Goal: Task Accomplishment & Management: Use online tool/utility

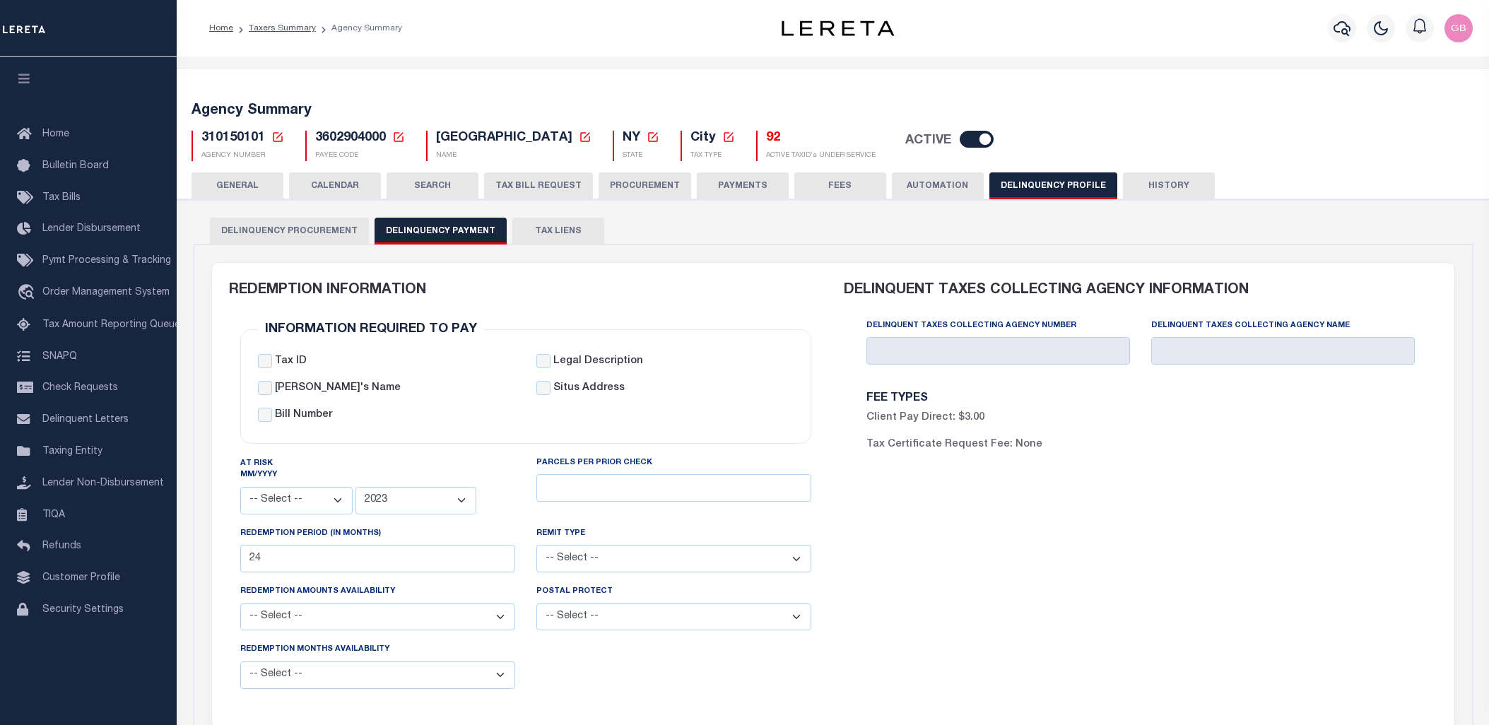
select select
select select "2023"
drag, startPoint x: 325, startPoint y: 188, endPoint x: 863, endPoint y: 23, distance: 562.5
click at [325, 188] on button "CALENDAR" at bounding box center [335, 185] width 92 height 27
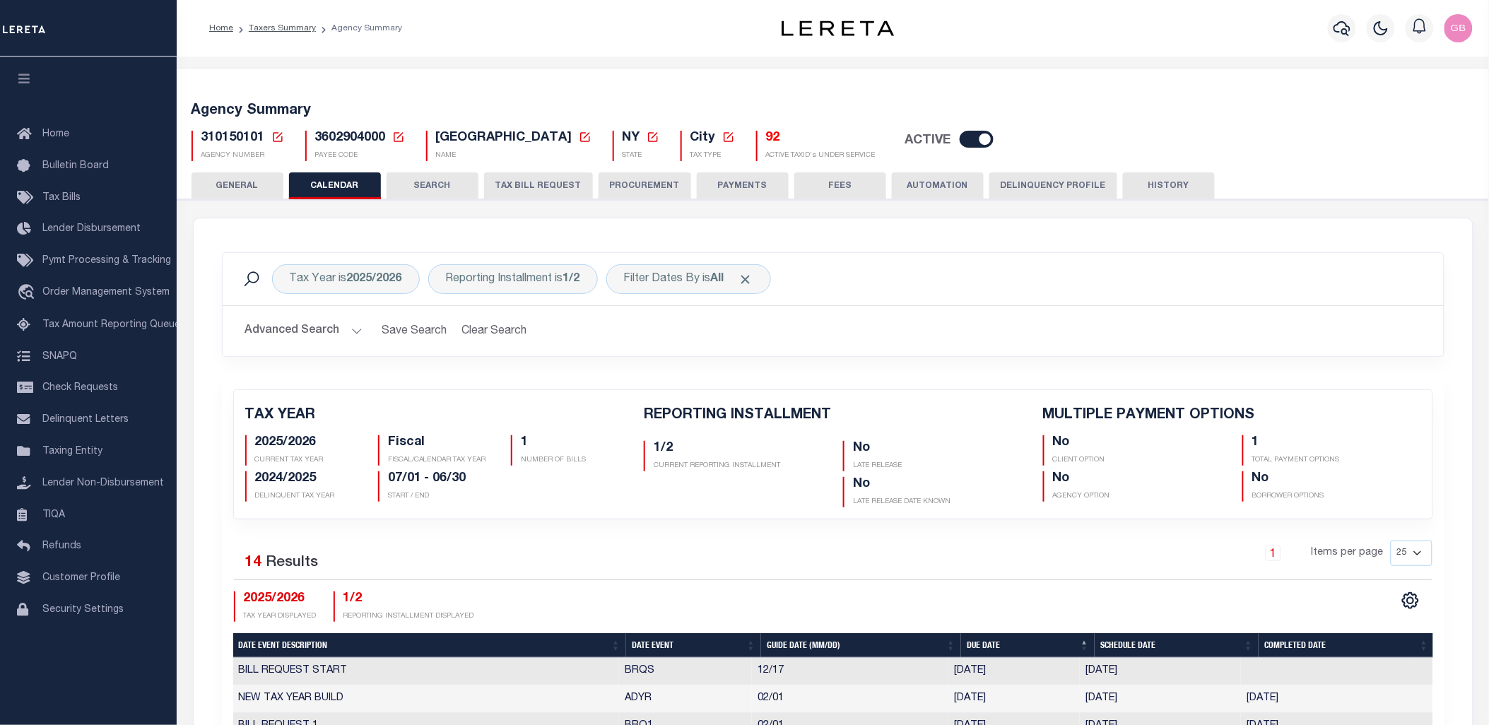
checkbox input "false"
type input "1"
click at [372, 278] on b "2025/2026" at bounding box center [374, 279] width 55 height 11
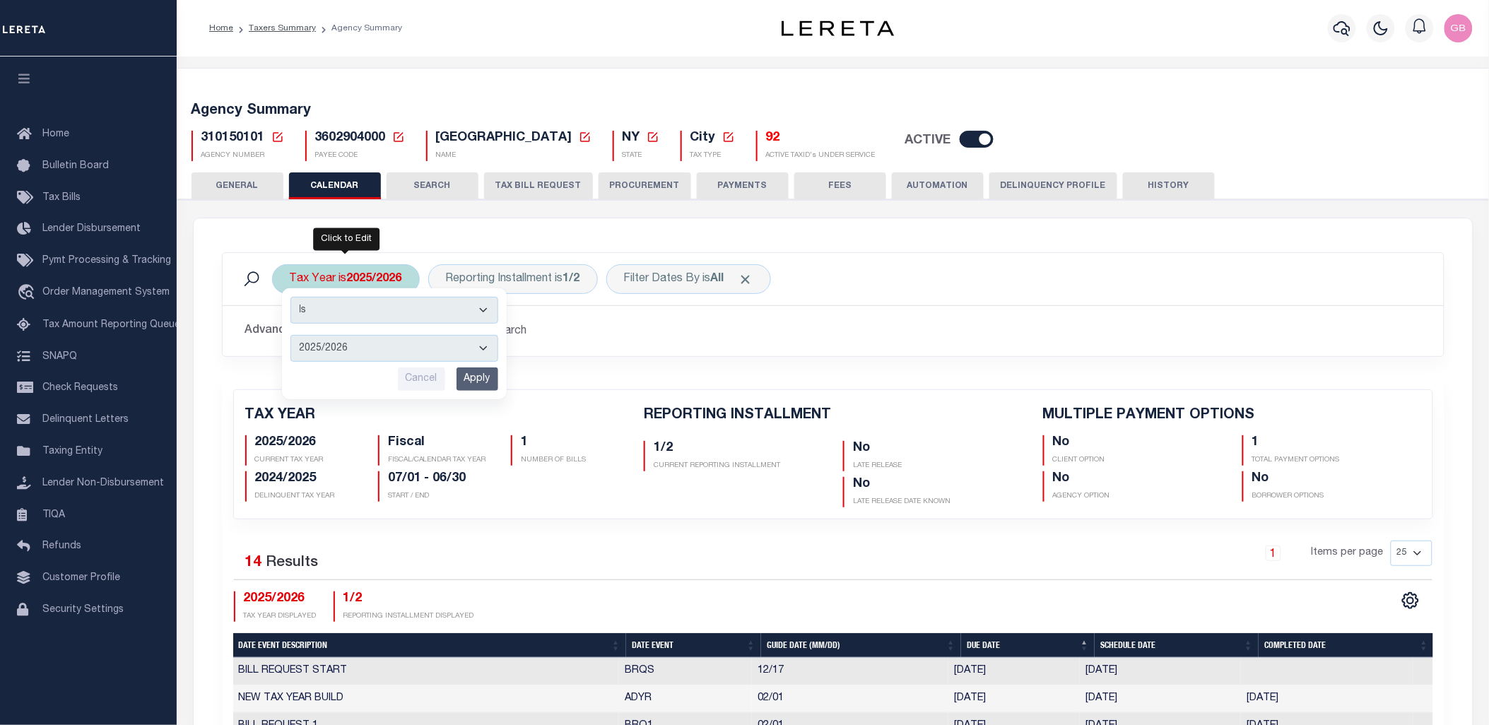
click at [348, 346] on select "2026/2027 2025/2026 2024/2025 2023/2024 2022/2023 2021/2022 2020/2021 2019/2020…" at bounding box center [394, 348] width 208 height 27
select select "2020/2021"
click at [290, 335] on select "2026/2027 2025/2026 2024/2025 2023/2024 2022/2023 2021/2022 2020/2021 2019/2020…" at bounding box center [394, 348] width 208 height 27
click at [479, 377] on input "Apply" at bounding box center [478, 379] width 42 height 23
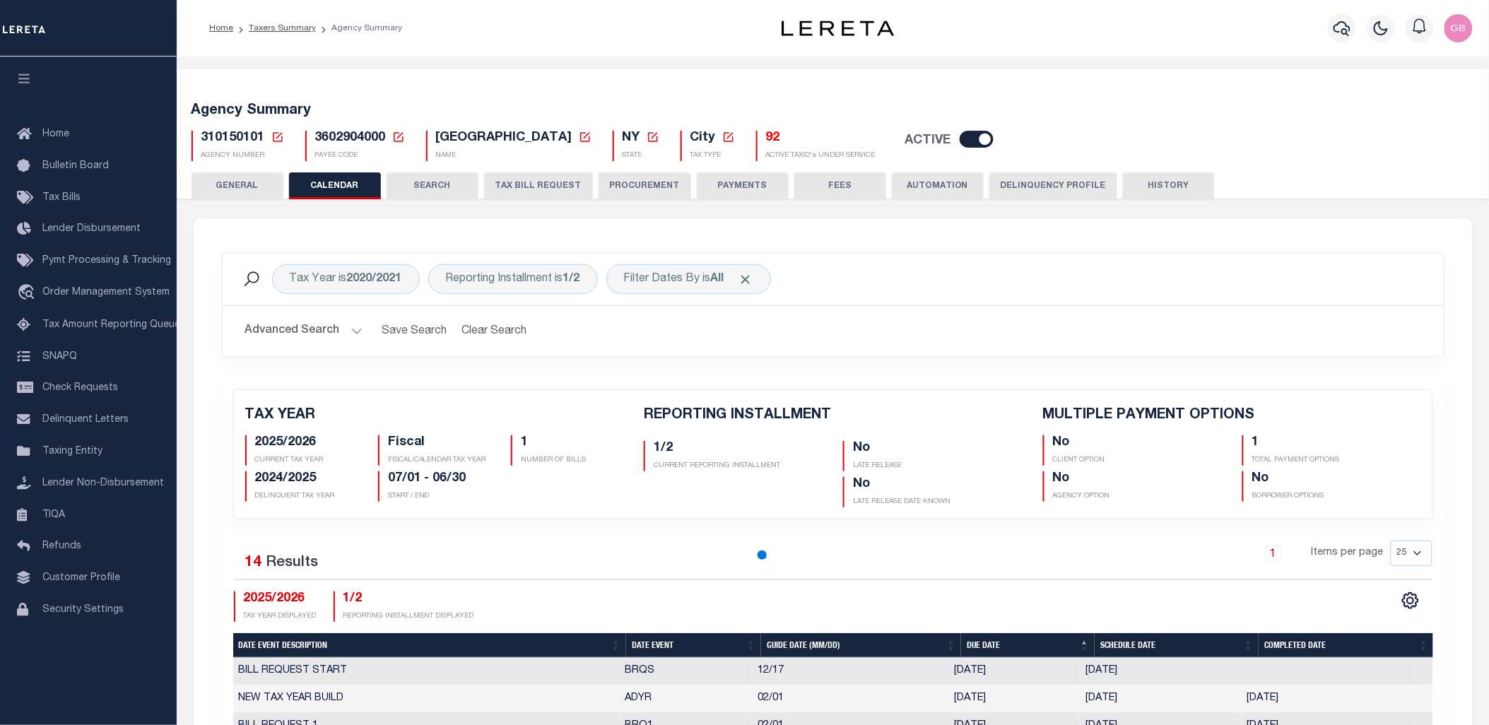
checkbox input "false"
click at [399, 136] on icon at bounding box center [398, 137] width 13 height 13
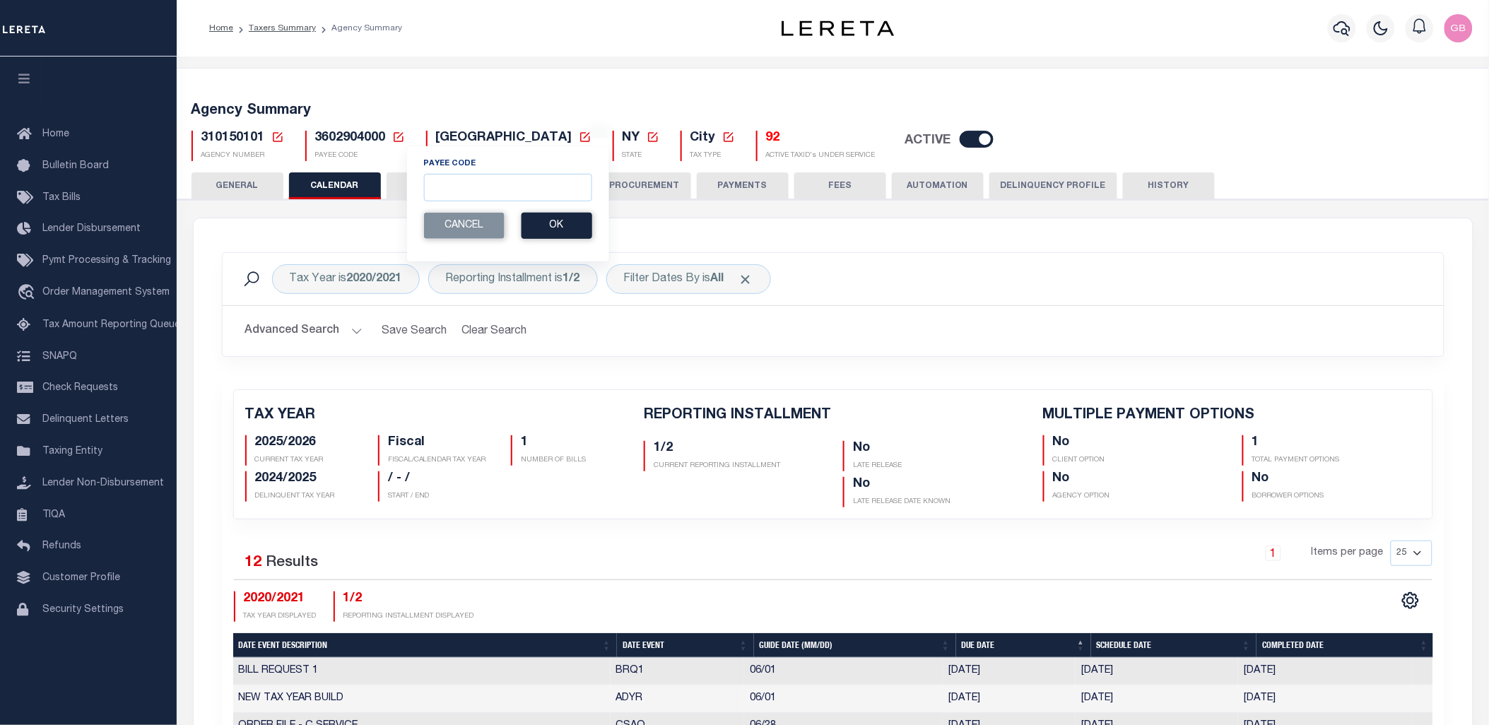
click at [278, 137] on icon at bounding box center [277, 137] width 13 height 13
click at [348, 182] on input "Agency Number" at bounding box center [444, 188] width 284 height 28
type input "200070101"
click at [365, 180] on input "200070101" at bounding box center [444, 188] width 284 height 28
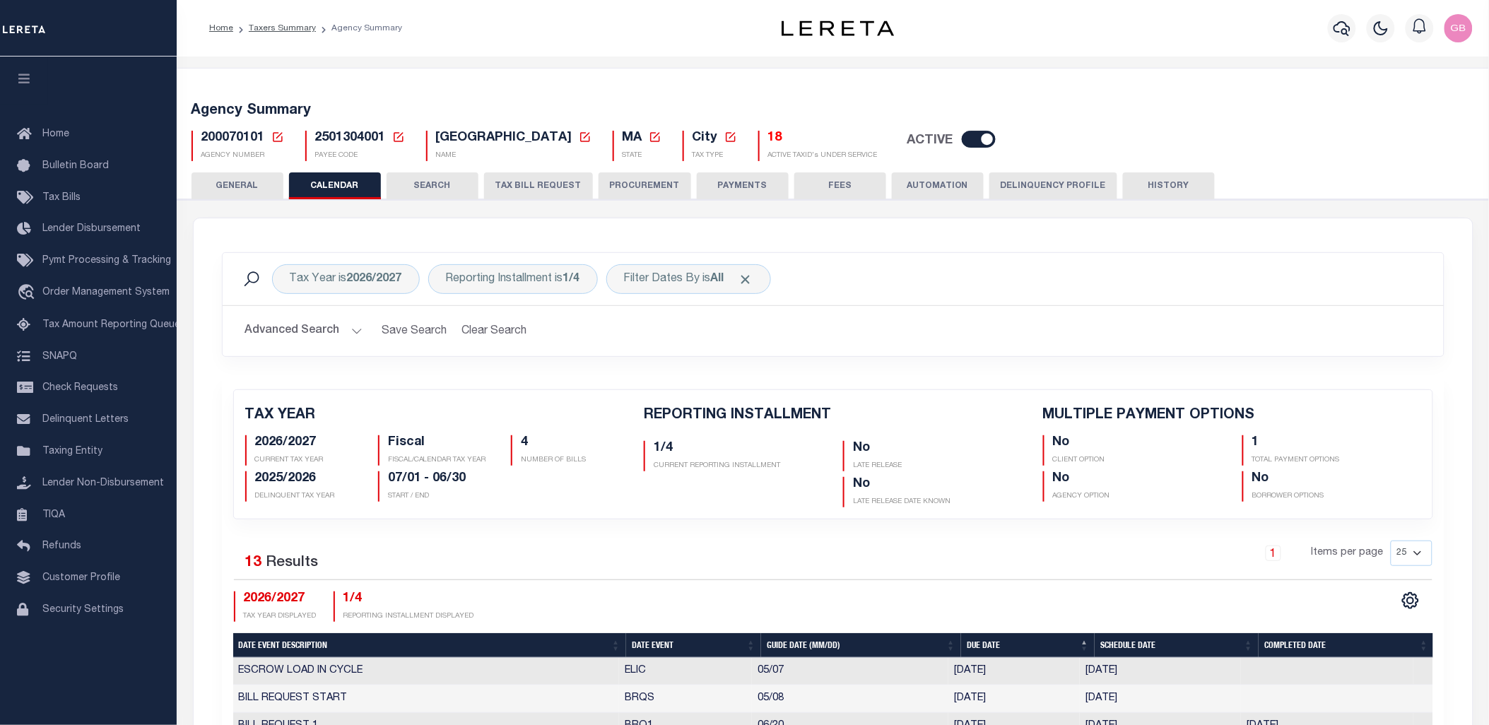
drag, startPoint x: 396, startPoint y: 136, endPoint x: 538, endPoint y: 113, distance: 143.1
click at [396, 136] on icon at bounding box center [398, 137] width 13 height 13
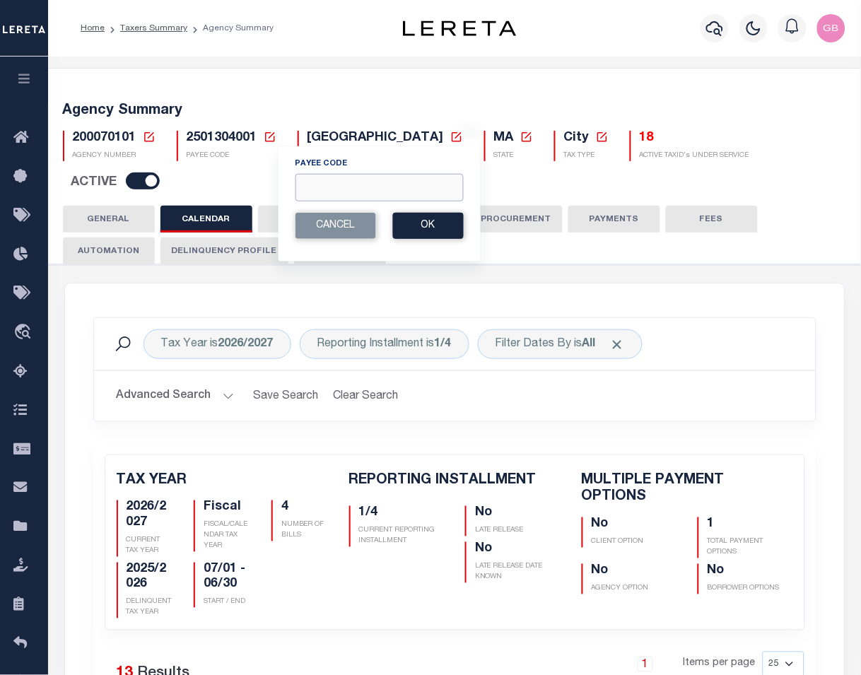
click at [344, 189] on input "Payee Code" at bounding box center [379, 188] width 168 height 28
type input "2400100000"
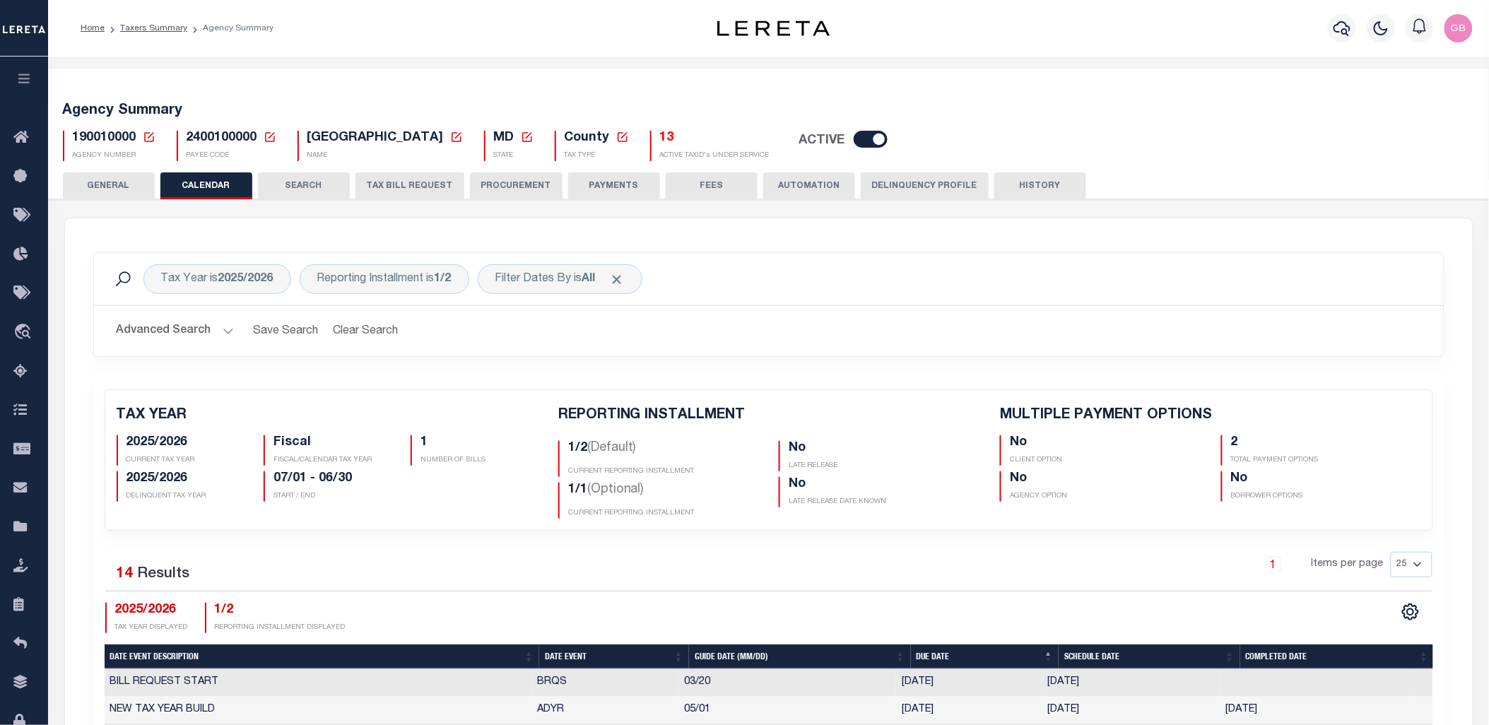
checkbox input "false"
type input "2"
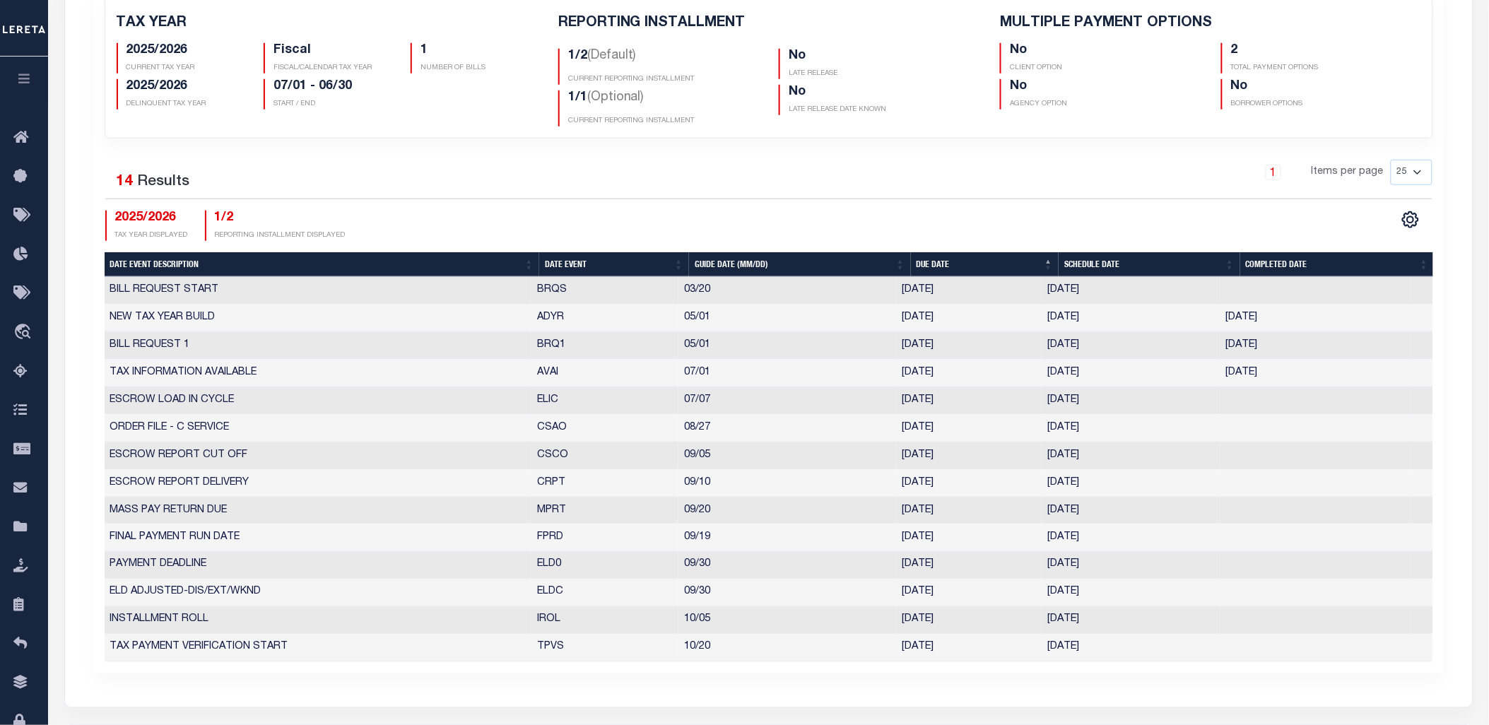
scroll to position [157, 0]
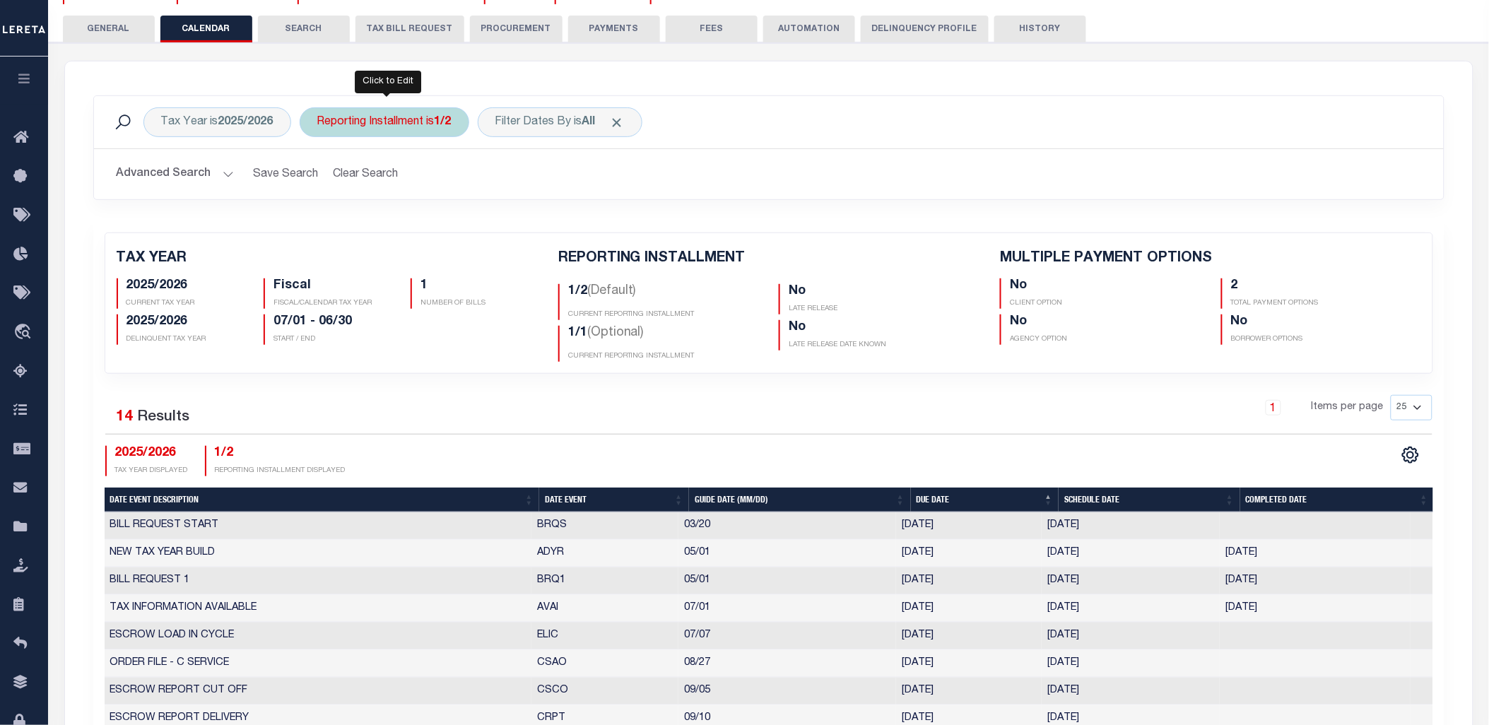
click at [399, 126] on div "Reporting Installment is 1/2" at bounding box center [385, 122] width 170 height 30
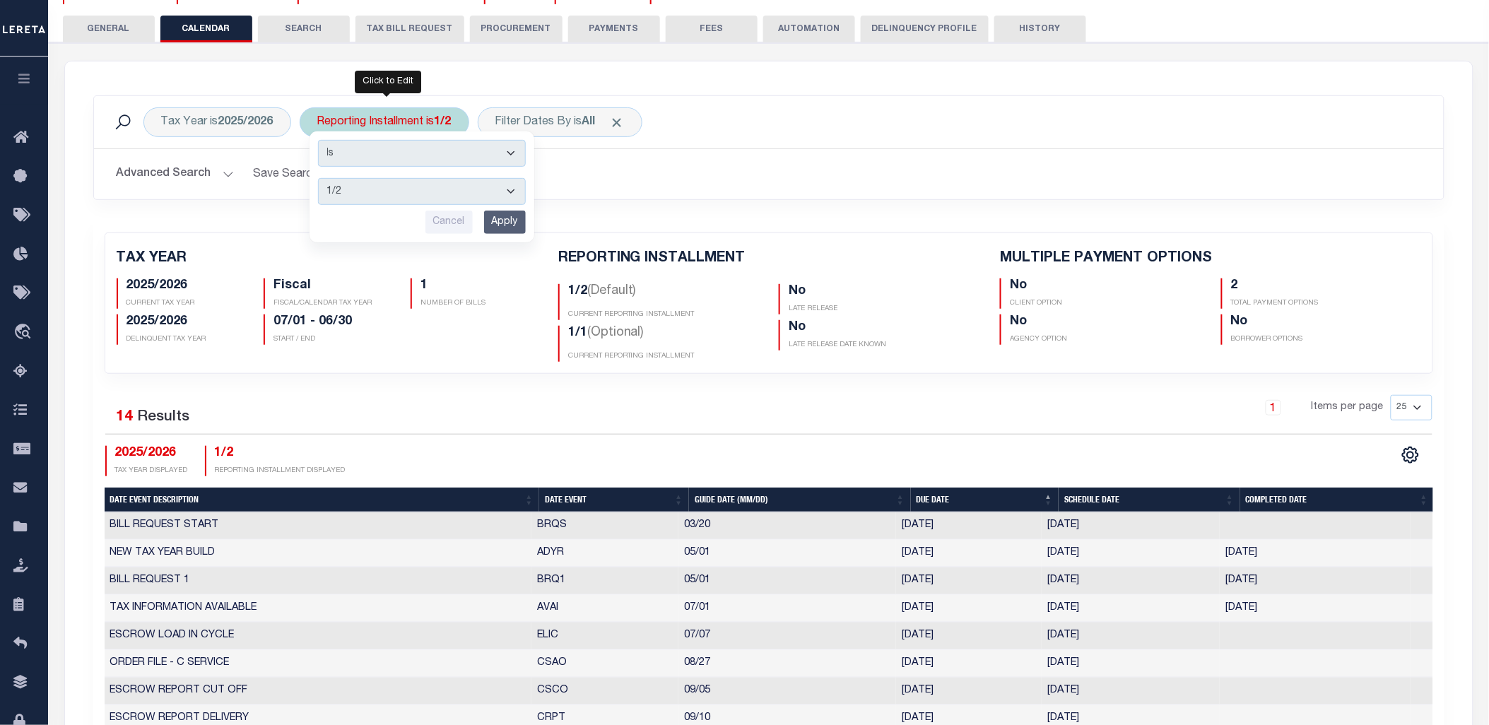
click at [393, 192] on select "1/2 2/2 1/1" at bounding box center [422, 191] width 208 height 27
select select "2/2"
click at [319, 178] on select "1/2 2/2 1/1" at bounding box center [422, 191] width 208 height 27
click at [512, 221] on input "Apply" at bounding box center [505, 222] width 42 height 23
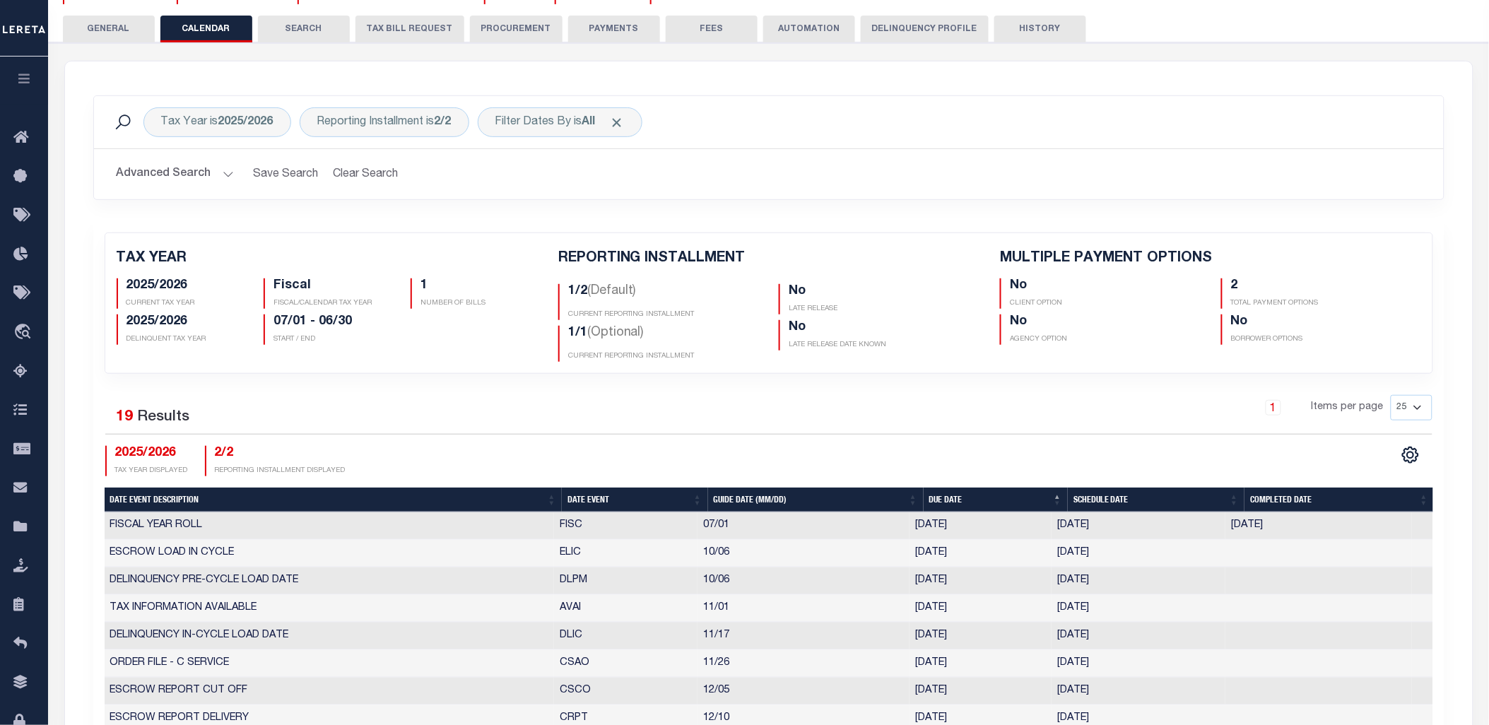
checkbox input "false"
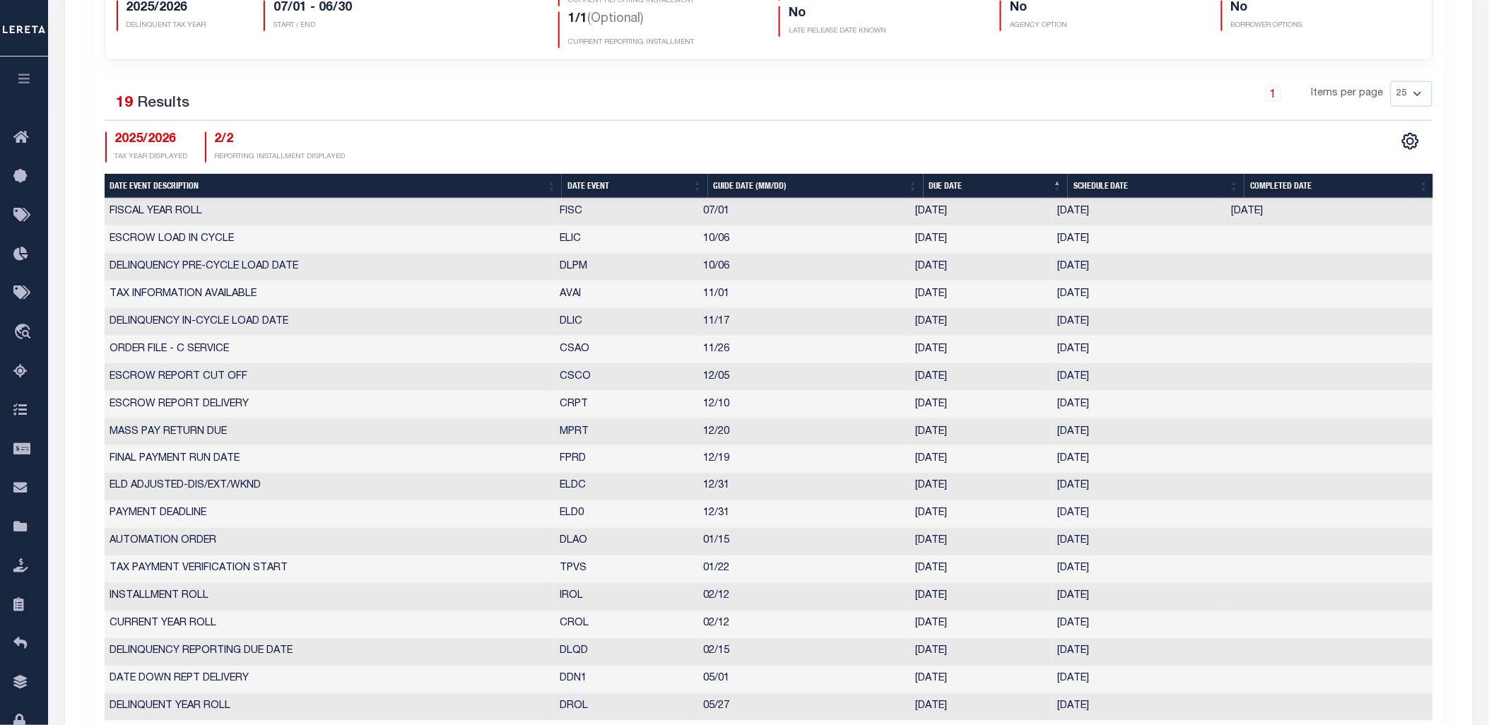
scroll to position [78, 0]
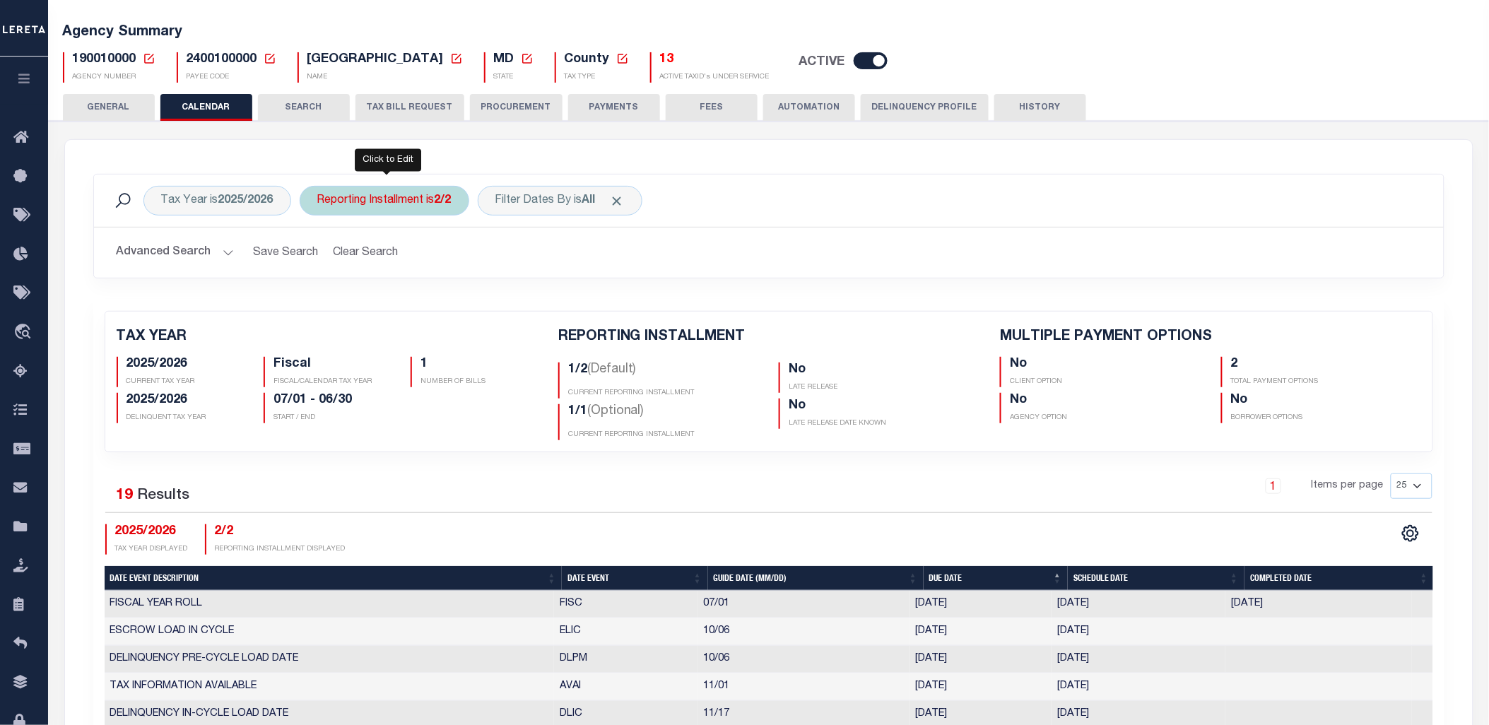
click at [419, 199] on div "Reporting Installment is 2/2" at bounding box center [385, 201] width 170 height 30
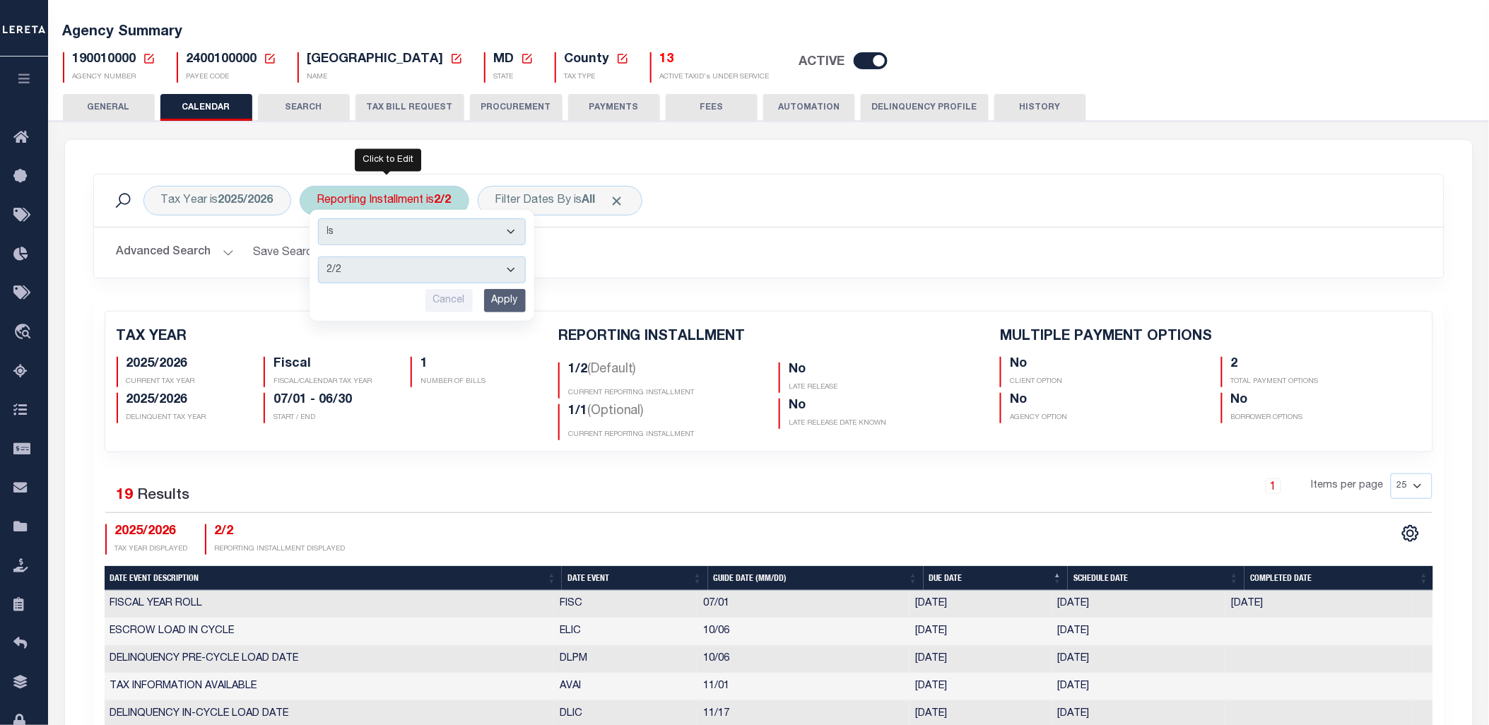
click at [389, 264] on select "1/2 2/2 1/1" at bounding box center [422, 270] width 208 height 27
select select "1/2"
click at [319, 257] on select "1/2 2/2 1/1" at bounding box center [422, 270] width 208 height 27
click at [515, 300] on input "Apply" at bounding box center [505, 300] width 42 height 23
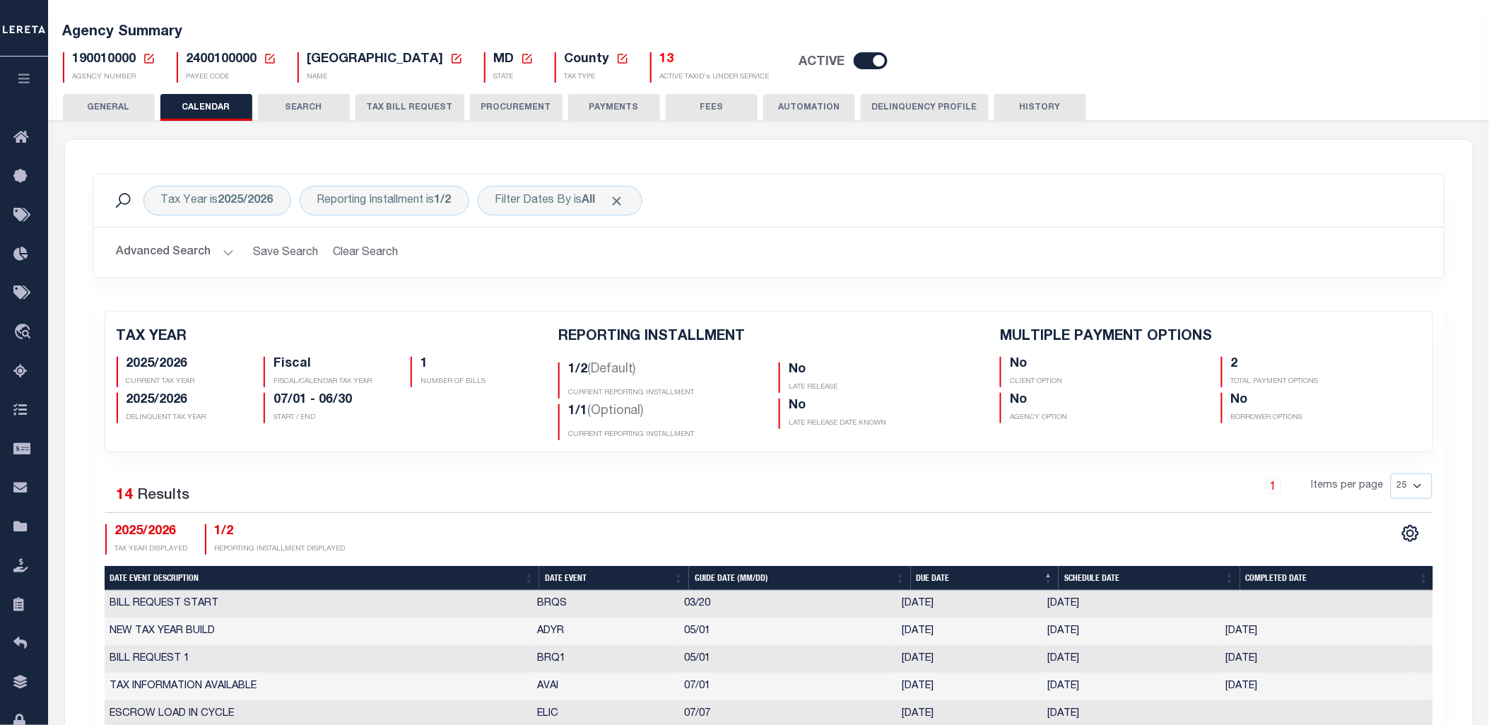
checkbox input "false"
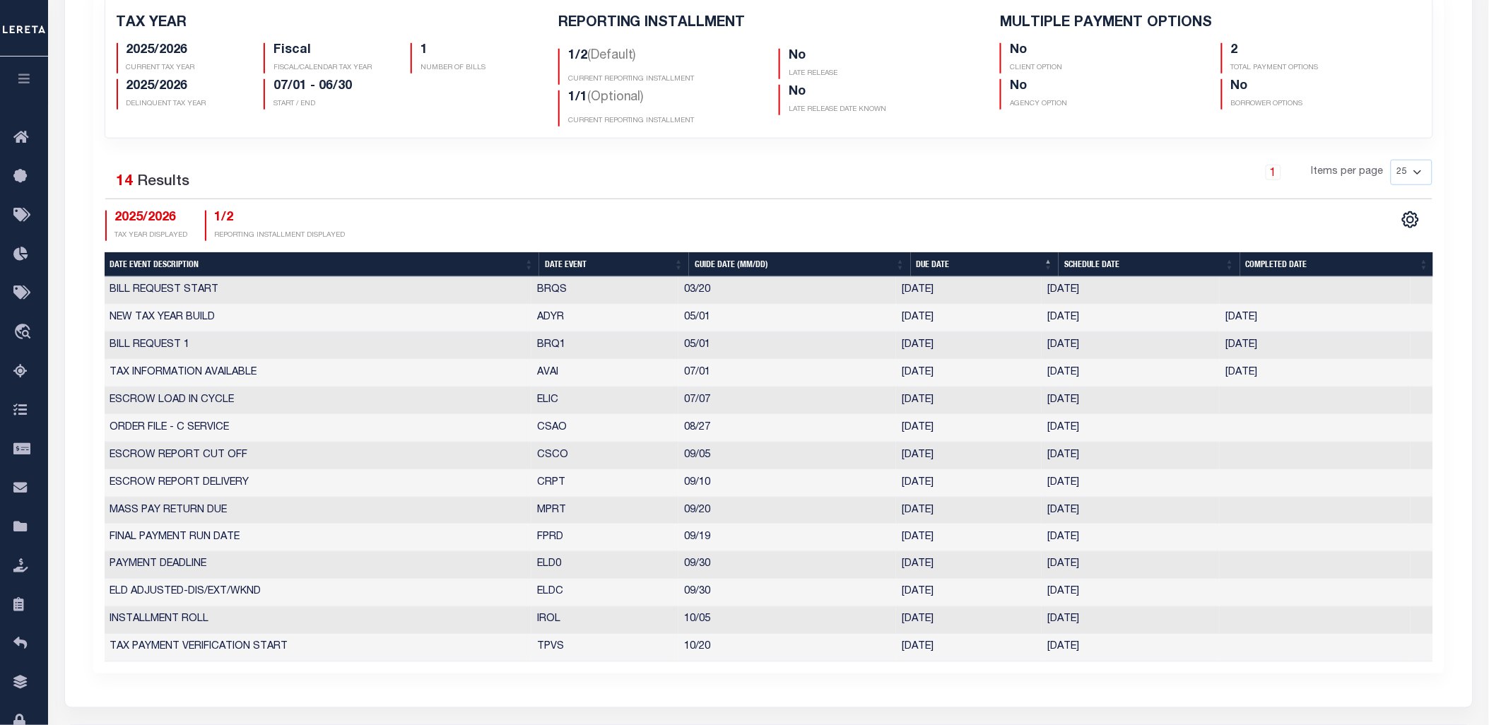
scroll to position [157, 0]
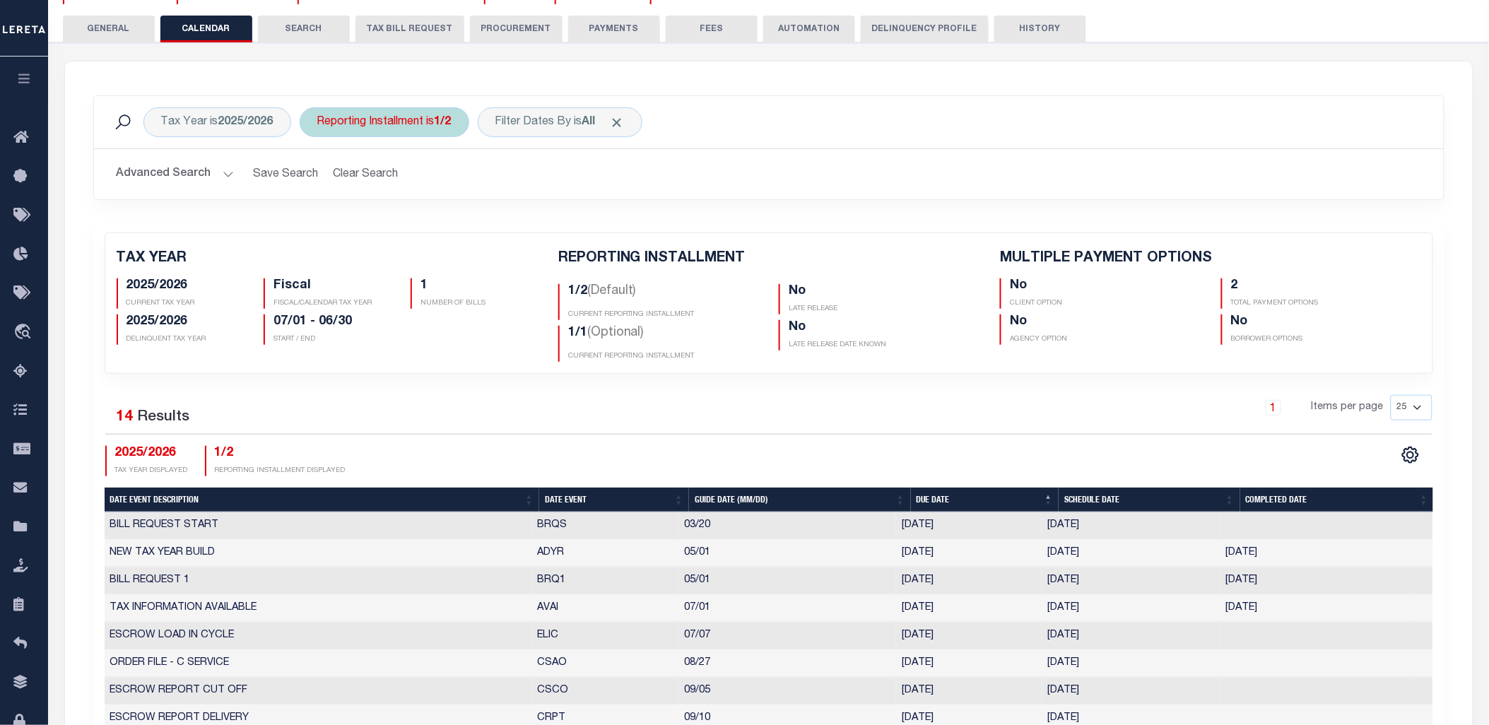
click at [405, 125] on div "Reporting Installment is 1/2" at bounding box center [385, 122] width 170 height 30
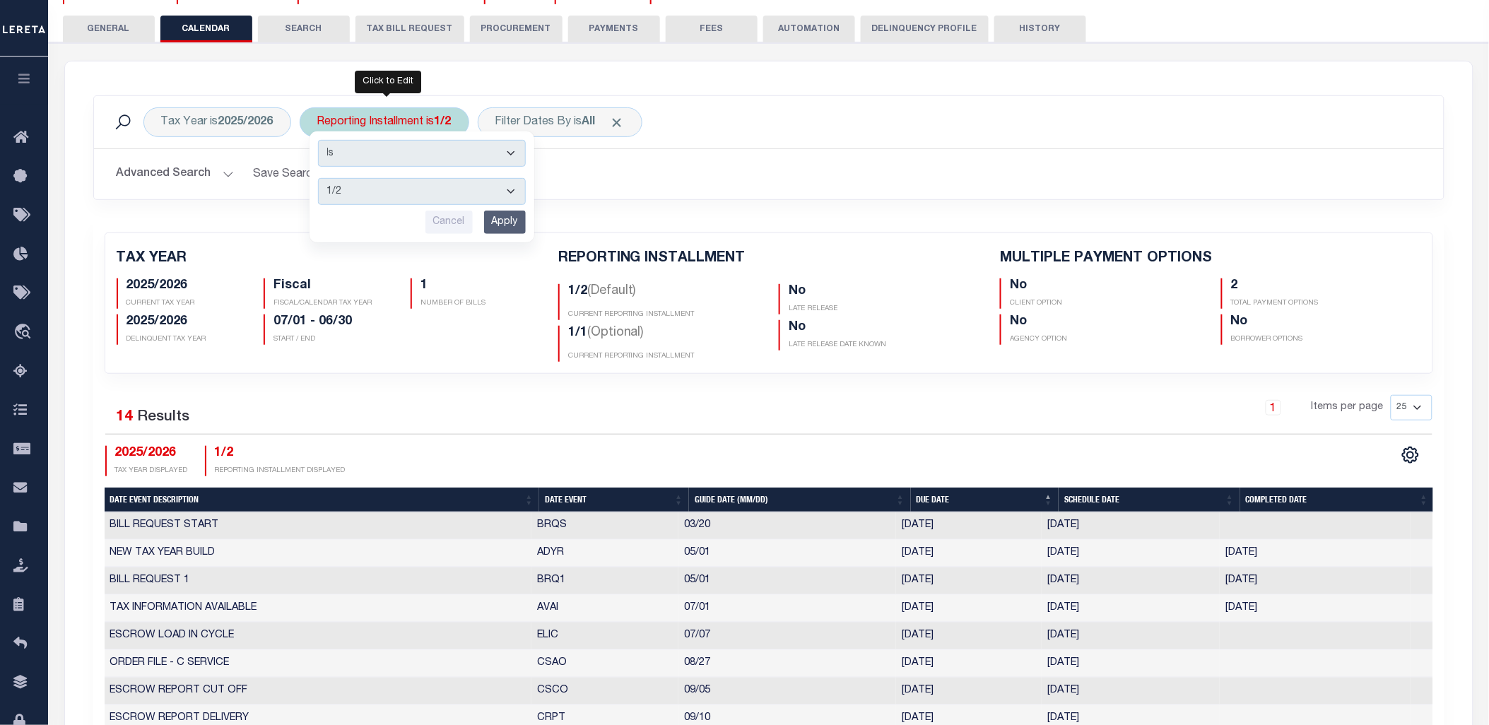
click at [361, 191] on select "1/2 2/2 1/1" at bounding box center [422, 191] width 208 height 27
select select "2/2"
click at [319, 178] on select "1/2 2/2 1/1" at bounding box center [422, 191] width 208 height 27
click at [507, 204] on select "1/2 2/2 1/1" at bounding box center [422, 191] width 208 height 27
click at [319, 178] on select "1/2 2/2 1/1" at bounding box center [422, 191] width 208 height 27
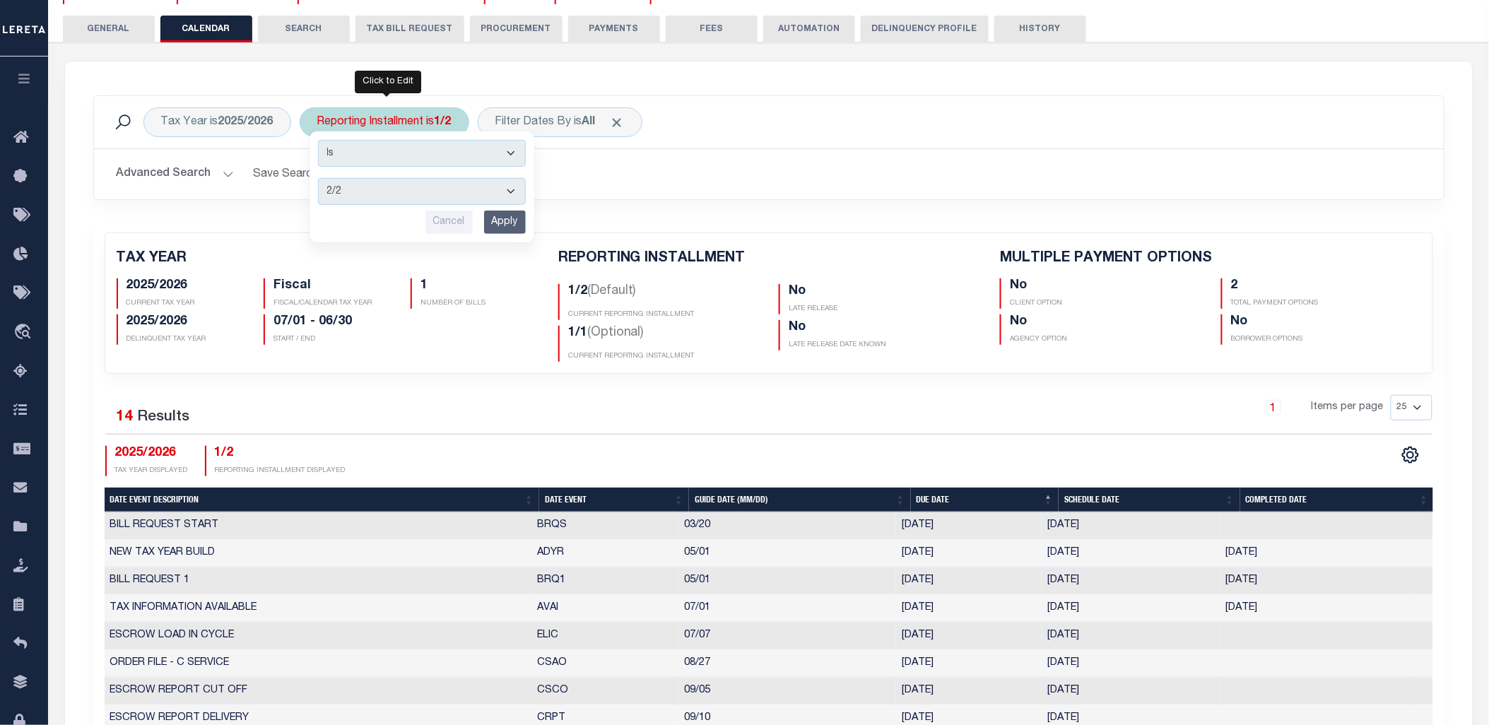
click at [500, 227] on input "Apply" at bounding box center [505, 222] width 42 height 23
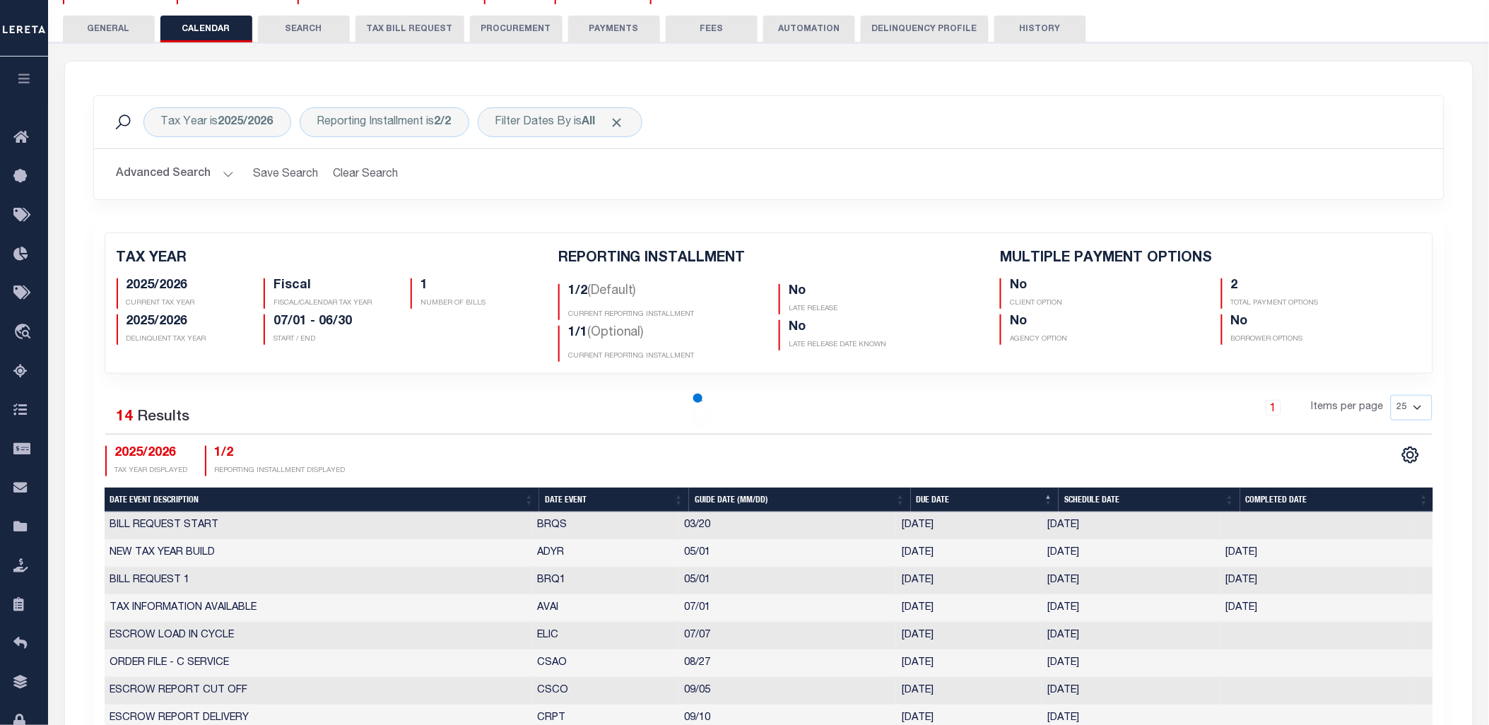
checkbox input "false"
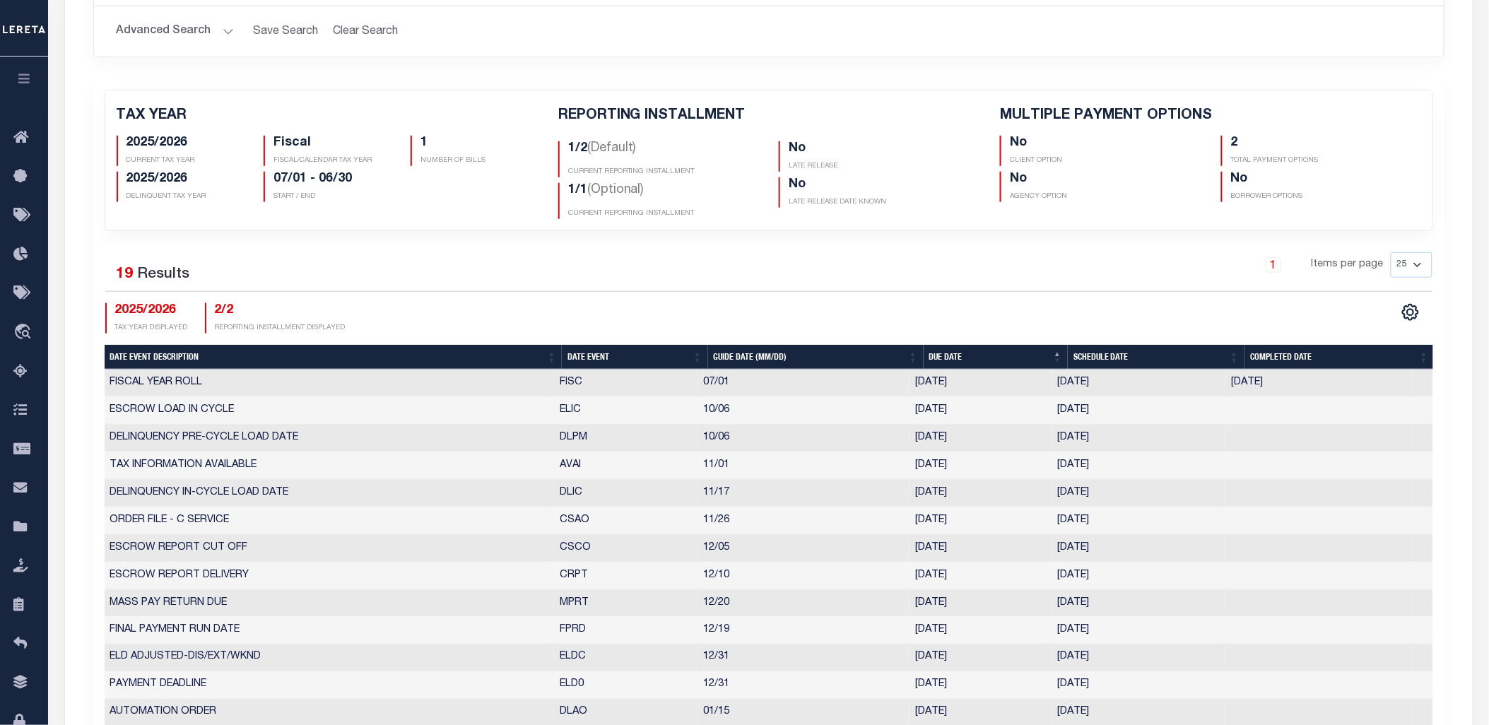
scroll to position [235, 0]
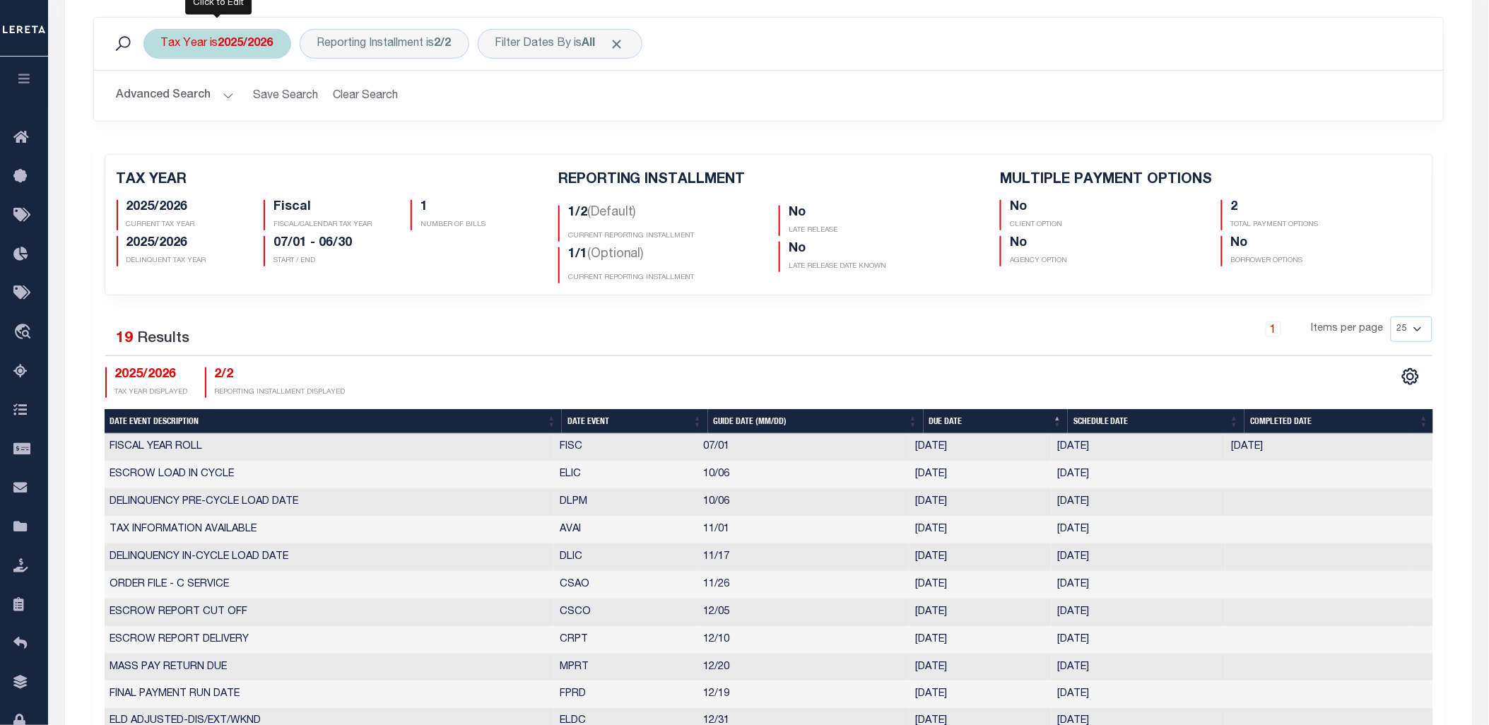
click at [251, 38] on b "2025/2026" at bounding box center [245, 43] width 55 height 11
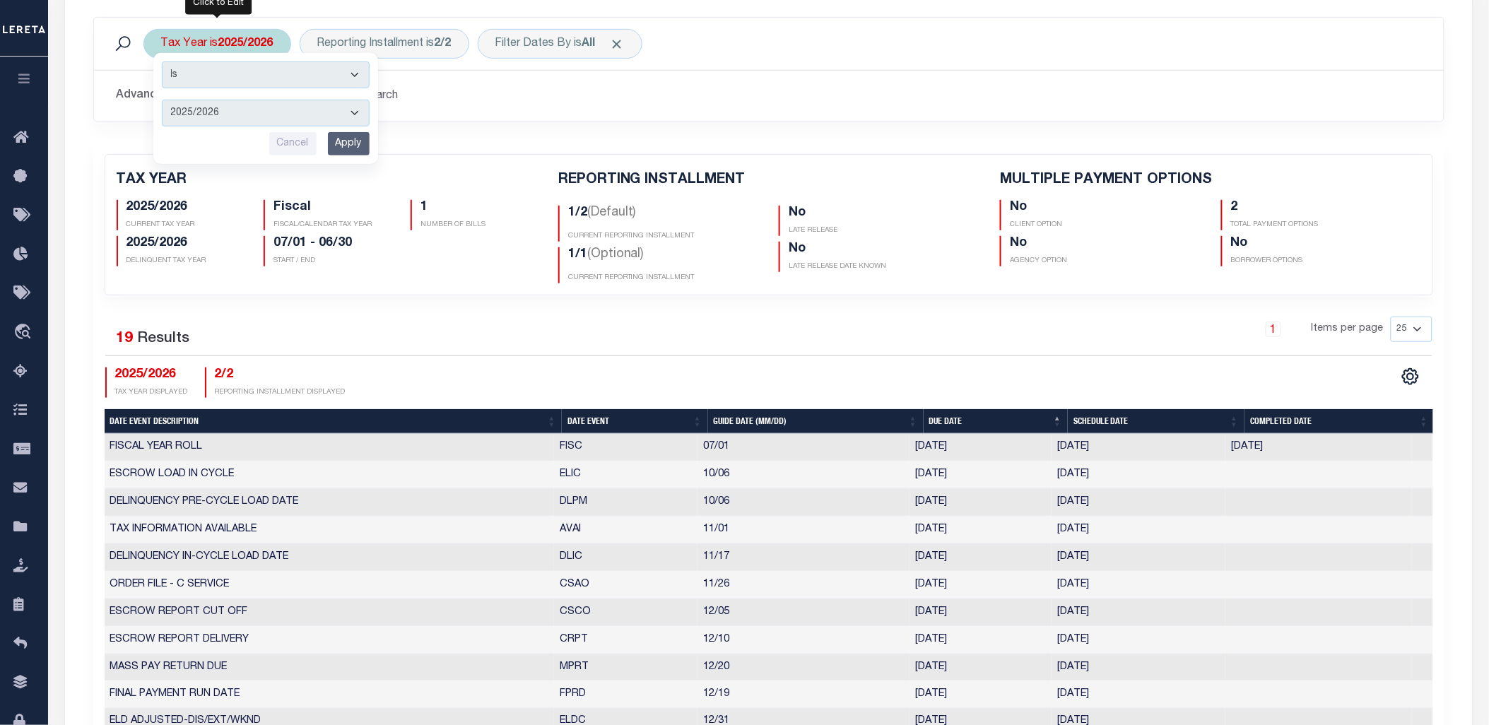
click at [206, 119] on select "2026/2027 2025/2026 2024/2025 2023/2024 2022/2023 2021/2022 2020/2021 2019/2020…" at bounding box center [266, 113] width 208 height 27
select select "2019/2020"
click at [162, 100] on select "2026/2027 2025/2026 2024/2025 2023/2024 2022/2023 2021/2022 2020/2021 2019/2020…" at bounding box center [266, 113] width 208 height 27
click at [355, 143] on input "Apply" at bounding box center [349, 143] width 42 height 23
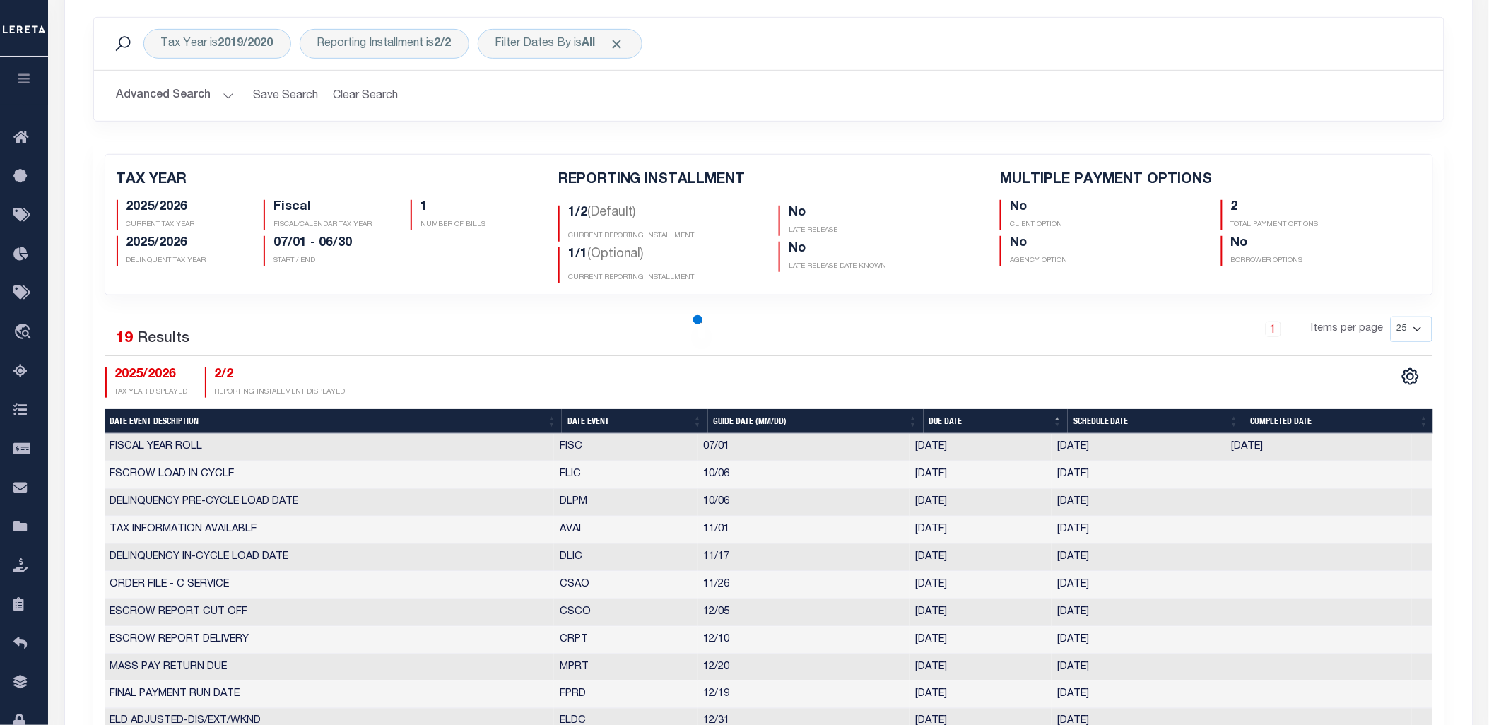
checkbox input "false"
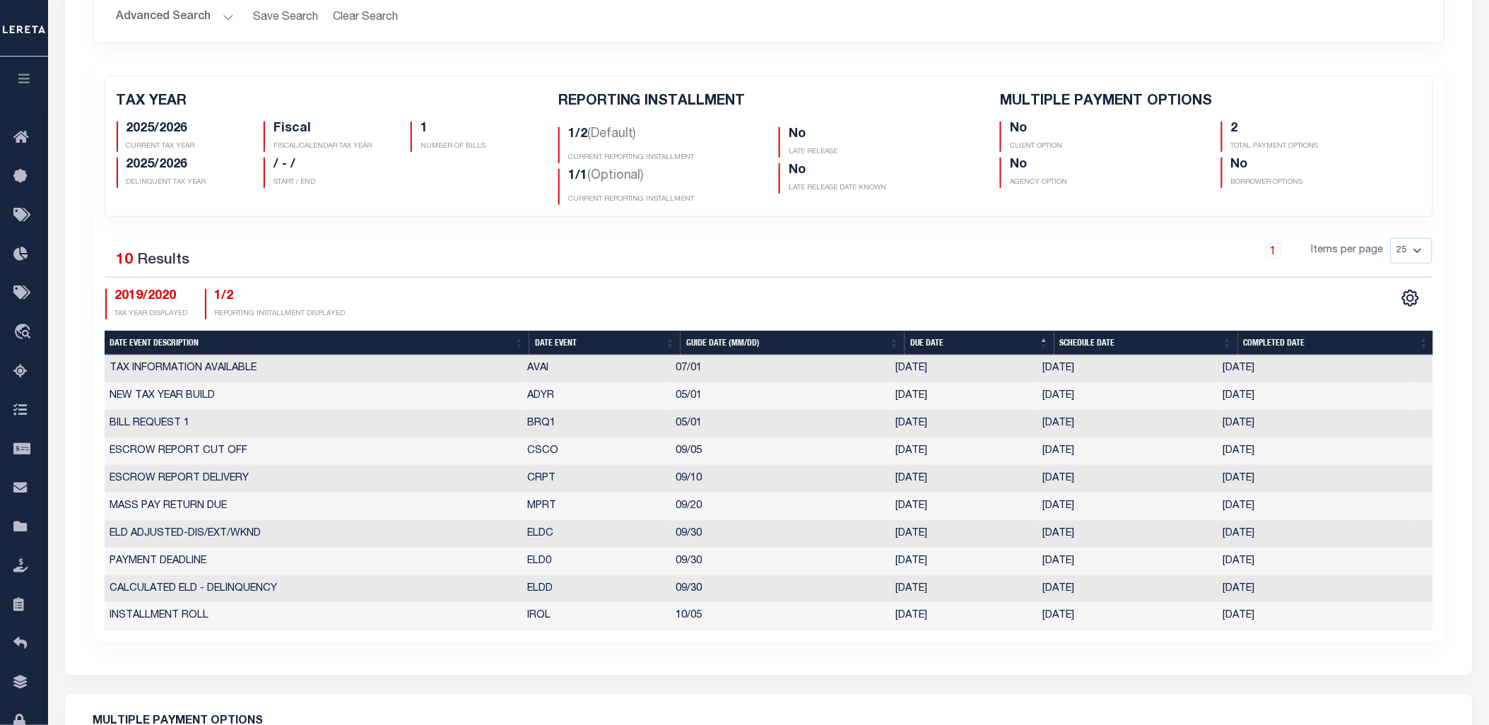
scroll to position [157, 0]
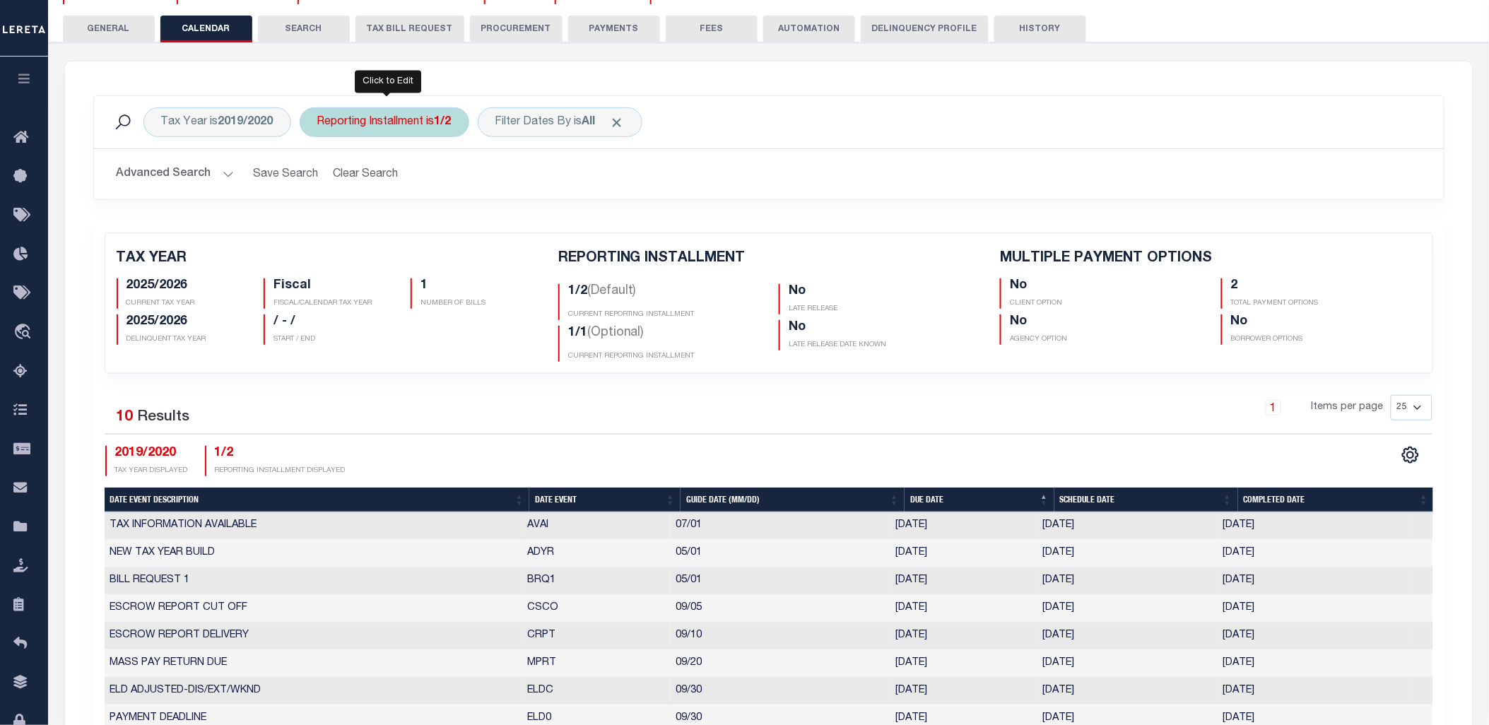
click at [387, 126] on div "Reporting Installment is 1/2" at bounding box center [385, 122] width 170 height 30
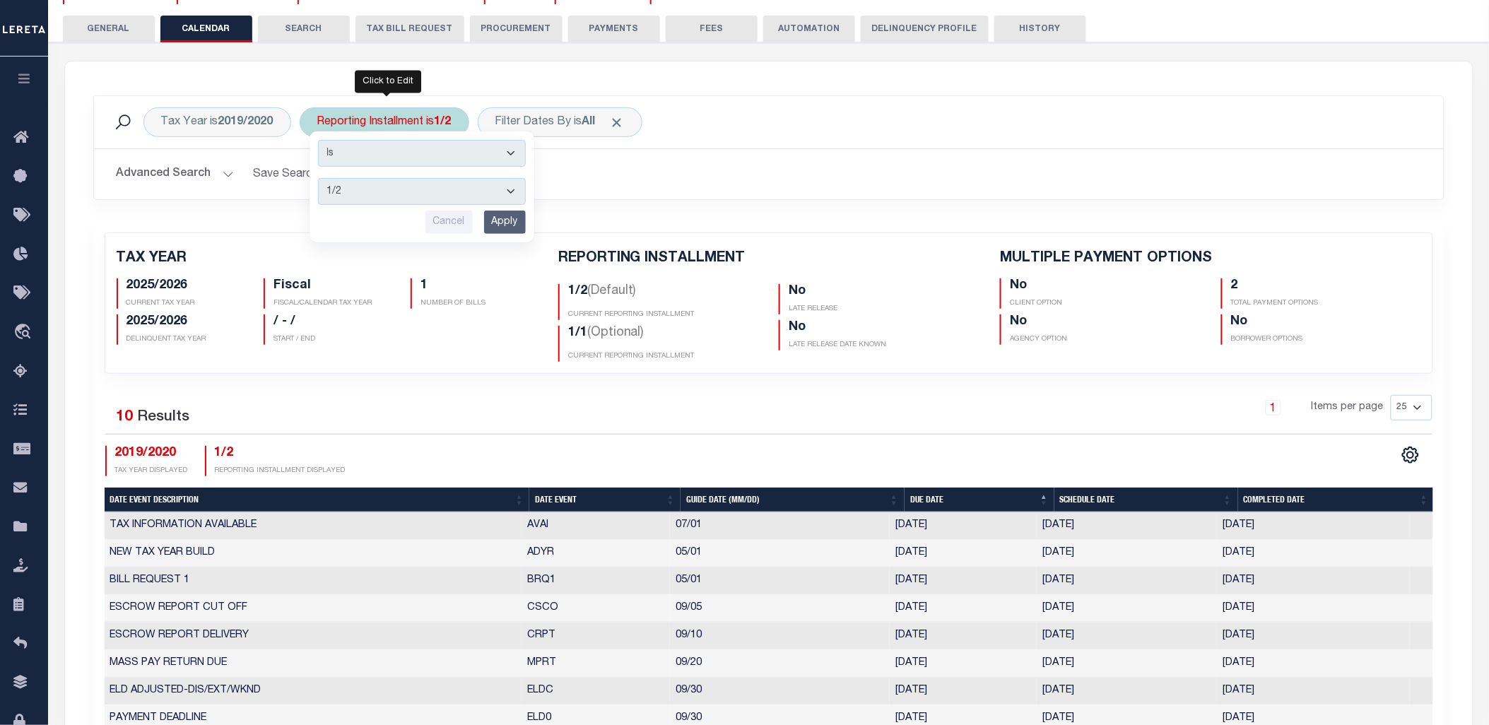
drag, startPoint x: 389, startPoint y: 191, endPoint x: 390, endPoint y: 199, distance: 7.9
click at [389, 191] on select "1/2 2/2 1/1" at bounding box center [422, 191] width 208 height 27
select select "2/2"
click at [319, 178] on select "1/2 2/2 1/1" at bounding box center [422, 191] width 208 height 27
drag, startPoint x: 505, startPoint y: 219, endPoint x: 753, endPoint y: 352, distance: 281.4
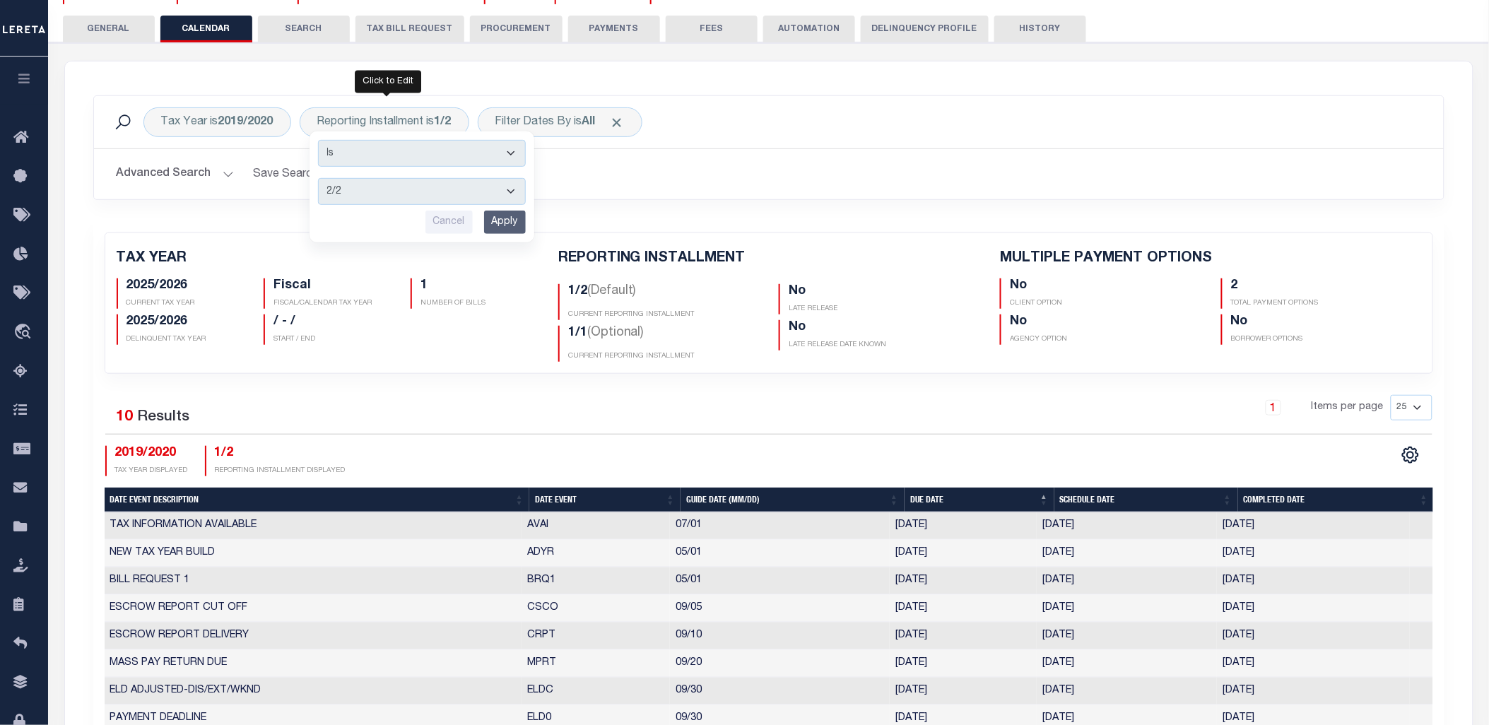
click at [506, 219] on input "Apply" at bounding box center [505, 222] width 42 height 23
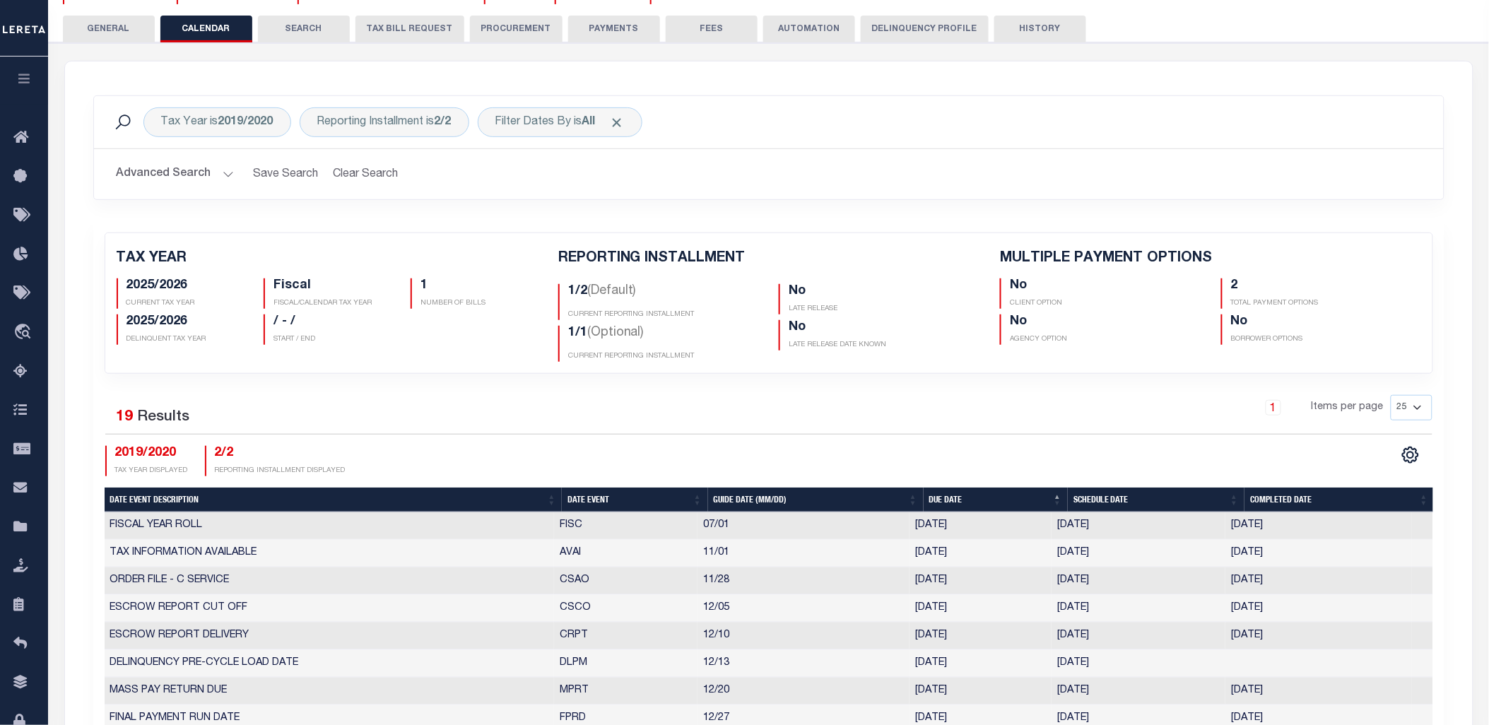
checkbox input "false"
click at [229, 124] on b "2019/2020" at bounding box center [245, 122] width 55 height 11
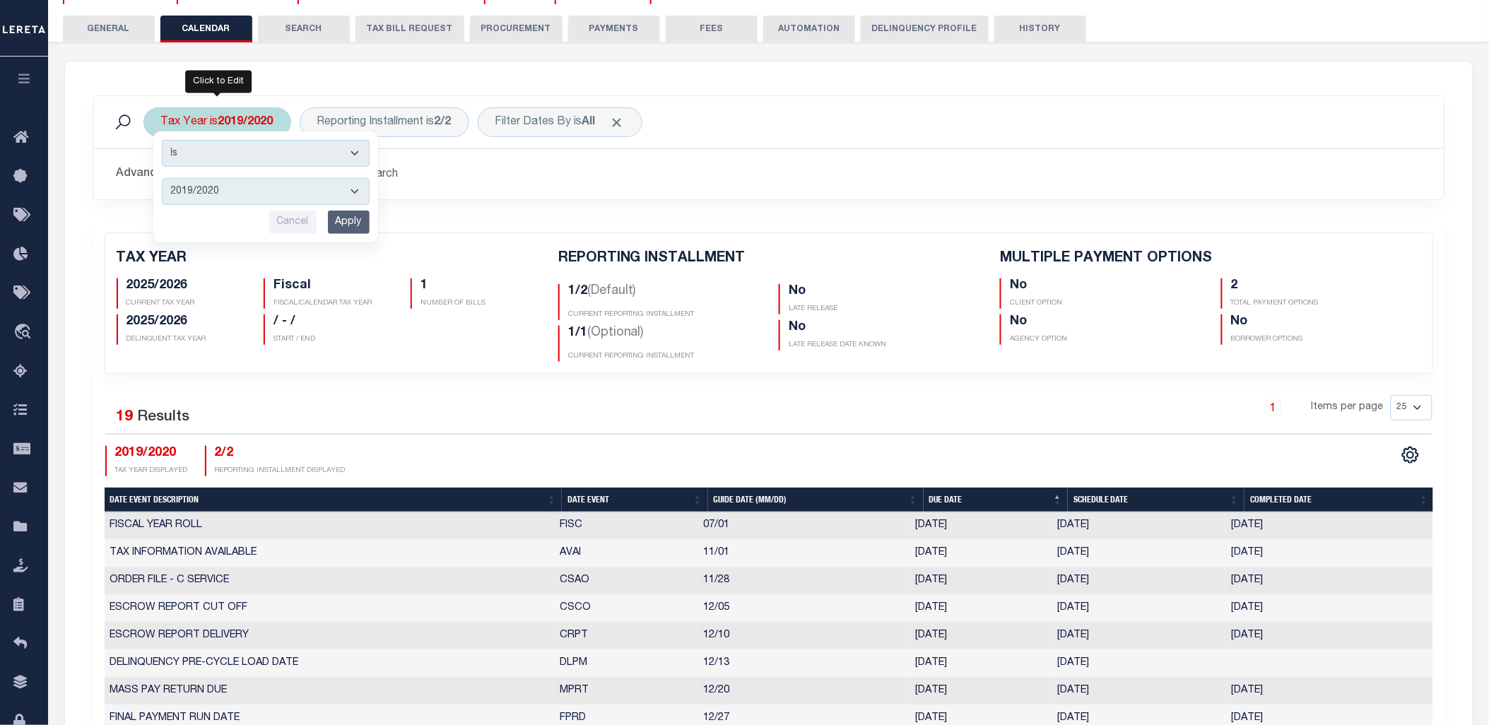
click at [233, 198] on select "2026/2027 2025/2026 2024/2025 2023/2024 2022/2023 2021/2022 2020/2021 2019/2020…" at bounding box center [266, 191] width 208 height 27
select select "2020/2021"
click at [162, 178] on select "2026/2027 2025/2026 2024/2025 2023/2024 2022/2023 2021/2022 2020/2021 2019/2020…" at bounding box center [266, 191] width 208 height 27
click at [354, 223] on input "Apply" at bounding box center [349, 222] width 42 height 23
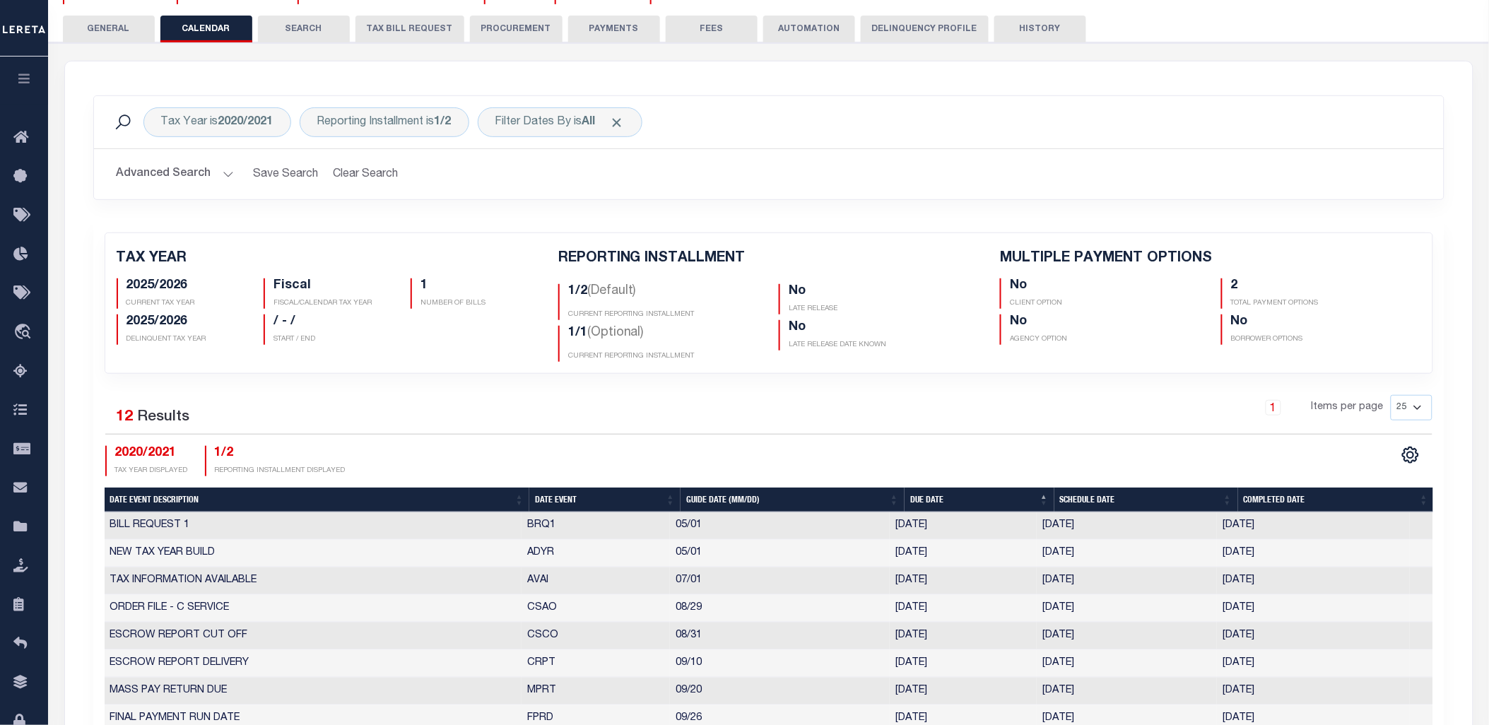
checkbox input "false"
click at [419, 122] on div "Reporting Installment is 1/2" at bounding box center [385, 122] width 170 height 30
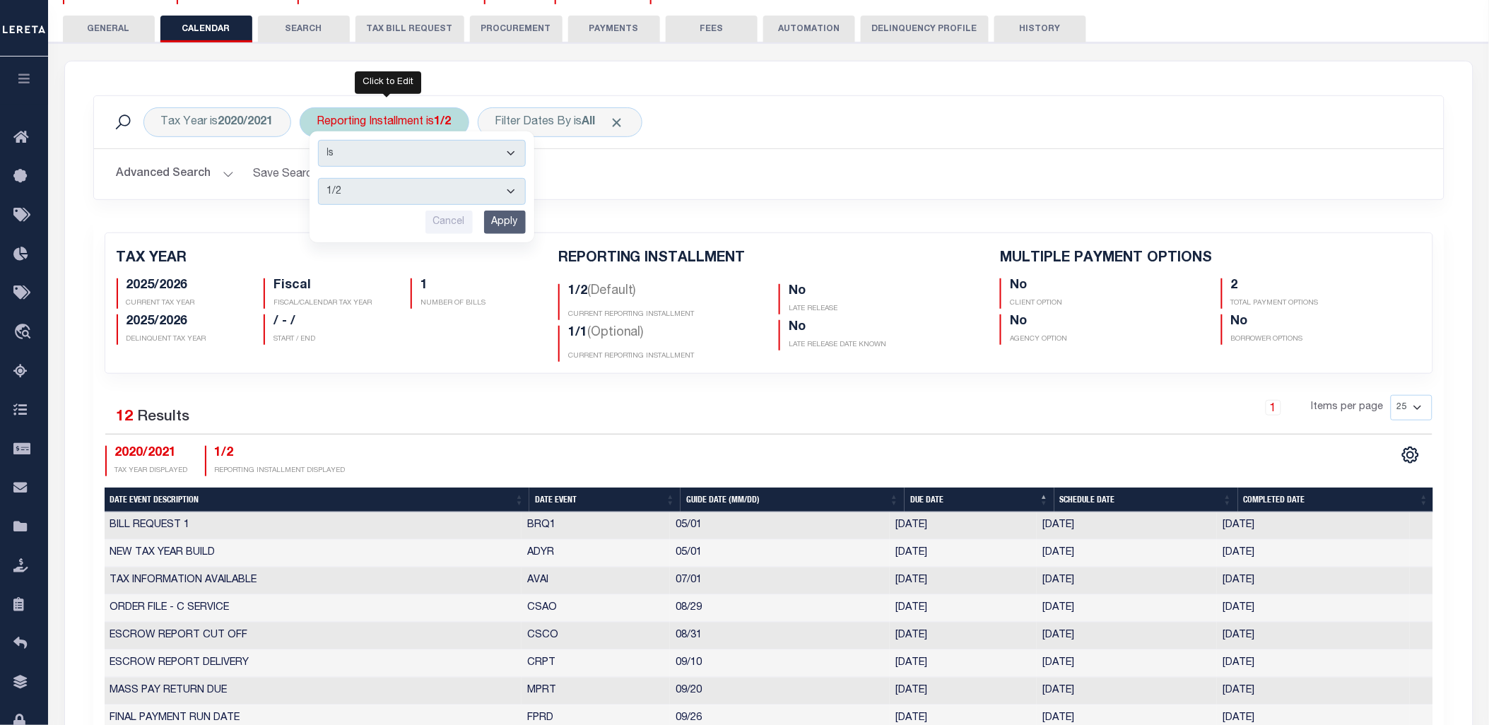
click at [430, 193] on select "1/2 2/2 1/1" at bounding box center [422, 191] width 208 height 27
select select "2/2"
click at [319, 178] on select "1/2 2/2 1/1" at bounding box center [422, 191] width 208 height 27
click at [506, 222] on input "Apply" at bounding box center [505, 222] width 42 height 23
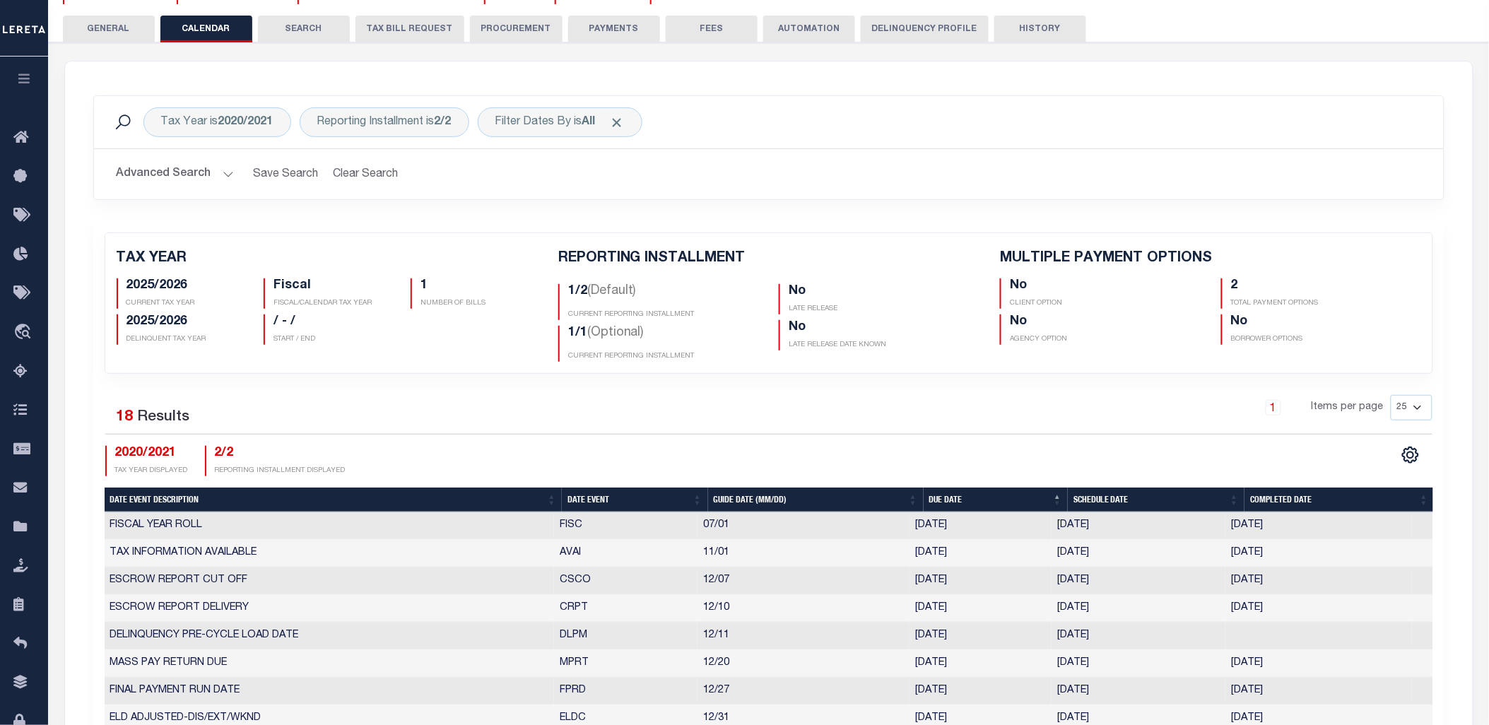
checkbox input "false"
click at [194, 114] on div "Tax Year is 2020/2021" at bounding box center [217, 122] width 148 height 30
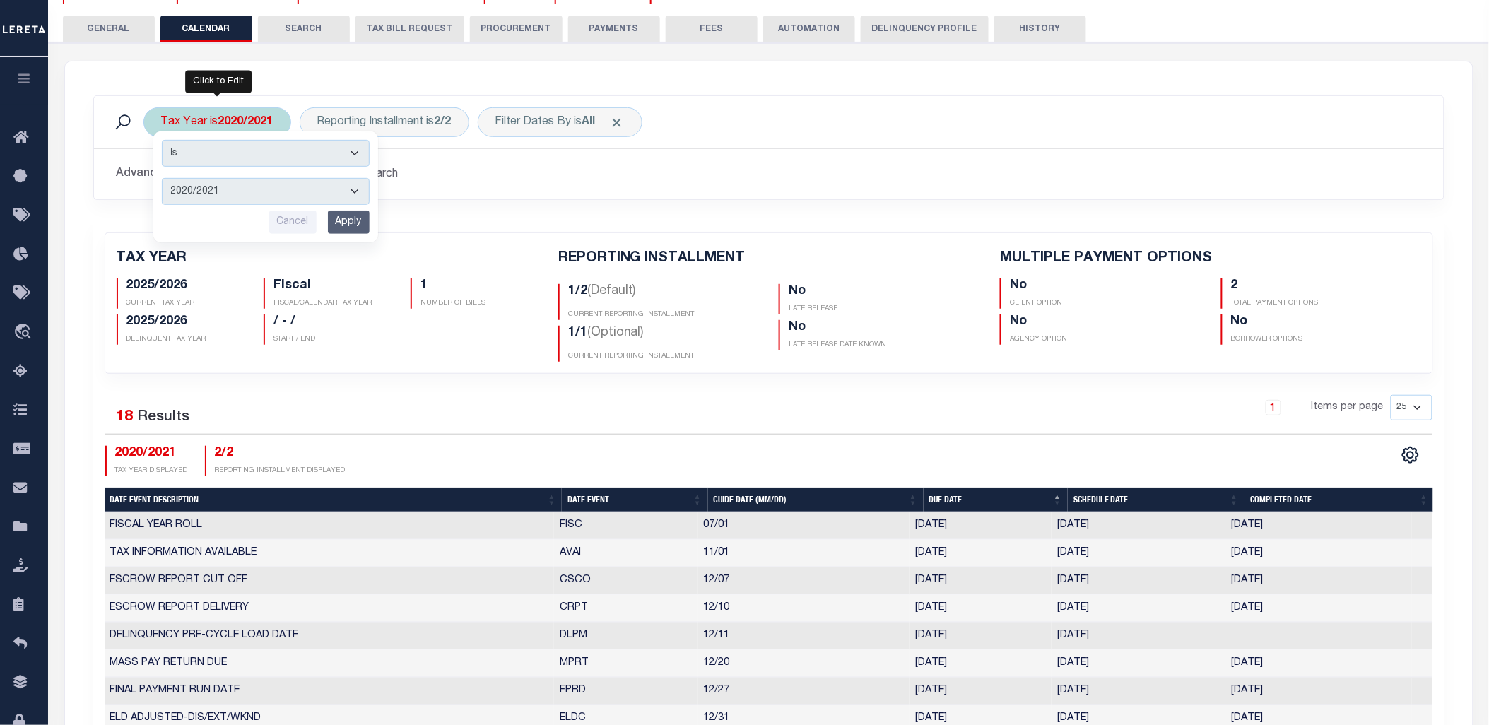
click at [216, 186] on select "2026/2027 2025/2026 2024/2025 2023/2024 2022/2023 2021/2022 2020/2021 2019/2020…" at bounding box center [266, 191] width 208 height 27
select select "2019/2020"
click at [162, 178] on select "2026/2027 2025/2026 2024/2025 2023/2024 2022/2023 2021/2022 2020/2021 2019/2020…" at bounding box center [266, 191] width 208 height 27
click at [342, 223] on input "Apply" at bounding box center [349, 222] width 42 height 23
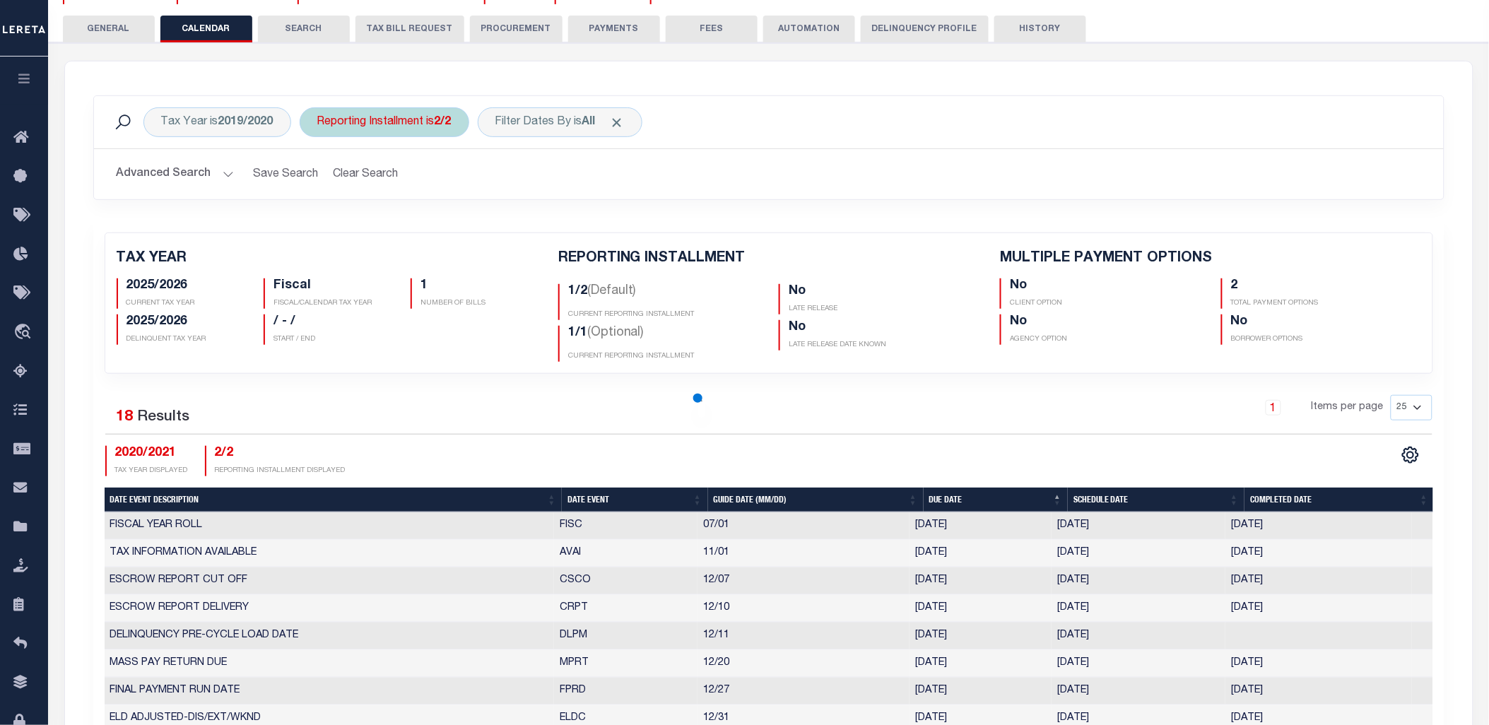
checkbox input "false"
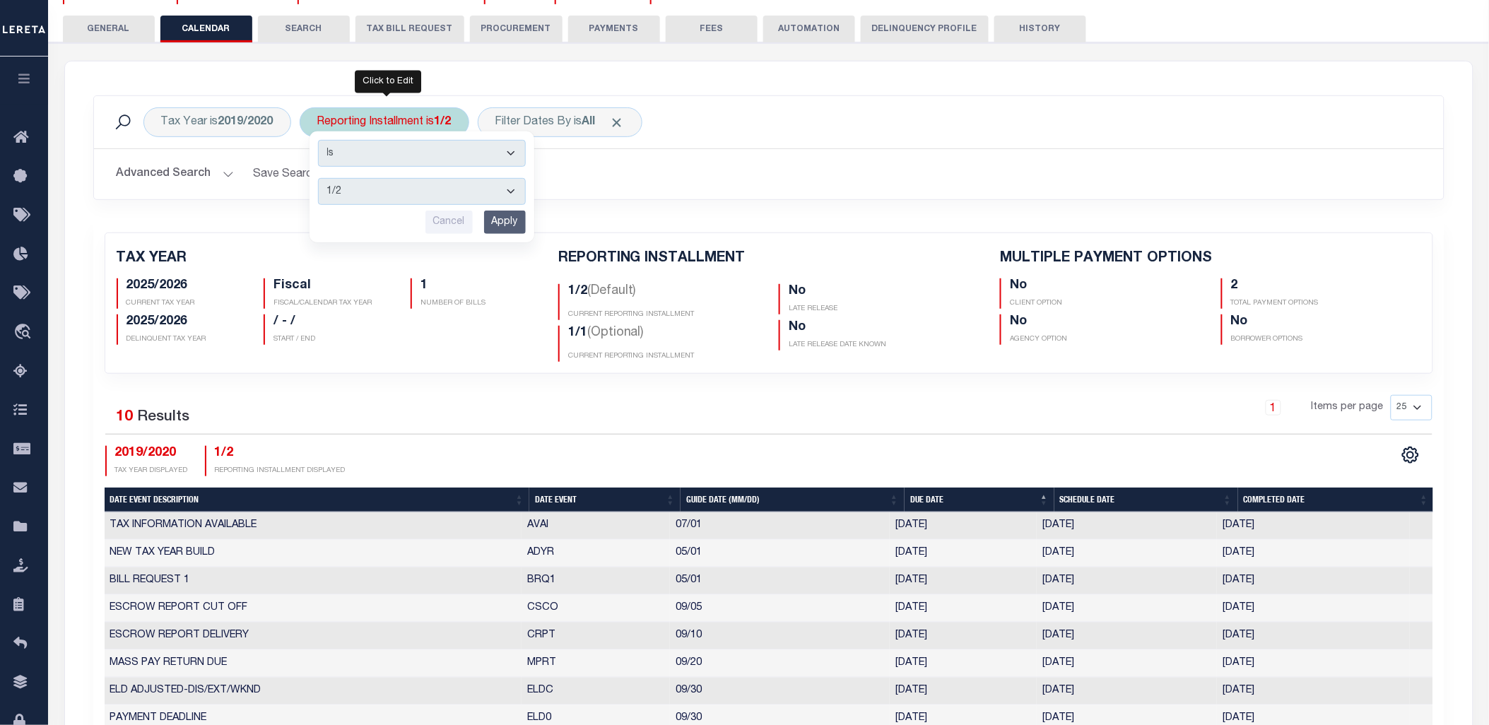
click at [413, 199] on select "1/2 2/2 1/1" at bounding box center [422, 191] width 208 height 27
select select "2/2"
click at [319, 178] on select "1/2 2/2 1/1" at bounding box center [422, 191] width 208 height 27
click at [500, 217] on input "Apply" at bounding box center [505, 222] width 42 height 23
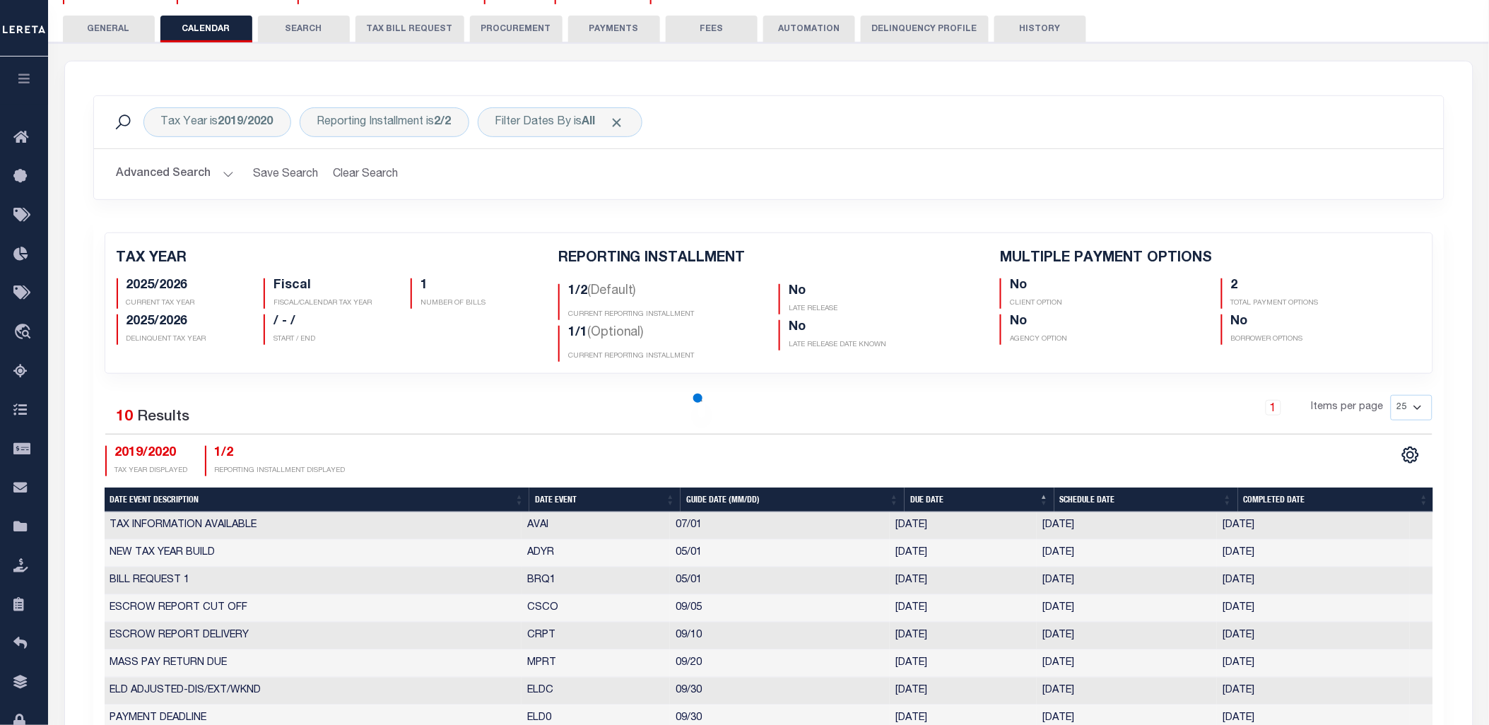
checkbox input "false"
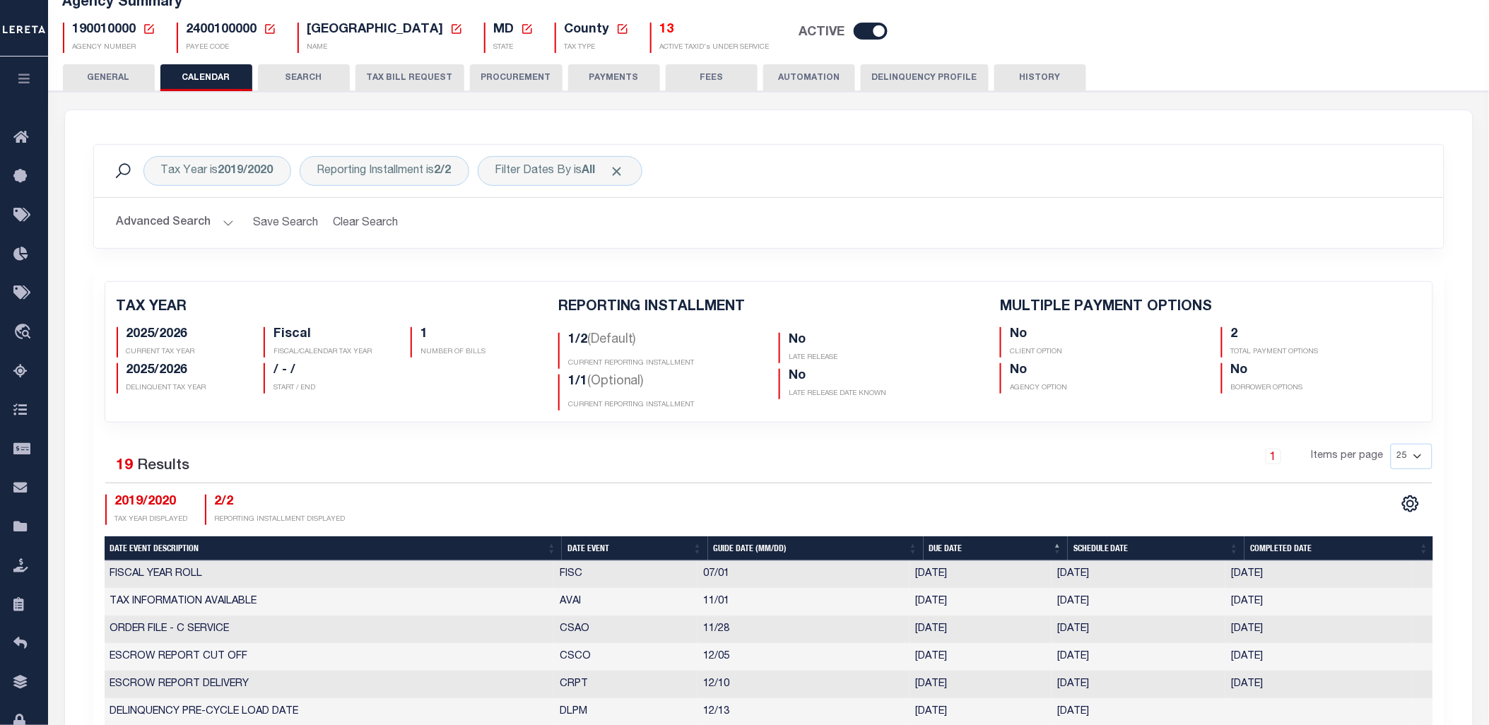
scroll to position [78, 0]
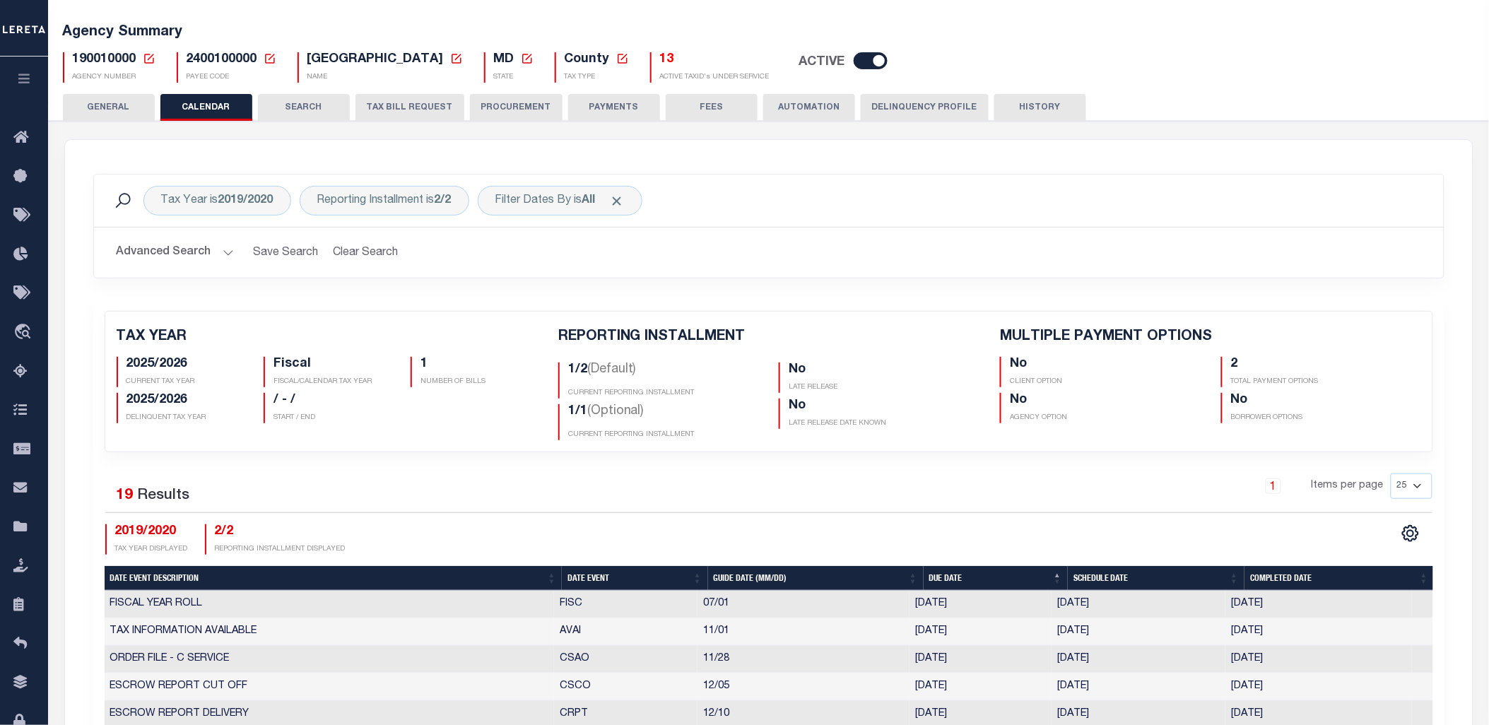
click at [149, 59] on icon at bounding box center [149, 58] width 13 height 13
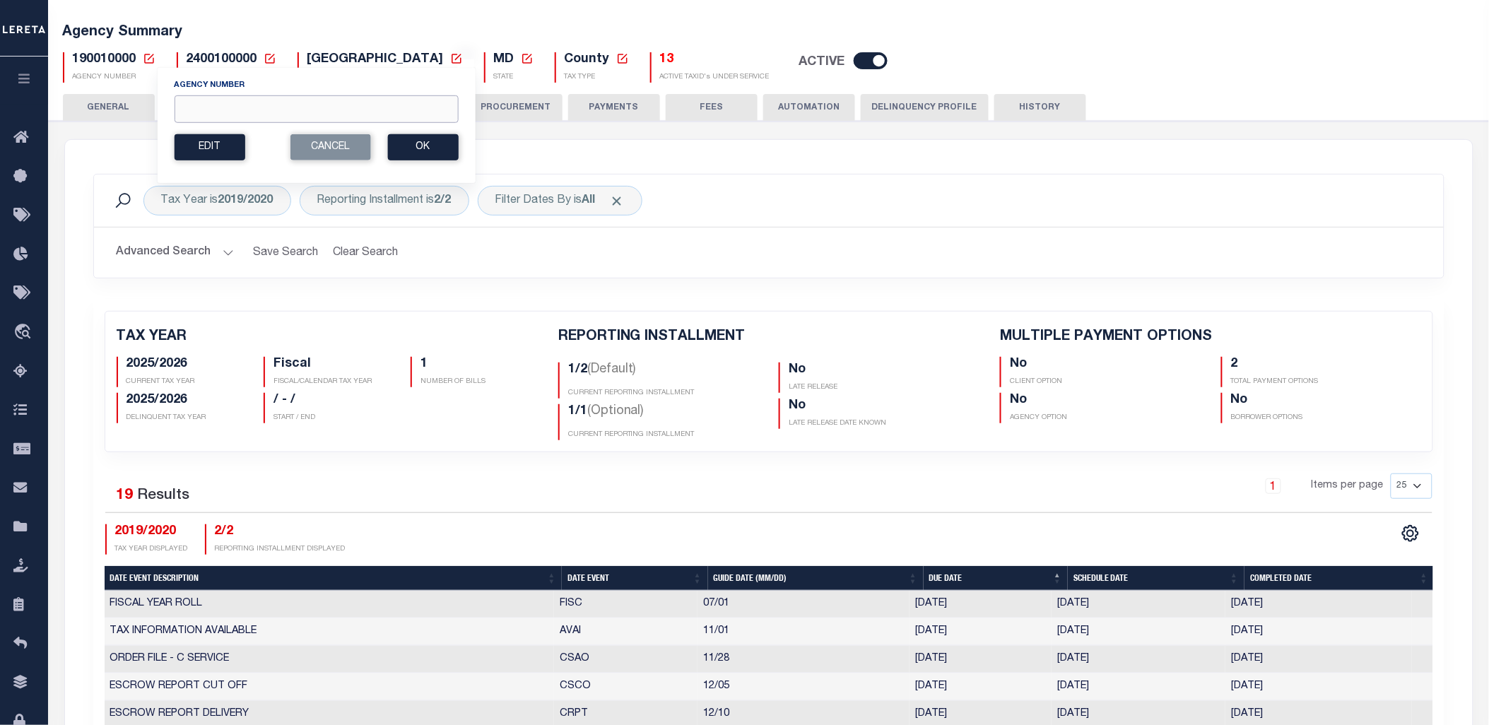
click at [216, 107] on input "Agency Number" at bounding box center [316, 109] width 284 height 28
click at [411, 146] on button "Ok" at bounding box center [422, 147] width 71 height 26
click at [199, 109] on input "20070210" at bounding box center [316, 110] width 284 height 28
type input "200070210"
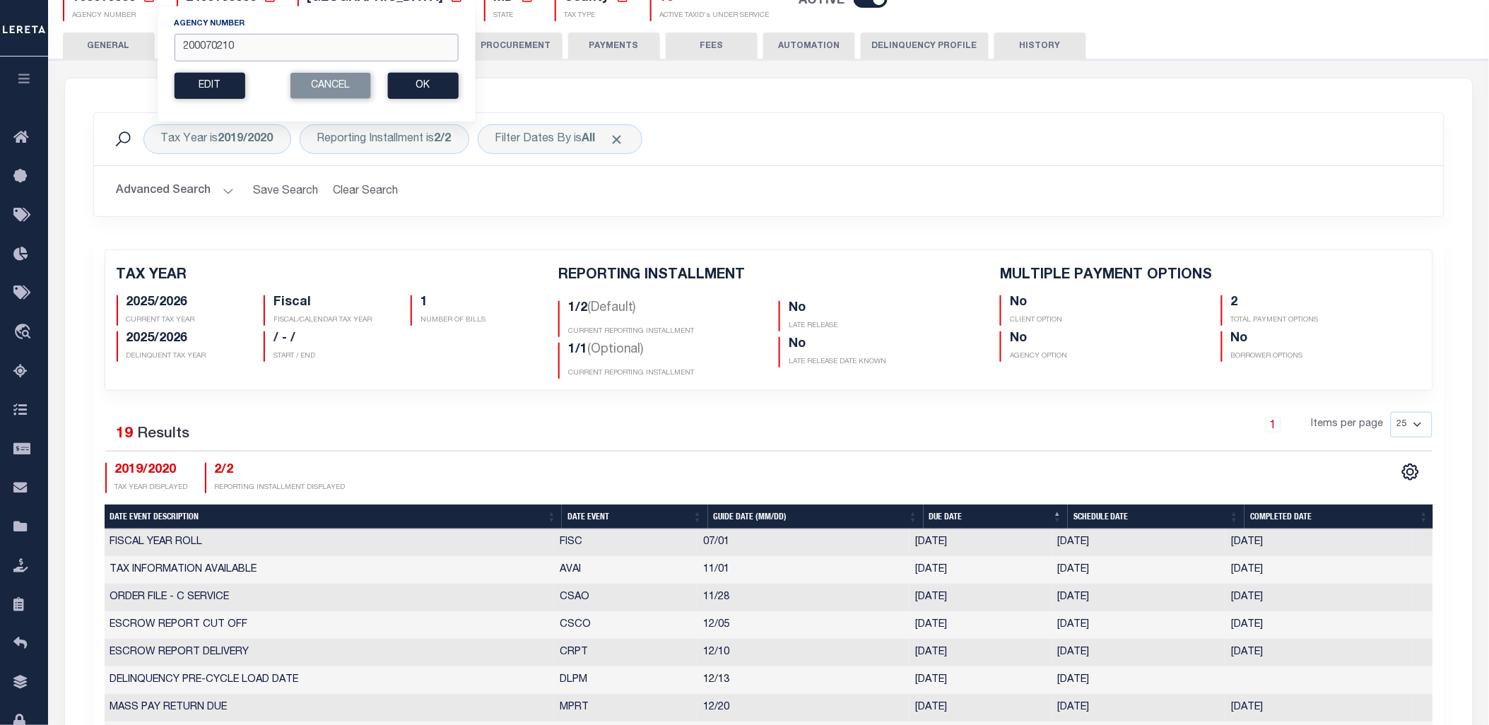
scroll to position [78, 0]
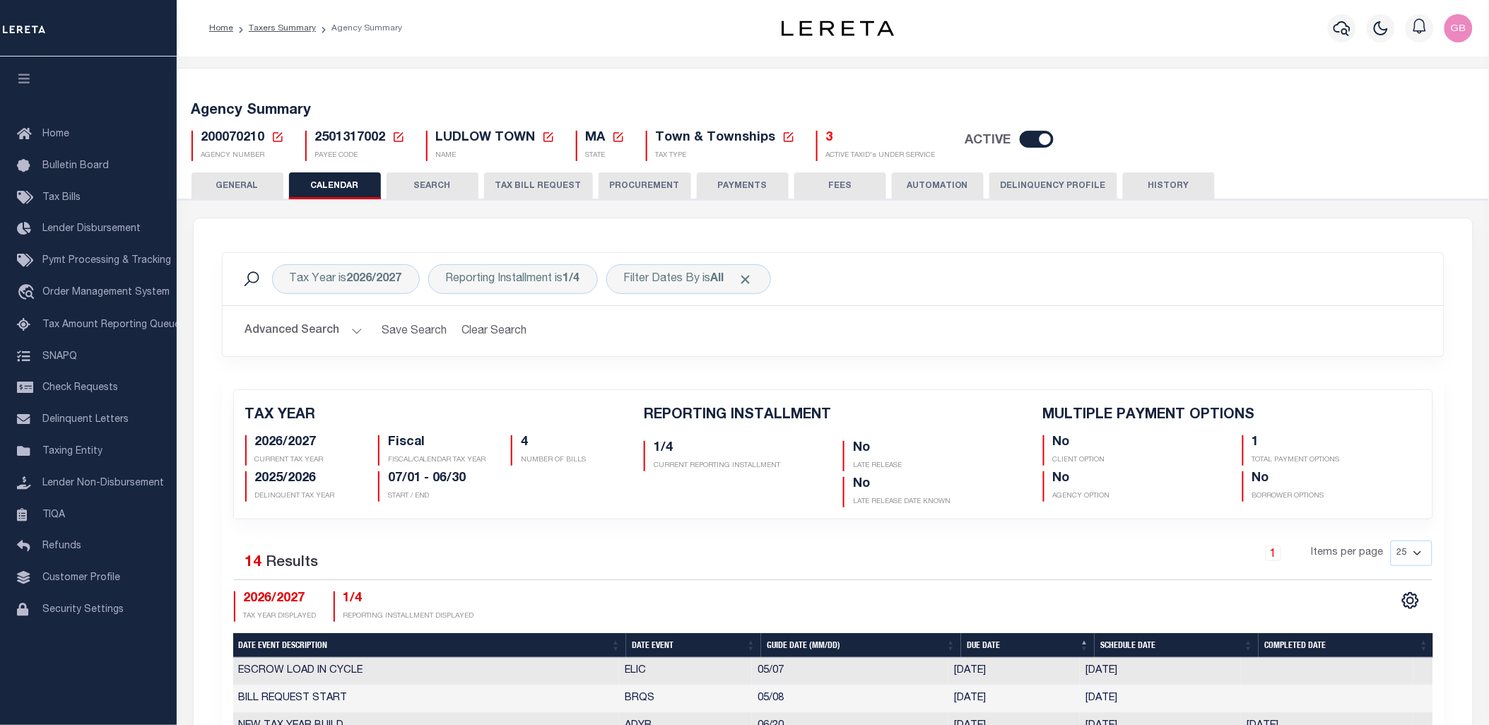
scroll to position [235, 0]
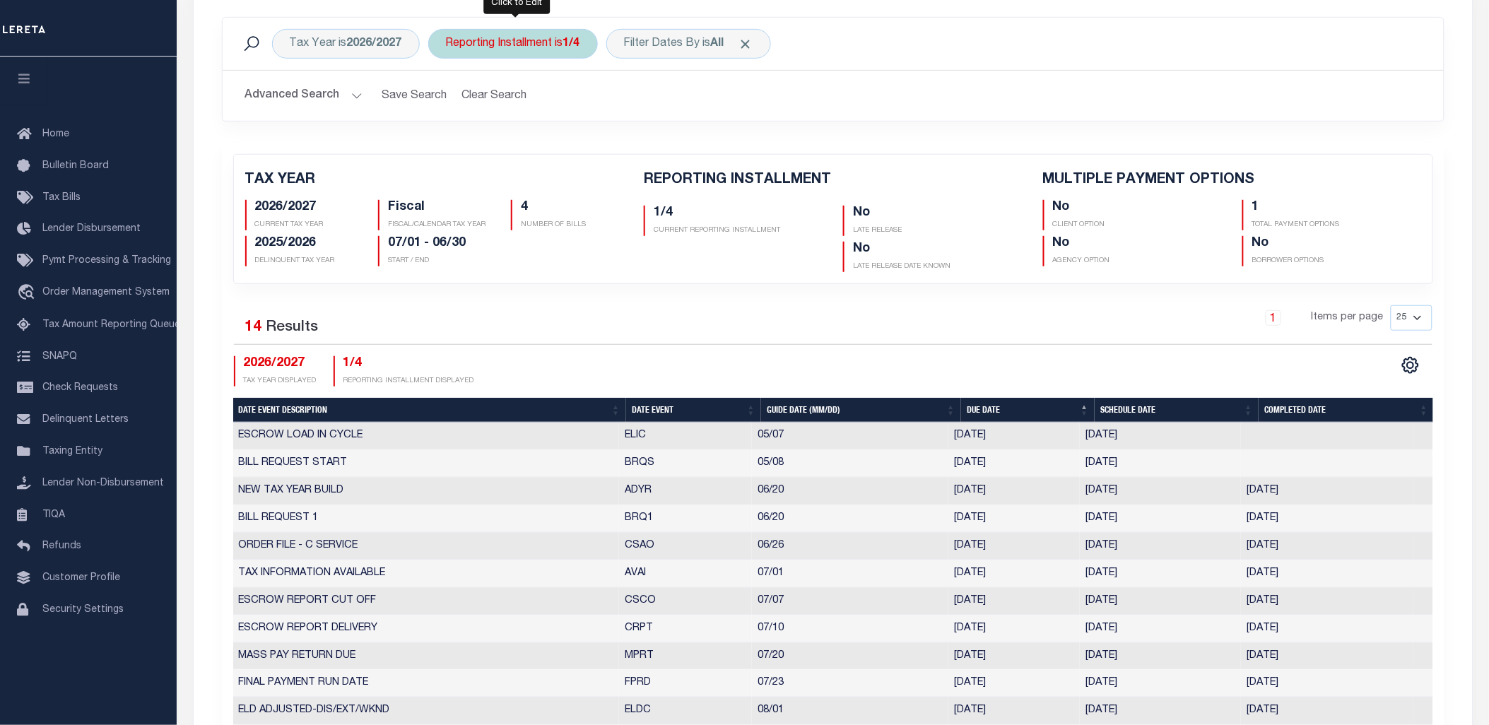
click at [559, 45] on div "Reporting Installment is 1/4" at bounding box center [513, 44] width 170 height 30
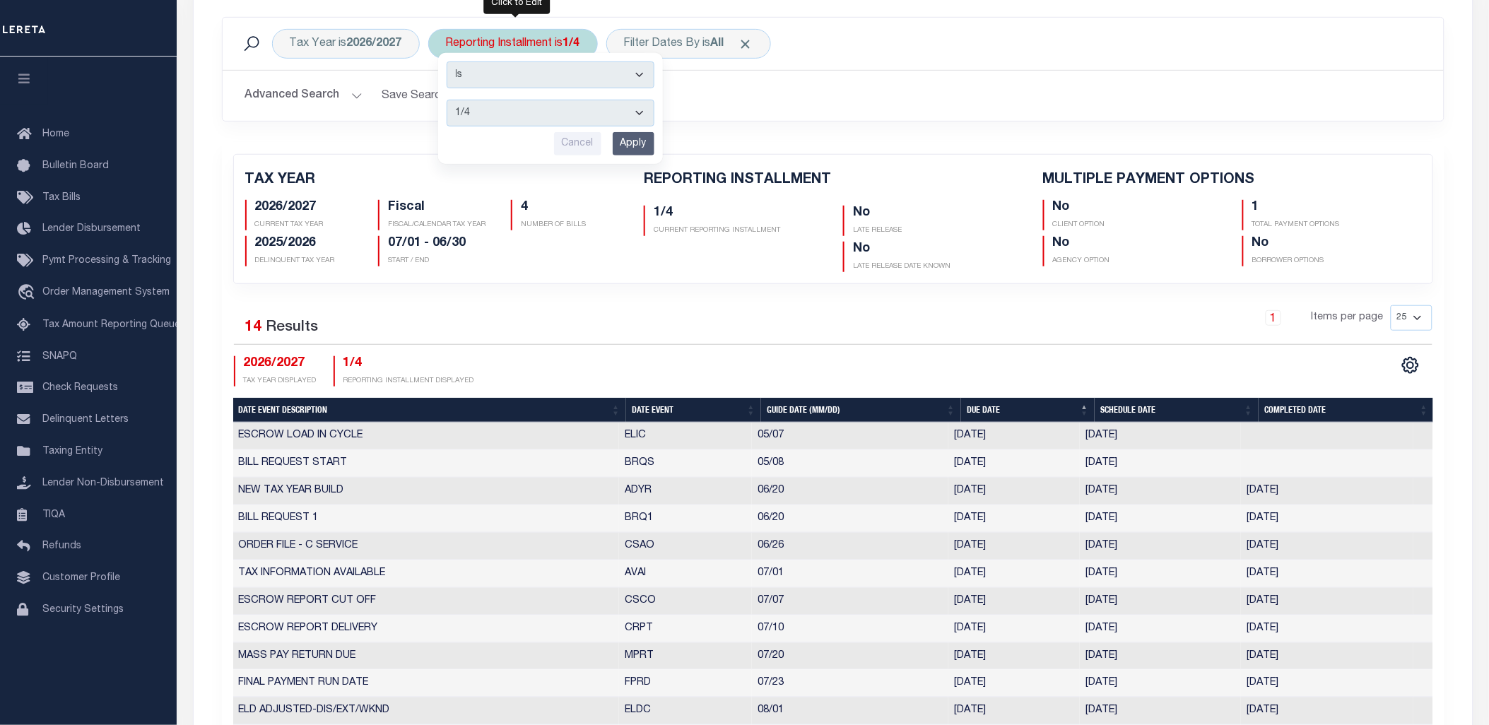
click at [498, 119] on select "1/4 2/4 3/4 4/4" at bounding box center [551, 113] width 208 height 27
select select "4/4"
click at [447, 100] on select "1/4 2/4 3/4 4/4" at bounding box center [551, 113] width 208 height 27
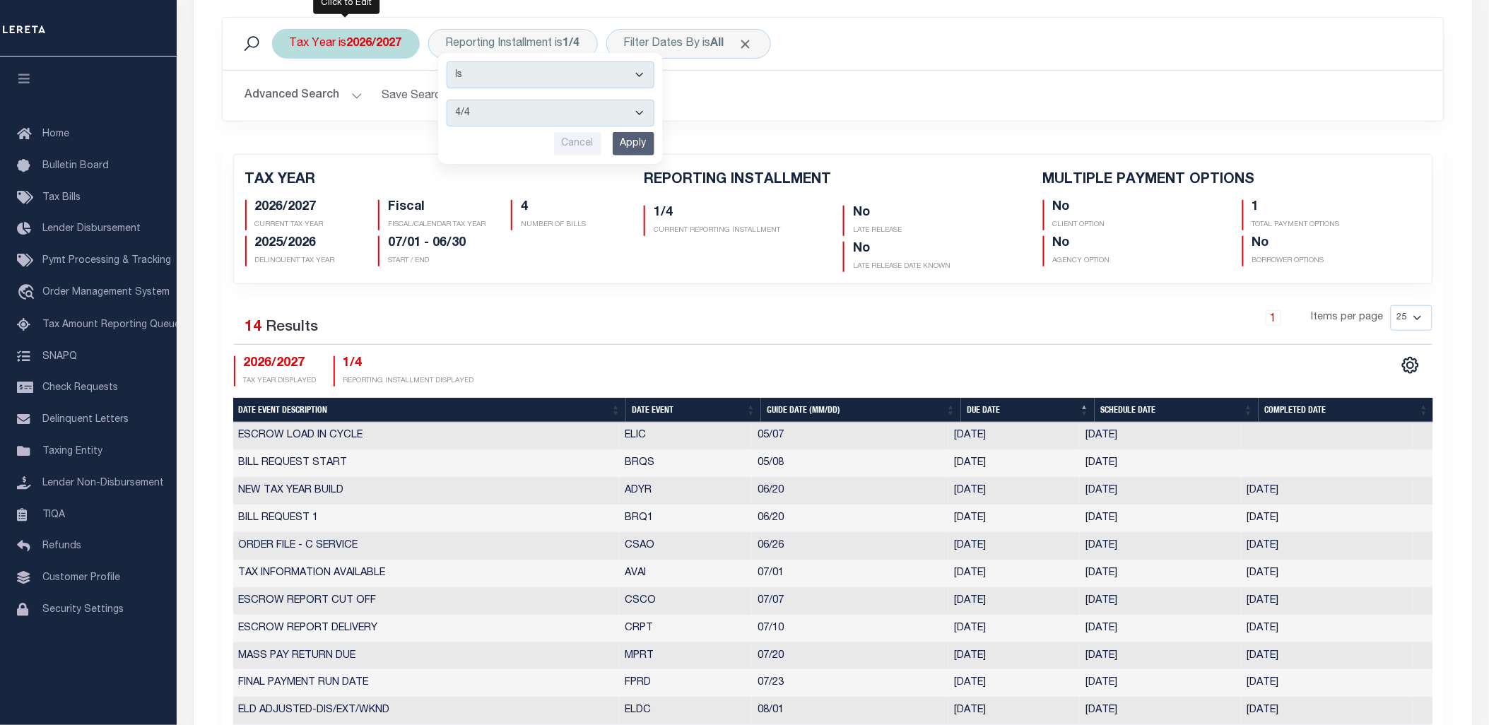
click at [358, 38] on b "2026/2027" at bounding box center [374, 43] width 55 height 11
select select "2026/2027"
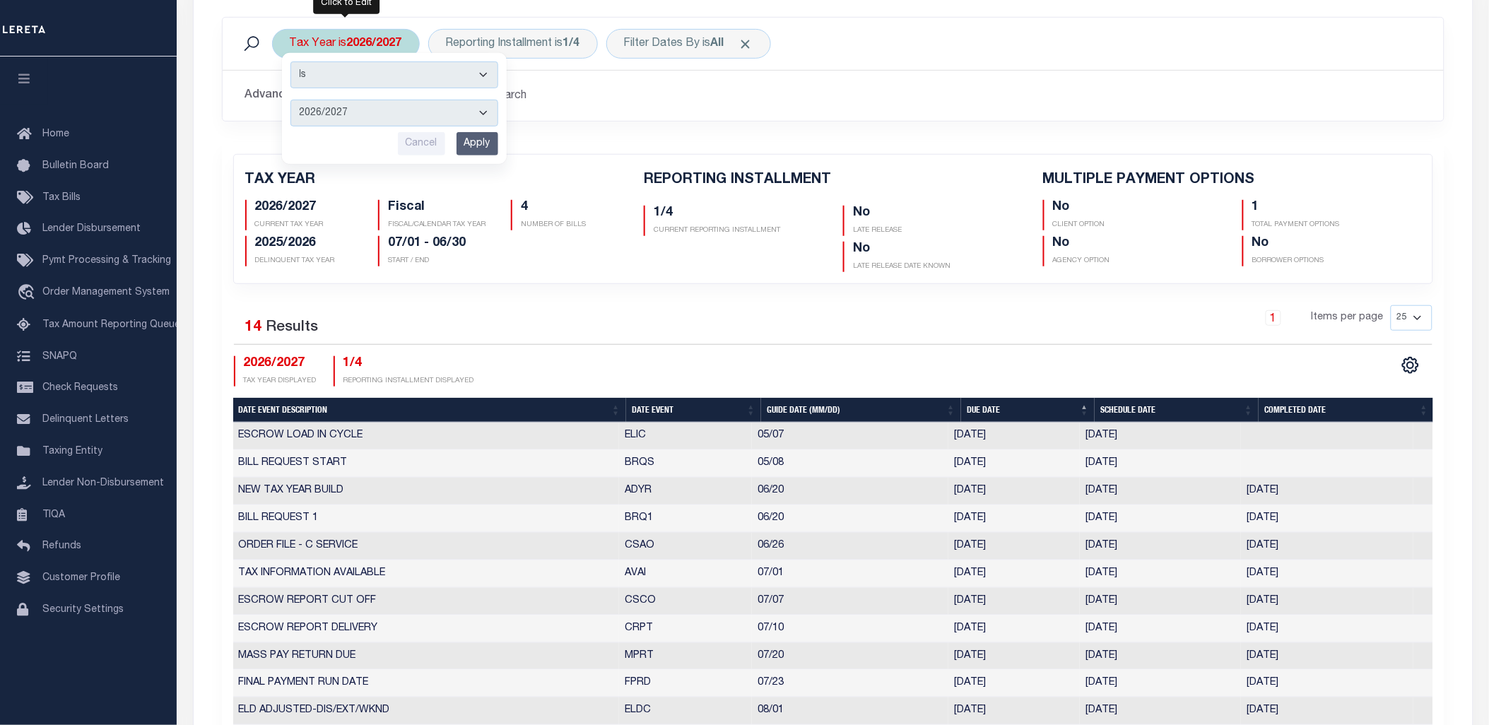
click at [475, 141] on input "Apply" at bounding box center [478, 143] width 42 height 23
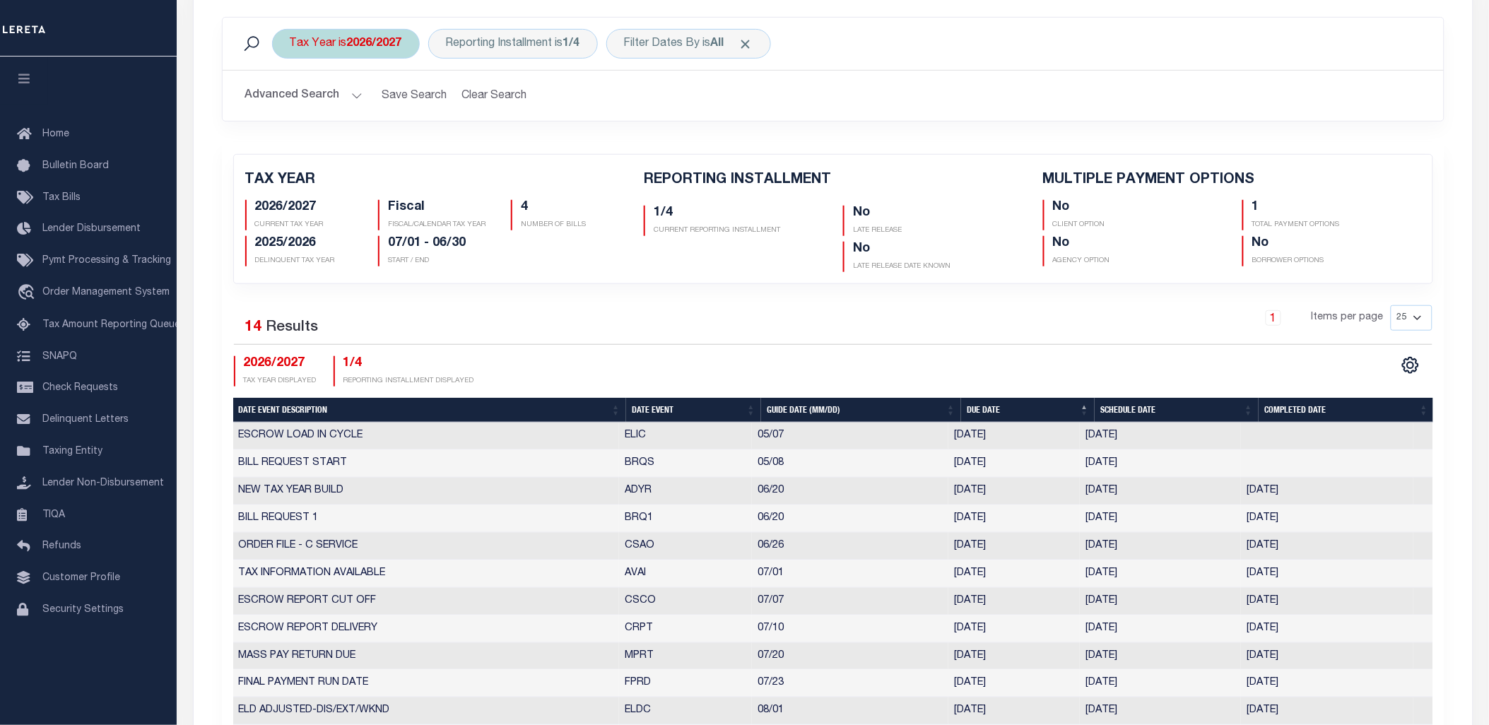
checkbox input "false"
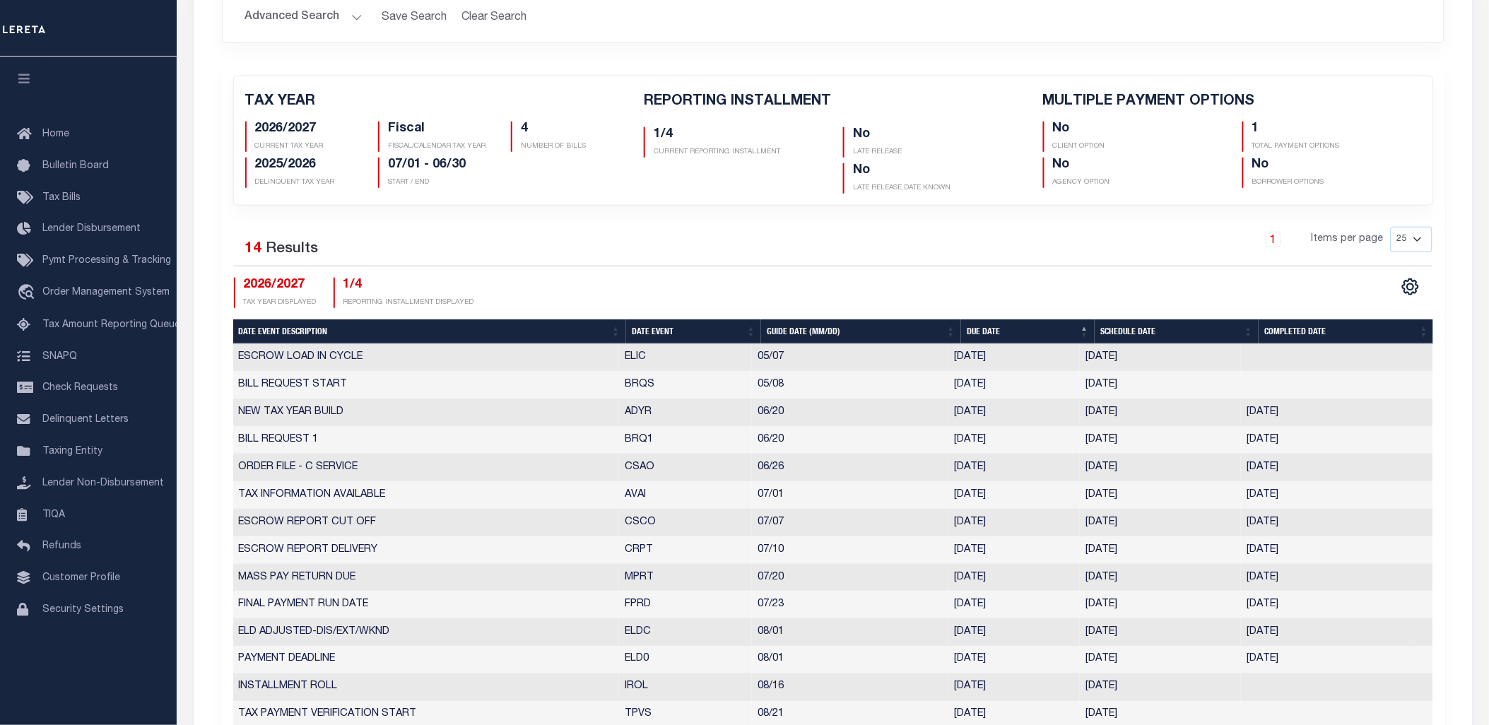
scroll to position [0, 0]
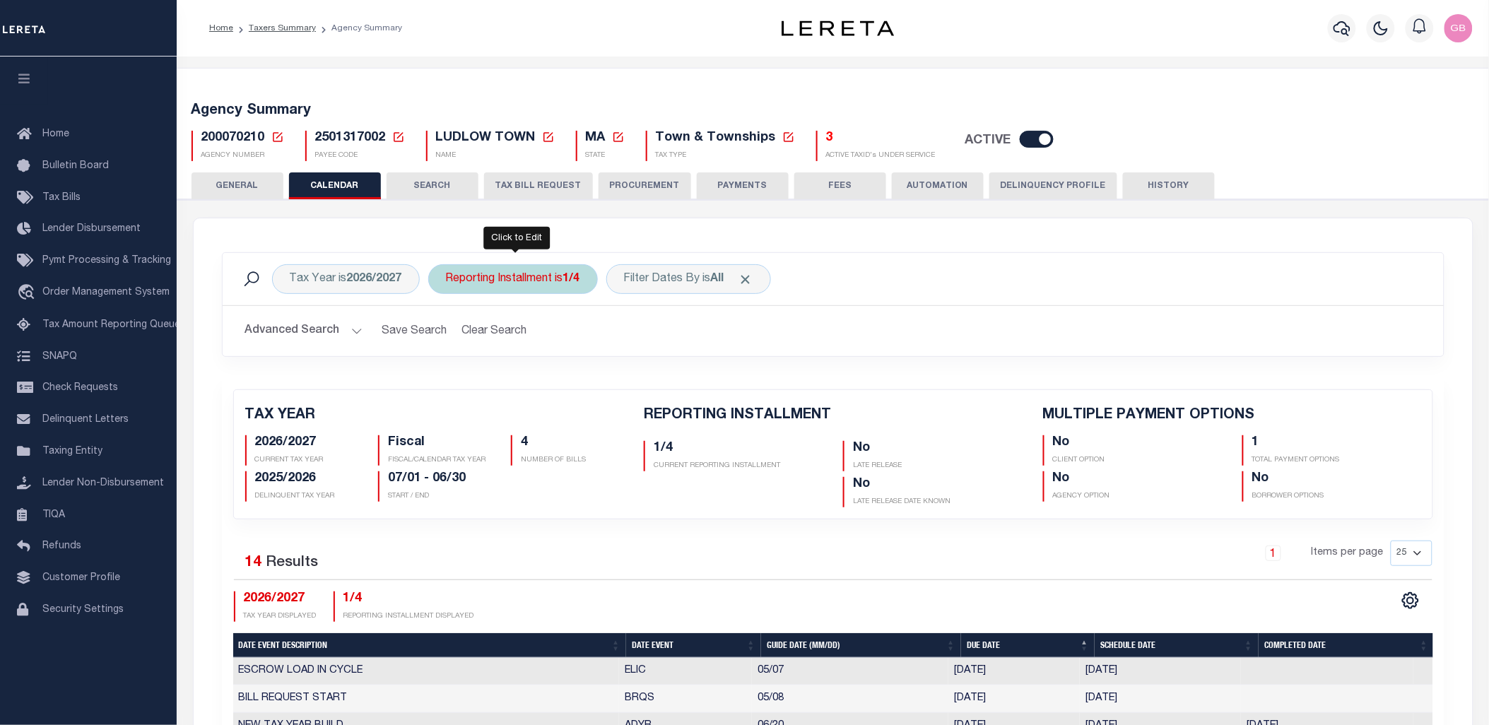
click at [511, 283] on div "Reporting Installment is 1/4" at bounding box center [513, 279] width 170 height 30
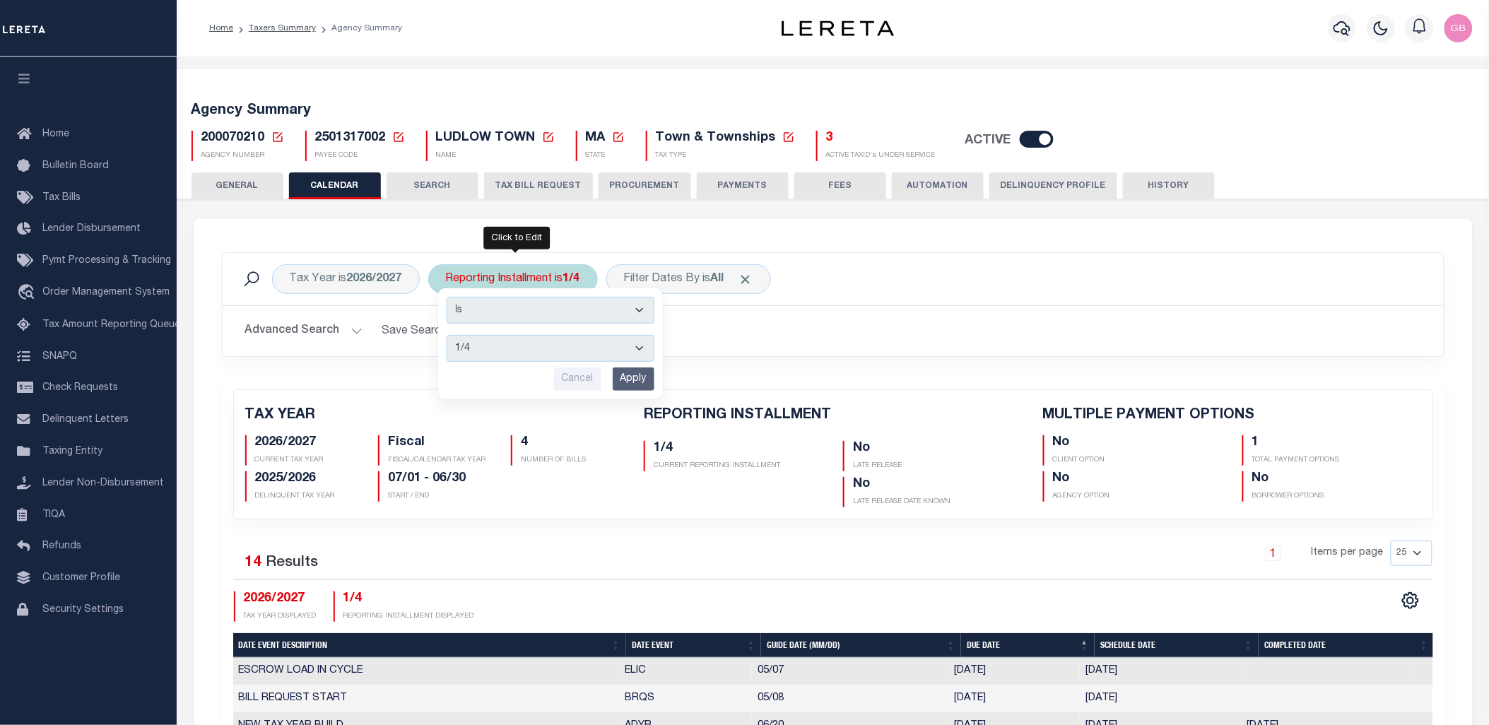
drag, startPoint x: 526, startPoint y: 348, endPoint x: 527, endPoint y: 358, distance: 10.6
click at [526, 348] on select "1/4 2/4 3/4 4/4" at bounding box center [551, 348] width 208 height 27
select select "4/4"
click at [447, 335] on select "1/4 2/4 3/4 4/4" at bounding box center [551, 348] width 208 height 27
click at [632, 383] on input "Apply" at bounding box center [634, 379] width 42 height 23
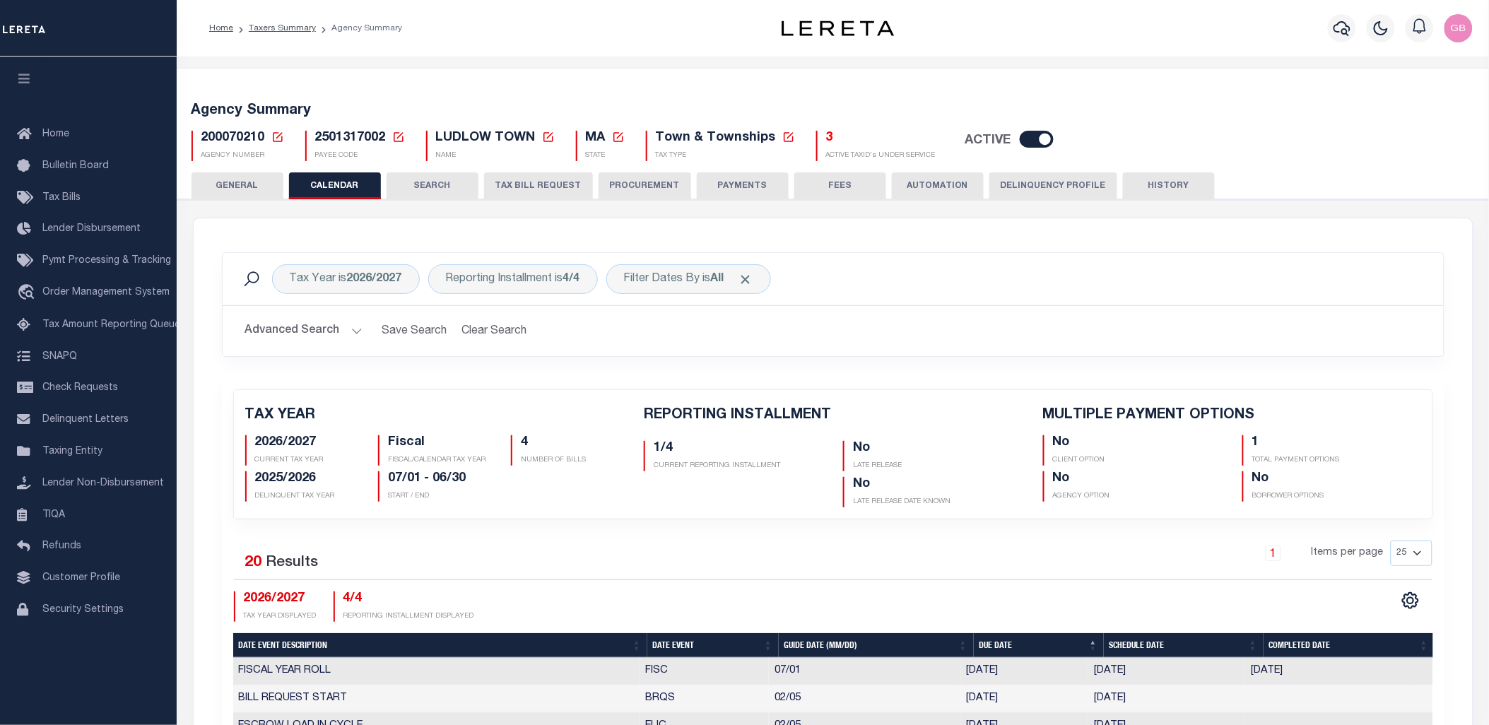
checkbox input "false"
click at [826, 140] on h5 "3" at bounding box center [881, 139] width 110 height 16
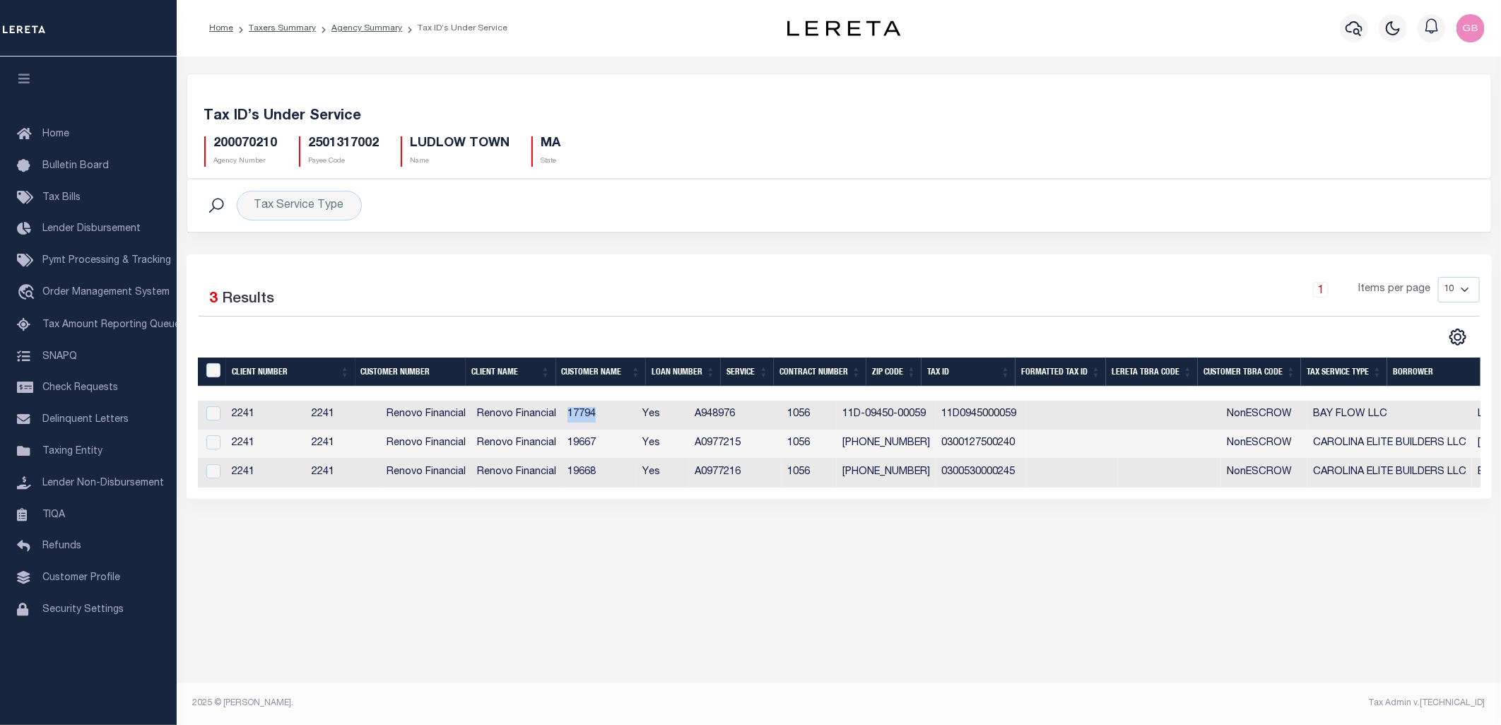
drag, startPoint x: 687, startPoint y: 418, endPoint x: 656, endPoint y: 418, distance: 31.1
click at [637, 418] on td "17794" at bounding box center [599, 415] width 75 height 29
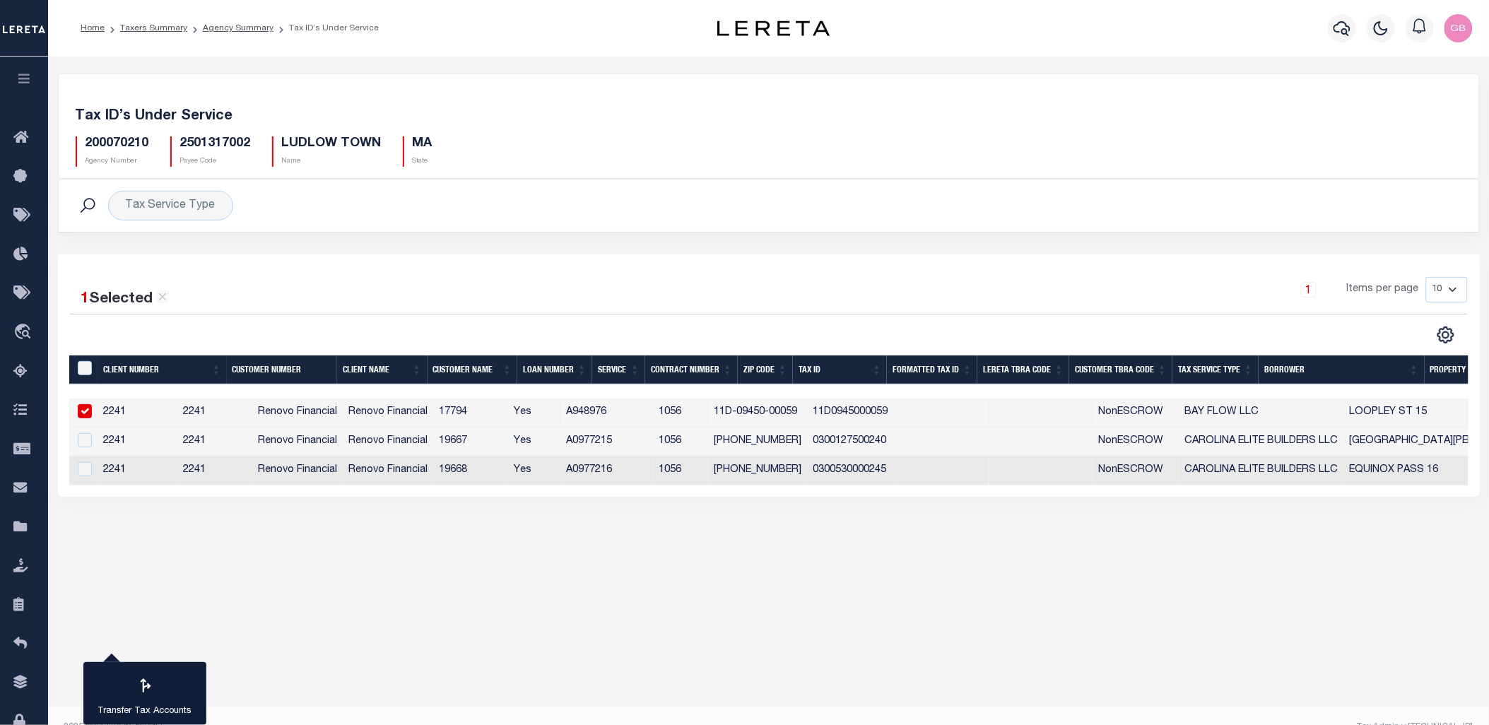
drag, startPoint x: 665, startPoint y: 418, endPoint x: 555, endPoint y: 415, distance: 109.6
click at [508, 411] on td "17794" at bounding box center [470, 413] width 75 height 29
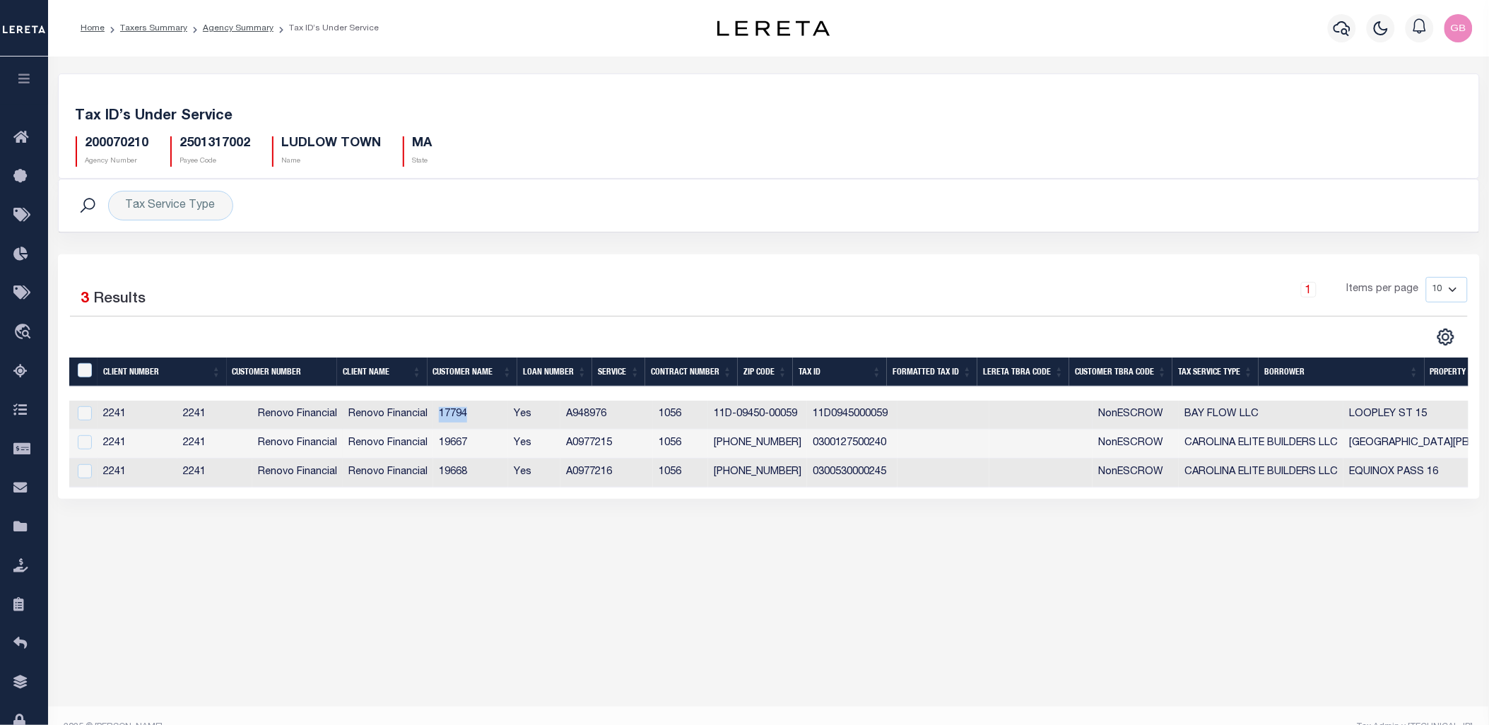
drag, startPoint x: 555, startPoint y: 415, endPoint x: 527, endPoint y: 416, distance: 29.0
click at [508, 416] on td "17794" at bounding box center [470, 415] width 75 height 29
checkbox input "true"
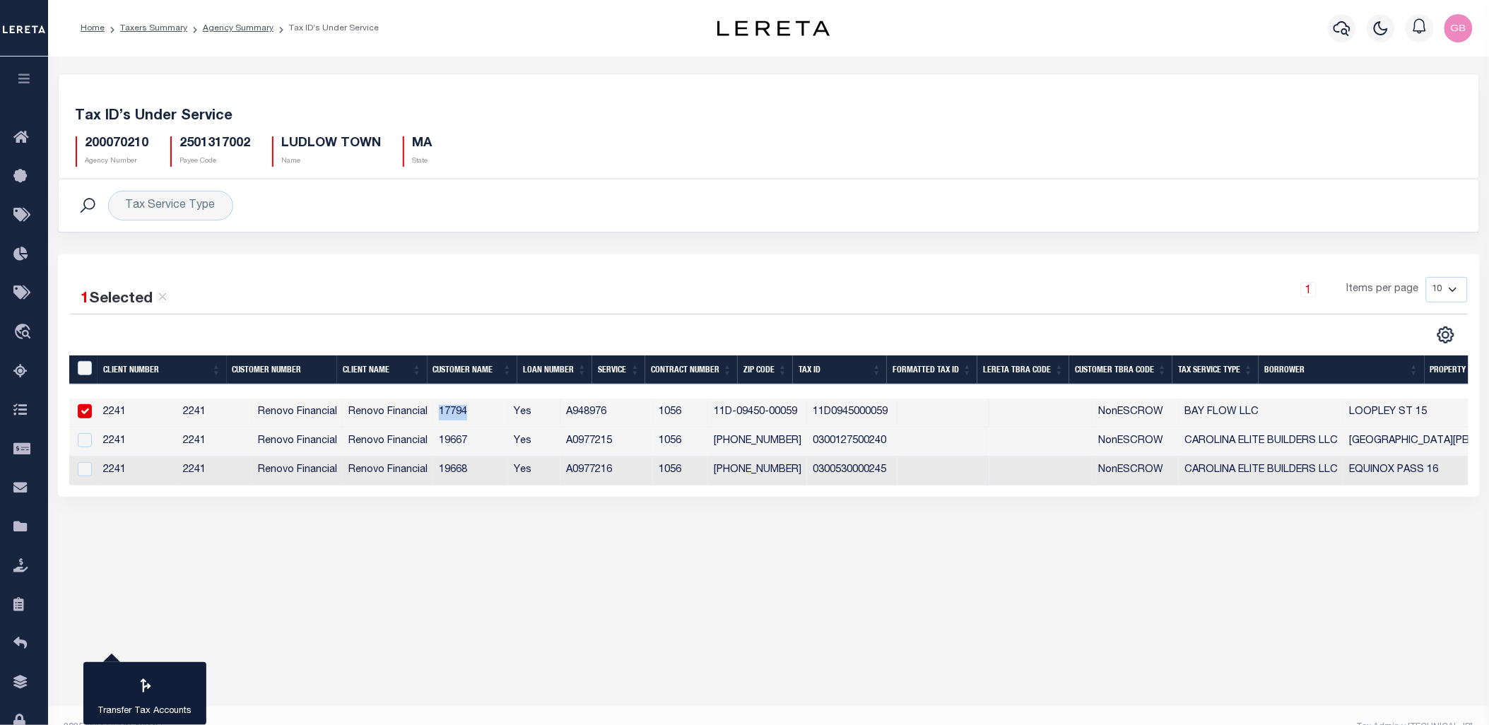
copy td "17794"
drag, startPoint x: 221, startPoint y: 26, endPoint x: 221, endPoint y: 35, distance: 9.2
click at [221, 26] on link "Agency Summary" at bounding box center [238, 28] width 71 height 8
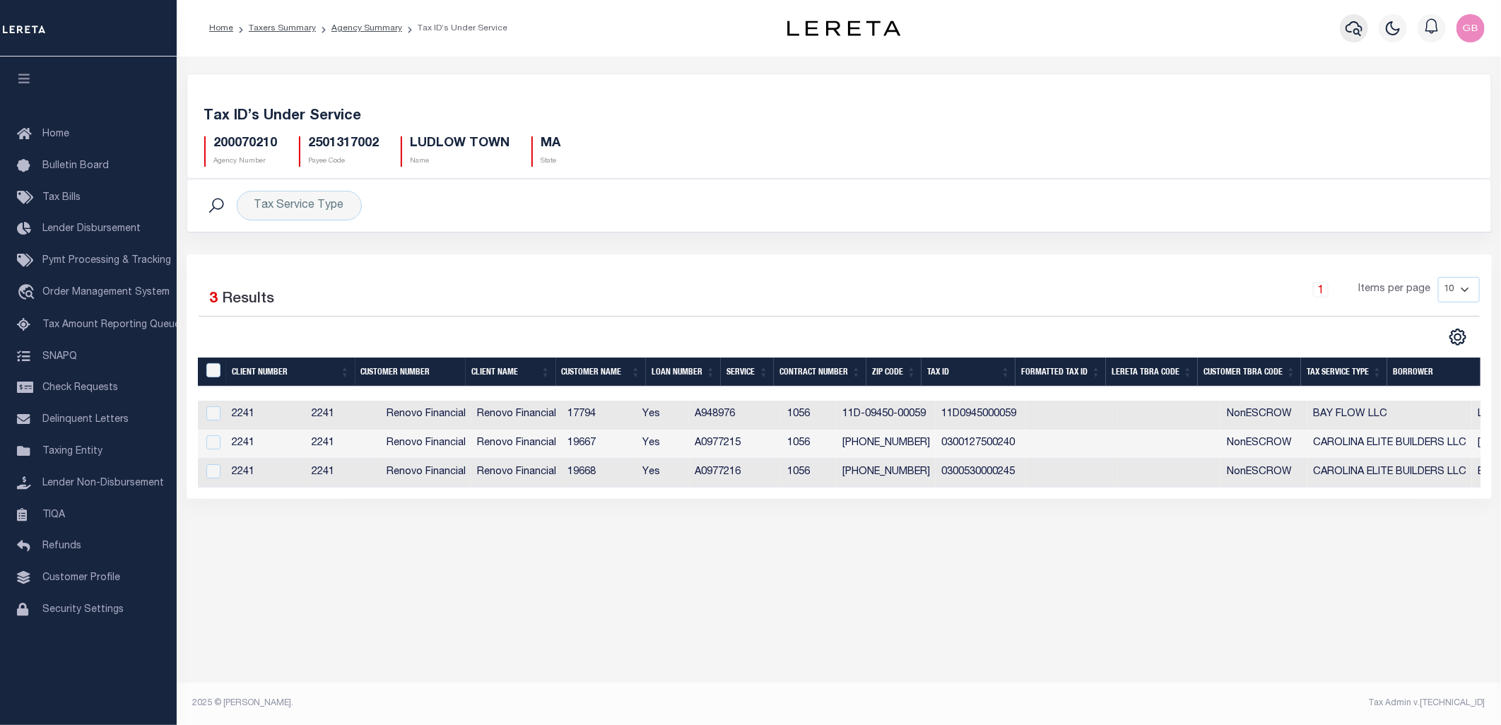
click at [1346, 23] on icon "button" at bounding box center [1354, 28] width 17 height 17
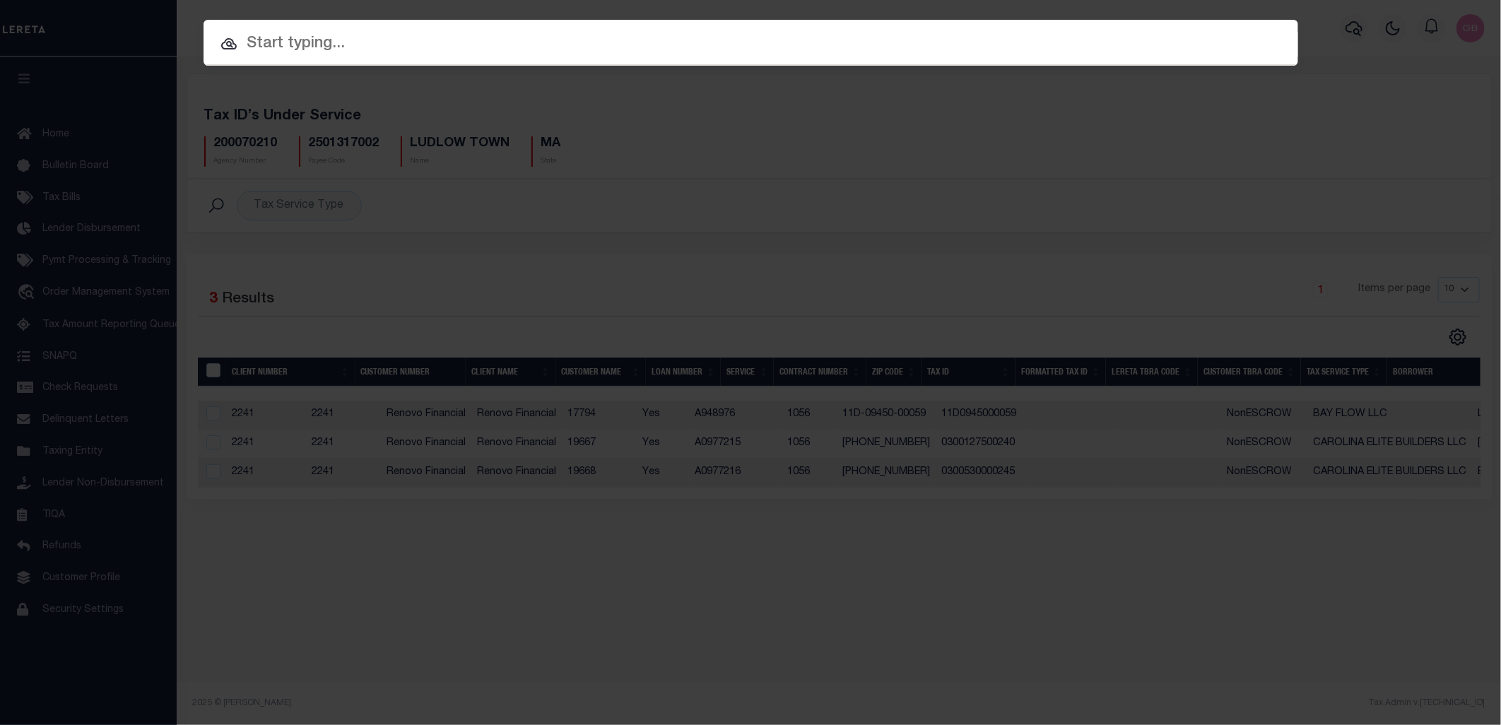
paste input "17794"
type input "17794"
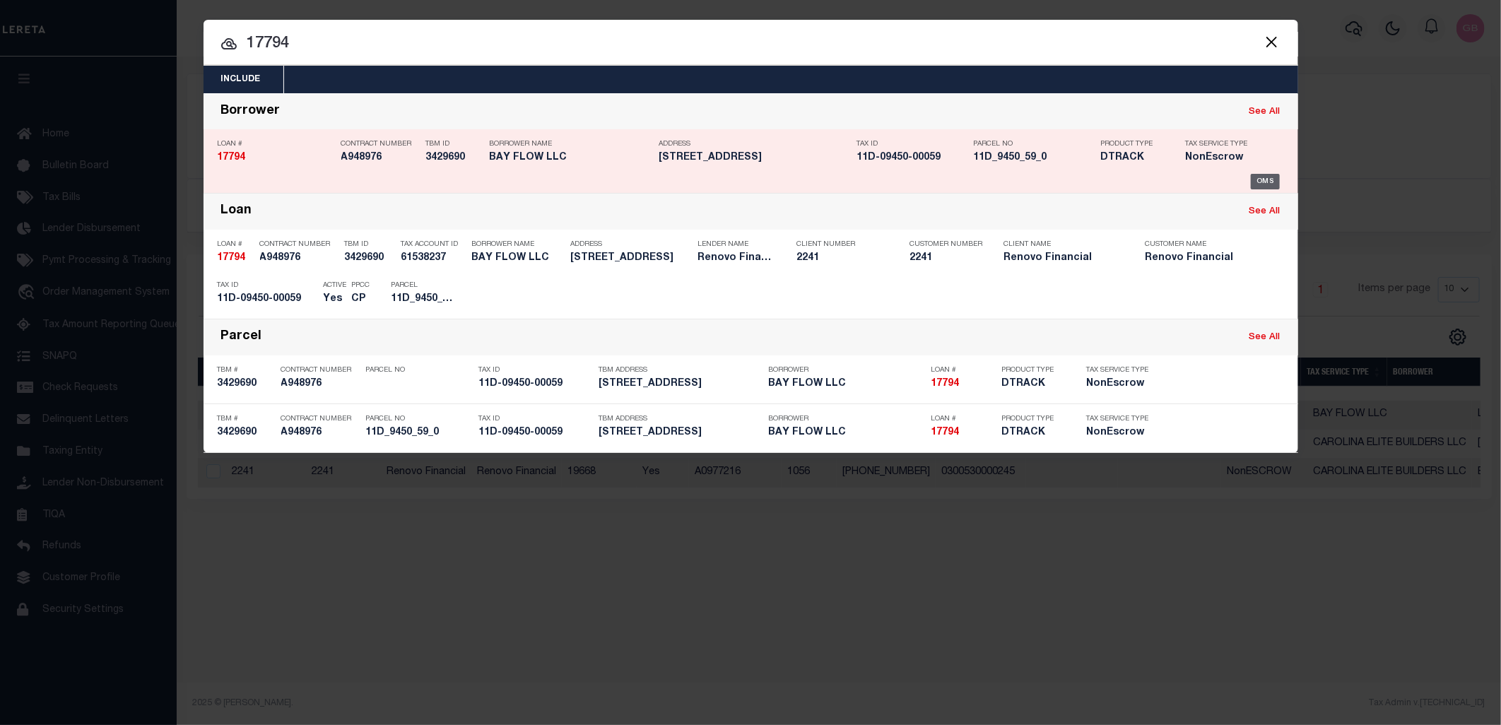
click at [1260, 185] on div "OMS" at bounding box center [1265, 182] width 29 height 16
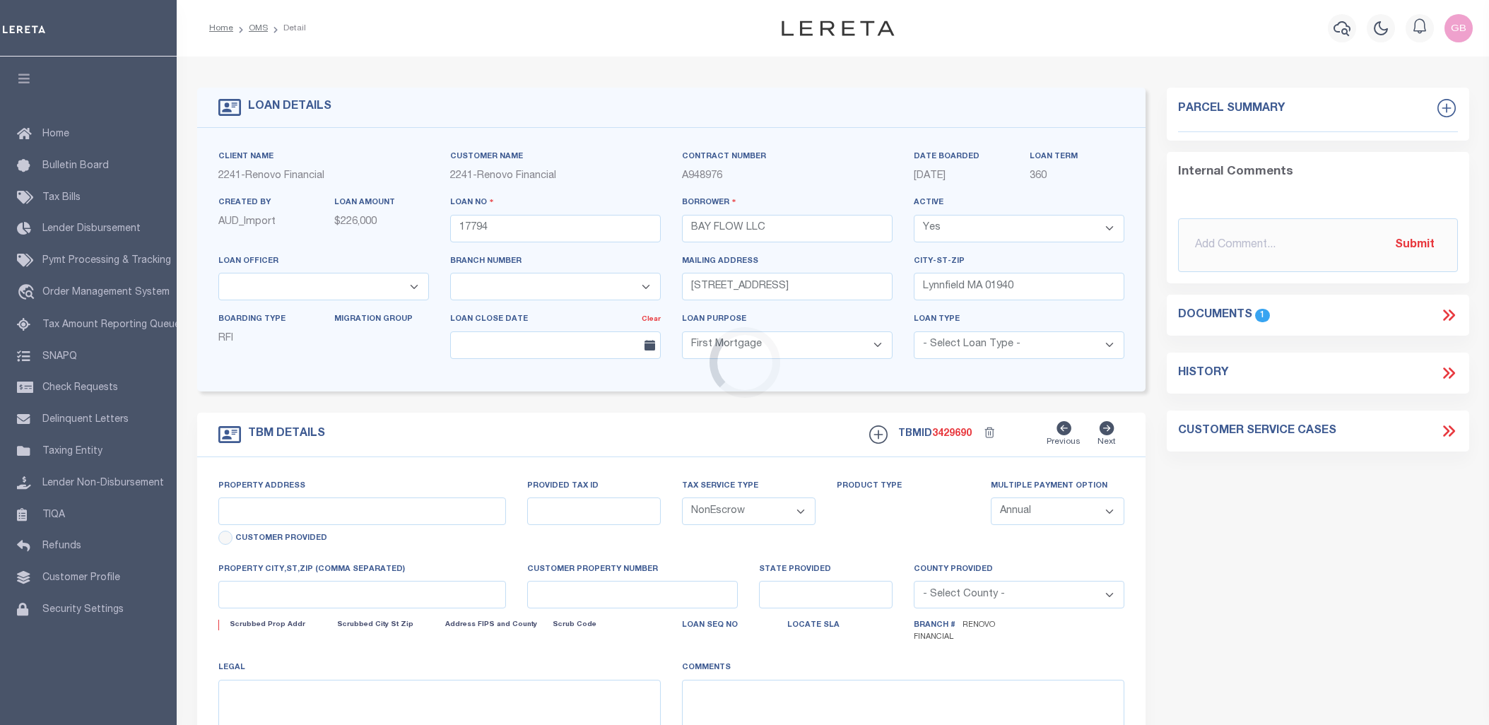
select select "14701"
select select "10"
select select "NonEscrow"
type input "[STREET_ADDRESS]"
select select
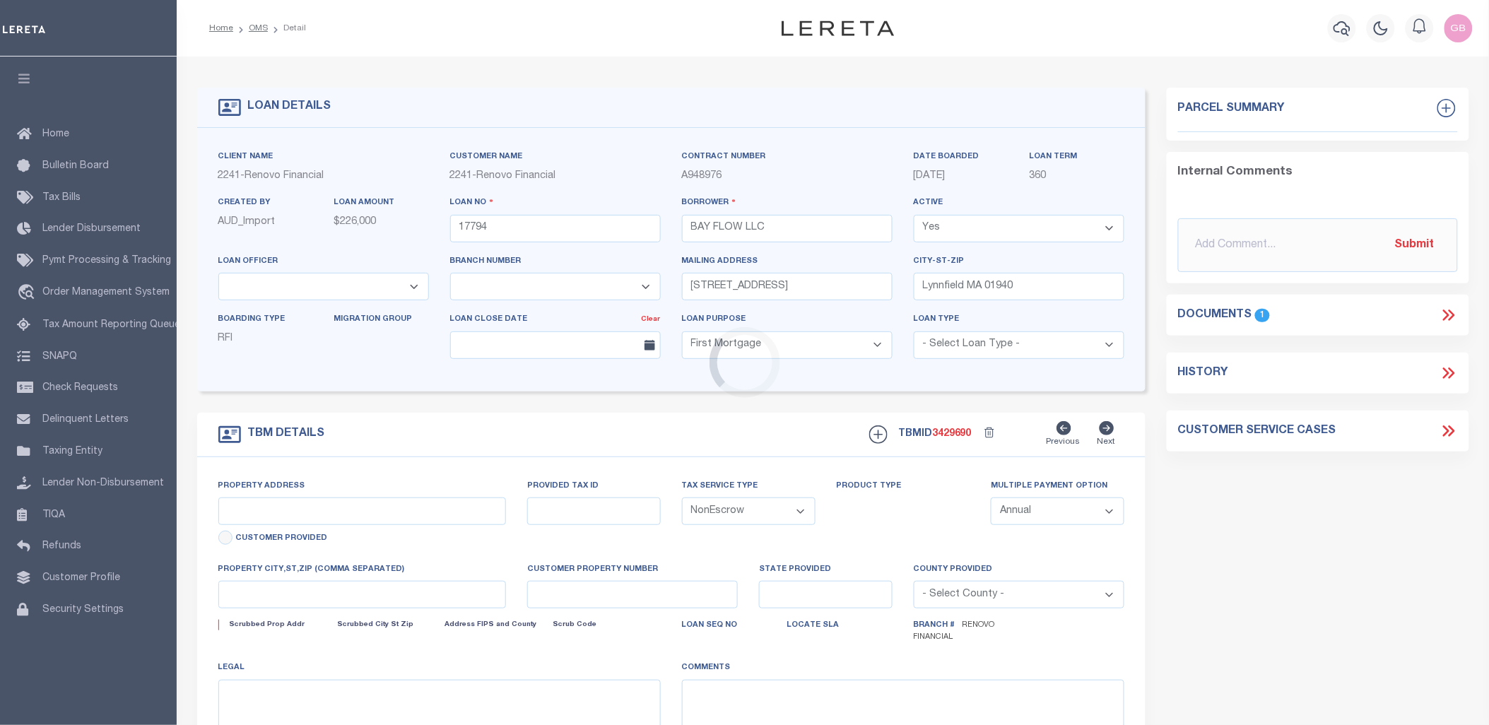
type input "[GEOGRAPHIC_DATA], MA 01056"
type input "a0kUS000003Eq1r"
type input "MA"
select select
type textarea "LEGAL REQUIRED"
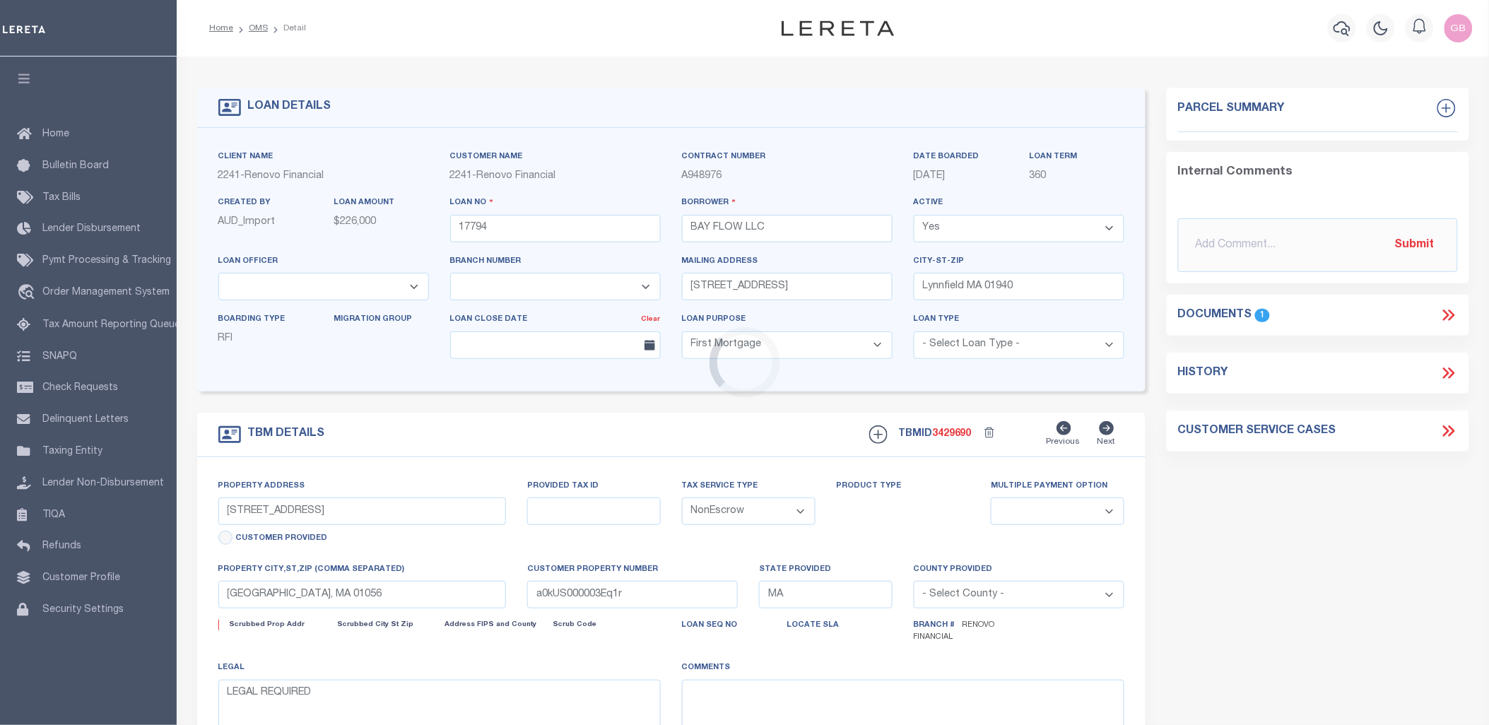
select select "25066"
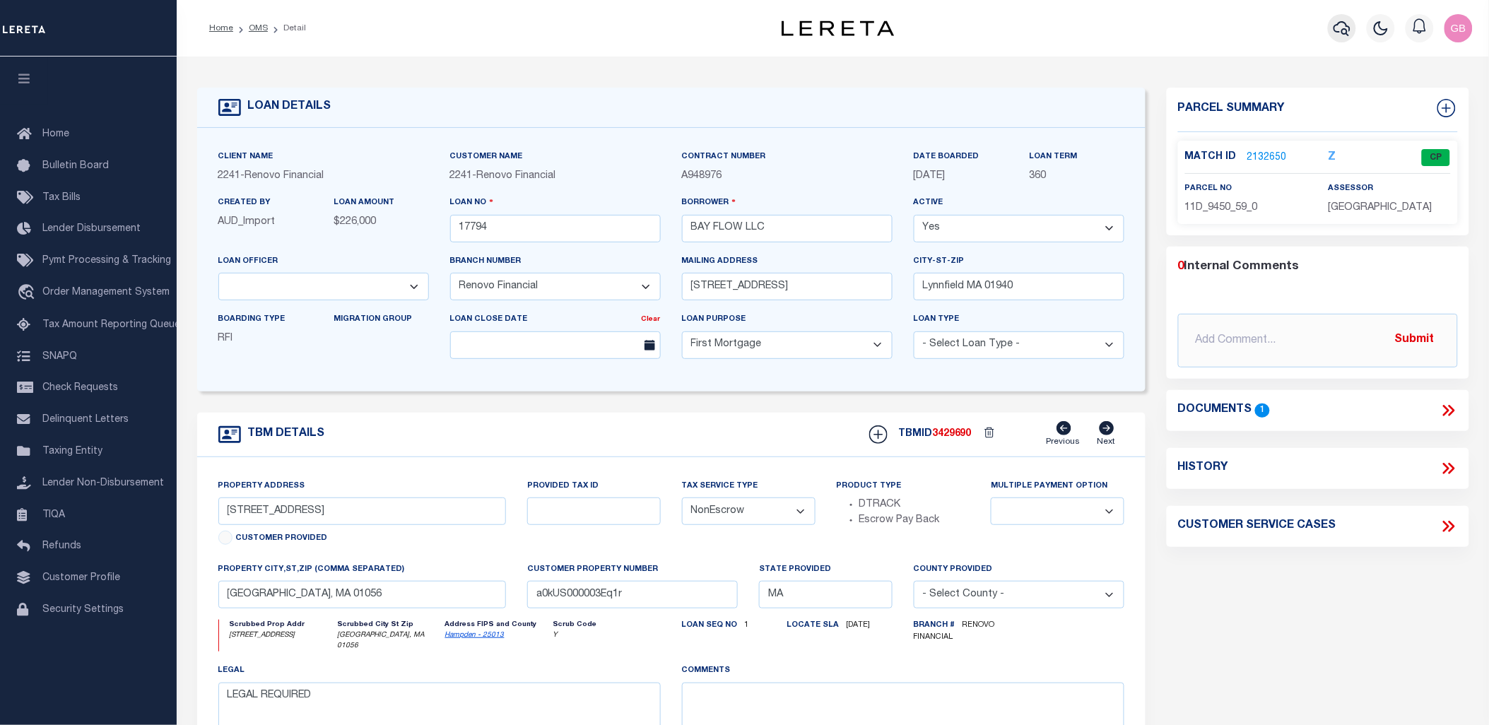
click at [1340, 33] on icon "button" at bounding box center [1342, 28] width 17 height 15
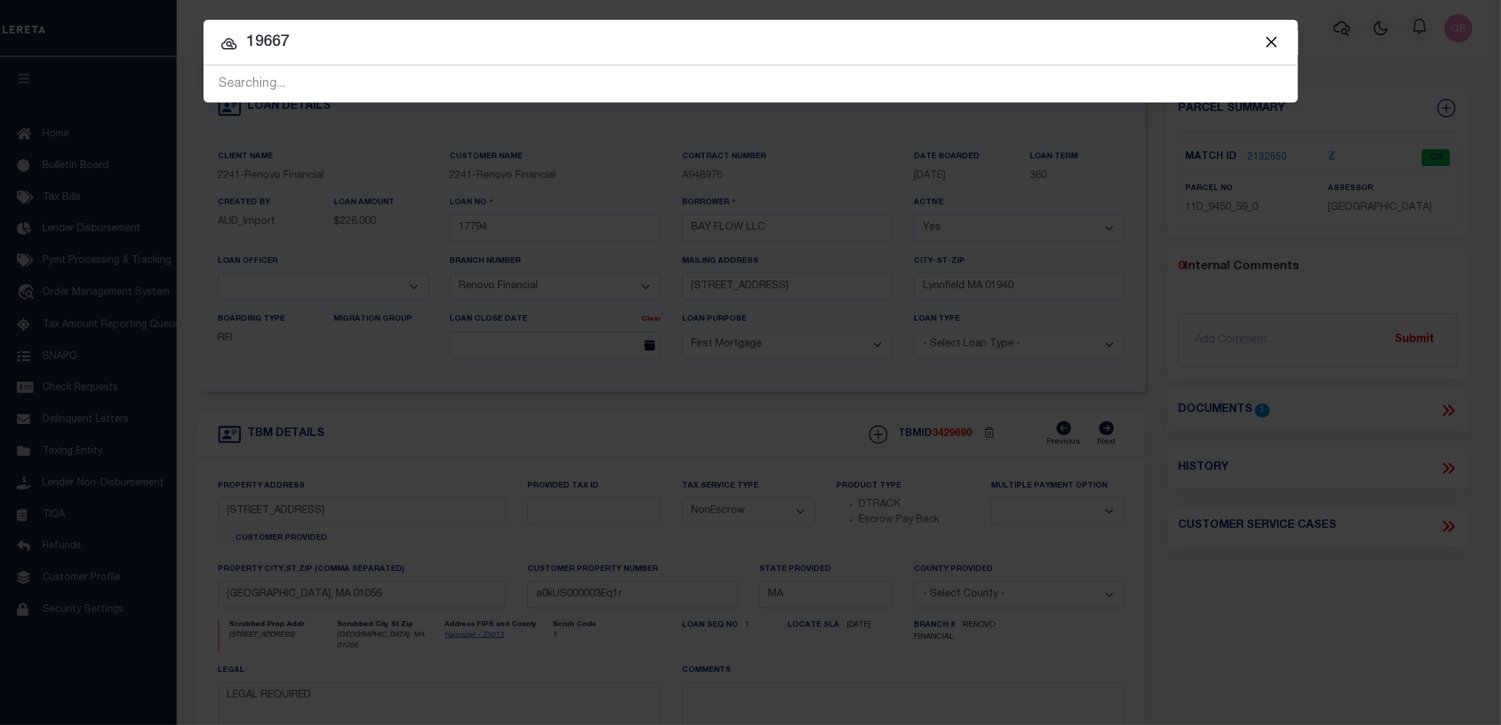
type input "19667"
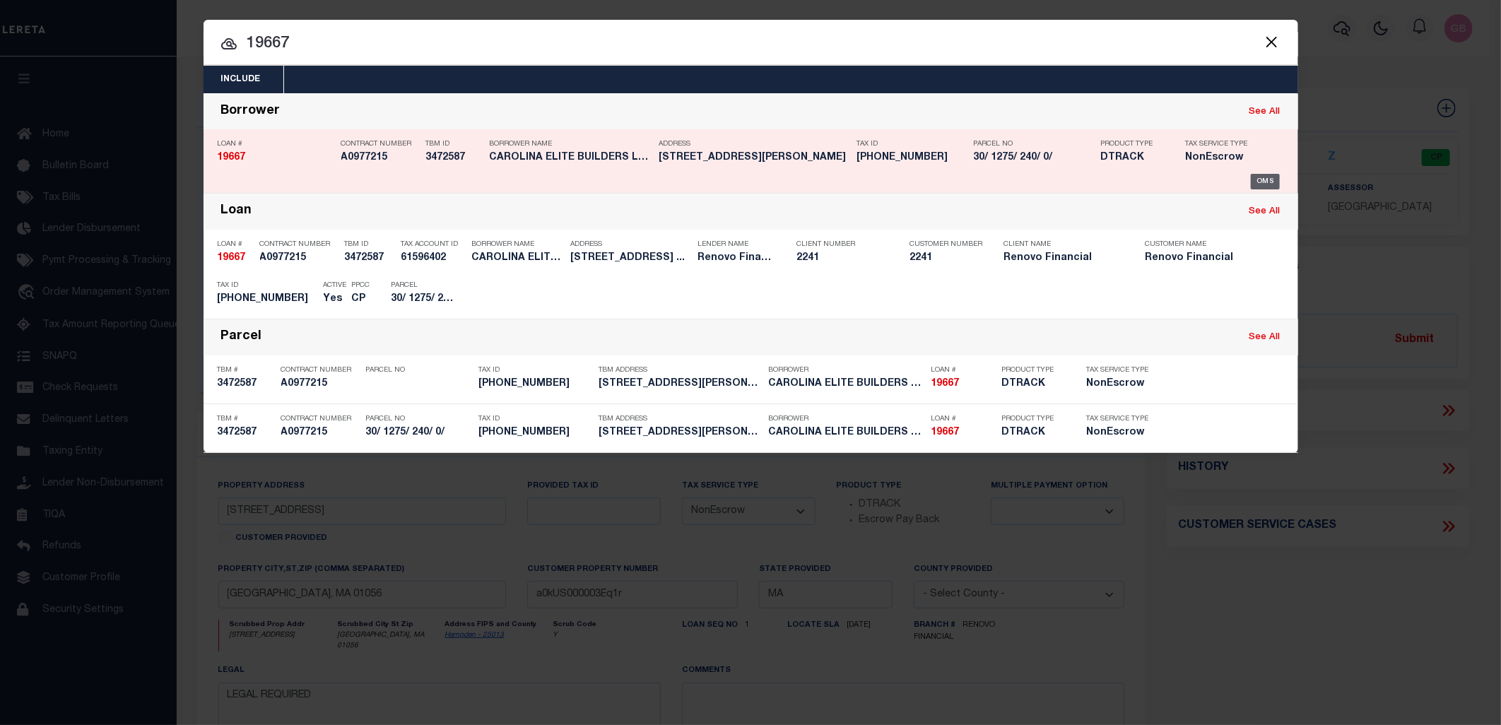
click at [1265, 177] on div "OMS" at bounding box center [1265, 182] width 29 height 16
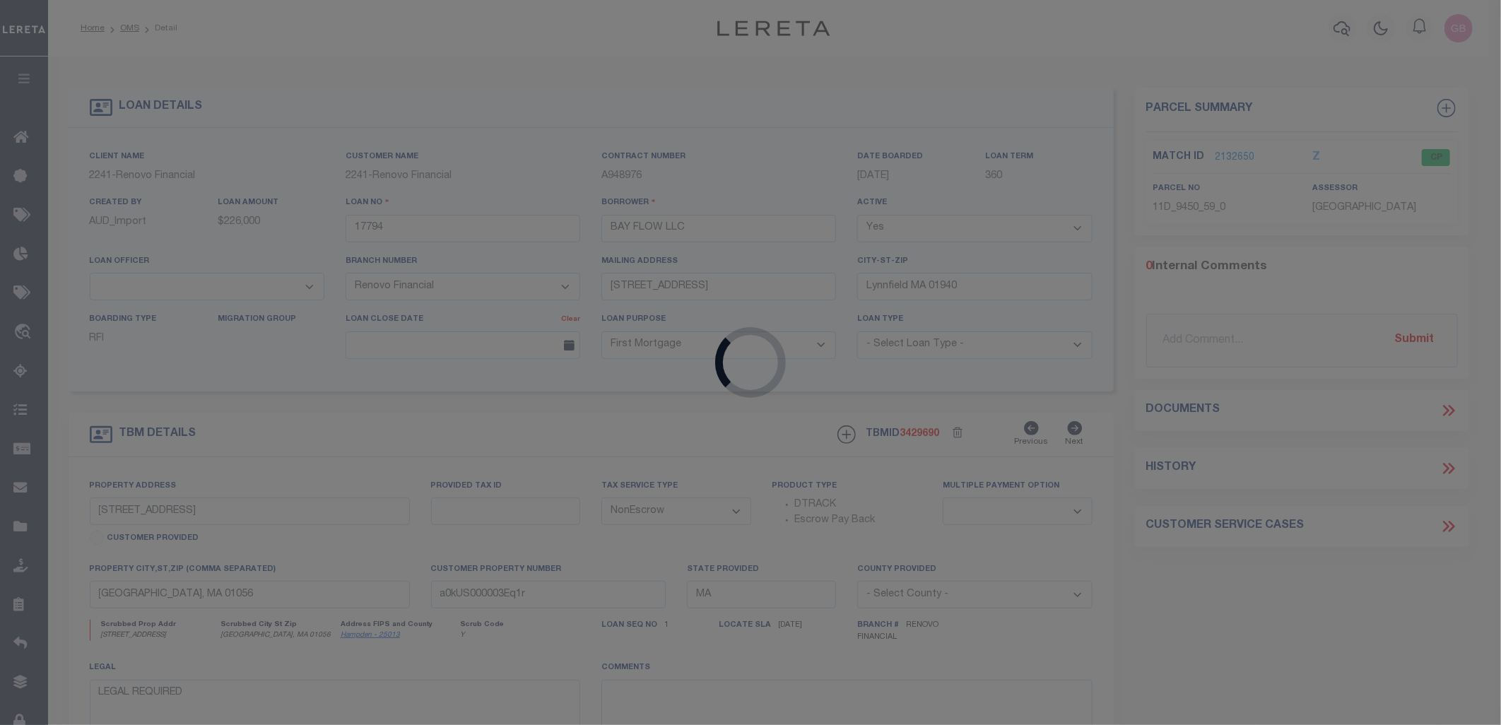
type input "19667"
type input "CAROLINA ELITE BUILDERS LLC"
type input "2165 Country Club Drive"
type input "Lincolnton NC 28092"
select select "400"
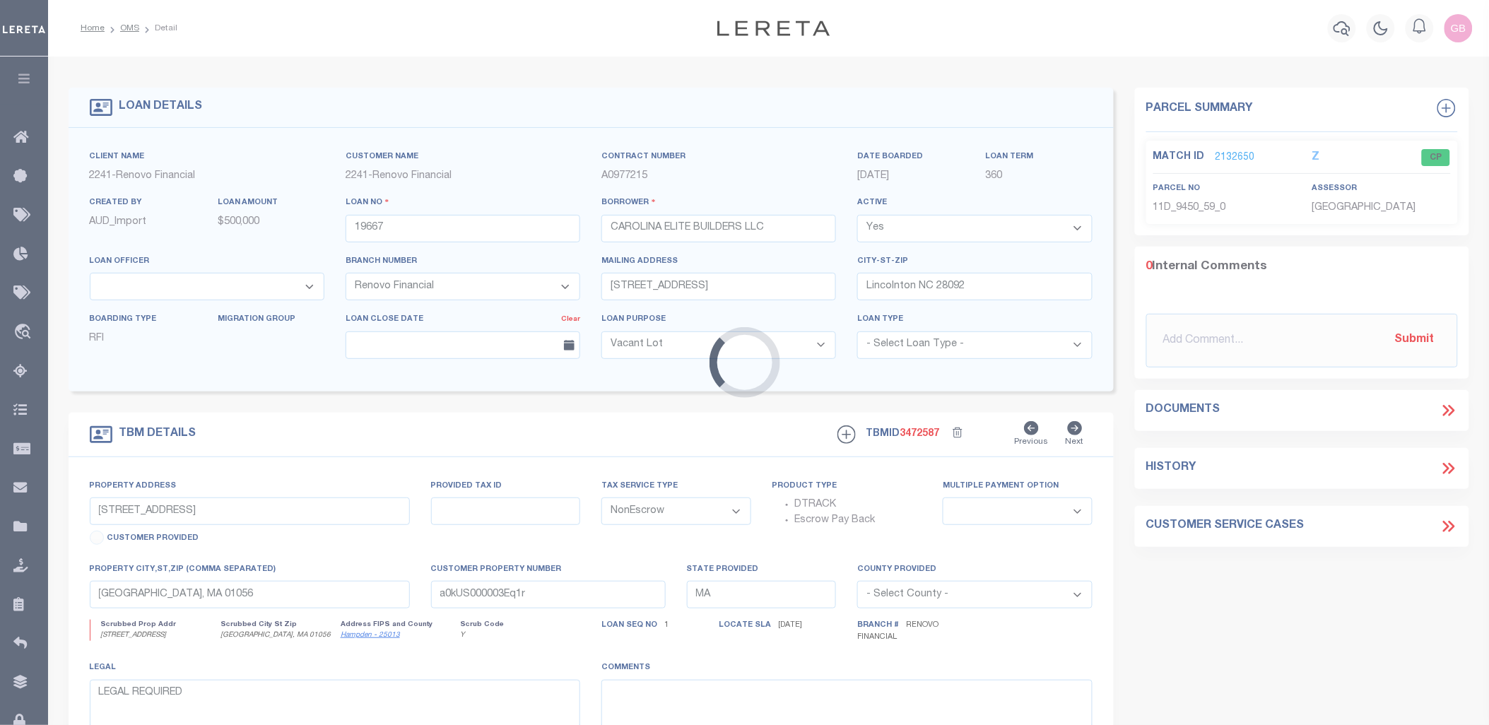
type input "50 Balsam Hill Road"
select select
type input "a0kUS00000B2tJr"
select select
select select "25066"
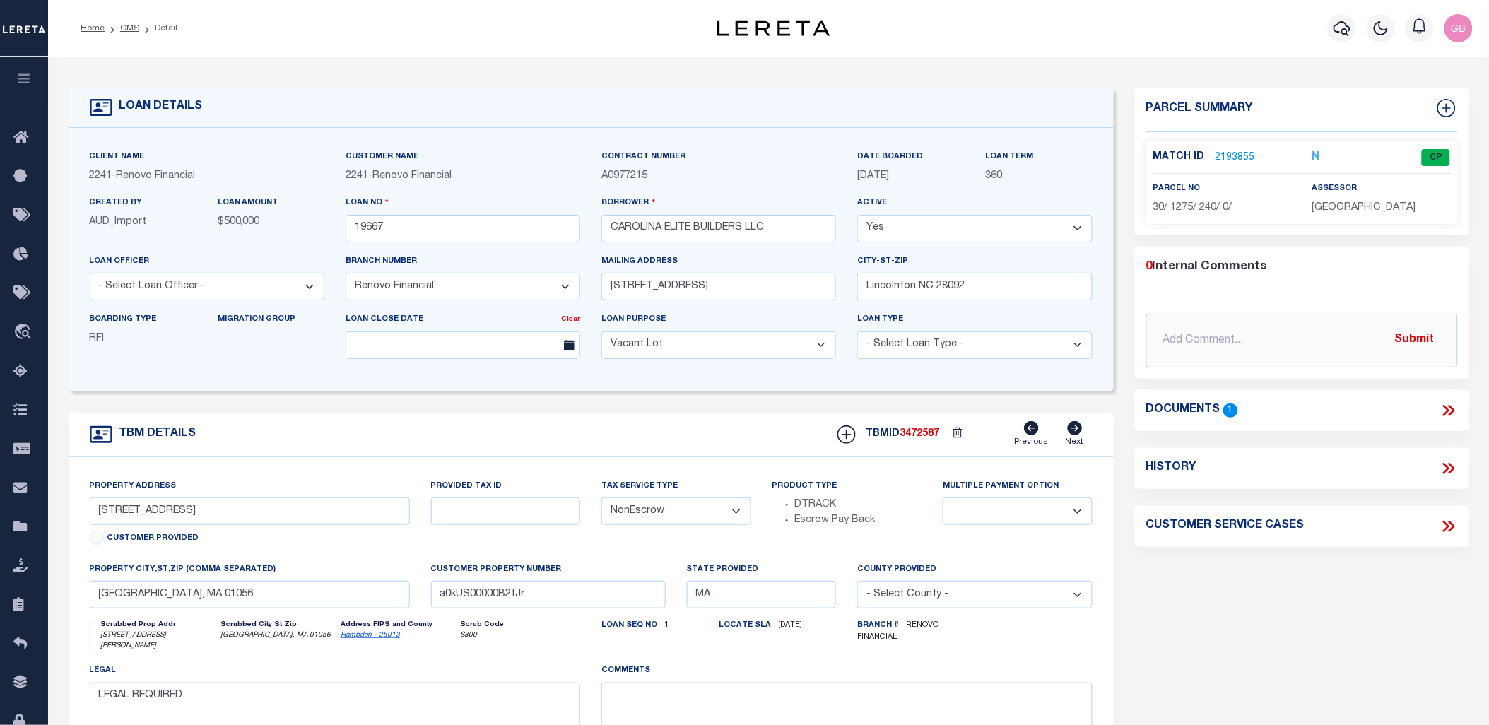
click at [1233, 158] on link "2193855" at bounding box center [1236, 158] width 40 height 15
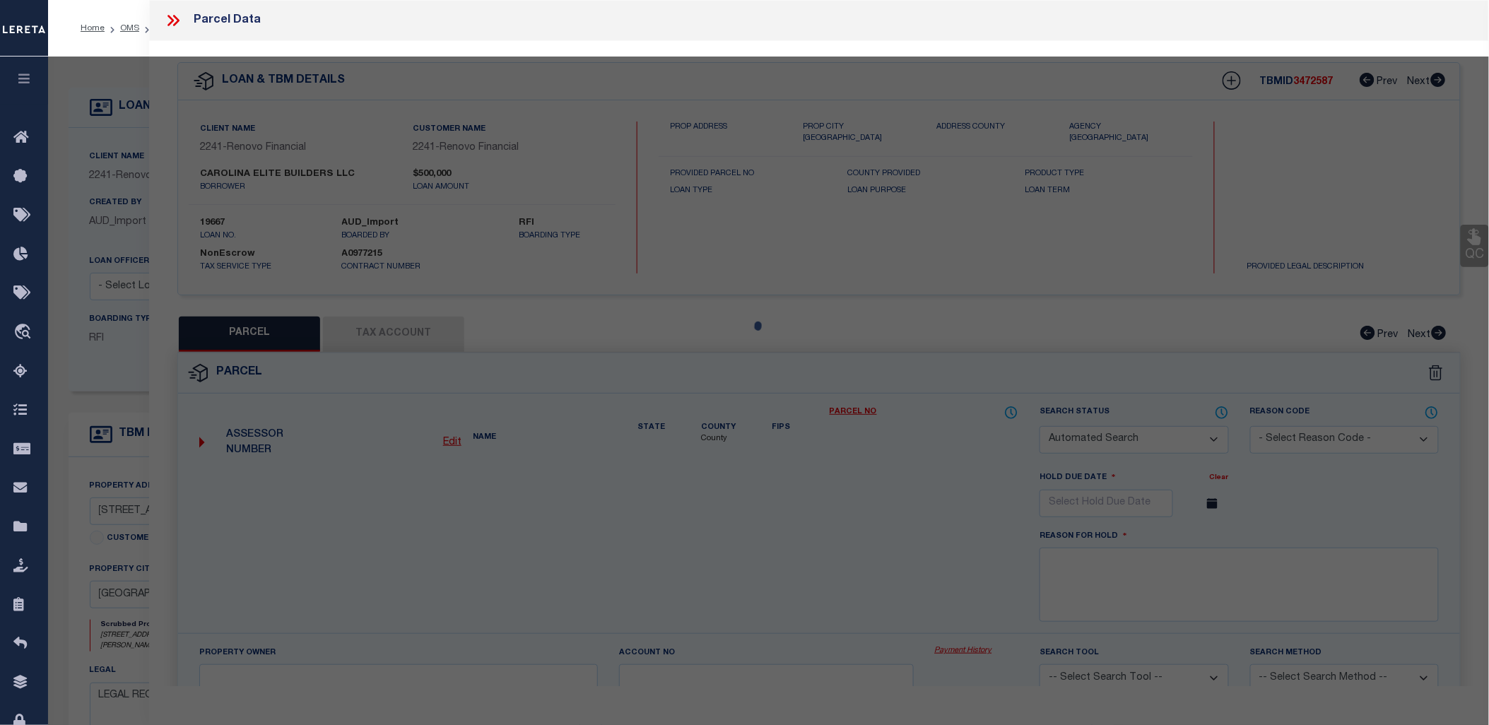
checkbox input "false"
select select "CP"
type input "WHITETAIL WREKS LLC"
select select "AGW"
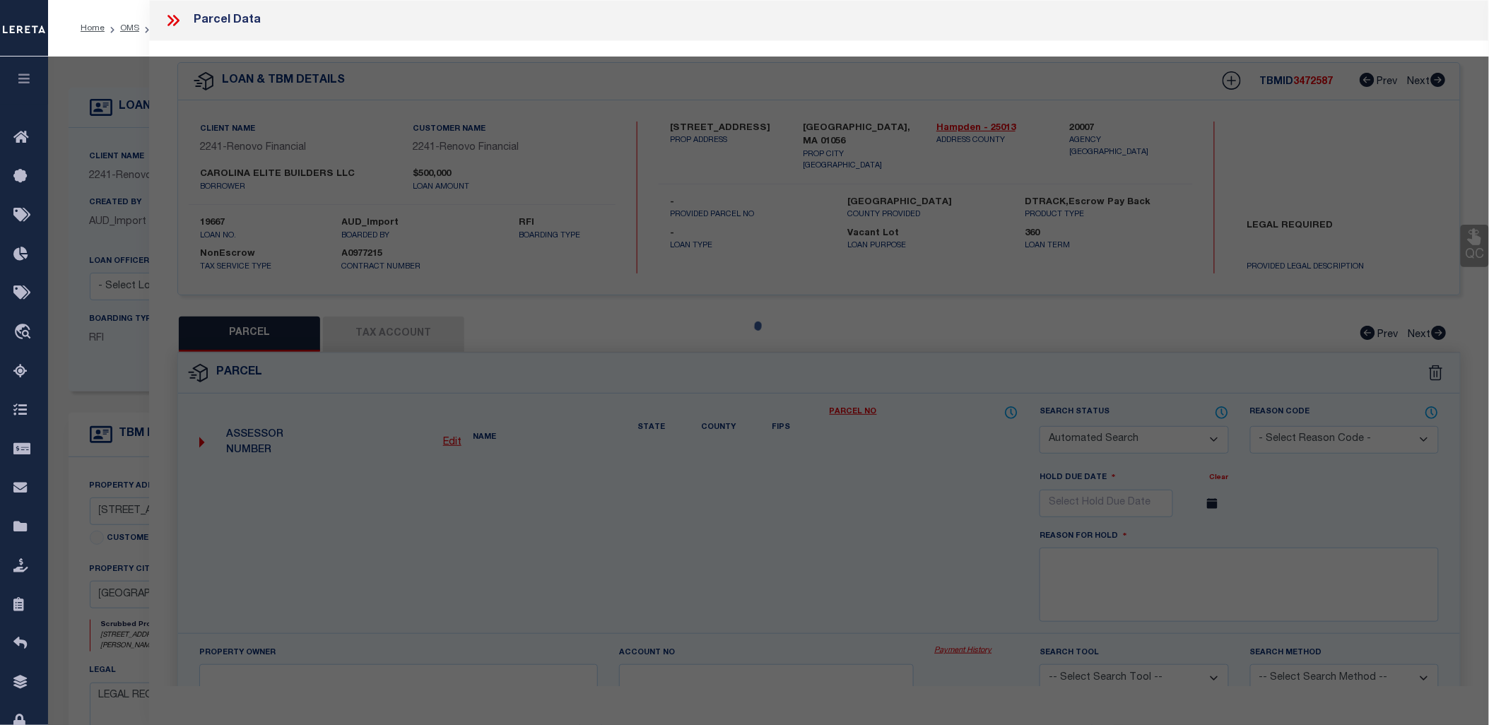
select select
type input "0 BALSAM HILL ROAD"
type input "Ludlow, MA 01056"
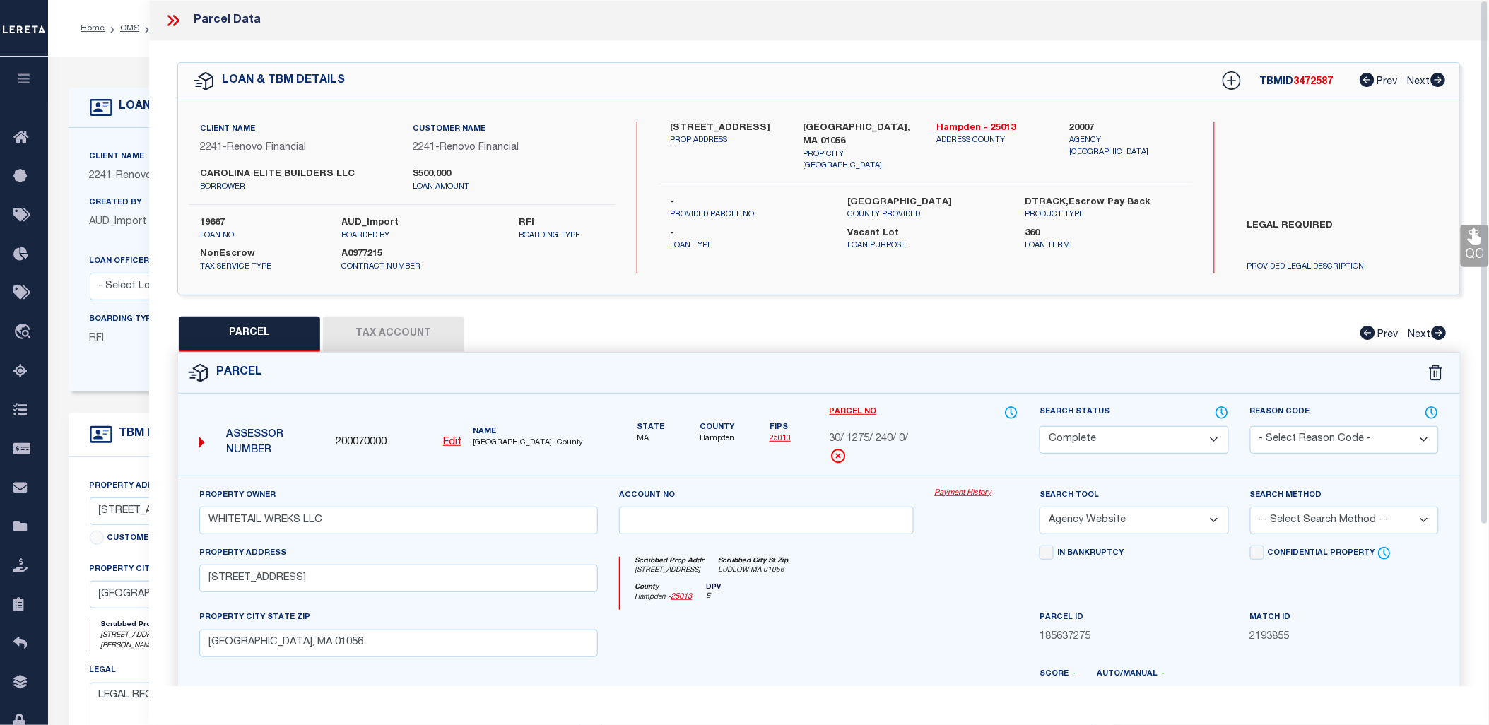
click at [973, 489] on link "Payment History" at bounding box center [977, 494] width 84 height 12
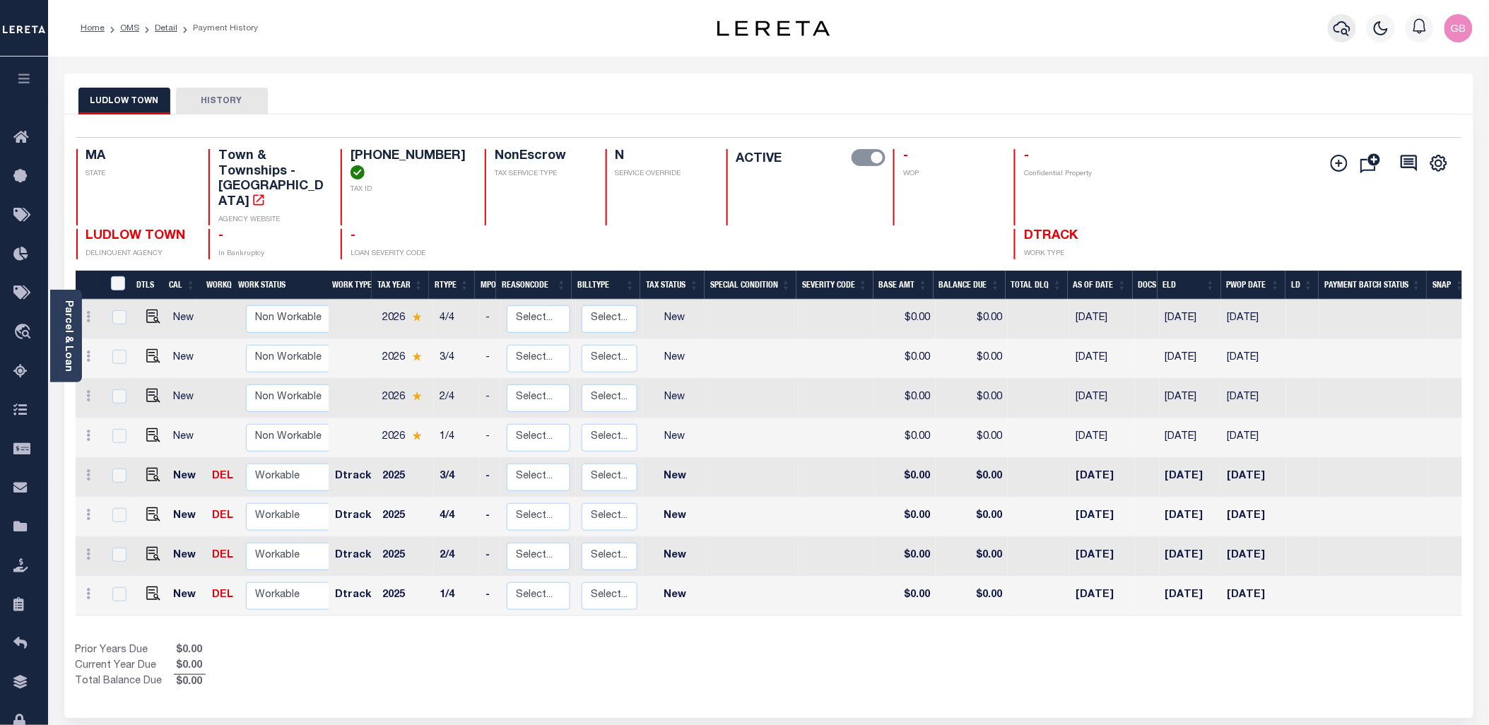
click at [1348, 33] on icon "button" at bounding box center [1342, 28] width 17 height 17
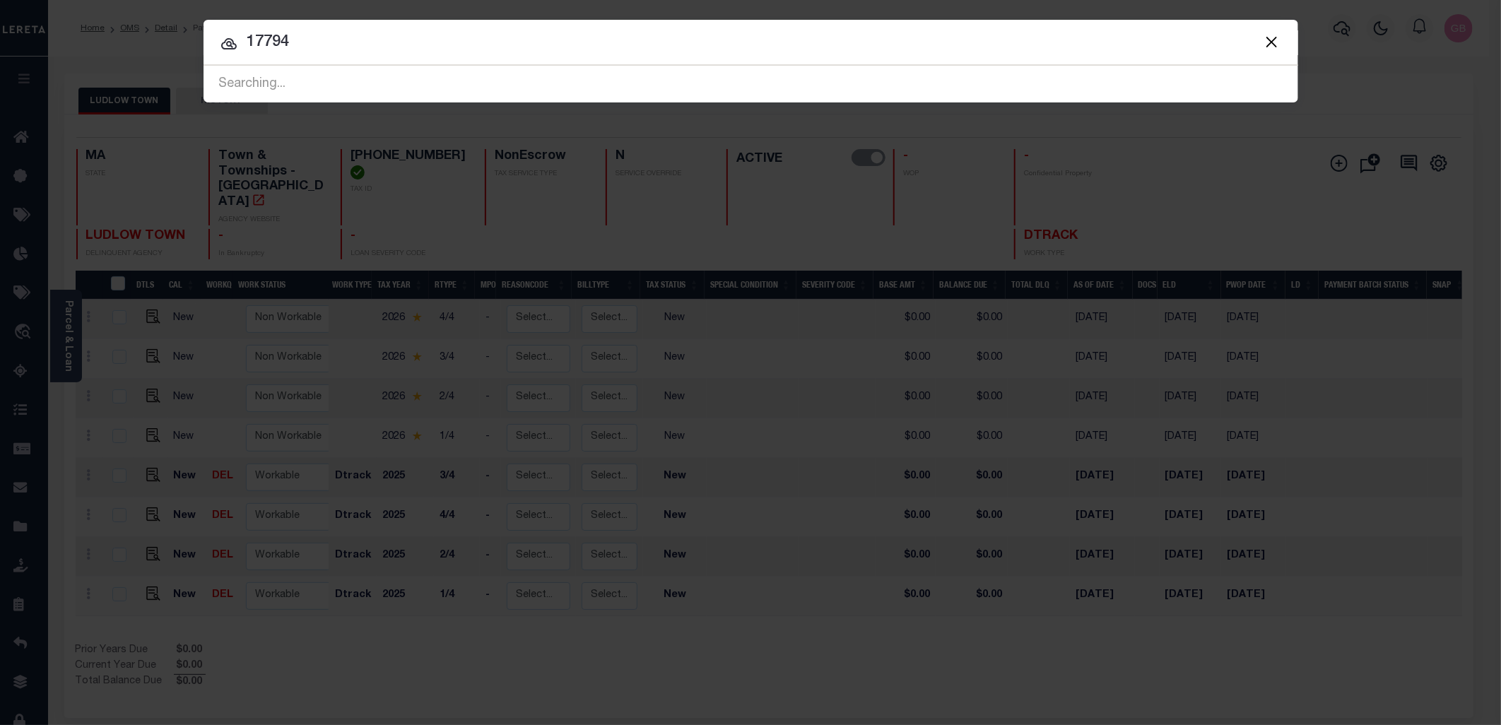
type input "17794"
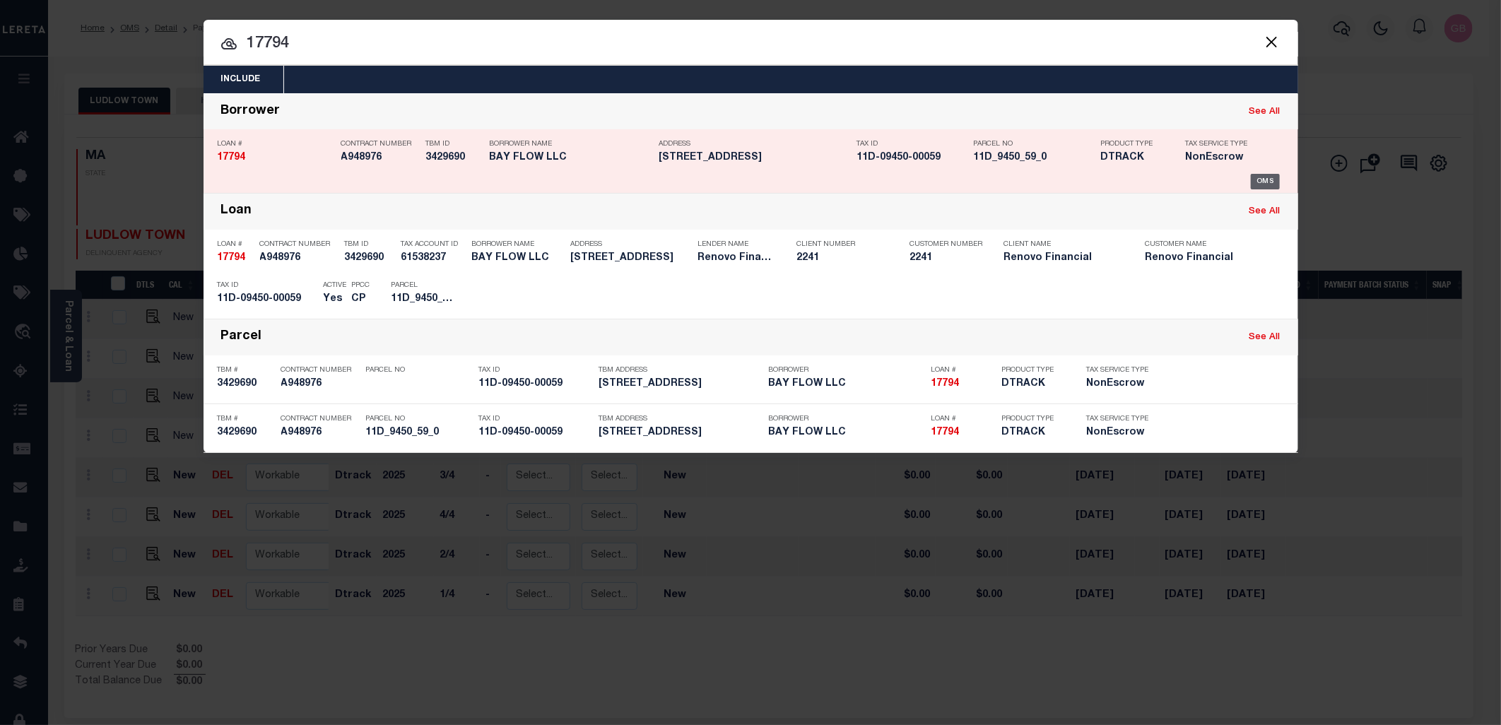
click at [1260, 174] on div "OMS" at bounding box center [1265, 182] width 29 height 16
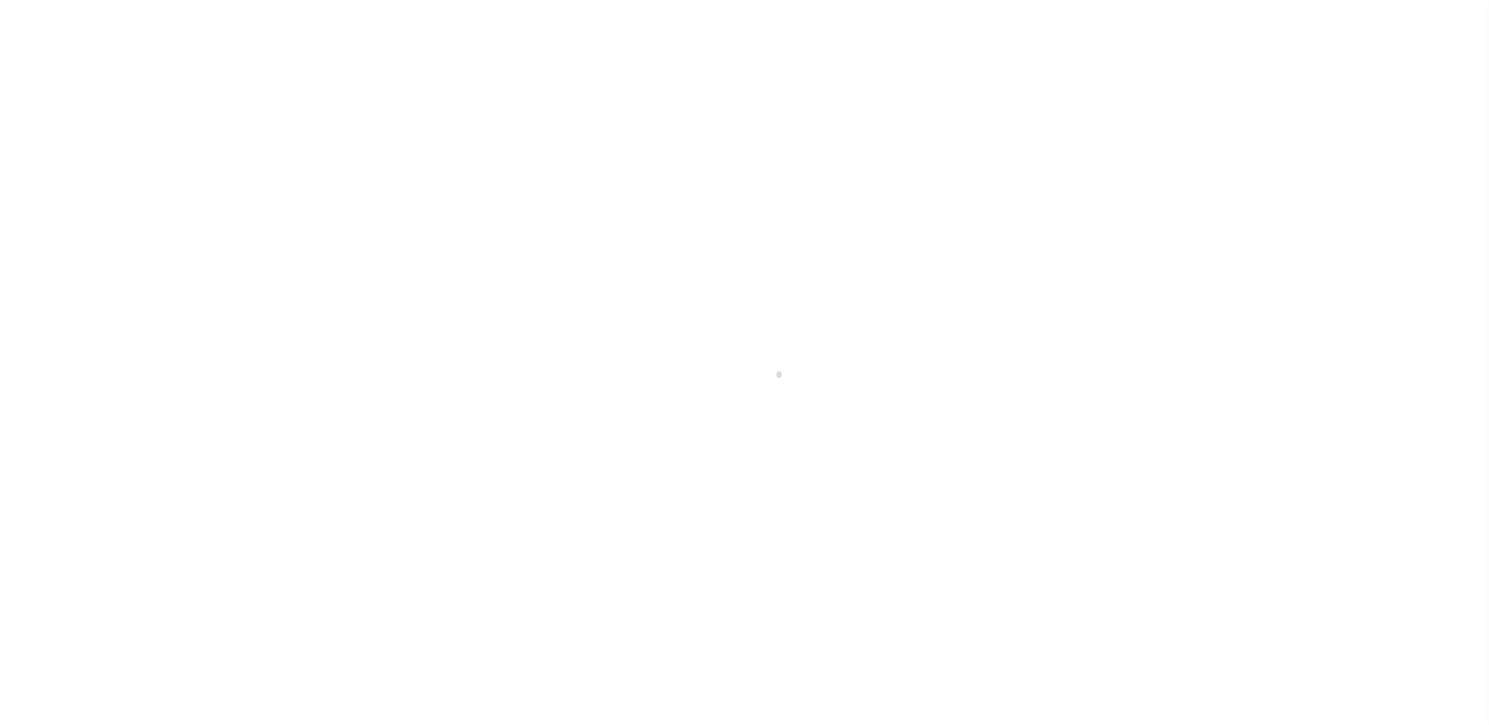
select select "10"
select select "NonEscrow"
type input "[STREET_ADDRESS]"
select select
type input "[GEOGRAPHIC_DATA], MA 01056"
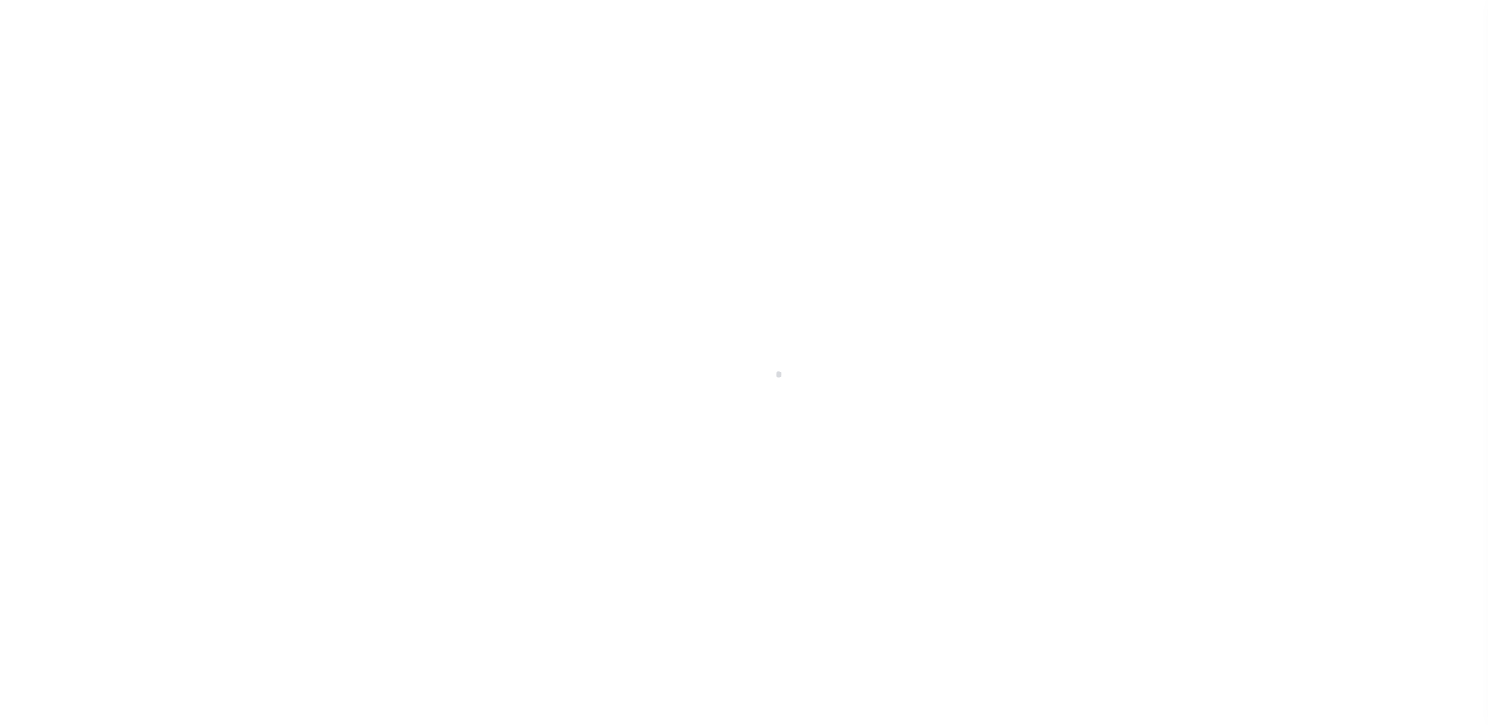
type input "a0kUS000003Eq1r"
type input "MA"
select select
type textarea "LEGAL REQUIRED"
select select "14701"
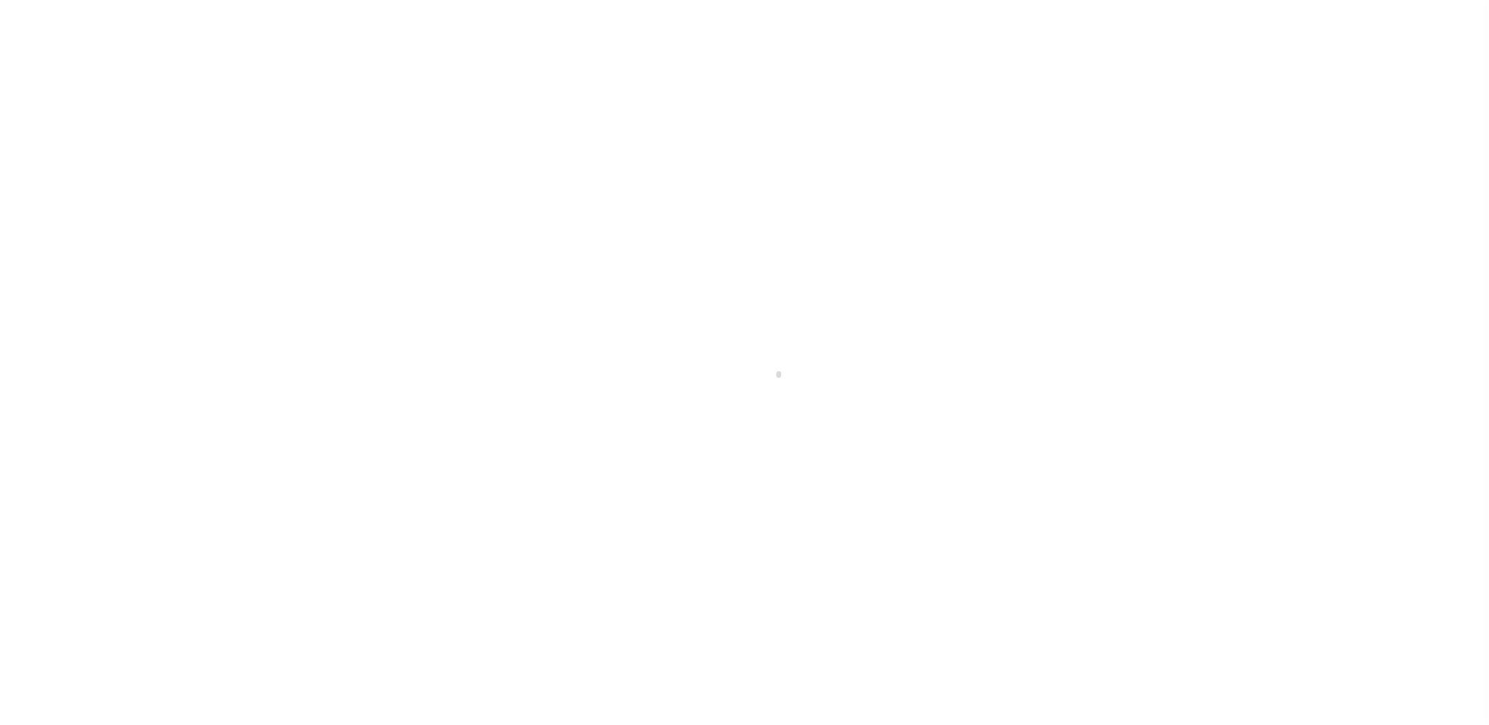
select select "25066"
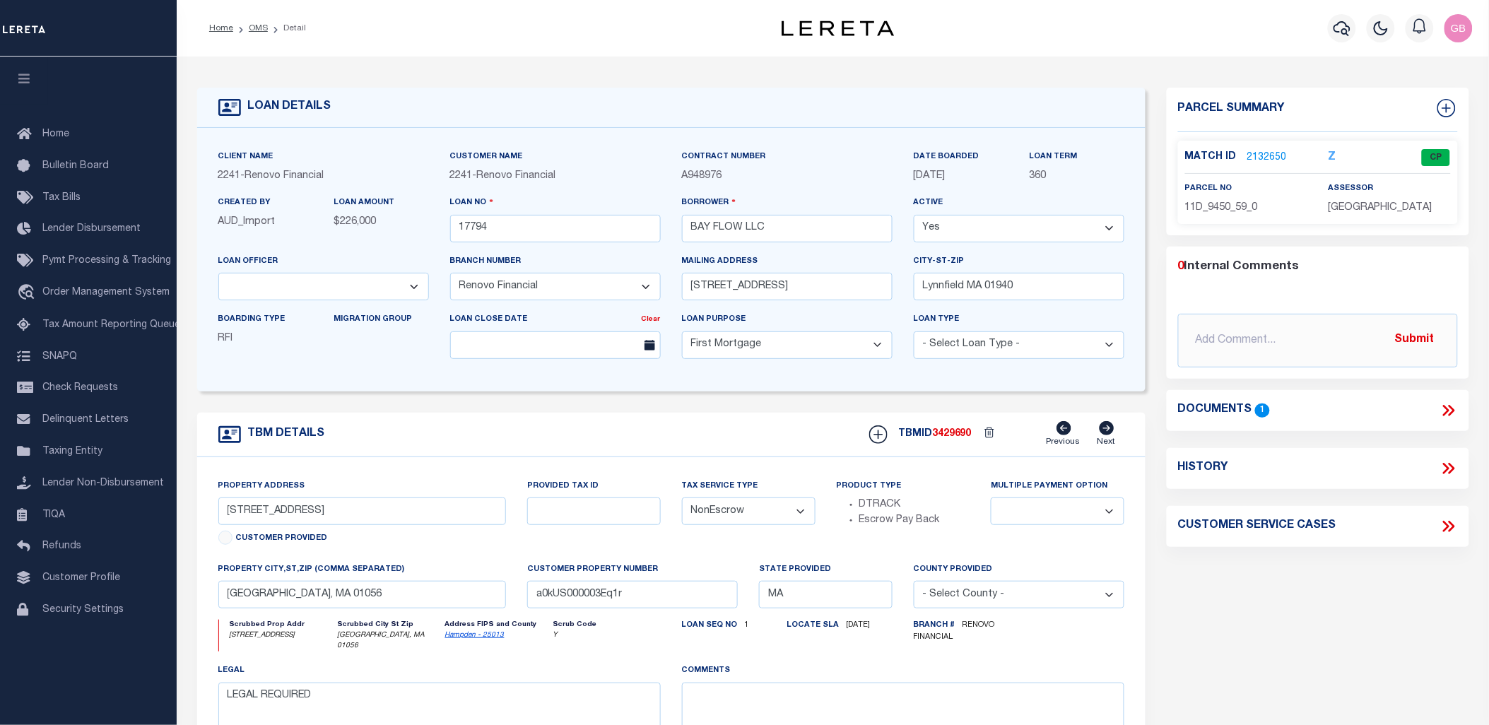
click at [1261, 154] on link "2132650" at bounding box center [1267, 158] width 40 height 15
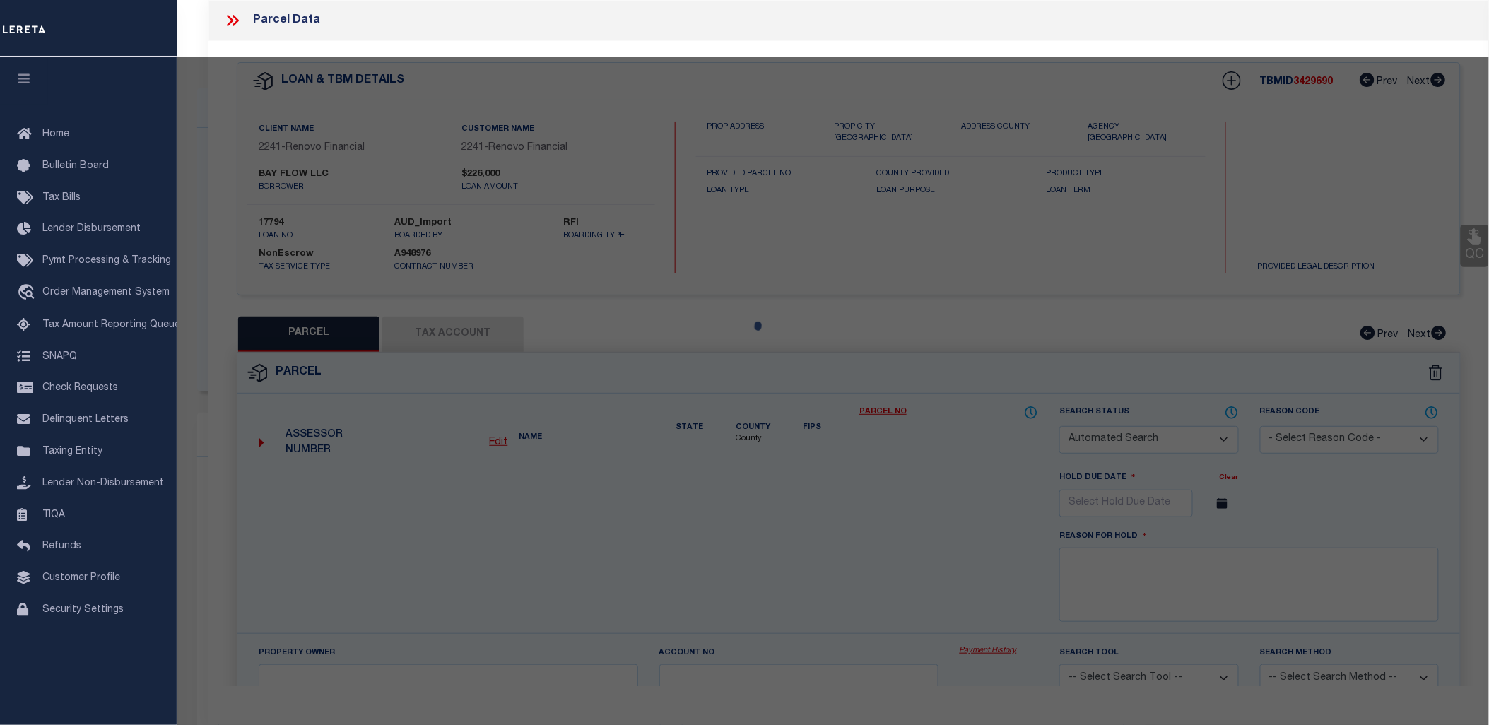
checkbox input "false"
select select "CP"
type input "VIGNEAULT, KIMBERLY A"
select select
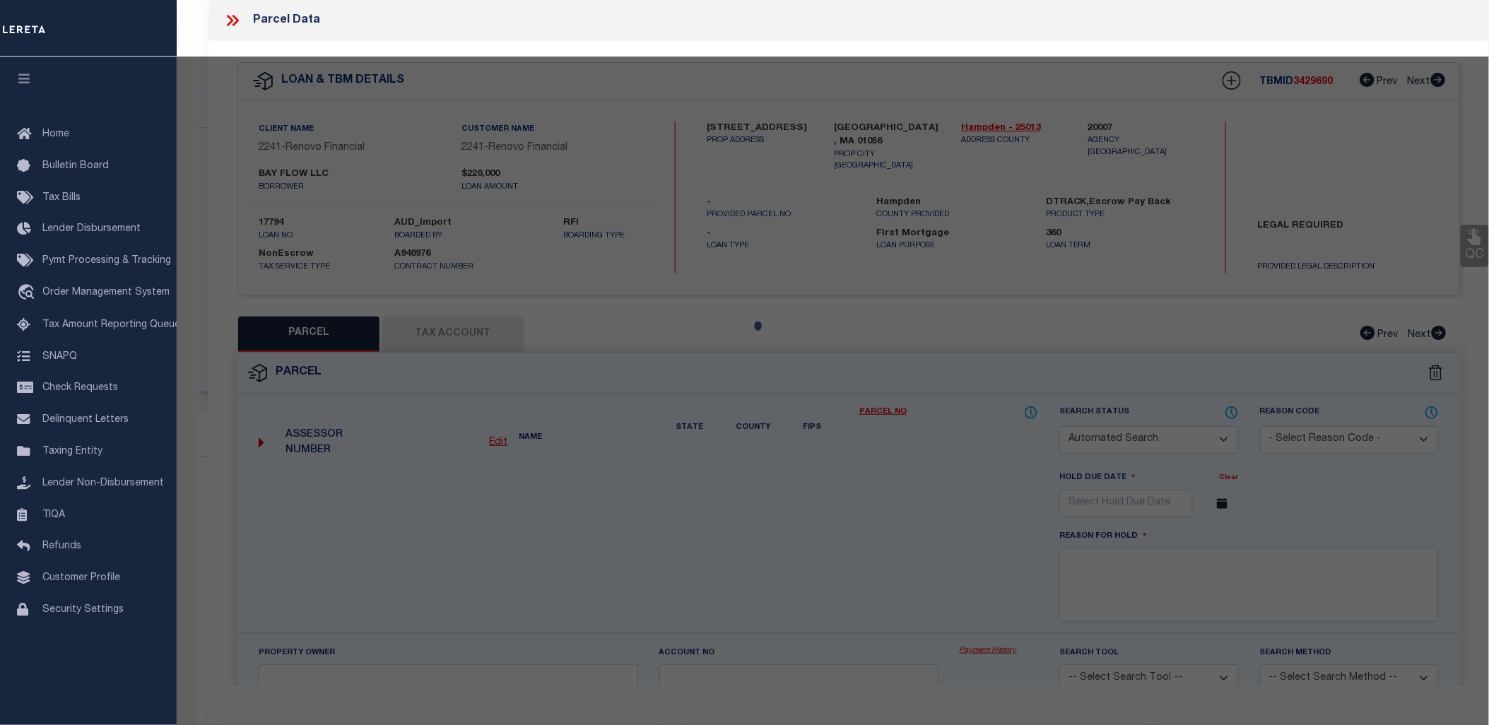
type input "15 LOOPLEY STREET"
type input "[GEOGRAPHIC_DATA], MA 01056"
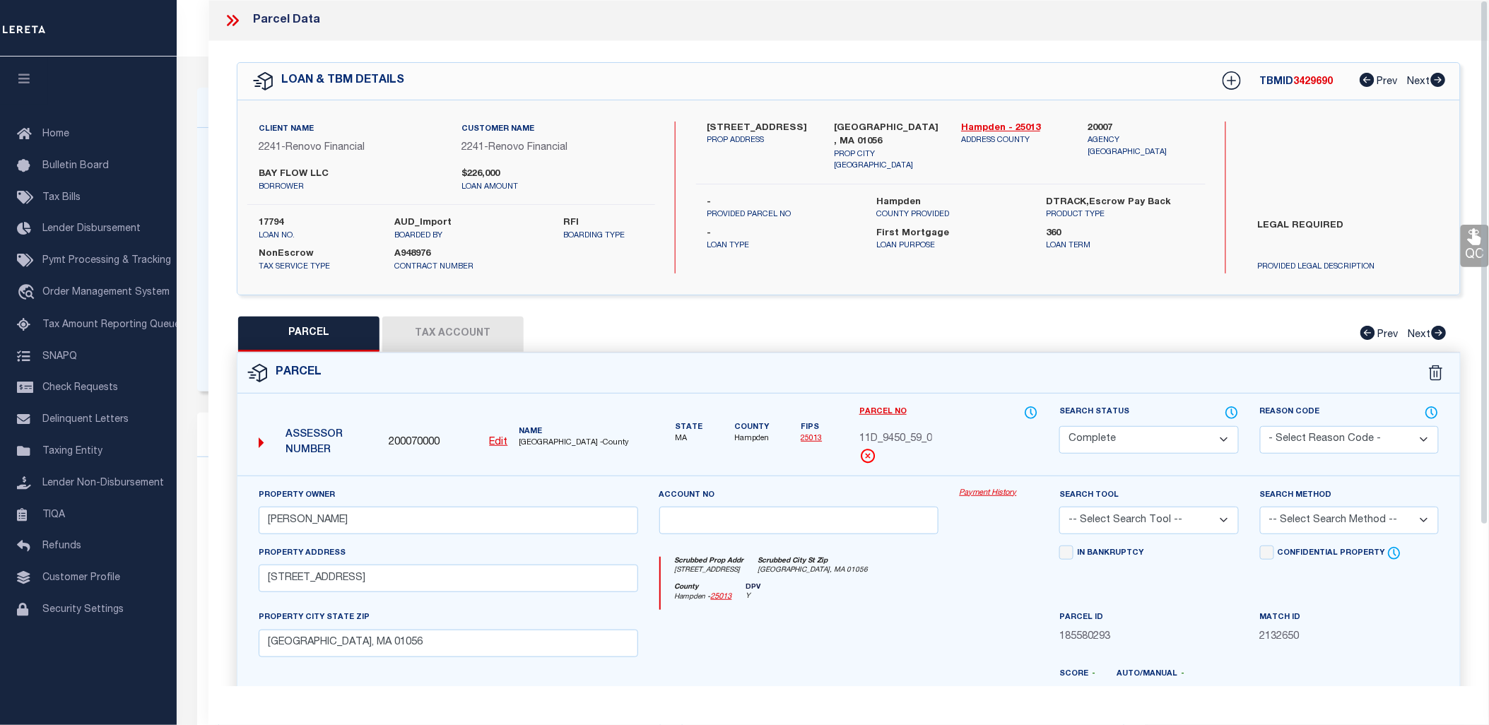
click at [972, 491] on link "Payment History" at bounding box center [999, 494] width 79 height 12
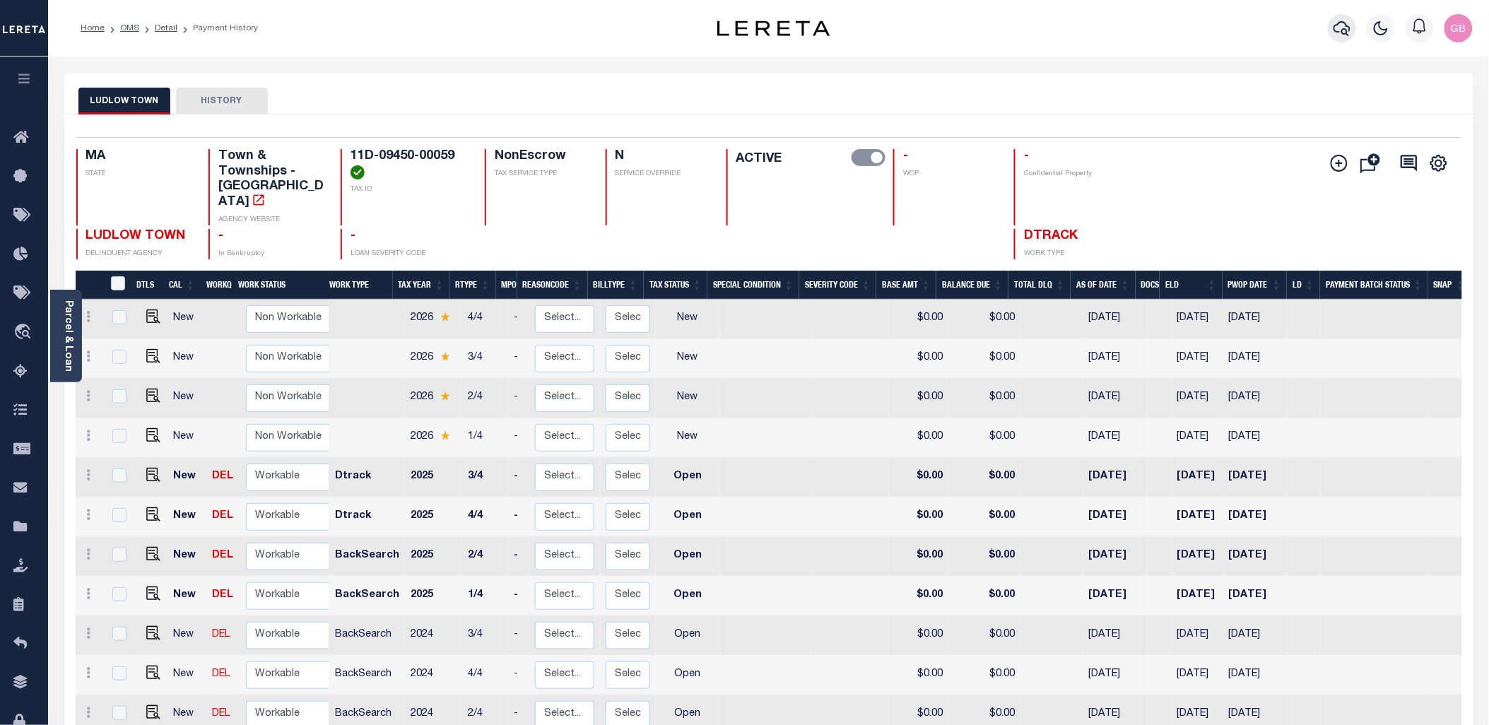
click at [1346, 25] on icon "button" at bounding box center [1342, 28] width 17 height 17
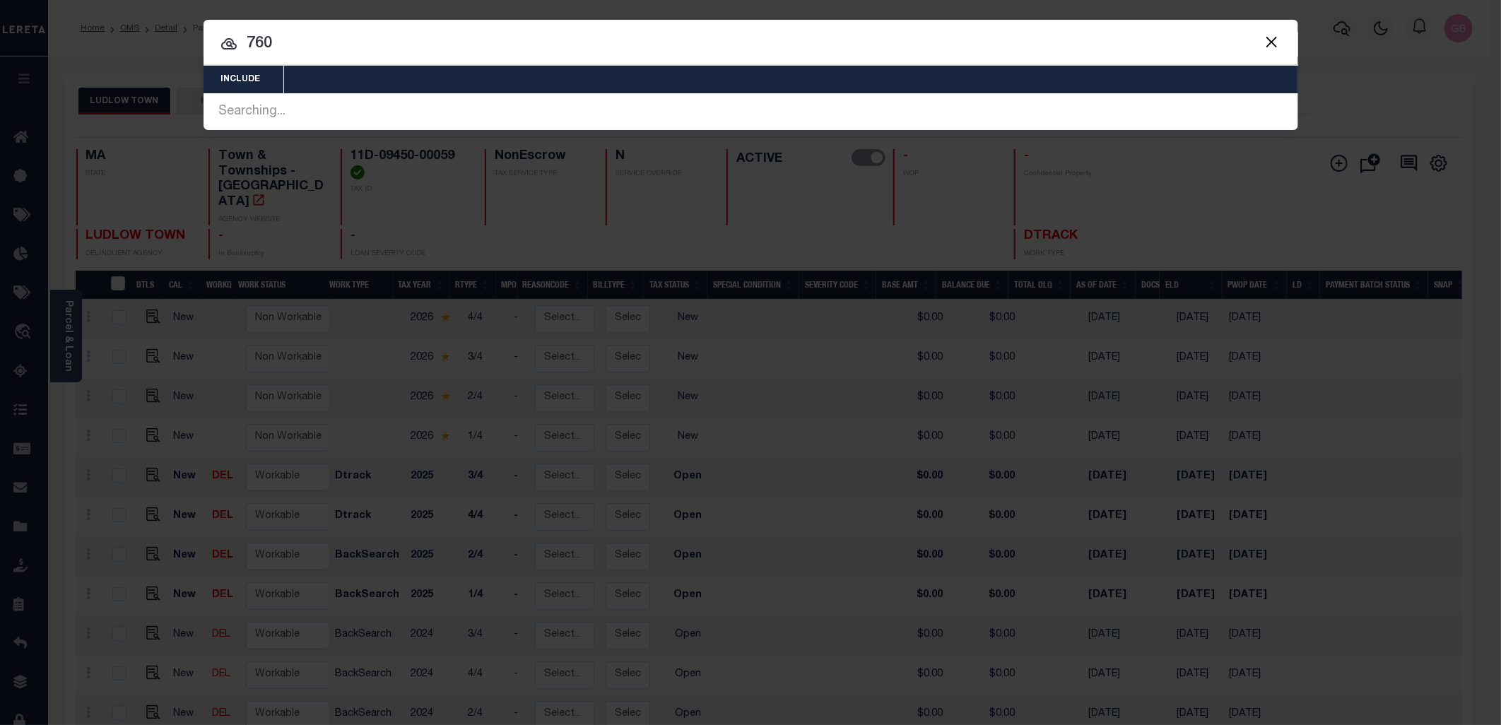
type input "760"
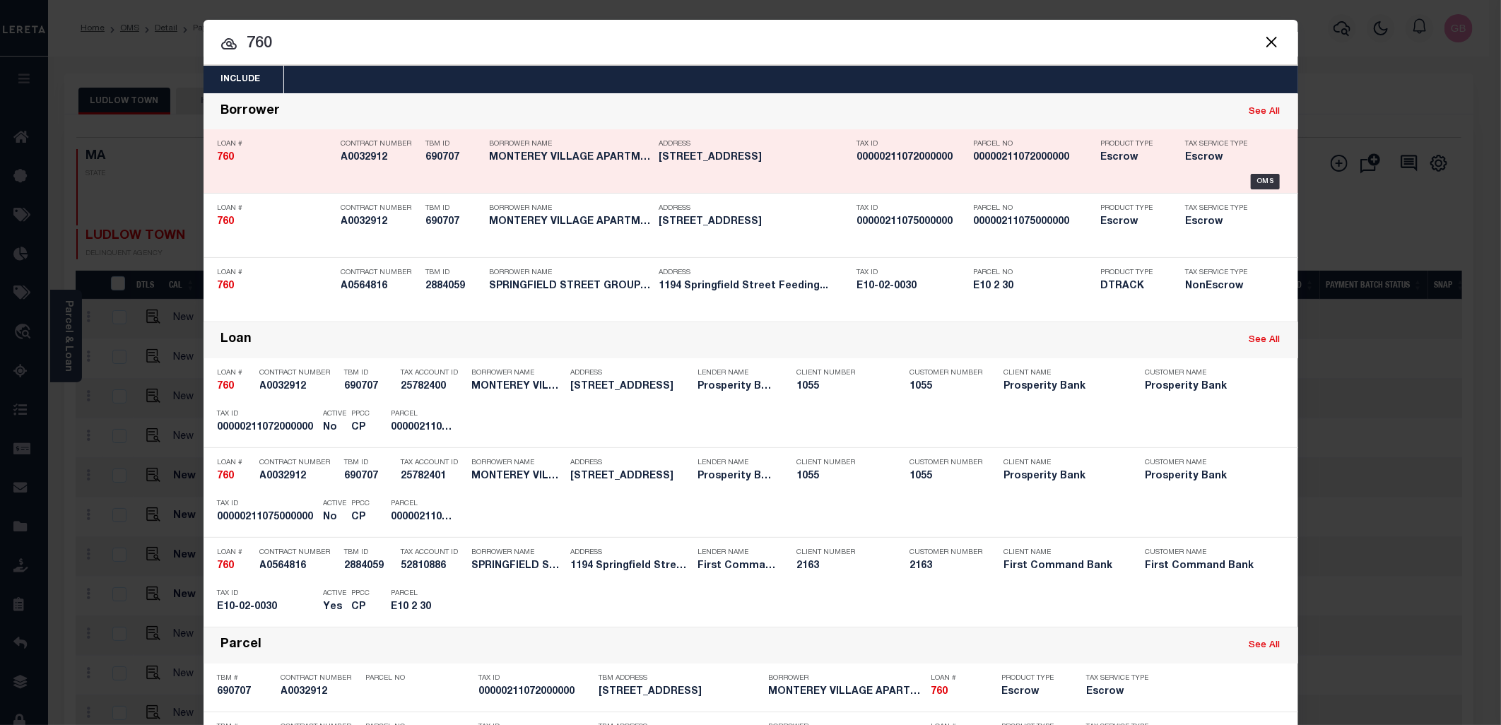
click at [1259, 191] on div "Loan # 760 Contract Number A0032912 TBM ID 690707 Borrower Name MONTEREY VILLAG…" at bounding box center [751, 161] width 1095 height 64
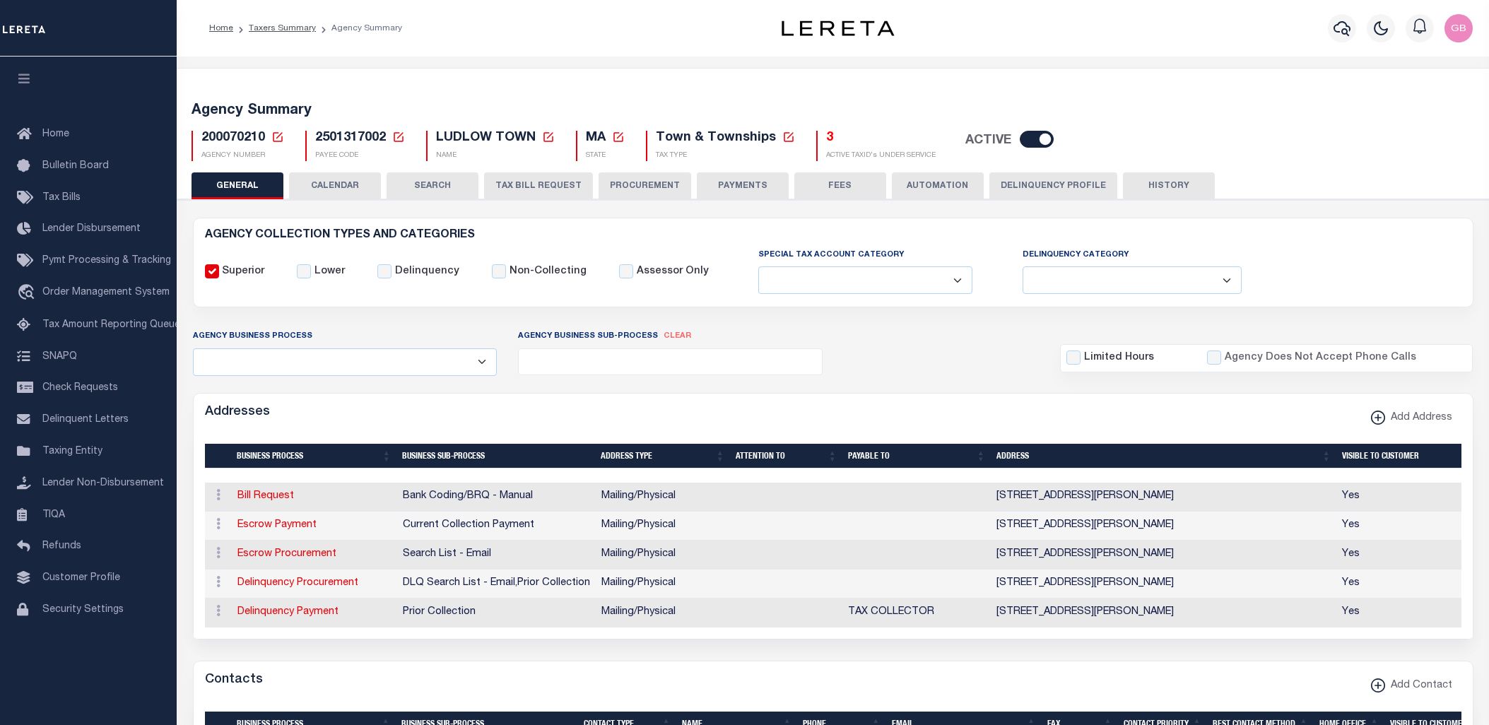
select select
click at [273, 133] on icon at bounding box center [278, 137] width 10 height 10
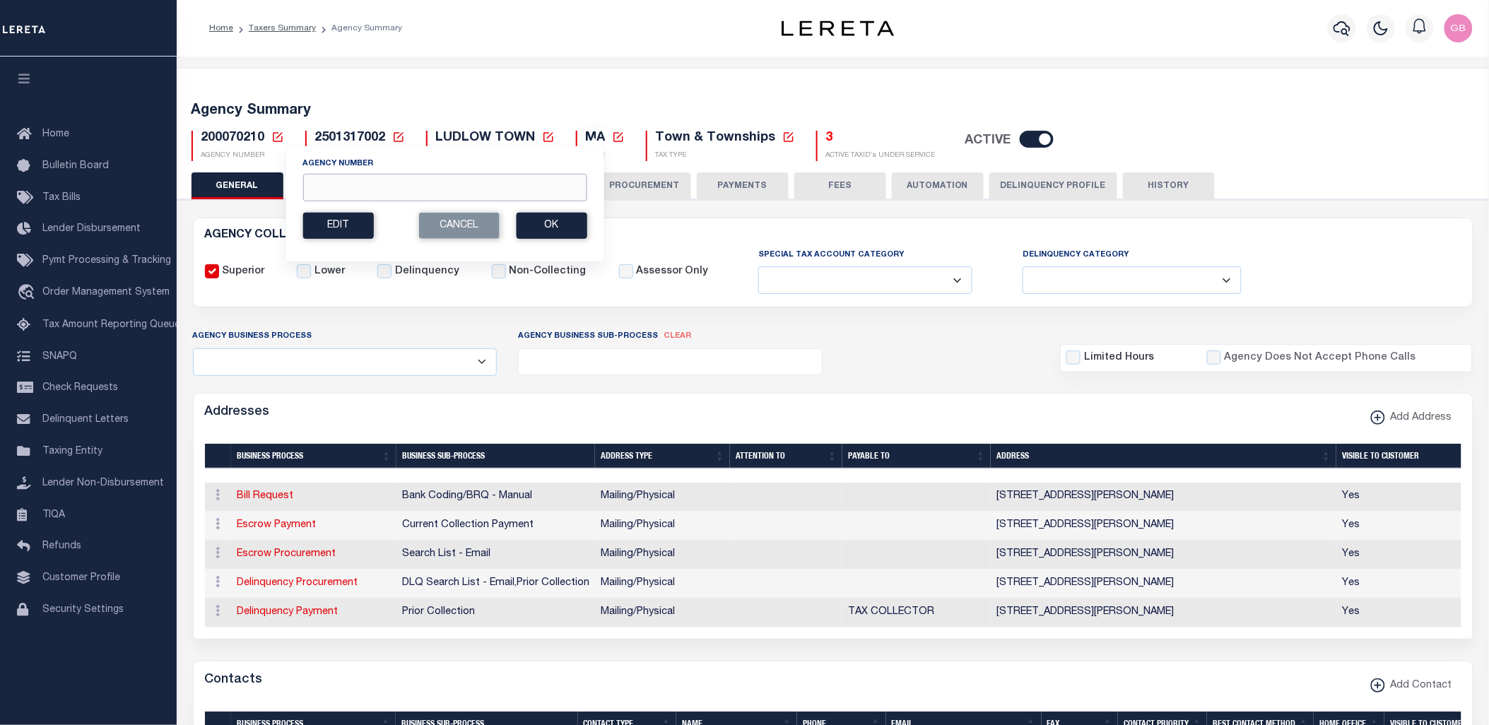
drag, startPoint x: 345, startPoint y: 185, endPoint x: 1500, endPoint y: 360, distance: 1168.7
click at [345, 185] on input "Agency Number" at bounding box center [444, 188] width 284 height 28
type input "200070201"
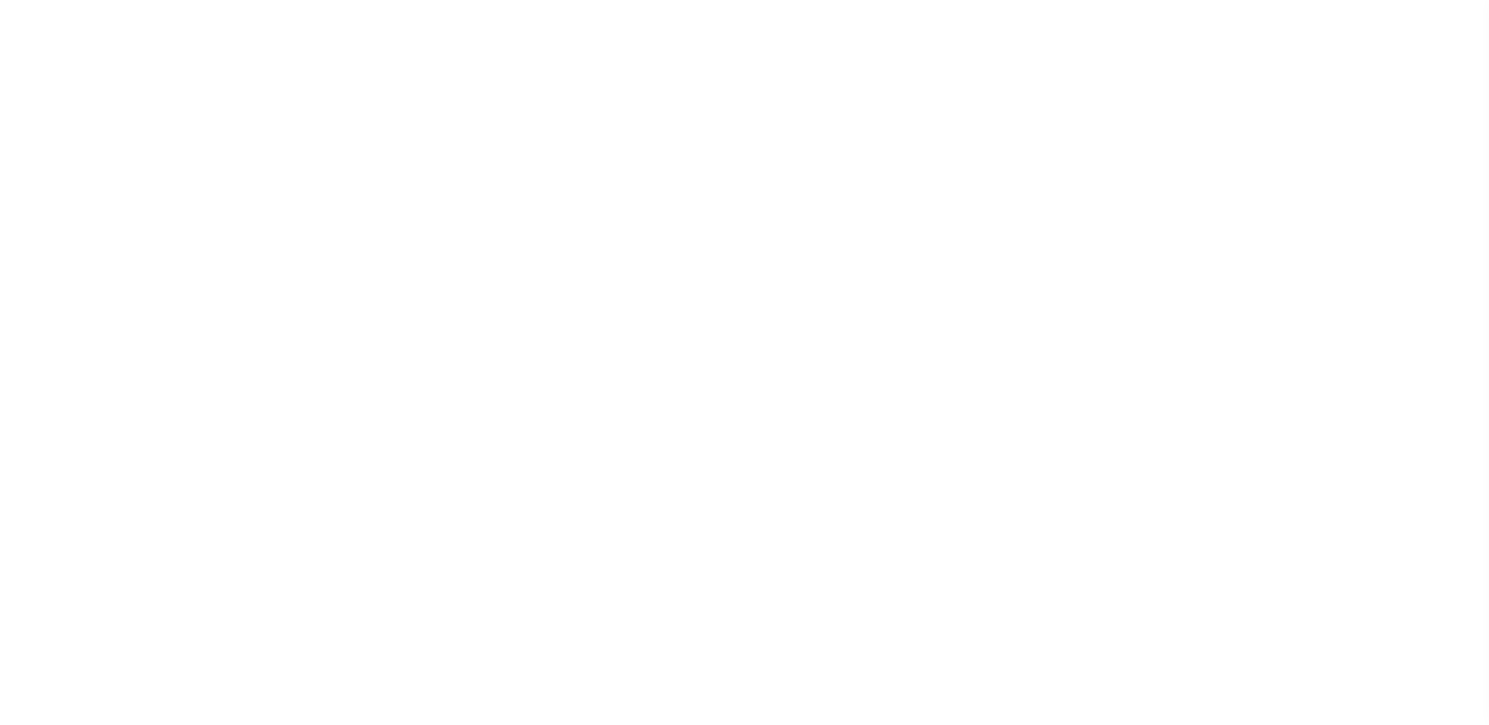
select select
checkbox input "false"
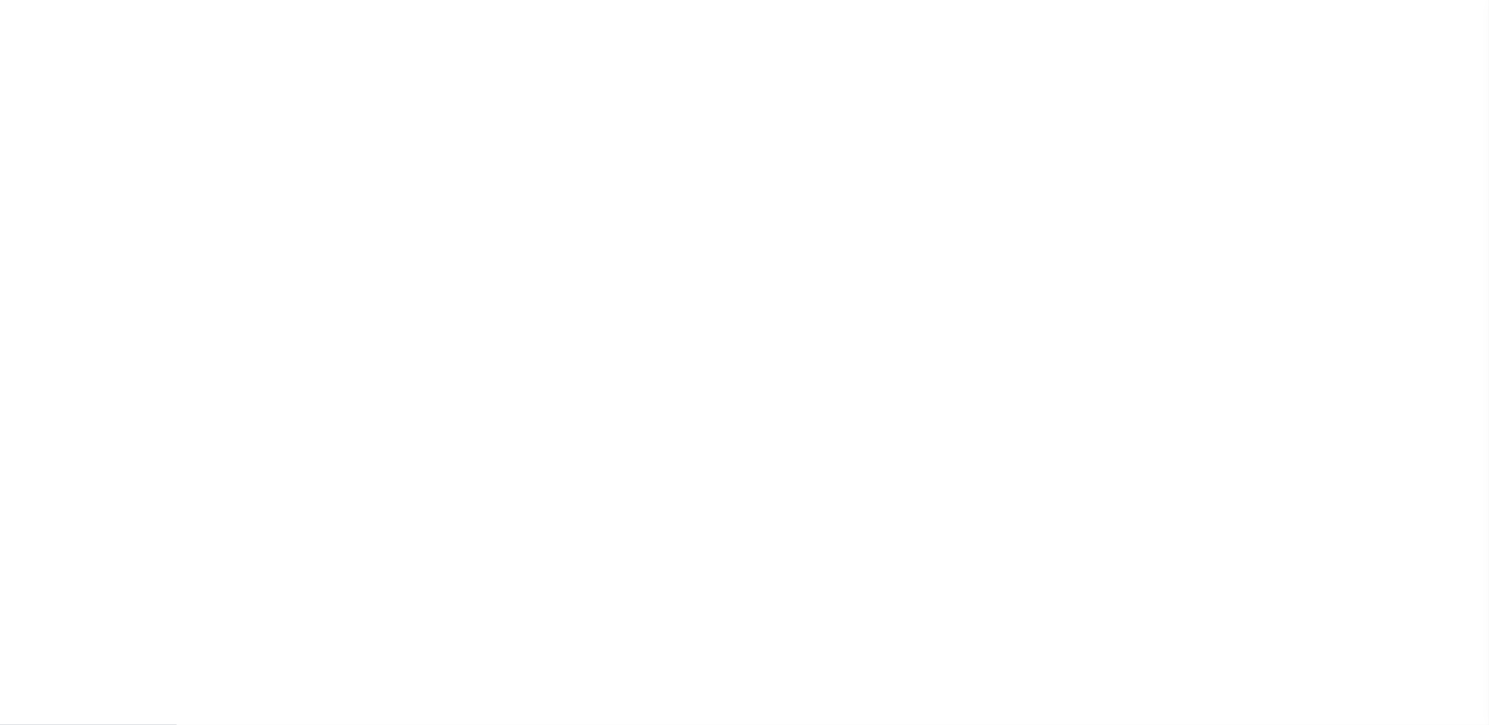
checkbox input "false"
type input "2501317001"
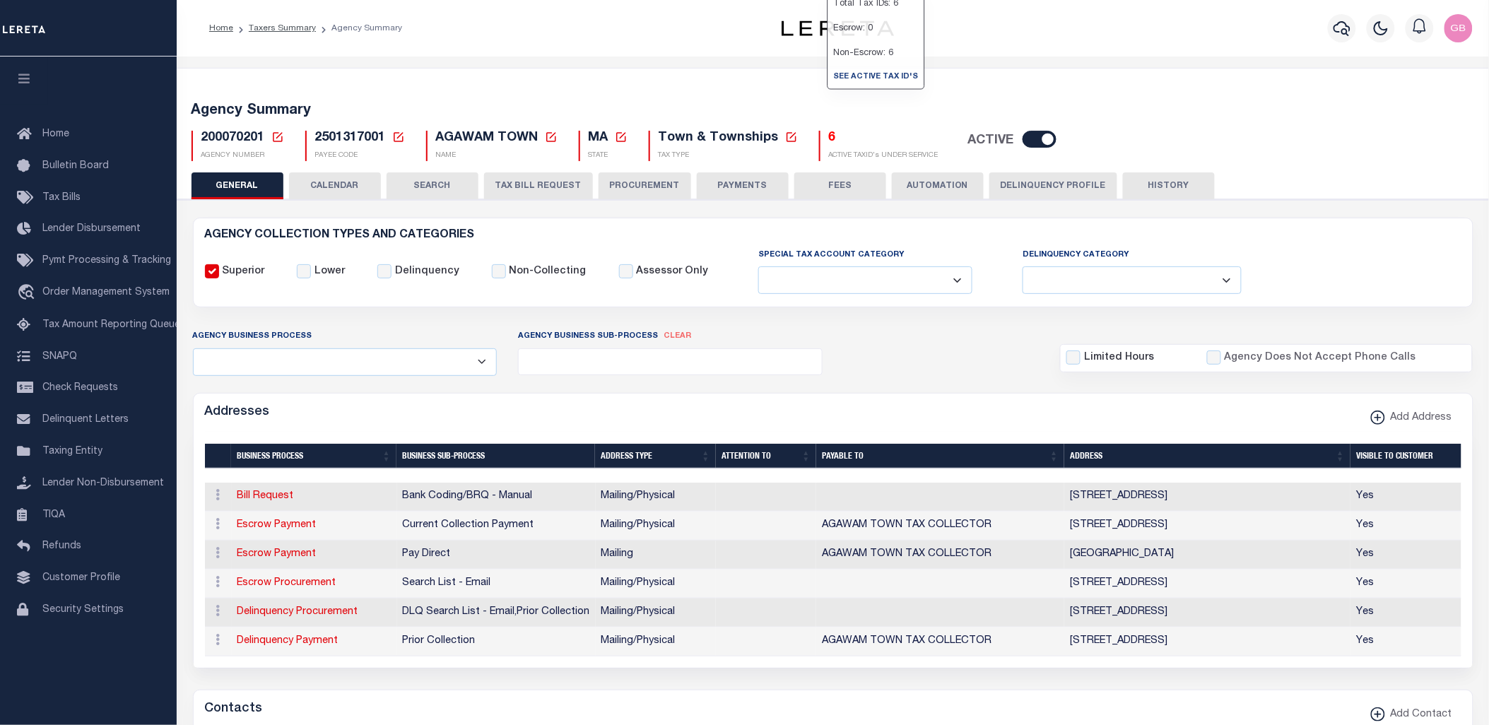
click at [829, 136] on h5 "6" at bounding box center [884, 139] width 110 height 16
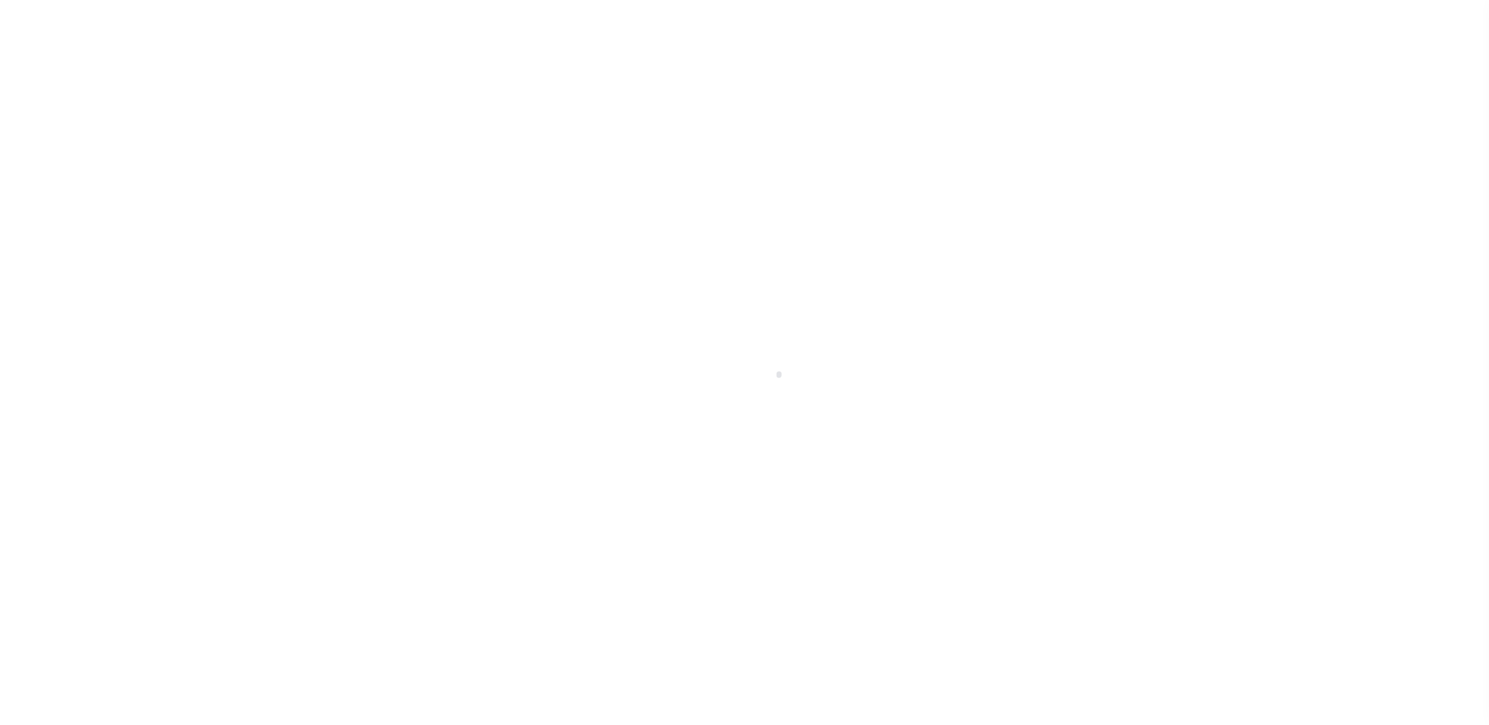
select select "False"
select select "10"
select select "Escrow"
select select "3340"
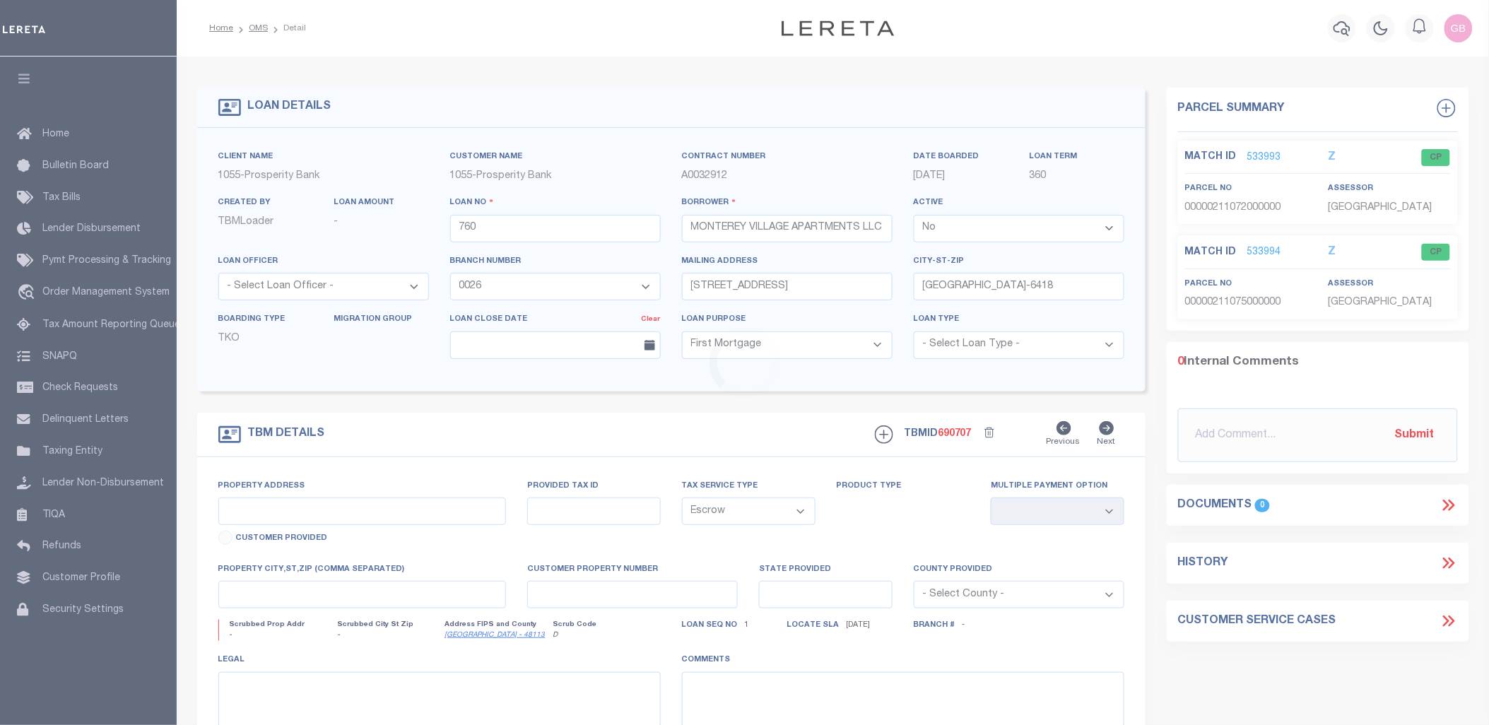
type input "[STREET_ADDRESS]"
select select
type input "Dallas, TX 75219"
type input "[GEOGRAPHIC_DATA]"
type textarea "LT 2A-2B & 2C, BLOCK C A K LUCAS HOMESTEAD REVISED"
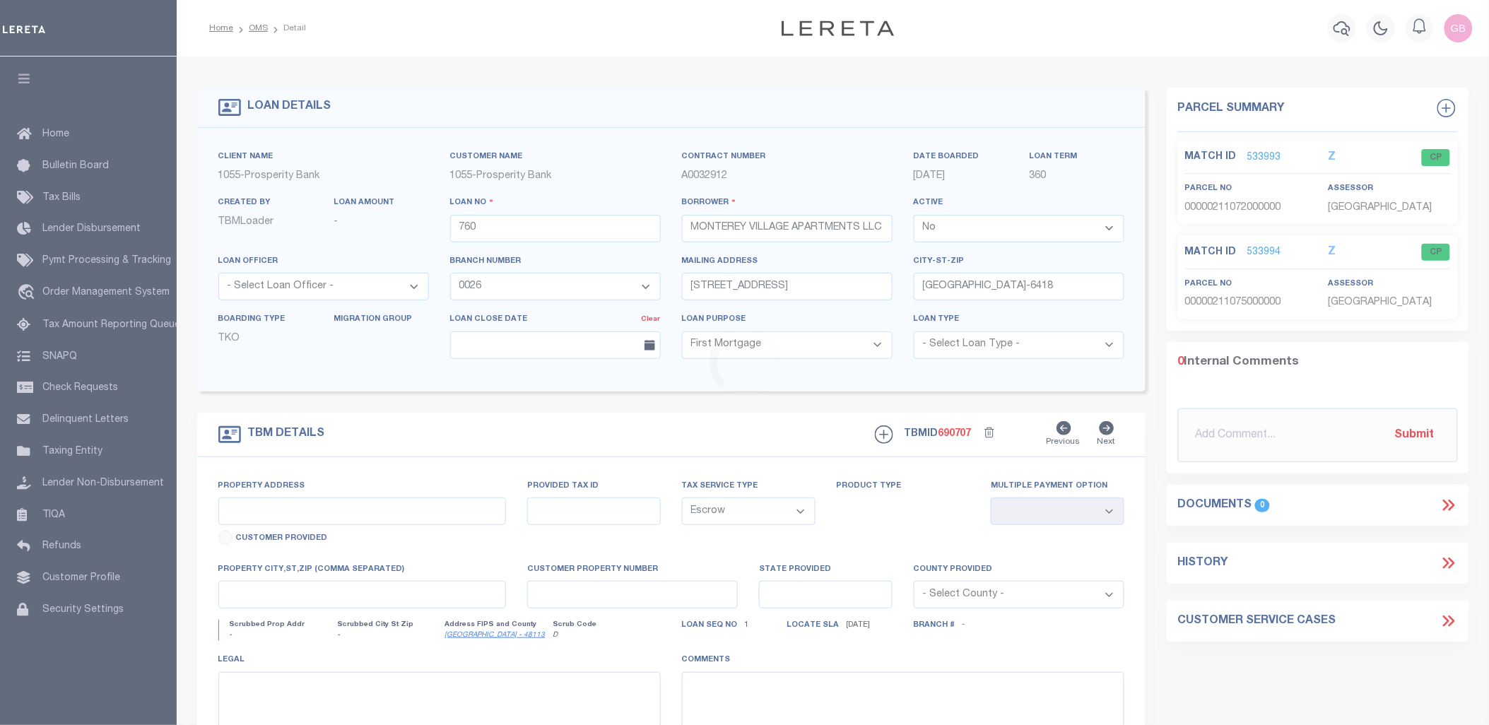
type textarea "Dallas County 00000211072000000 and 00000211075000000"
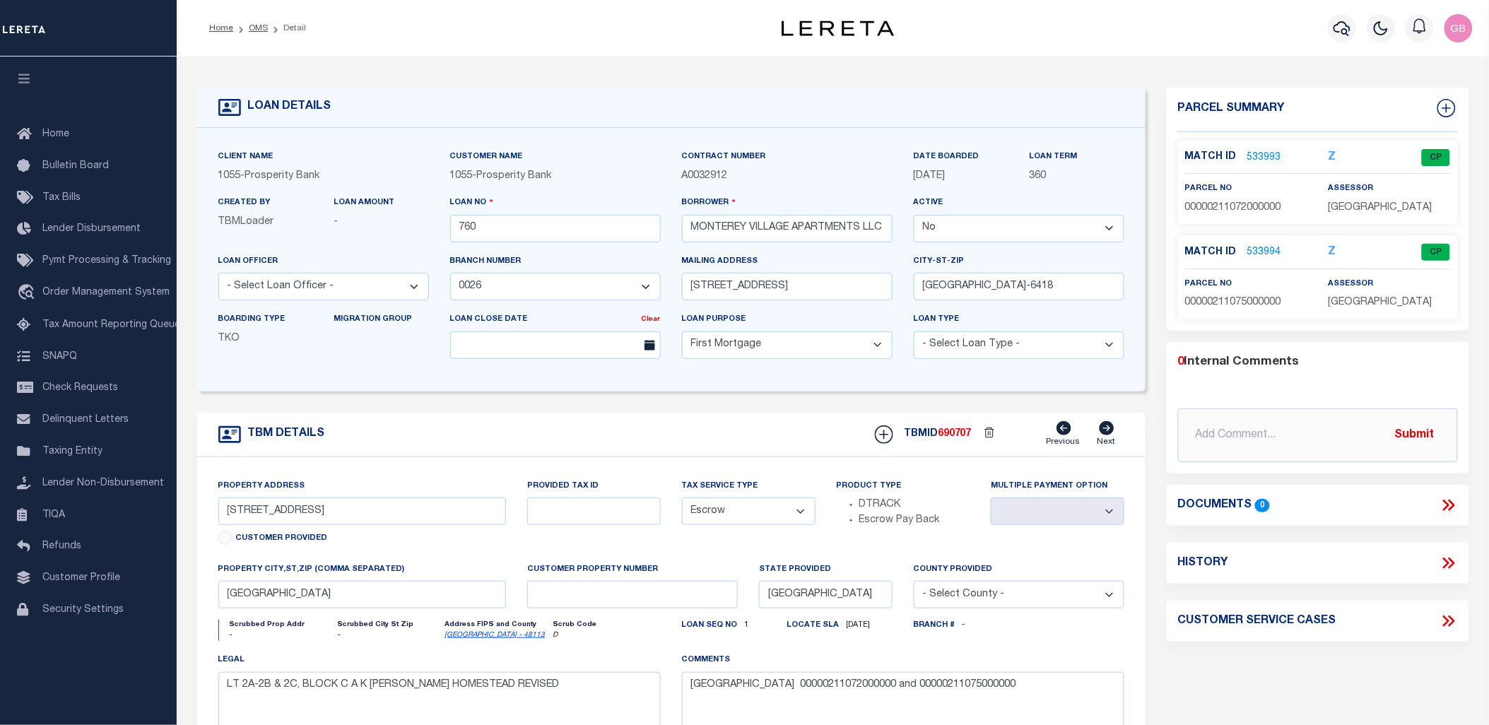
click at [1259, 152] on link "533993" at bounding box center [1264, 158] width 34 height 15
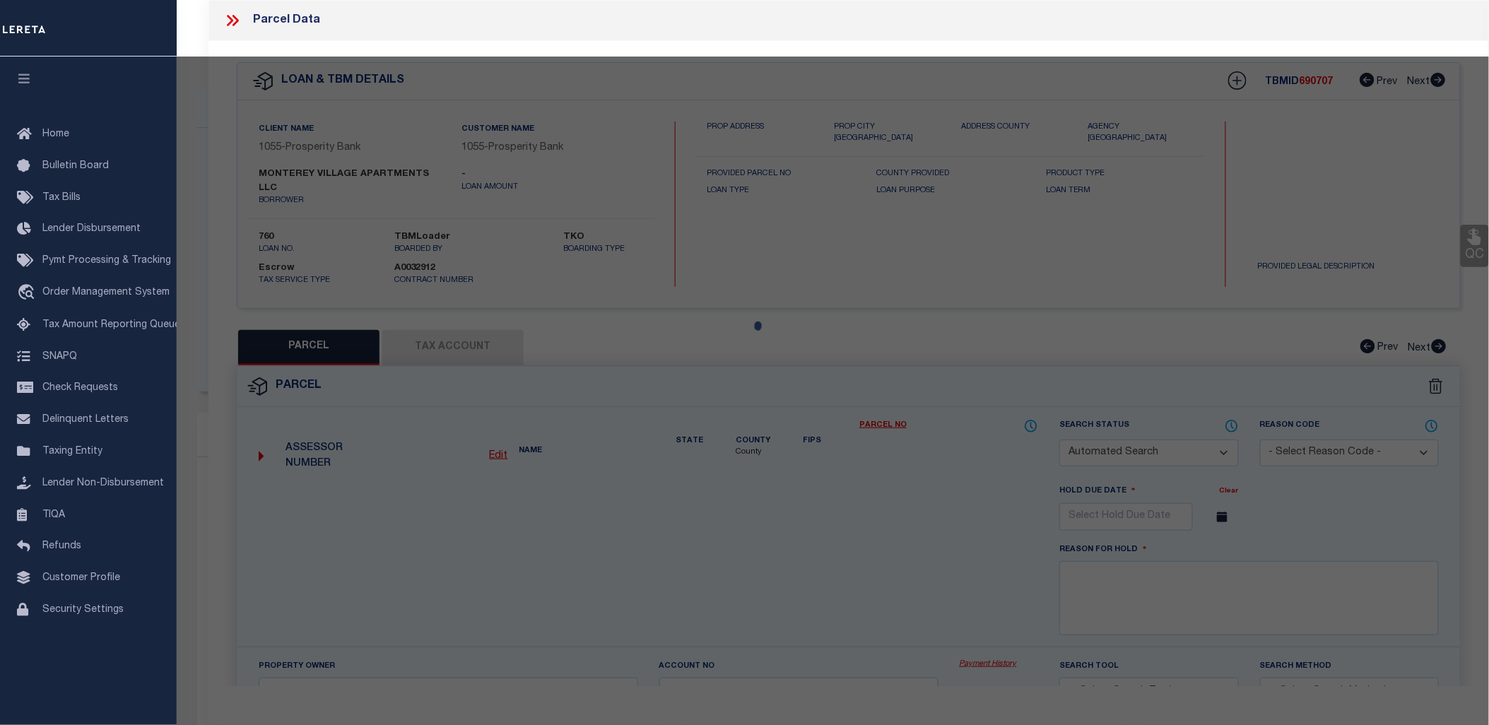
checkbox input "false"
select select "CP"
type input "MONTEREY VILLAGE APARTMENTS LLC"
type input "00000211072000000"
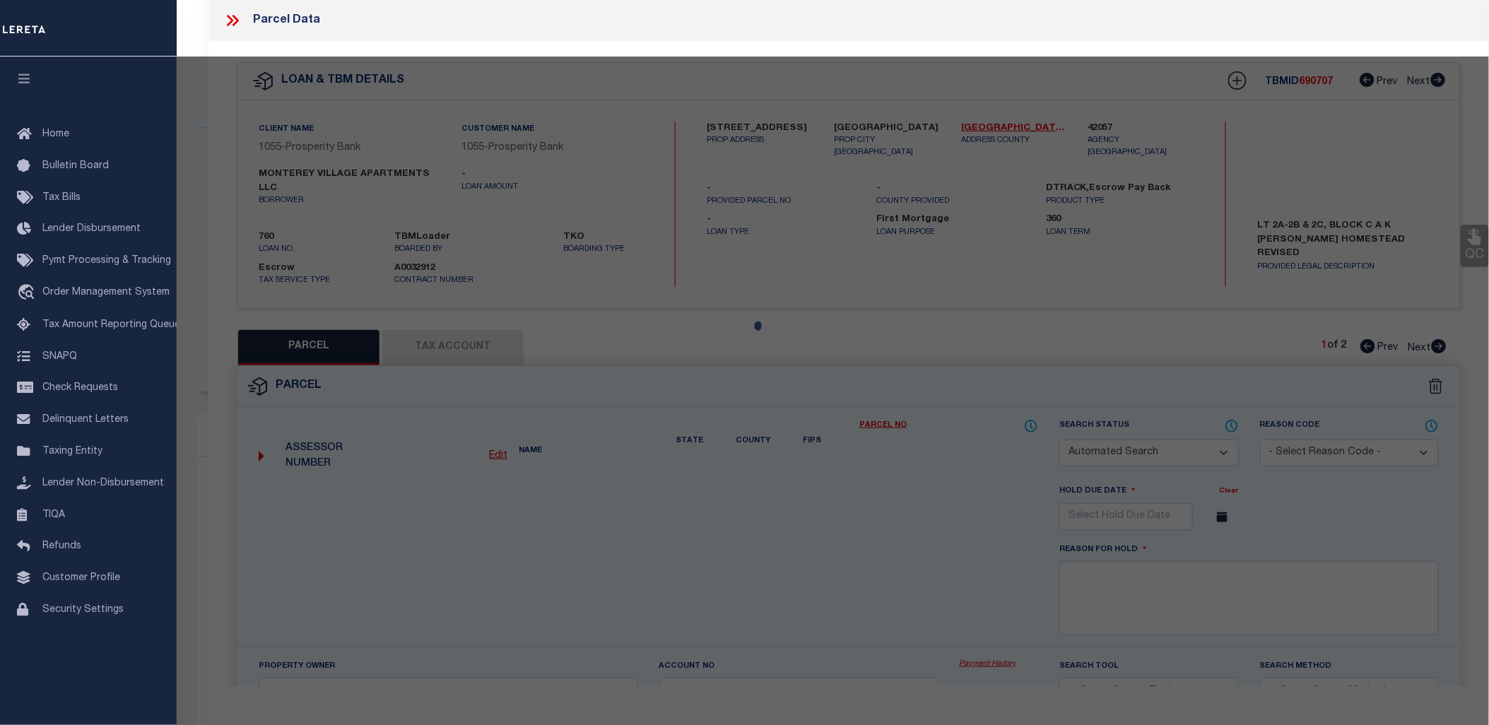
type input "4625 CEDAR SPRINGS"
type input "DALLAS TX"
type textarea "A K LUCAS HOMESTEAD REVISED BLK C/2305 LT 2A-2B & 2C ACS 0.82 CEDAR SPGS & KING…"
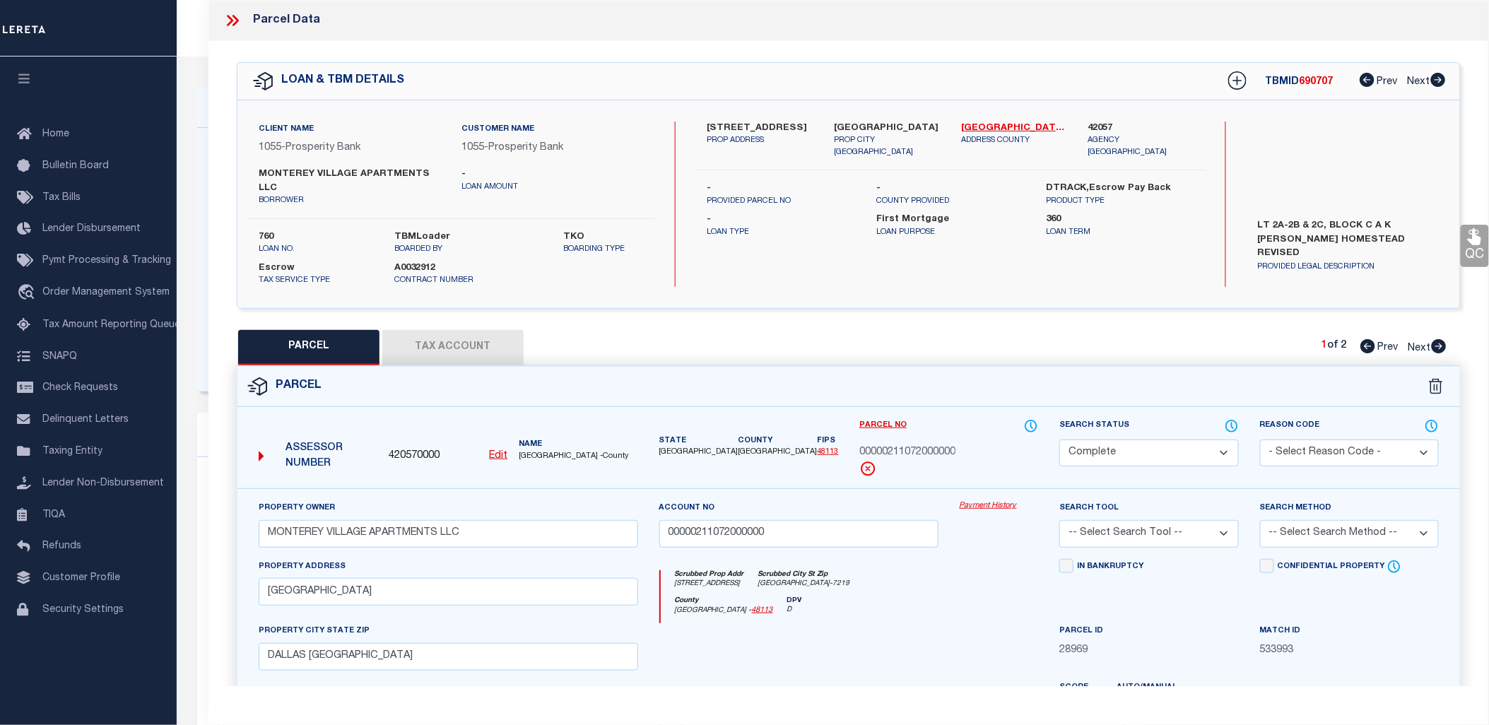
click at [974, 500] on link "Payment History" at bounding box center [999, 506] width 79 height 12
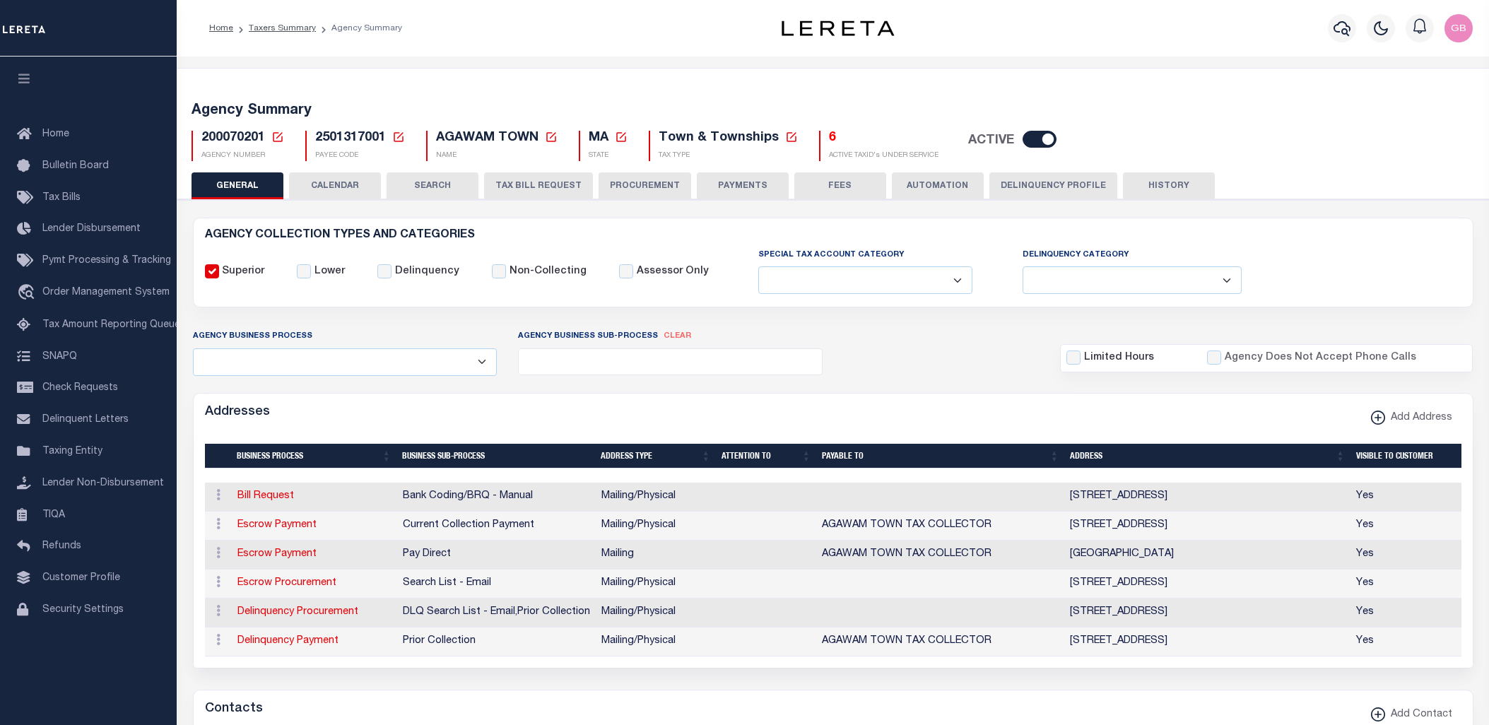
click at [338, 184] on button "CALENDAR" at bounding box center [335, 185] width 92 height 27
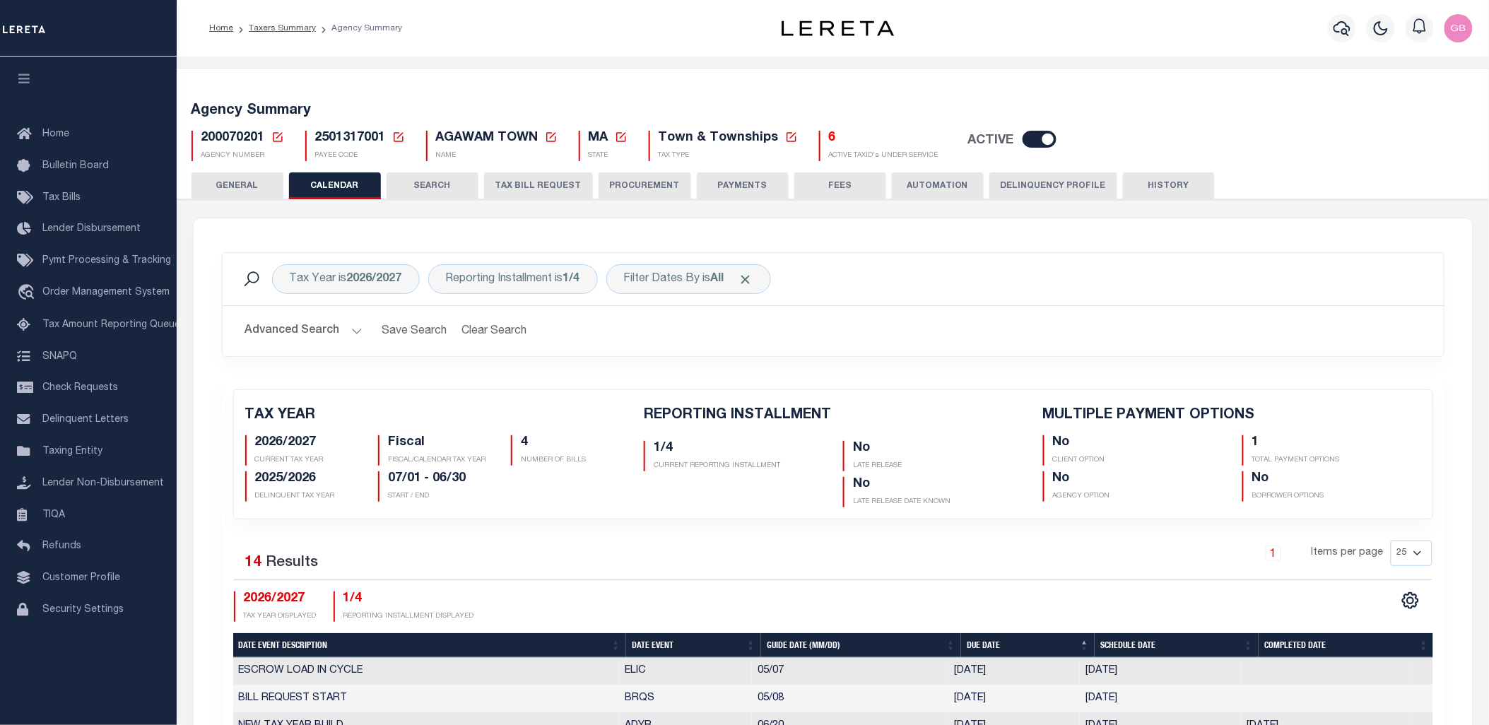
checkbox input "false"
type input "1"
click at [829, 140] on h5 "6" at bounding box center [884, 139] width 110 height 16
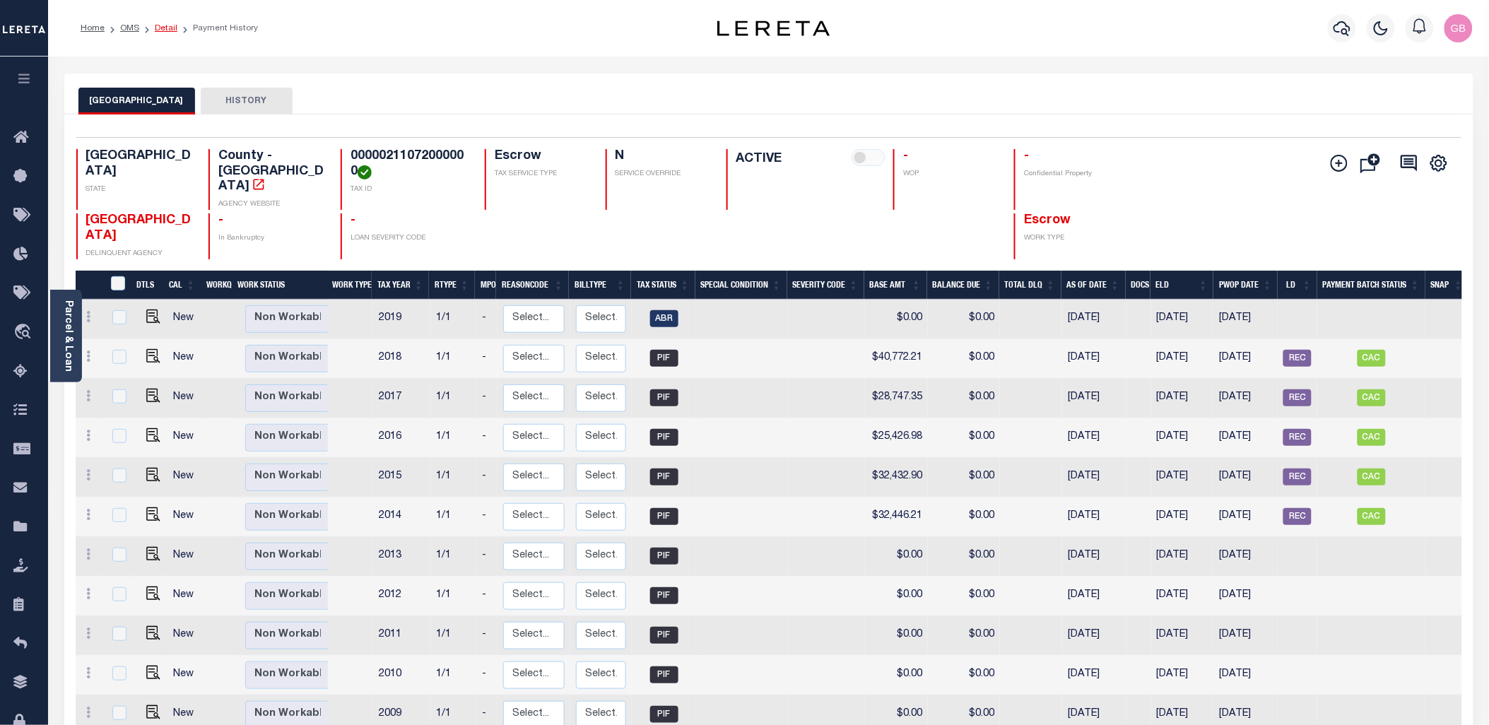
click at [160, 25] on link "Detail" at bounding box center [166, 28] width 23 height 8
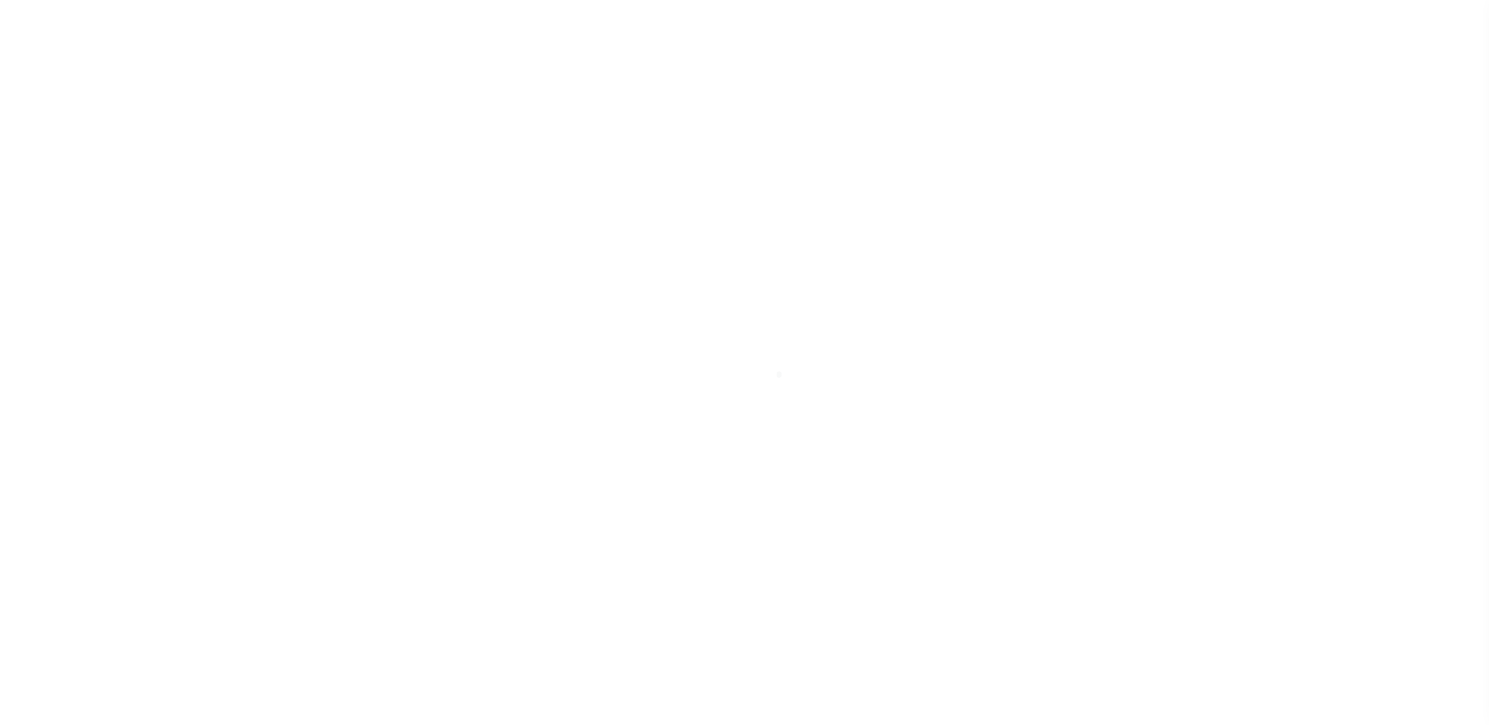
select select "False"
select select "10"
select select "Escrow"
type input "[STREET_ADDRESS]"
select select
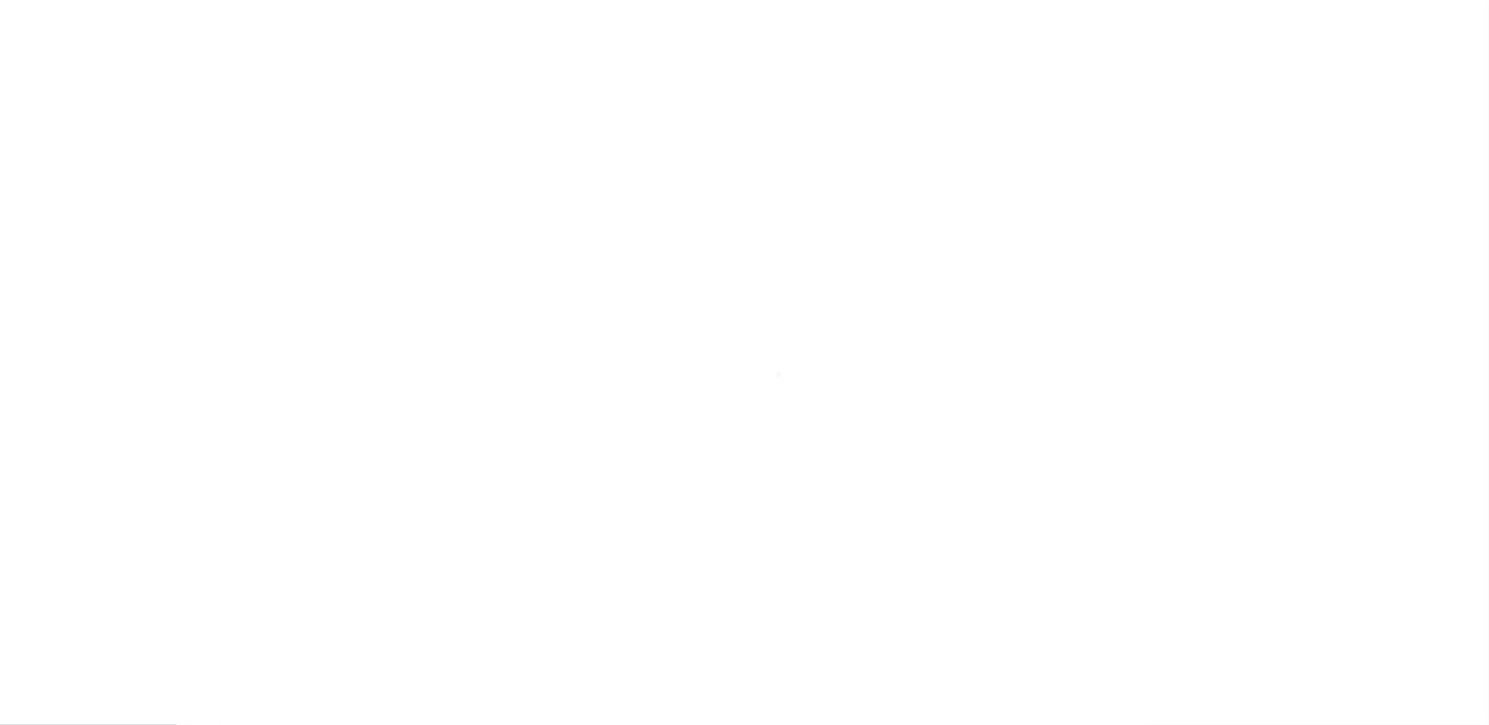
type input "[GEOGRAPHIC_DATA]"
type textarea "LT 2A-2B & 2C, BLOCK C A K [PERSON_NAME] HOMESTEAD REVISED"
type textarea "Dallas County 00000211072000000 and 00000211075000000"
select select "3340"
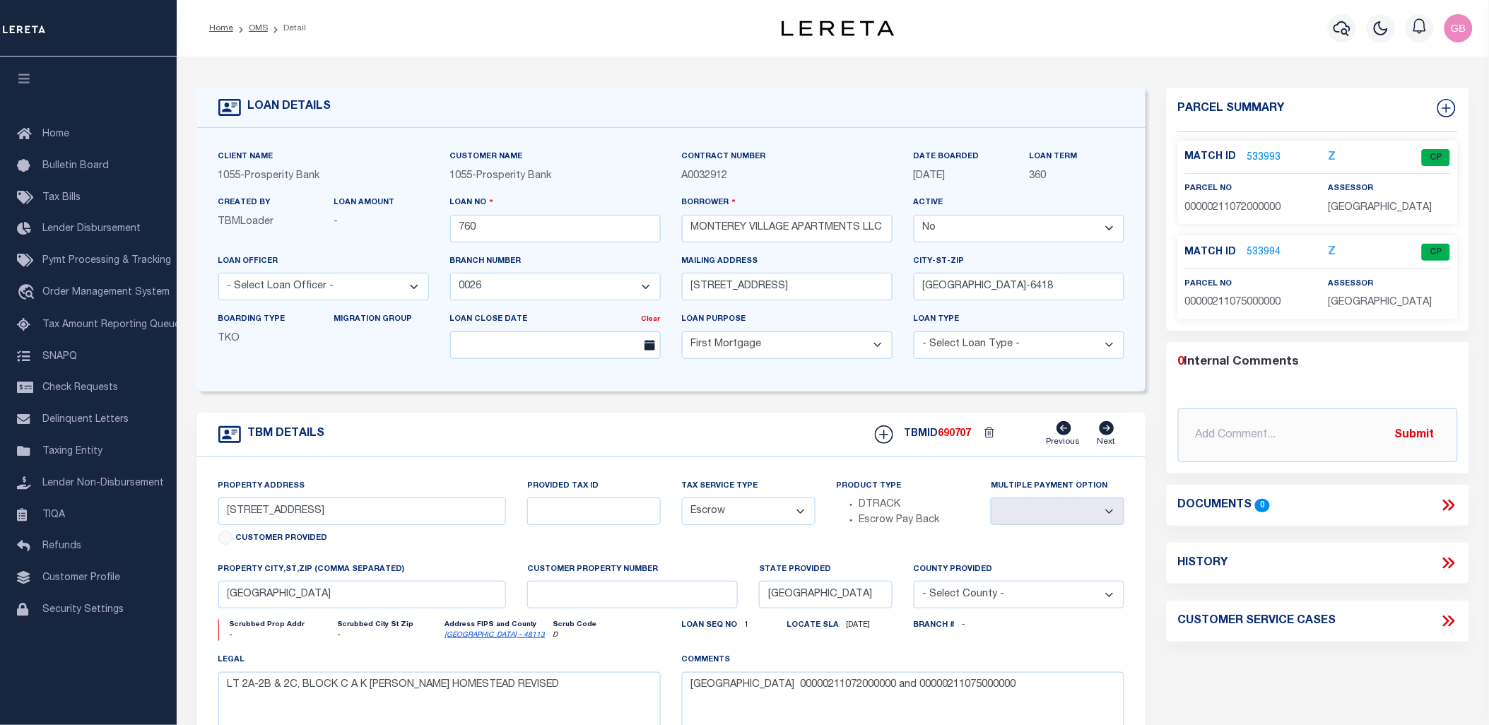
click at [1263, 248] on link "533994" at bounding box center [1264, 252] width 34 height 15
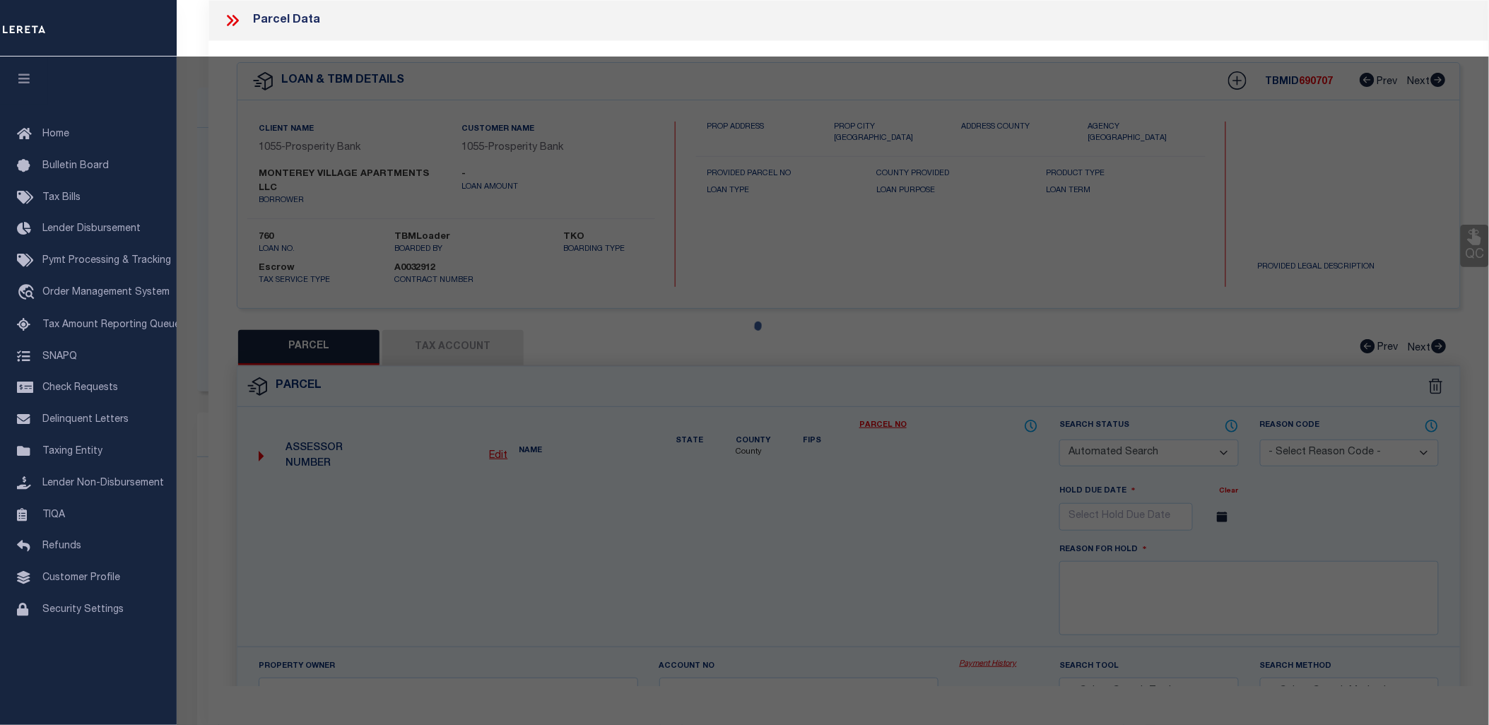
checkbox input "false"
select select "CP"
type input "MONTEREY VILLAGE APARTMENTS LLC"
type input "00000211075000000"
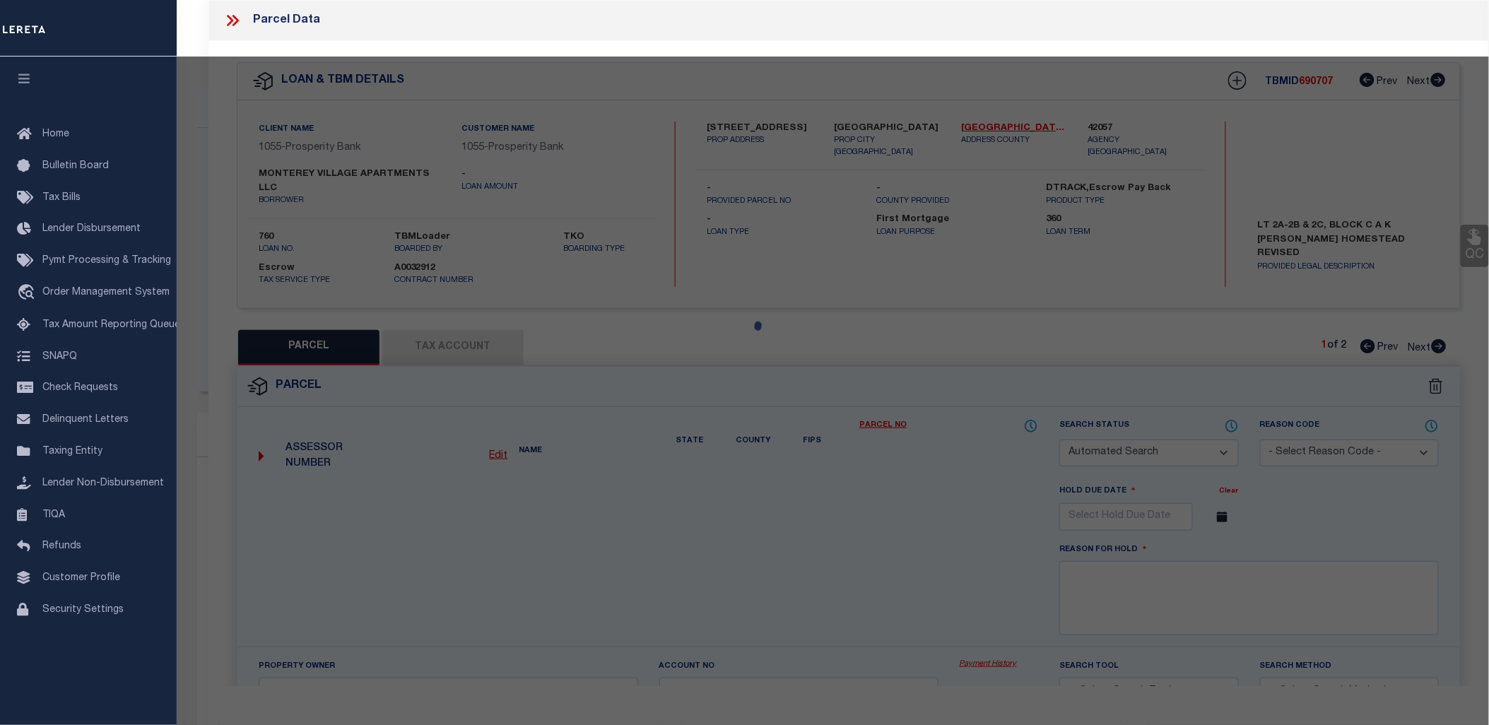
type input "2930 KINGS"
type input "DALLAS TX"
type textarea "A K LUCAS HOMESTEAD BLK C/2305 PT LT 2 ACS 1.68 HARTFORD & KINGS RD INT20130017…"
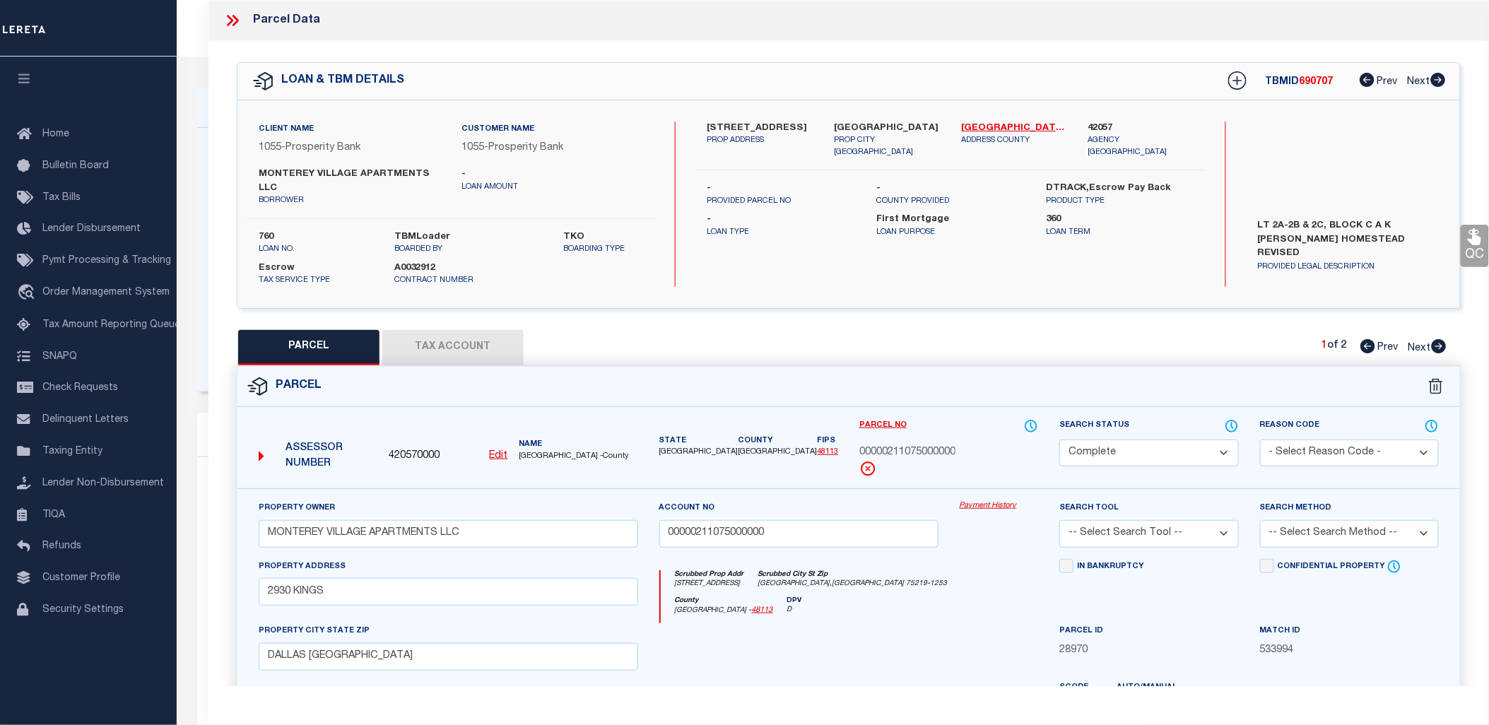
click at [994, 500] on link "Payment History" at bounding box center [999, 506] width 79 height 12
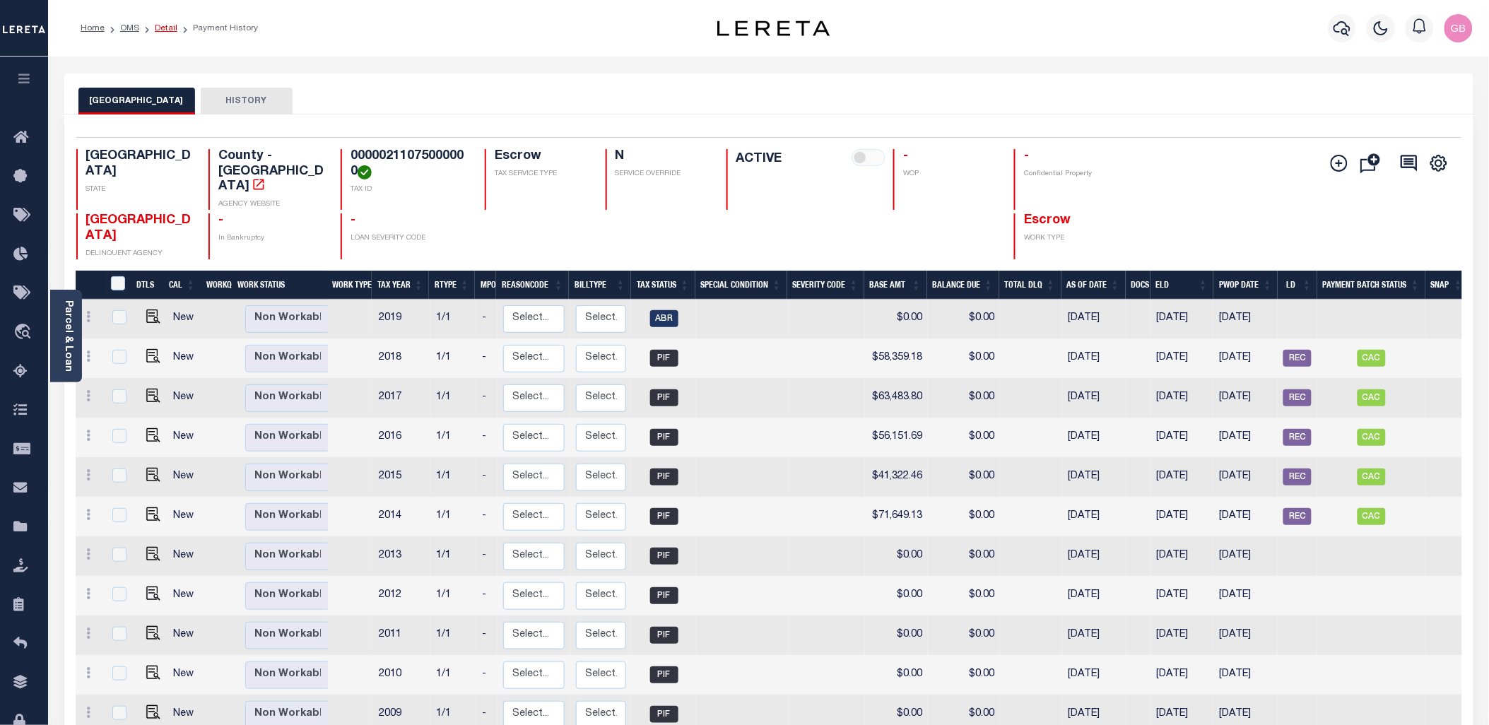
click at [165, 30] on link "Detail" at bounding box center [166, 28] width 23 height 8
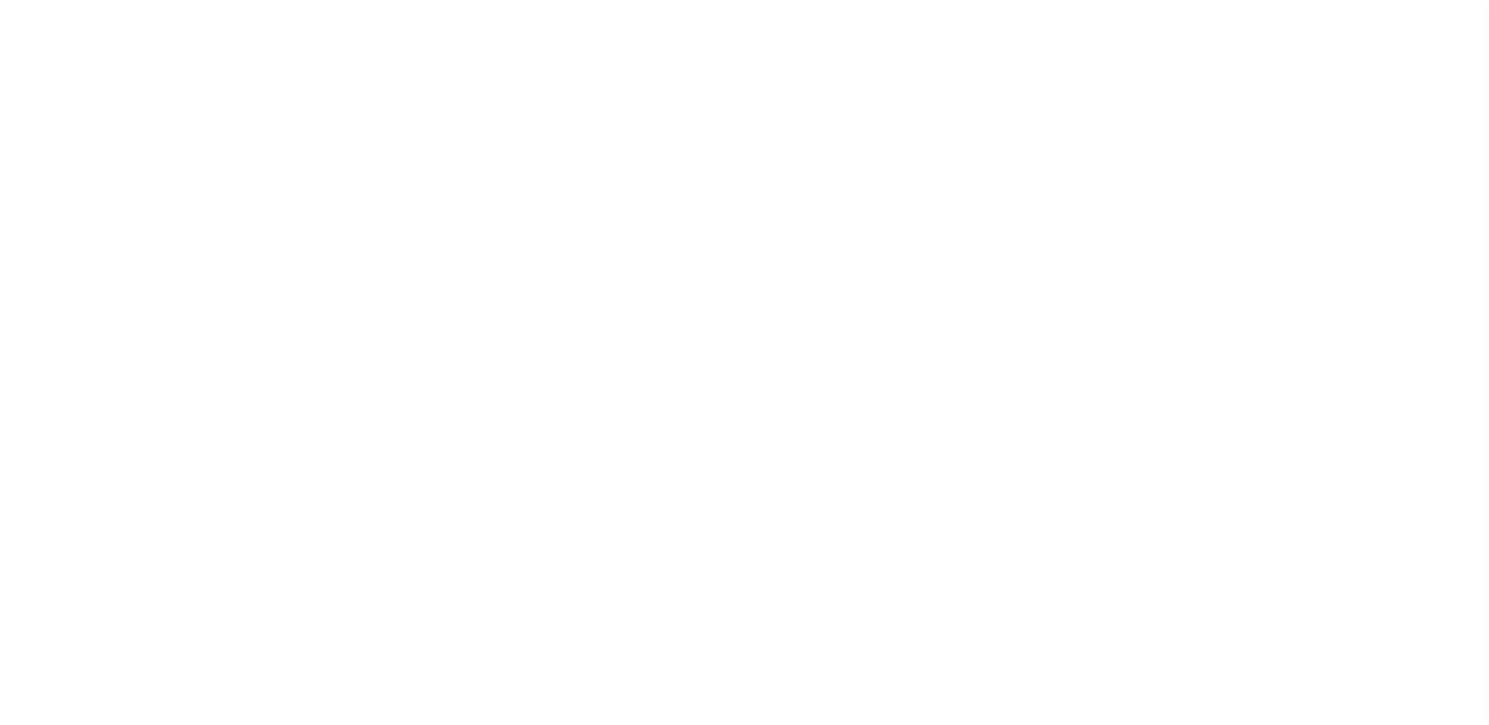
select select "False"
select select "10"
select select "Escrow"
type input "2930 KINGS ROAD"
select select
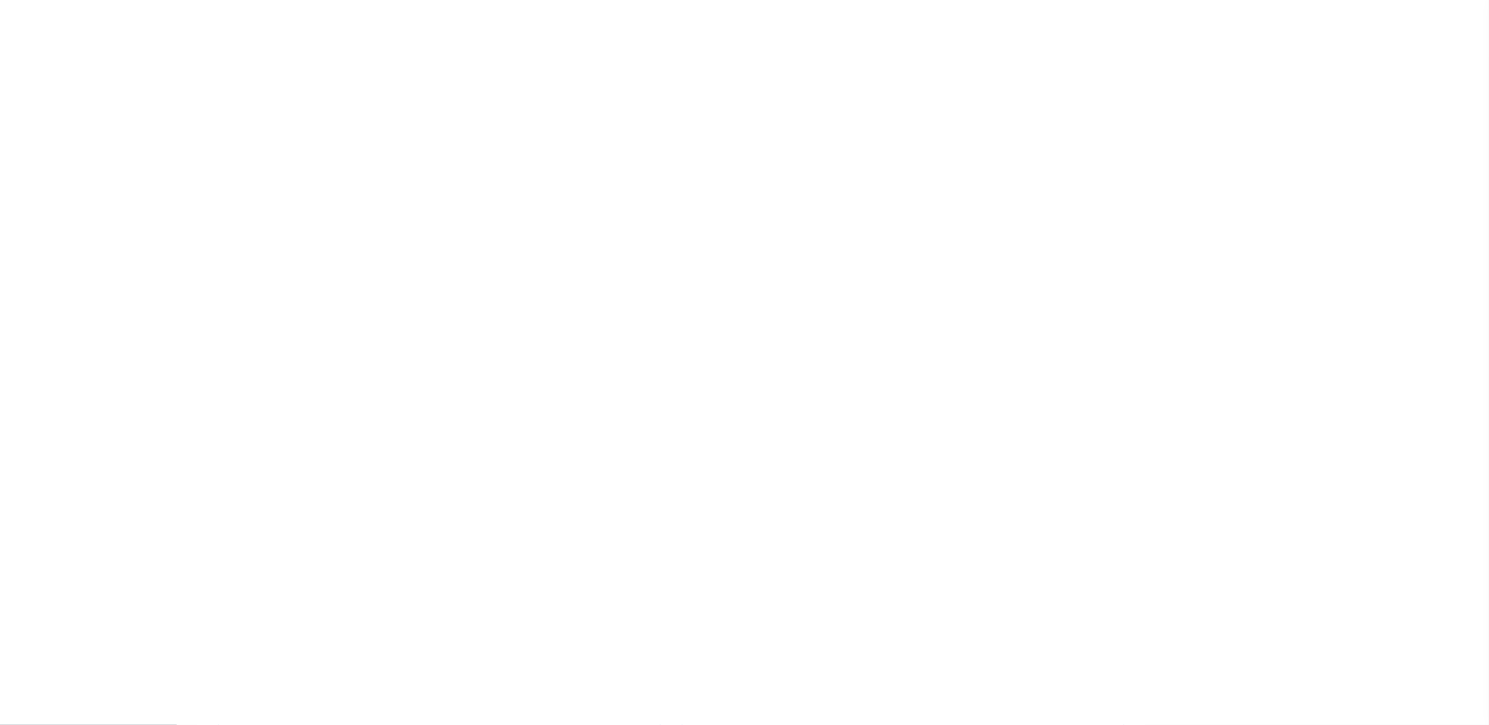
type input "Dallas, TX 75219"
type input "[GEOGRAPHIC_DATA]"
type textarea "LT 2A-2B & 2C, BLOCK C A K LUCAS HOMESTEAD REVISED"
type textarea "Dallas County 00000211072000000 and 00000211075000000"
select select "3340"
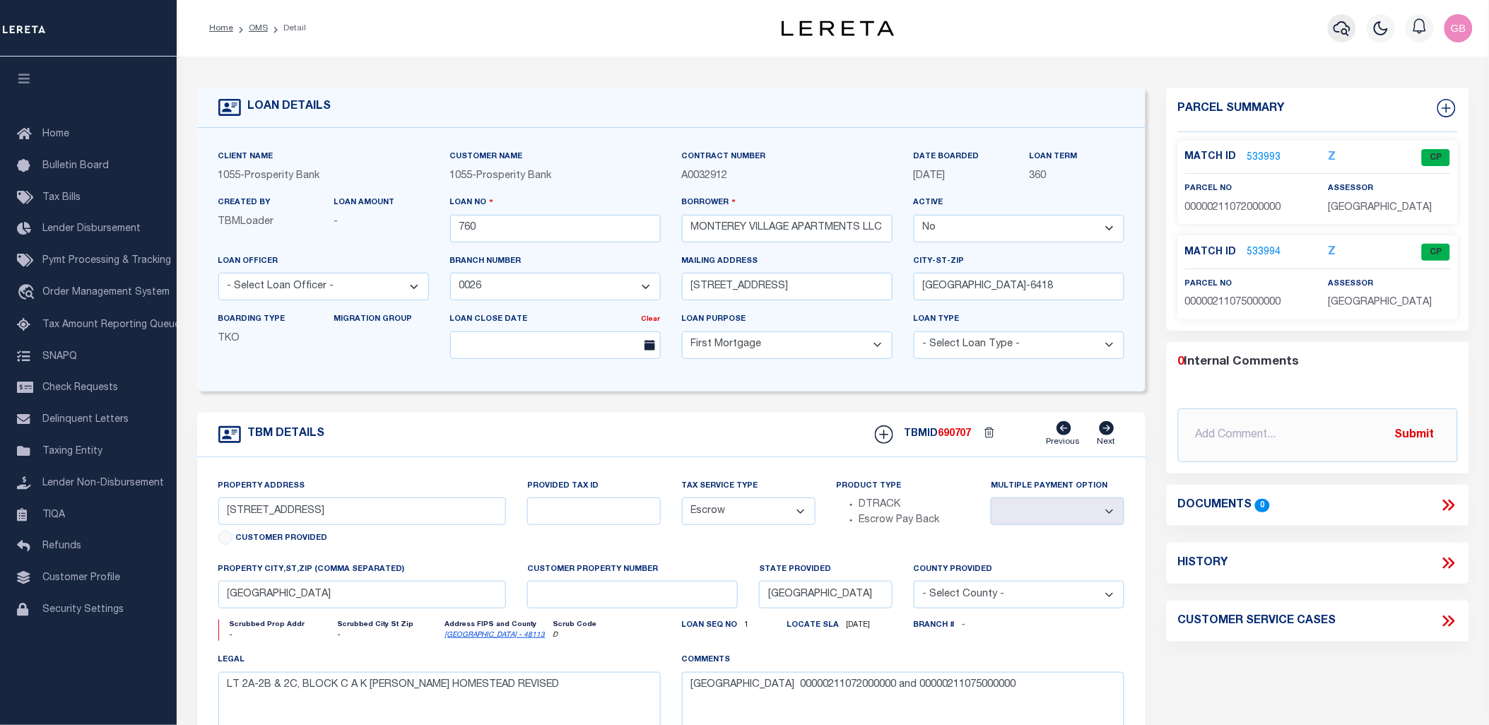
click at [1344, 31] on icon "button" at bounding box center [1342, 28] width 17 height 17
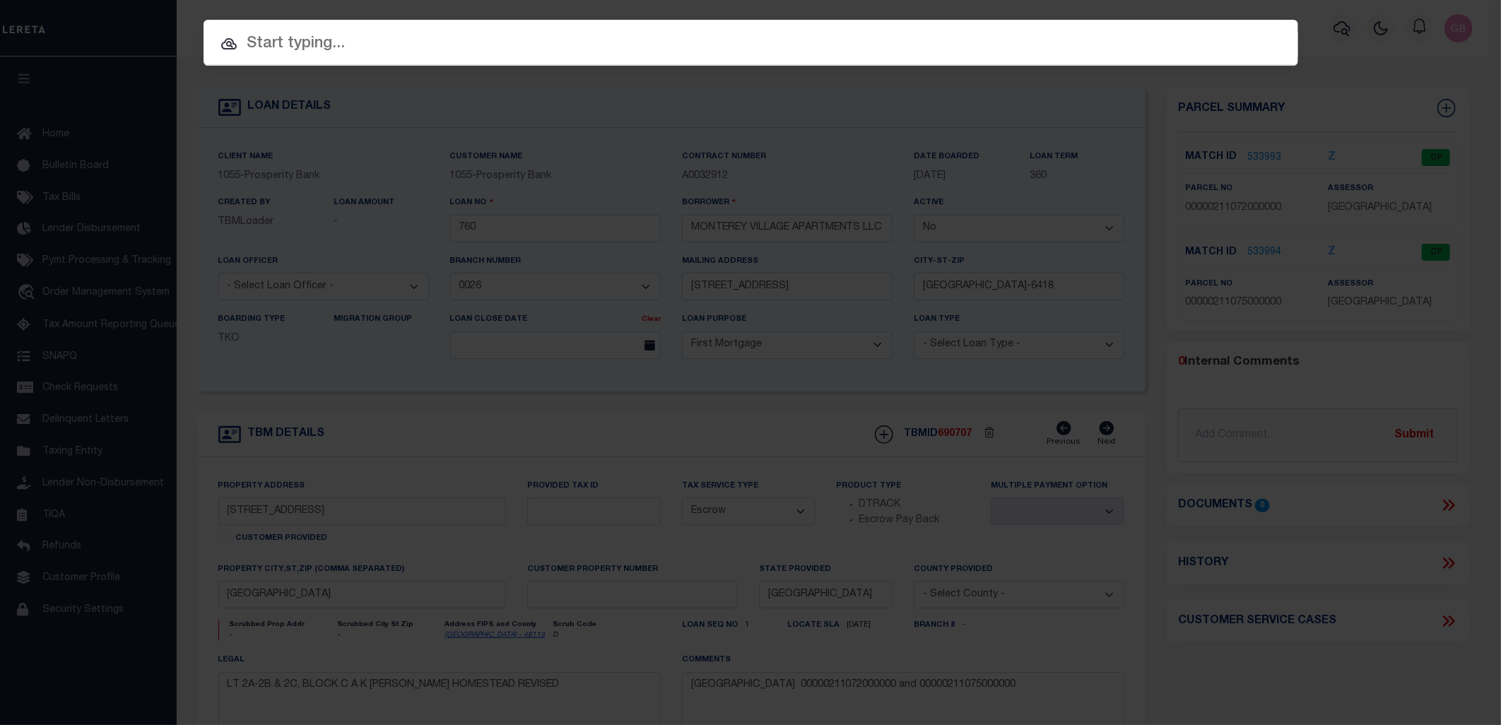
click at [658, 46] on input "text" at bounding box center [751, 44] width 1095 height 25
paste input "15059819"
type input "15059819"
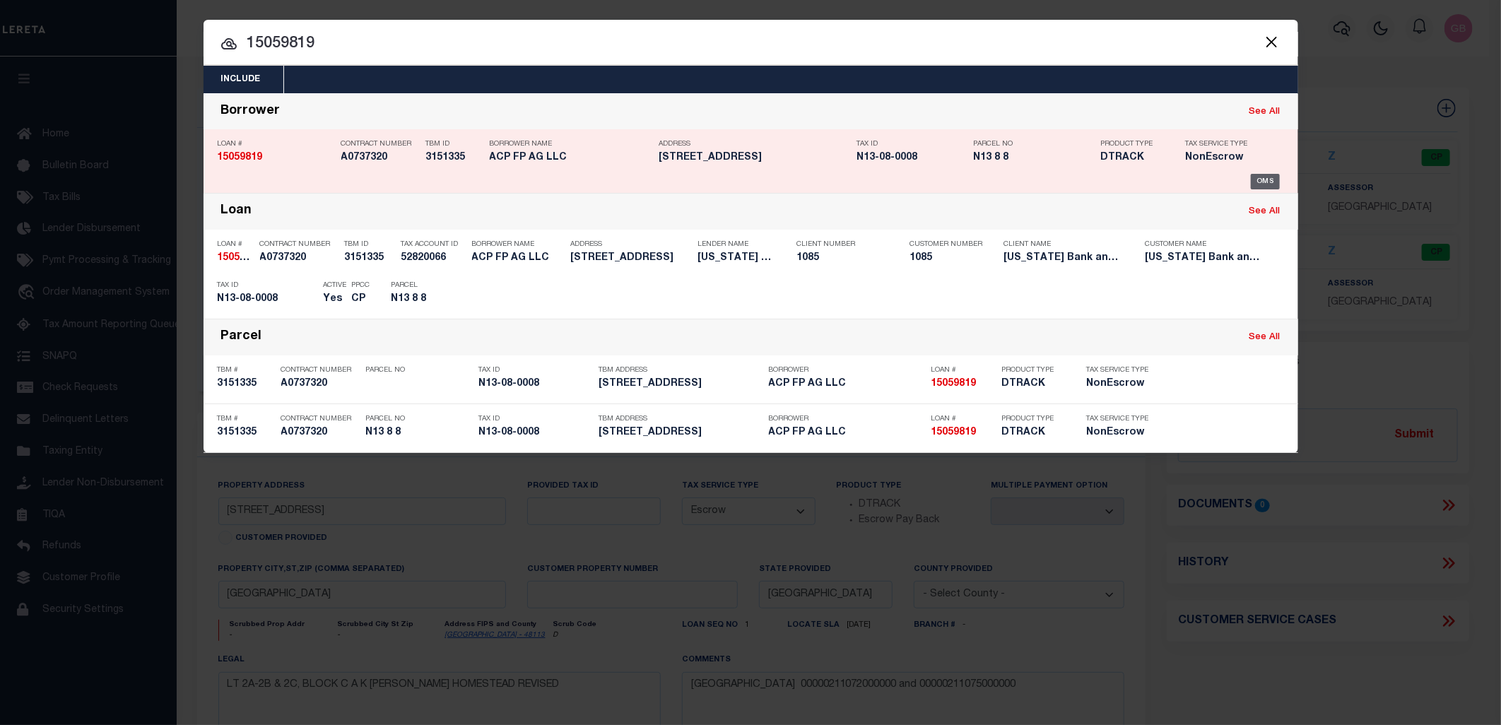
click at [1262, 180] on div "OMS" at bounding box center [1265, 182] width 29 height 16
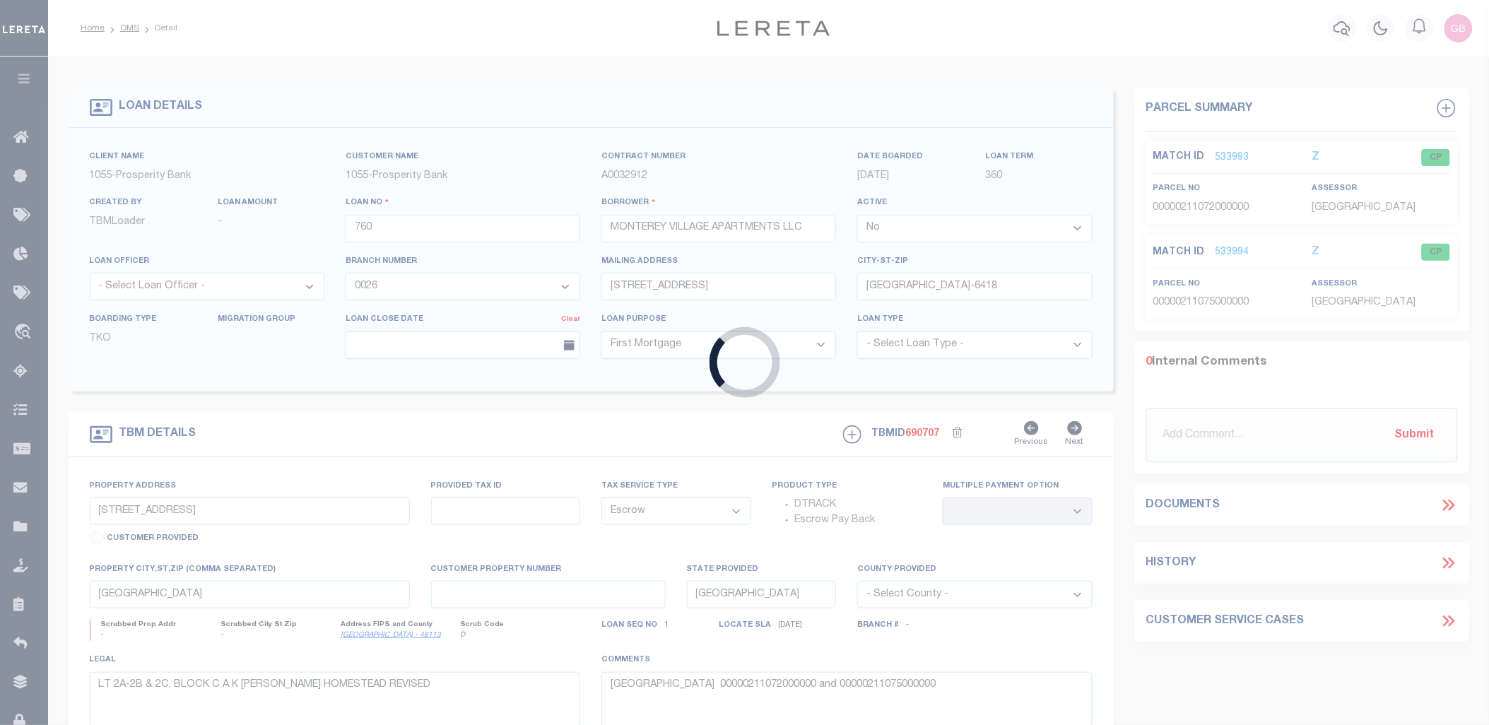
type input "15059819"
type input "ACP FP AG LLC"
select select "True"
select select
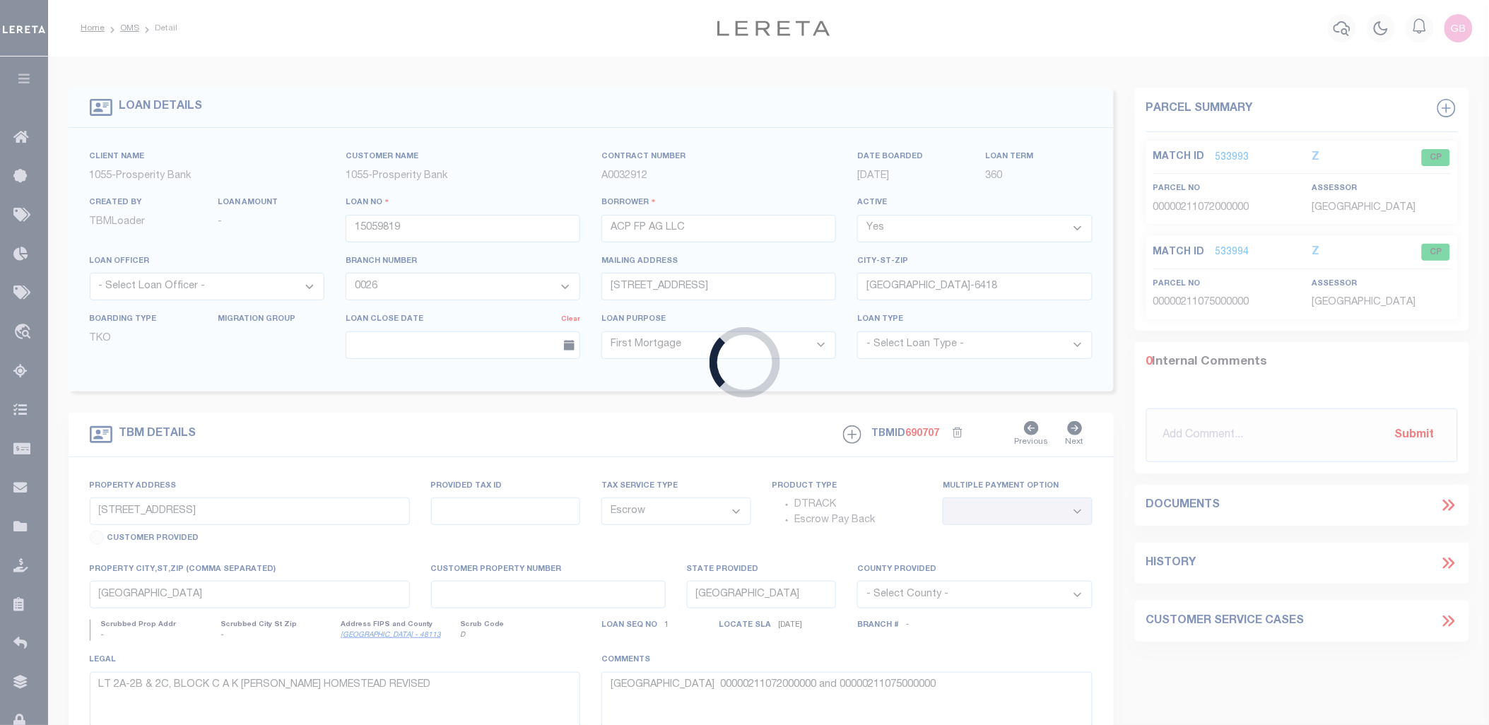
type input "2727 LBJ FREEWAY STE 600"
type input "DALLAS TX 75234"
select select
select select "NonEscrow"
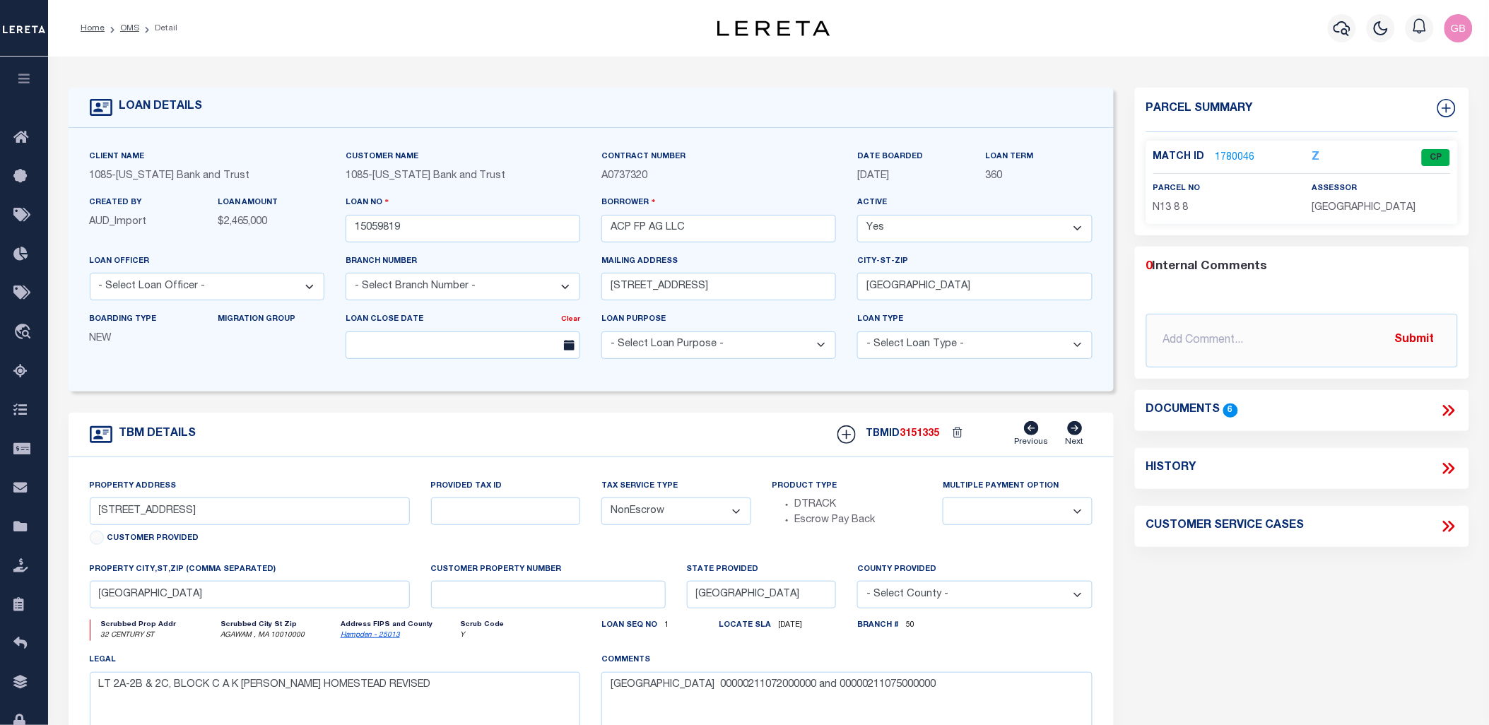
select select "1679"
select select "900"
type input "32 CENTURY ST"
select select
type input "AGAWAM , MA 10010000"
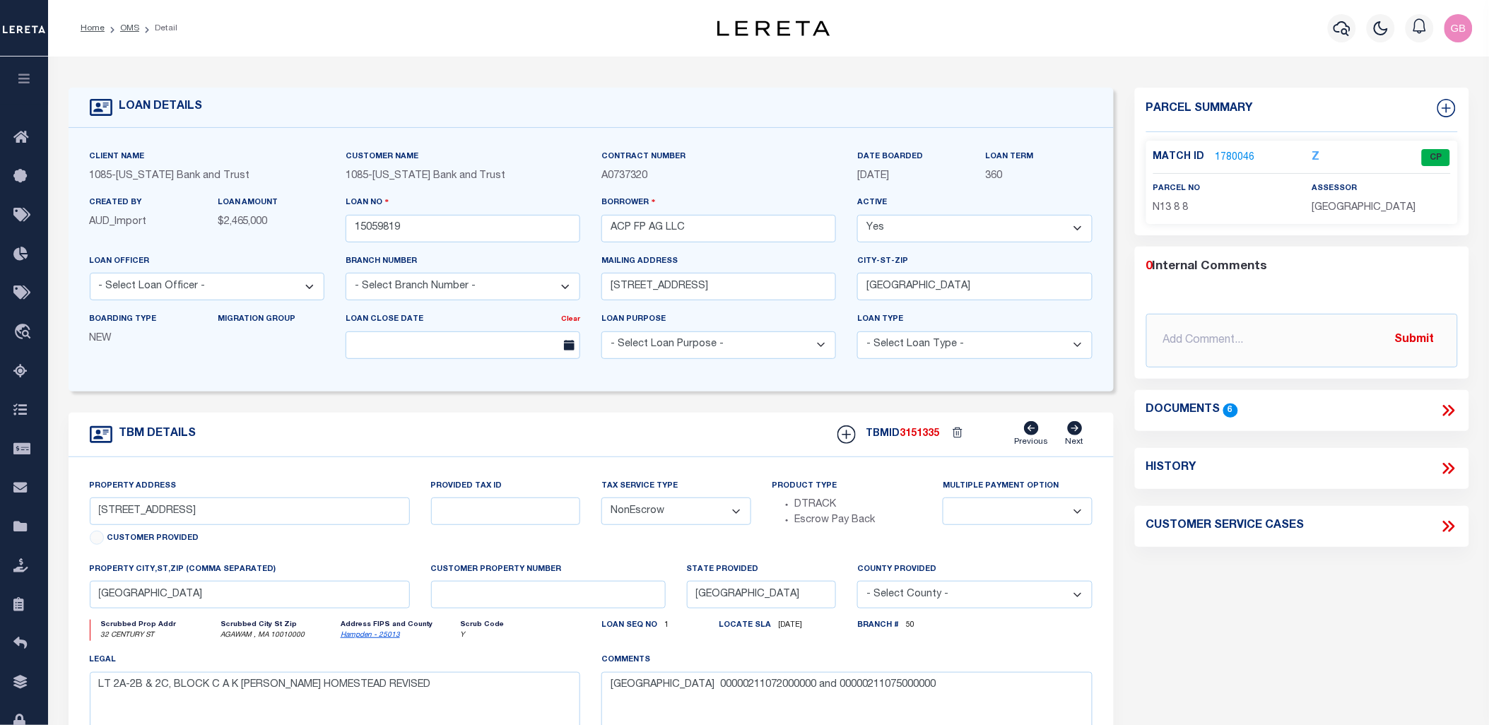
type input "MA"
select select
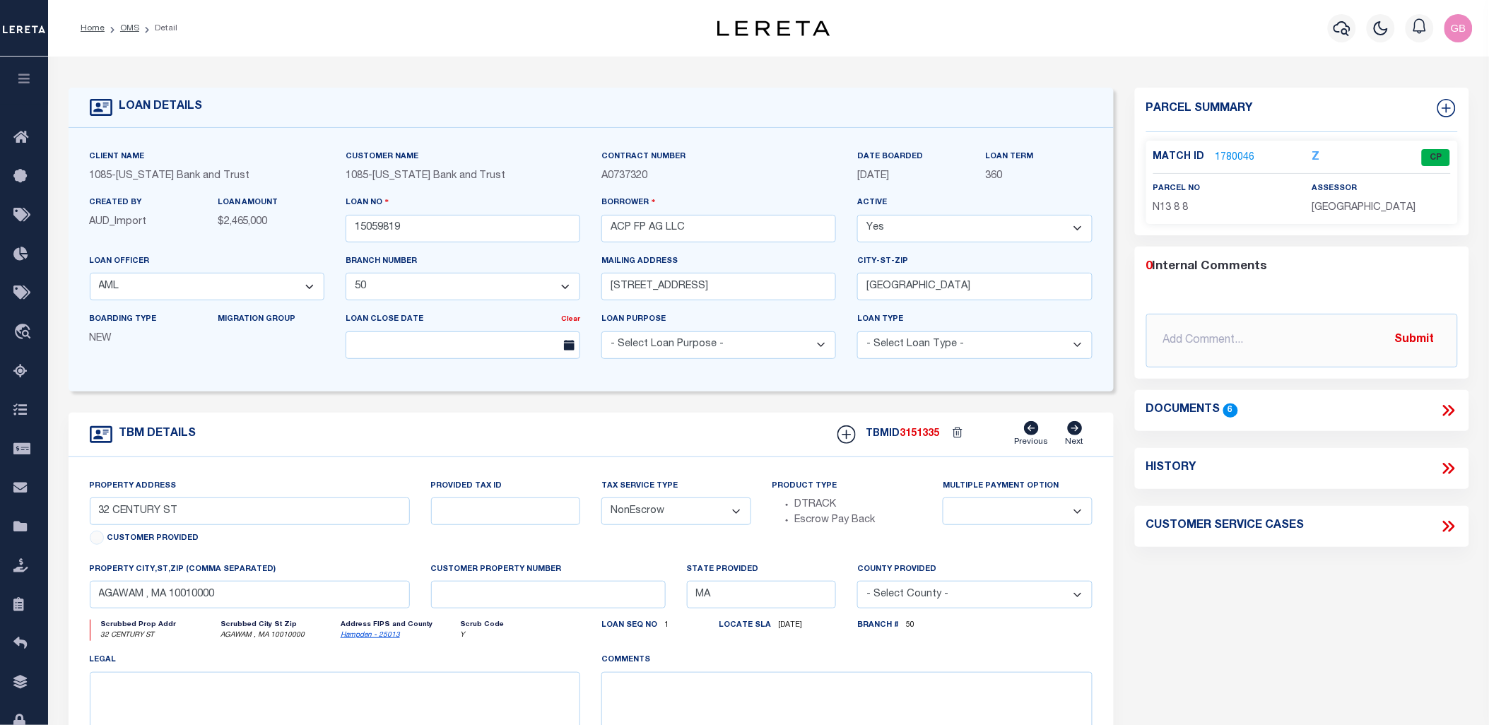
drag, startPoint x: 1239, startPoint y: 146, endPoint x: 1237, endPoint y: 154, distance: 7.9
click at [1239, 150] on p "1780046" at bounding box center [1236, 158] width 40 height 16
click at [1238, 153] on link "1780046" at bounding box center [1236, 158] width 40 height 15
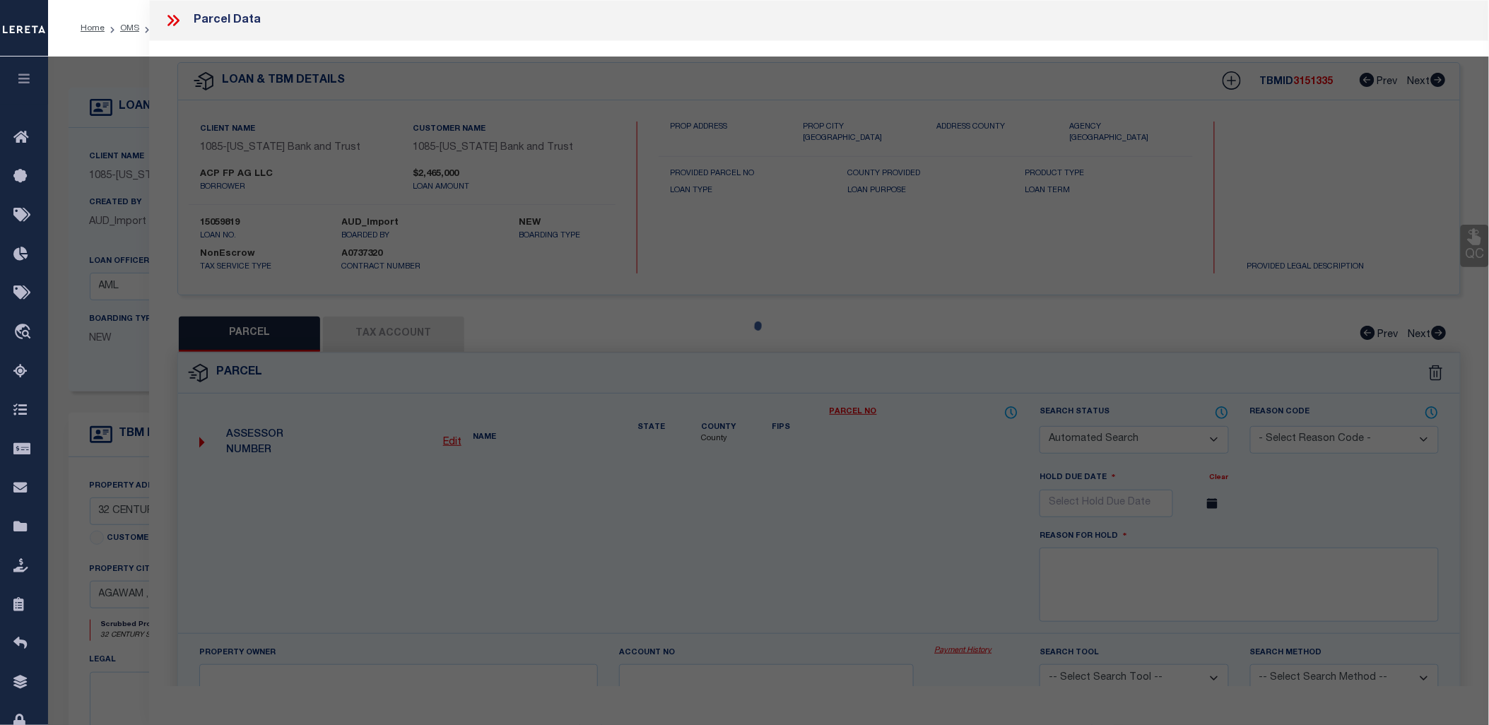
checkbox input "false"
select select "CP"
type input "MILLWORK REALTY ASSOCIATES, LL"
select select
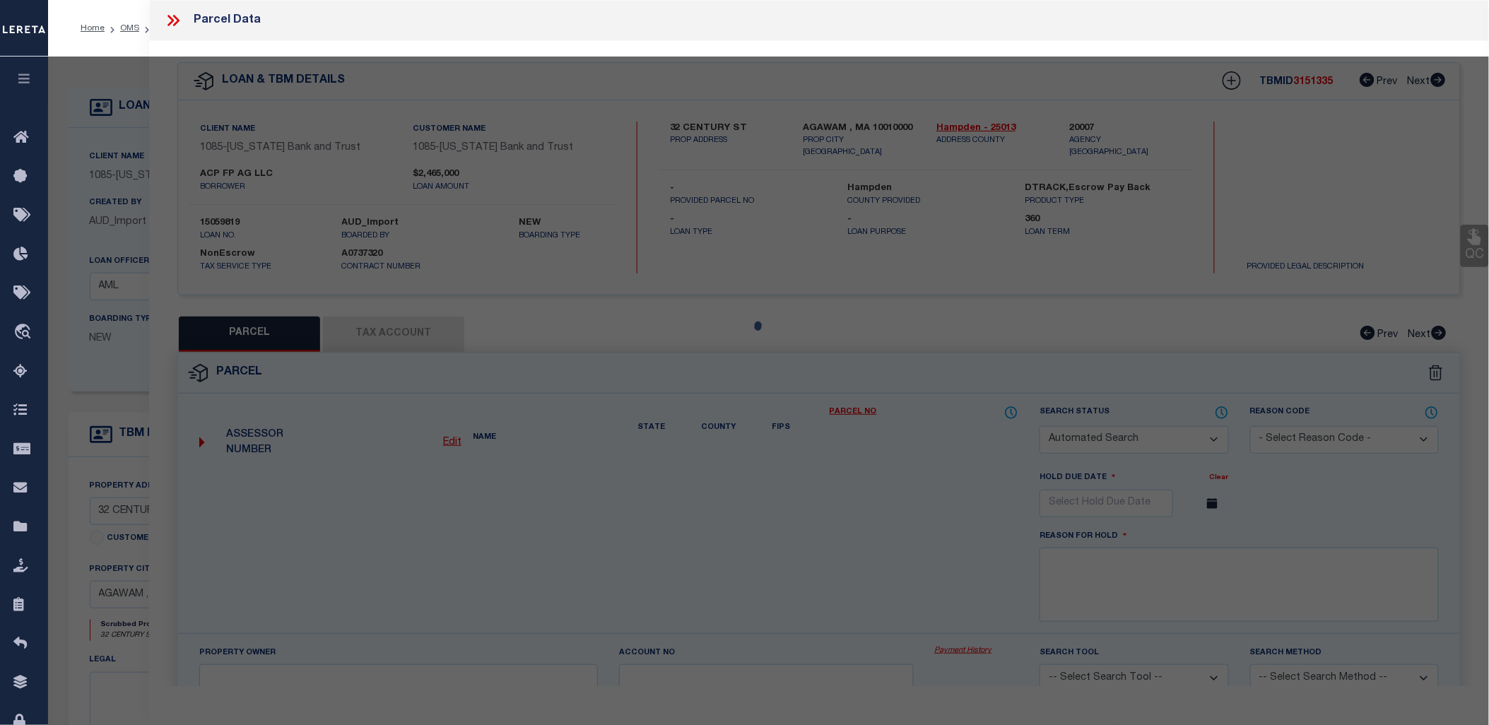
type input "32 CENTURY ST"
checkbox input "false"
type input "AGAWAM , MA 10010"
type textarea "ACRES: 1.896"
type textarea "Completed based on the given document."
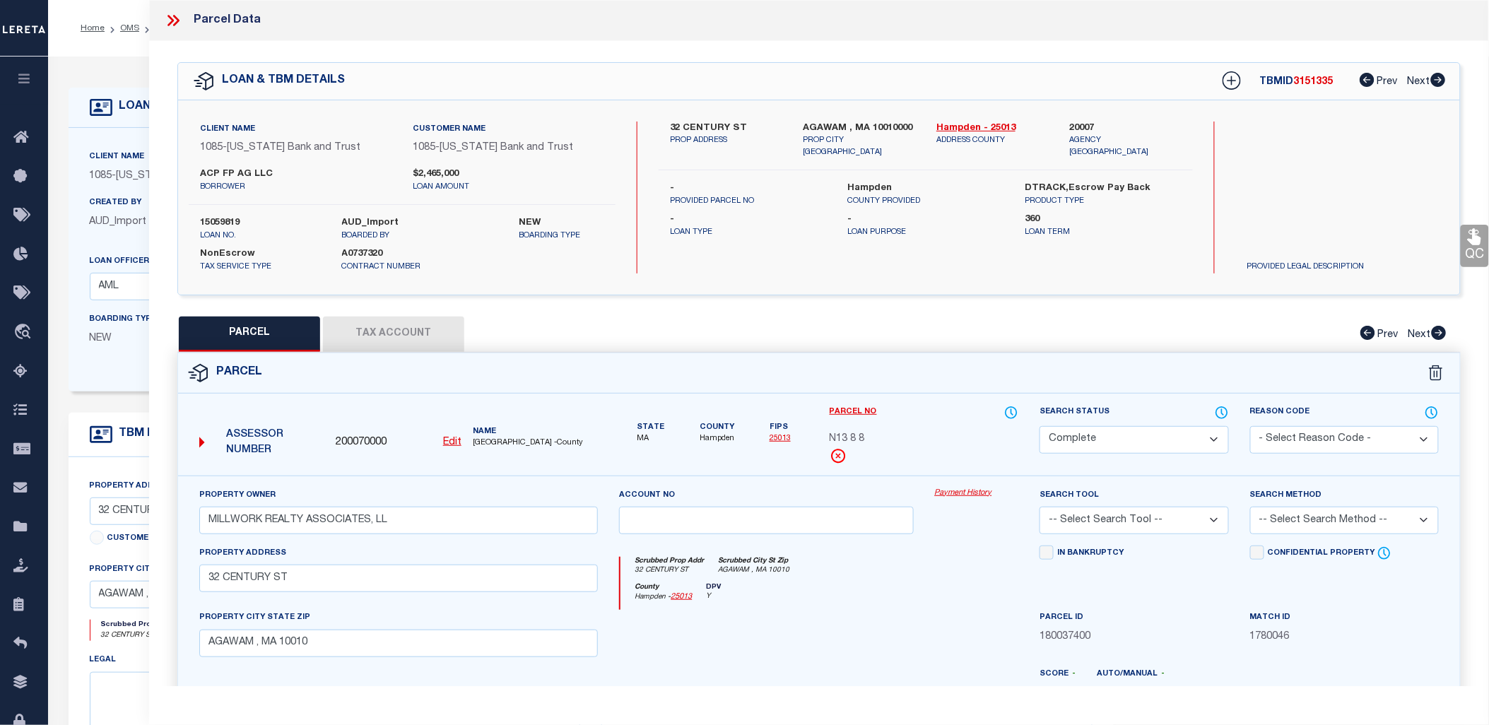
click at [955, 493] on link "Payment History" at bounding box center [977, 494] width 84 height 12
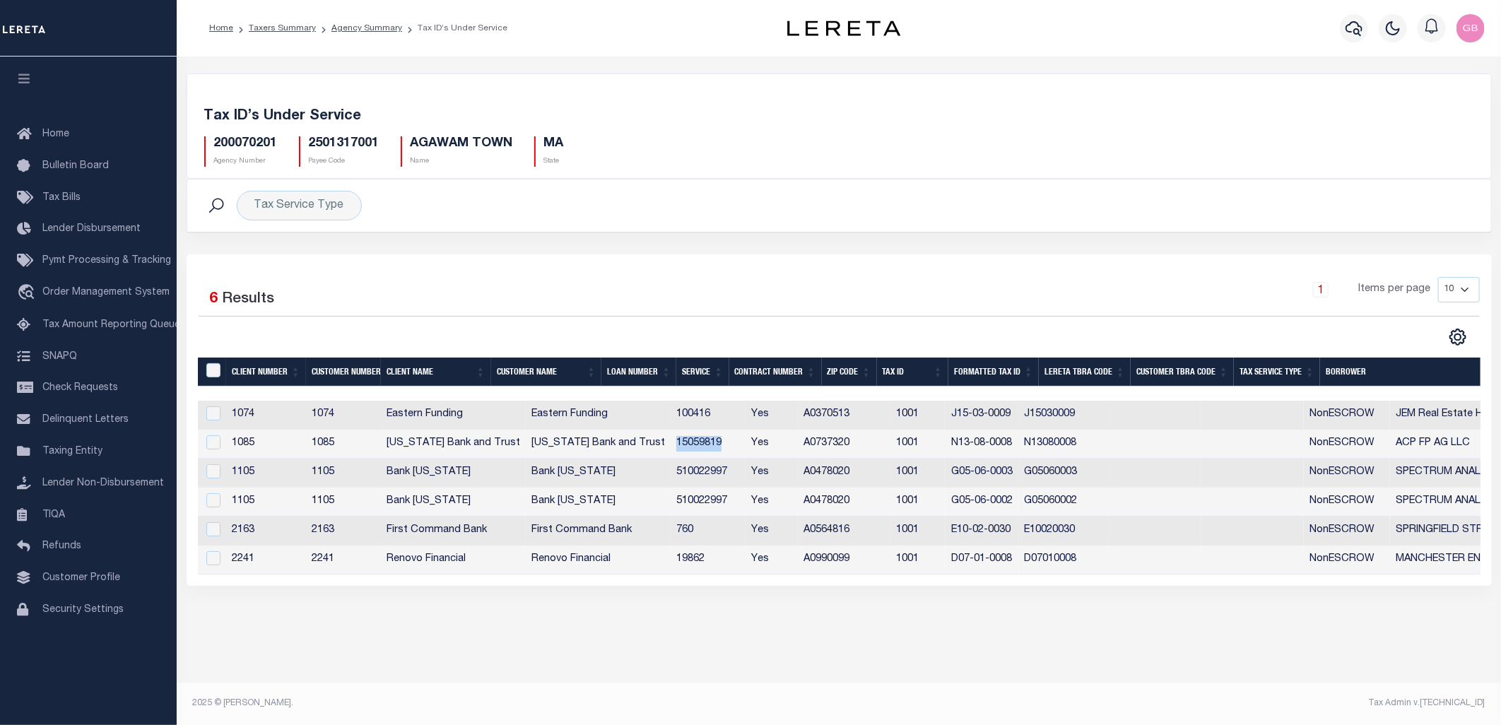
drag, startPoint x: 608, startPoint y: 449, endPoint x: 669, endPoint y: 447, distance: 60.1
click at [671, 447] on td "15059819" at bounding box center [708, 444] width 75 height 29
checkbox input "true"
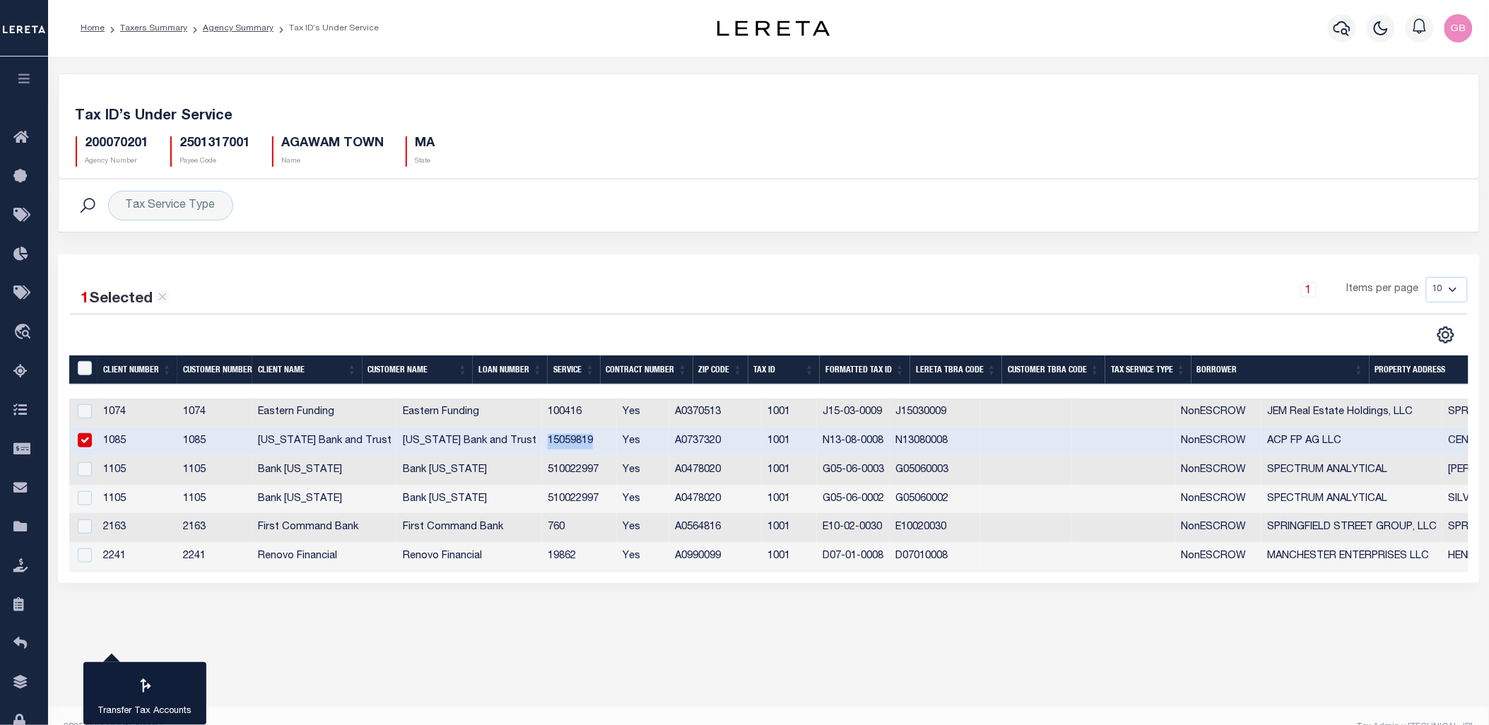
copy td "15059819"
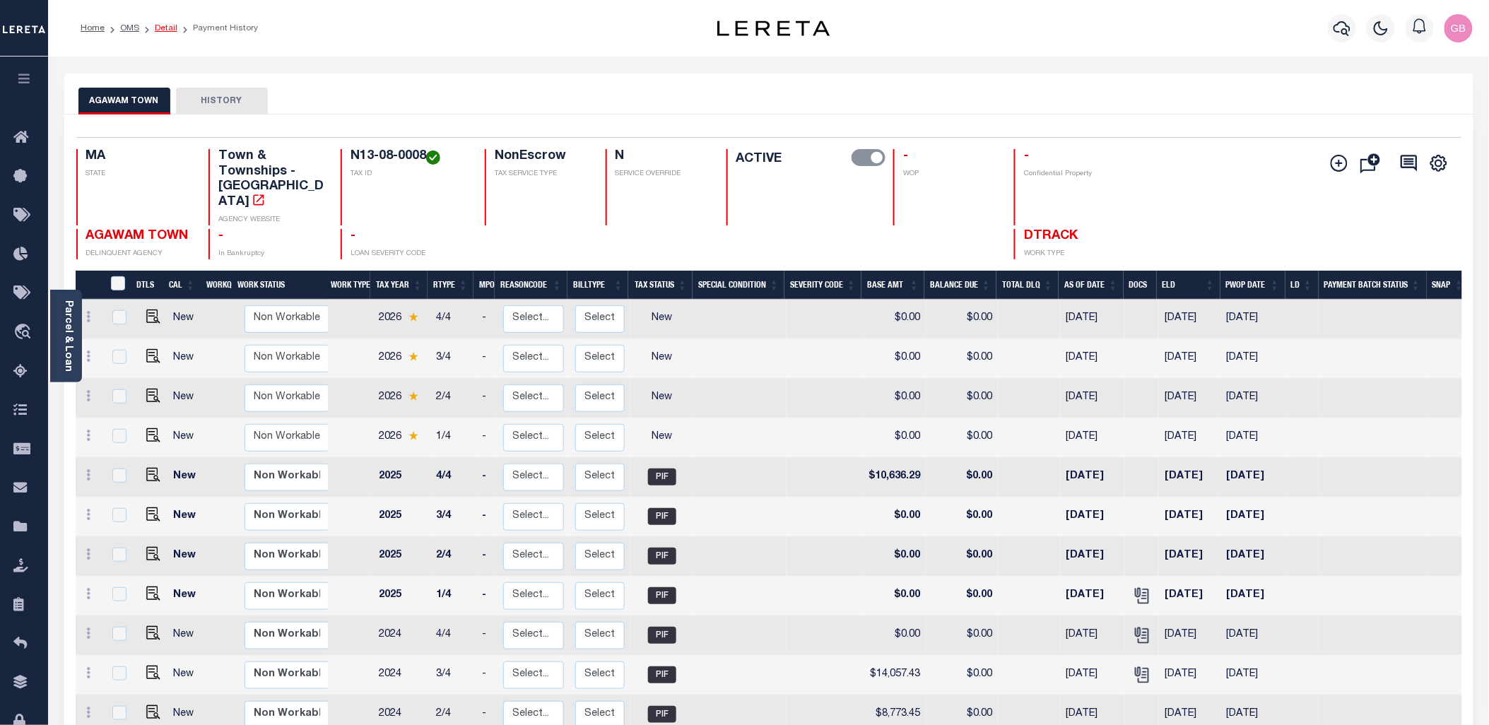
click at [165, 29] on link "Detail" at bounding box center [166, 28] width 23 height 8
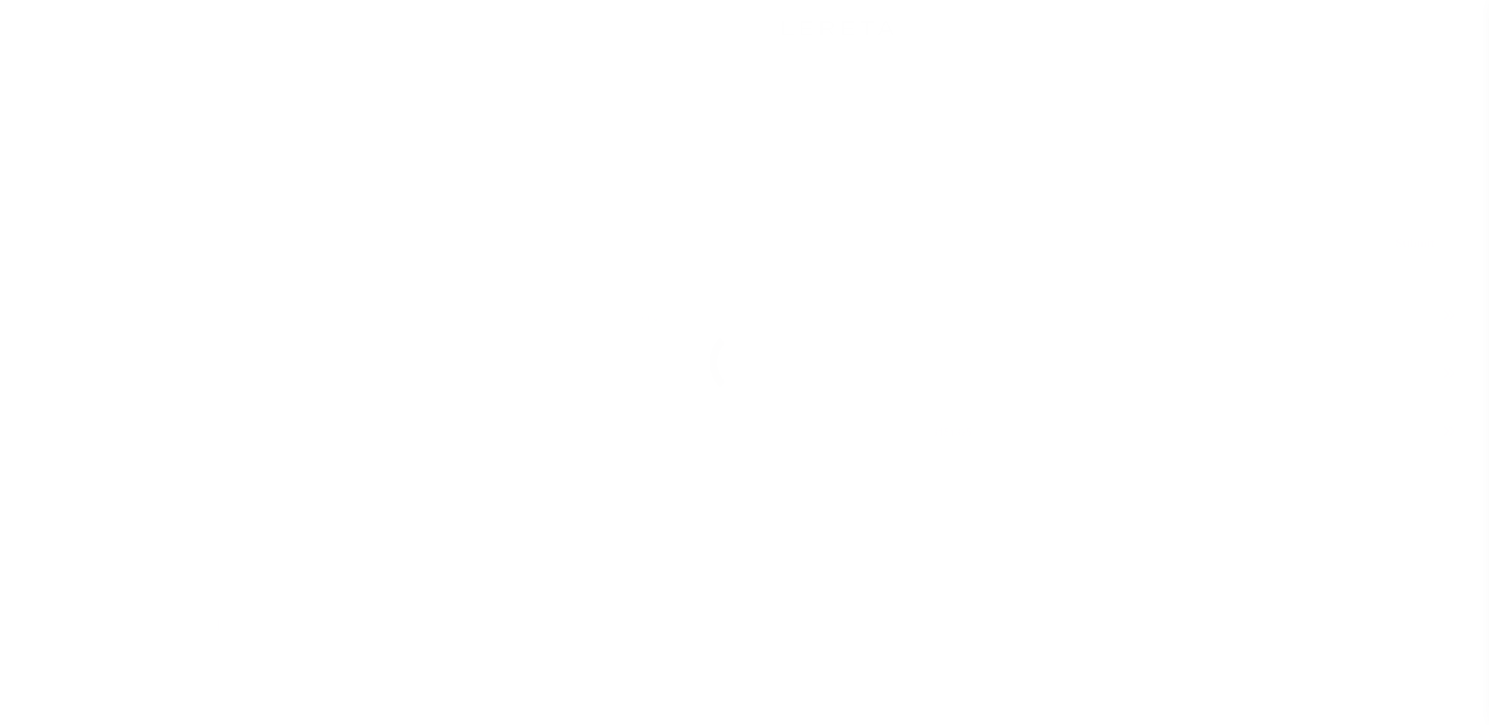
select select "NonEscrow"
select select "1679"
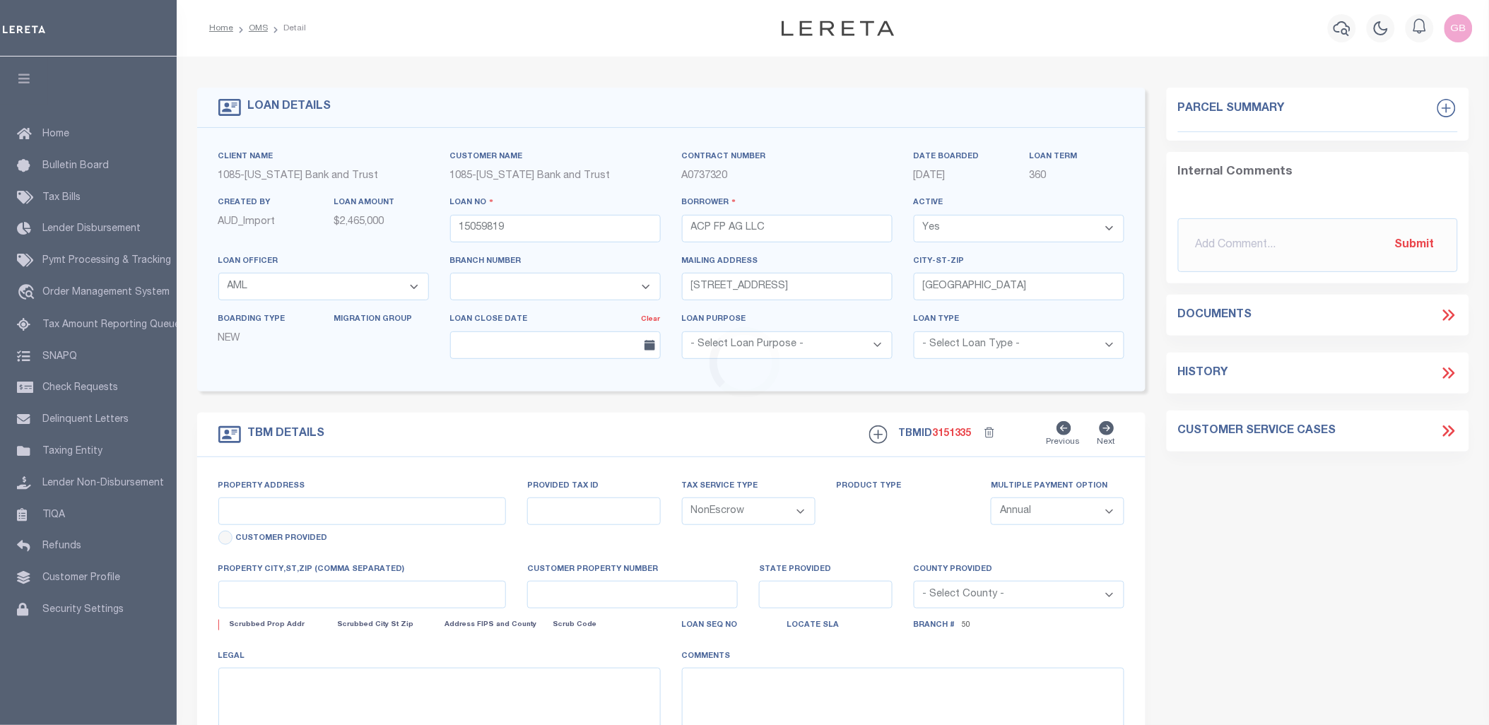
select select "900"
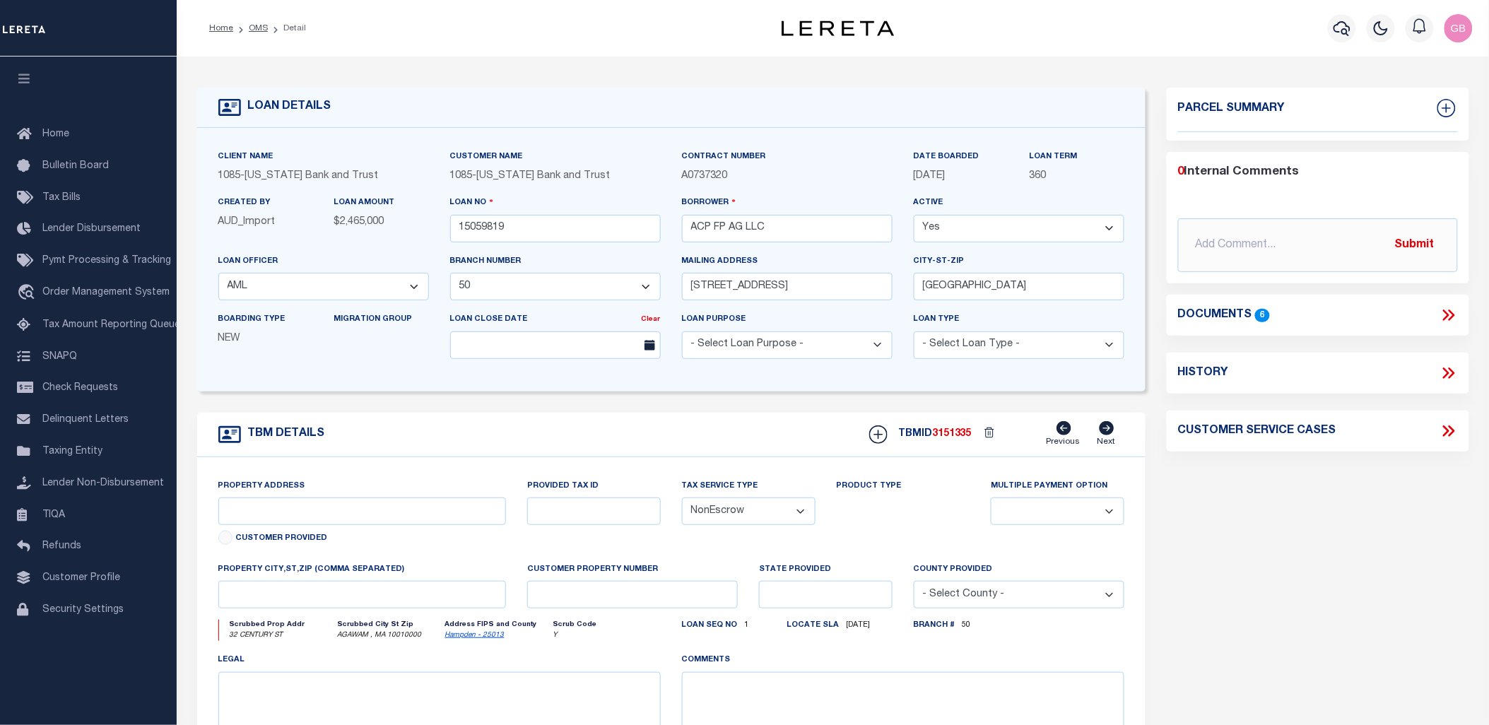
type input "32 CENTURY ST"
select select
type input "AGAWAM , MA 10010000"
type input "MA"
select select
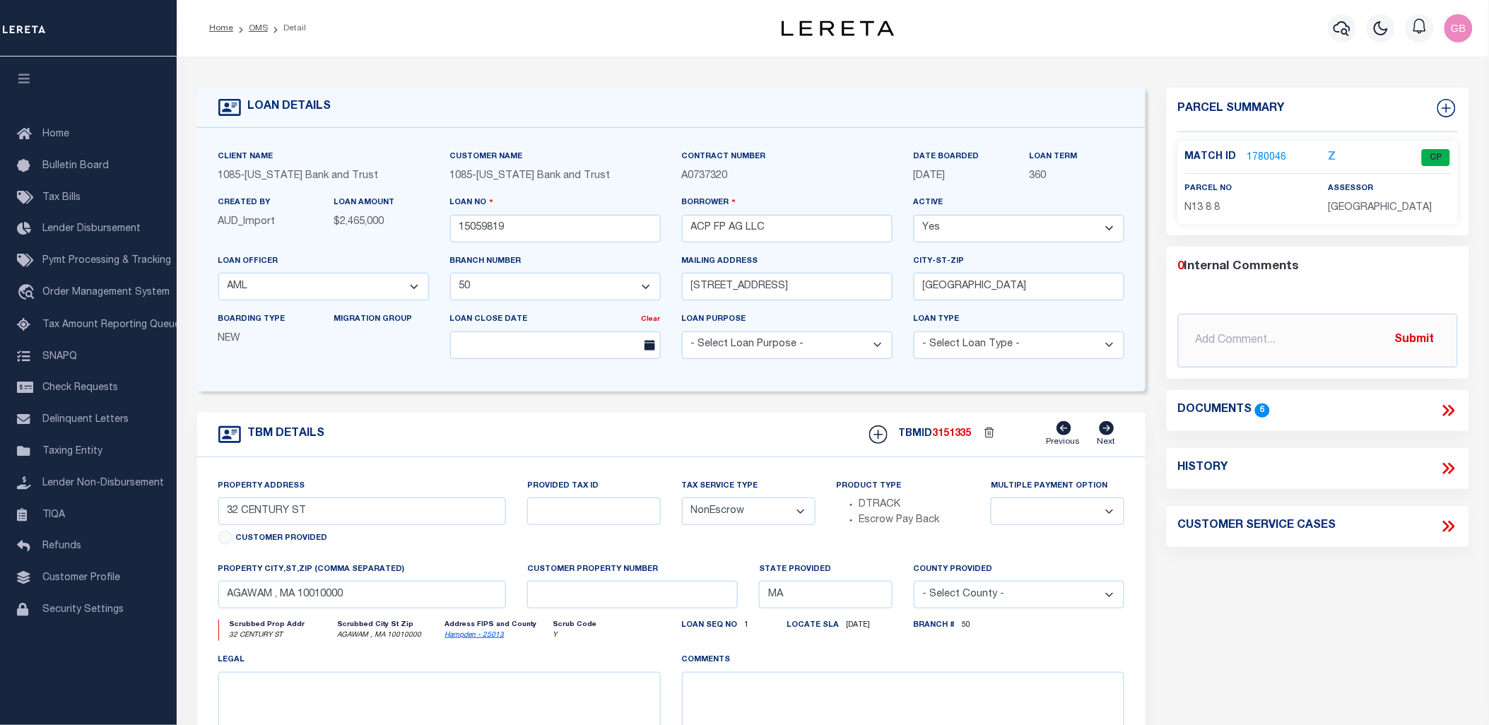
click at [1259, 157] on link "1780046" at bounding box center [1267, 158] width 40 height 15
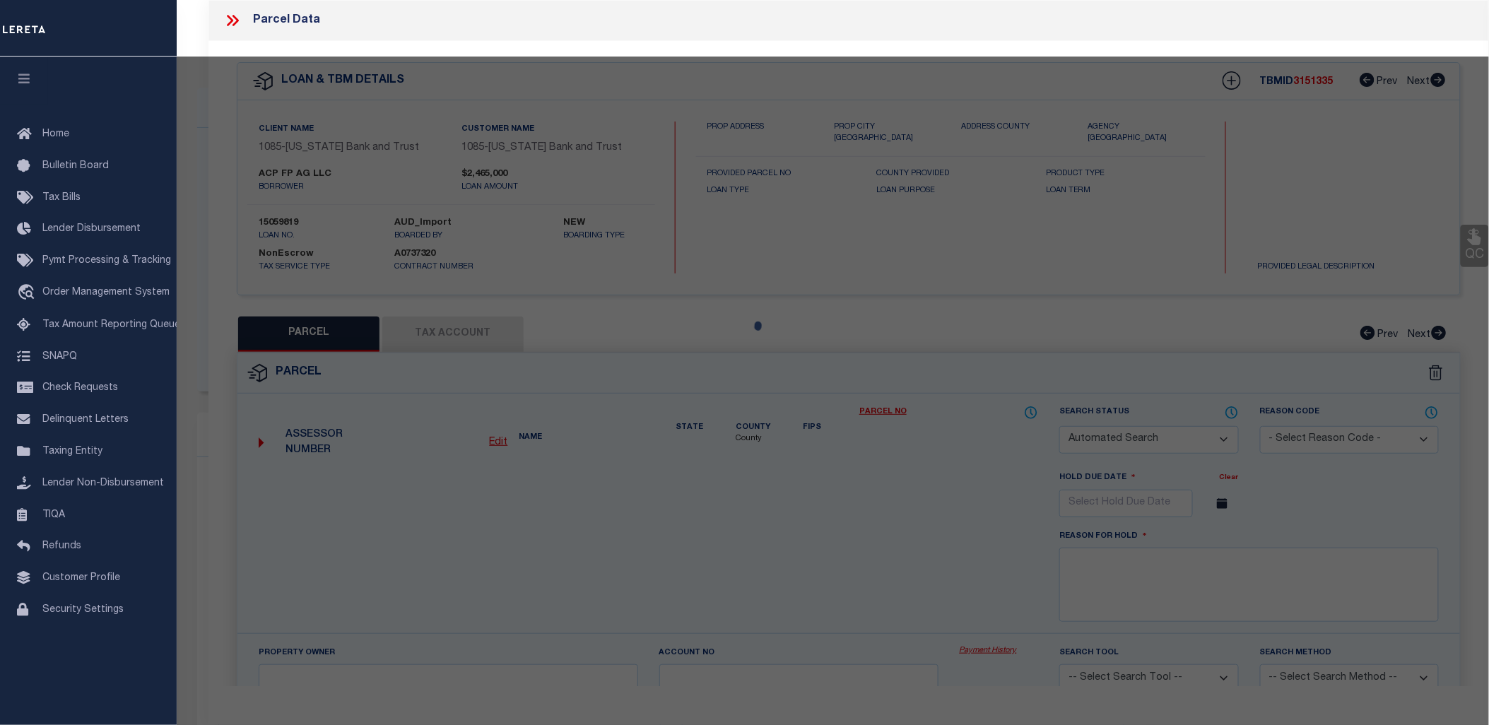
checkbox input "false"
select select "CP"
type input "MILLWORK REALTY ASSOCIATES, LL"
select select
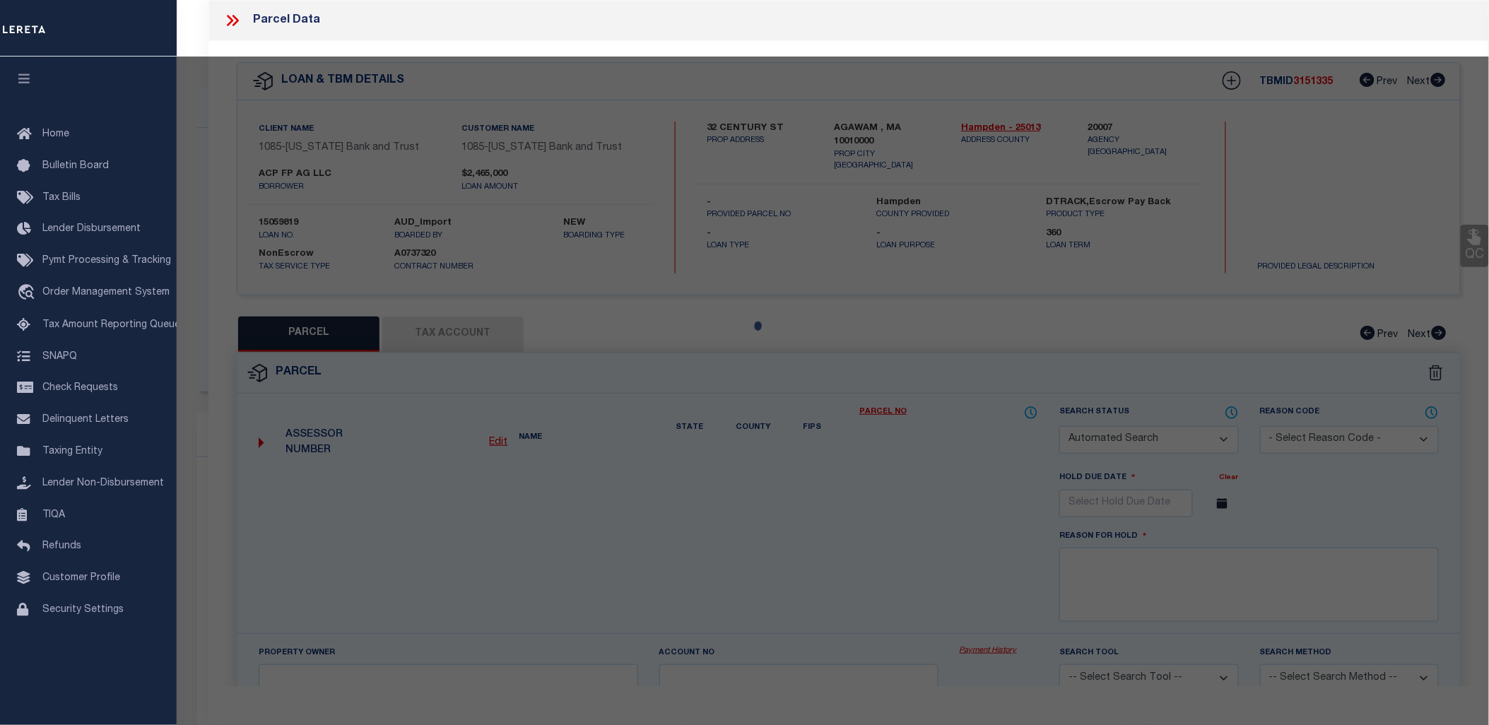
type input "32 CENTURY ST"
checkbox input "false"
type input "AGAWAM , MA 10010"
type textarea "ACRES: 1.896"
type textarea "Completed based on the given document."
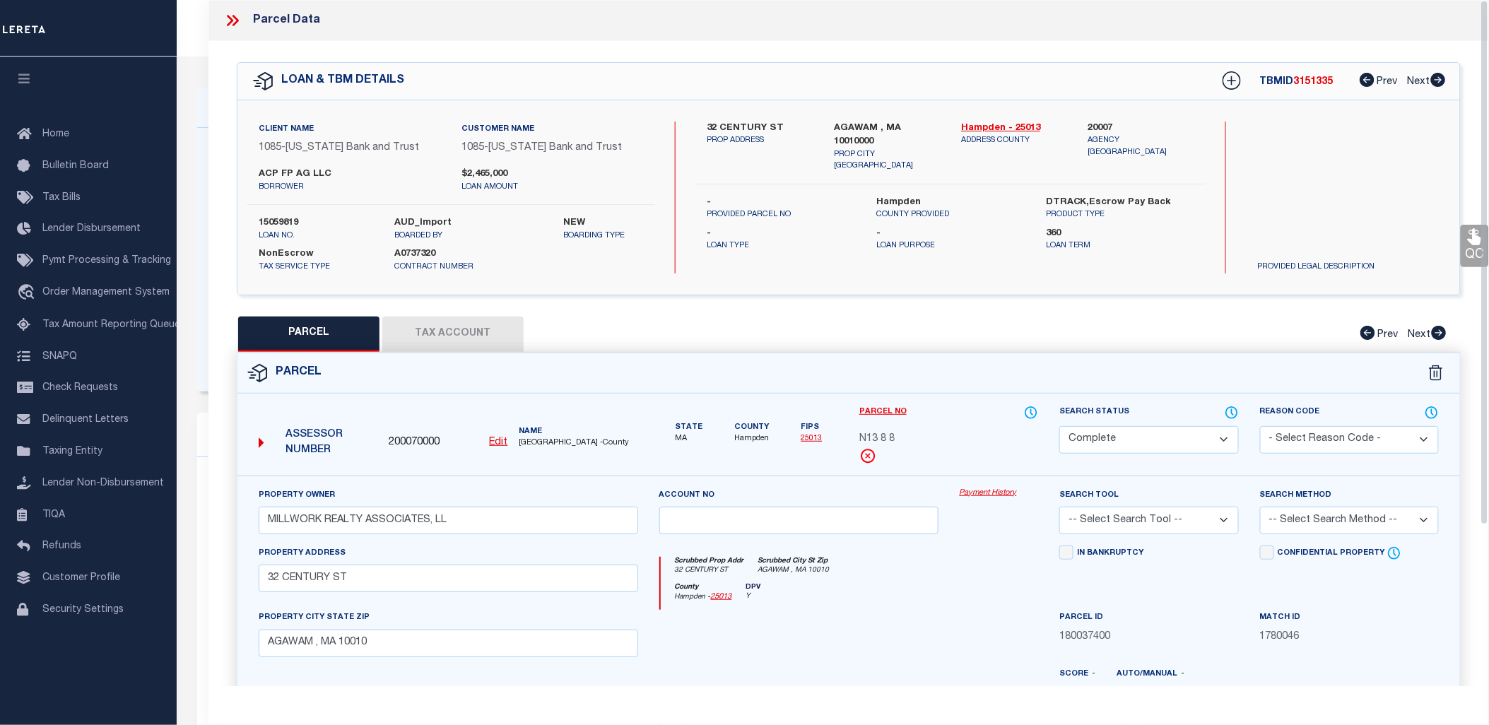
click at [994, 492] on link "Payment History" at bounding box center [999, 494] width 79 height 12
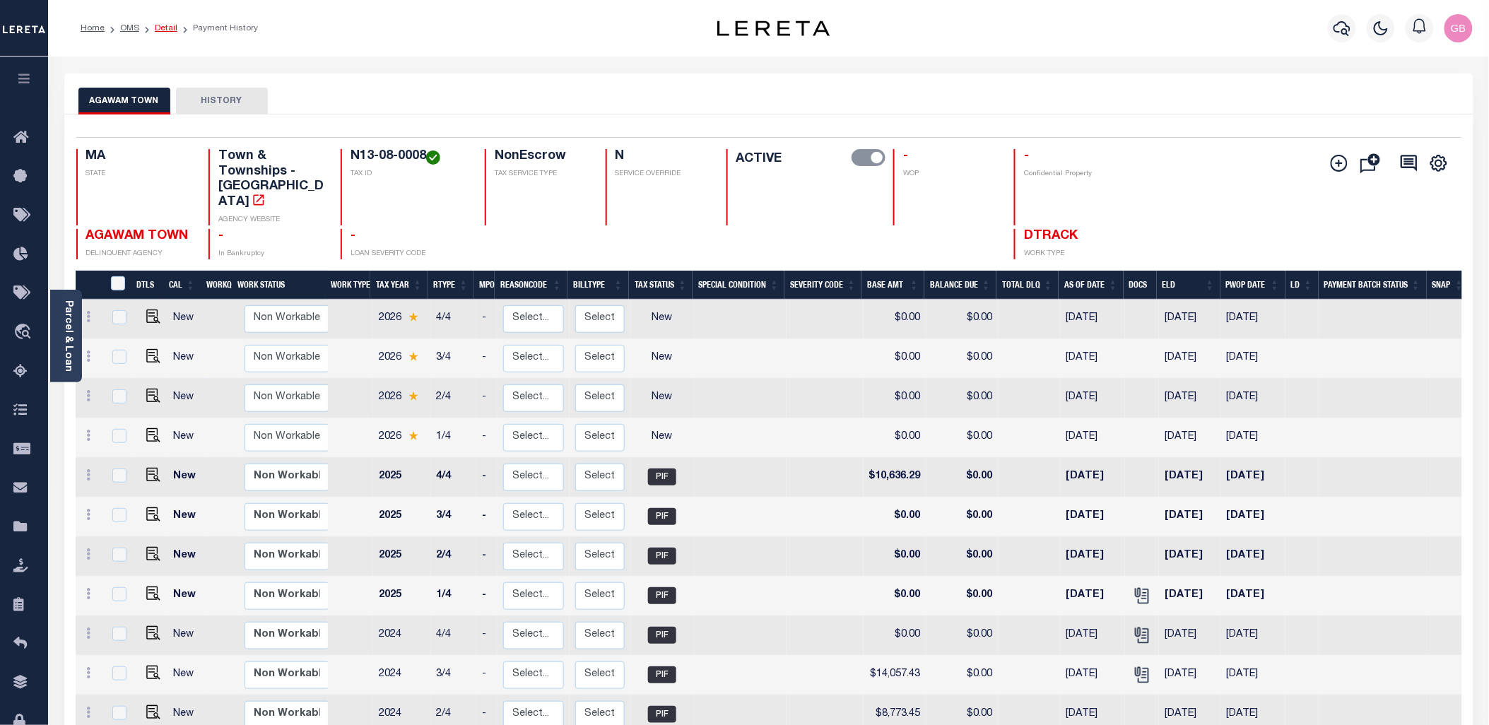
click at [160, 25] on link "Detail" at bounding box center [166, 28] width 23 height 8
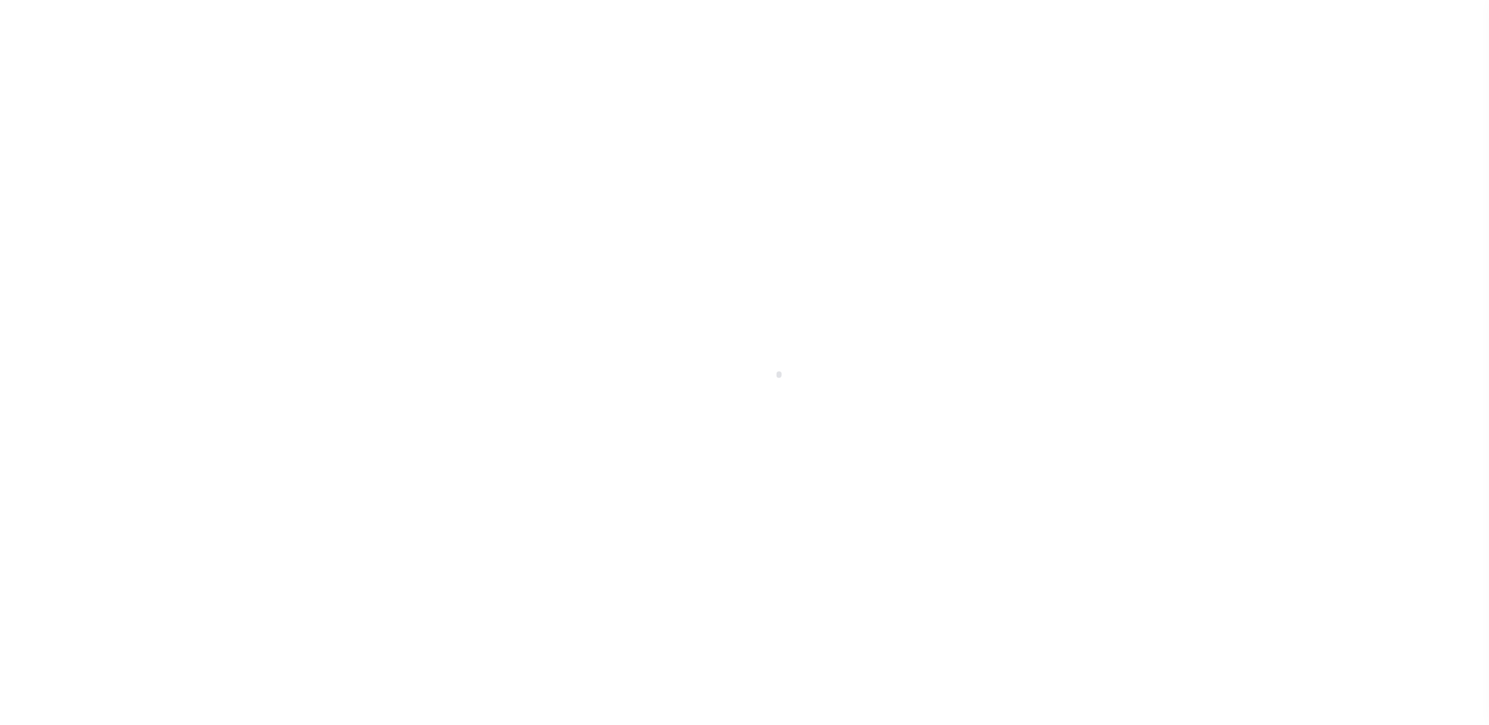
type input "15059819"
type input "ACP FP AG LLC"
select select
type input "[STREET_ADDRESS]"
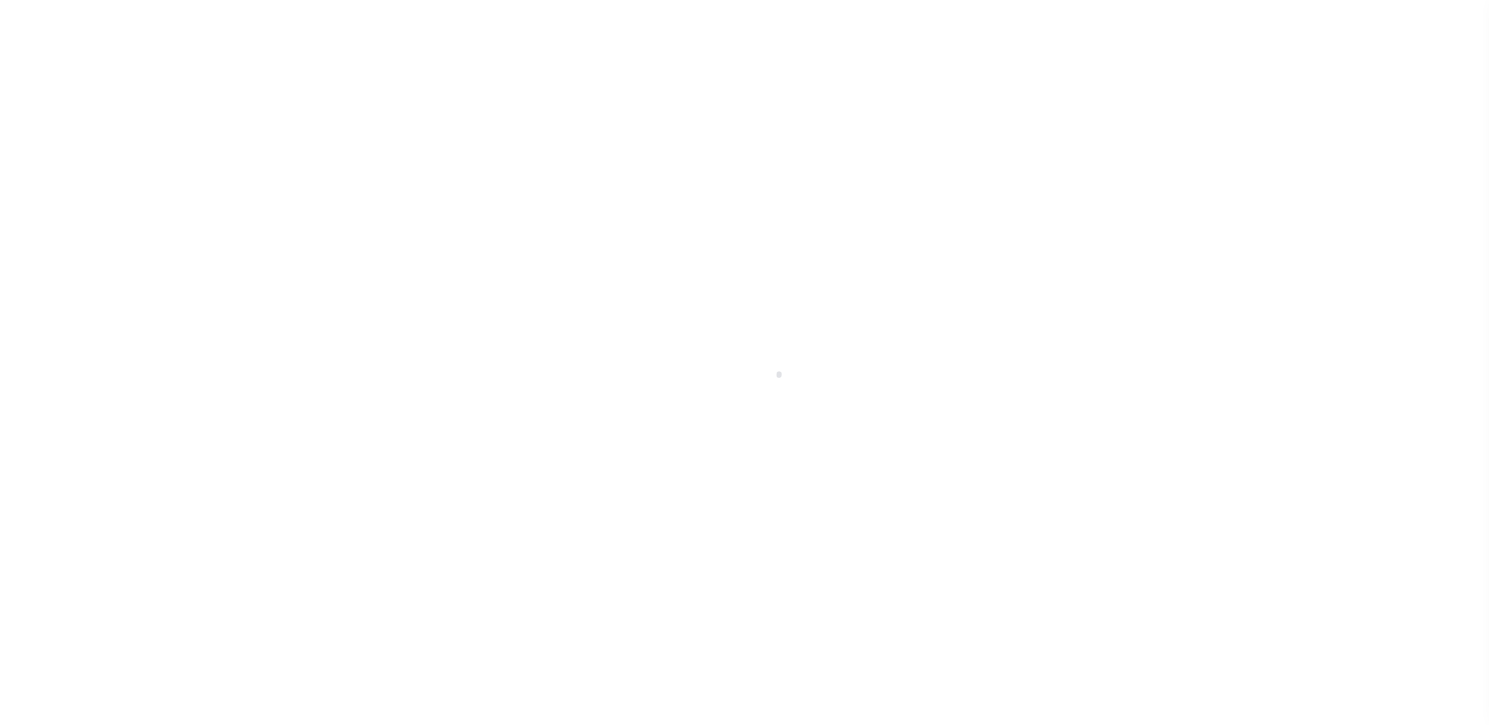
type input "[GEOGRAPHIC_DATA]"
select select
select select "NonEscrow"
select select "1679"
select select "900"
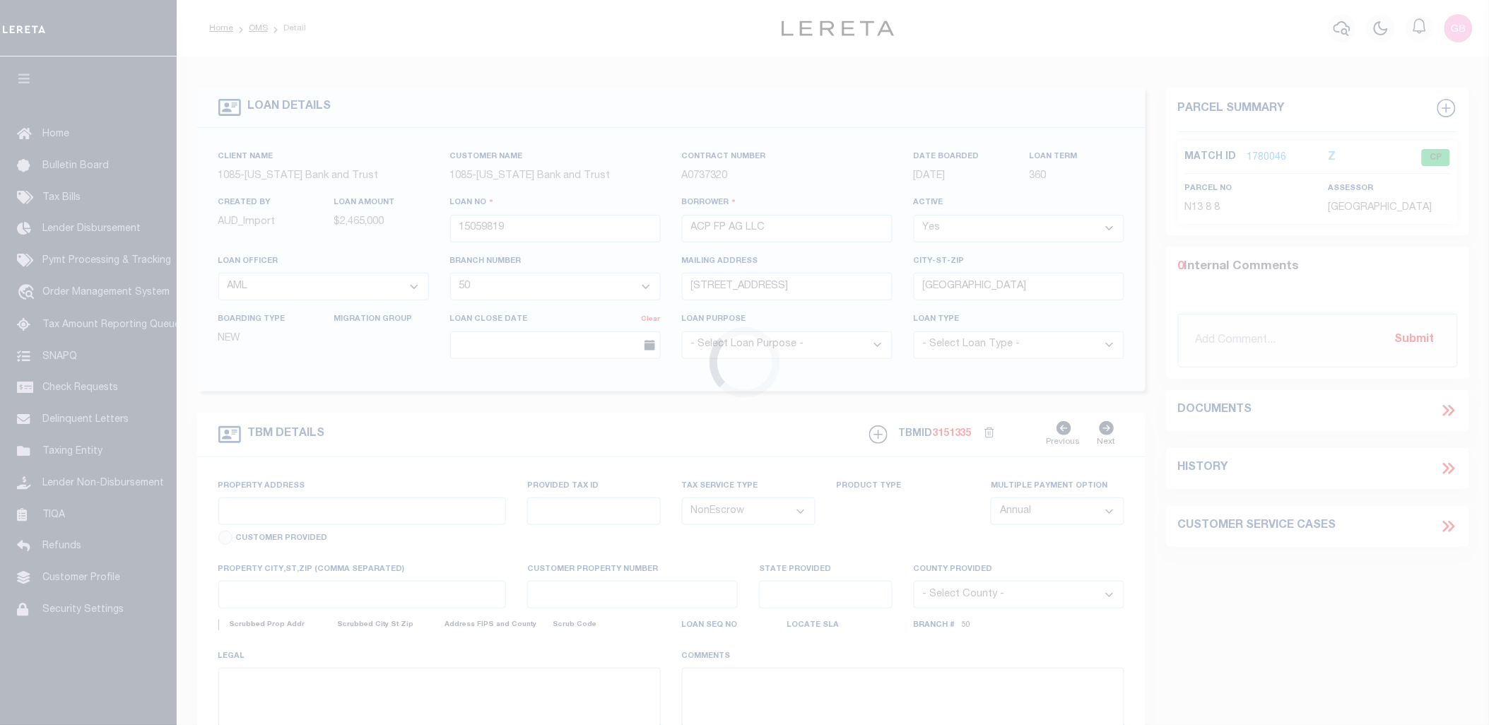
type input "32 CENTURY ST"
select select
type input "AGAWAM , MA 10010000"
type input "MA"
select select
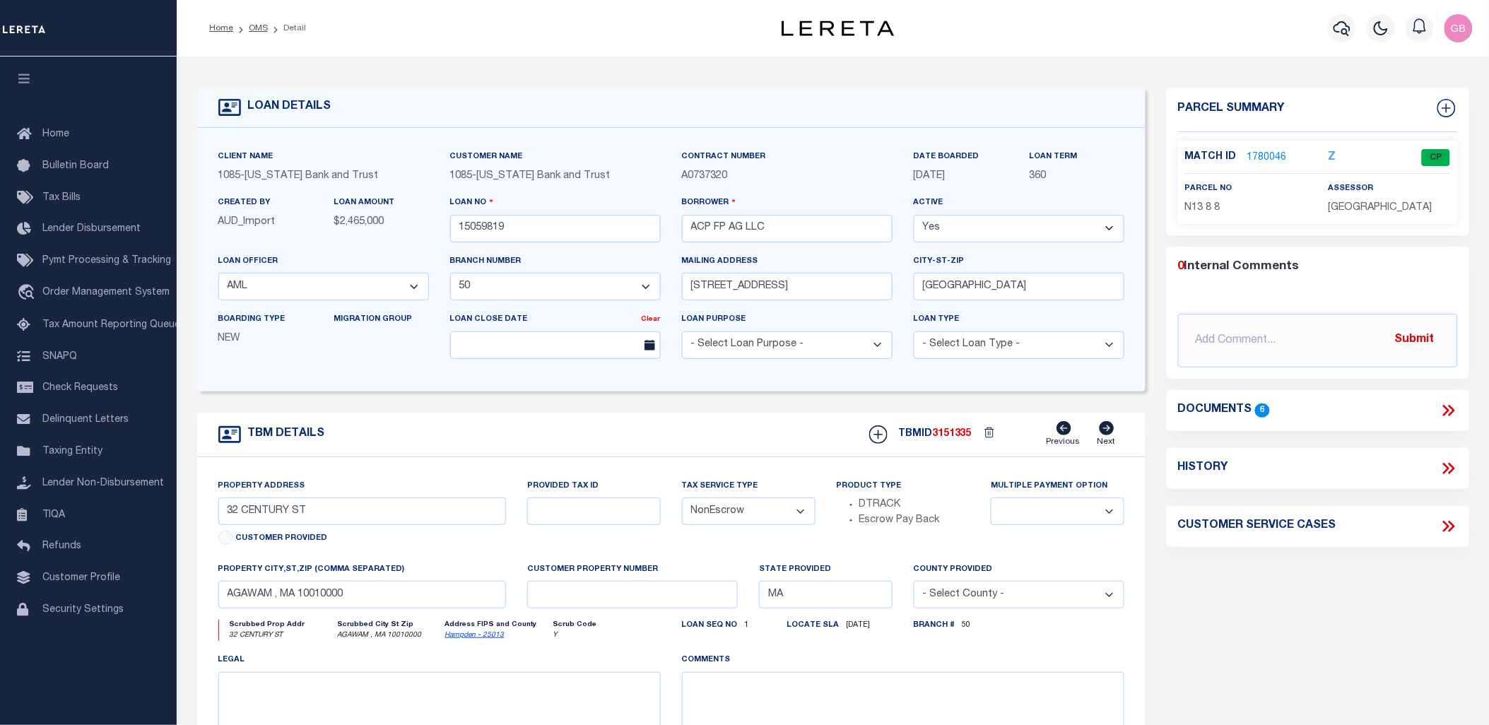
click at [1266, 151] on link "1780046" at bounding box center [1267, 158] width 40 height 15
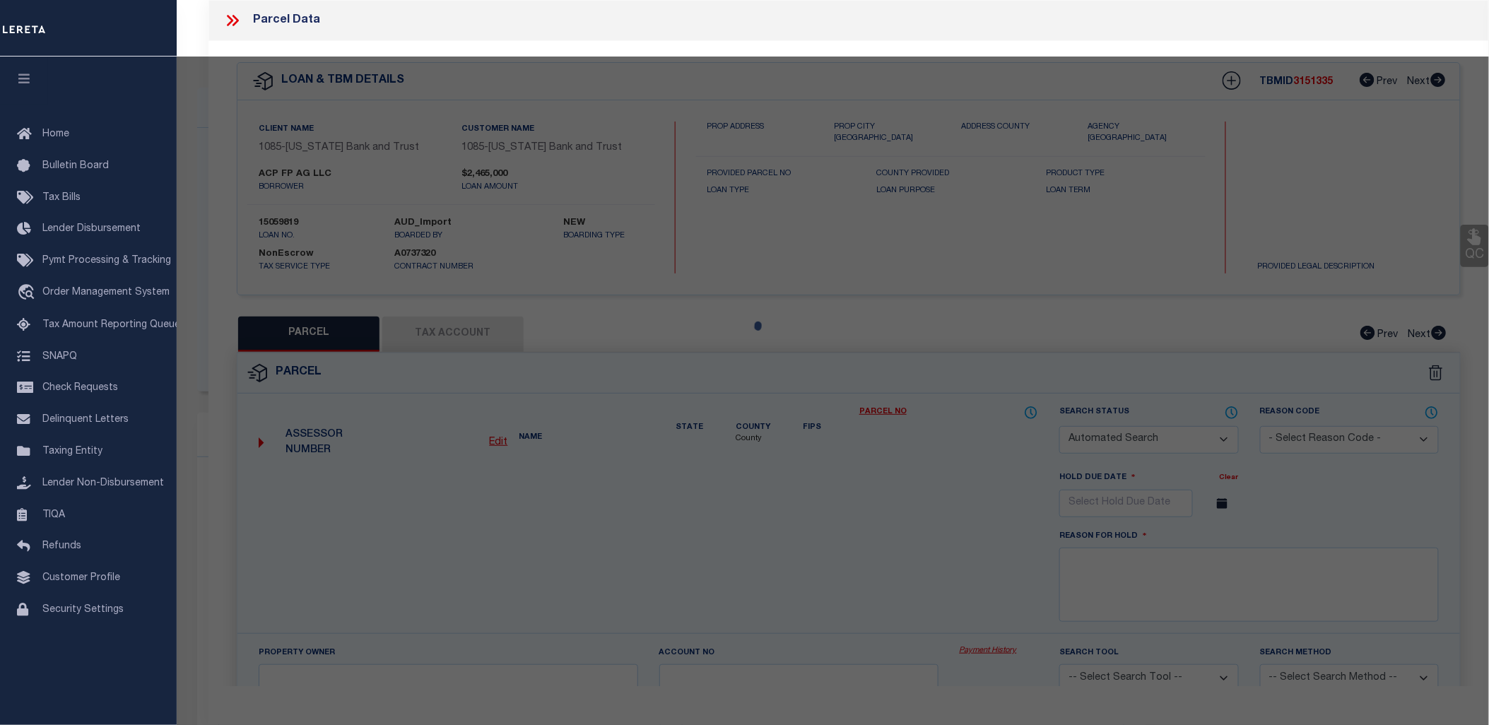
checkbox input "false"
select select "CP"
type input "MILLWORK REALTY ASSOCIATES, LL"
select select
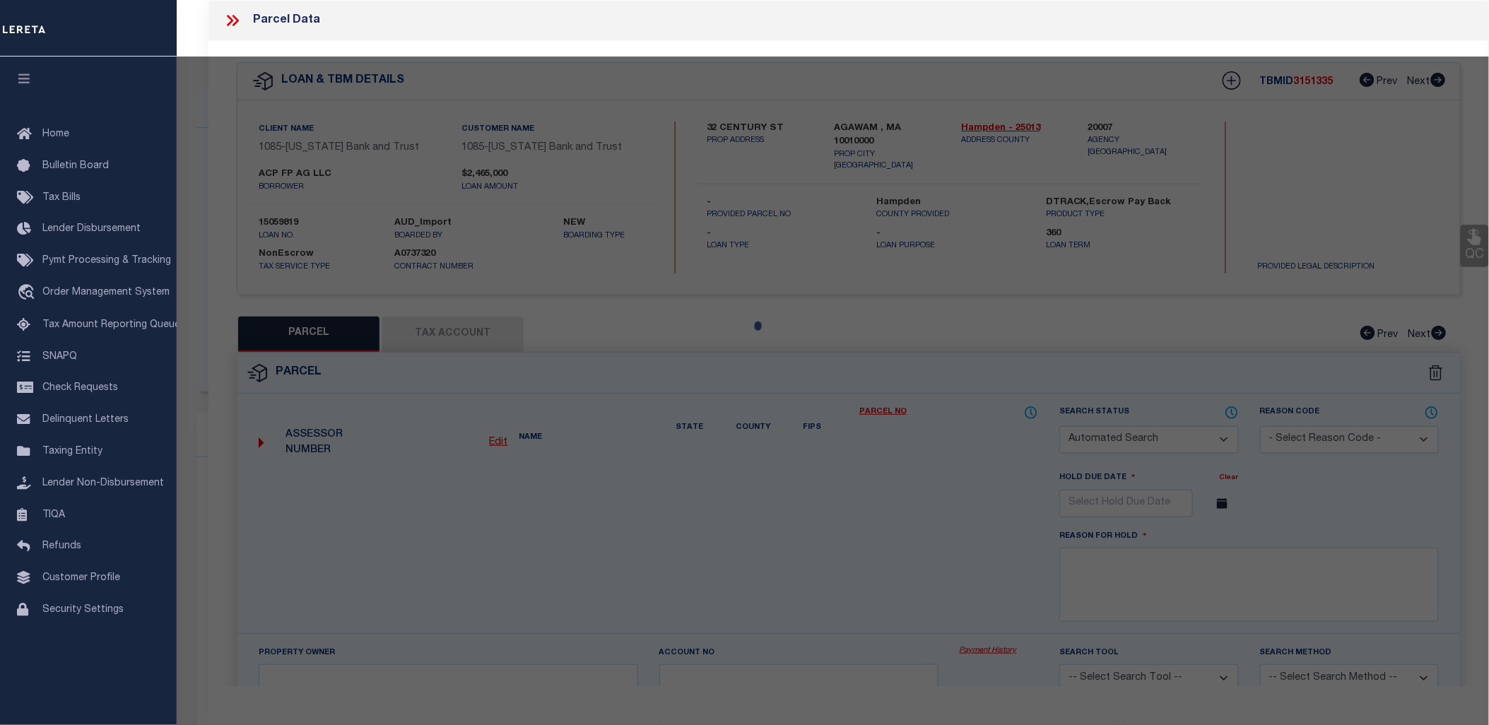
type input "32 CENTURY ST"
checkbox input "false"
type input "AGAWAM , MA 10010"
type textarea "ACRES: 1.896"
type textarea "Completed based on the given document."
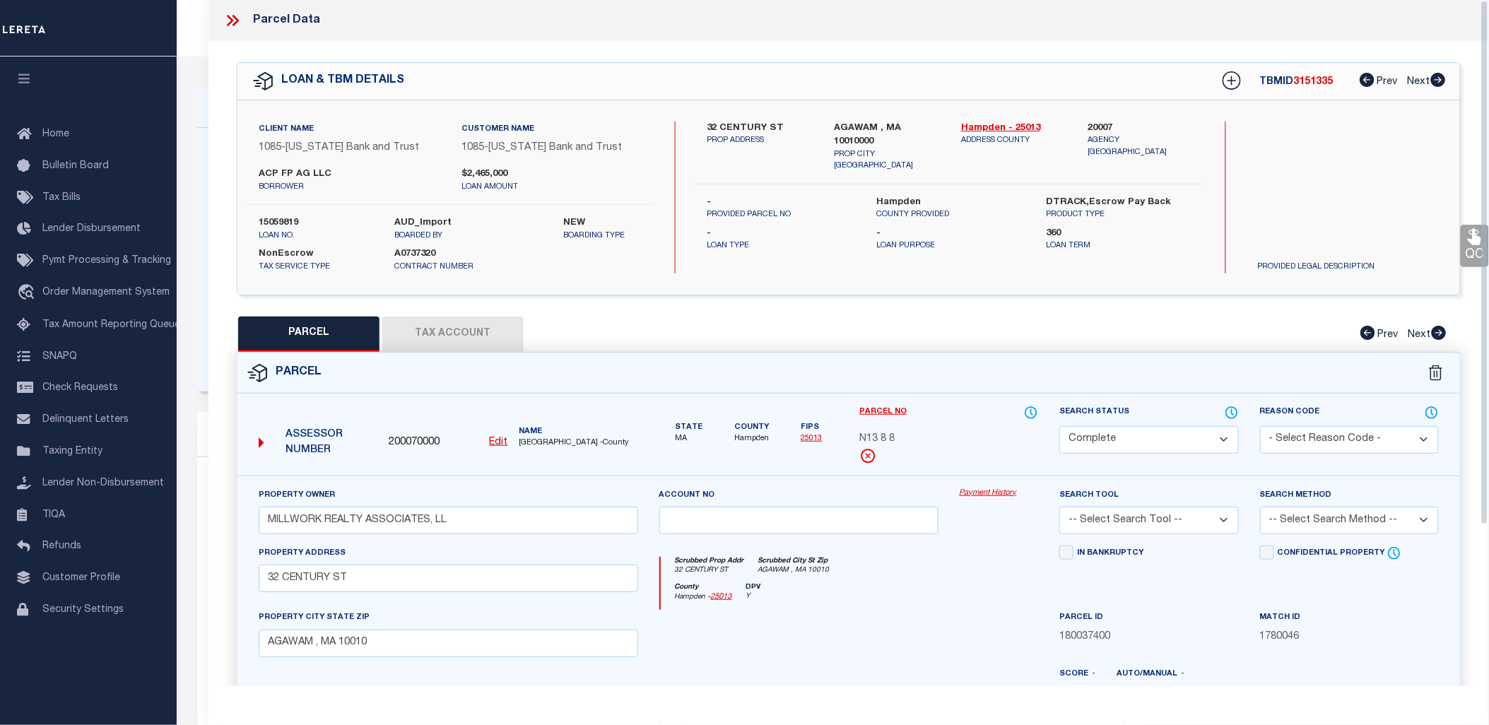
click at [987, 493] on link "Payment History" at bounding box center [999, 494] width 79 height 12
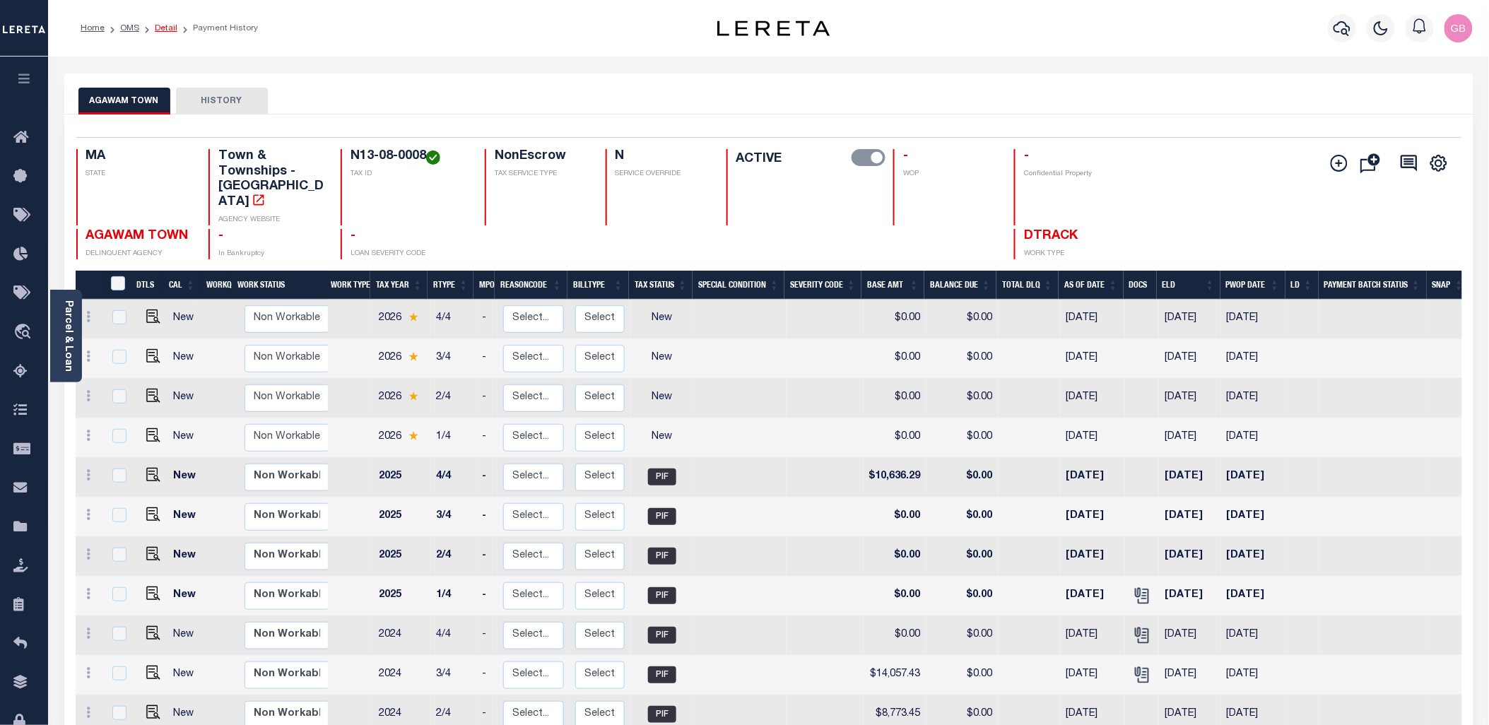
click at [160, 30] on link "Detail" at bounding box center [166, 28] width 23 height 8
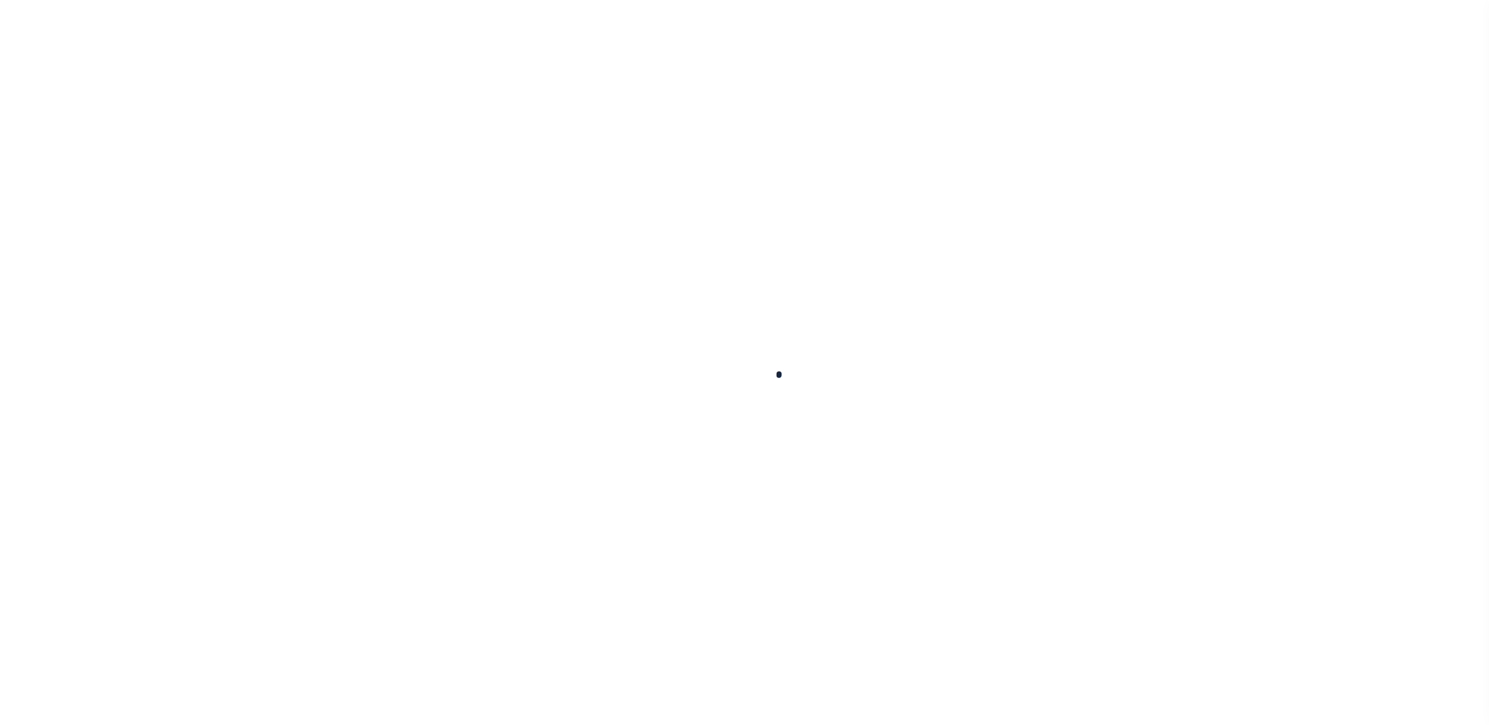
select select
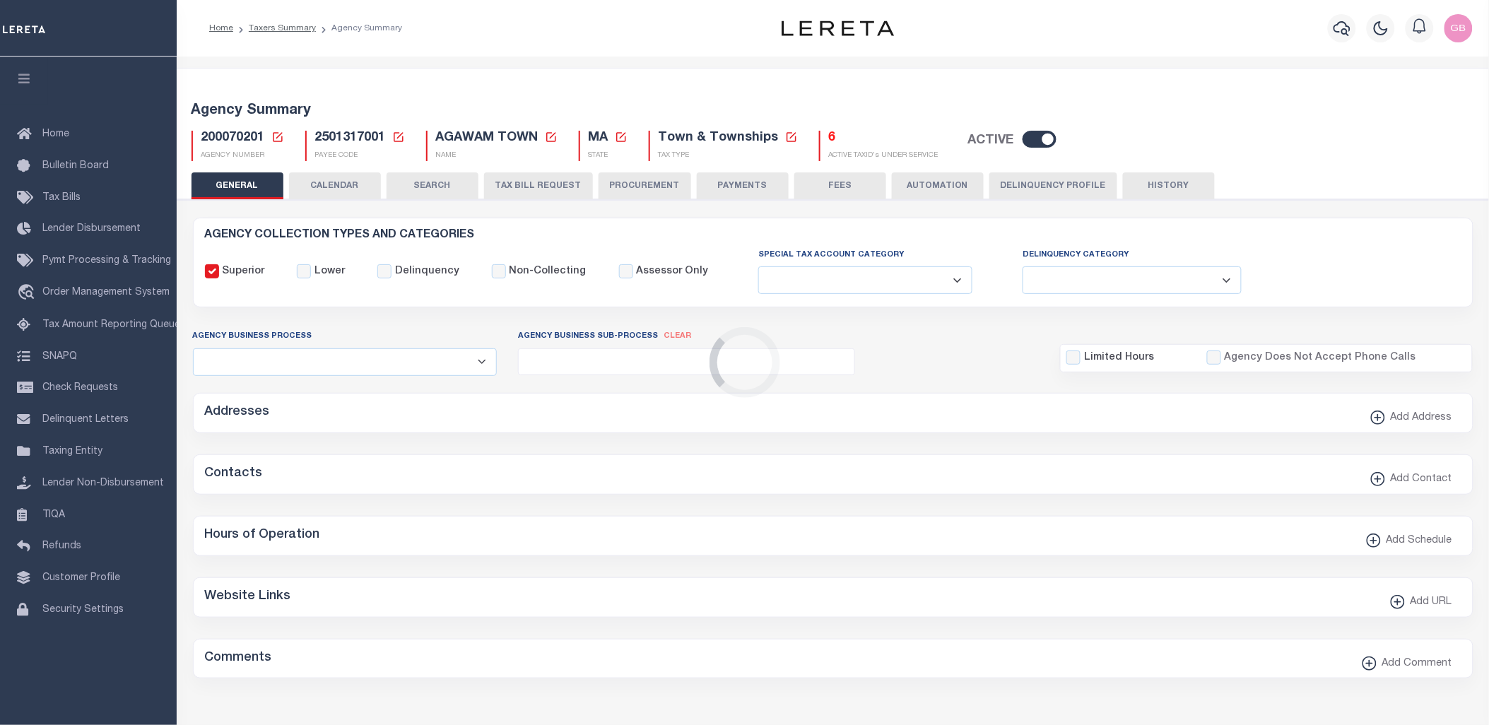
checkbox input "false"
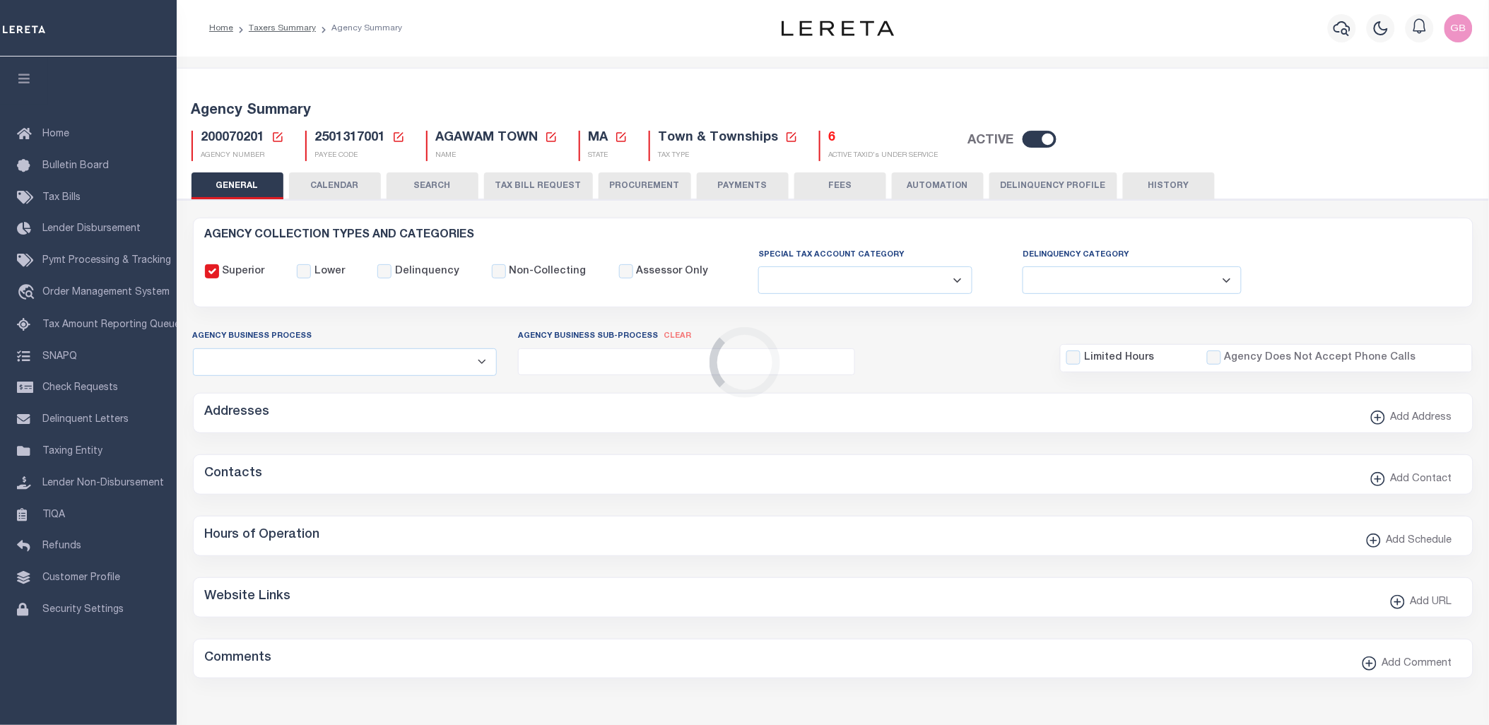
type input "2501317001"
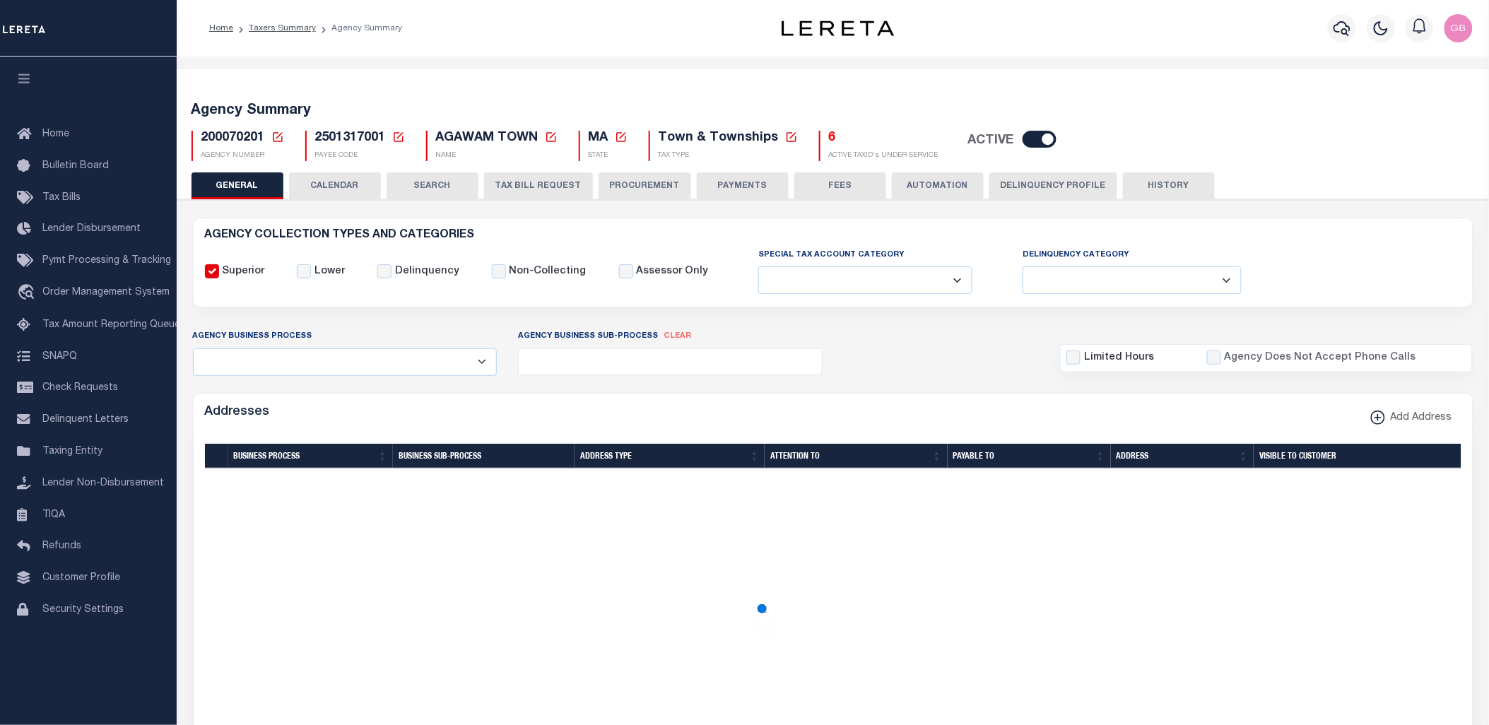
click at [347, 188] on button "CALENDAR" at bounding box center [335, 185] width 92 height 27
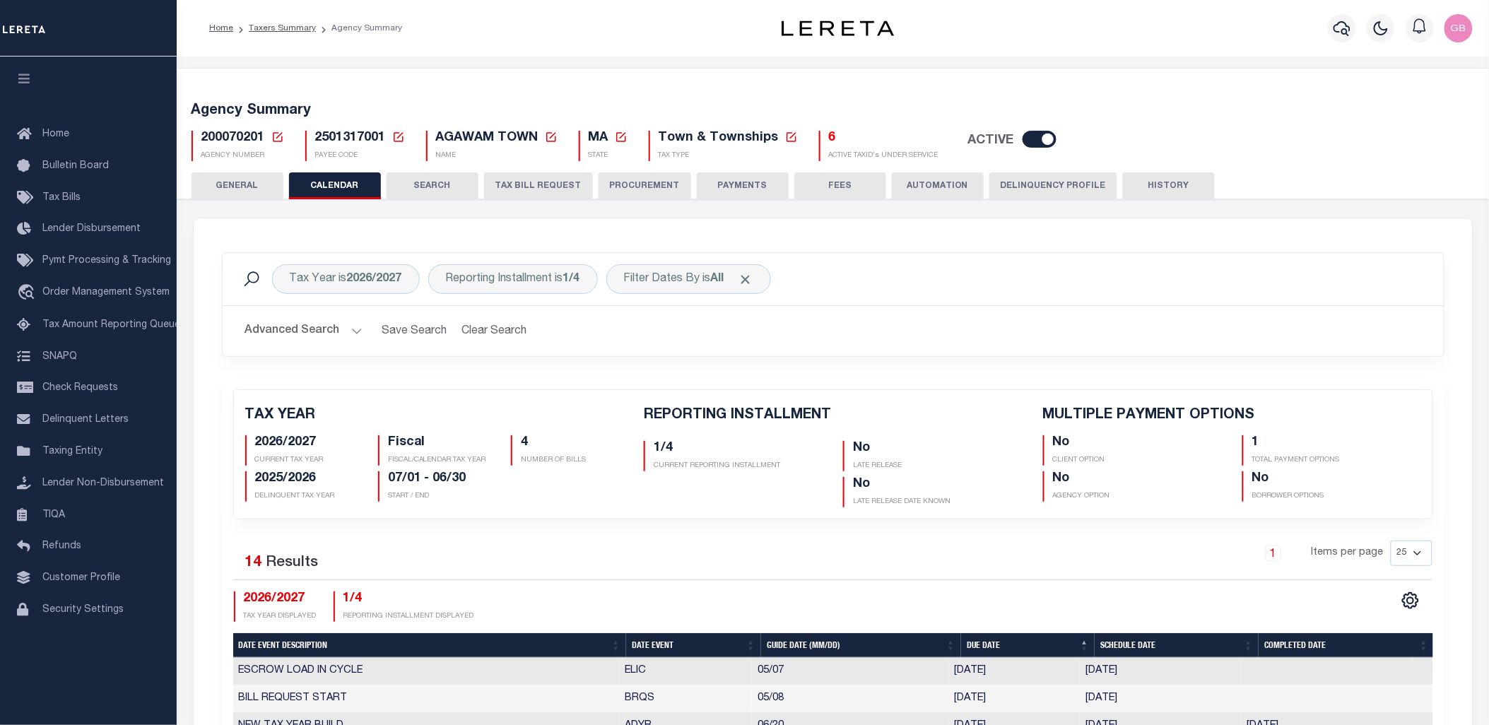
checkbox input "false"
type input "1"
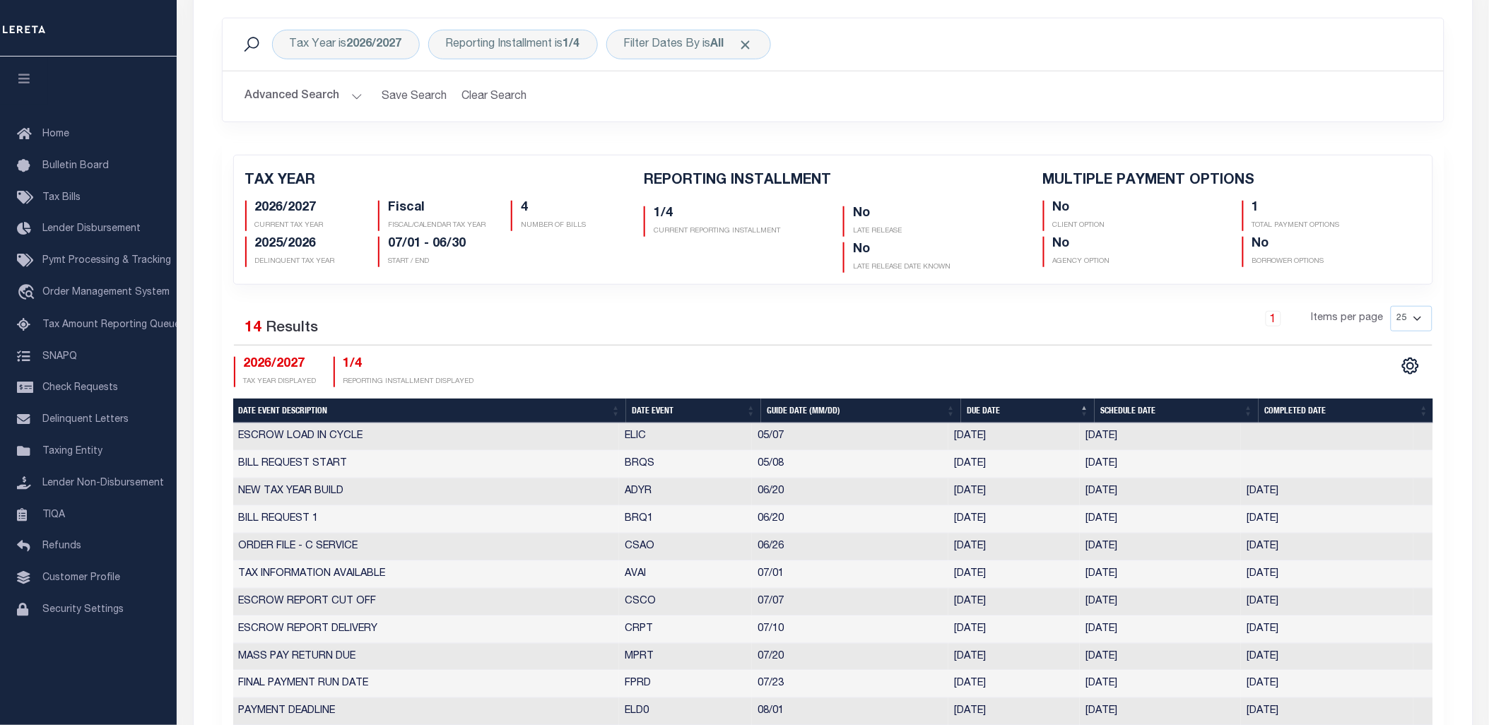
scroll to position [78, 0]
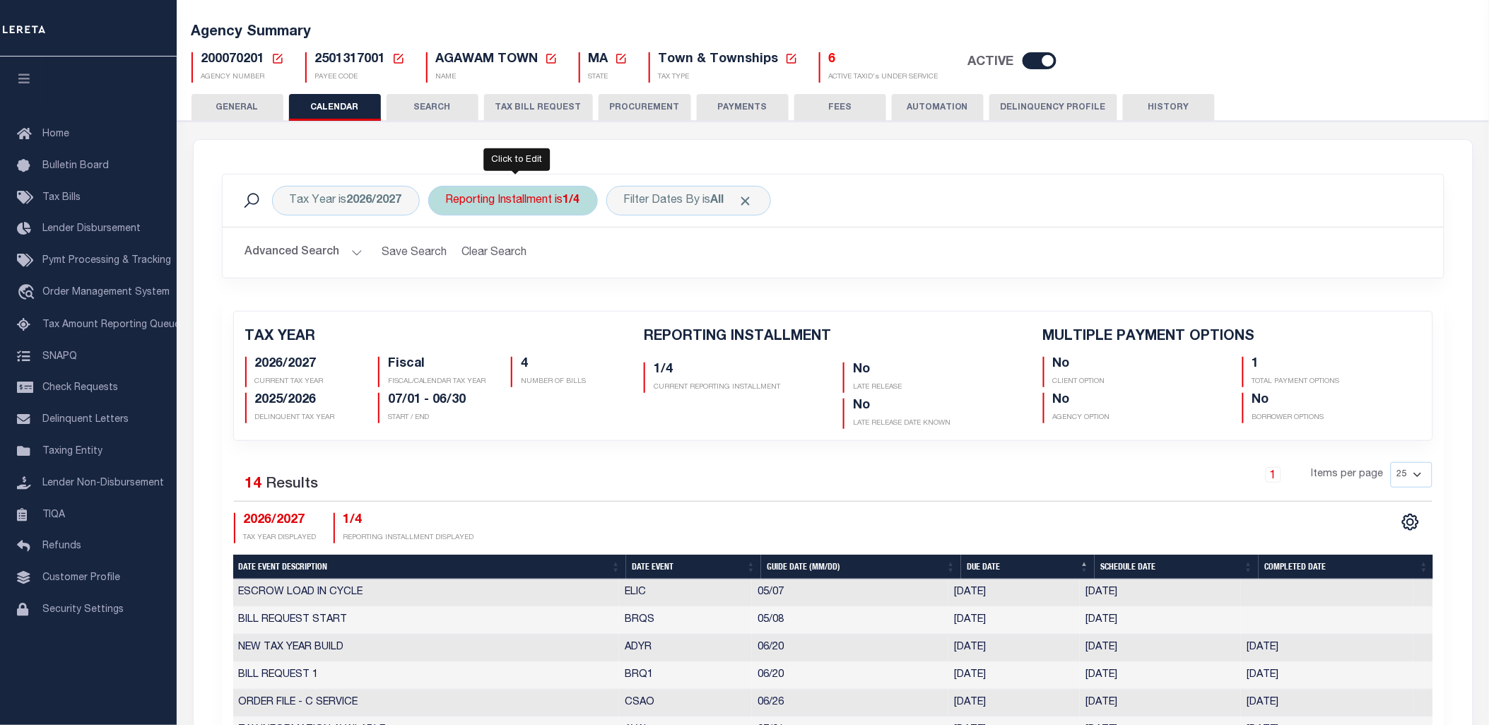
drag, startPoint x: 564, startPoint y: 198, endPoint x: 565, endPoint y: 207, distance: 9.3
click at [565, 198] on div "Reporting Installment is 1/4" at bounding box center [513, 201] width 170 height 30
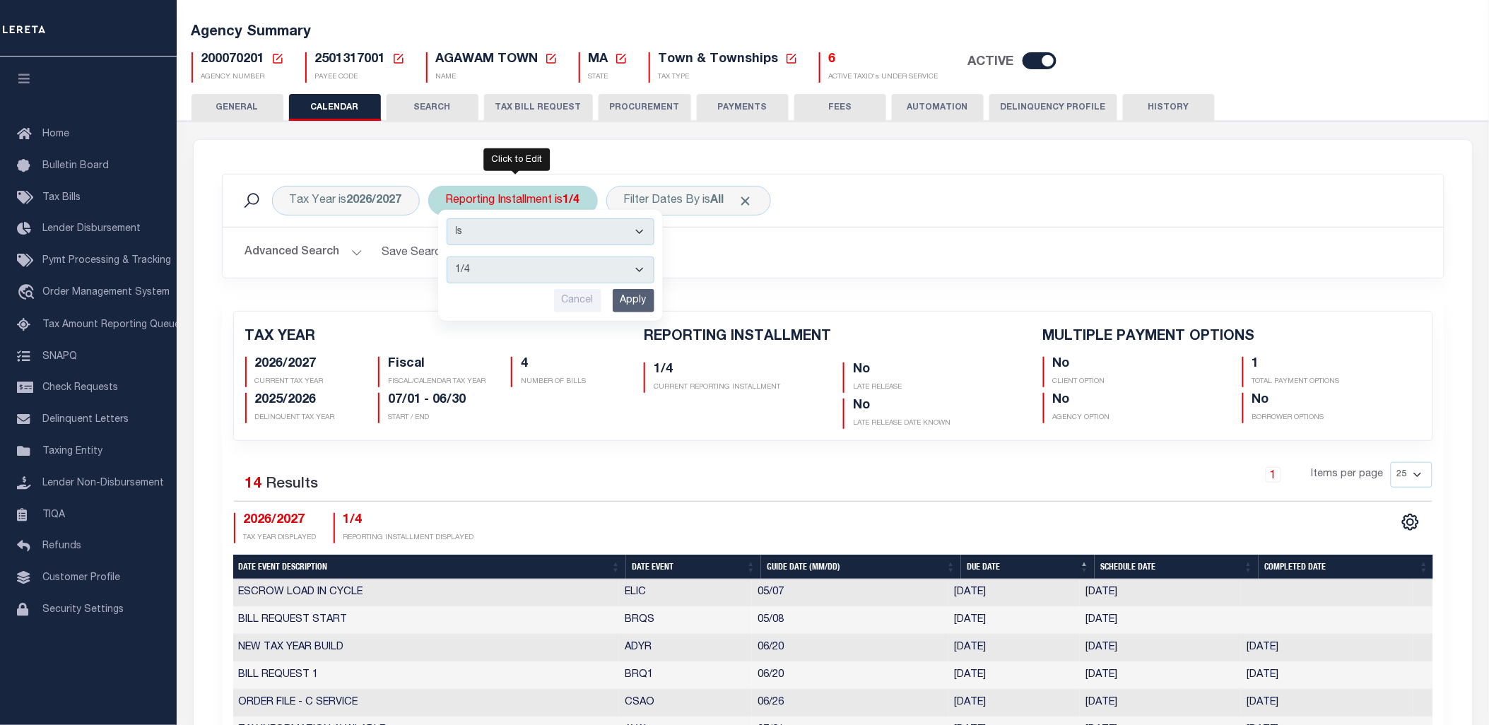
click at [560, 272] on select "1/4 2/4 3/4 4/4" at bounding box center [551, 270] width 208 height 27
select select "4/4"
click at [447, 257] on select "1/4 2/4 3/4 4/4" at bounding box center [551, 270] width 208 height 27
click at [645, 302] on input "Apply" at bounding box center [634, 300] width 42 height 23
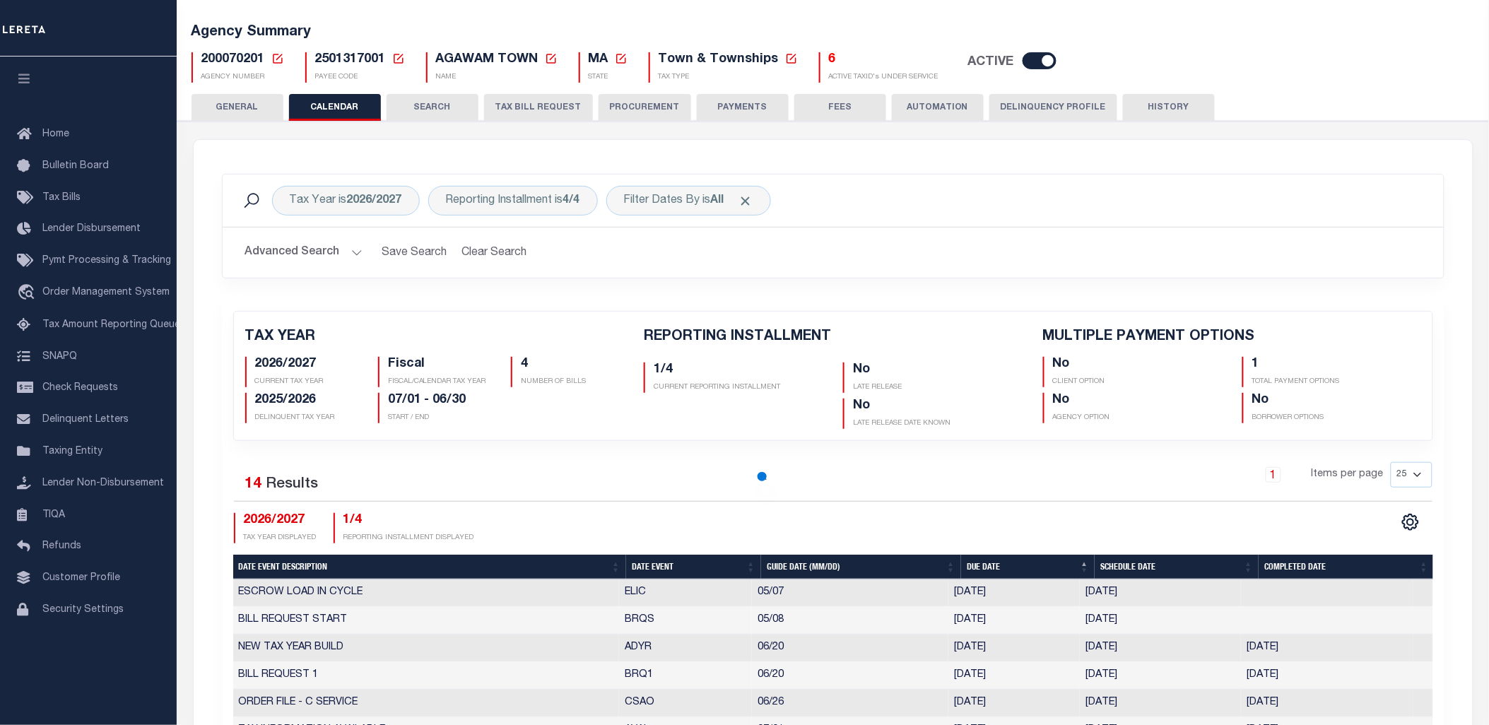
checkbox input "false"
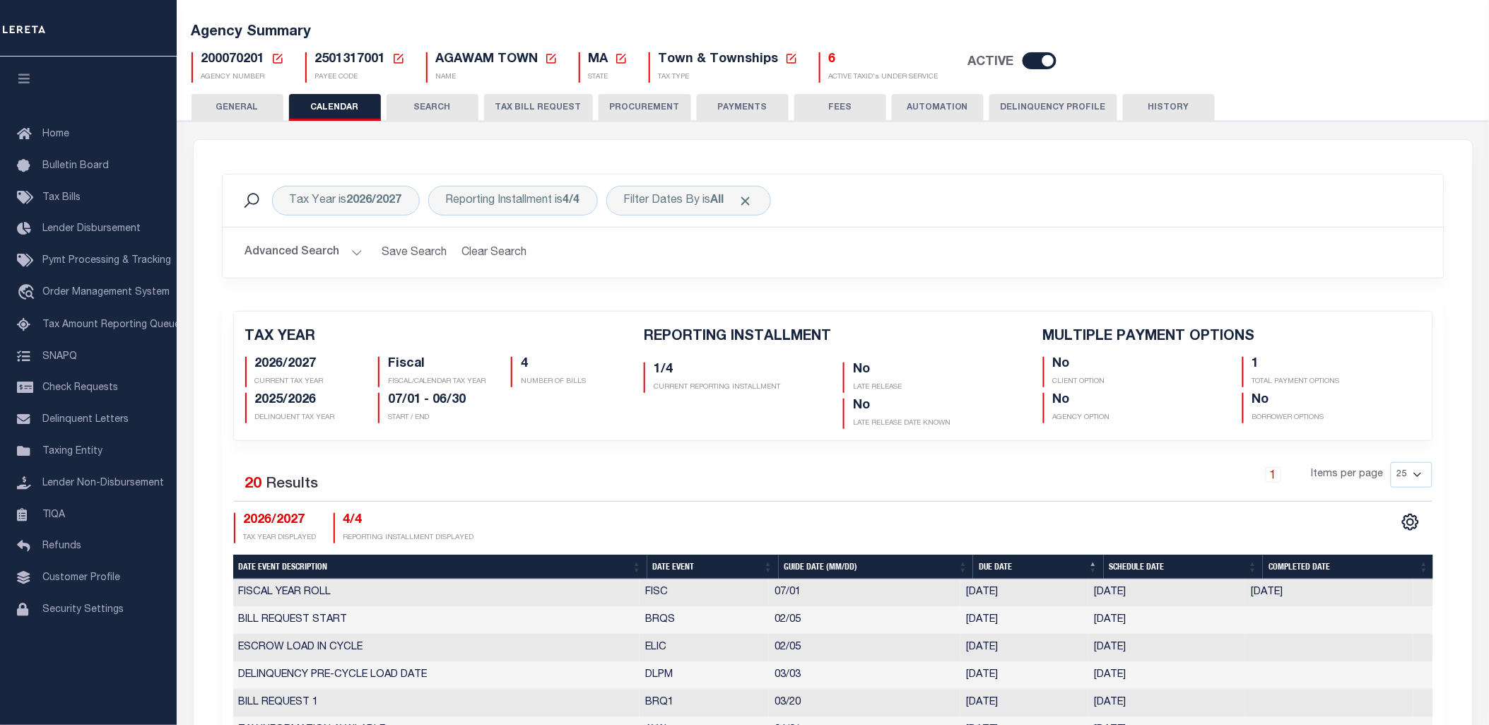
scroll to position [0, 0]
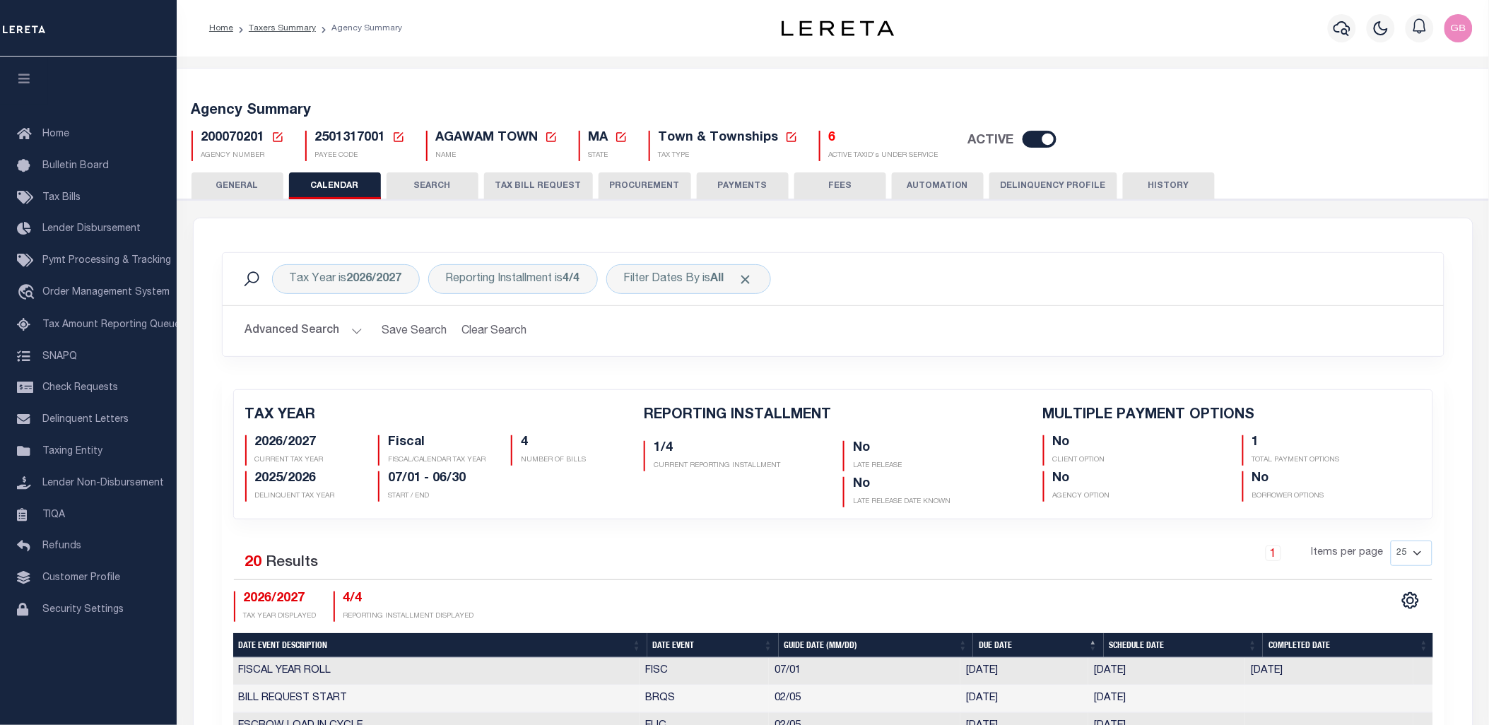
click at [274, 134] on icon at bounding box center [277, 137] width 13 height 13
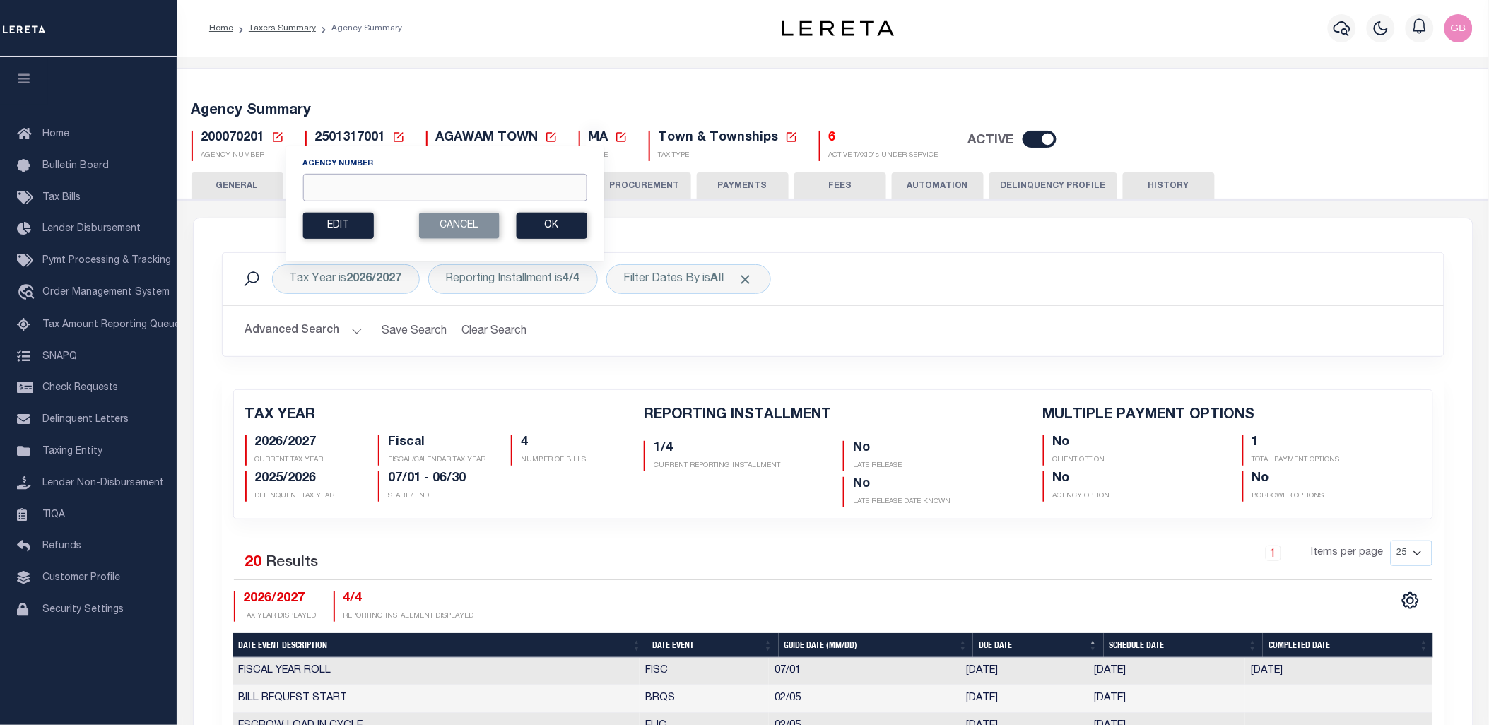
drag, startPoint x: 380, startPoint y: 191, endPoint x: 524, endPoint y: 187, distance: 143.5
click at [382, 191] on input "Agency Number" at bounding box center [444, 188] width 284 height 28
type input "060050210"
click at [555, 225] on button "Ok" at bounding box center [551, 226] width 71 height 26
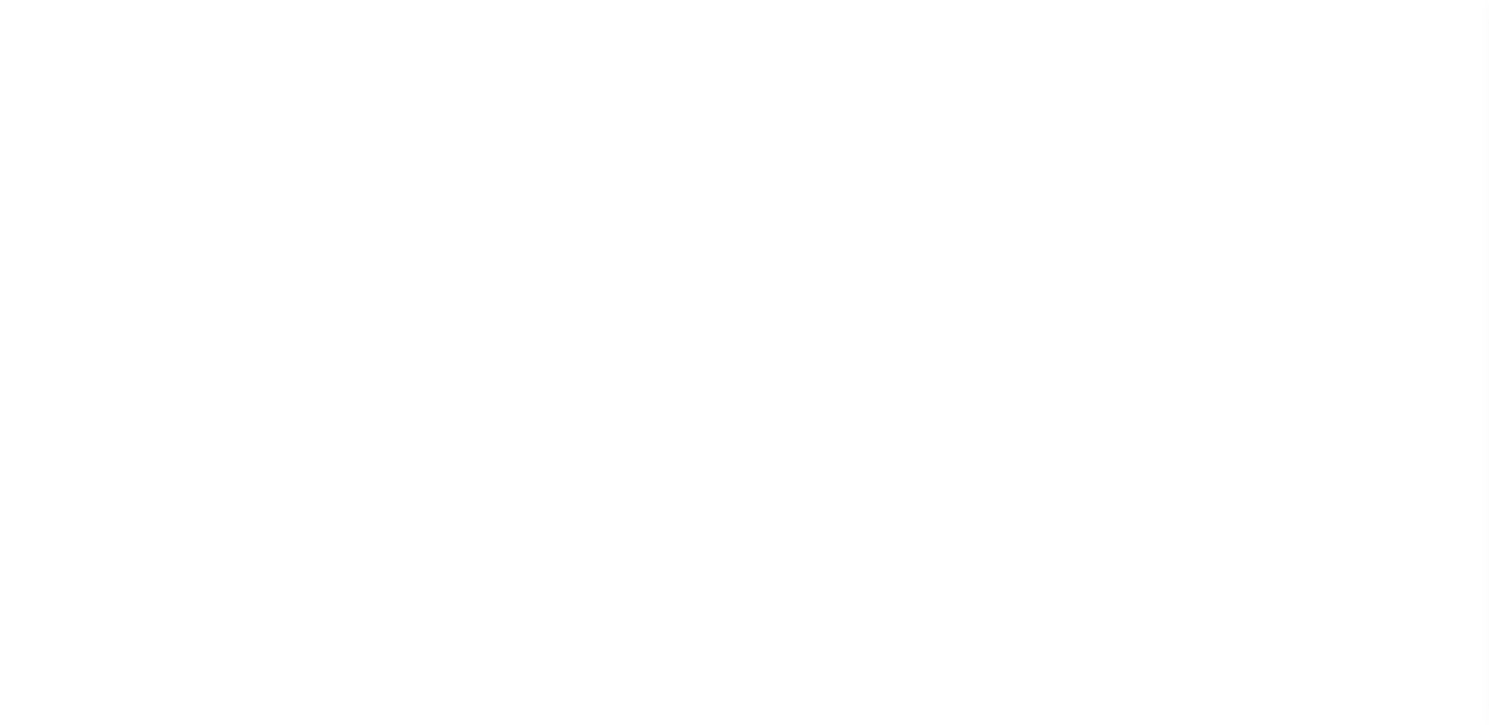
select select "NonEscrow"
type input "32 CENTURY ST"
select select
type input "AGAWAM , MA 10010000"
type input "MA"
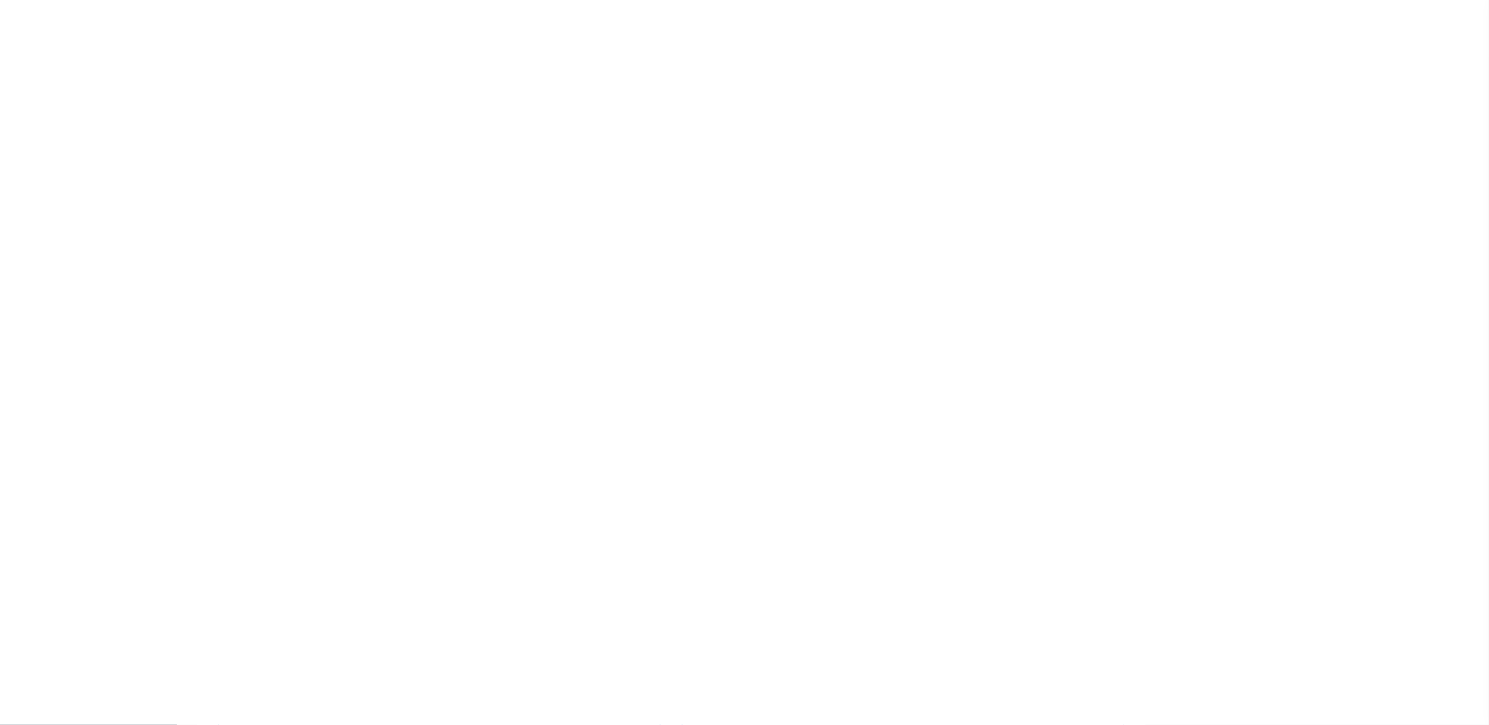
select select
select select "1679"
select select "900"
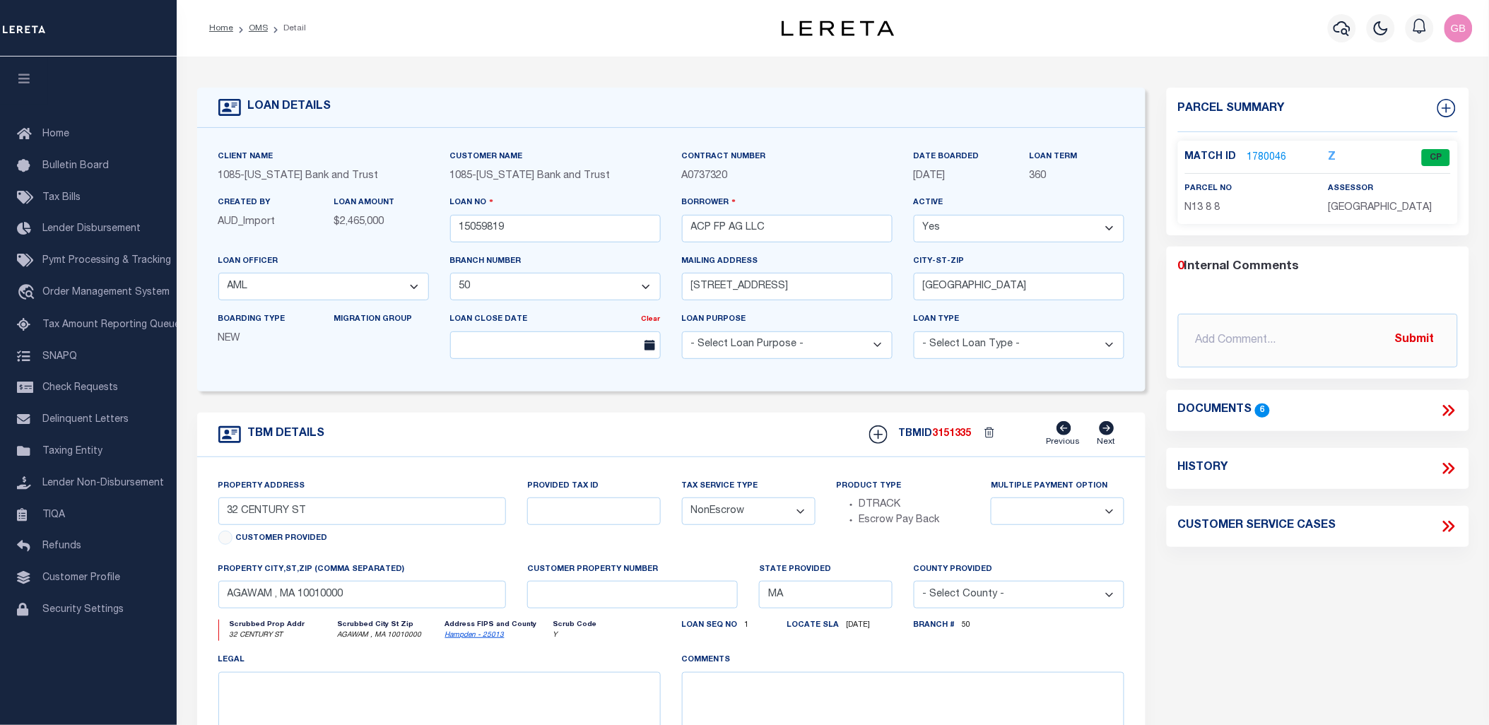
click at [1248, 151] on link "1780046" at bounding box center [1267, 158] width 40 height 15
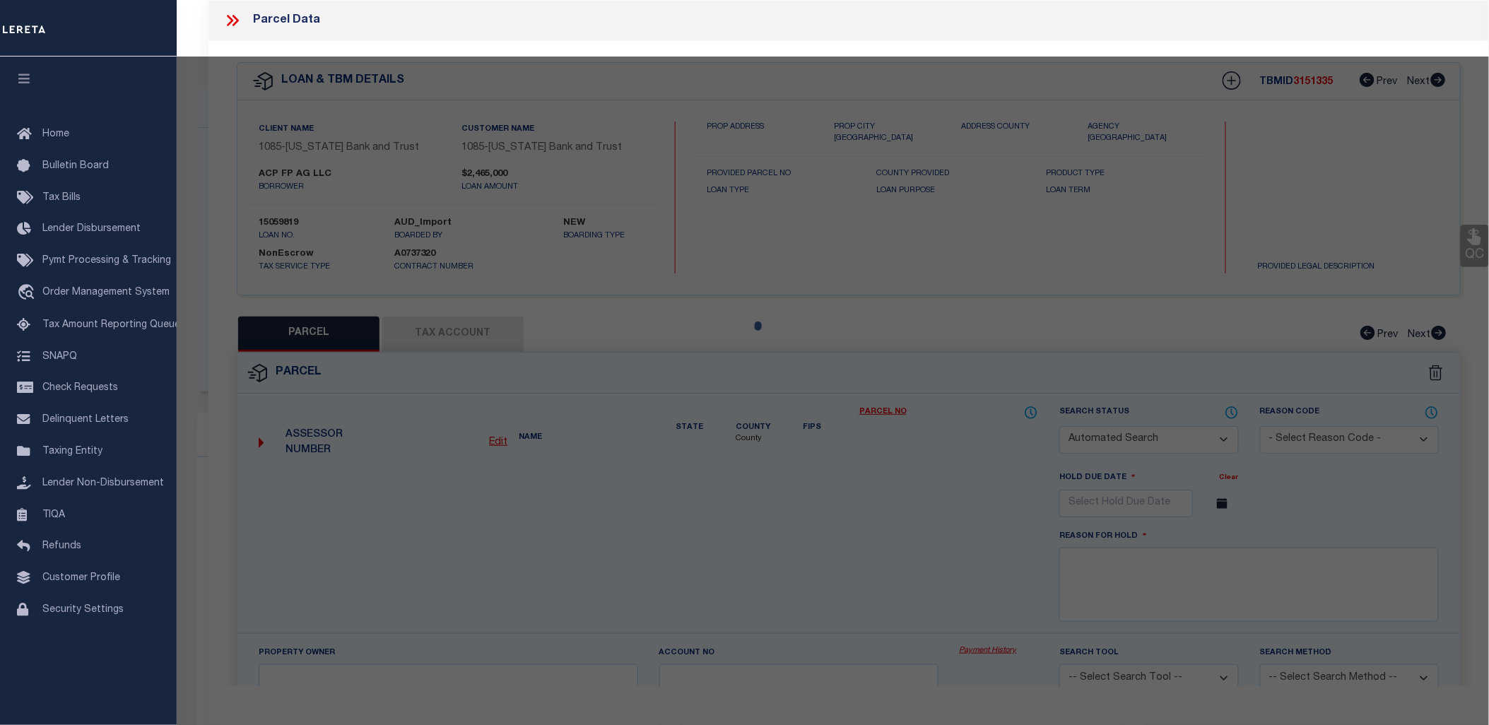
checkbox input "false"
select select "CP"
type input "MILLWORK REALTY ASSOCIATES, LL"
select select
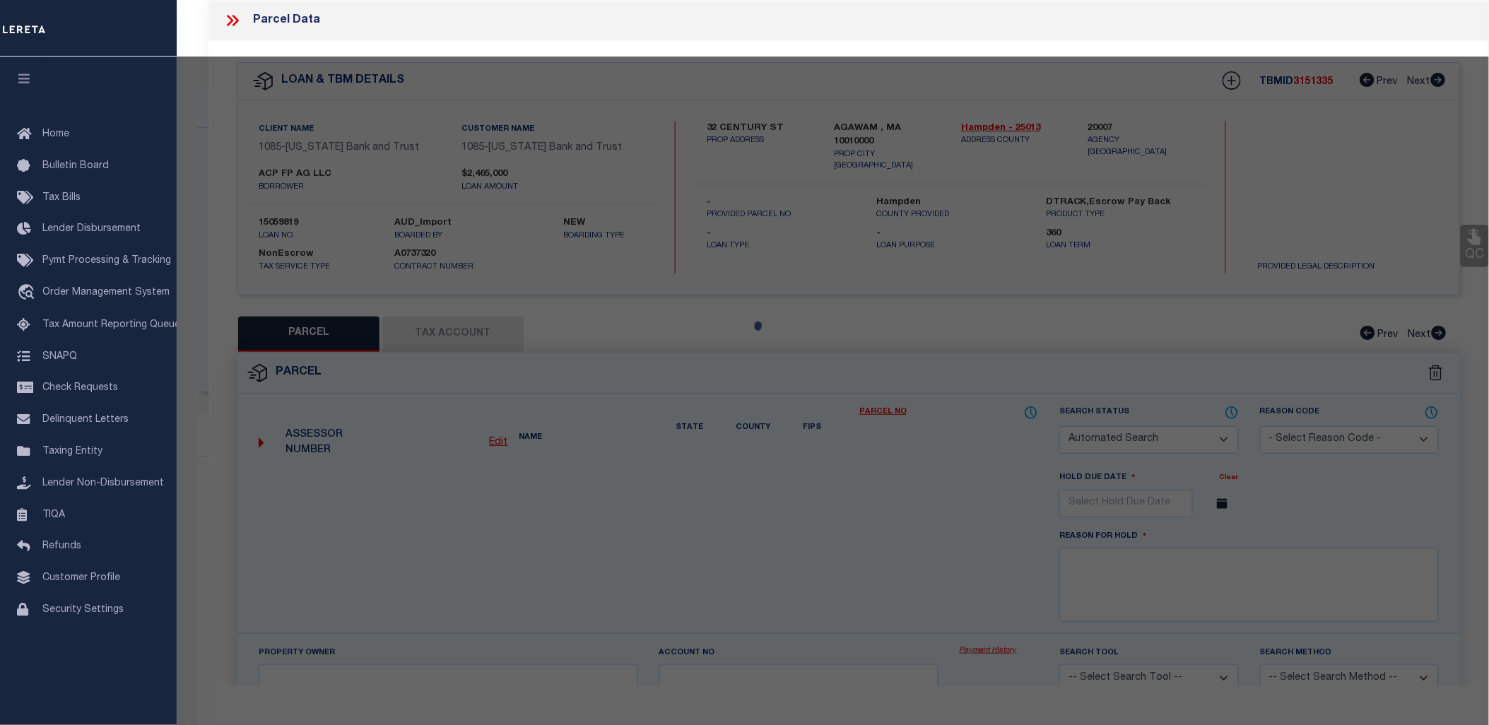
type input "32 CENTURY ST"
checkbox input "false"
type input "AGAWAM , MA 10010"
type textarea "ACRES: 1.896"
type textarea "Completed based on the given document."
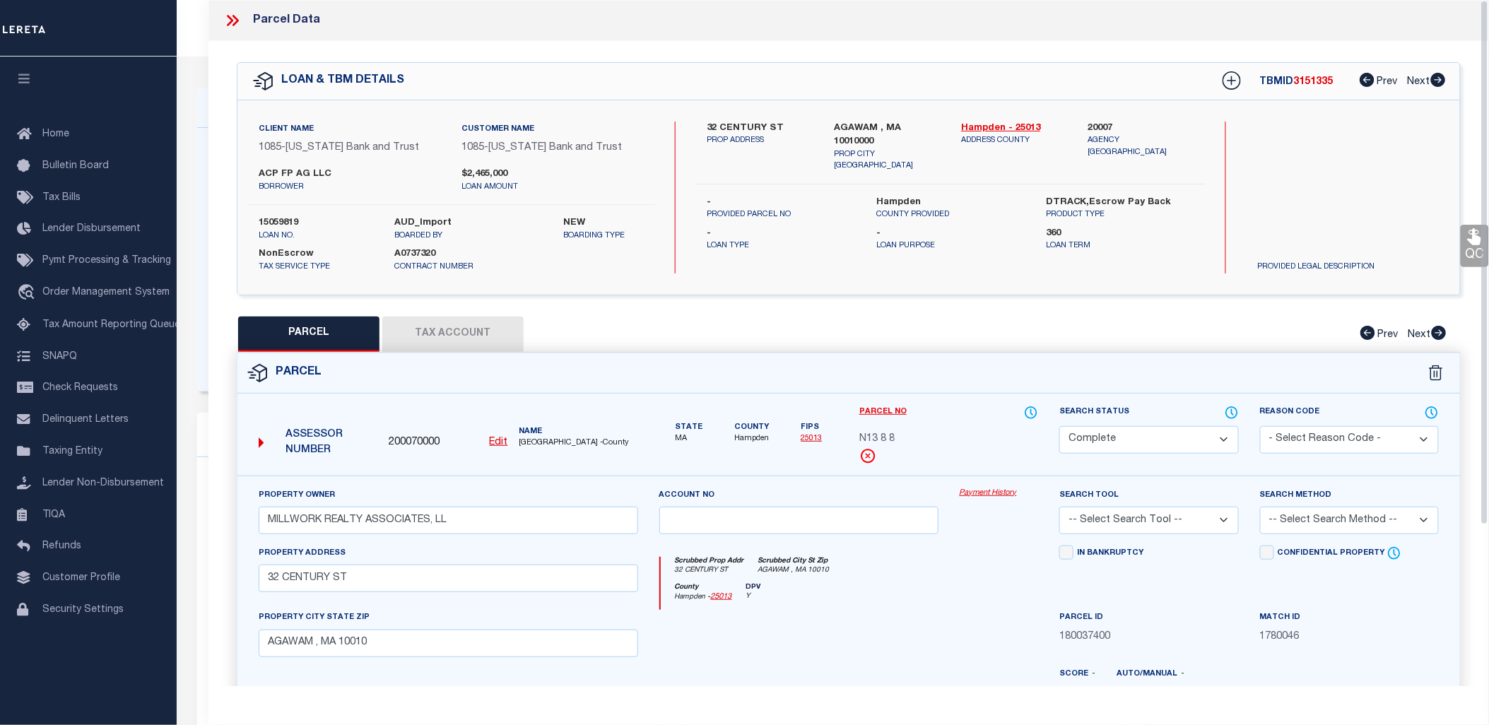
click at [973, 490] on link "Payment History" at bounding box center [999, 494] width 79 height 12
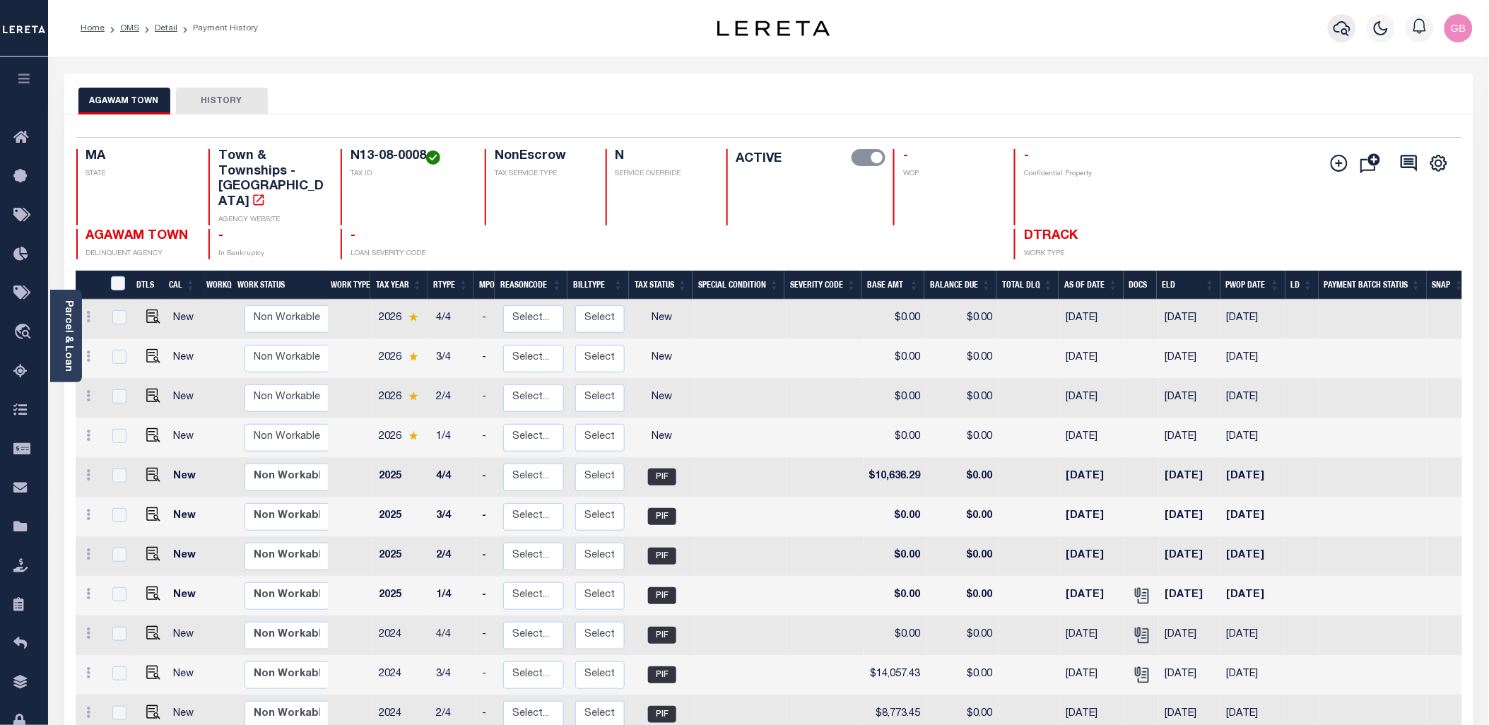
click at [1346, 31] on icon "button" at bounding box center [1342, 28] width 17 height 17
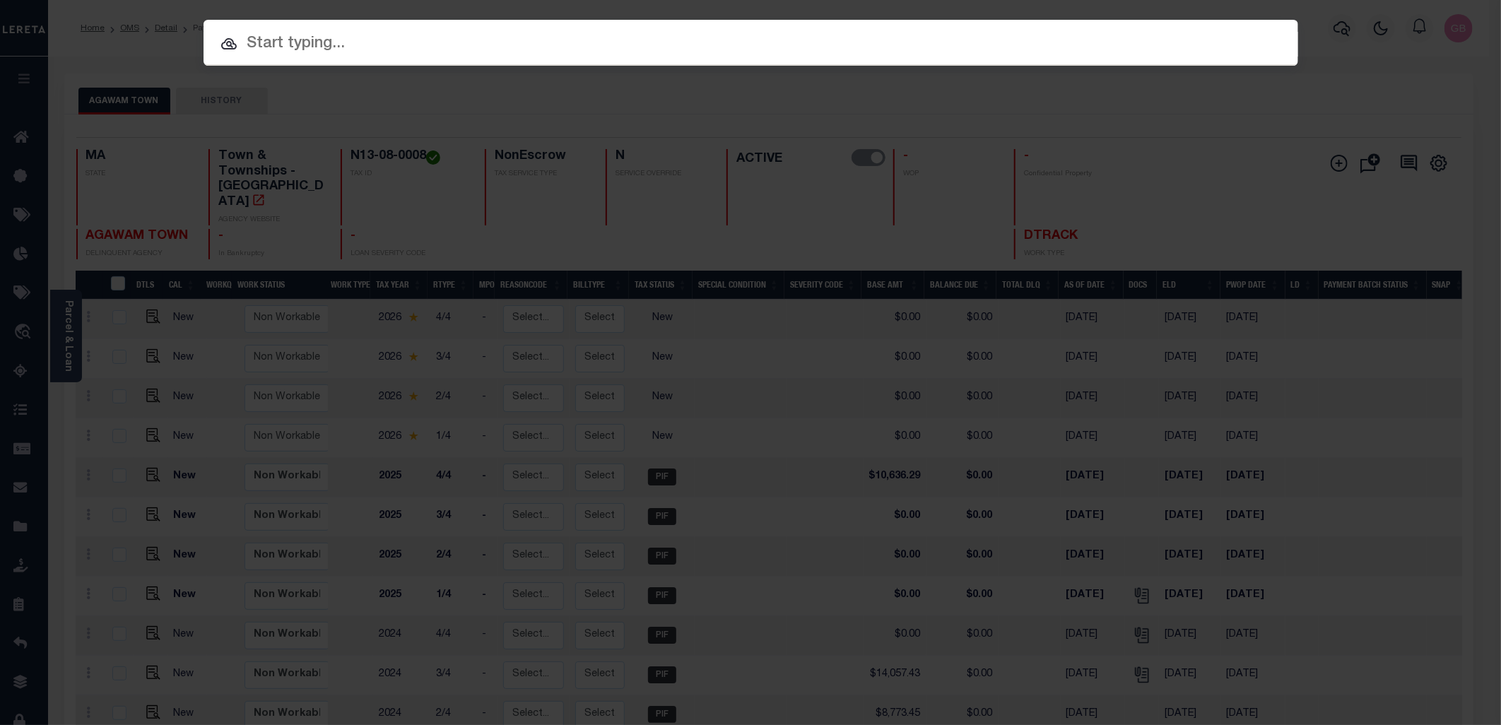
paste input "10029219"
type input "10029219"
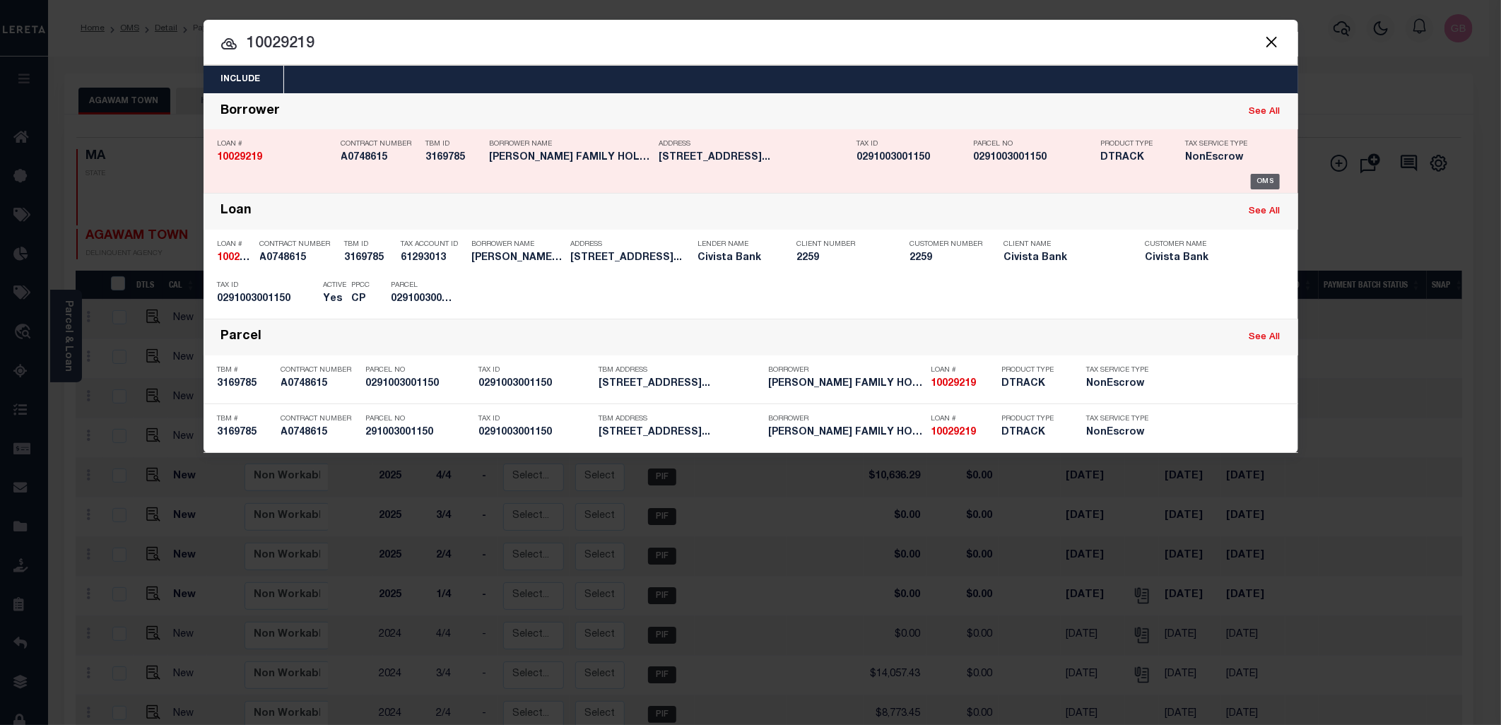
click at [1260, 184] on div "OMS" at bounding box center [1265, 182] width 29 height 16
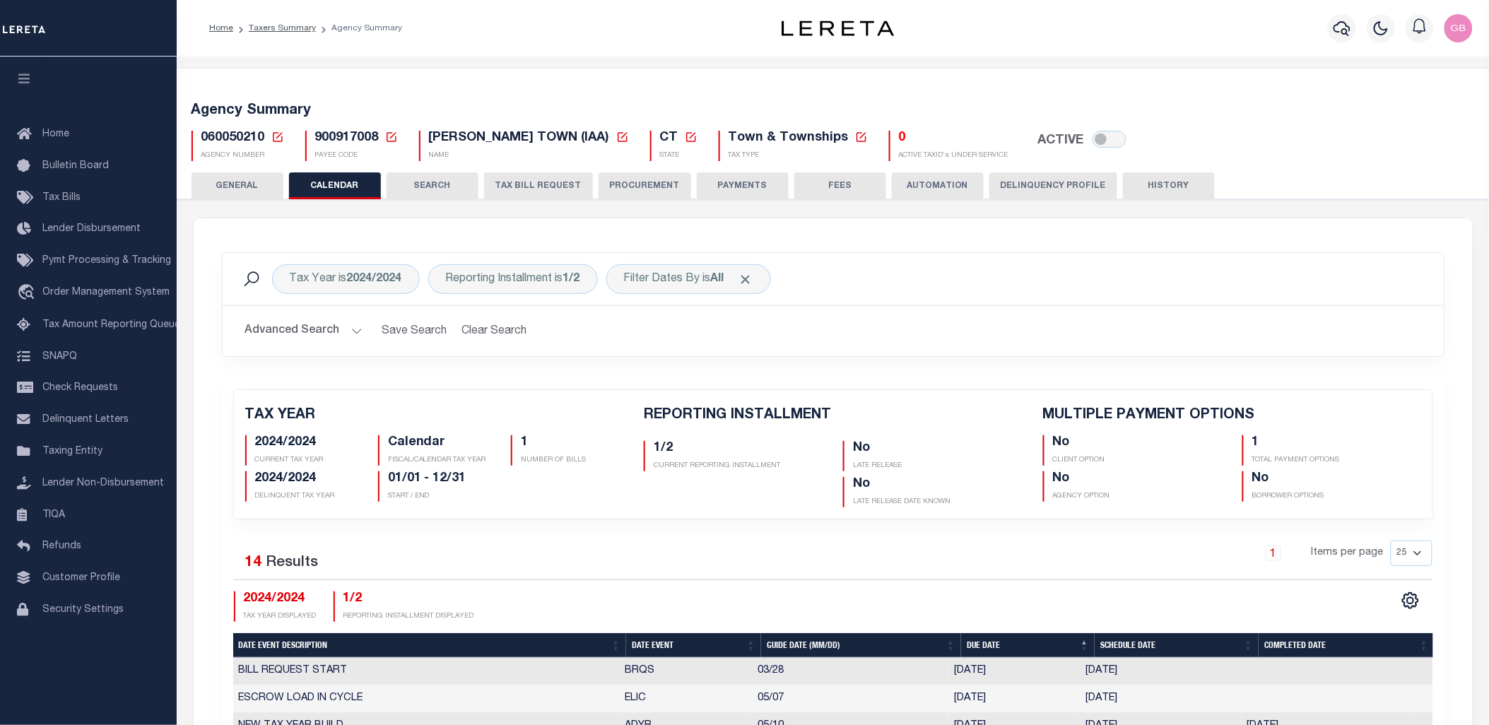
checkbox input "false"
type input "1"
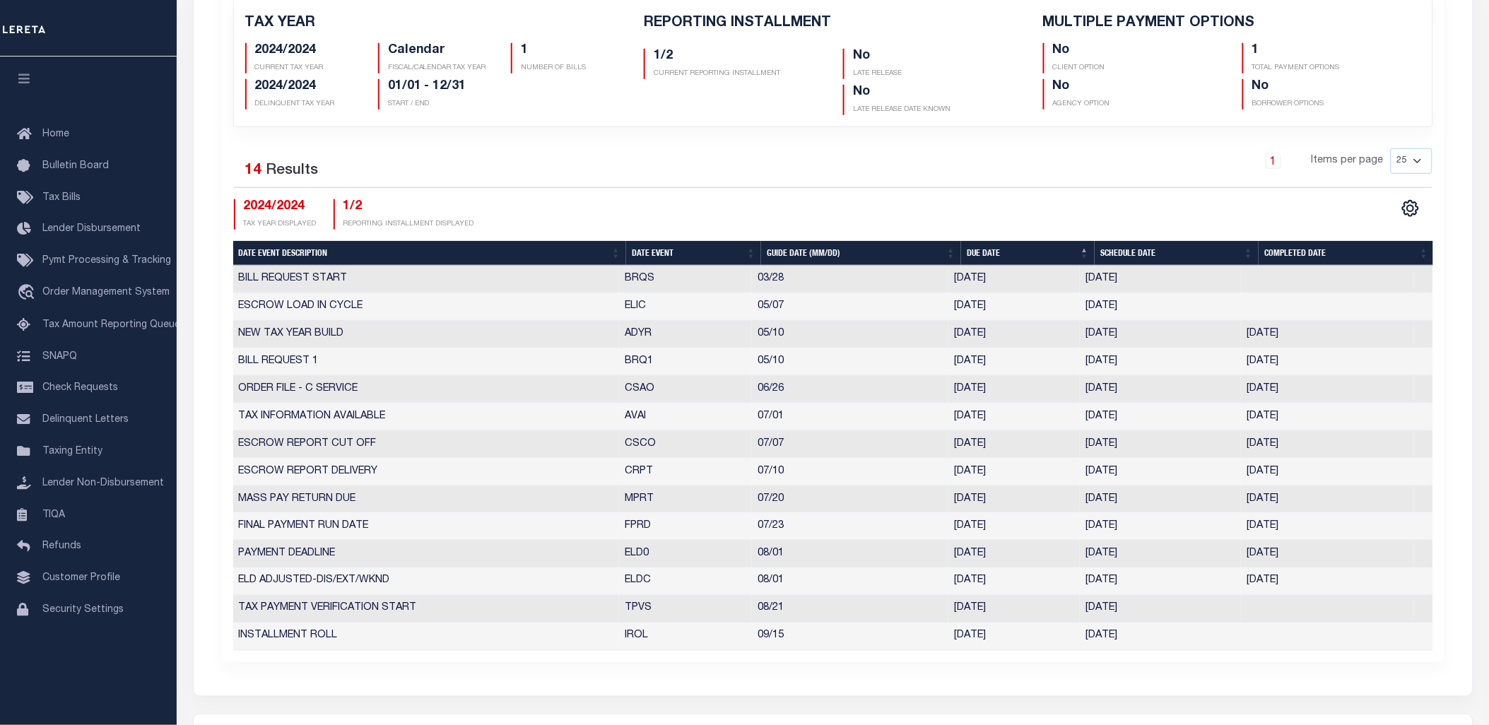
scroll to position [157, 0]
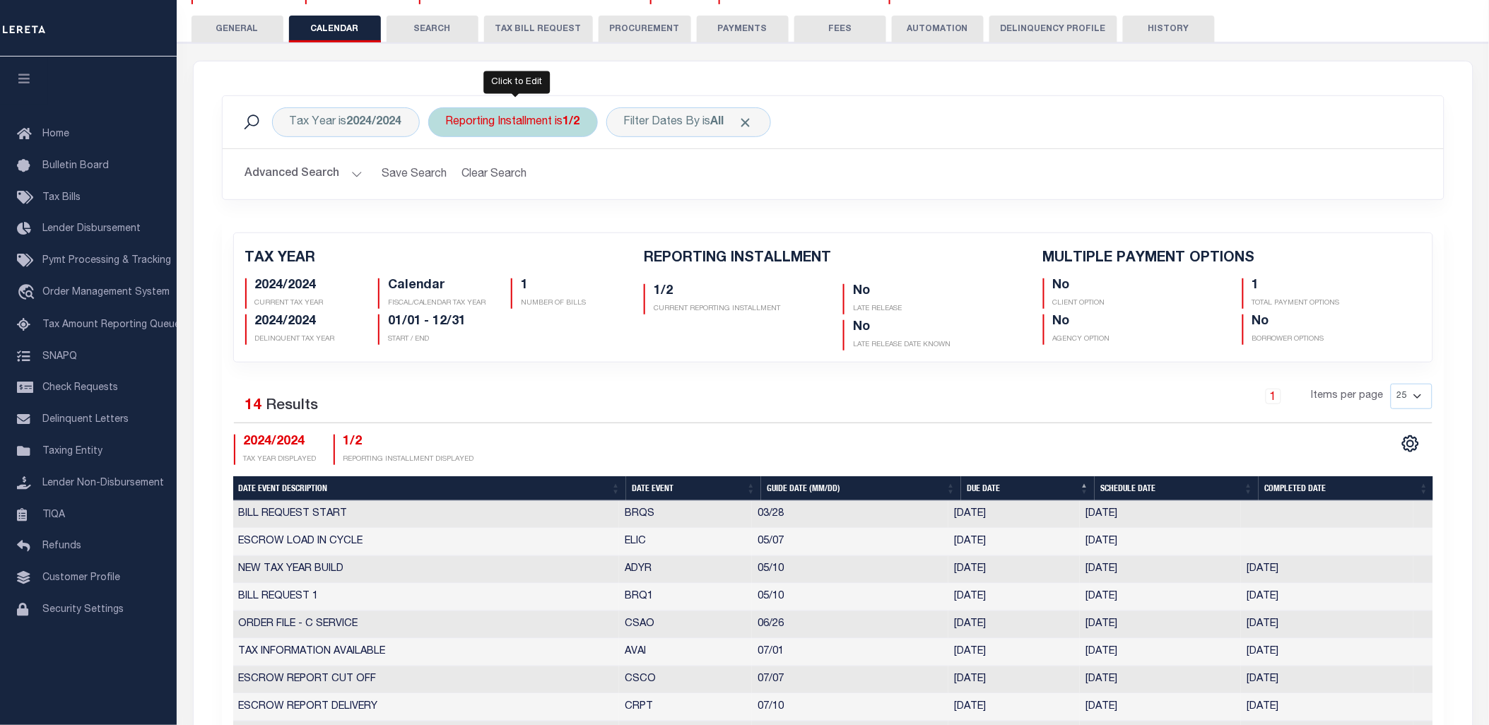
click at [548, 115] on div "Reporting Installment is 1/2" at bounding box center [513, 122] width 170 height 30
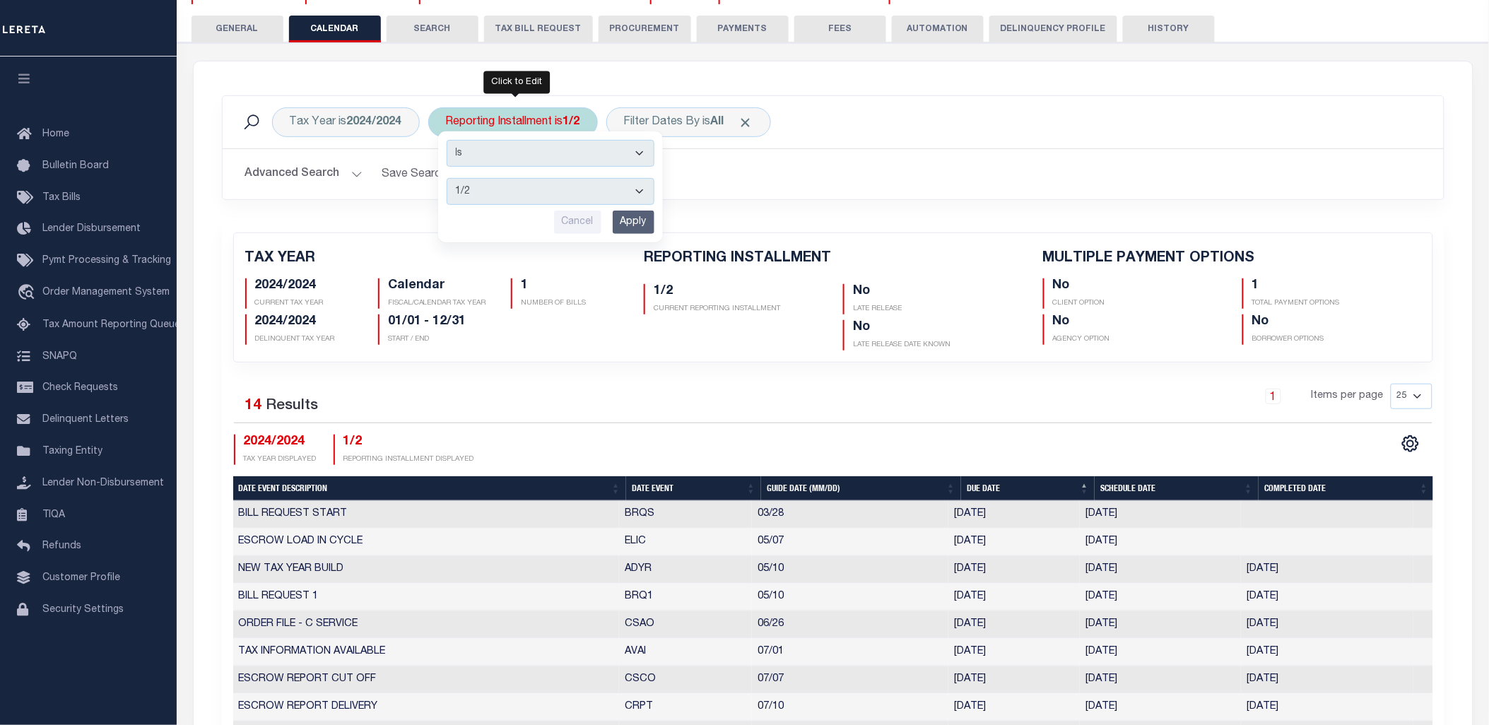
drag, startPoint x: 505, startPoint y: 182, endPoint x: 493, endPoint y: 204, distance: 24.4
click at [505, 182] on select "1/2 2/2" at bounding box center [551, 191] width 208 height 27
select select "2/2"
click at [447, 178] on select "1/2 2/2" at bounding box center [551, 191] width 208 height 27
click at [635, 216] on input "Apply" at bounding box center [634, 222] width 42 height 23
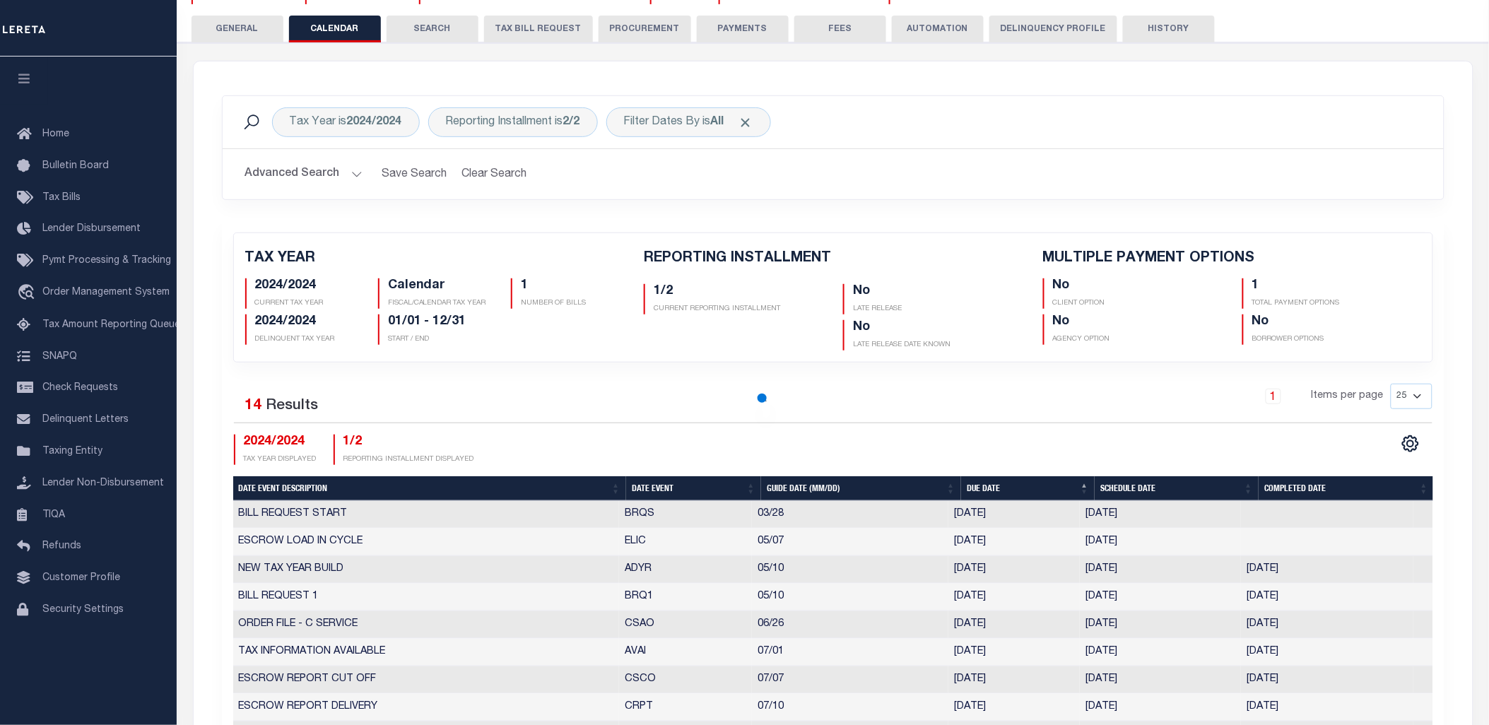
checkbox input "false"
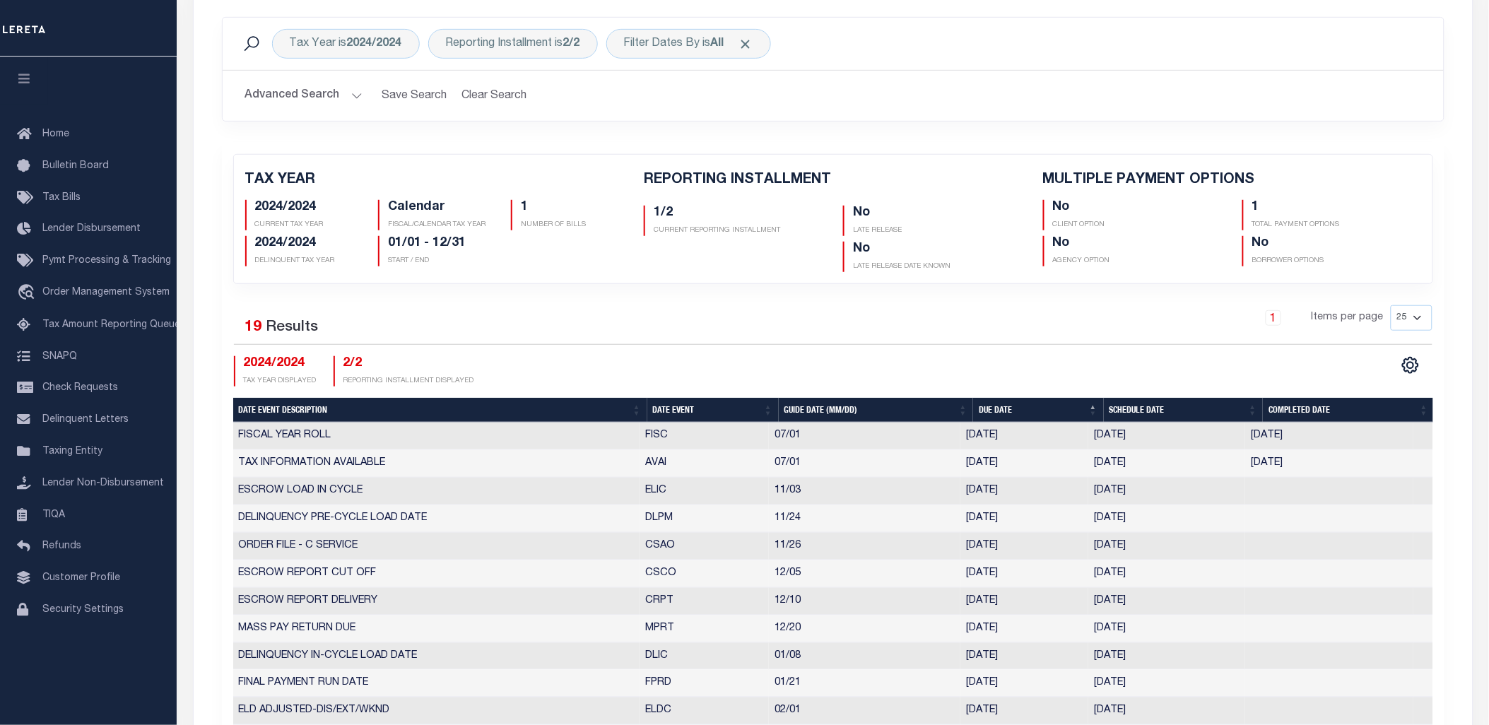
scroll to position [0, 0]
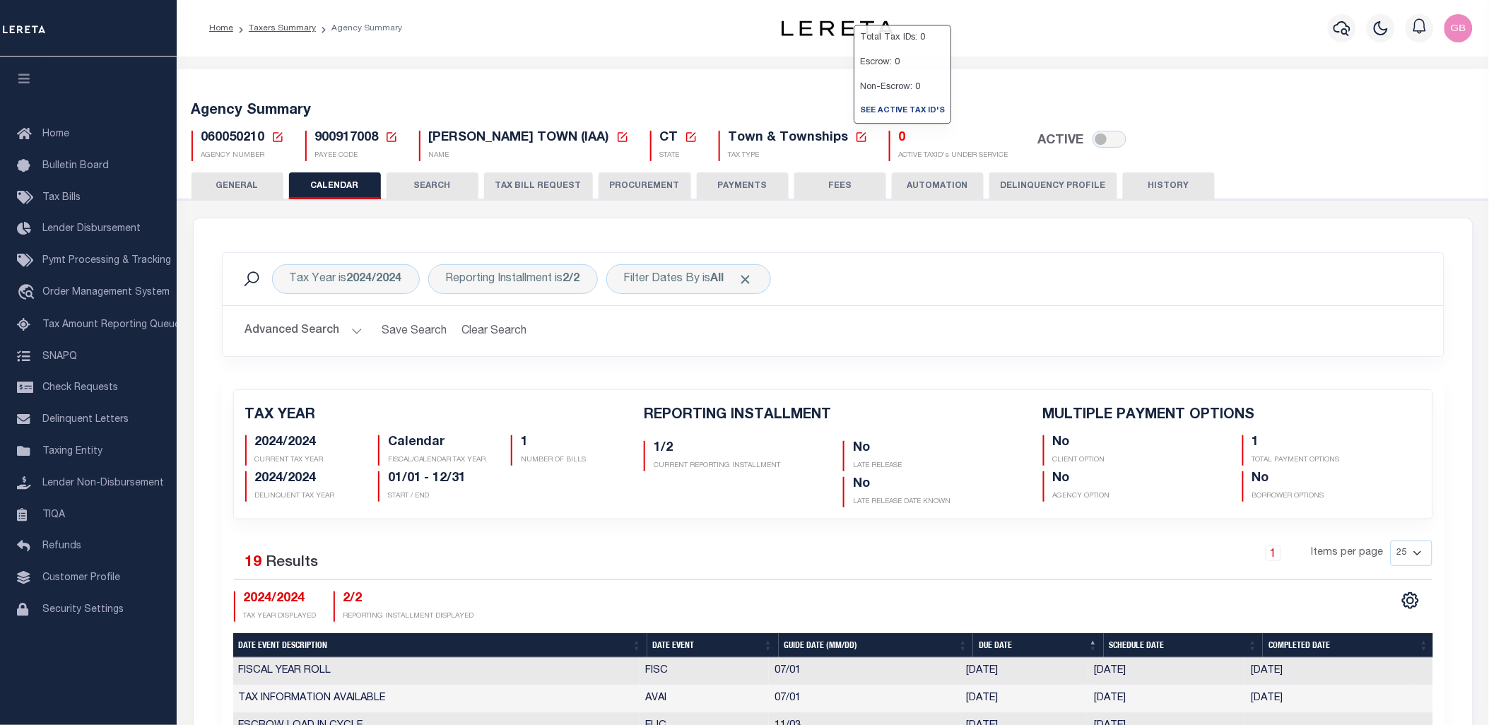
click at [281, 138] on icon at bounding box center [277, 137] width 13 height 13
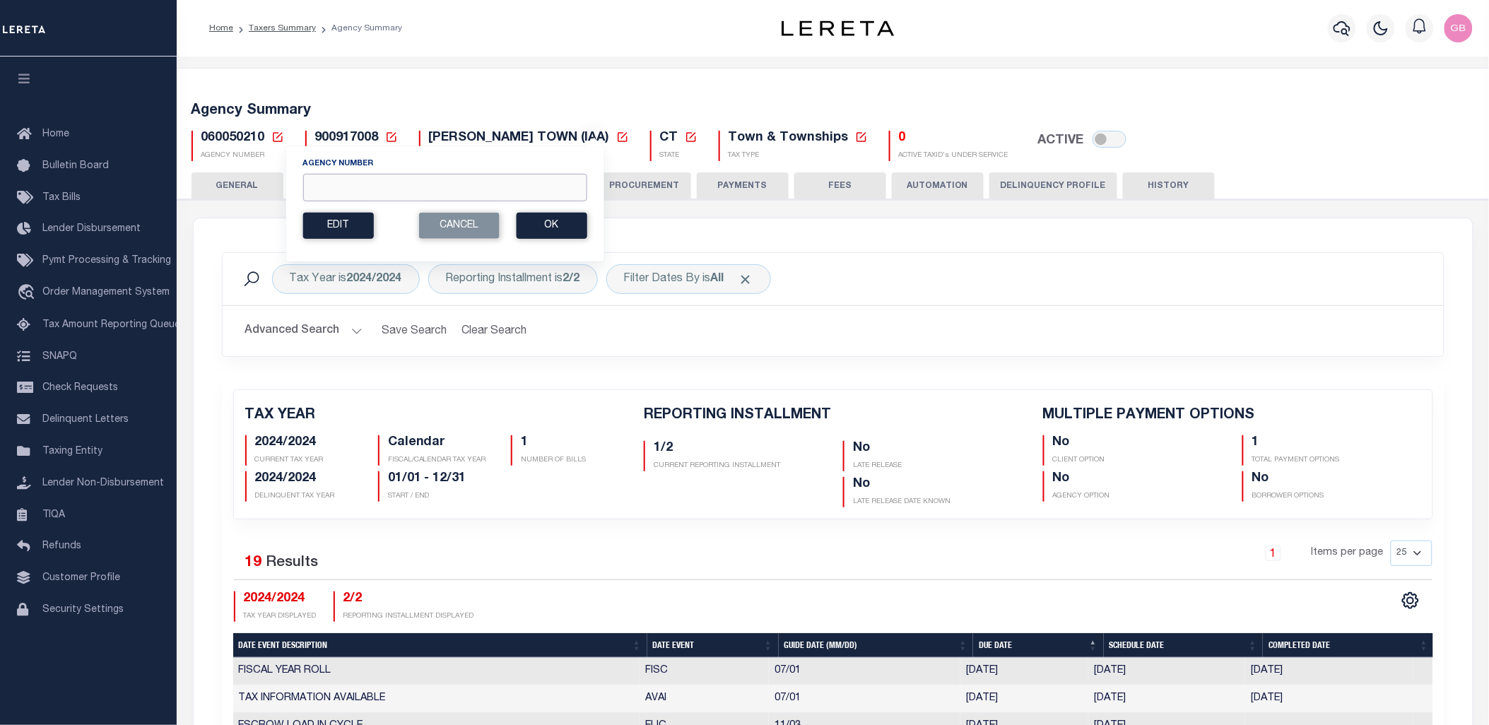
drag, startPoint x: 328, startPoint y: 182, endPoint x: 393, endPoint y: 194, distance: 66.1
click at [328, 182] on input "Agency Number" at bounding box center [444, 188] width 284 height 28
type input "060070210"
click at [541, 227] on button "Ok" at bounding box center [551, 226] width 71 height 26
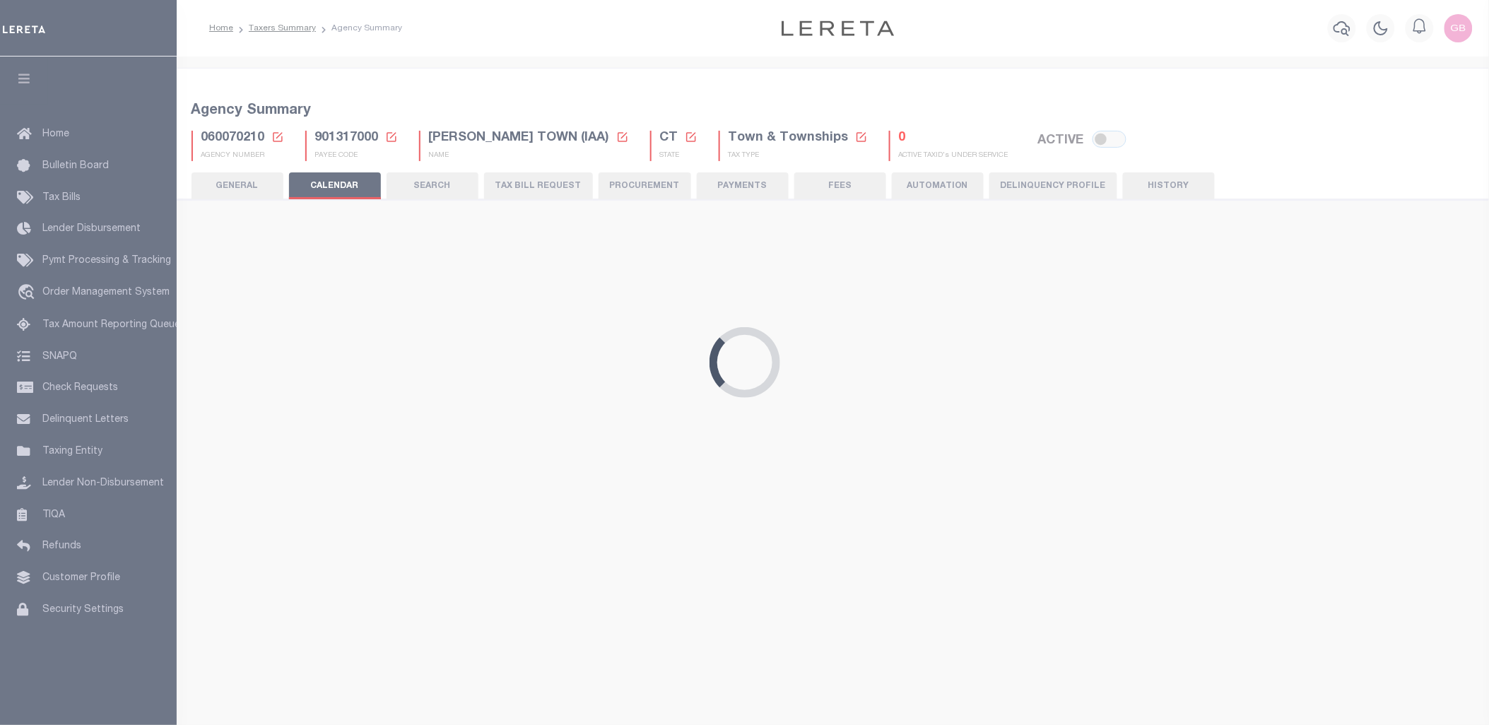
click at [278, 143] on icon at bounding box center [277, 137] width 13 height 13
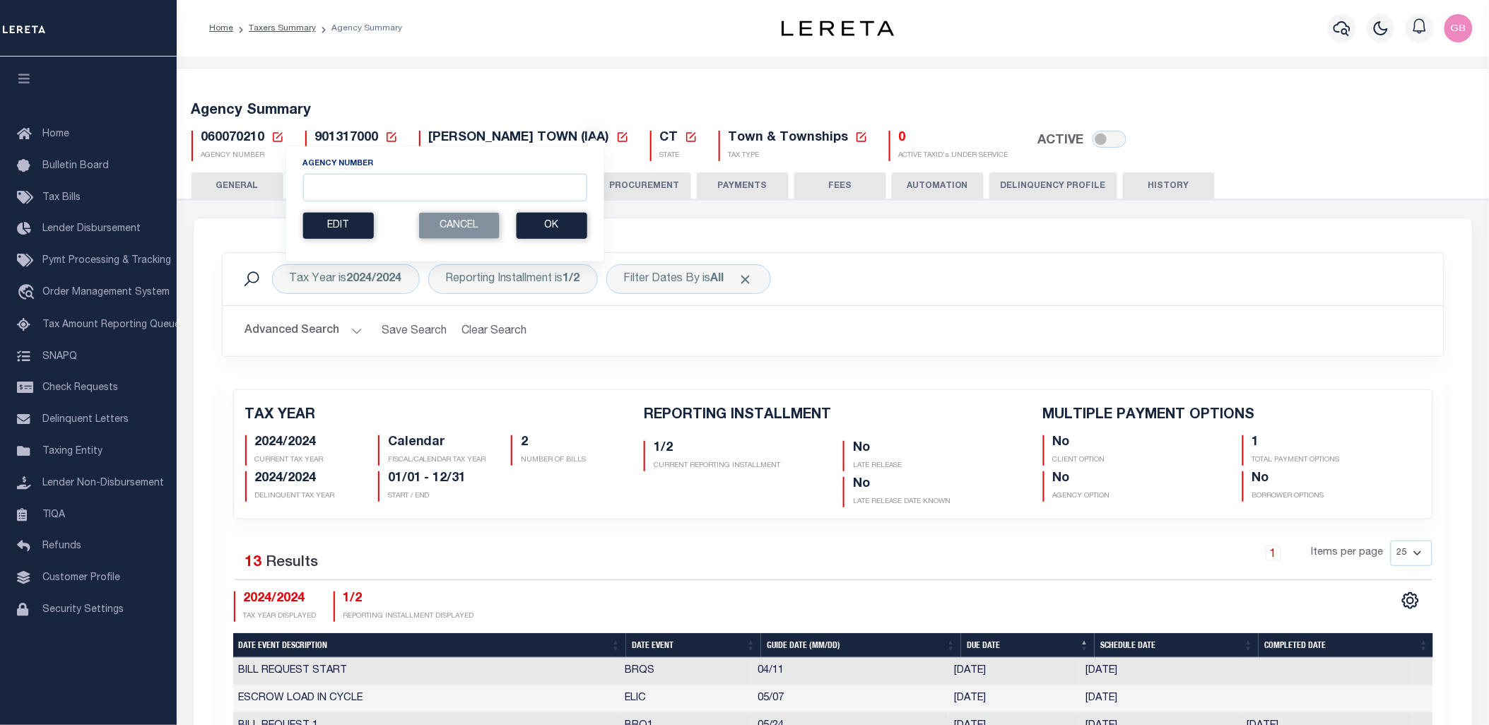
checkbox input "false"
type input "1"
click at [389, 177] on input "Agency Number" at bounding box center [444, 188] width 284 height 28
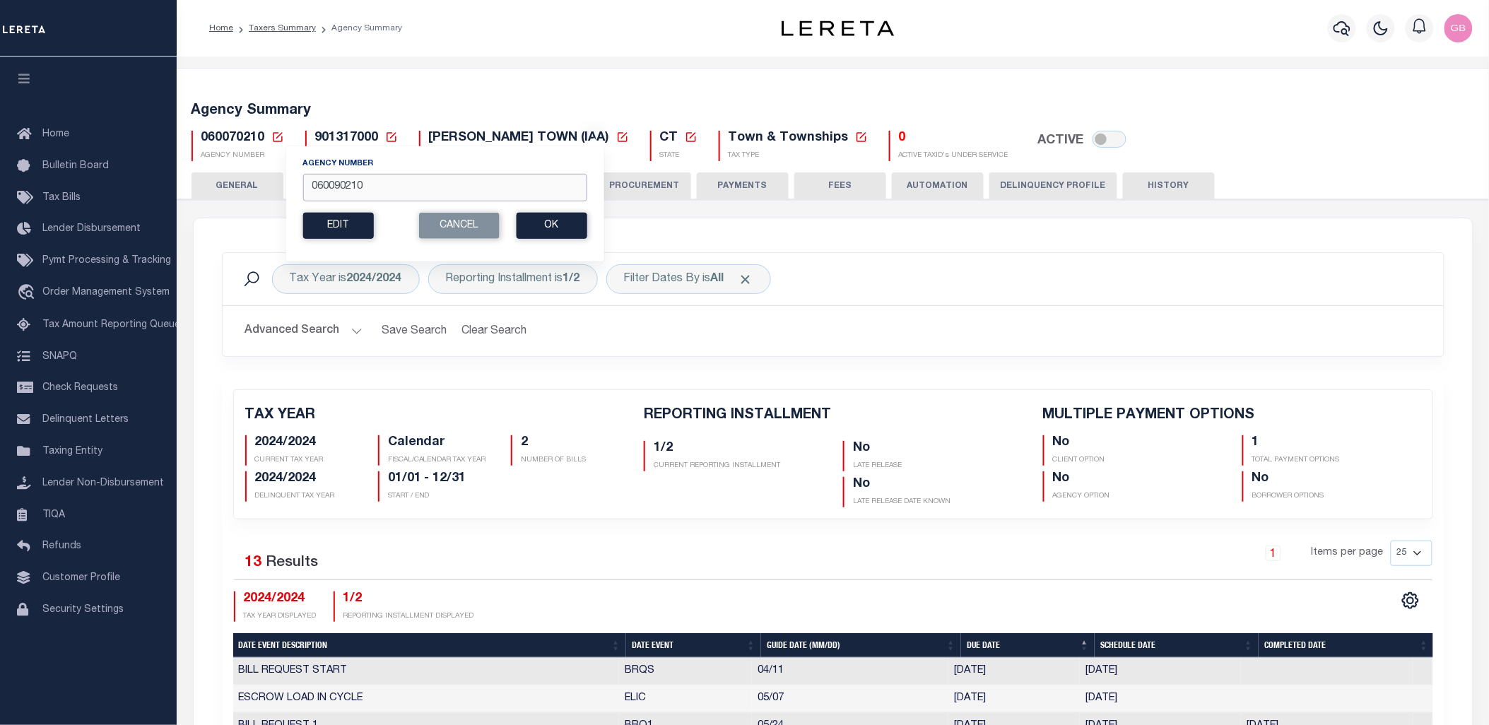
type input "060090210"
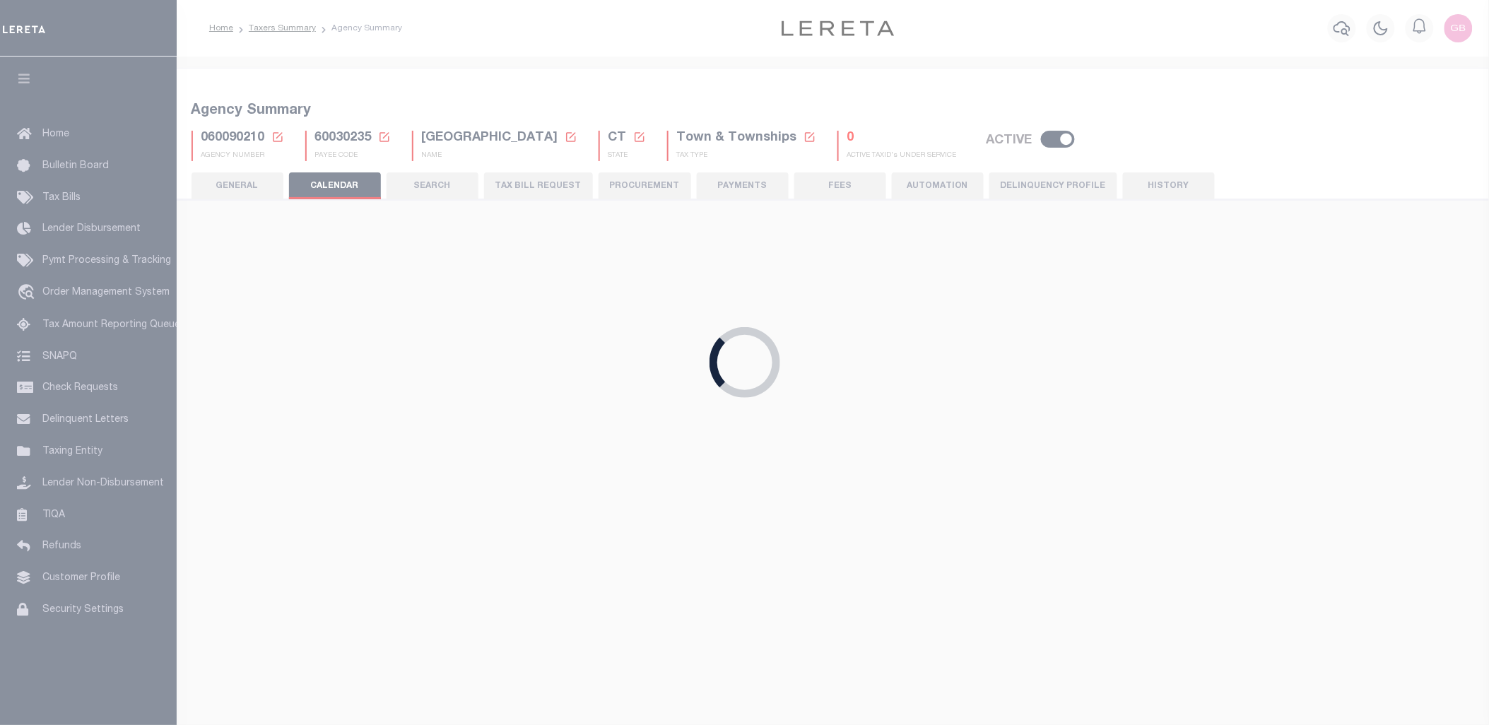
checkbox input "false"
type input "1"
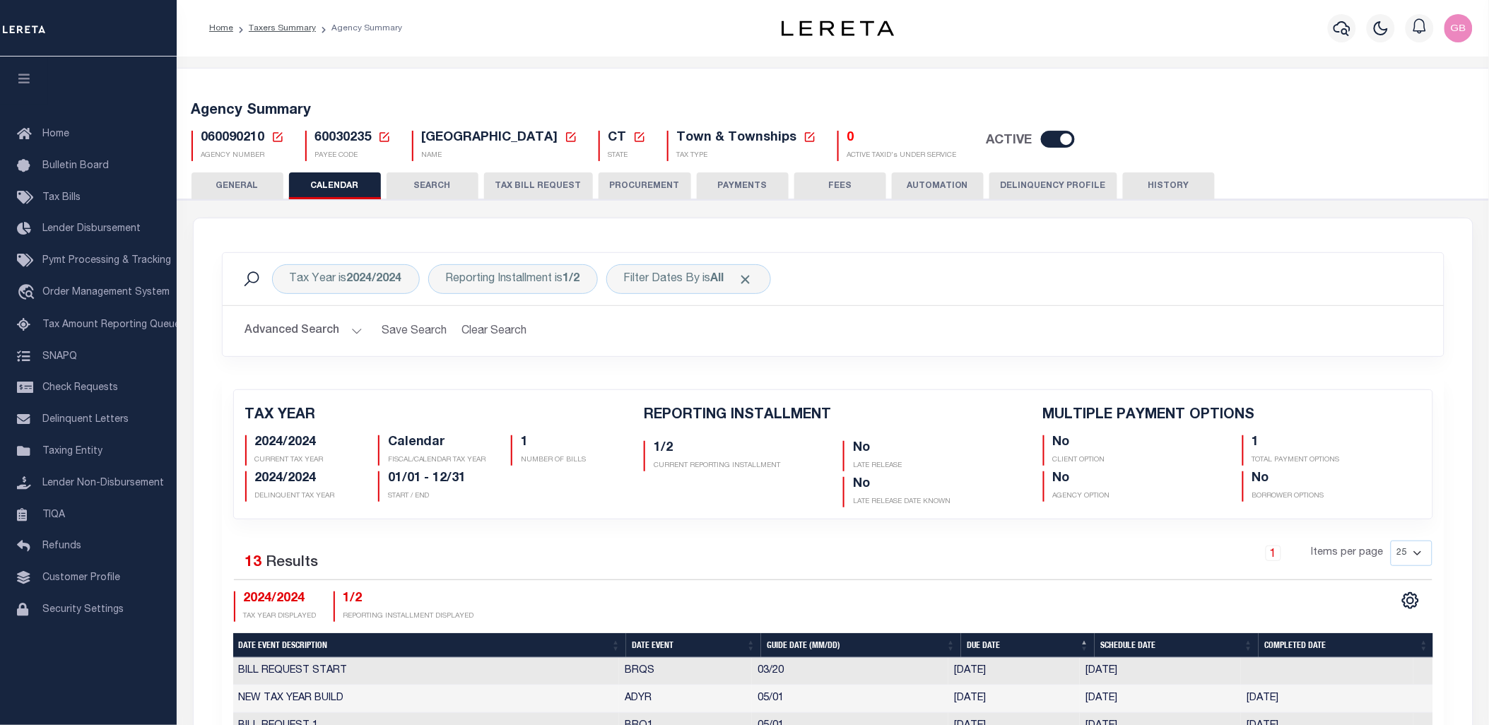
click at [278, 139] on icon at bounding box center [277, 137] width 13 height 13
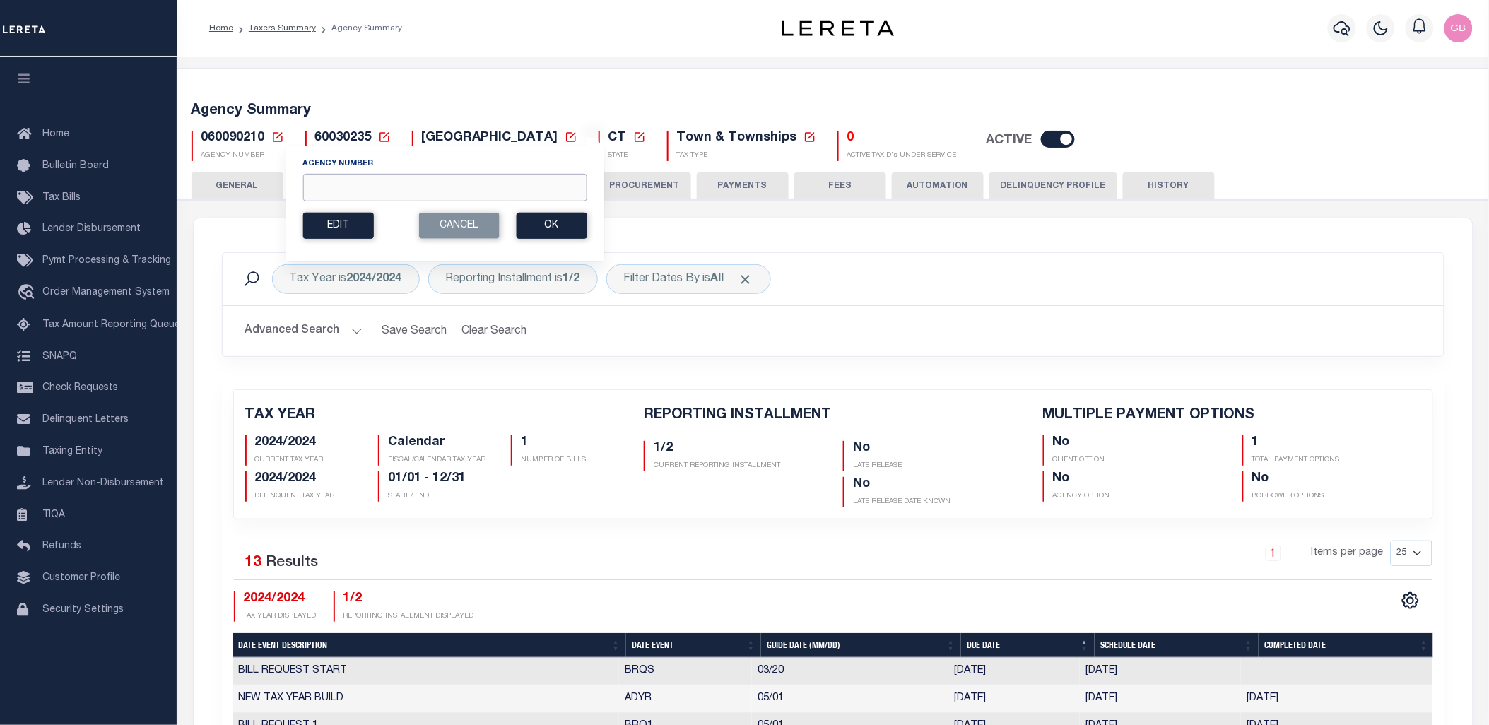
drag, startPoint x: 370, startPoint y: 195, endPoint x: 670, endPoint y: 145, distance: 303.8
click at [370, 194] on input "Agency Number" at bounding box center [444, 188] width 284 height 28
type input "455502300"
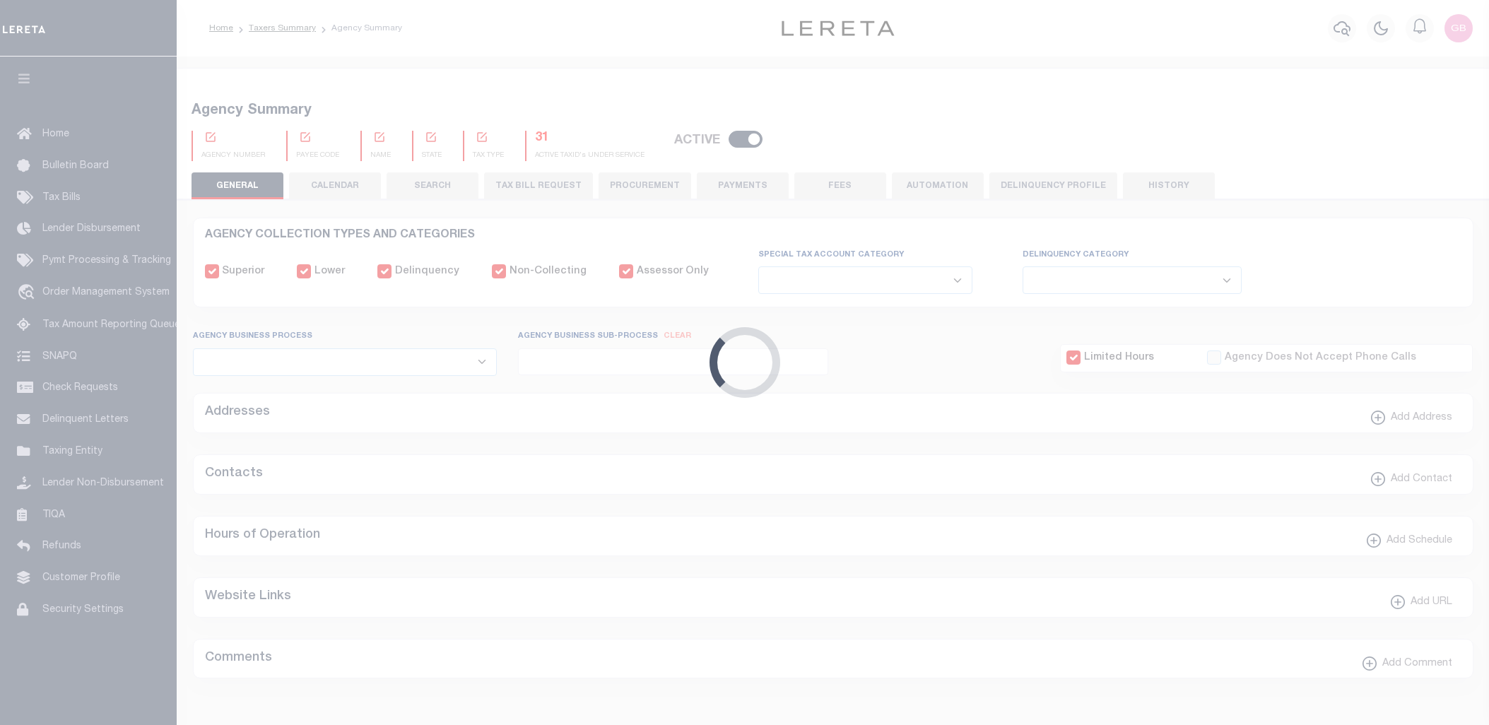
select select
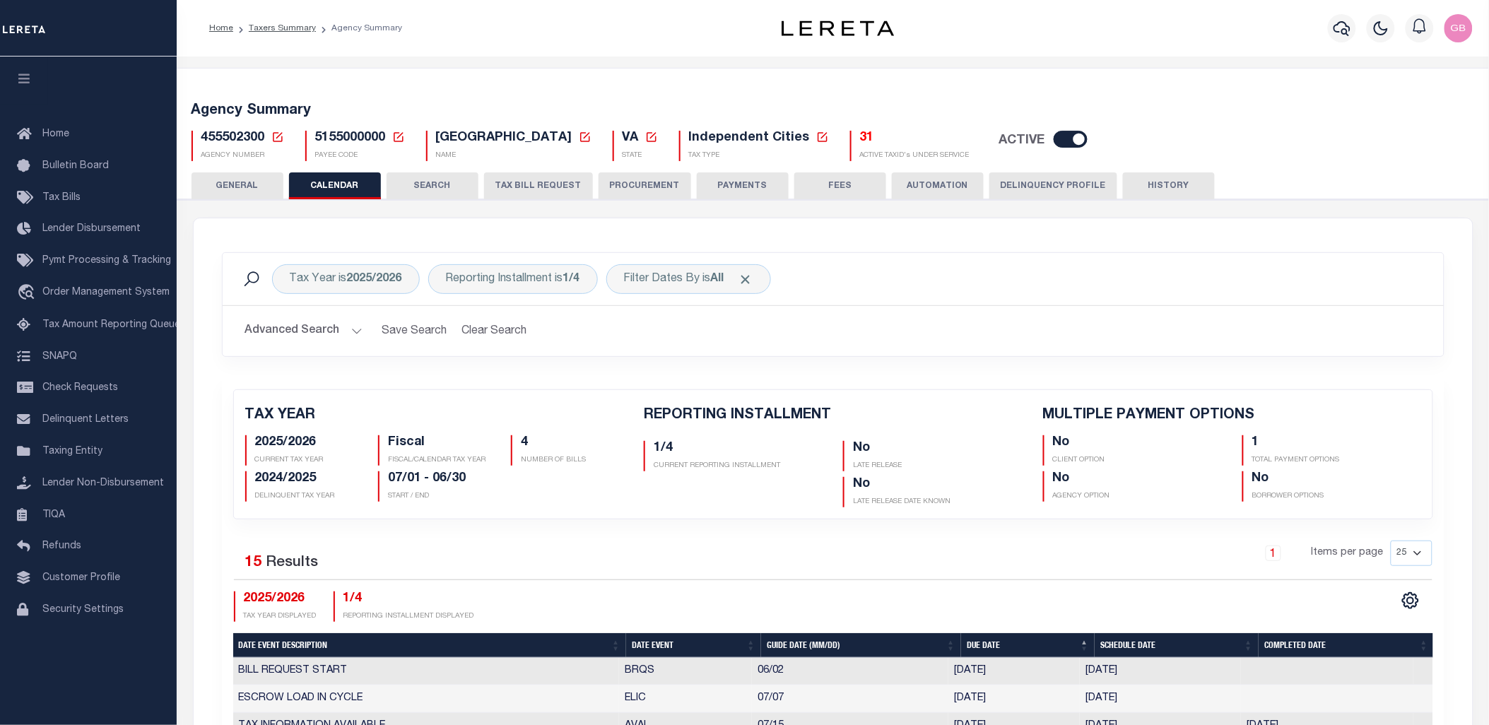
checkbox input "false"
type input "1"
click at [860, 138] on h5 "31" at bounding box center [915, 139] width 110 height 16
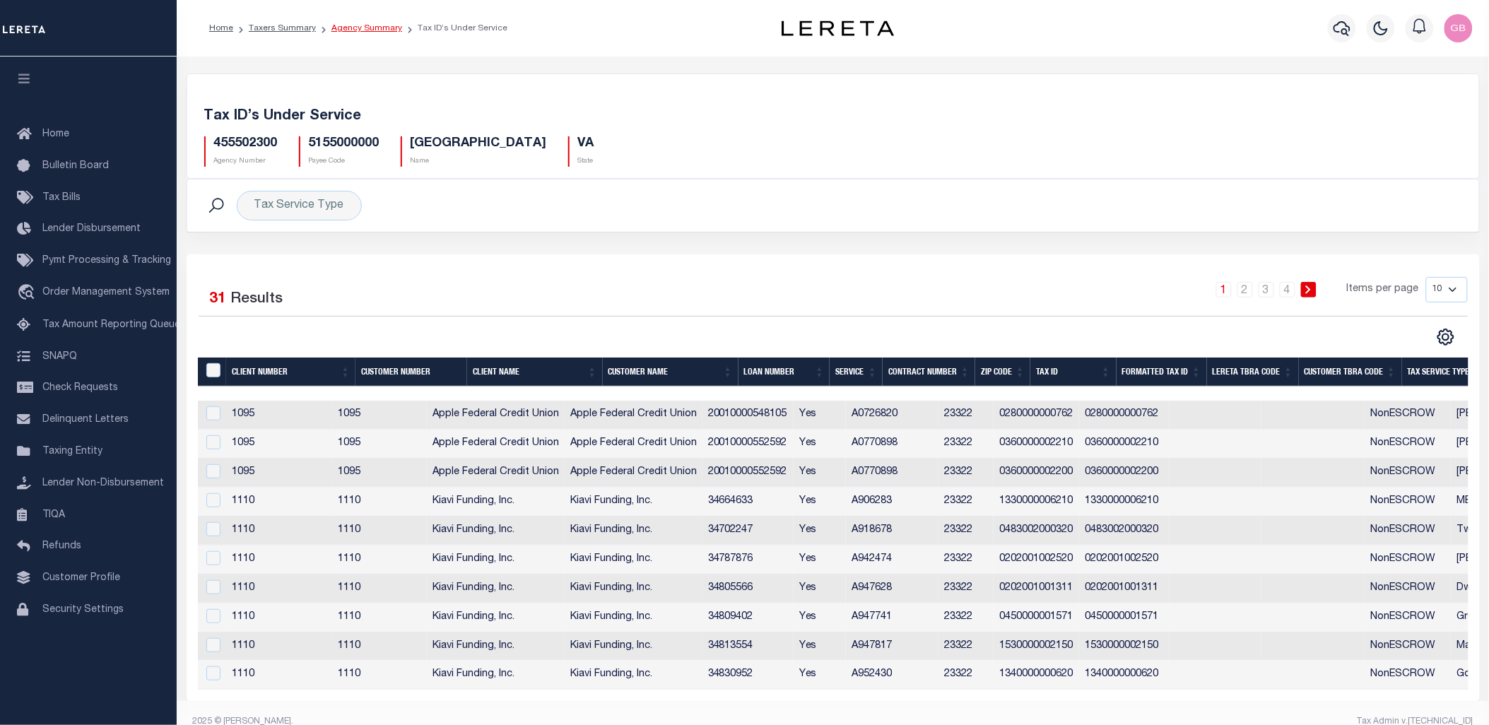
click at [355, 24] on link "Agency Summary" at bounding box center [366, 28] width 71 height 8
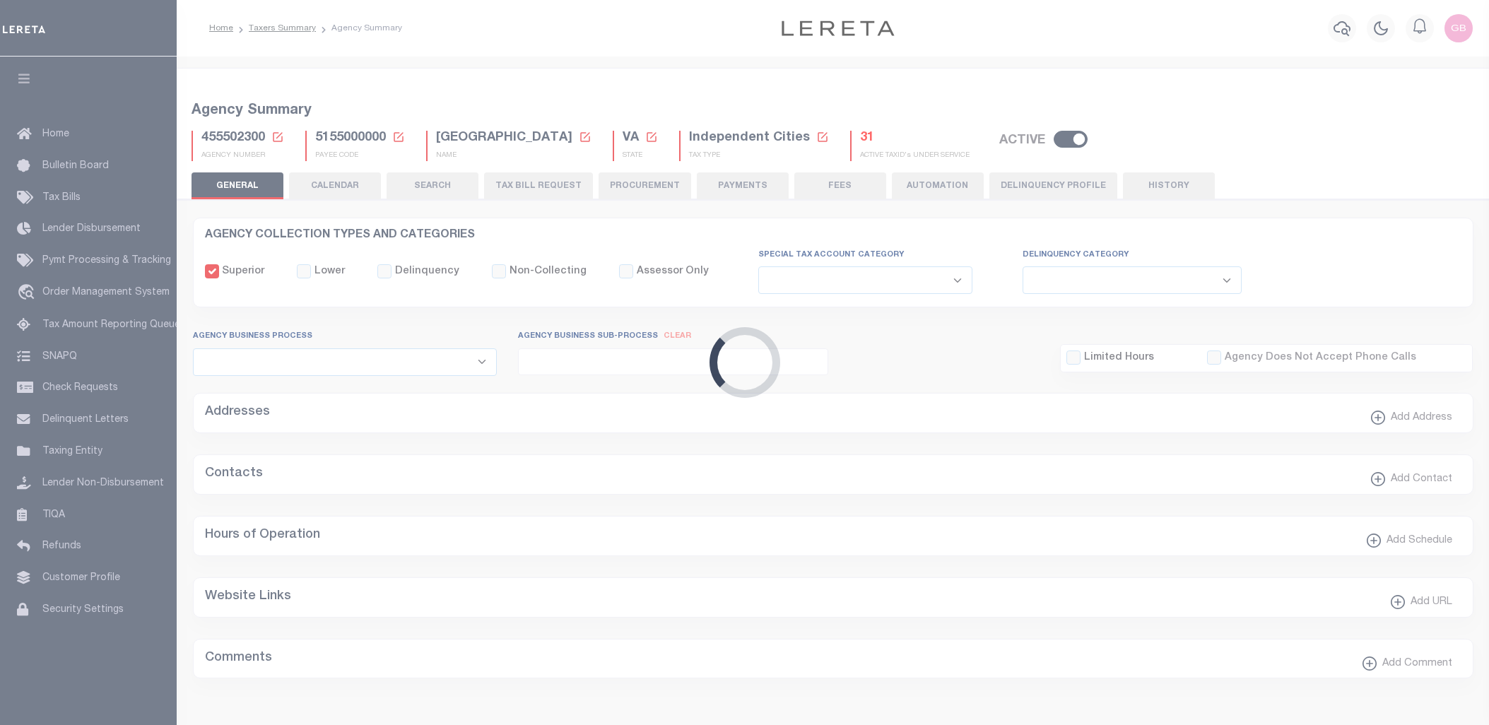
select select
click at [328, 187] on button "CALENDAR" at bounding box center [335, 185] width 92 height 27
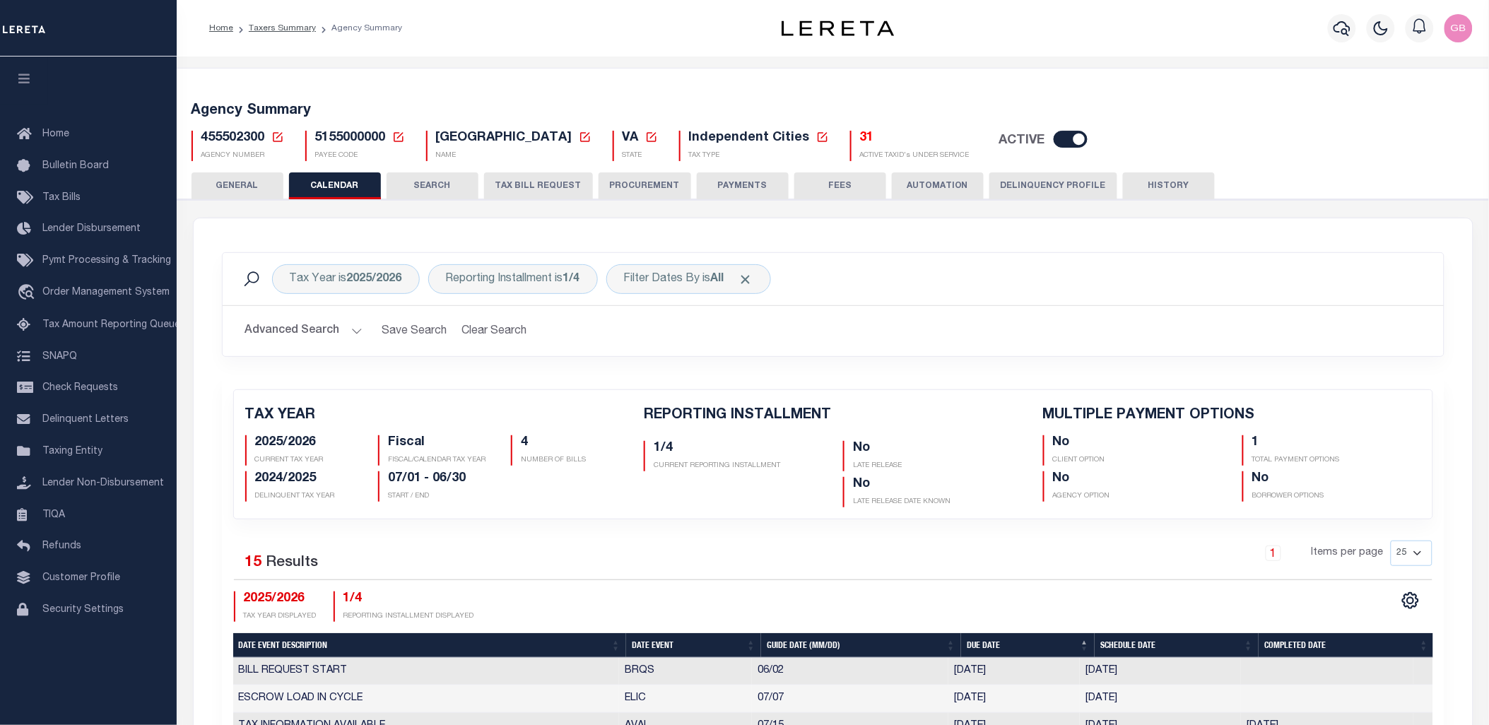
checkbox input "false"
type input "1"
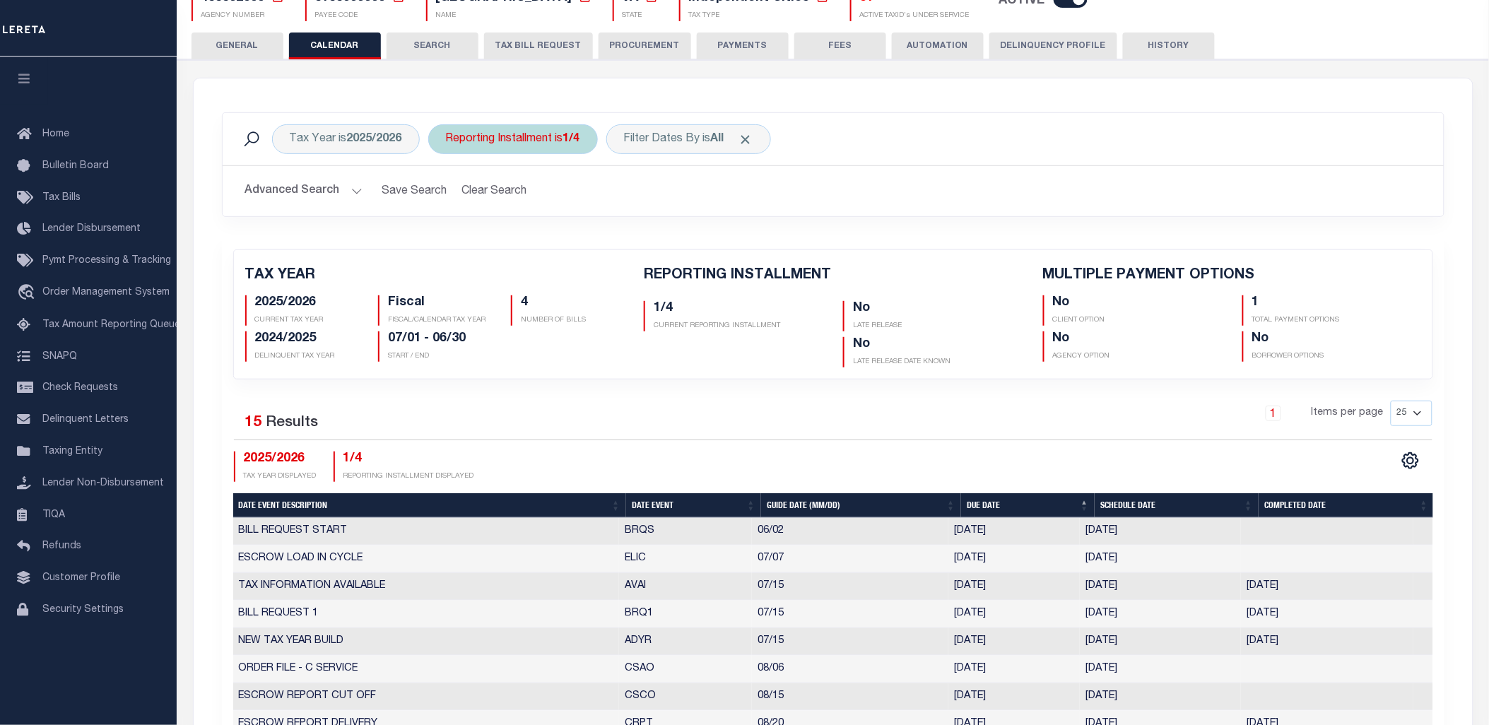
click at [550, 138] on div "Reporting Installment is 1/4" at bounding box center [513, 139] width 170 height 30
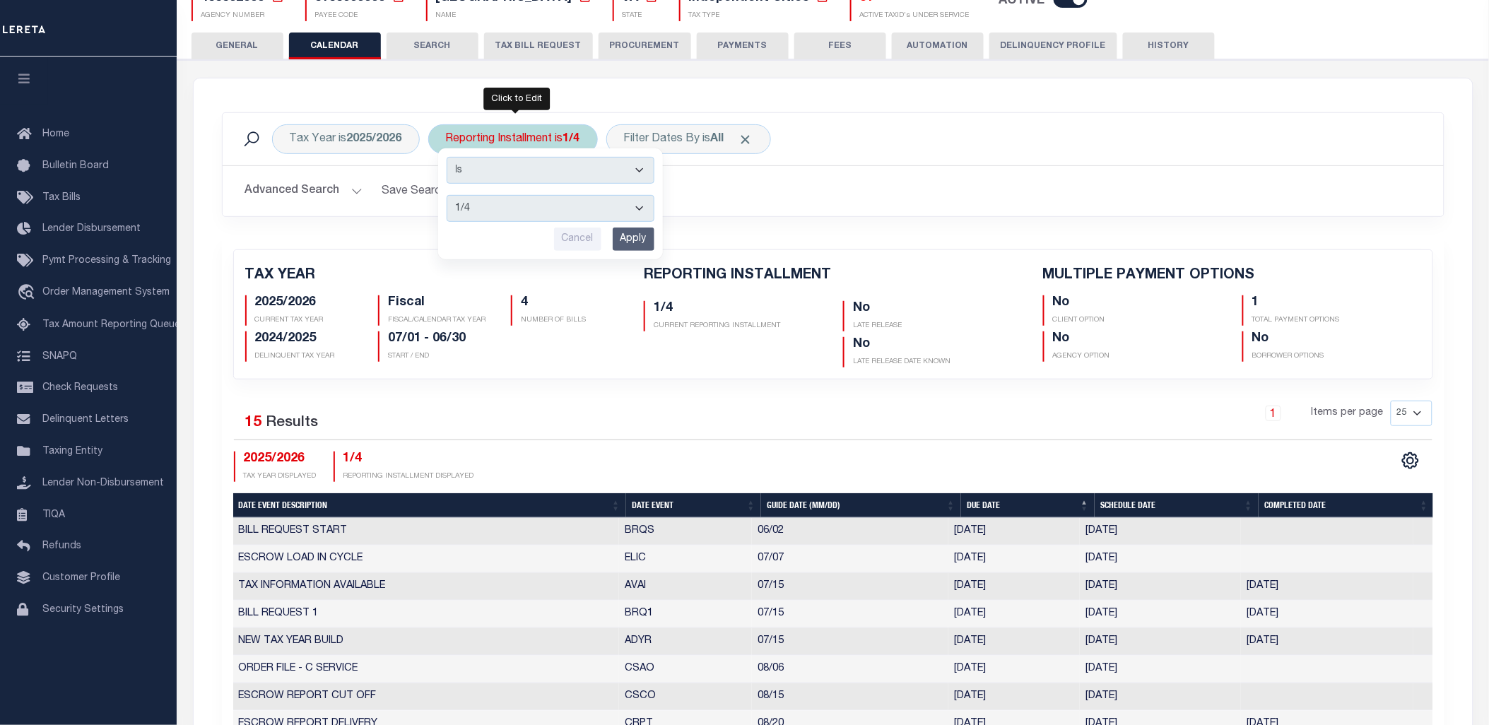
scroll to position [140, 0]
click at [519, 206] on select "1/4 2/4 3/4 4/4" at bounding box center [551, 208] width 208 height 27
select select "4/4"
click at [447, 195] on select "1/4 2/4 3/4 4/4" at bounding box center [551, 208] width 208 height 27
click at [632, 234] on input "Apply" at bounding box center [634, 239] width 42 height 23
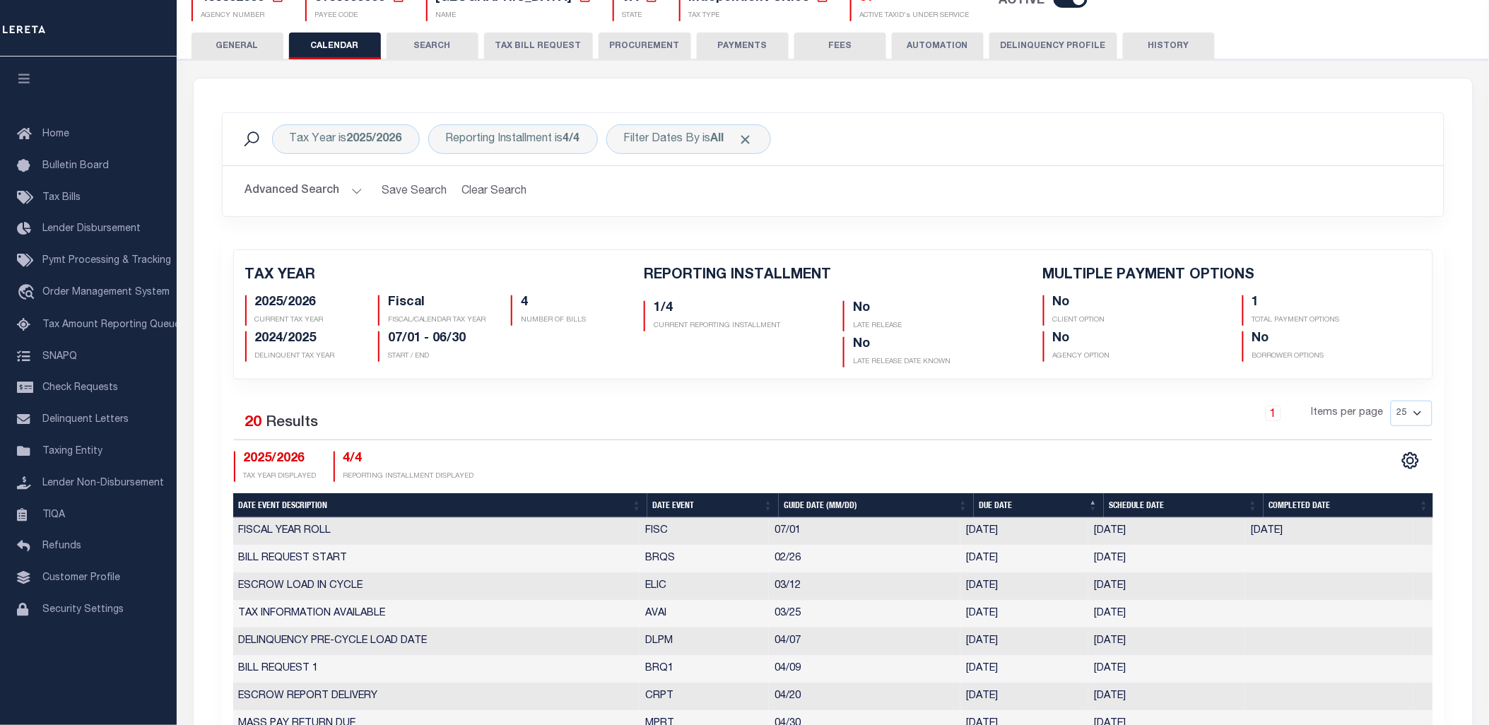
checkbox input "false"
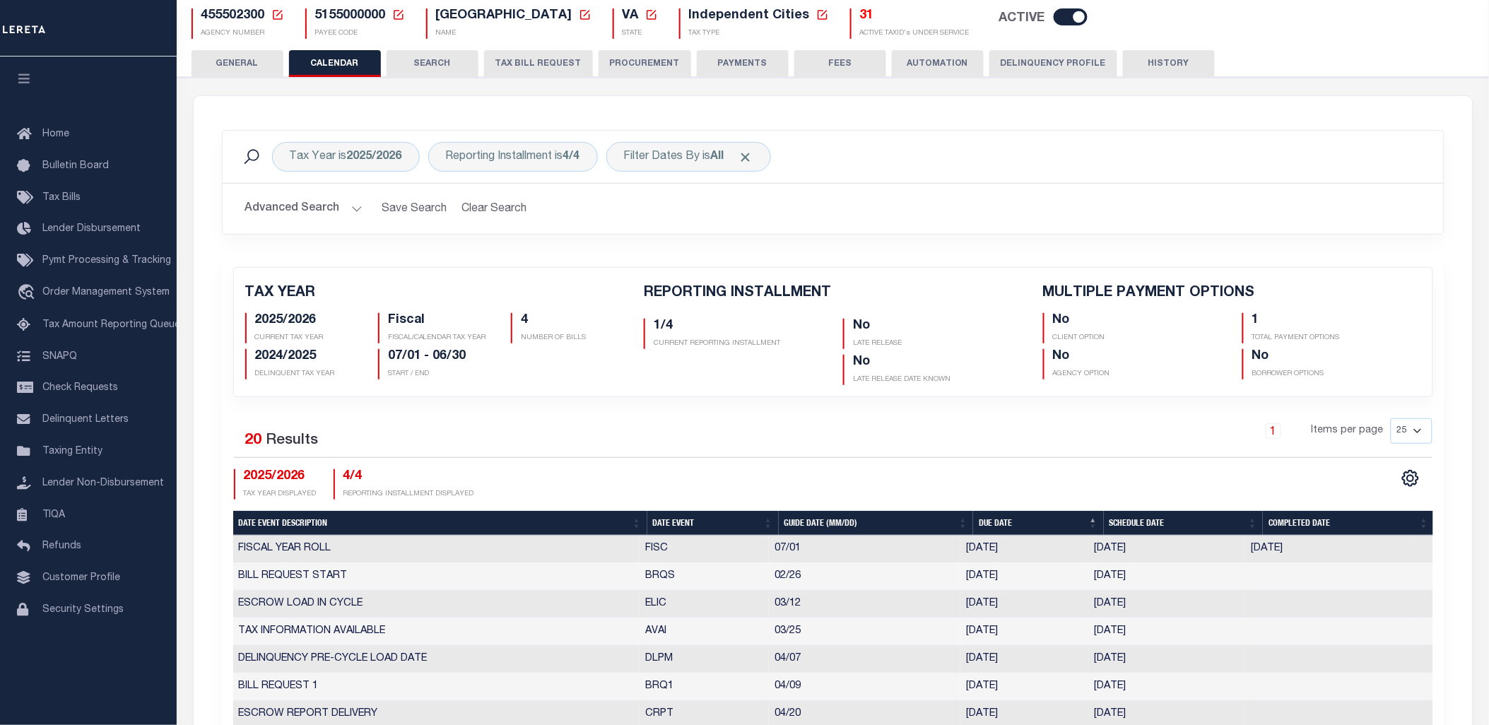
scroll to position [61, 0]
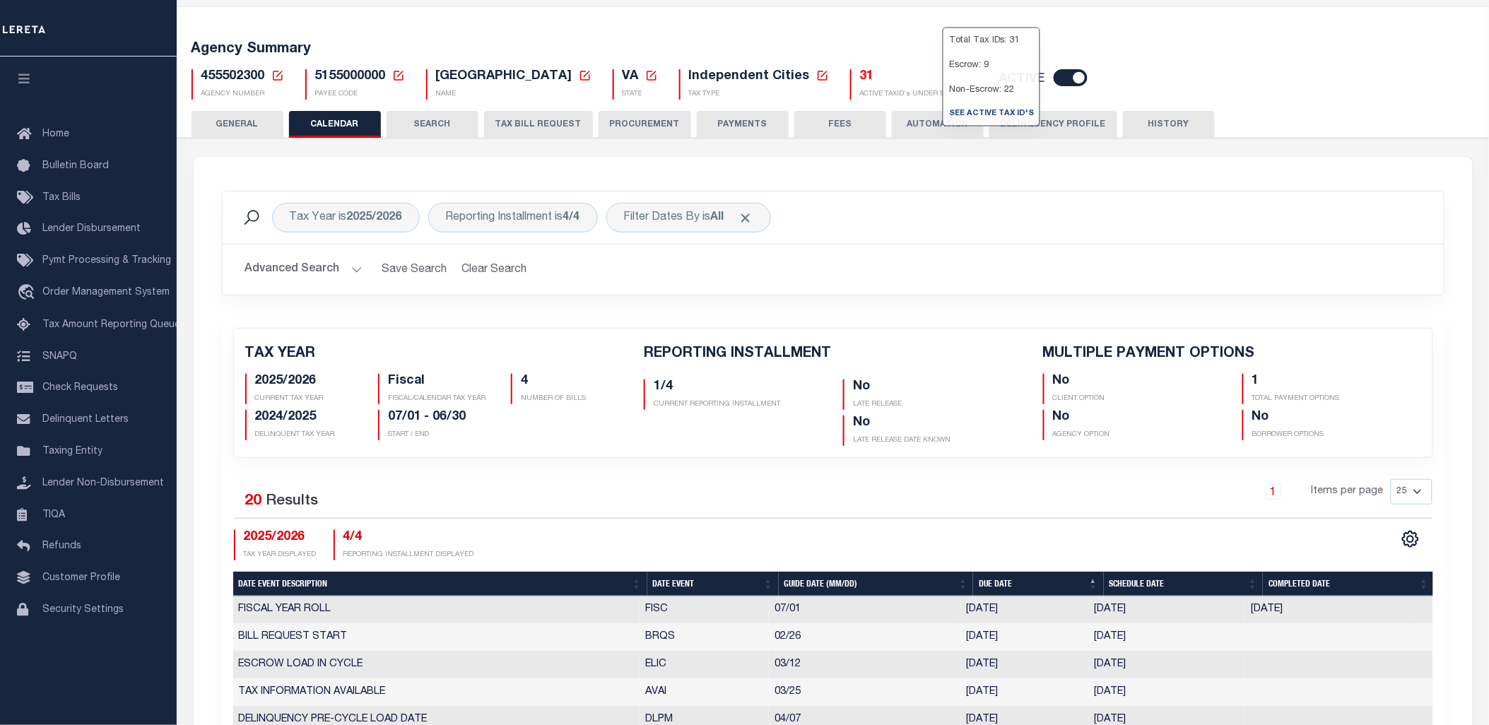
click at [860, 76] on h5 "31" at bounding box center [915, 77] width 110 height 16
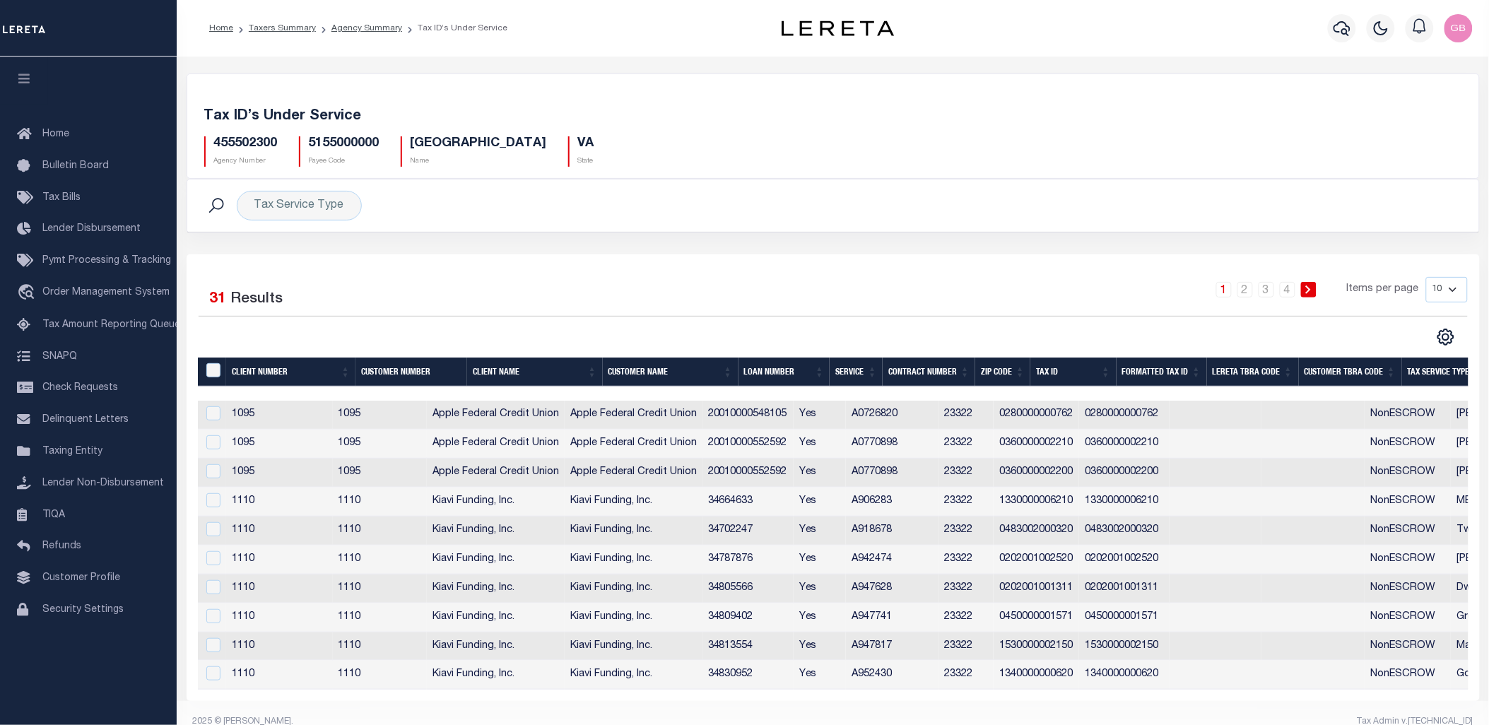
click at [1433, 285] on select "10 25 50 100" at bounding box center [1447, 289] width 42 height 25
select select "100"
click at [1426, 277] on select "10 25 50 100" at bounding box center [1447, 289] width 42 height 25
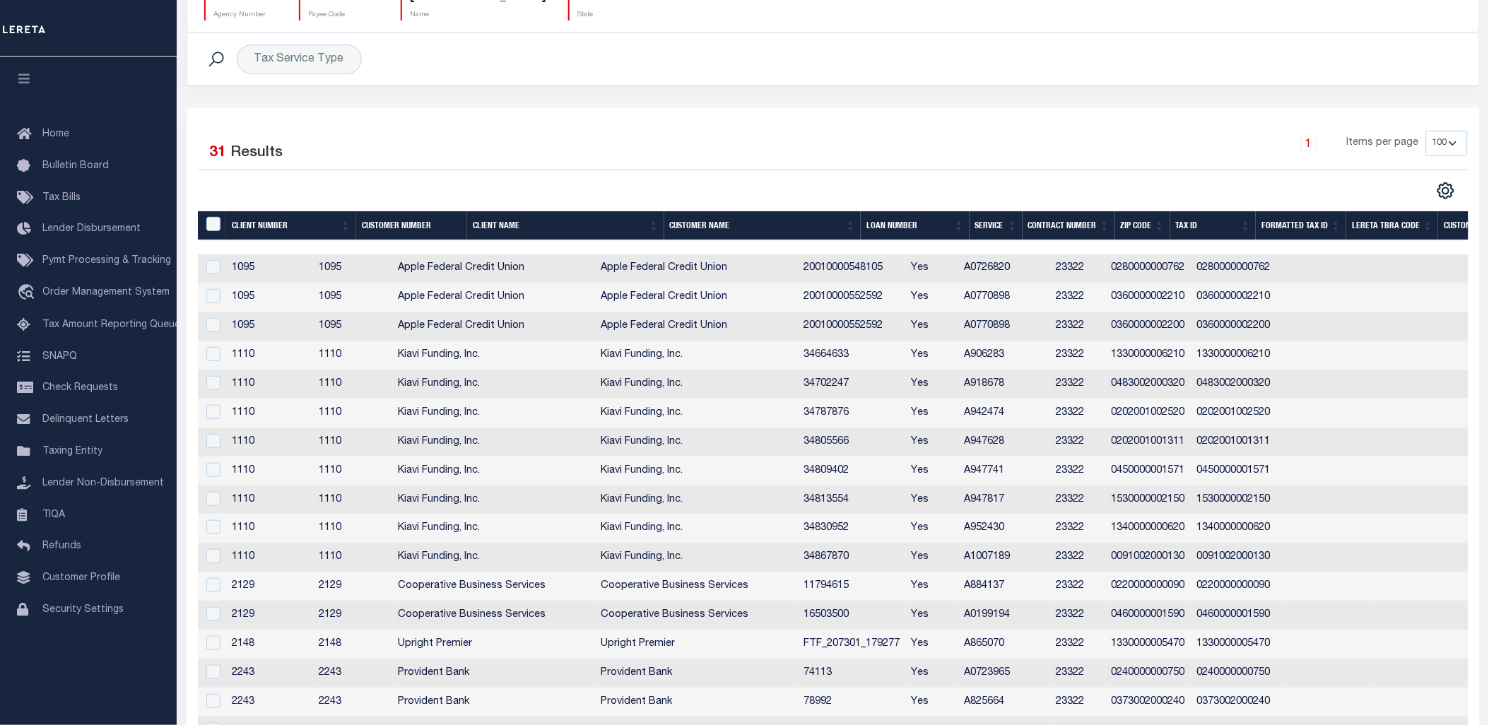
scroll to position [392, 0]
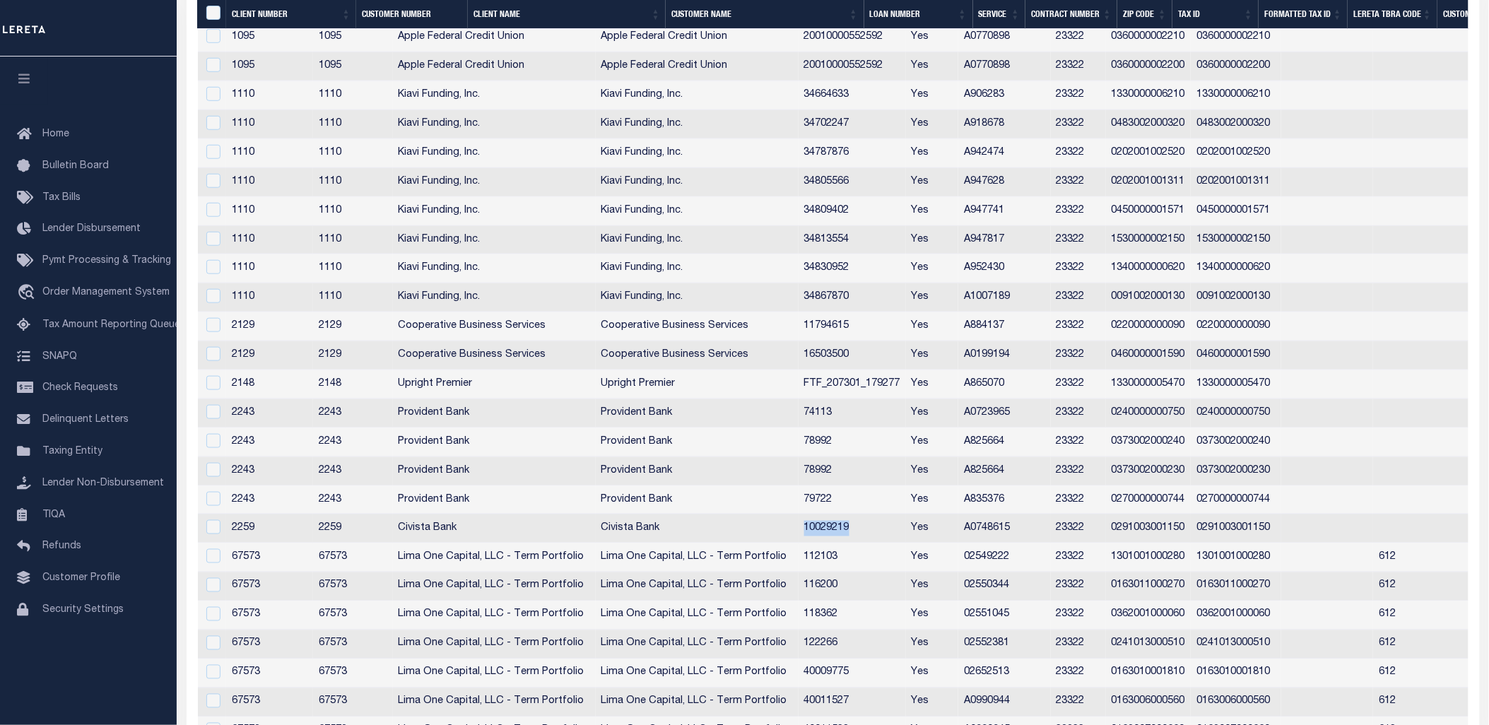
drag, startPoint x: 865, startPoint y: 533, endPoint x: 924, endPoint y: 533, distance: 58.7
click at [906, 533] on td "10029219" at bounding box center [852, 529] width 107 height 29
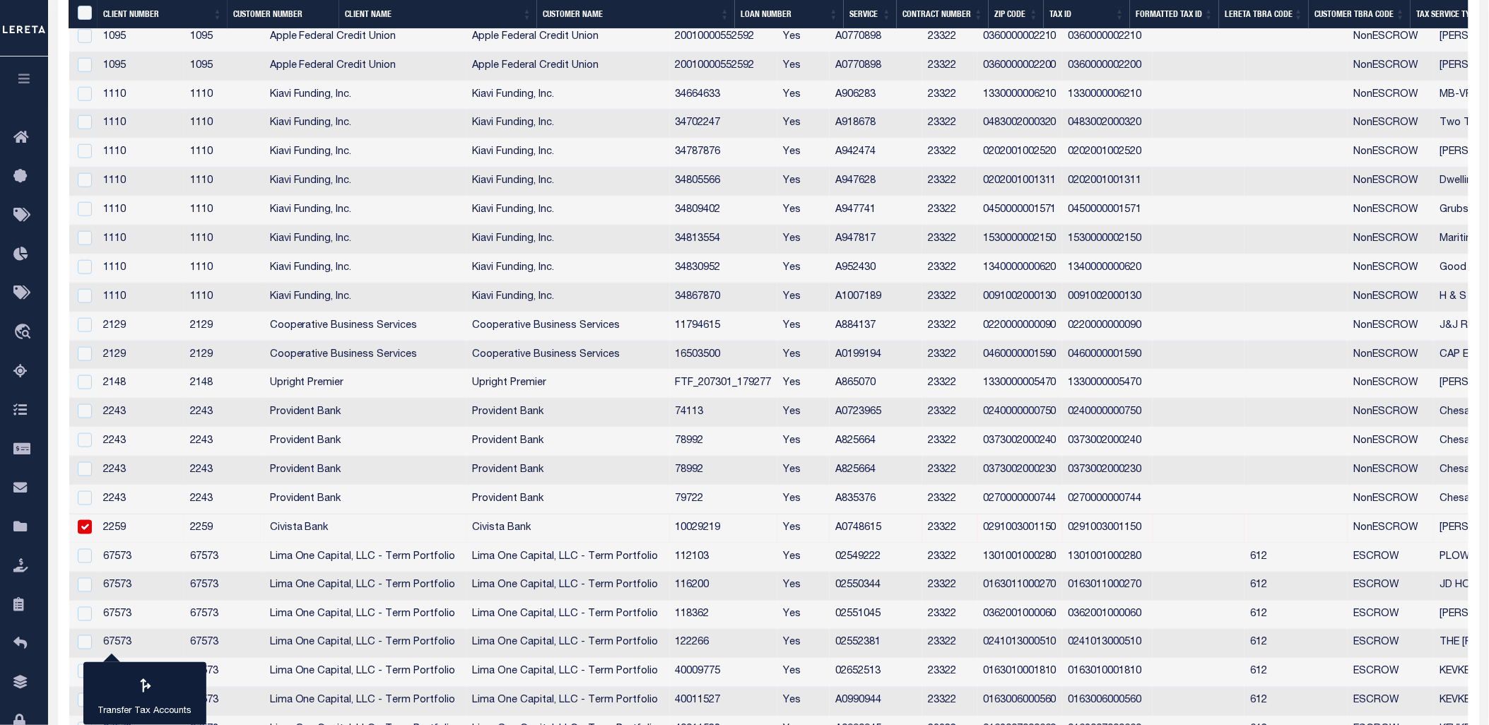
drag, startPoint x: 901, startPoint y: 531, endPoint x: 746, endPoint y: 534, distance: 155.5
click at [739, 530] on td "10029219" at bounding box center [723, 529] width 107 height 29
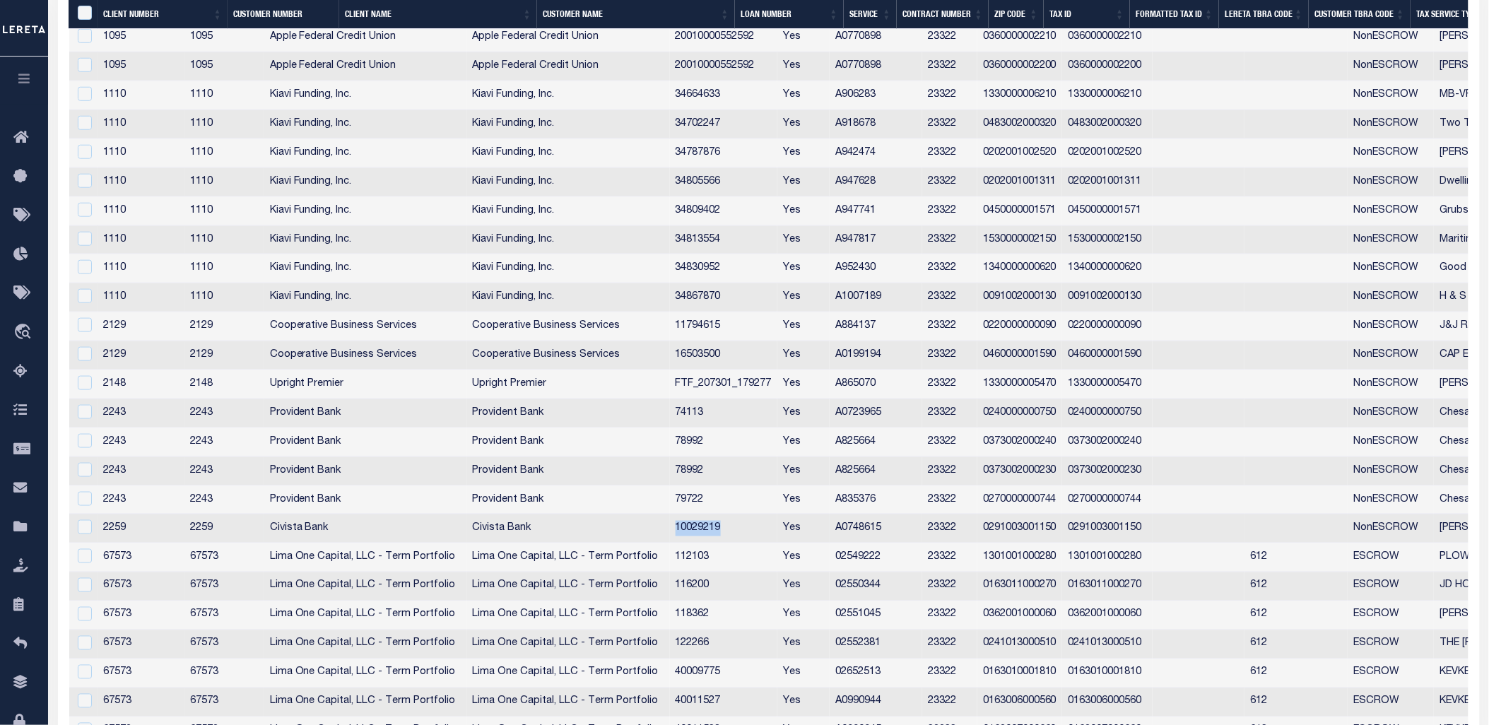
drag, startPoint x: 736, startPoint y: 531, endPoint x: 787, endPoint y: 531, distance: 51.6
click at [777, 531] on td "10029219" at bounding box center [723, 529] width 107 height 29
checkbox input "true"
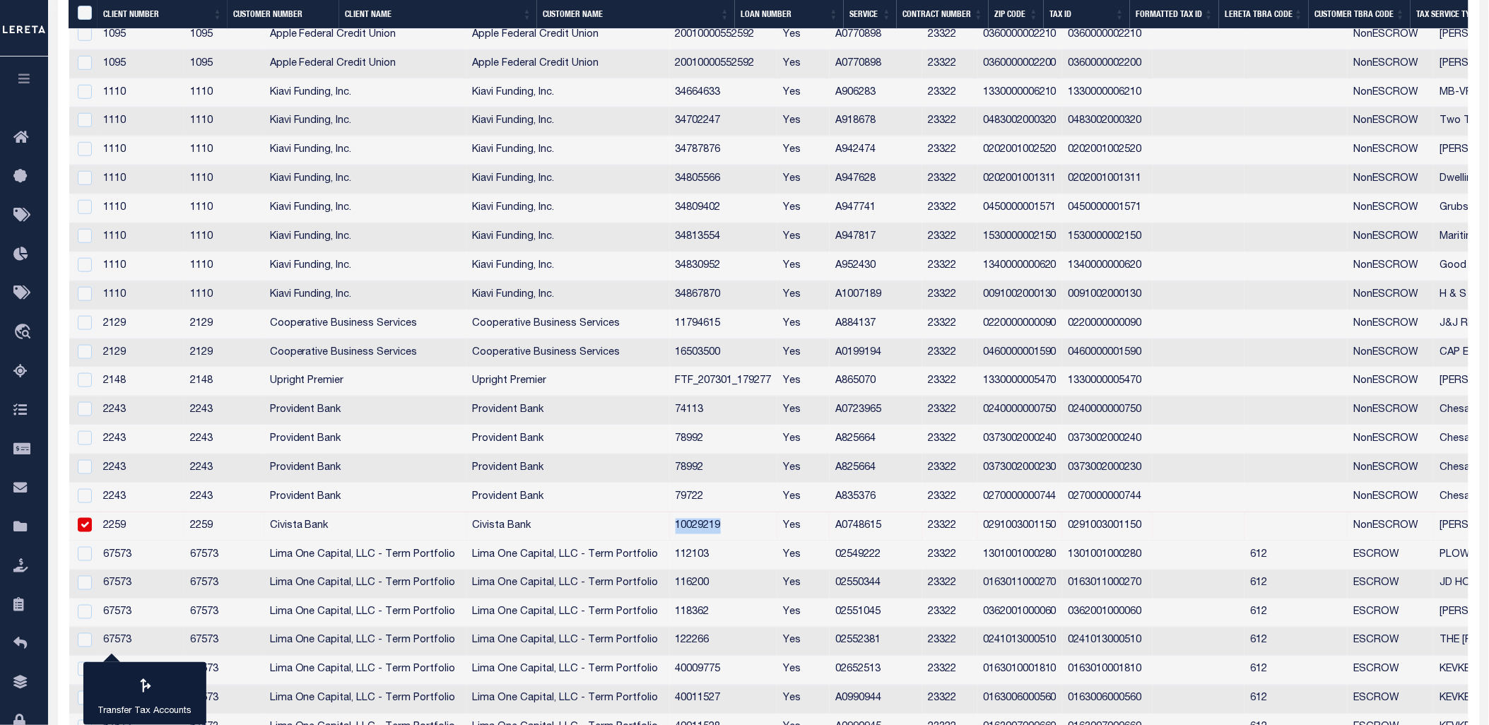
copy td "10029219"
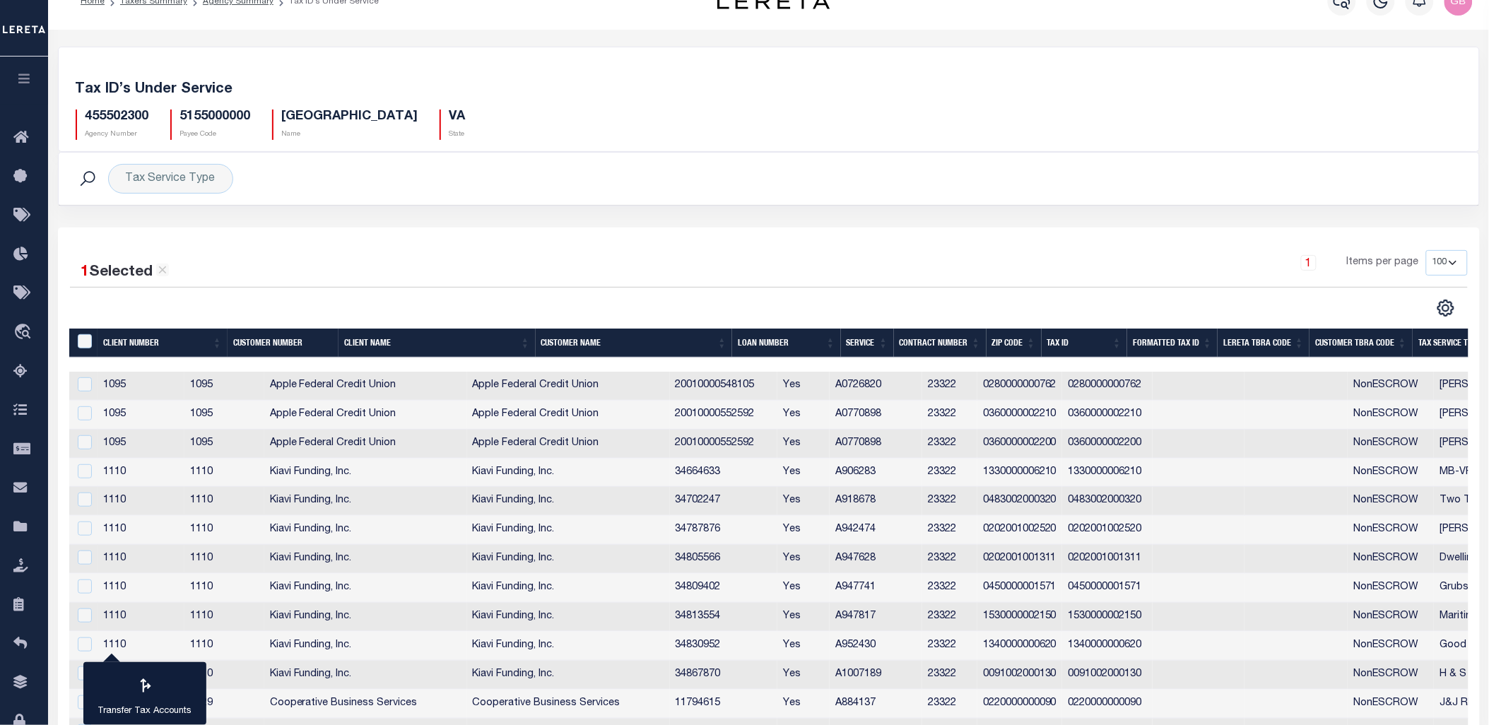
scroll to position [0, 0]
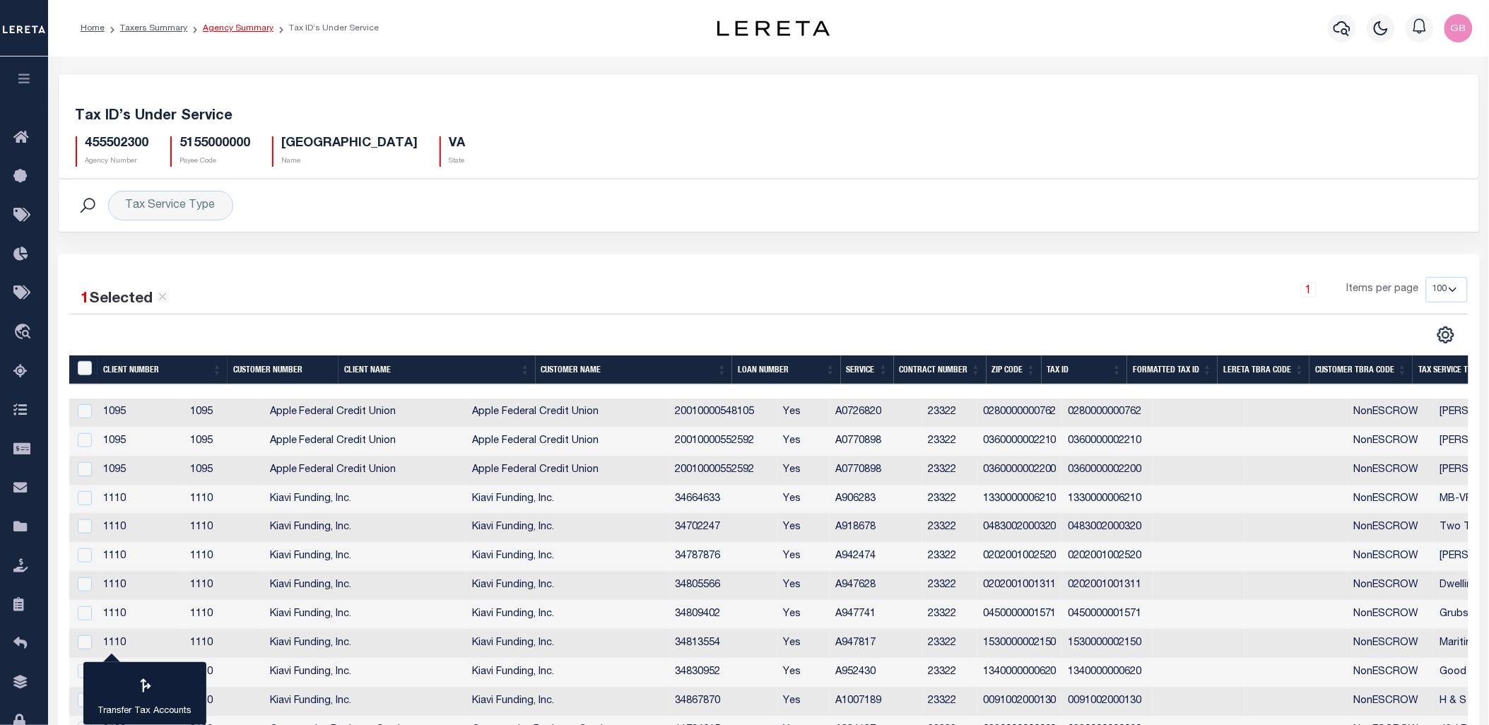
click at [228, 24] on link "Agency Summary" at bounding box center [238, 28] width 71 height 8
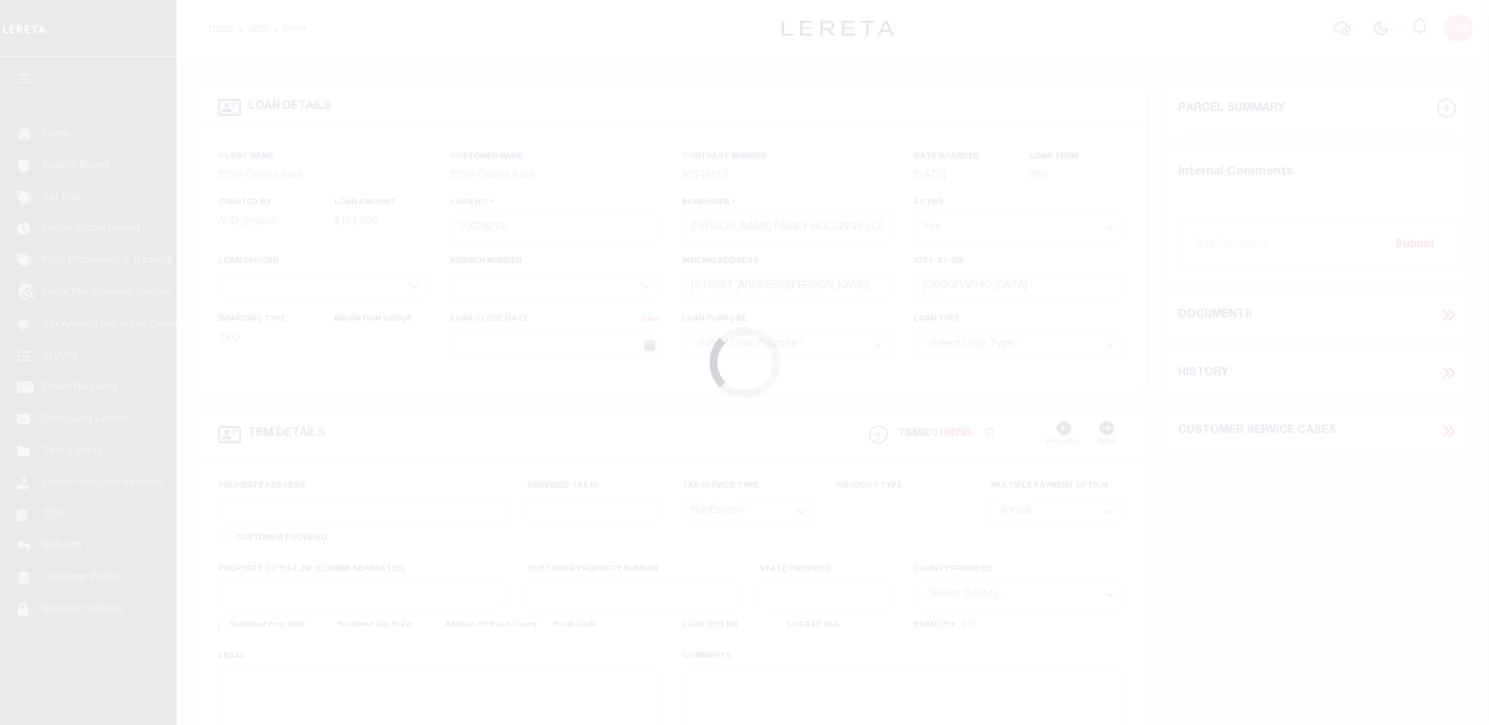
select select "NonEscrow"
select select "20674"
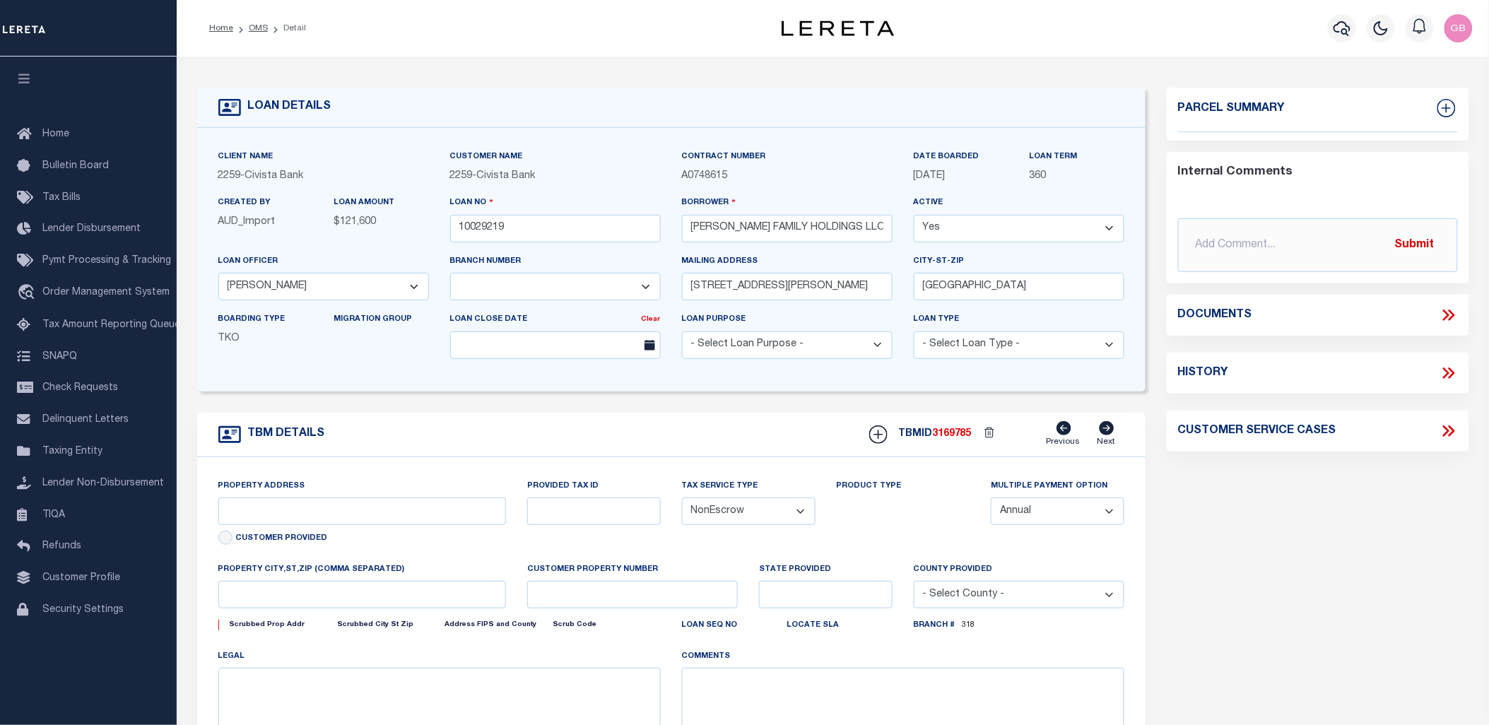
select select "7635"
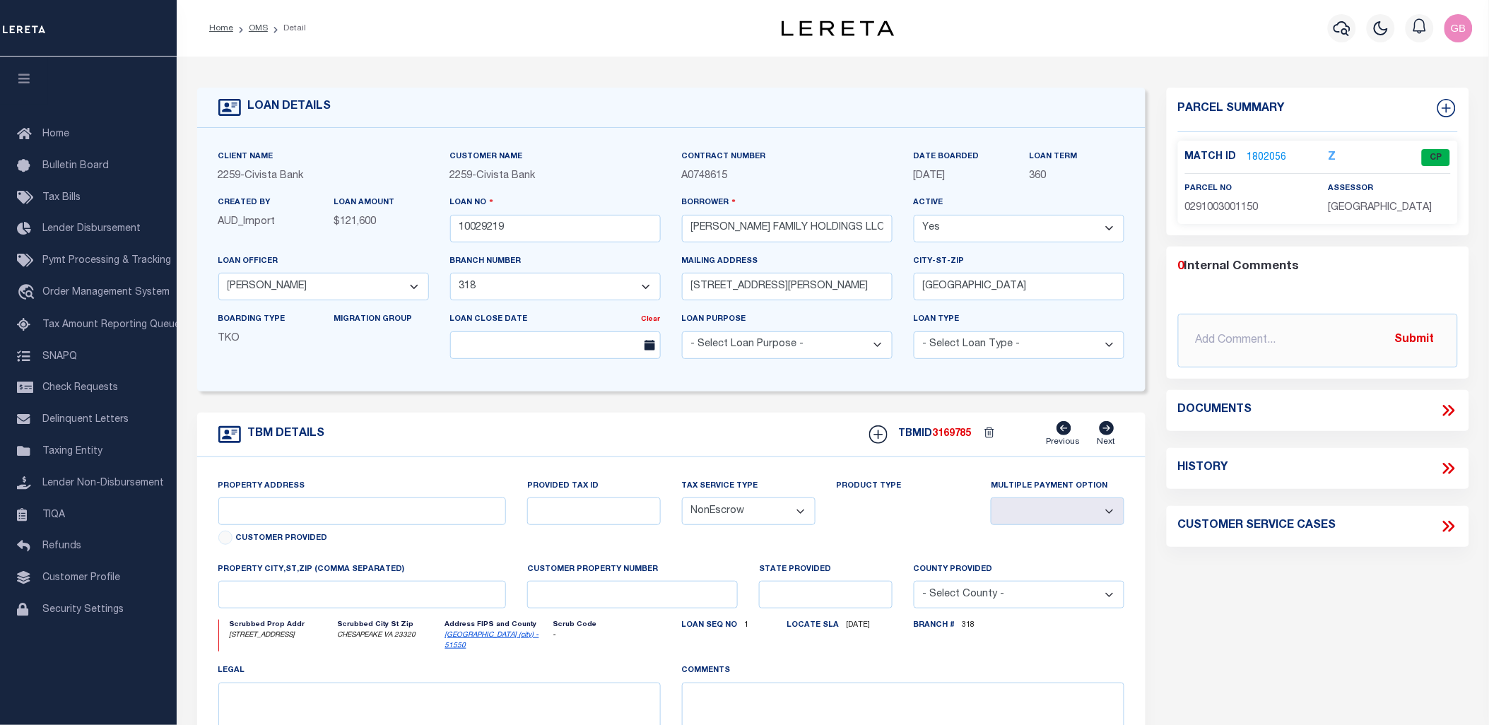
type input "[STREET_ADDRESS]"
type input "291003001150"
select select
type input "CHESAPEAKE VA 23320"
type input "C"
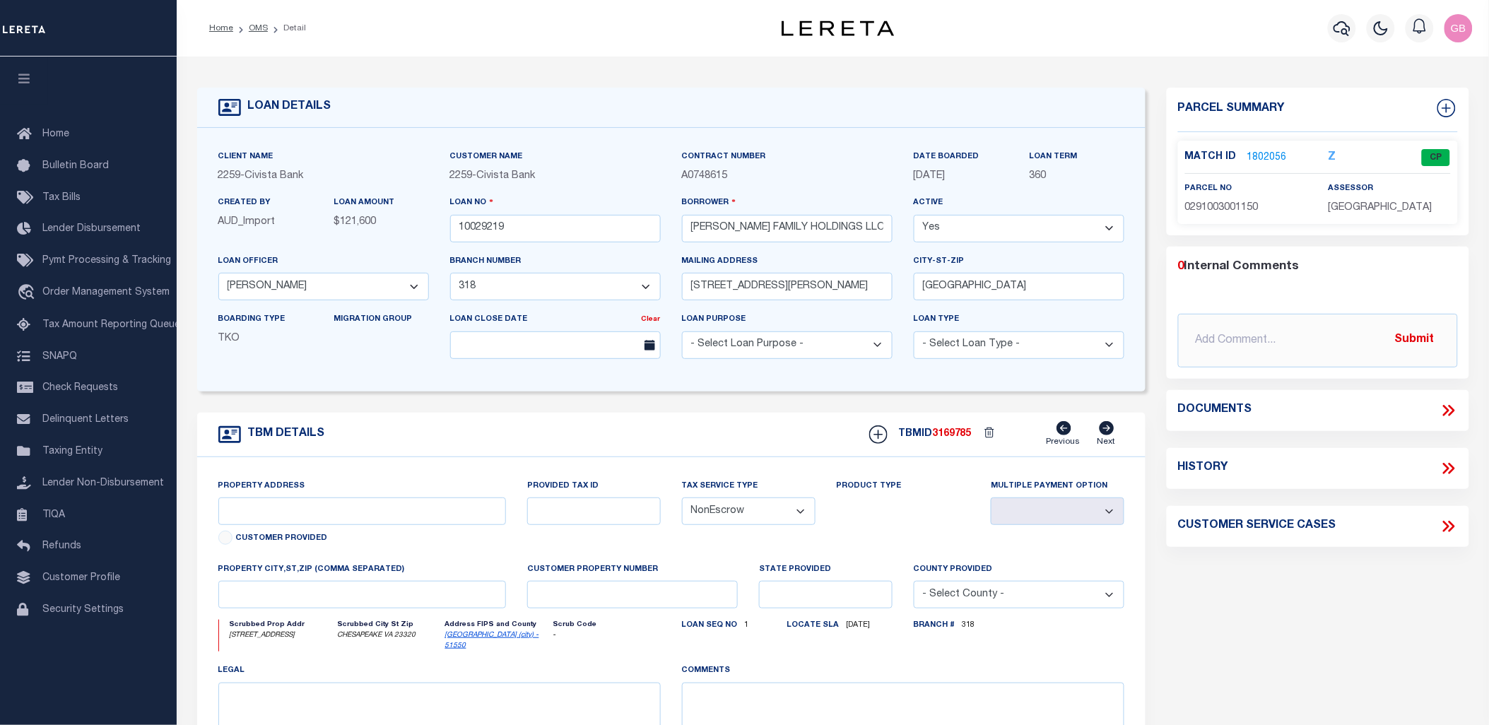
type input "VA"
select select
click at [1269, 158] on link "1802056" at bounding box center [1267, 158] width 40 height 15
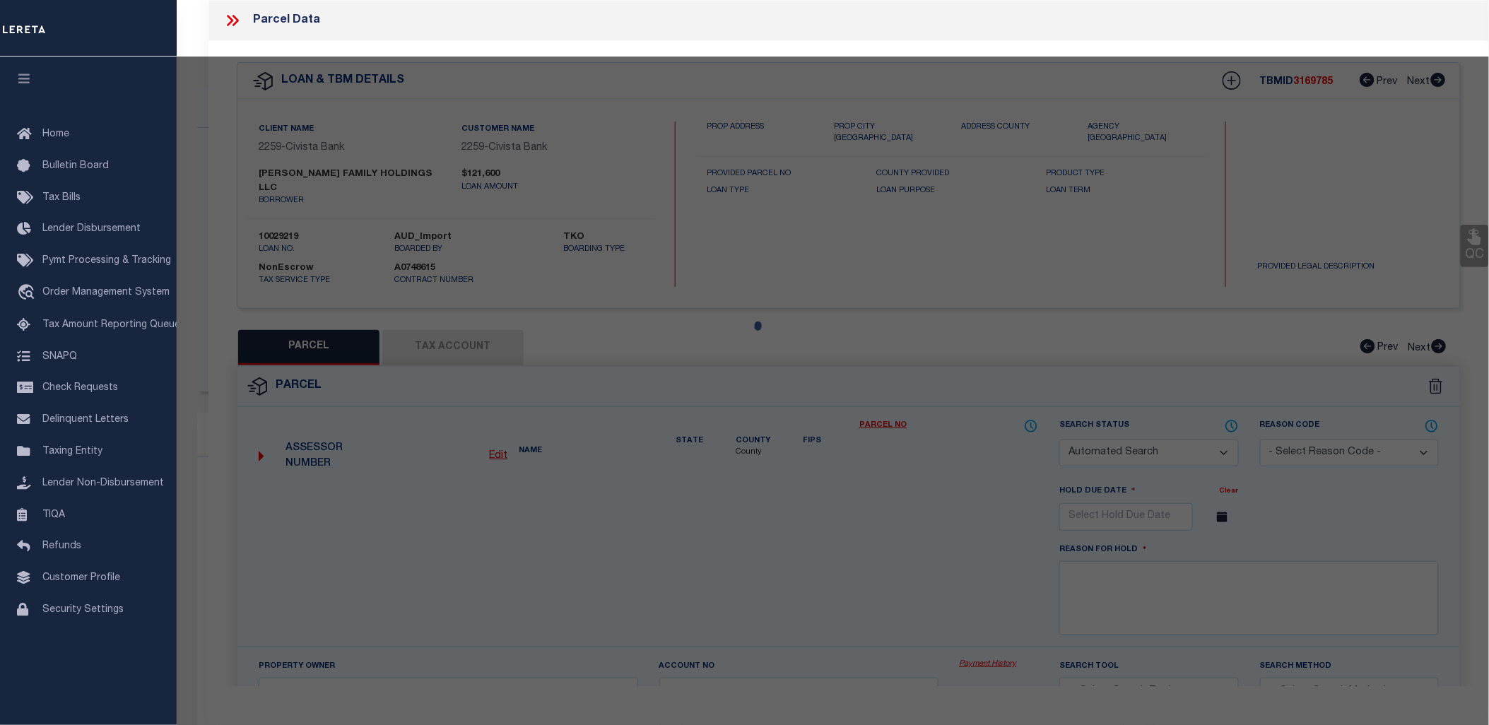
checkbox input "false"
select select "CP"
type input "[PERSON_NAME] FAMILY HOLDINGS LLC"
select select
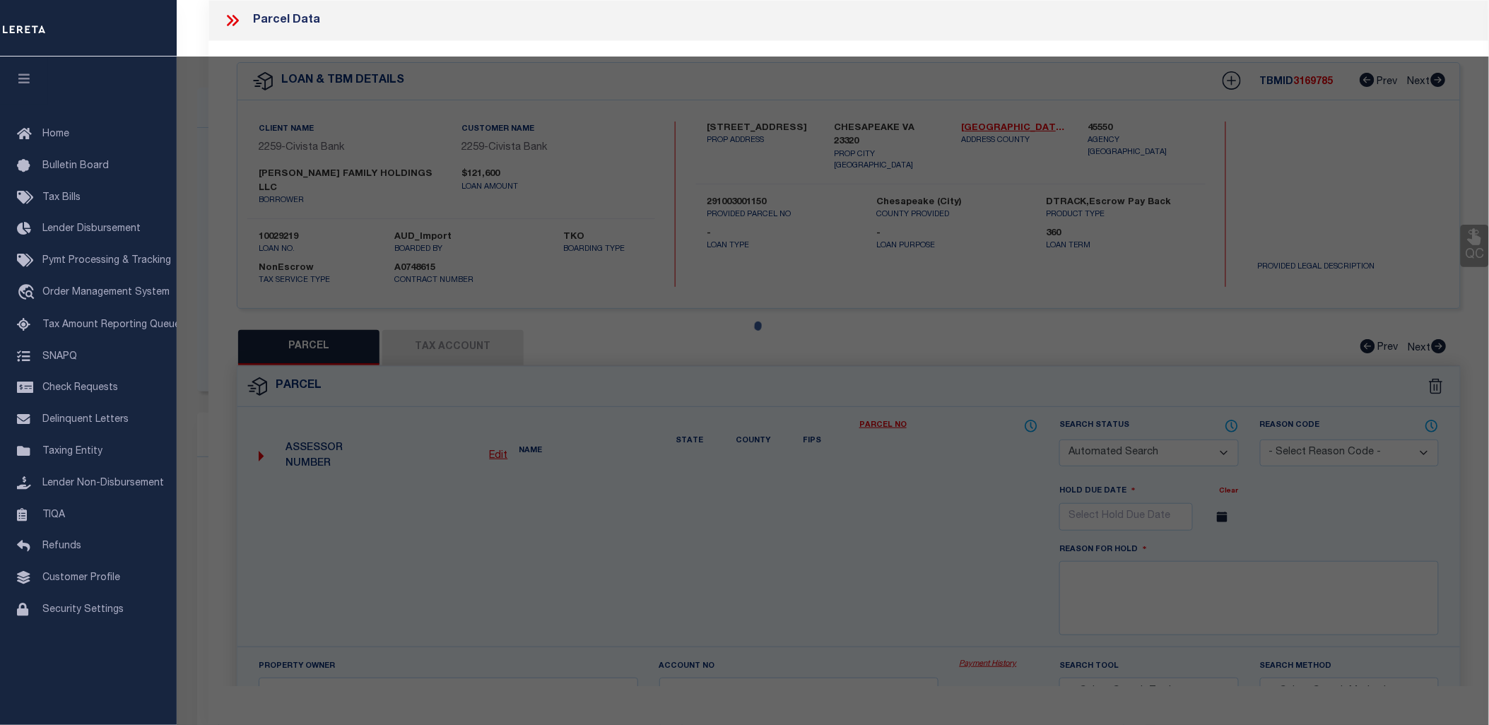
type input "[STREET_ADDRESS]"
checkbox input "false"
type input "CHESAPEAKE VA 23320"
type textarea "[STREET_ADDRESS]"
type textarea "Information Only - Installment Tax Years Based on Agency Review"
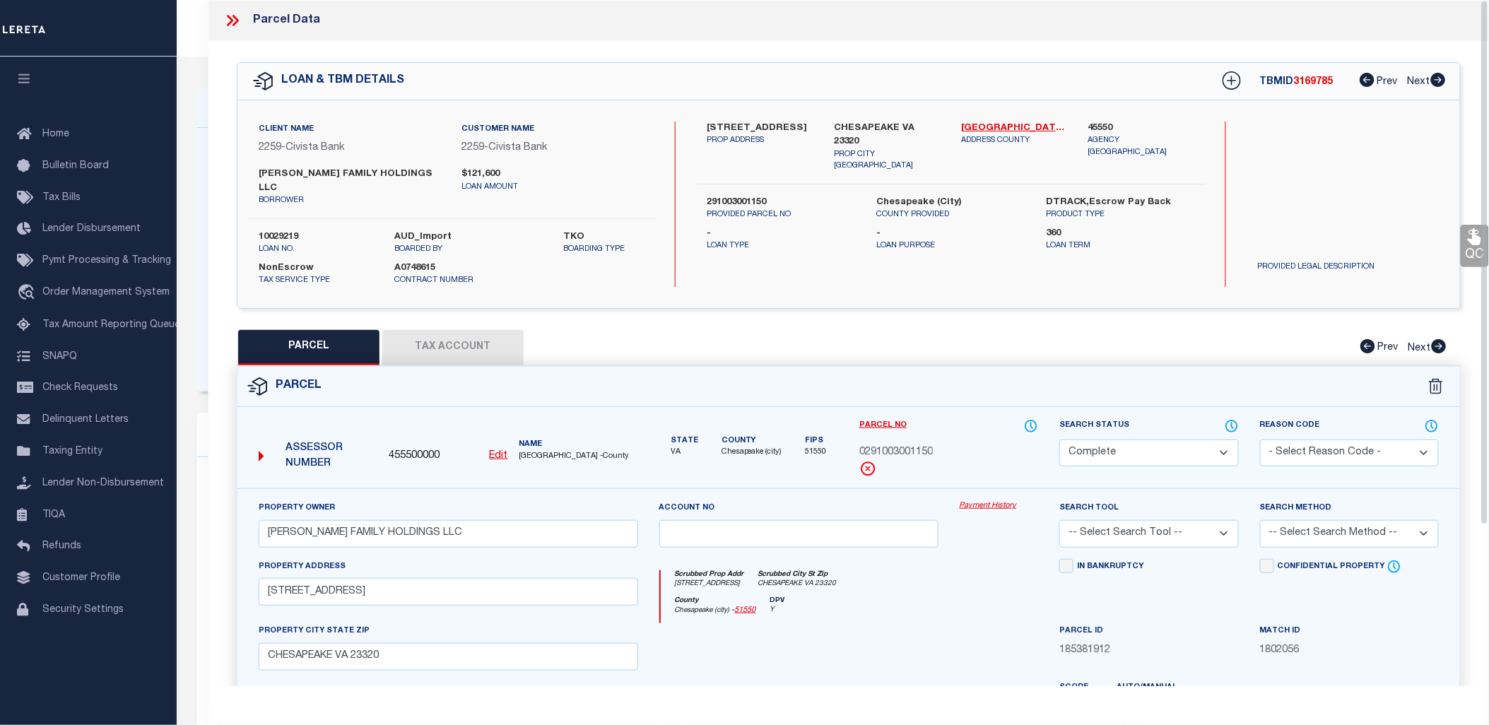
click at [242, 12] on div at bounding box center [238, 20] width 30 height 18
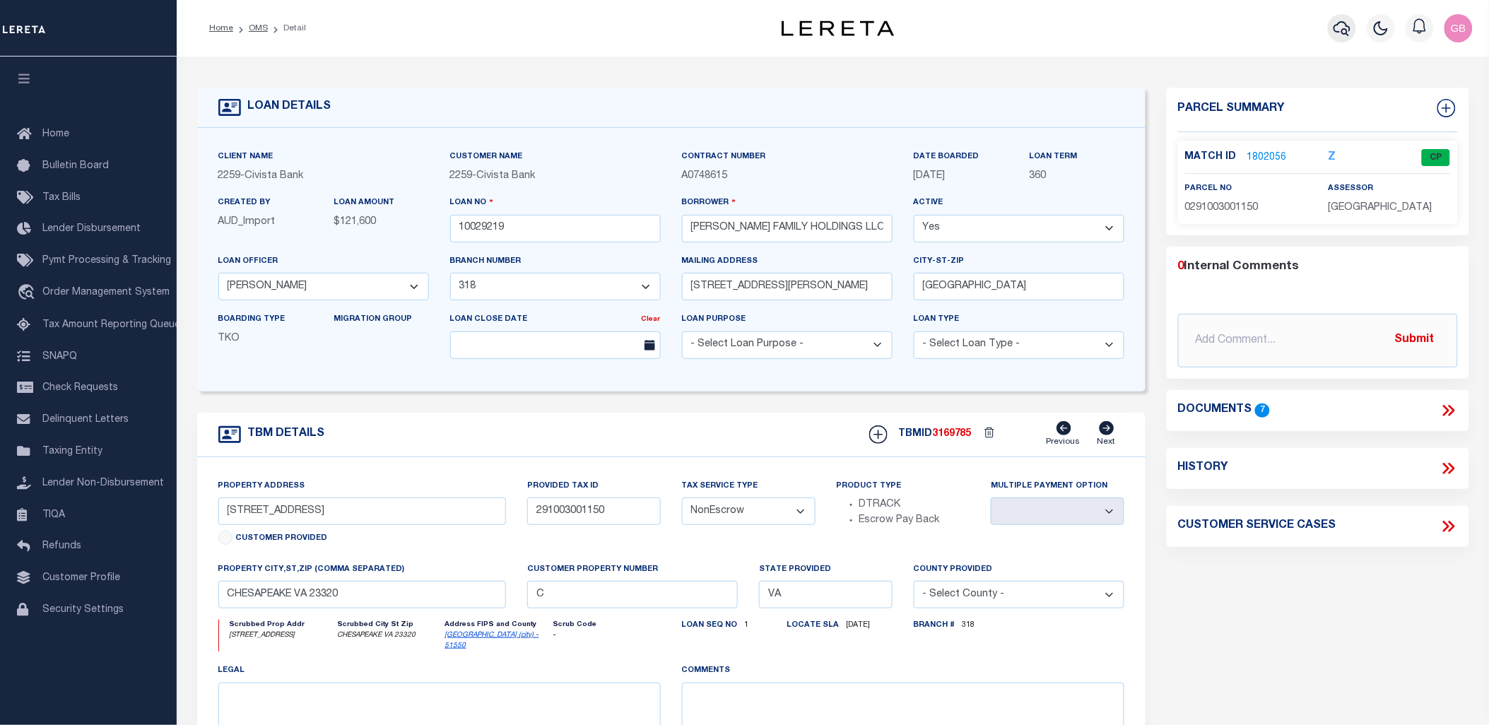
click at [1343, 36] on icon "button" at bounding box center [1342, 28] width 17 height 17
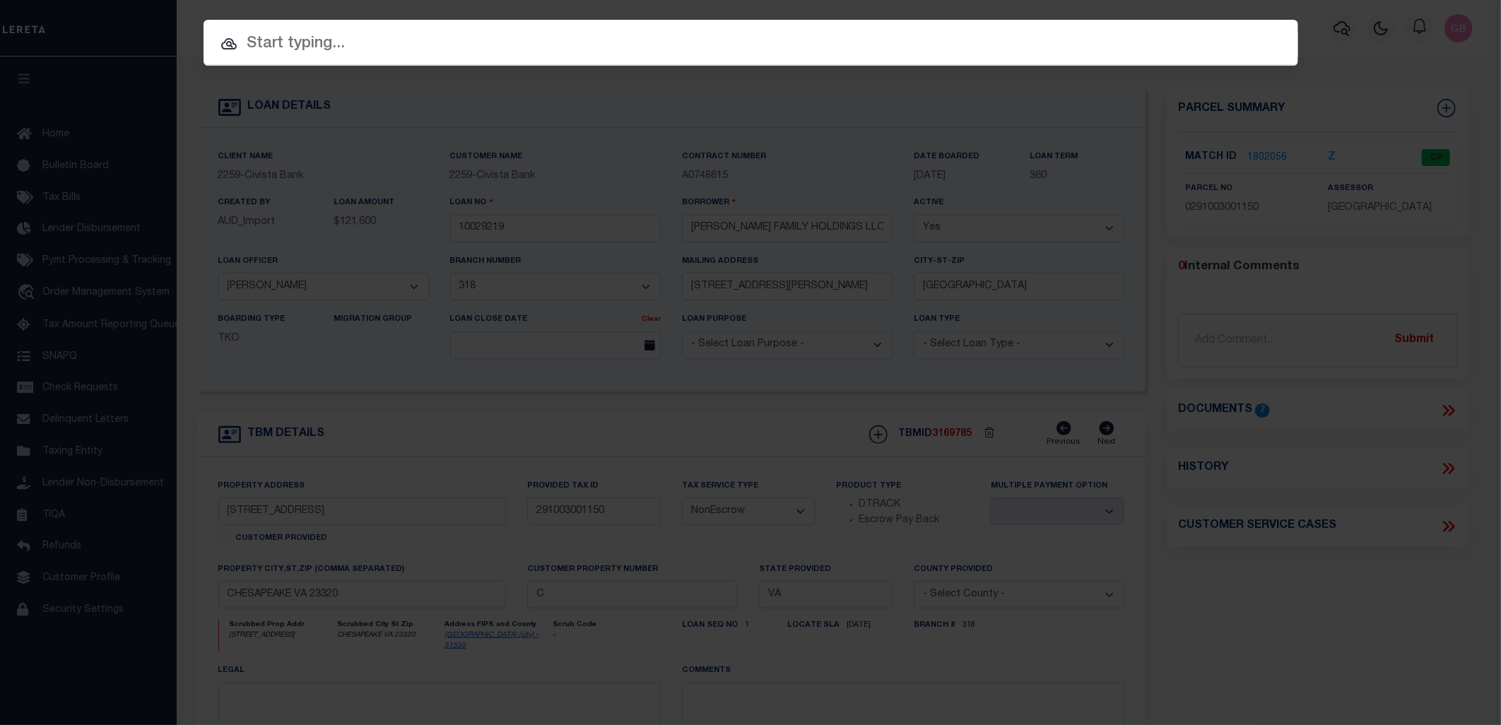
paste input "34664633"
type input "34664633"
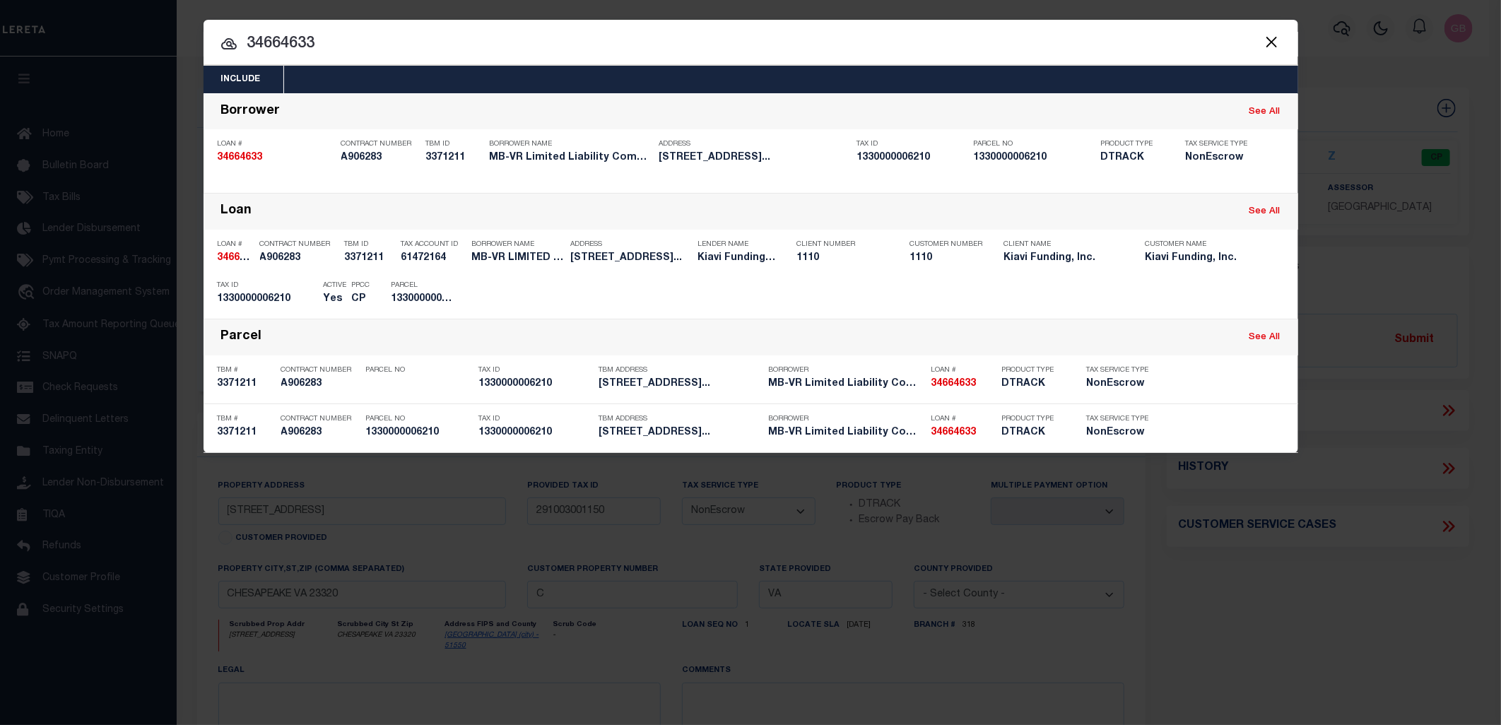
click at [1274, 180] on div "OMS" at bounding box center [1265, 182] width 29 height 16
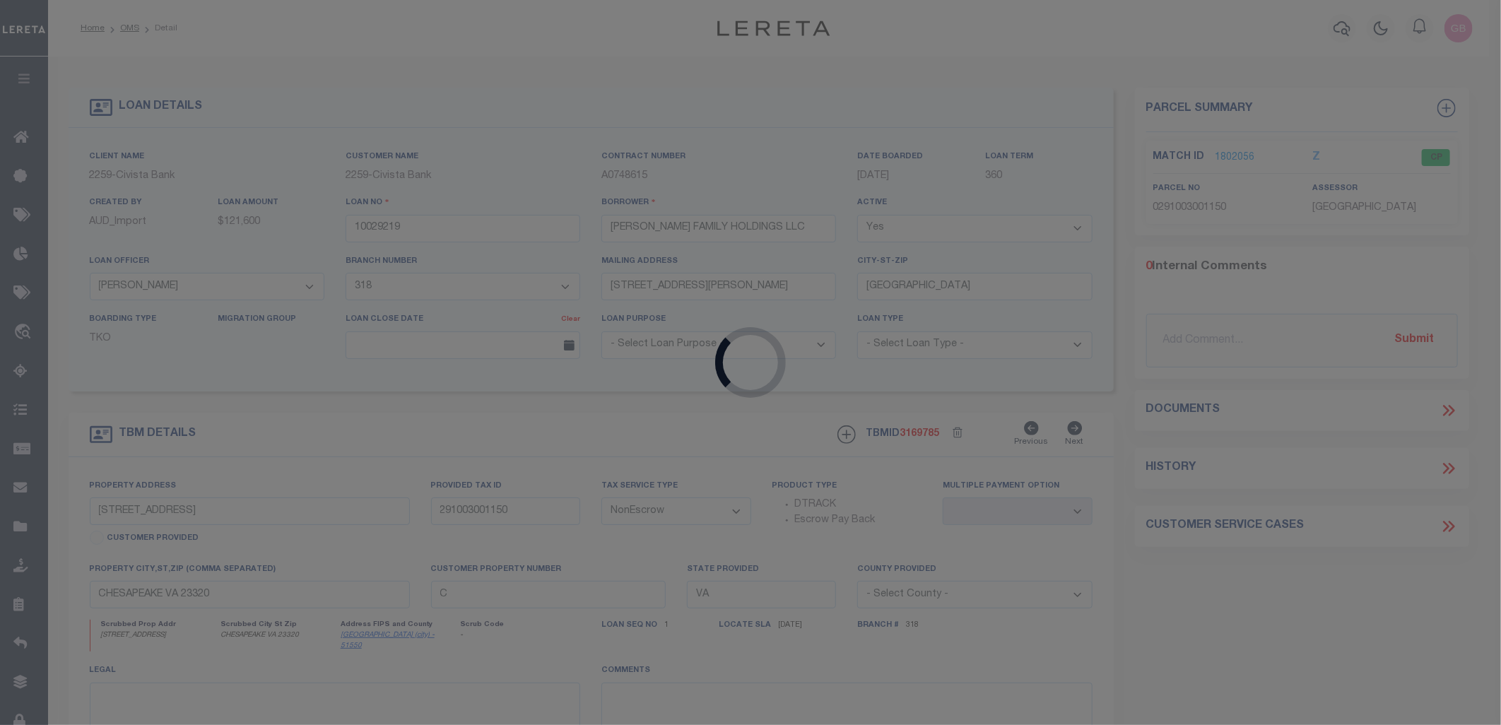
type input "34664633"
type input "MB-VR Limited Liability Company"
select select
select select "10"
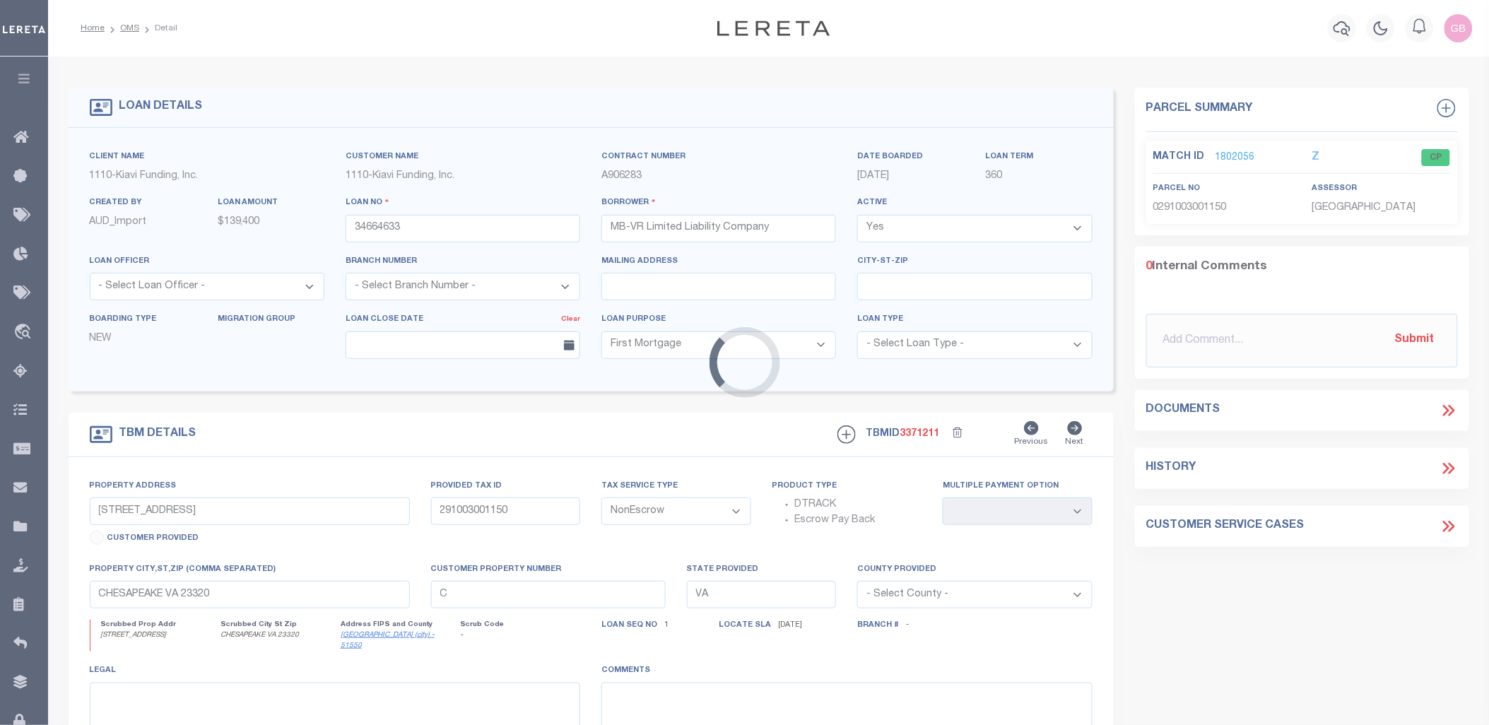
type input "1100 PARK AVENUE, CHESAPEAKE, VA, 23324"
select select
type input "CHESAPEAKE VA 23324"
select select "8518"
select select "3485"
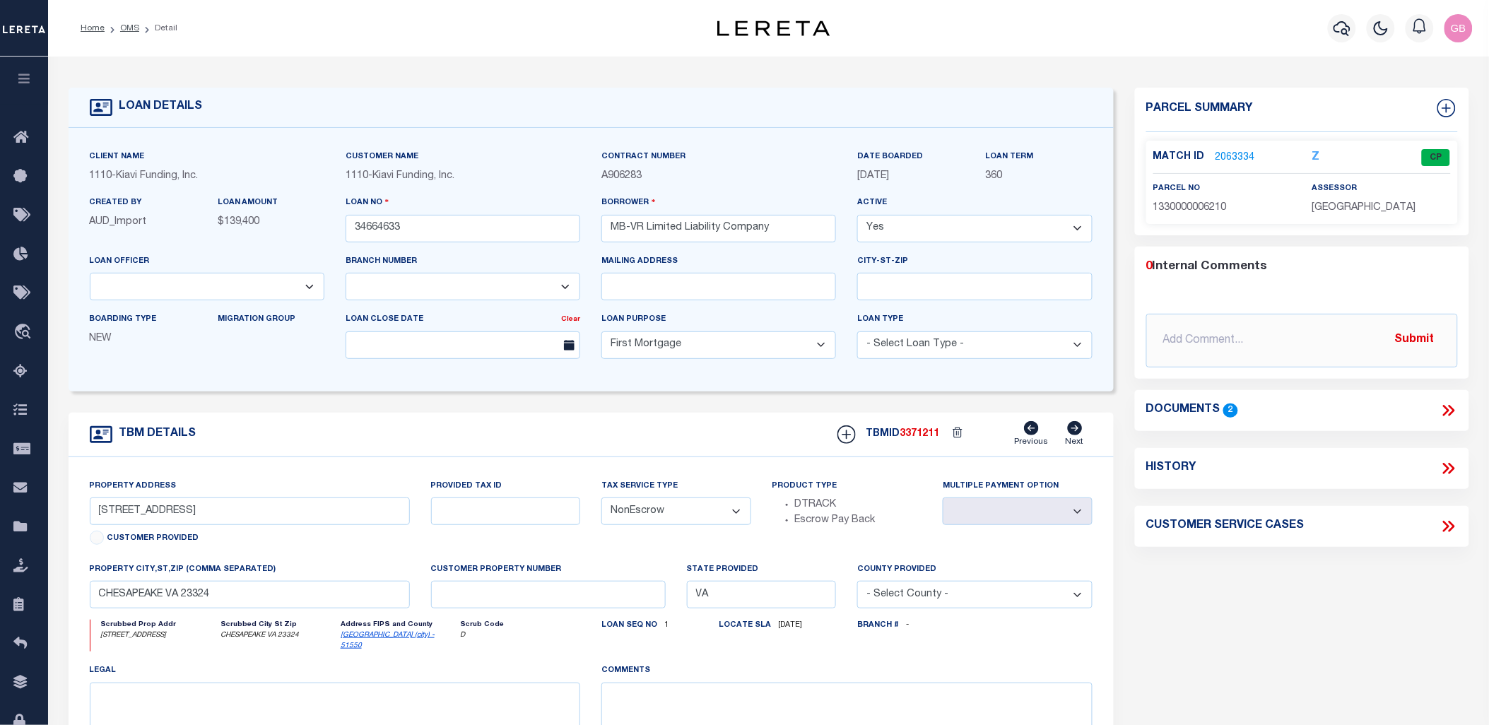
click at [1240, 157] on link "2063334" at bounding box center [1236, 158] width 40 height 15
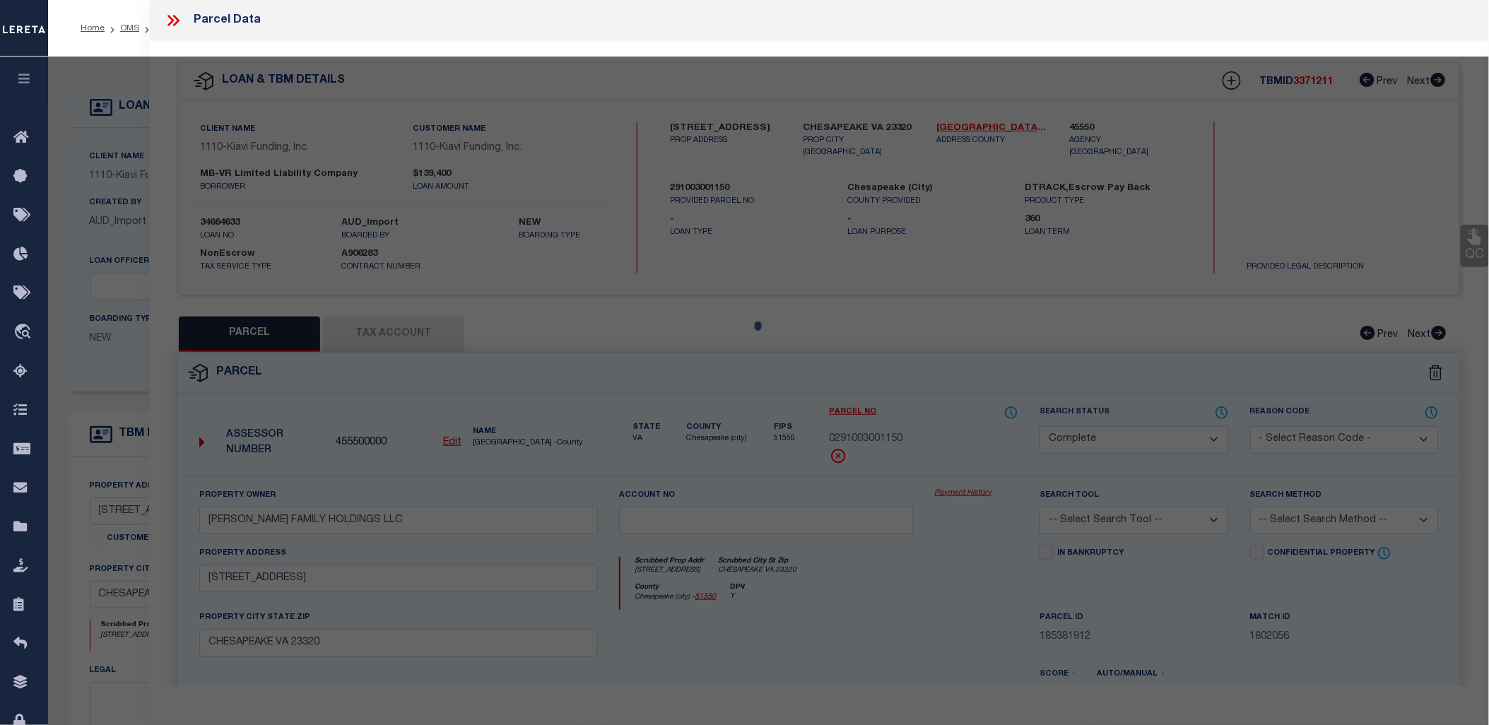
select select "AS"
checkbox input "false"
select select "CP"
type input "MB-VR LLC"
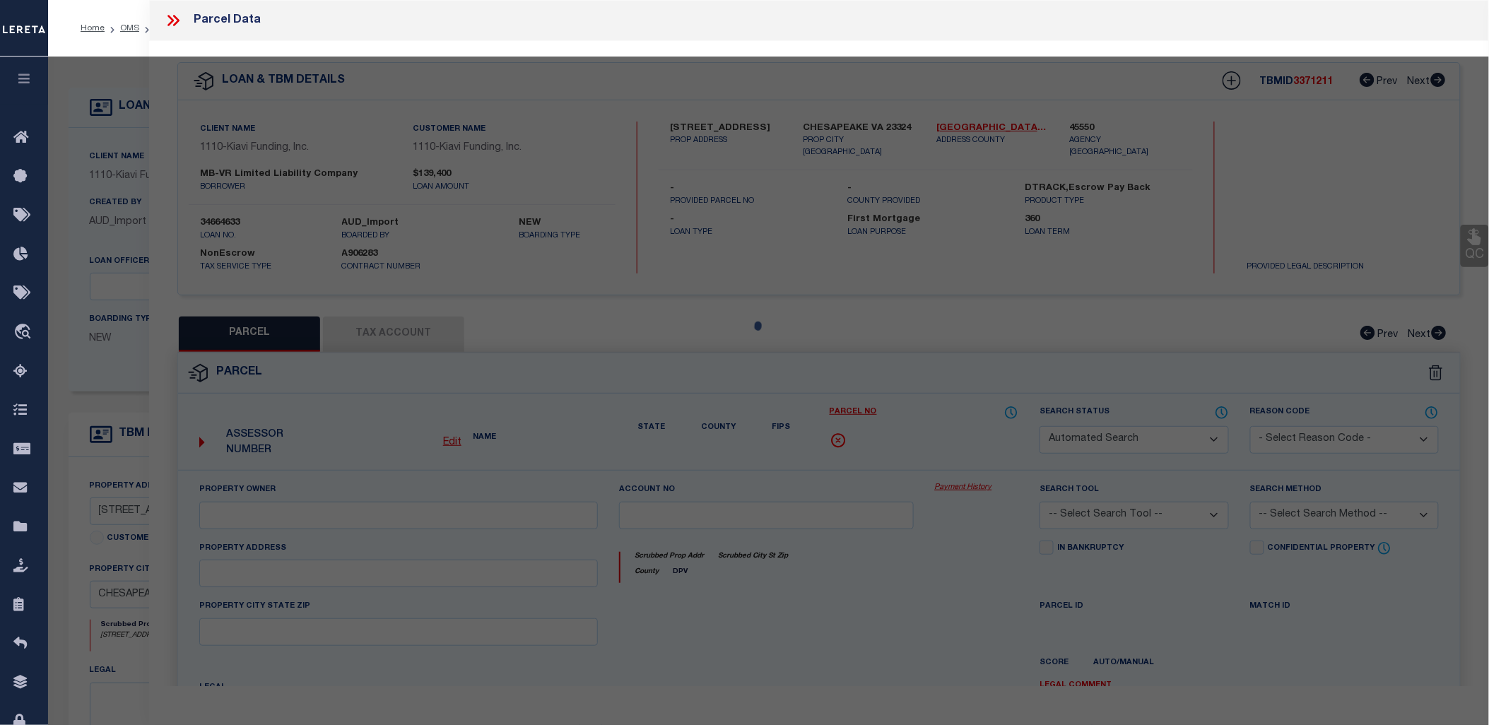
select select
type input "1100 PARK AVE #1"
checkbox input "false"
type input "CHESAPEAKE VA 23324"
type textarea "12 BLK O QUINCY"
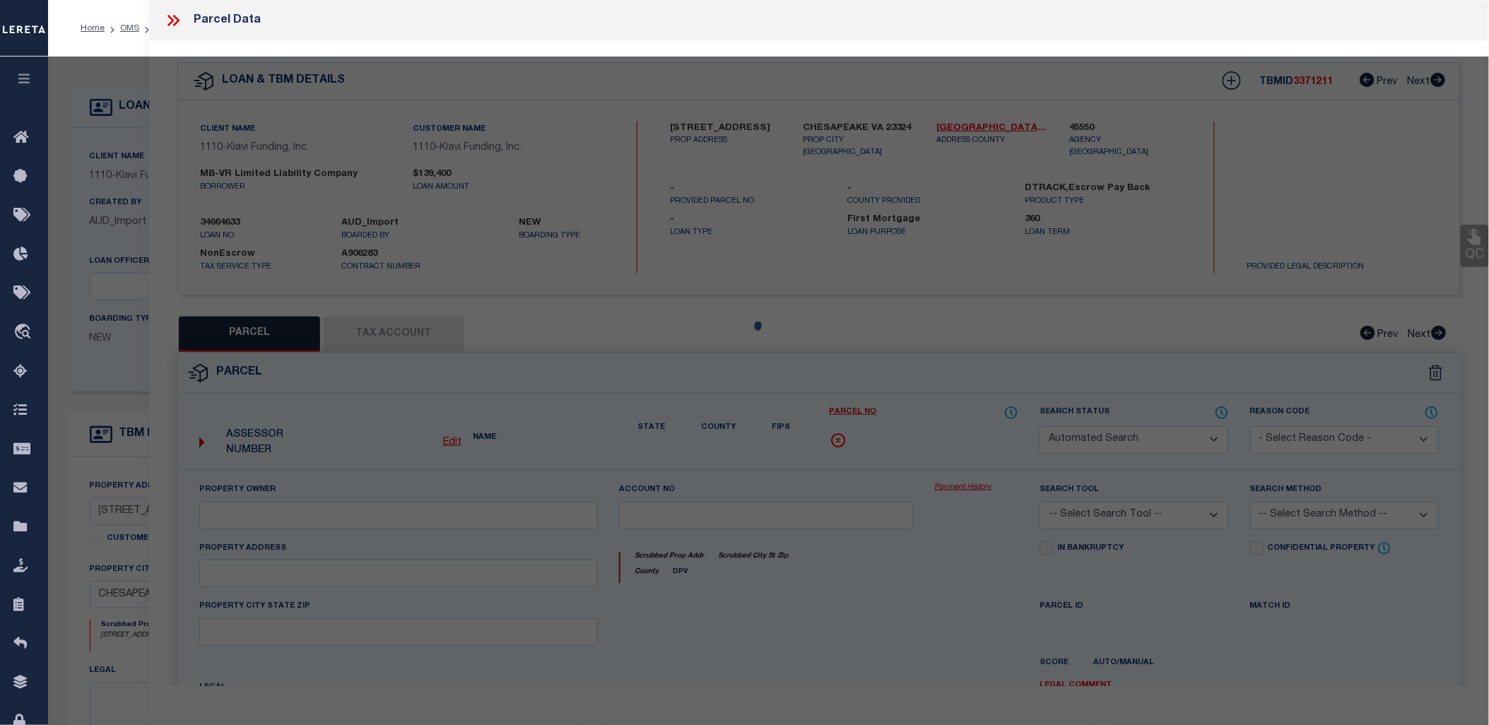
type textarea "Information Only - Installment Tax Years Based on Agency Review"
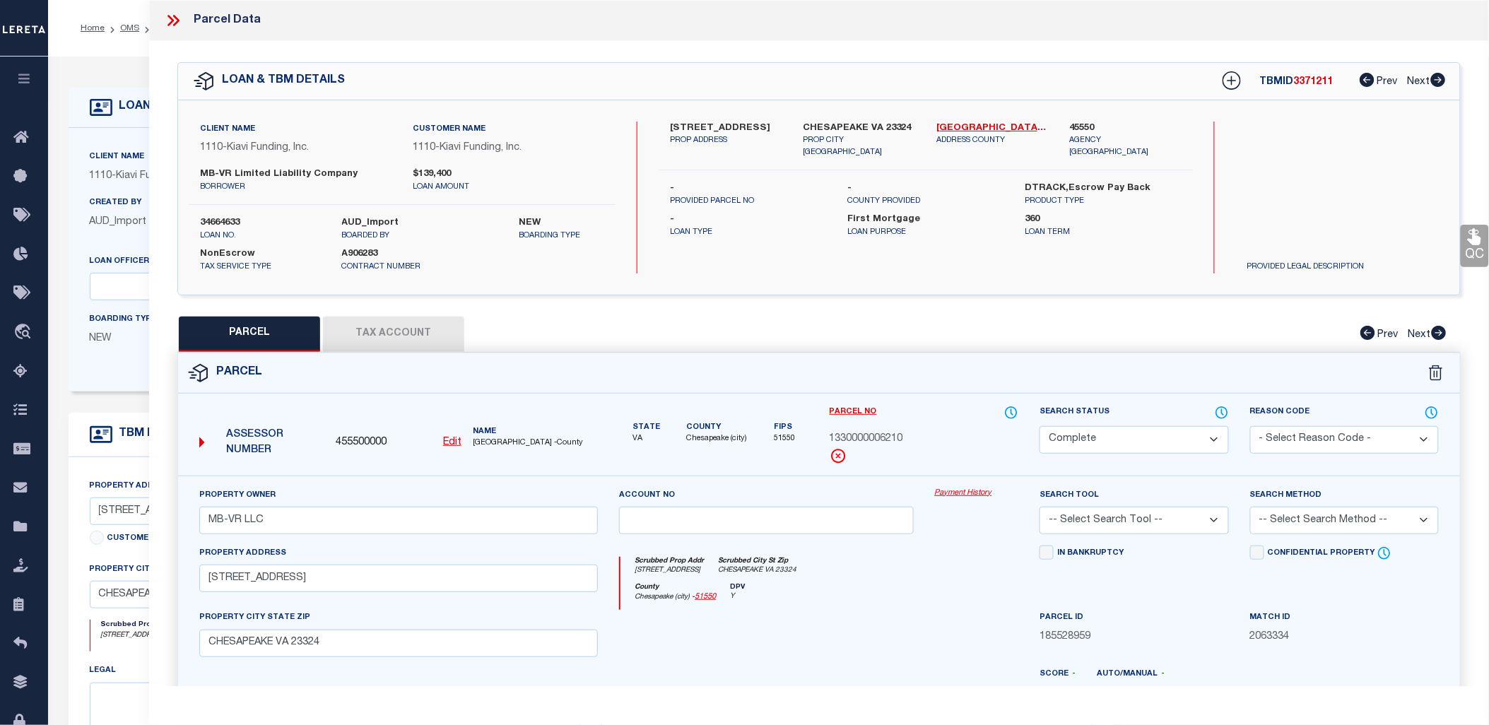
click at [175, 16] on icon at bounding box center [173, 20] width 18 height 18
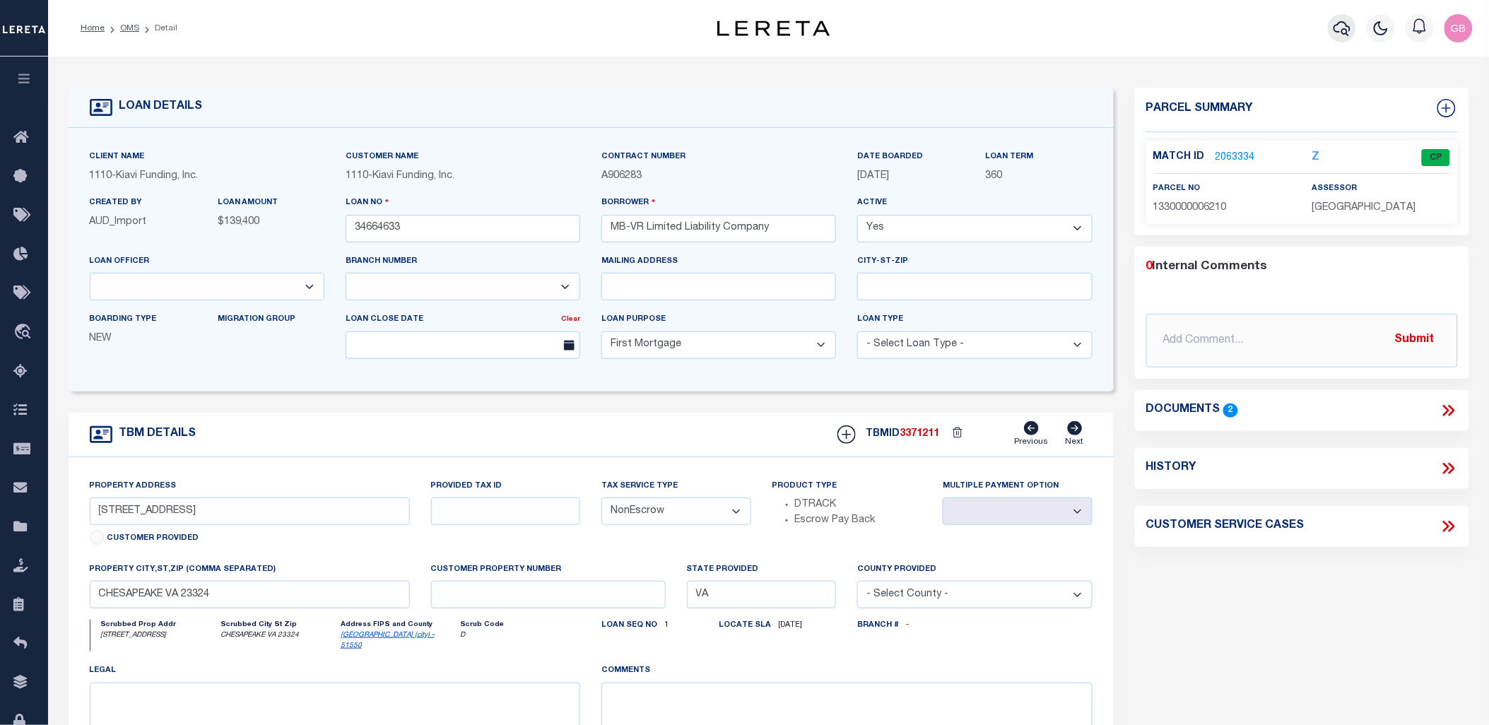
click at [1346, 22] on icon "button" at bounding box center [1342, 28] width 17 height 17
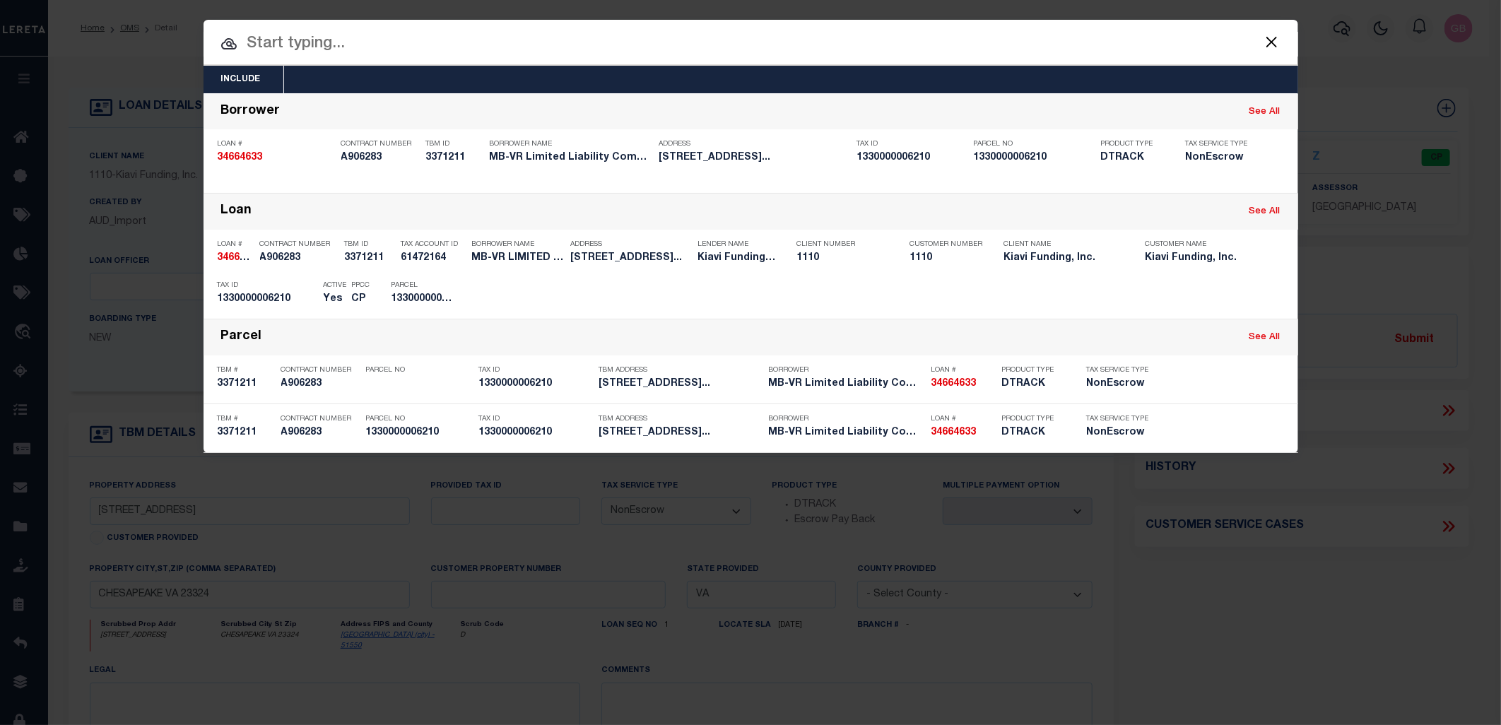
paste input "74113"
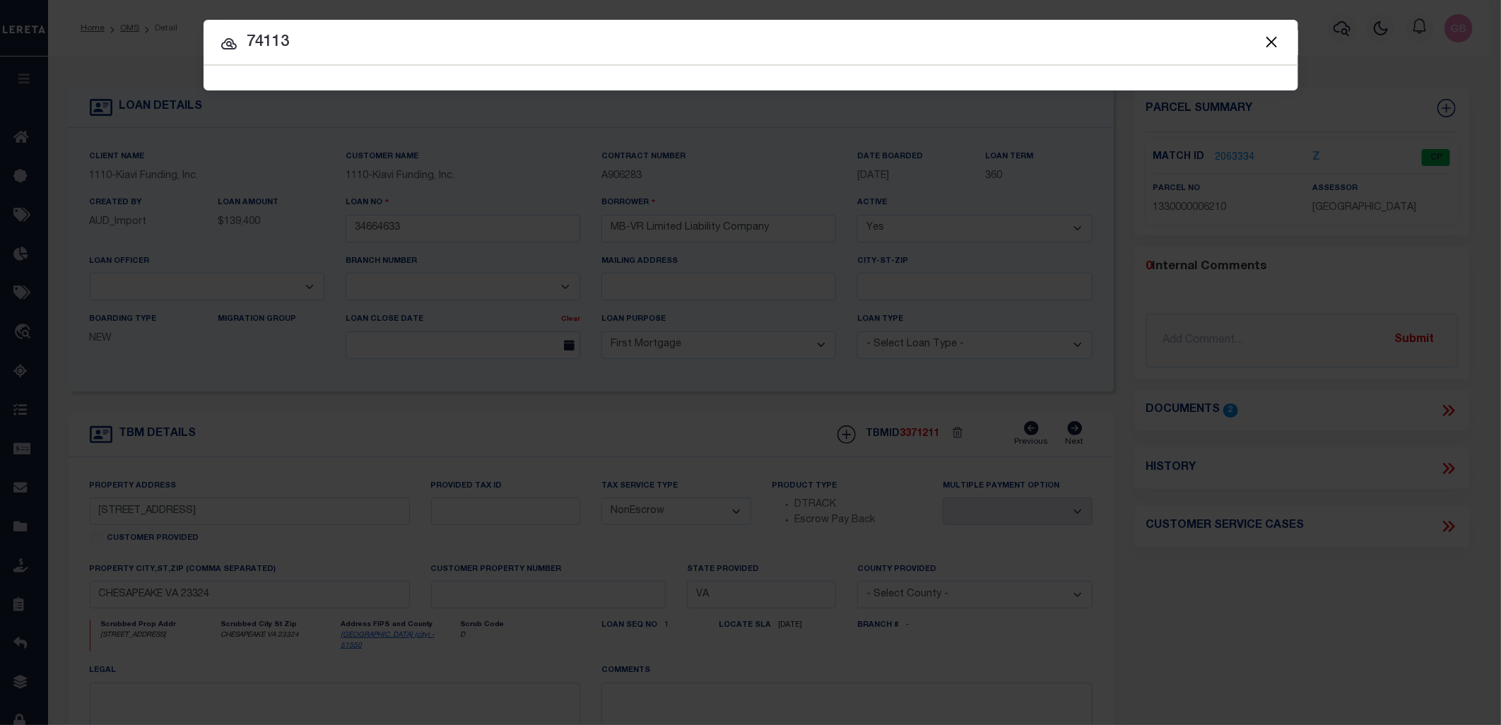
type input "74113"
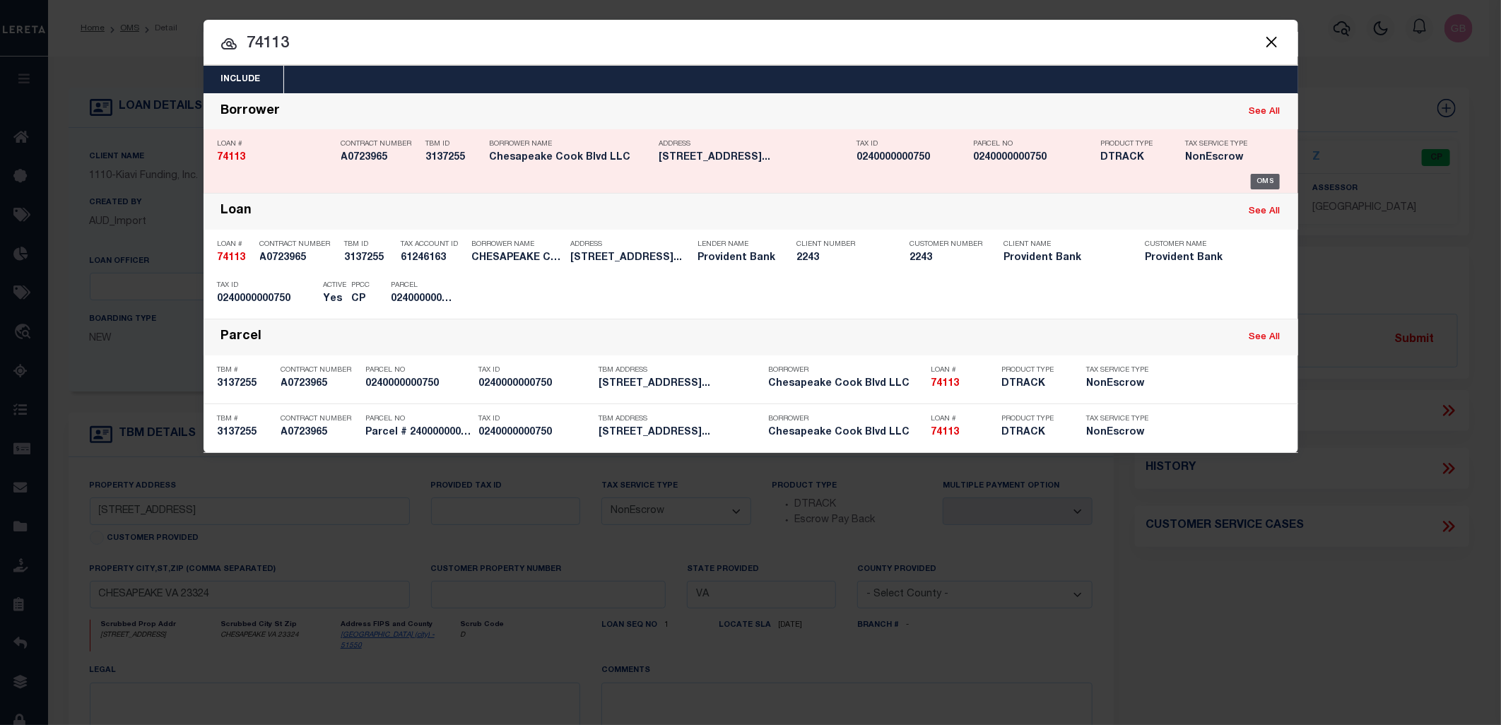
click at [1263, 178] on div "OMS" at bounding box center [1265, 182] width 29 height 16
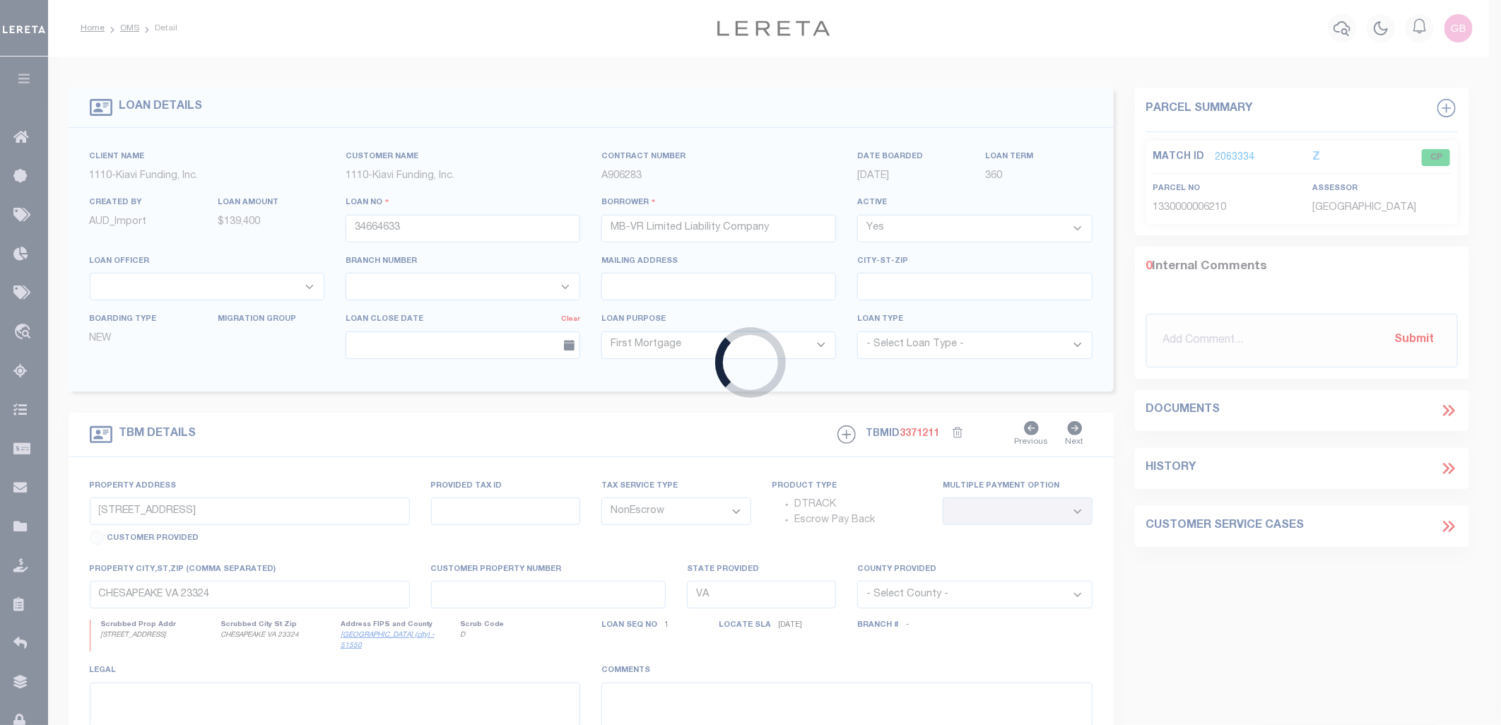
type input "74113"
type input "Chesapeake Cook Blvd LLC"
select select
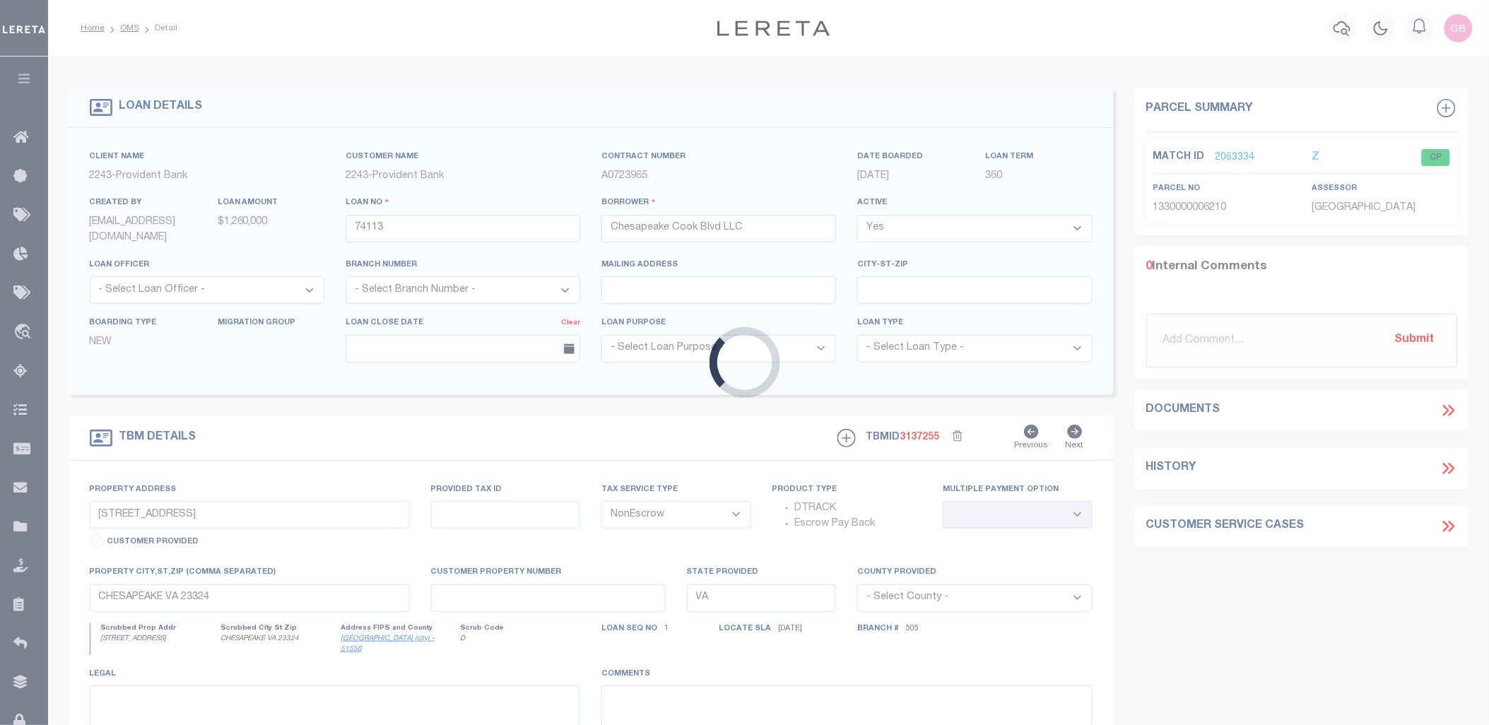
type input "3728-3734 Cook Blv"
type input "Parcel # 240000000750"
select select
type input "Chesapeake VA 23323"
select select "13655"
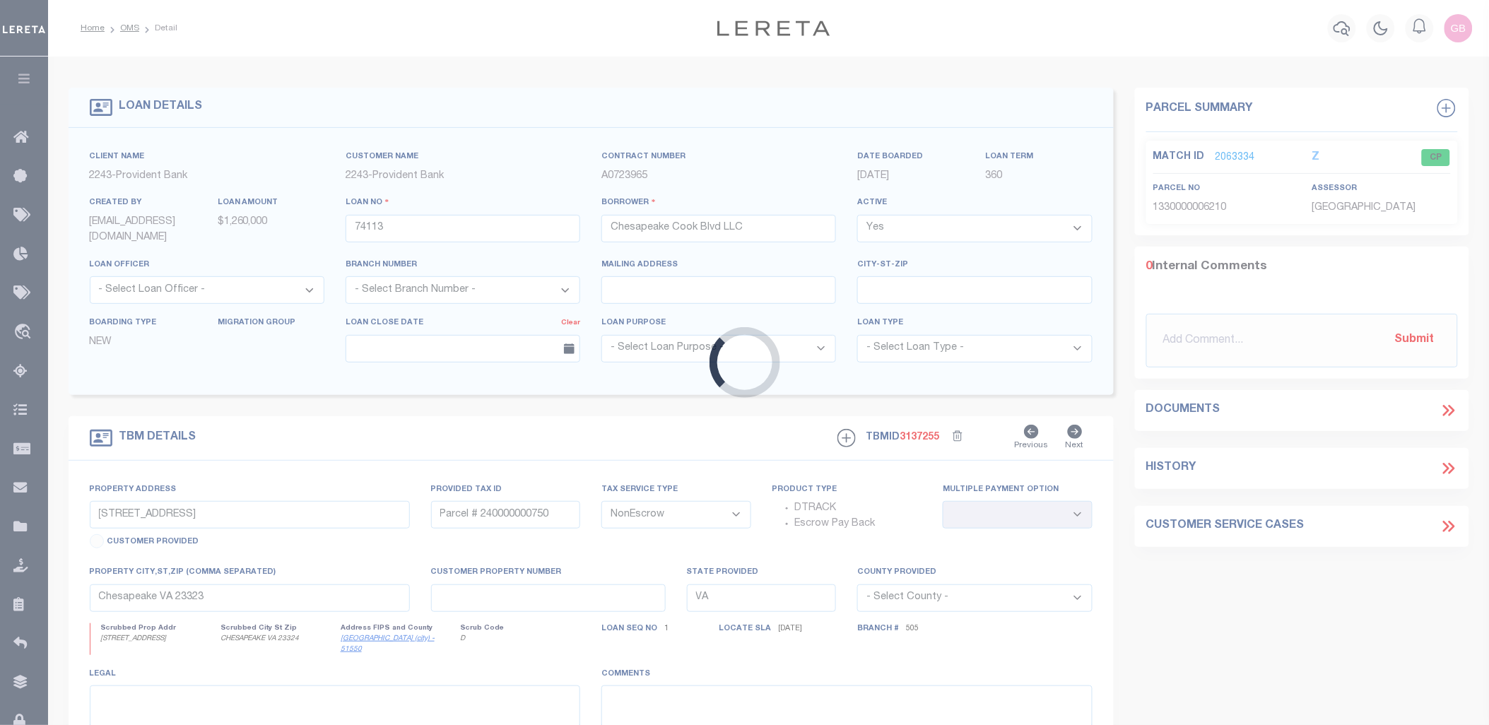
select select "5374"
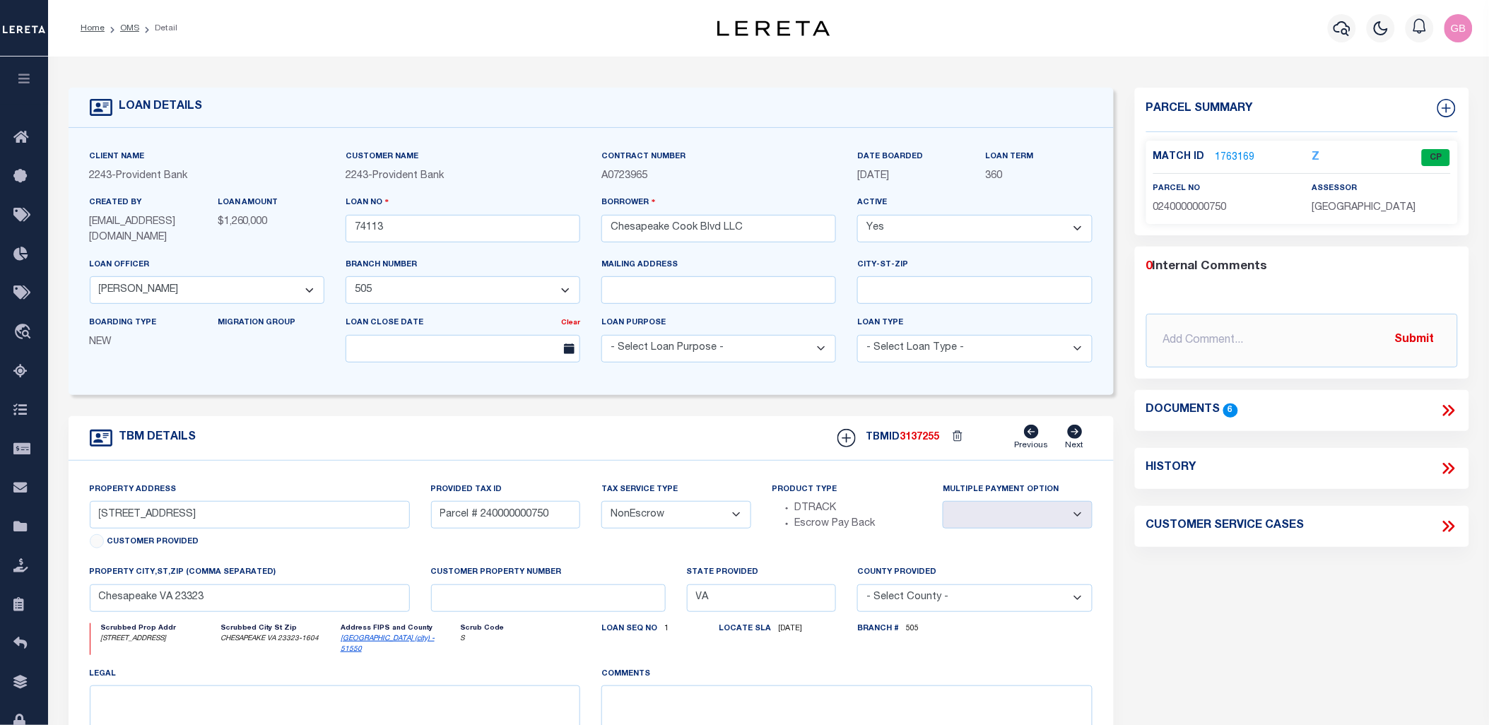
click at [1230, 155] on link "1763169" at bounding box center [1236, 158] width 40 height 15
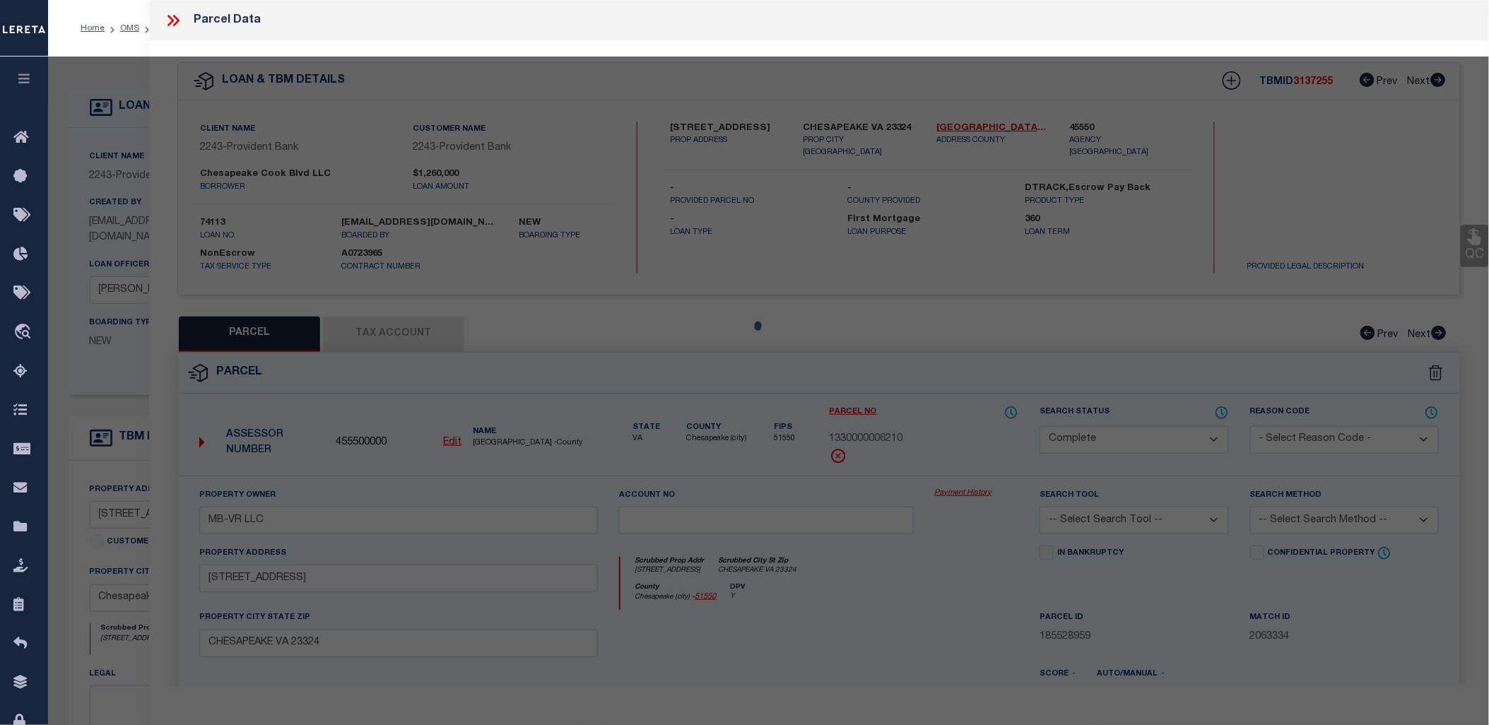
select select "AS"
checkbox input "false"
select select "CP"
type input "CHESAPEAKE COOK BLVD LLC"
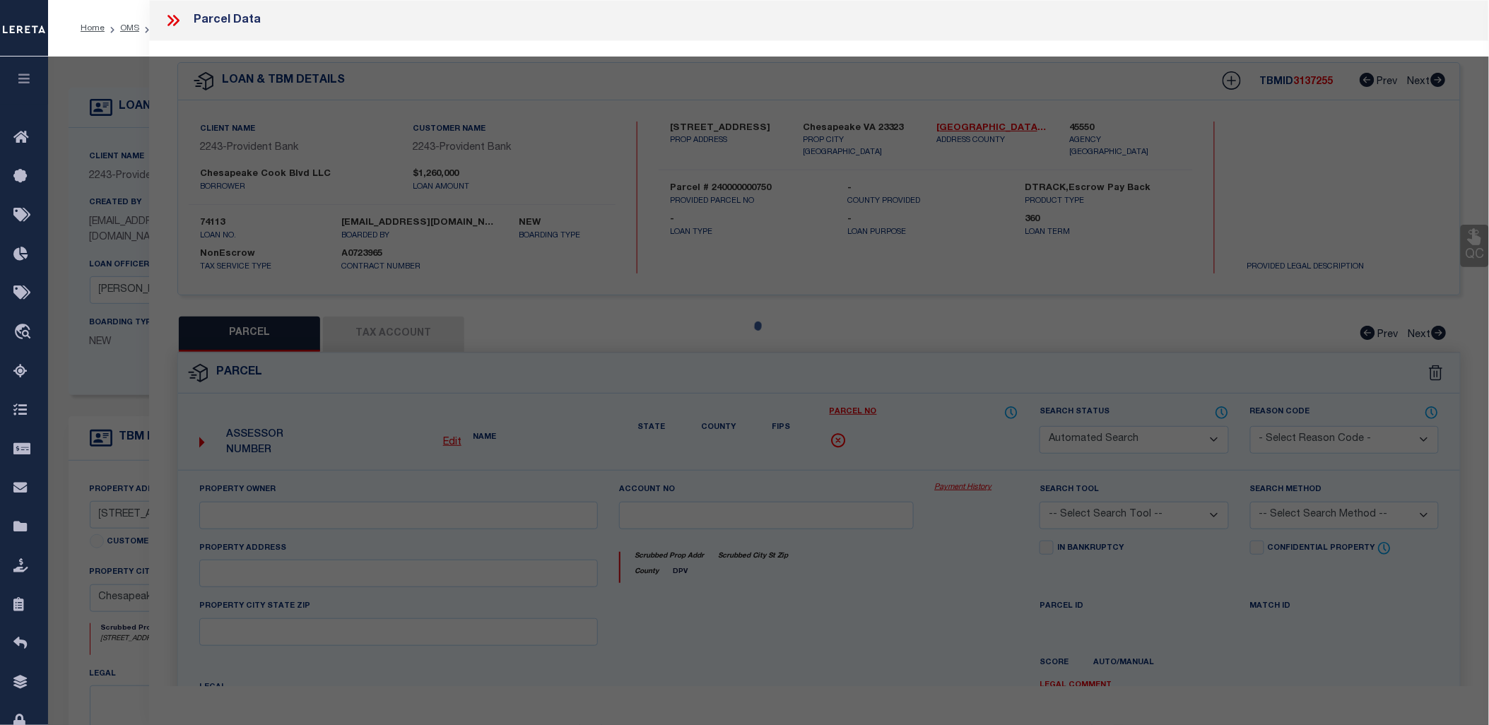
select select
type input "3728 COOK BLVD"
checkbox input "false"
type input "Chesapeake VA 23323"
type textarea "PARCEL 14 CAVALIER INDUSTRIAL PARK 2.4587 AC"
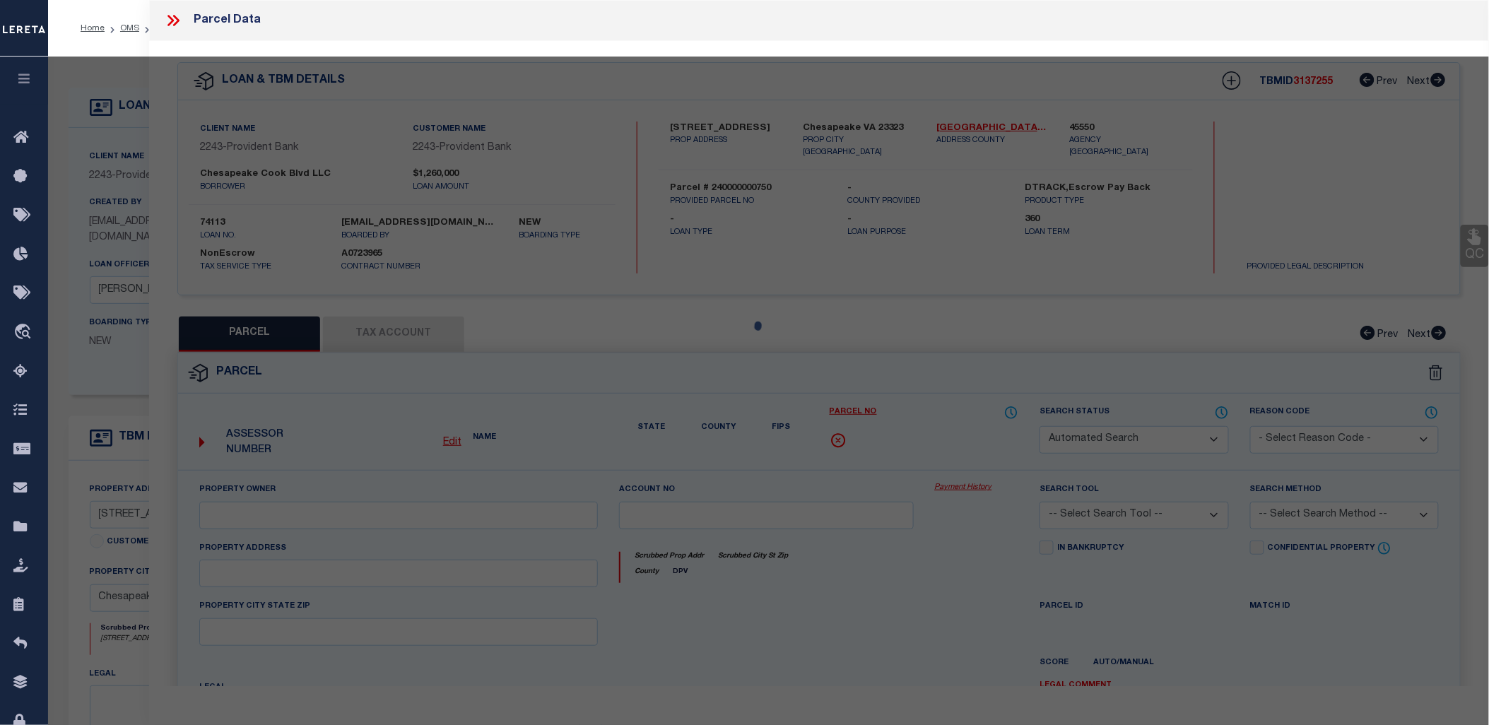
type textarea "Information Only - Installment Tax Years Based on Agency Review"
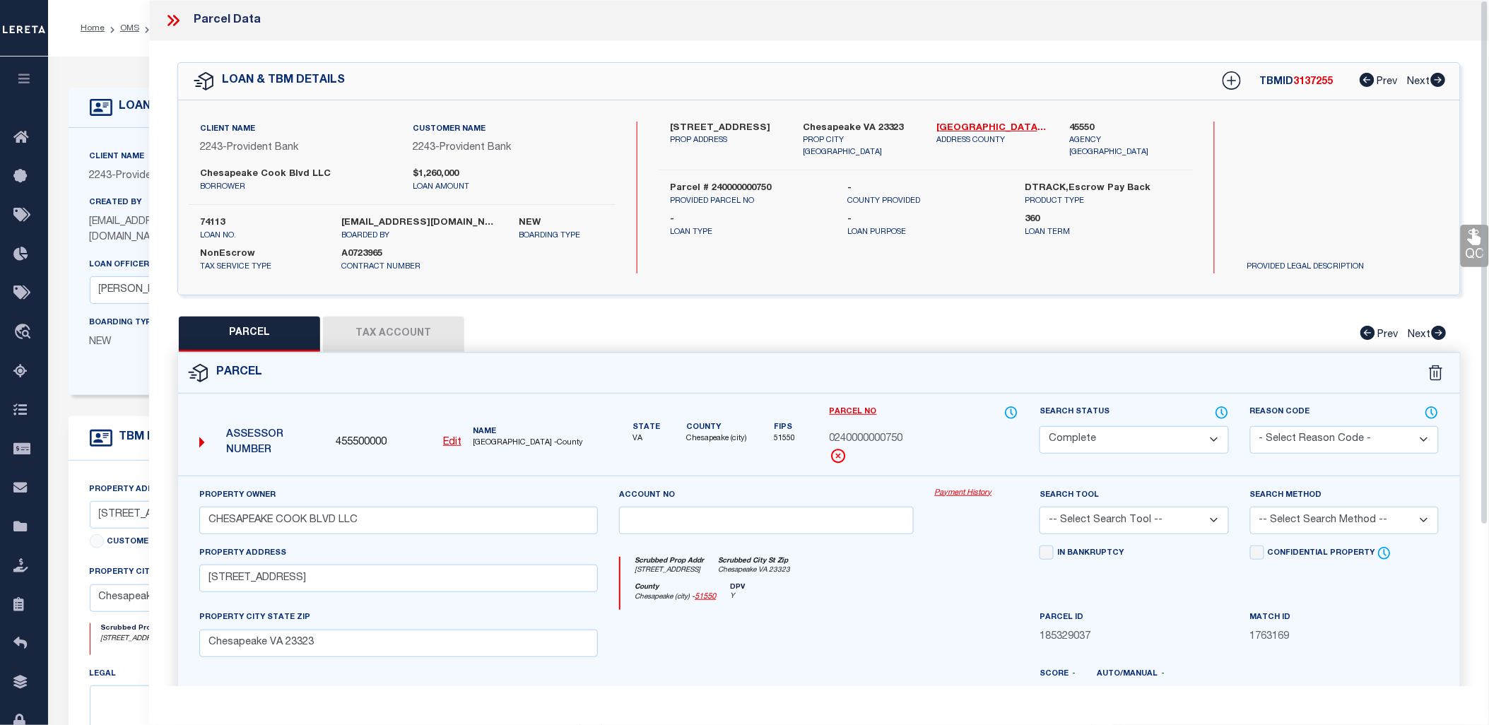
click at [961, 488] on link "Payment History" at bounding box center [977, 494] width 84 height 12
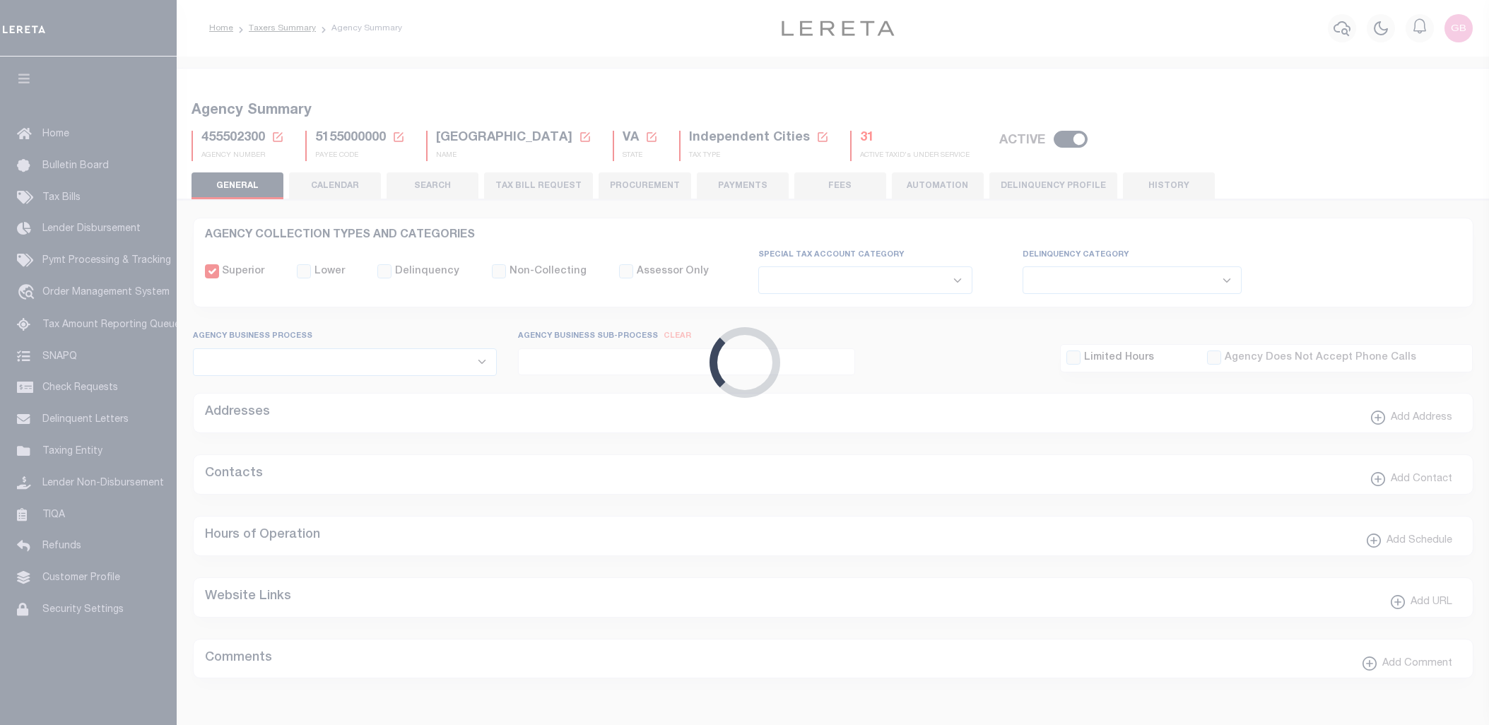
select select
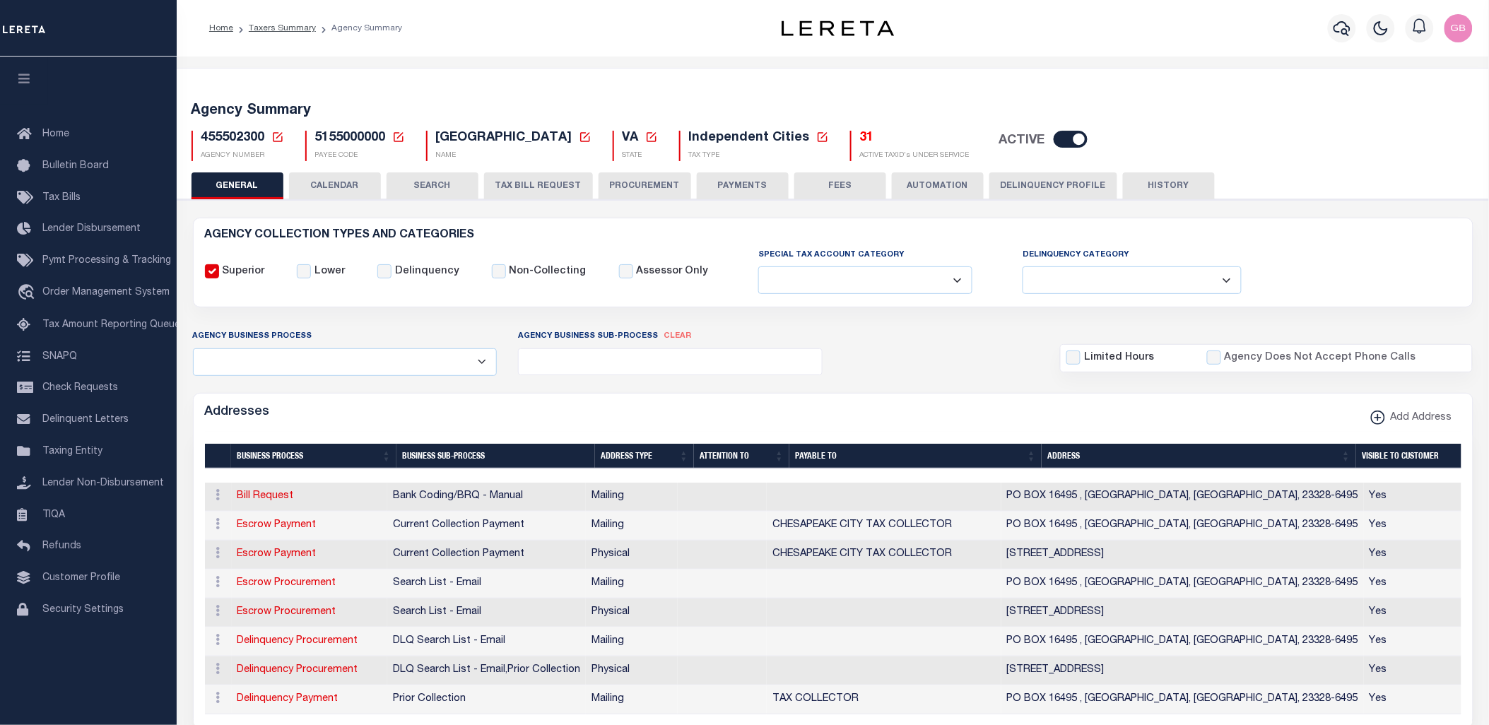
click at [343, 182] on button "CALENDAR" at bounding box center [335, 185] width 92 height 27
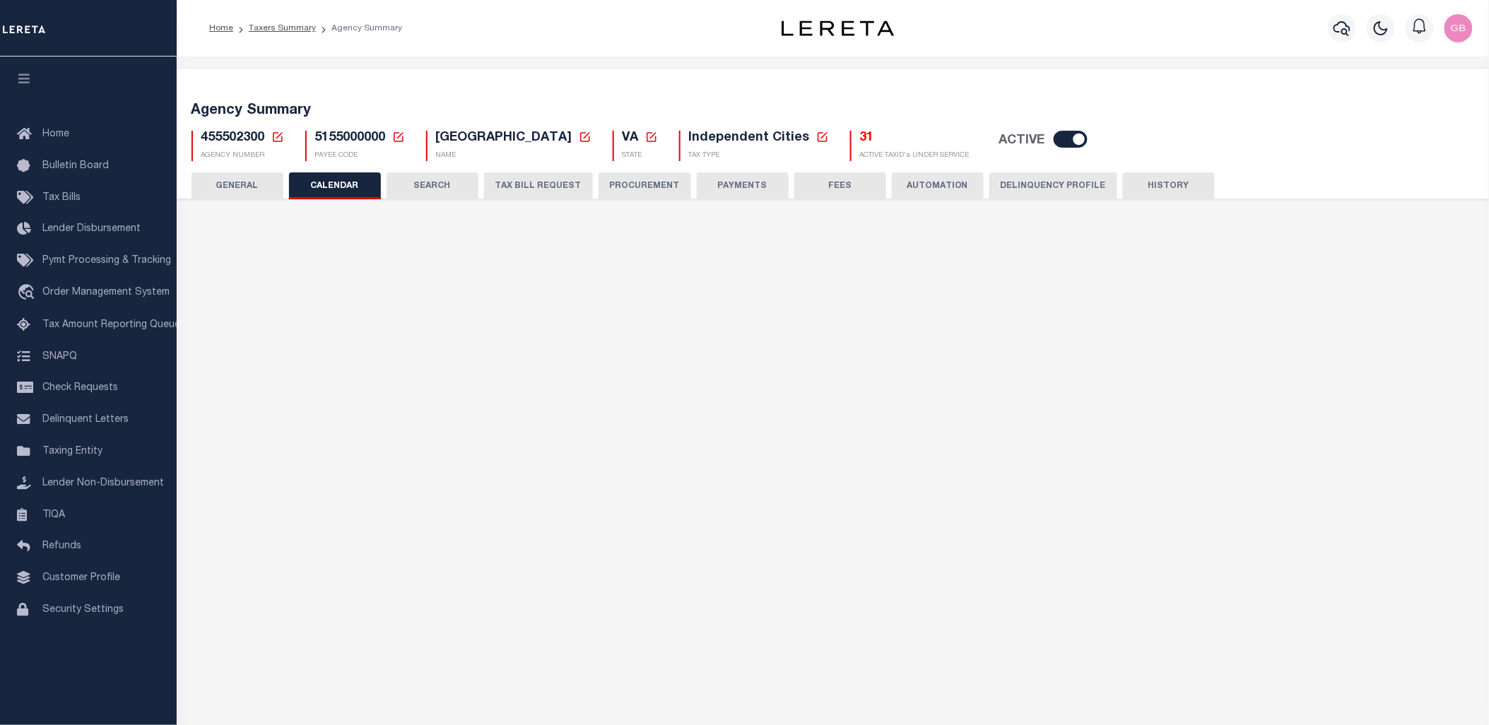
checkbox input "false"
type input "1"
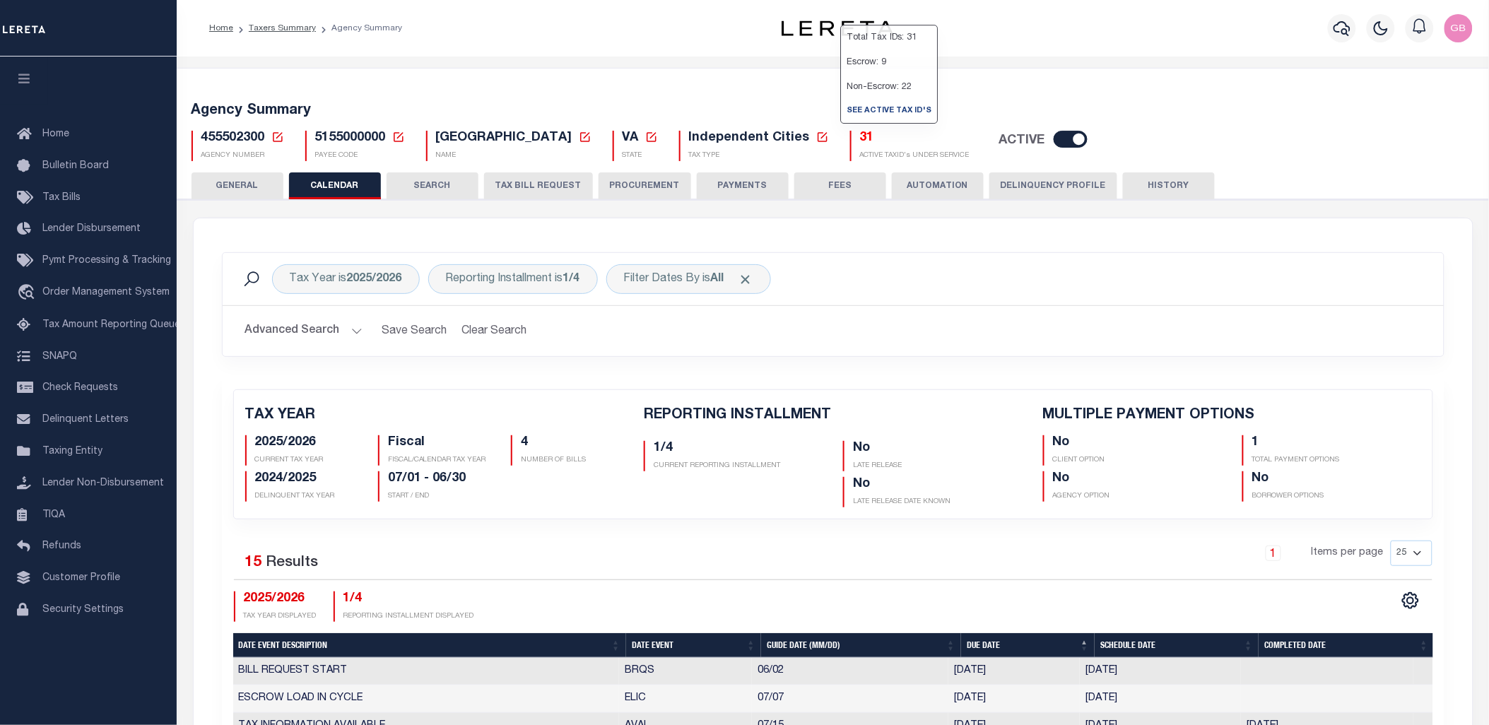
click at [860, 140] on h5 "31" at bounding box center [915, 139] width 110 height 16
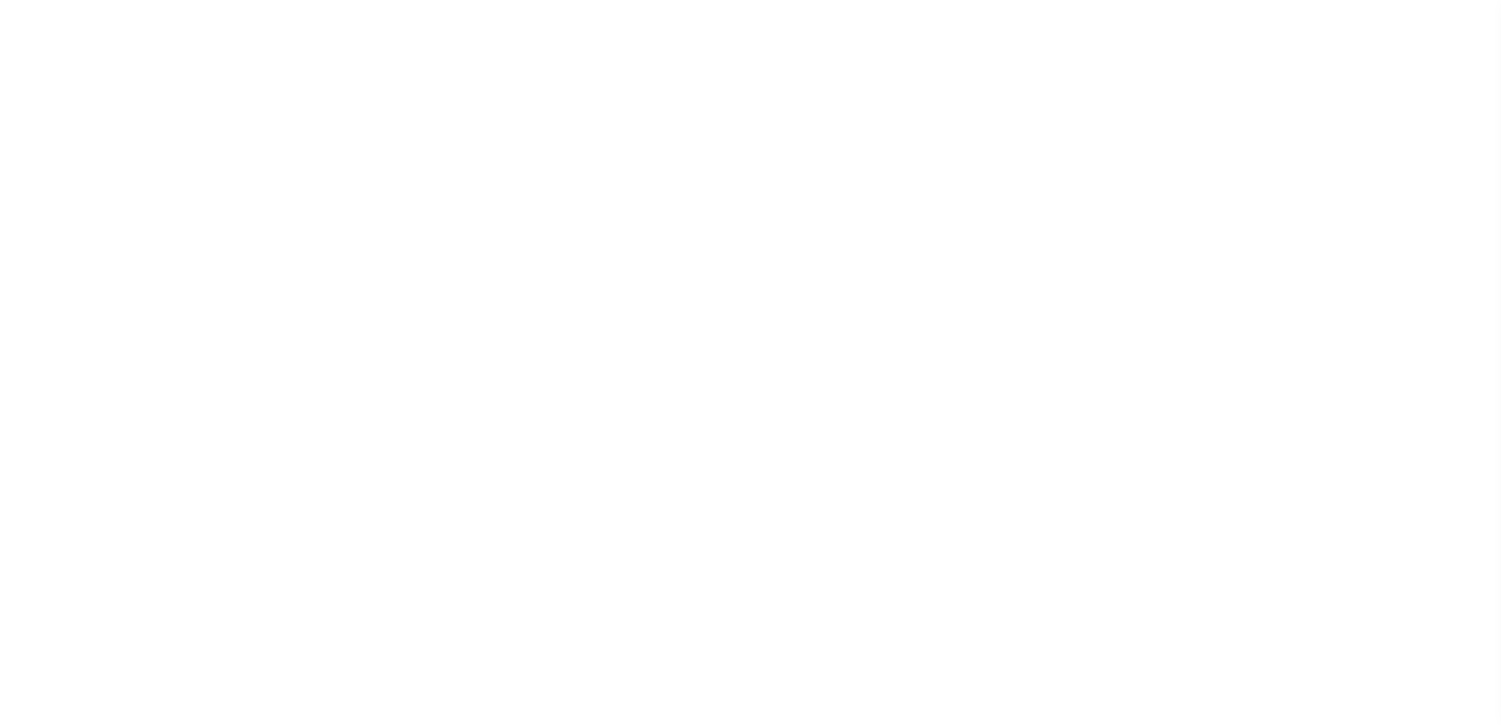
select select "100"
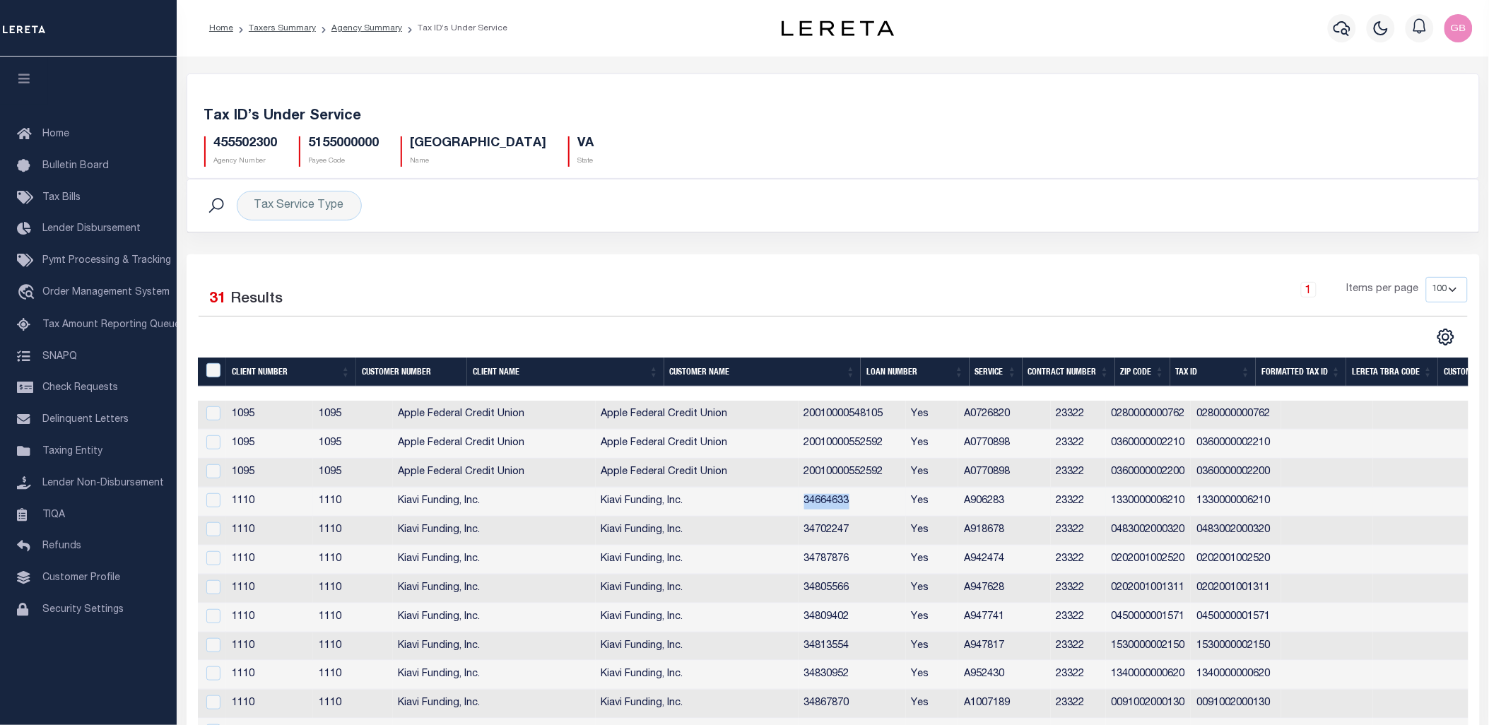
drag, startPoint x: 864, startPoint y: 502, endPoint x: 913, endPoint y: 500, distance: 48.8
click at [906, 500] on td "34664633" at bounding box center [852, 502] width 107 height 29
checkbox input "true"
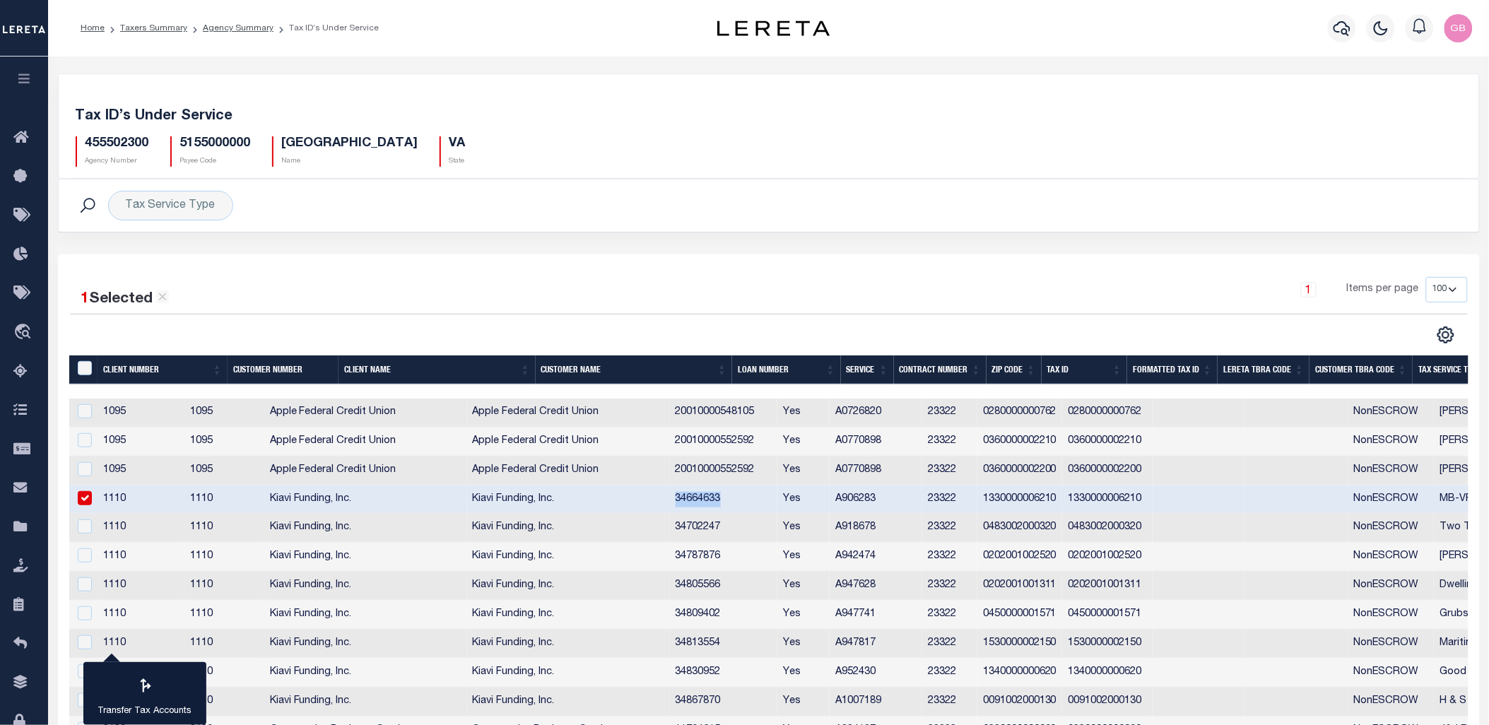
copy td "34664633"
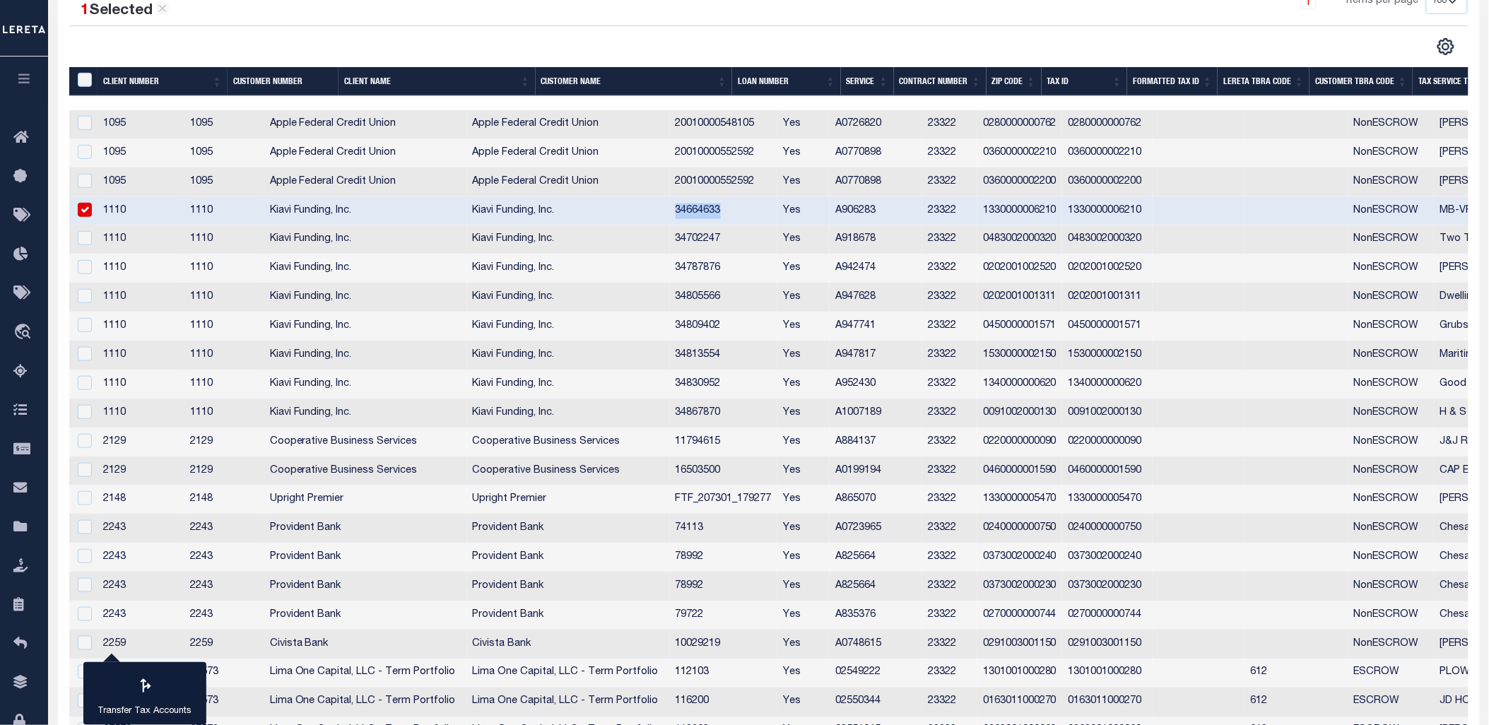
scroll to position [314, 0]
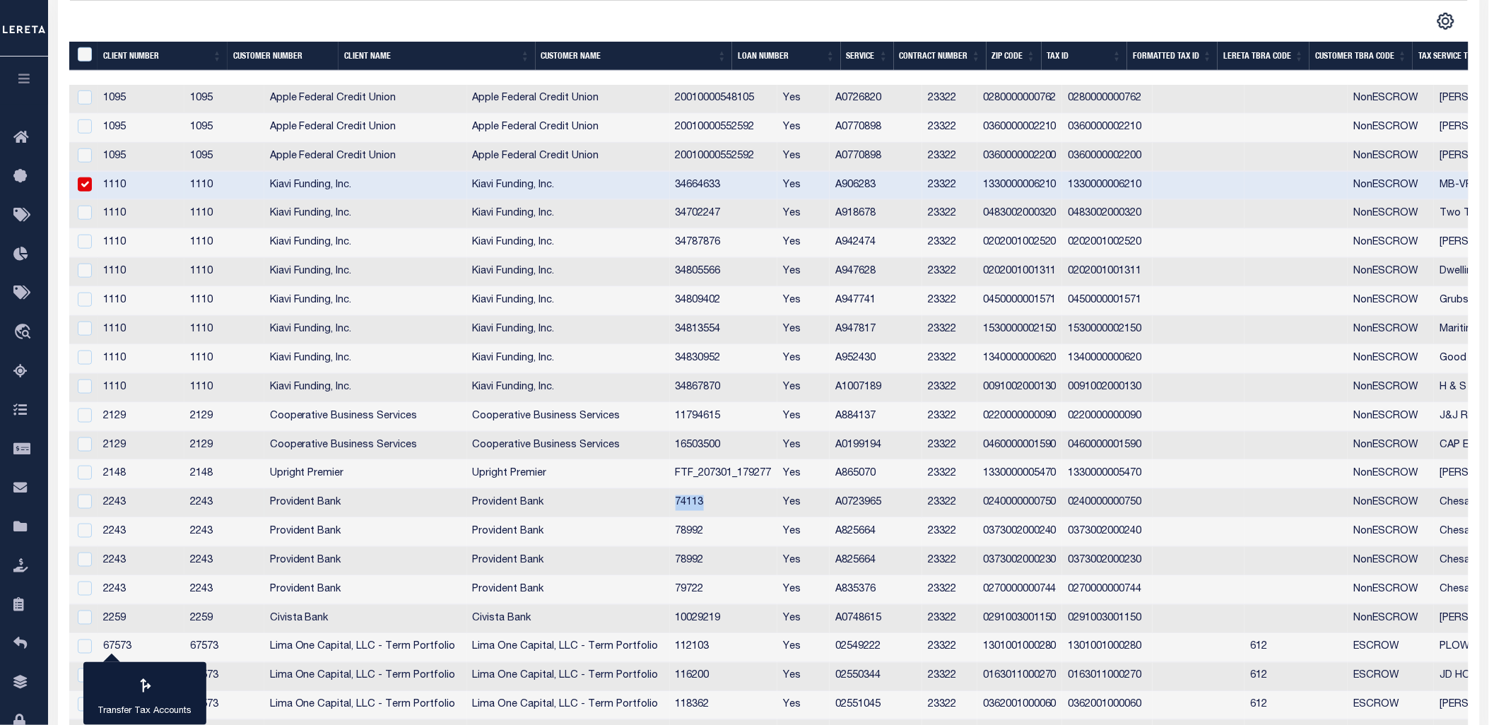
drag, startPoint x: 775, startPoint y: 503, endPoint x: 739, endPoint y: 505, distance: 36.1
click at [739, 505] on td "74113" at bounding box center [723, 503] width 107 height 29
checkbox input "true"
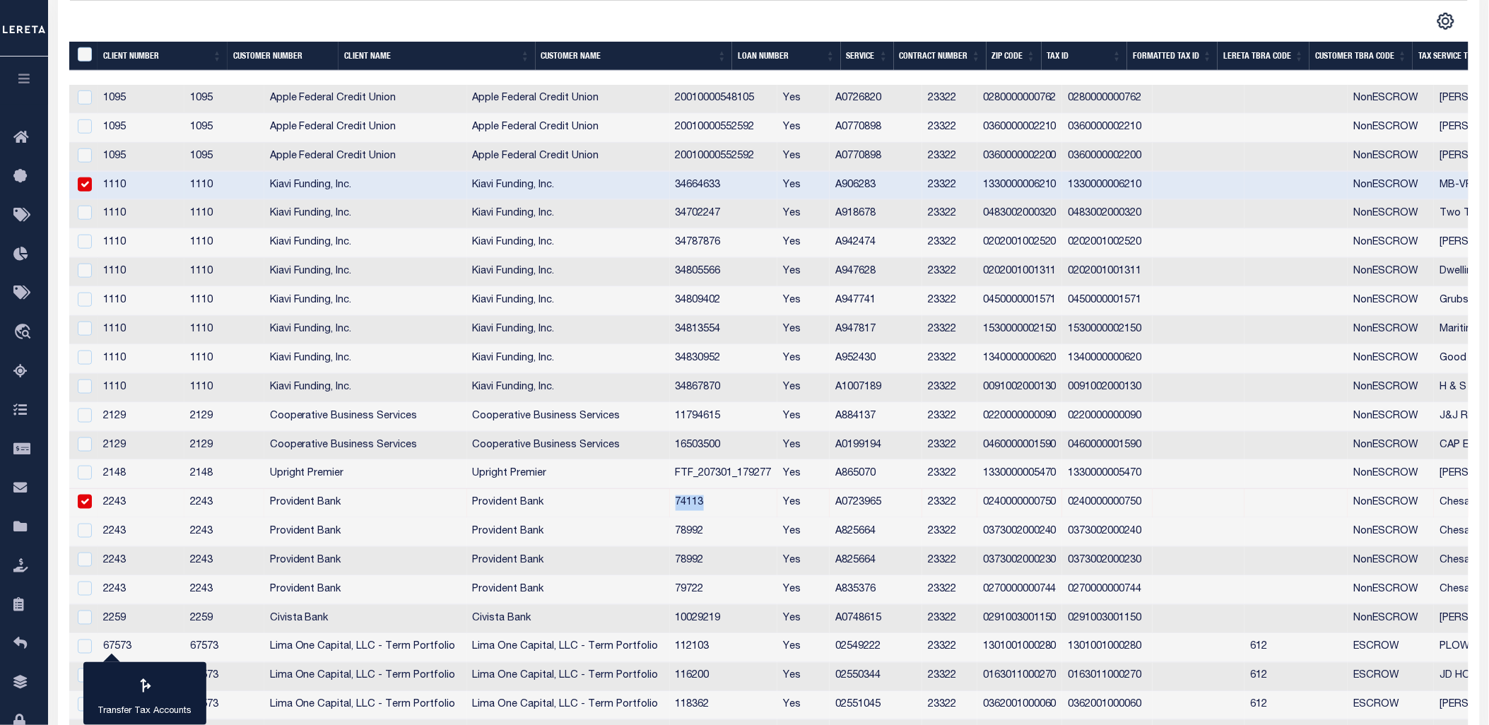
copy td "74113"
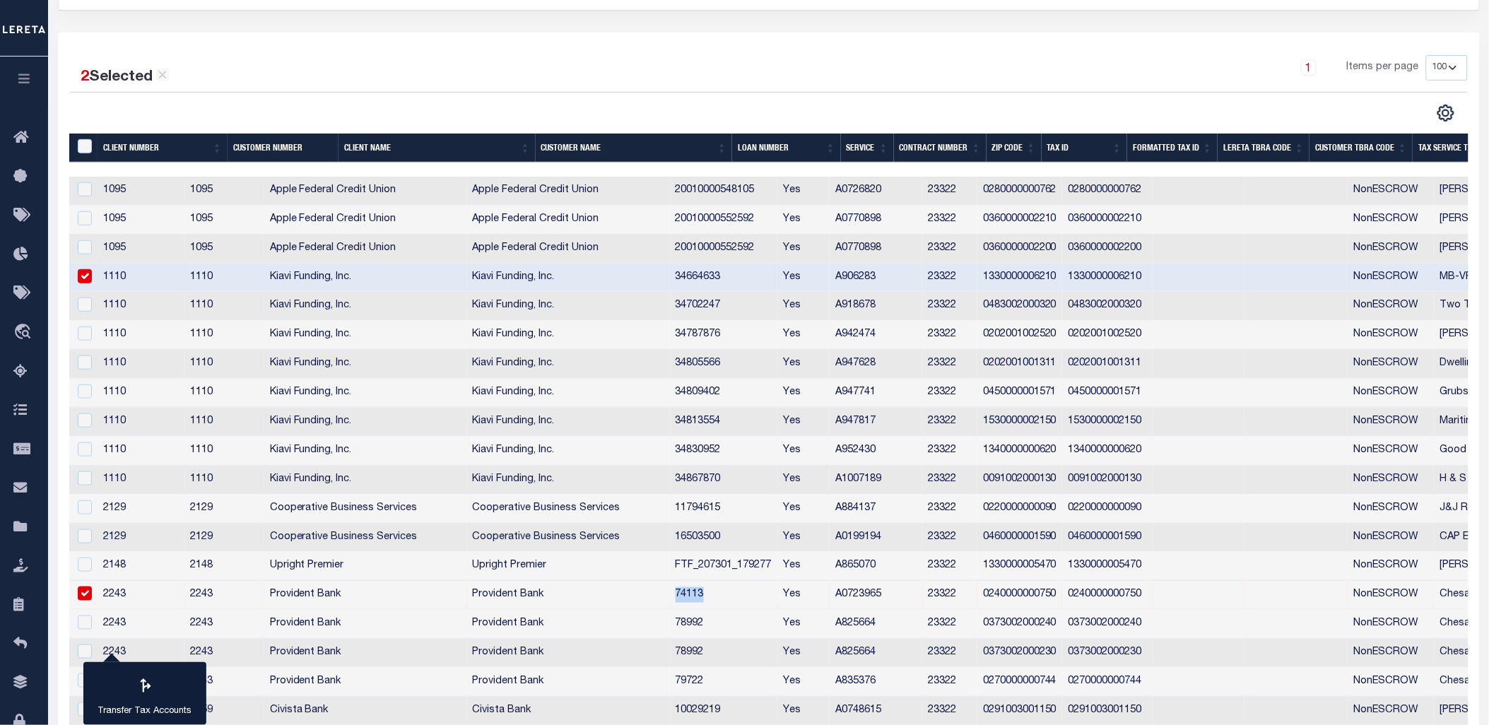
scroll to position [0, 0]
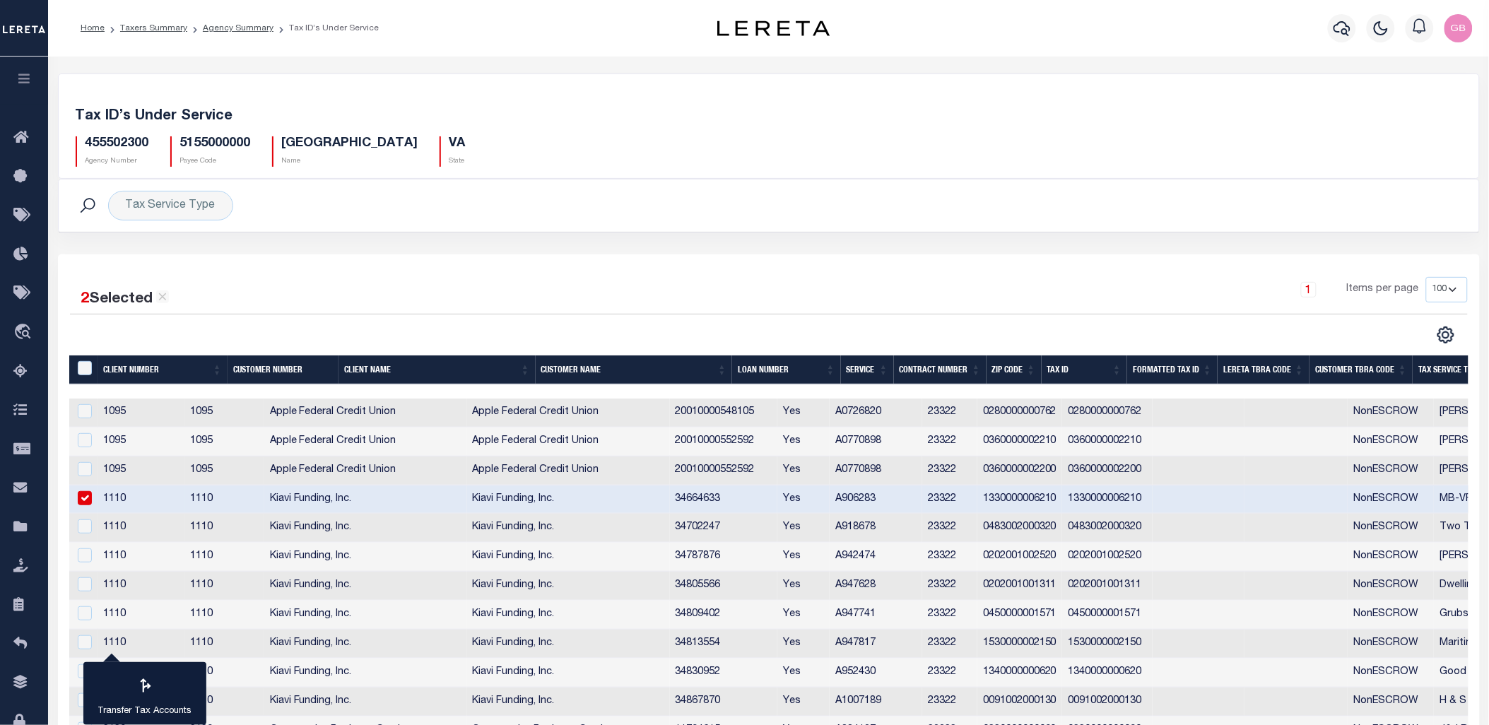
drag, startPoint x: 239, startPoint y: 28, endPoint x: 383, endPoint y: 146, distance: 186.3
click at [239, 28] on link "Agency Summary" at bounding box center [238, 28] width 71 height 8
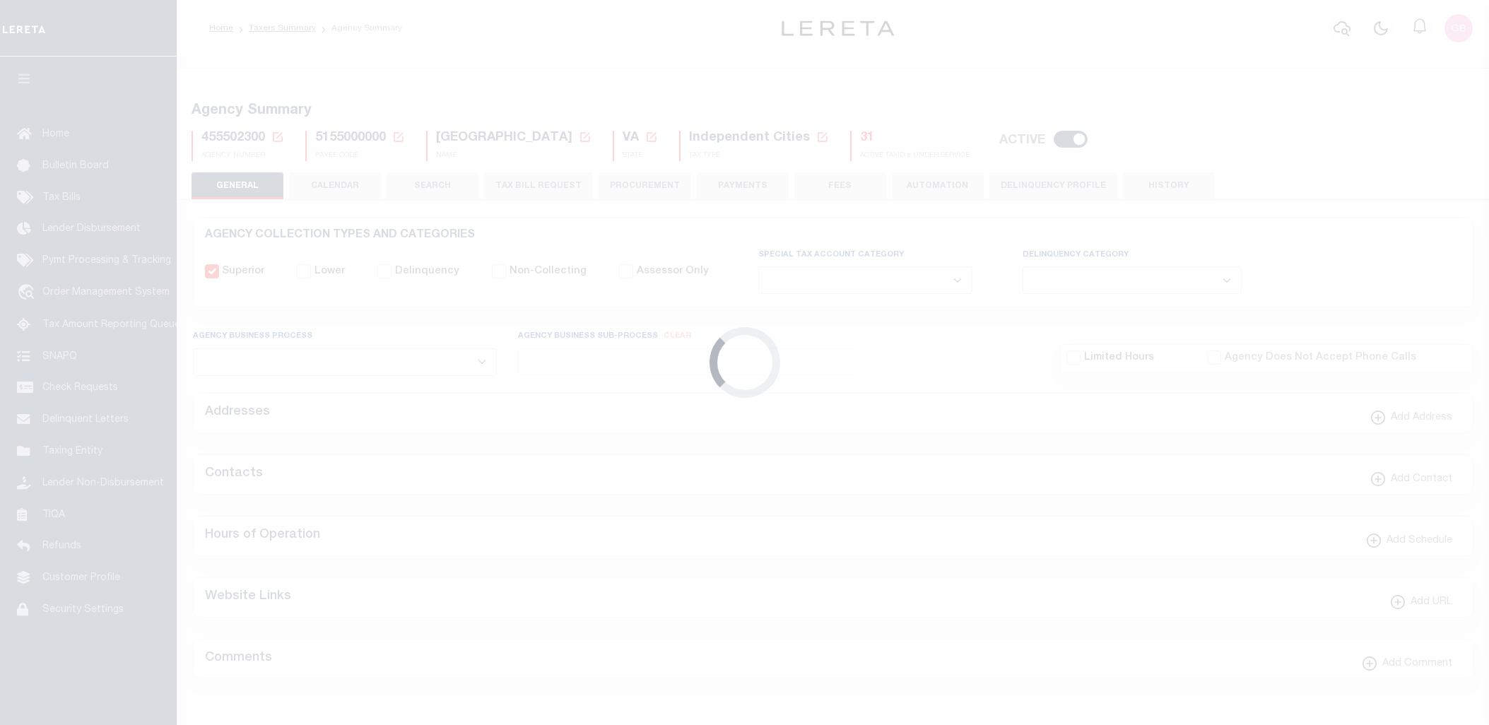
select select
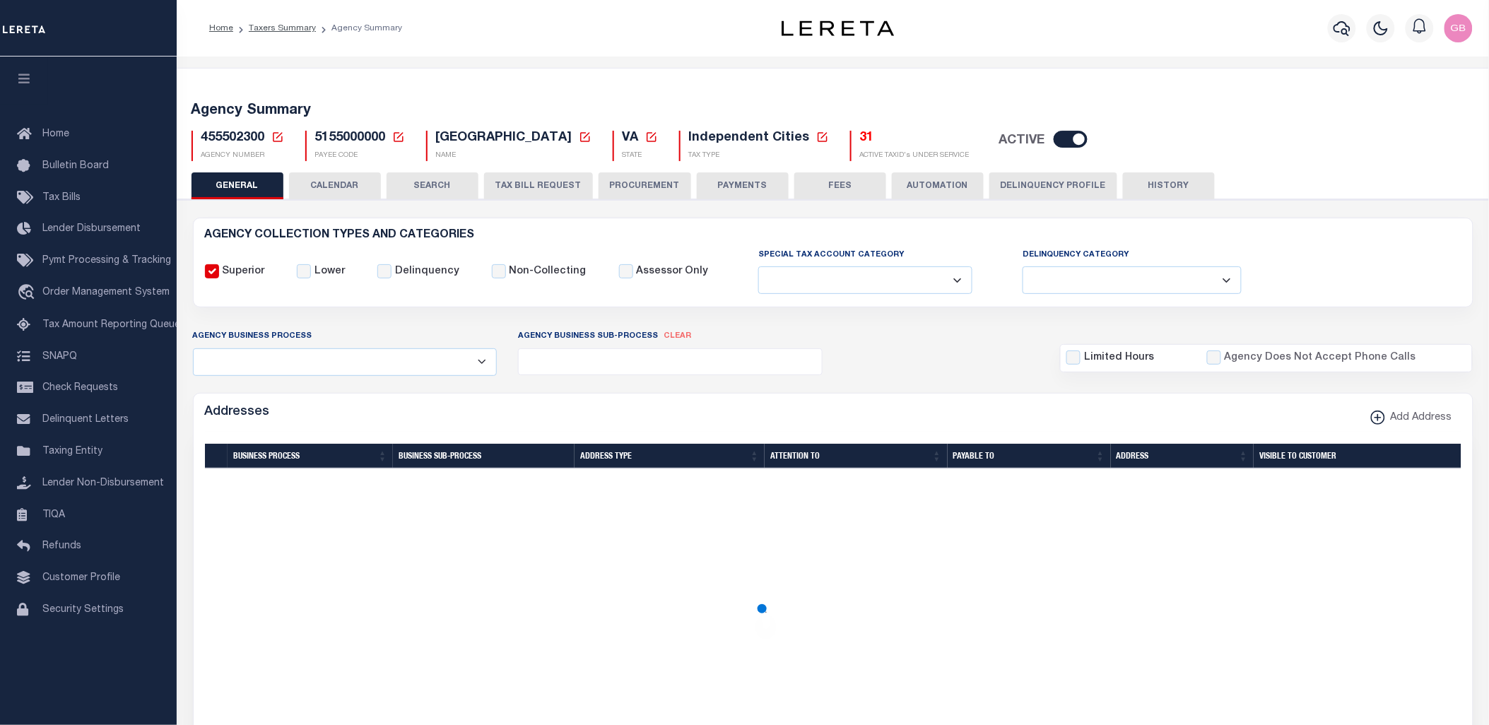
click at [344, 186] on button "CALENDAR" at bounding box center [335, 185] width 92 height 27
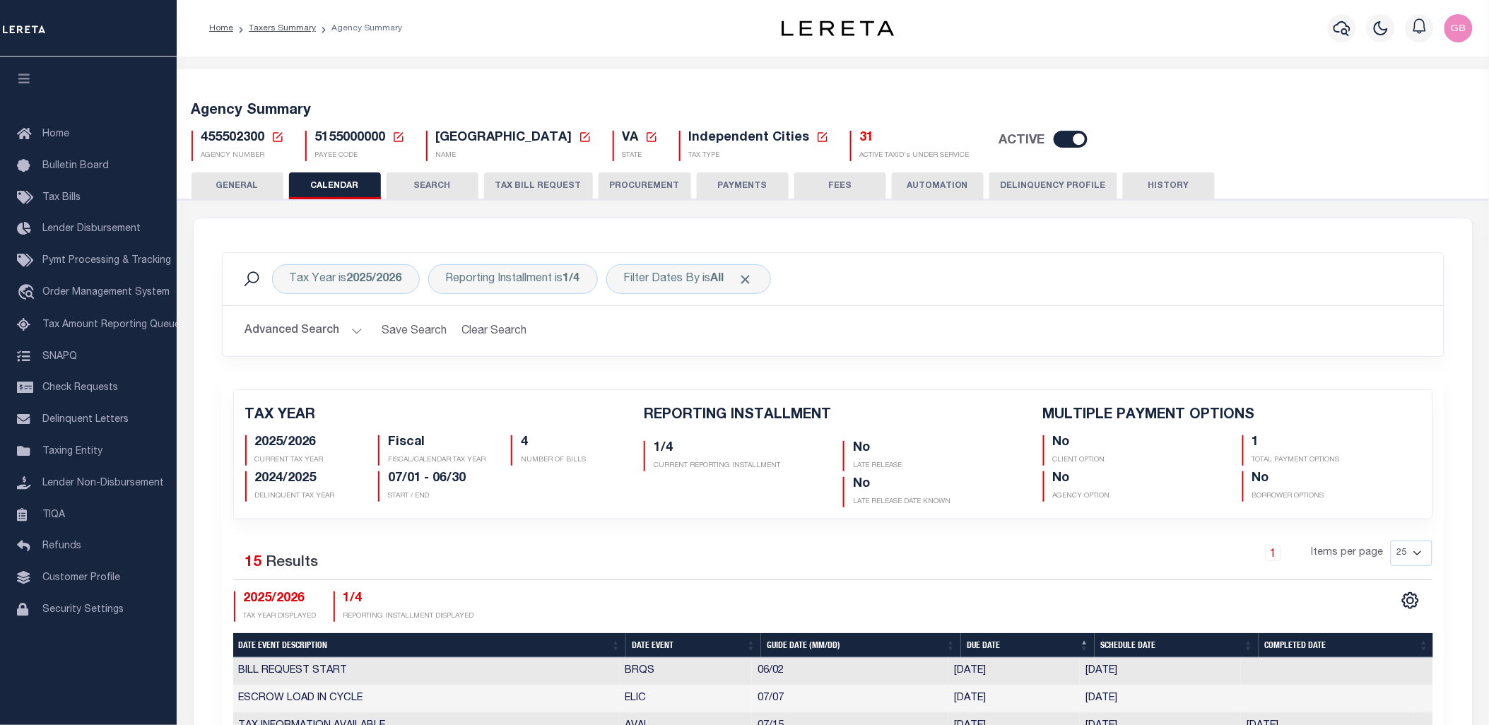
checkbox input "false"
type input "1"
click at [357, 285] on b "2025/2026" at bounding box center [374, 279] width 55 height 11
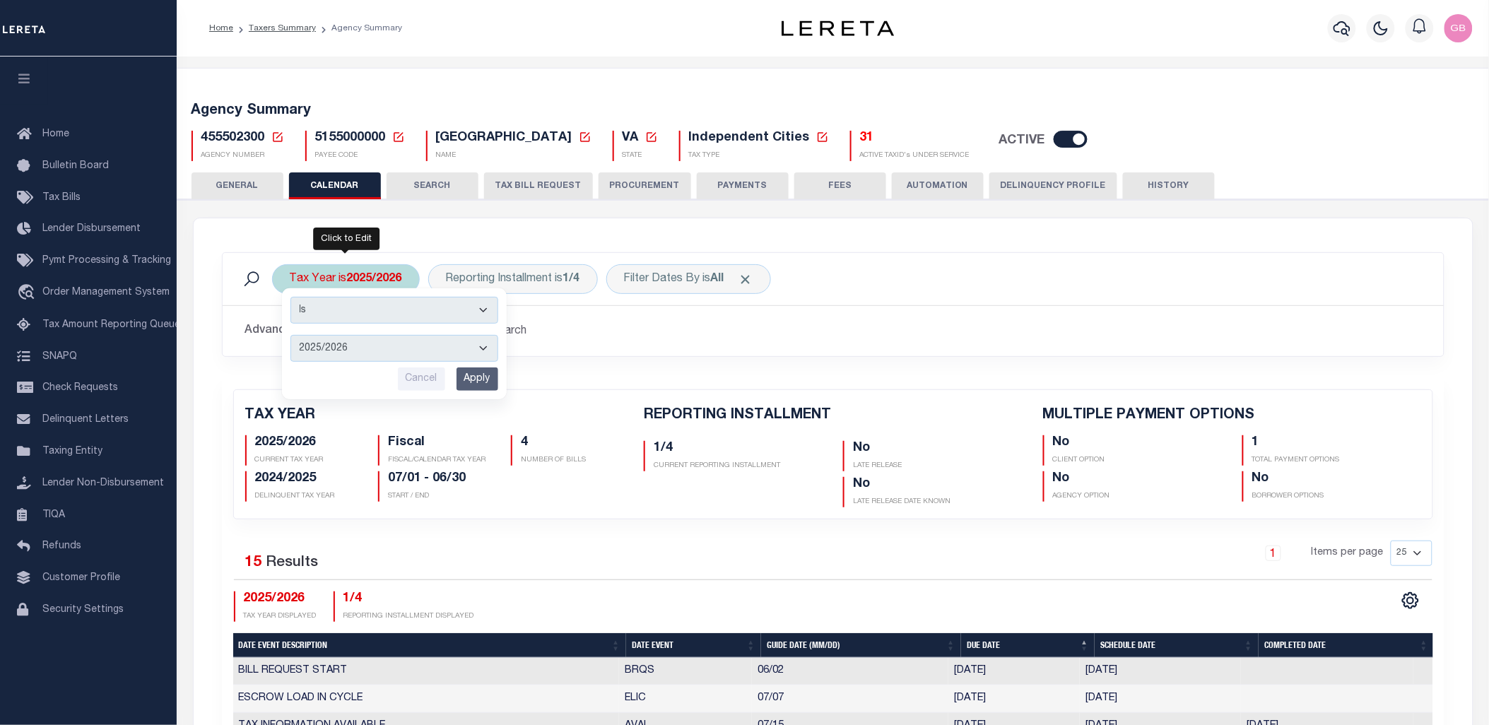
click at [347, 345] on select "2026/2027 2025/2026 2024/2025 2023/2024 2022/2023 2021/2022 2020/2021 2019/2020…" at bounding box center [394, 348] width 208 height 27
select select "2022/2023"
click at [290, 335] on select "2026/2027 2025/2026 2024/2025 2023/2024 2022/2023 2021/2022 2020/2021 2019/2020…" at bounding box center [394, 348] width 208 height 27
click at [474, 368] on input "Apply" at bounding box center [478, 379] width 42 height 23
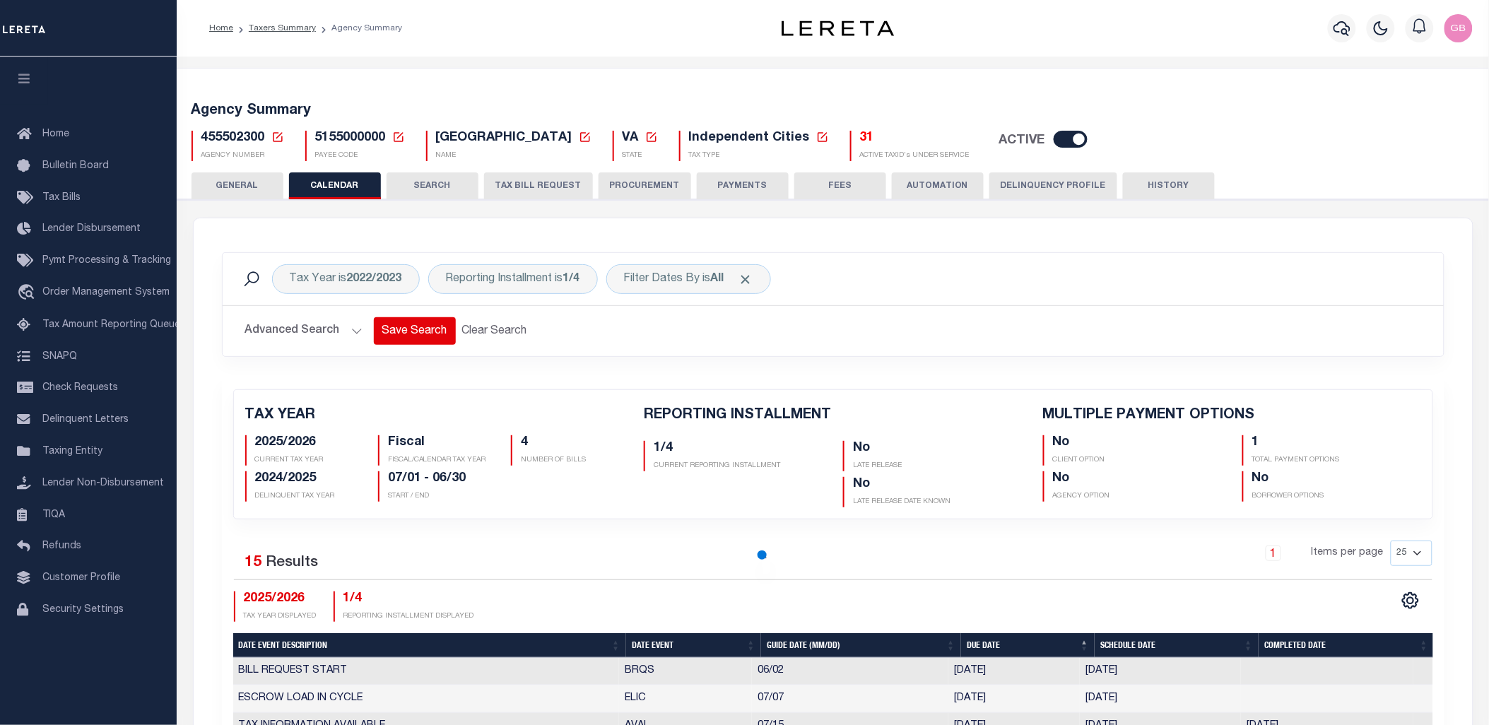
checkbox input "false"
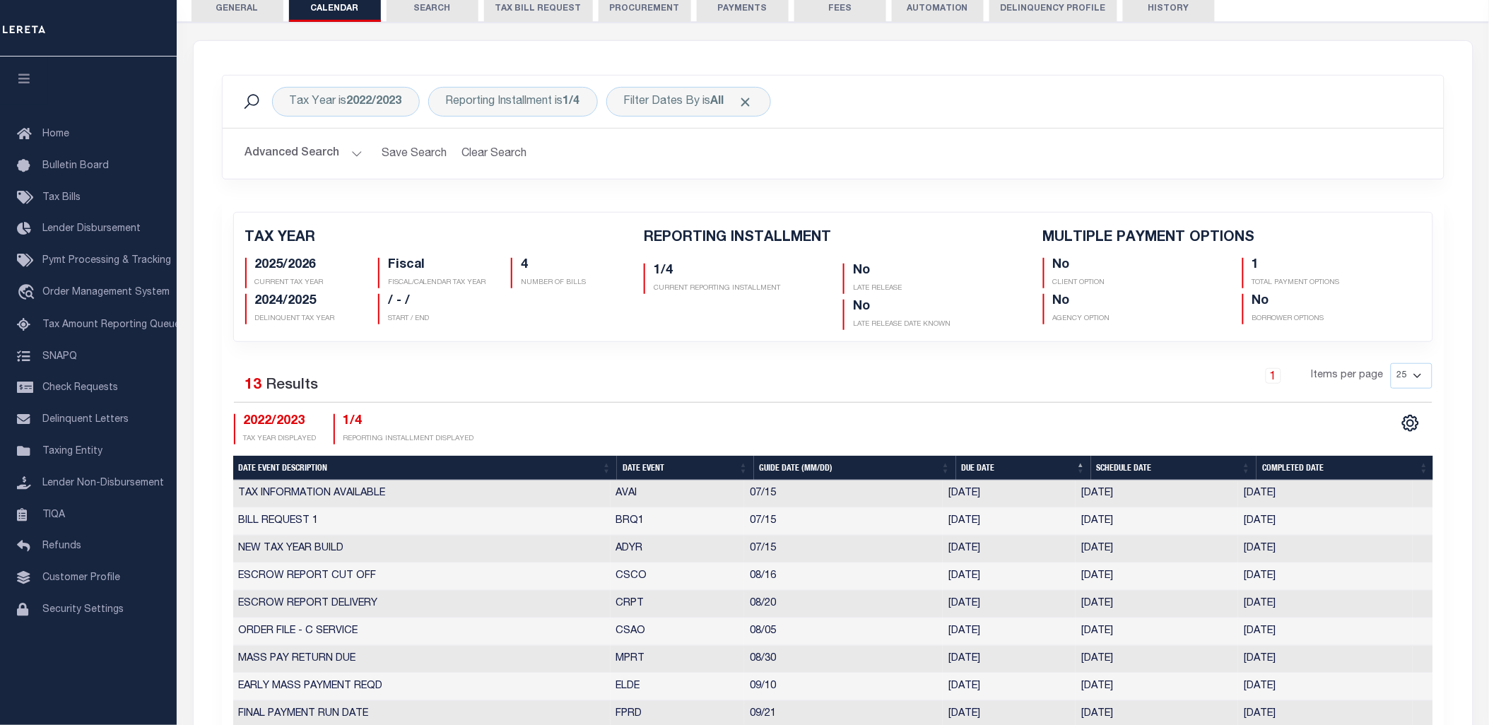
scroll to position [157, 0]
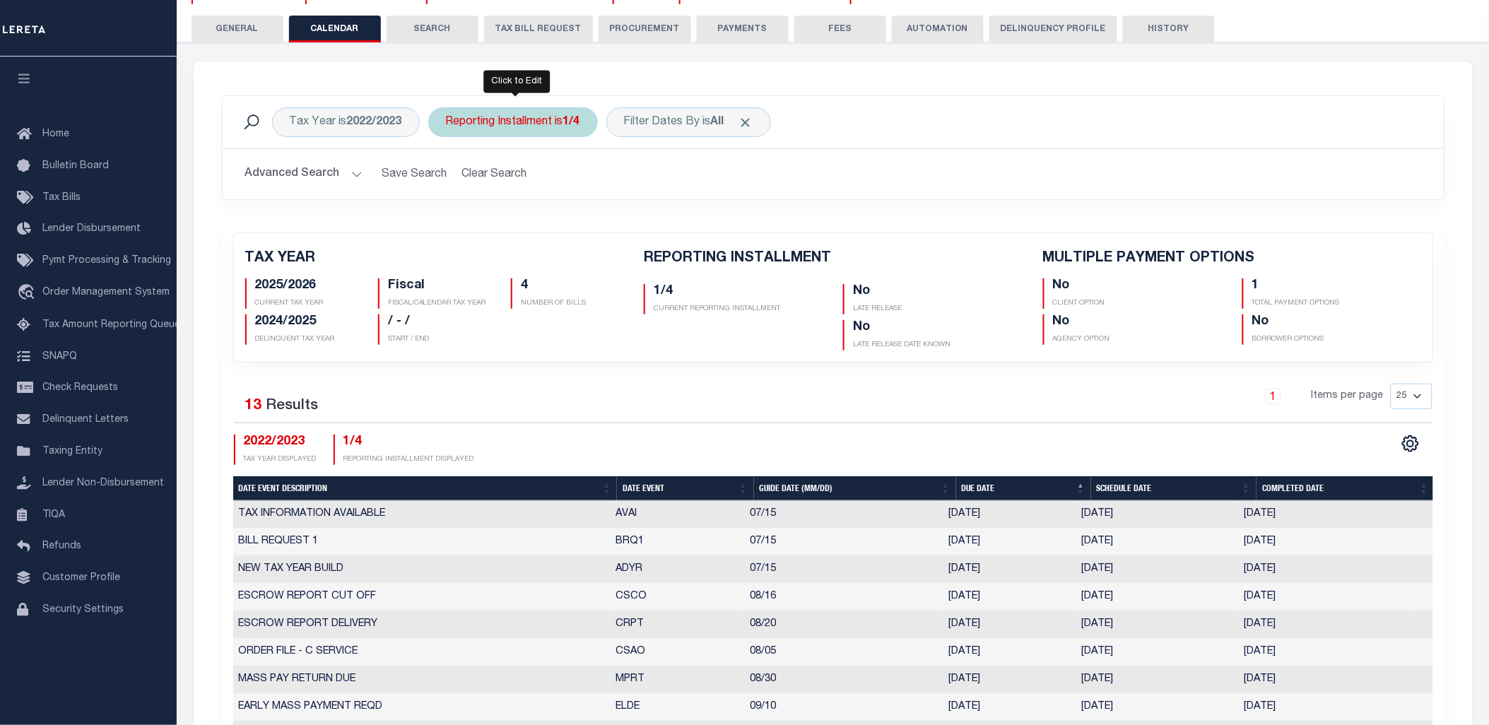
click at [511, 120] on div "Reporting Installment is 1/4" at bounding box center [513, 122] width 170 height 30
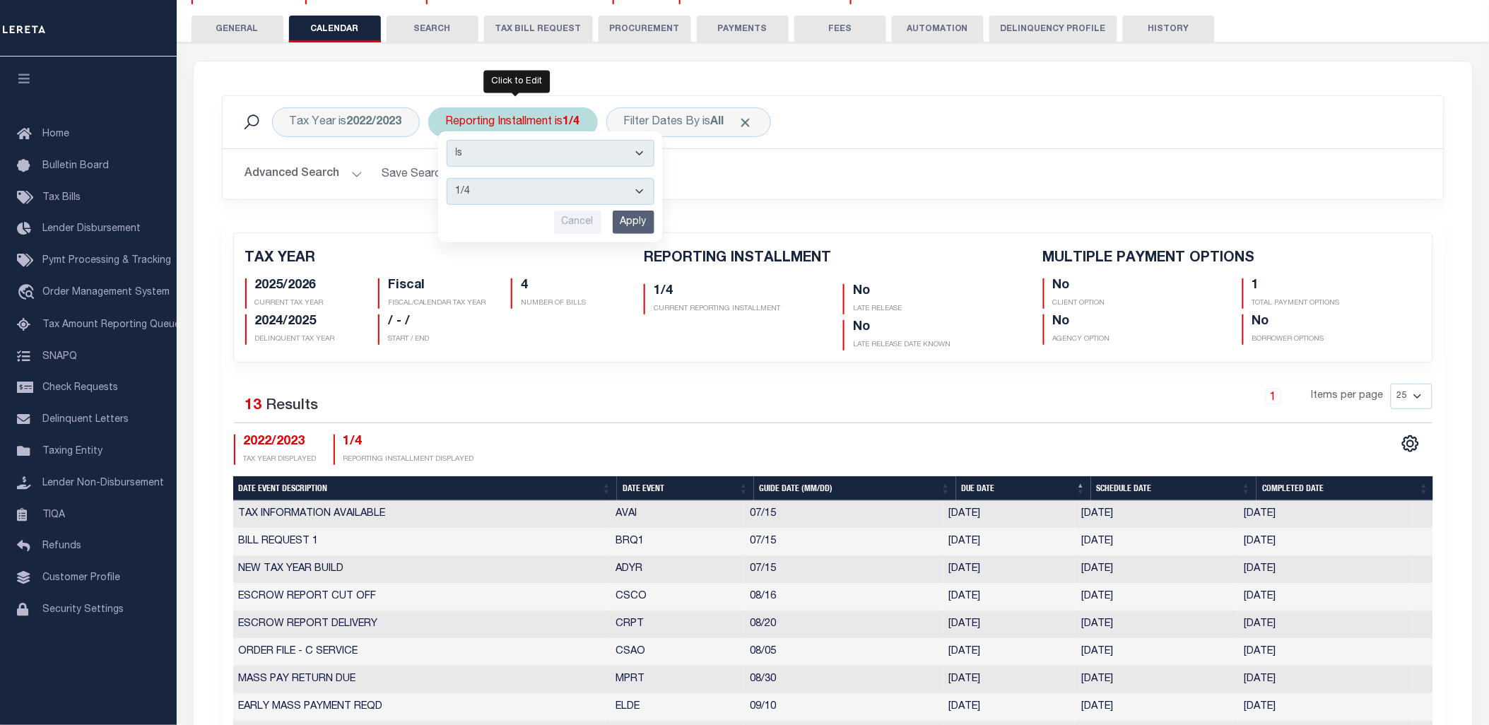
click at [511, 194] on select "1/4 2/4 3/4 4/4" at bounding box center [551, 191] width 208 height 27
select select "4/4"
click at [447, 178] on select "1/4 2/4 3/4 4/4" at bounding box center [551, 191] width 208 height 27
drag, startPoint x: 633, startPoint y: 219, endPoint x: 1494, endPoint y: 422, distance: 884.4
click at [634, 219] on input "Apply" at bounding box center [634, 222] width 42 height 23
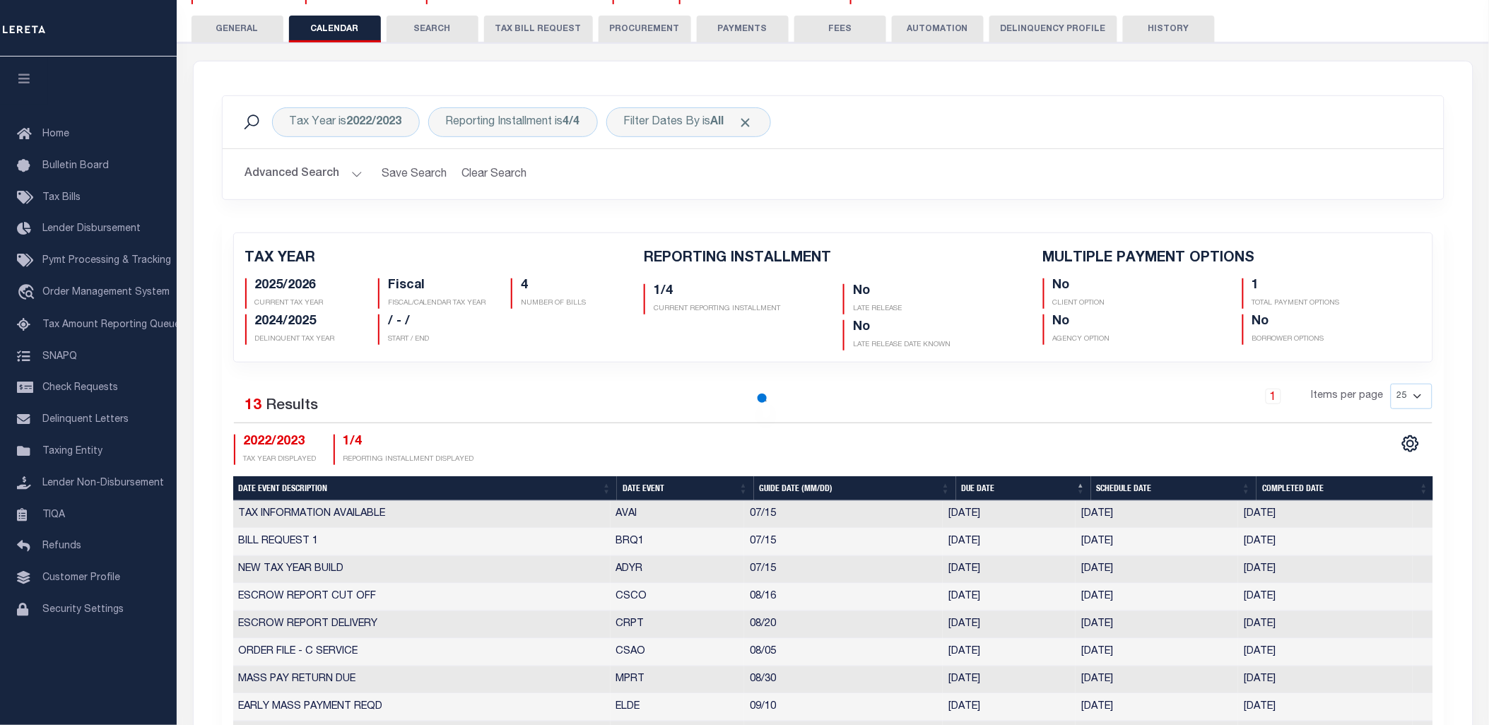
checkbox input "false"
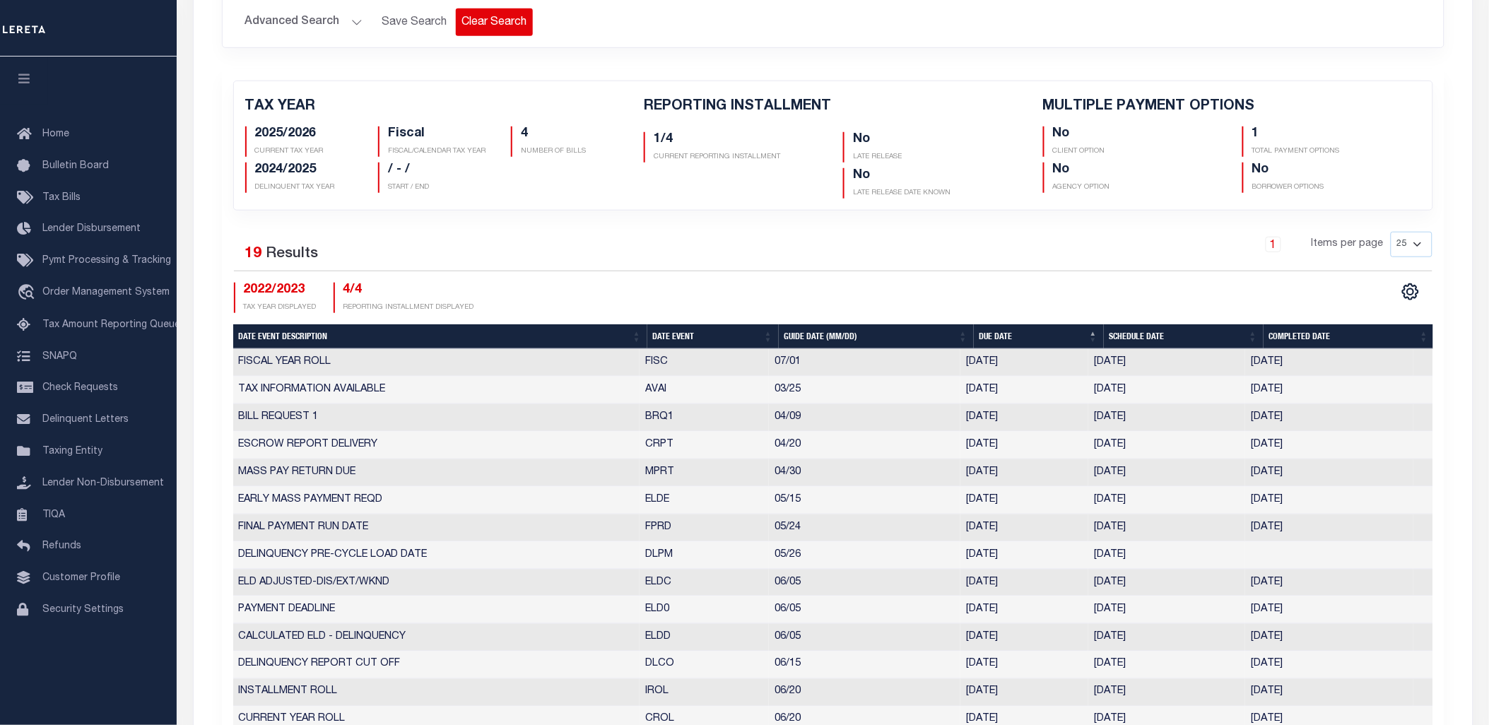
scroll to position [235, 0]
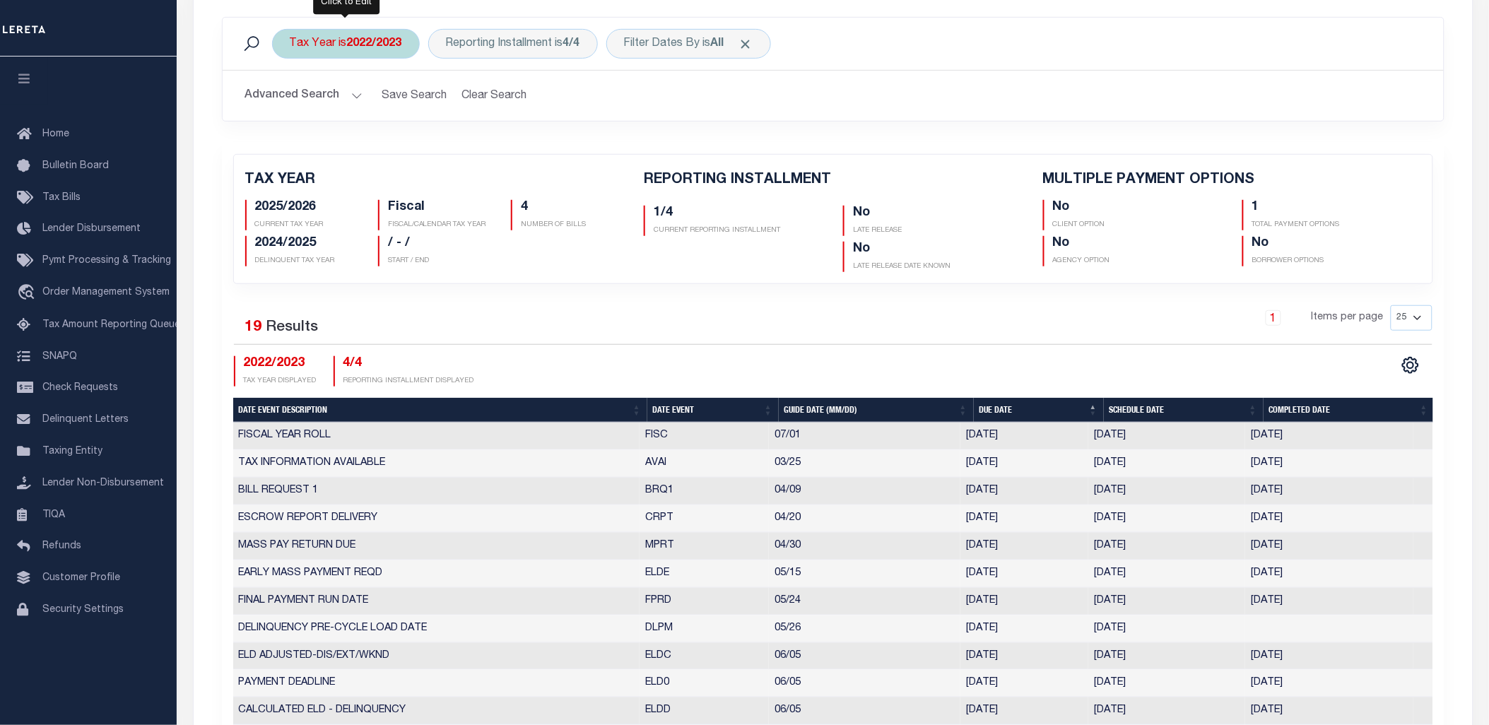
click at [359, 44] on b "2022/2023" at bounding box center [374, 43] width 55 height 11
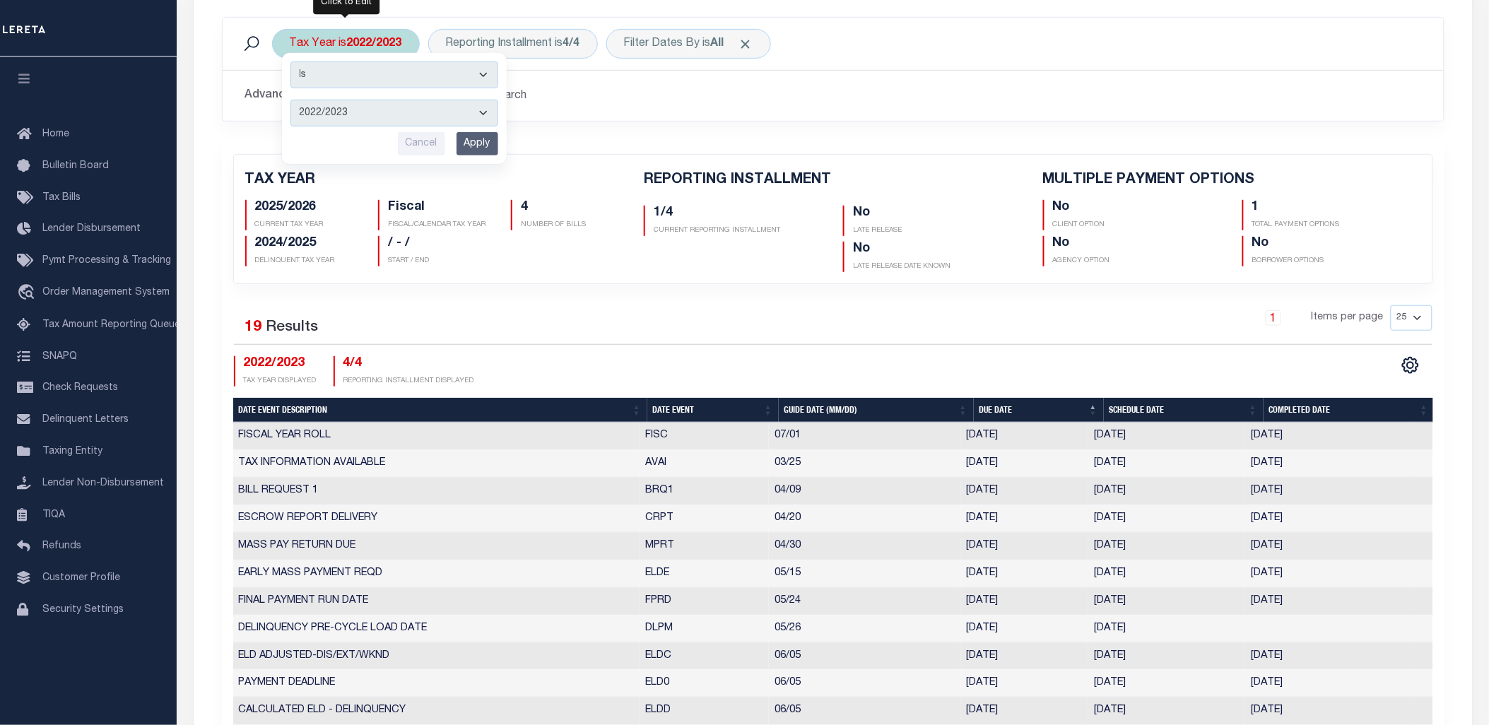
drag, startPoint x: 348, startPoint y: 111, endPoint x: 345, endPoint y: 124, distance: 13.7
click at [348, 111] on select "2026/2027 2025/2026 2024/2025 2023/2024 2022/2023 2021/2022 2020/2021 2019/2020…" at bounding box center [394, 113] width 208 height 27
select select "2021/2022"
click at [290, 100] on select "2026/2027 2025/2026 2024/2025 2023/2024 2022/2023 2021/2022 2020/2021 2019/2020…" at bounding box center [394, 113] width 208 height 27
click at [467, 148] on input "Apply" at bounding box center [478, 143] width 42 height 23
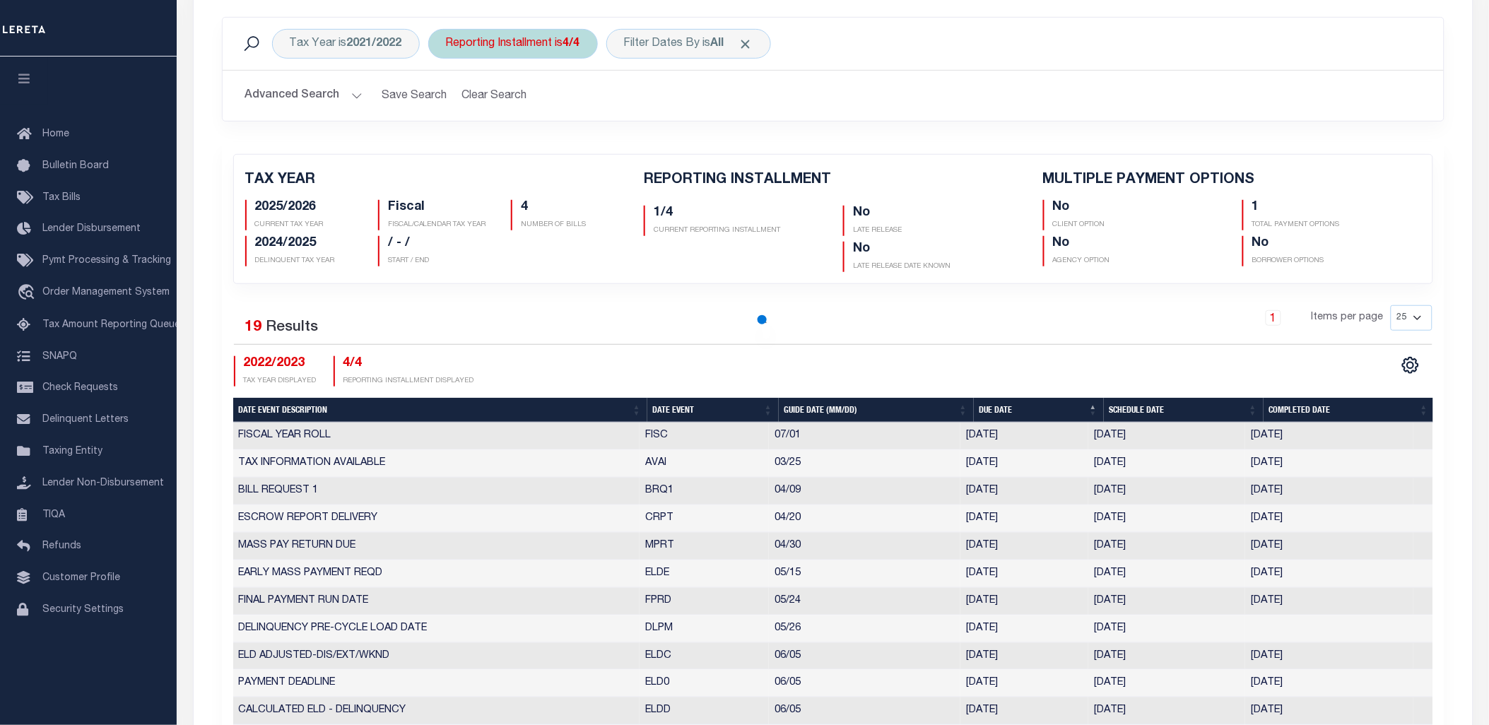
checkbox input "false"
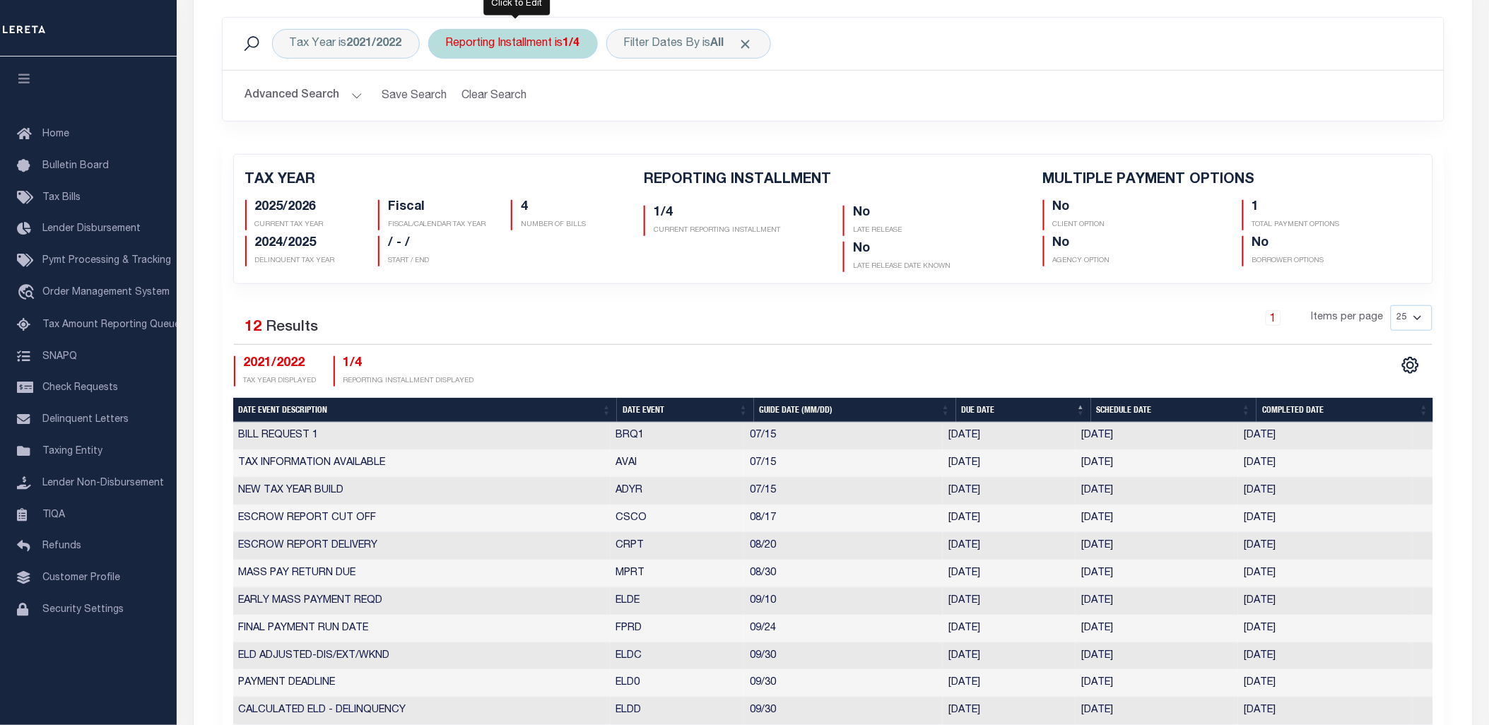
click at [557, 50] on div "Reporting Installment is 1/4" at bounding box center [513, 44] width 170 height 30
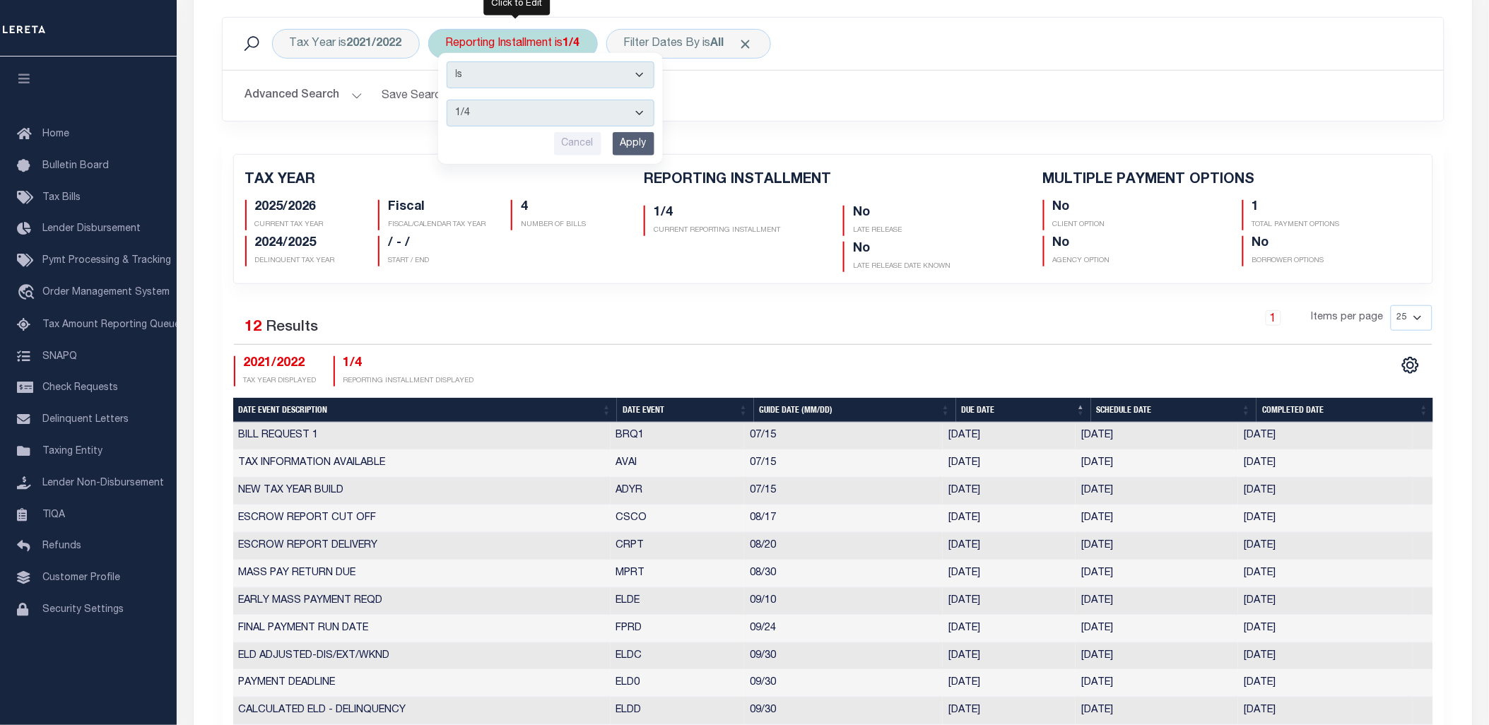
click at [552, 124] on select "1/4 2/4 3/4 4/4" at bounding box center [551, 113] width 208 height 27
select select "4/4"
click at [447, 100] on select "1/4 2/4 3/4 4/4" at bounding box center [551, 113] width 208 height 27
click at [631, 143] on input "Apply" at bounding box center [634, 143] width 42 height 23
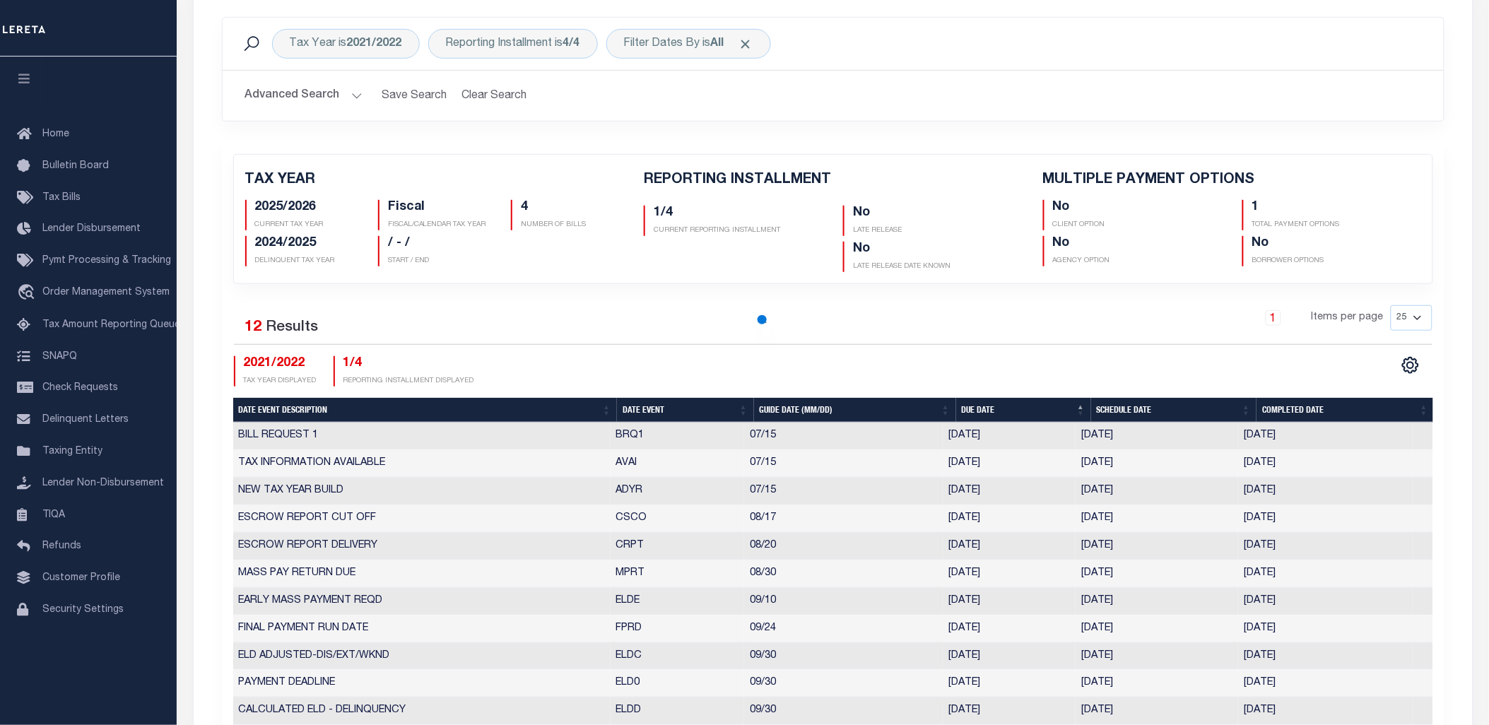
checkbox input "false"
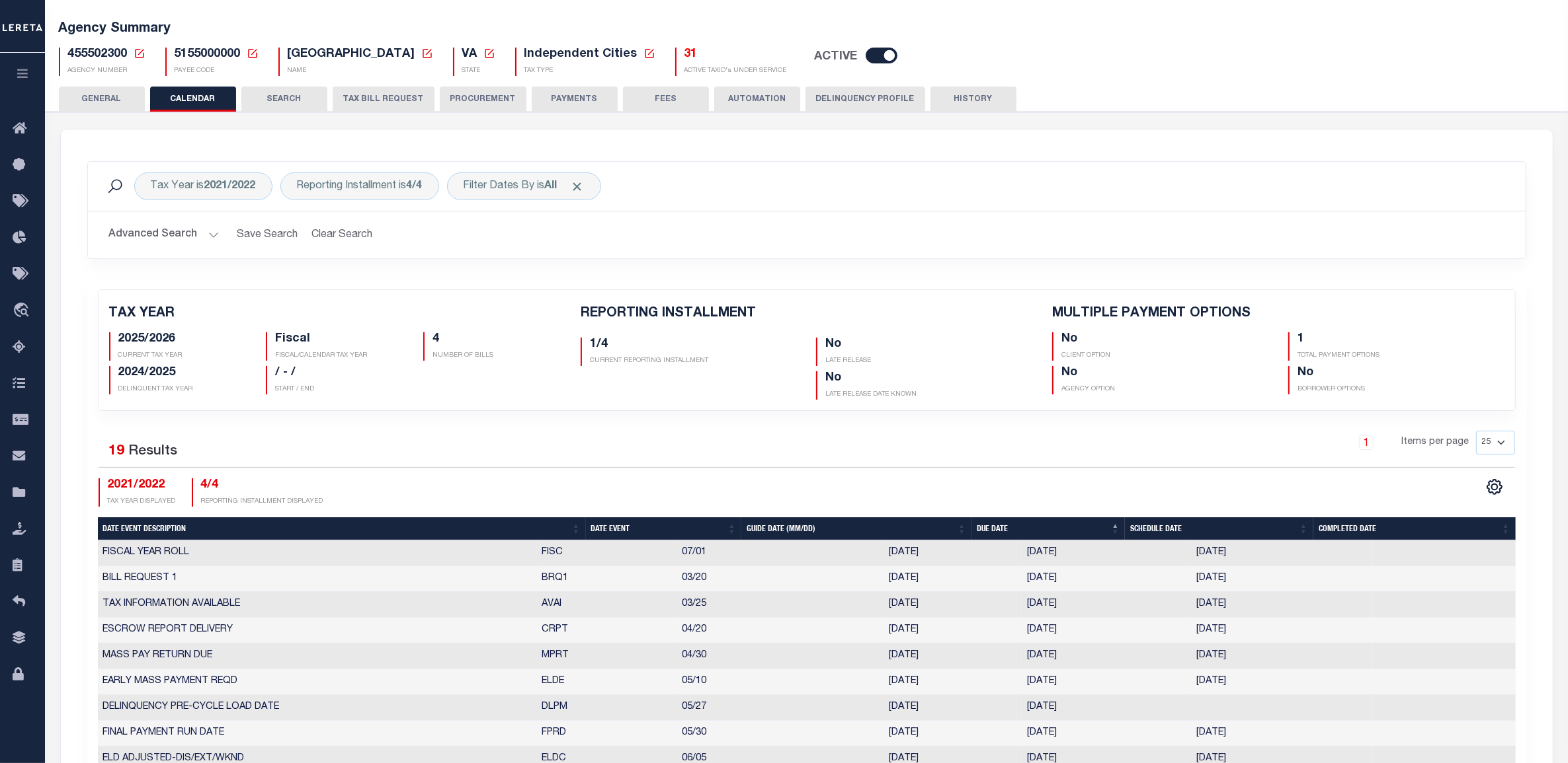
scroll to position [0, 0]
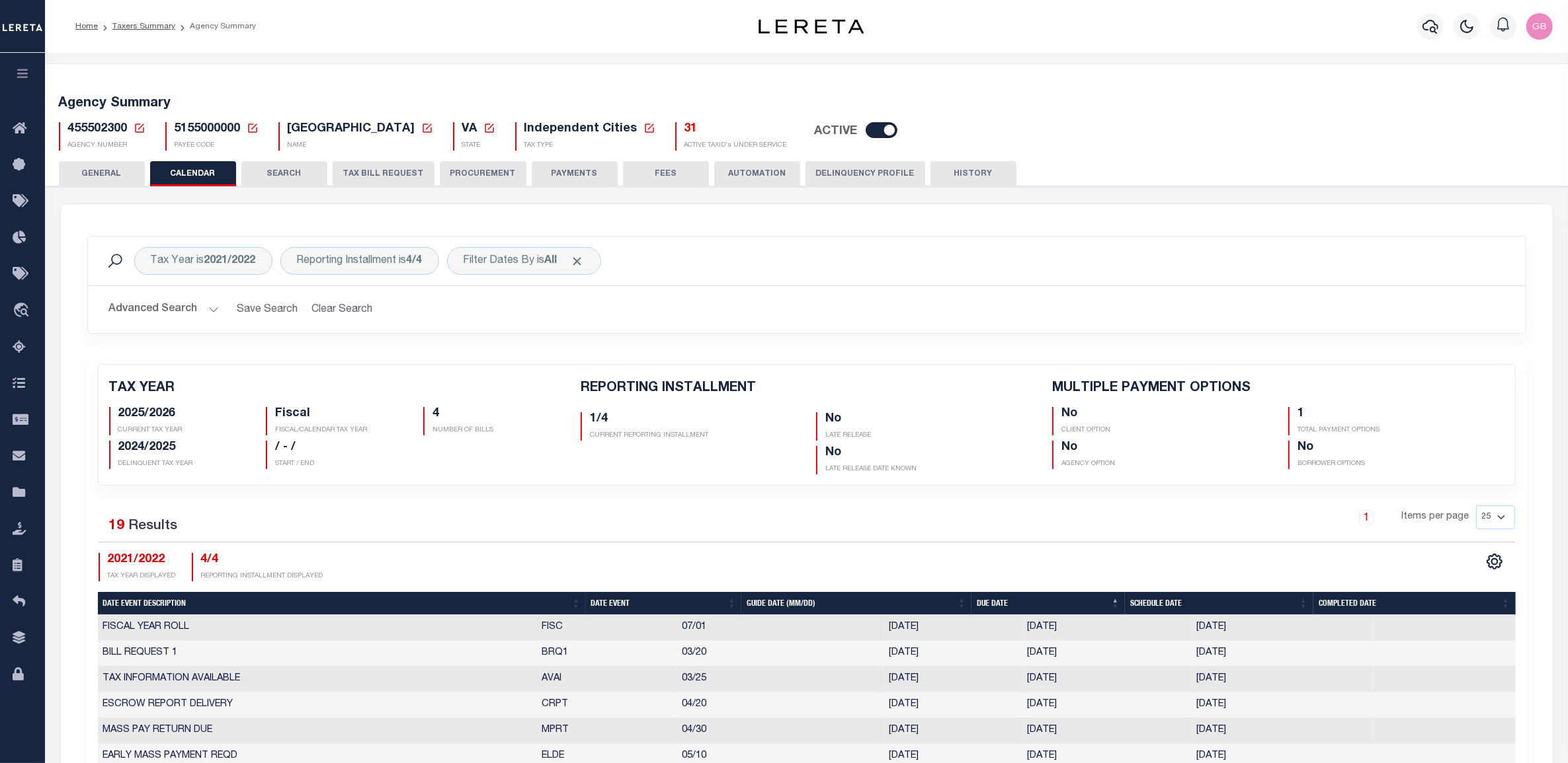
drag, startPoint x: 137, startPoint y: 125, endPoint x: 197, endPoint y: 132, distance: 60.4
click at [137, 125] on icon at bounding box center [139, 128] width 12 height 12
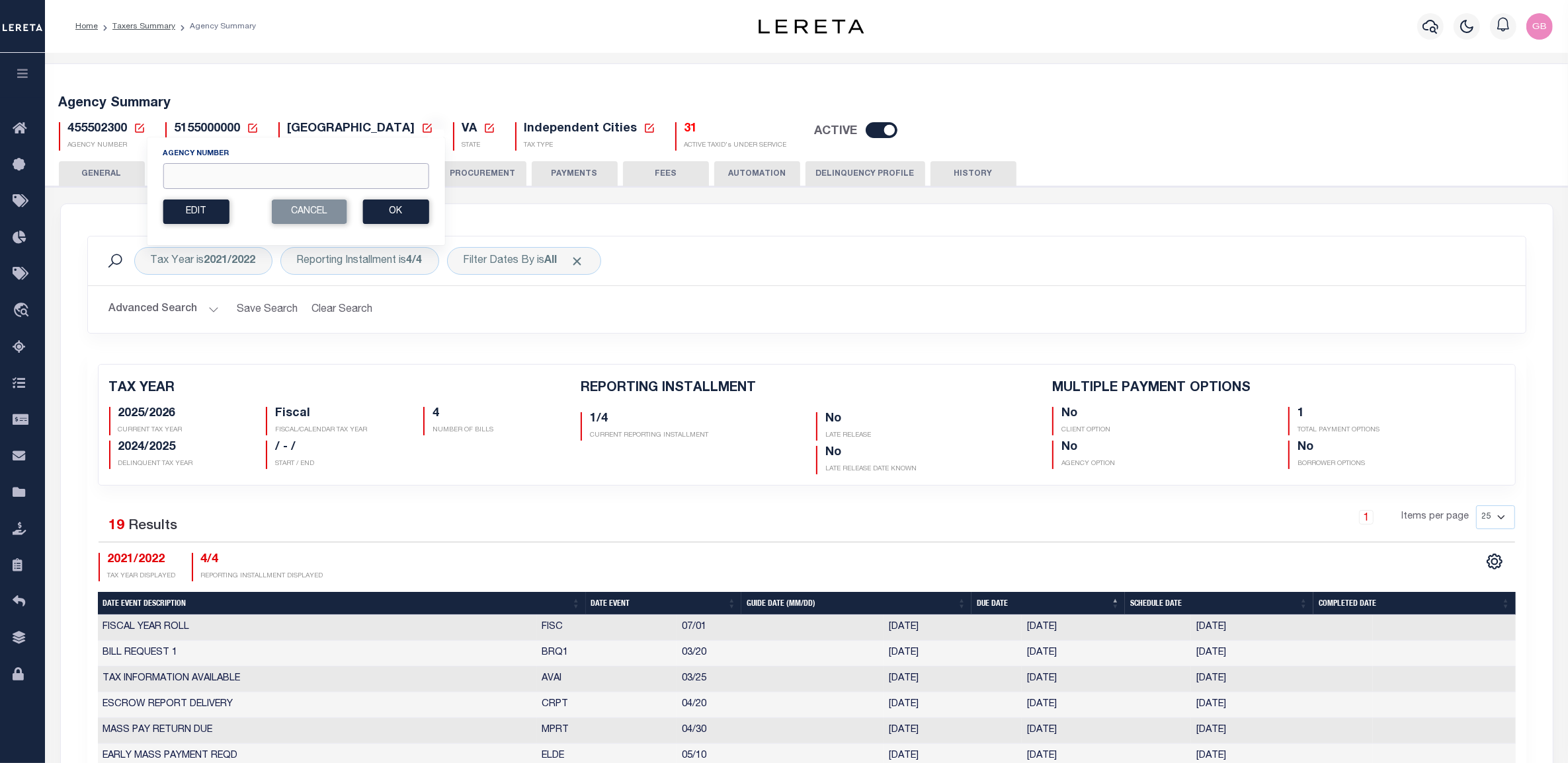
click at [372, 168] on input "Agency Number" at bounding box center [296, 177] width 266 height 26
click at [405, 179] on input "Agency Number" at bounding box center [296, 177] width 266 height 26
type input "200070210"
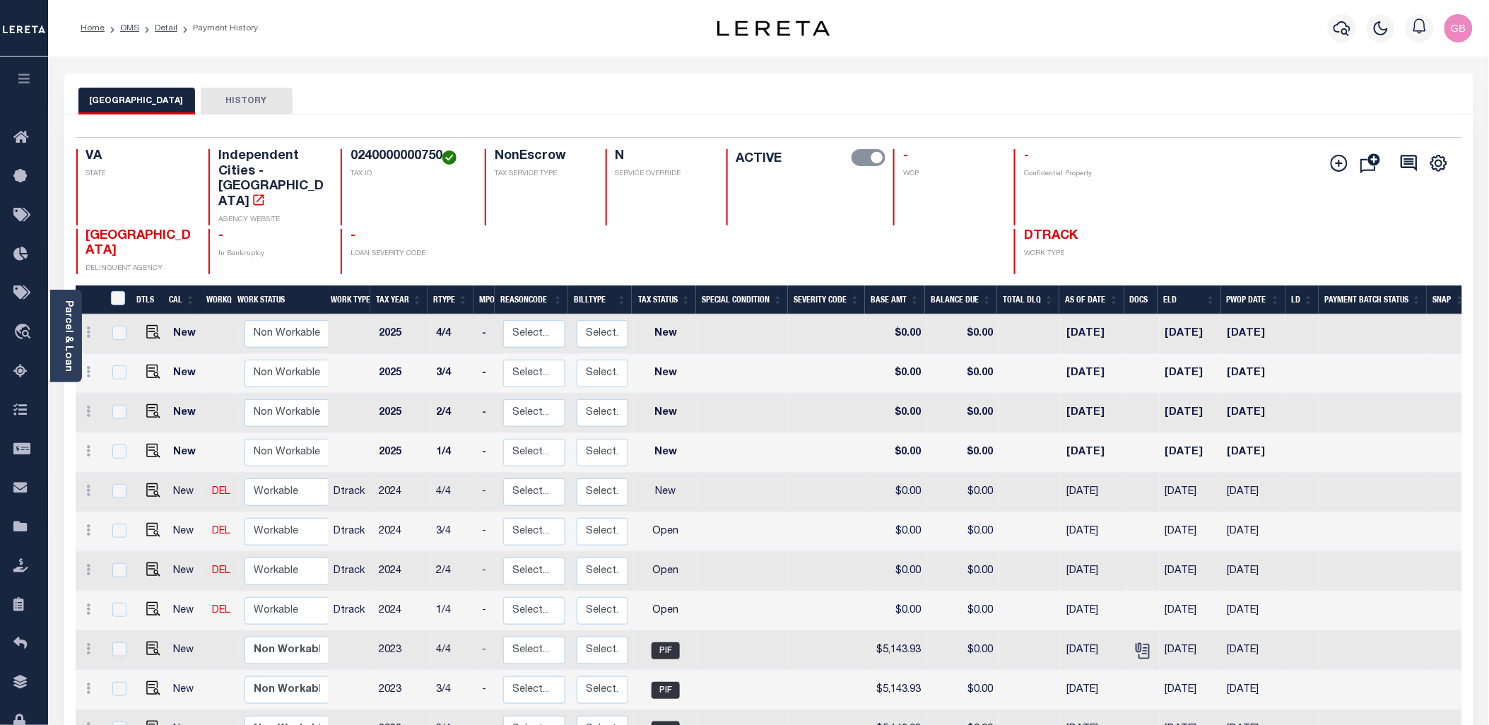
drag, startPoint x: 170, startPoint y: 29, endPoint x: 335, endPoint y: 66, distance: 169.6
click at [170, 29] on link "Detail" at bounding box center [166, 28] width 23 height 8
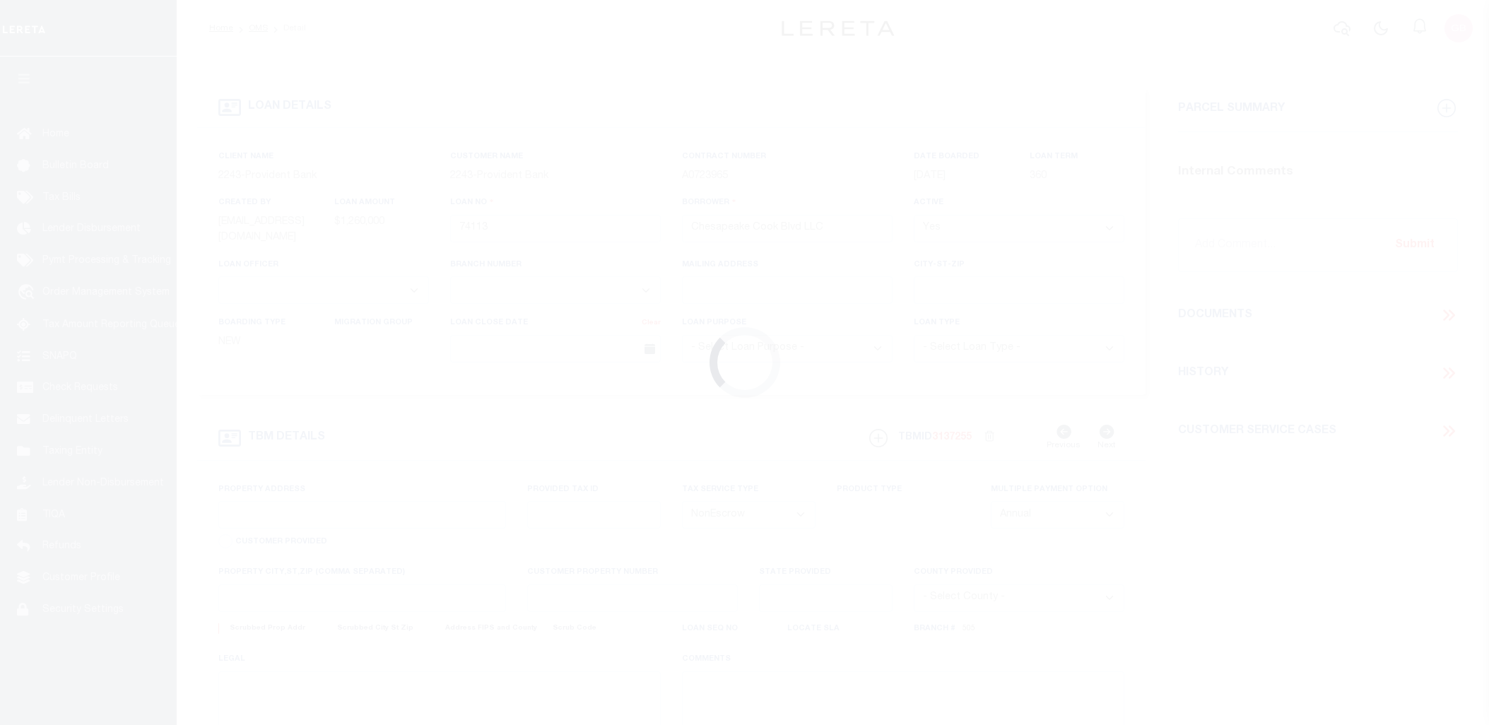
select select "NonEscrow"
select select "13655"
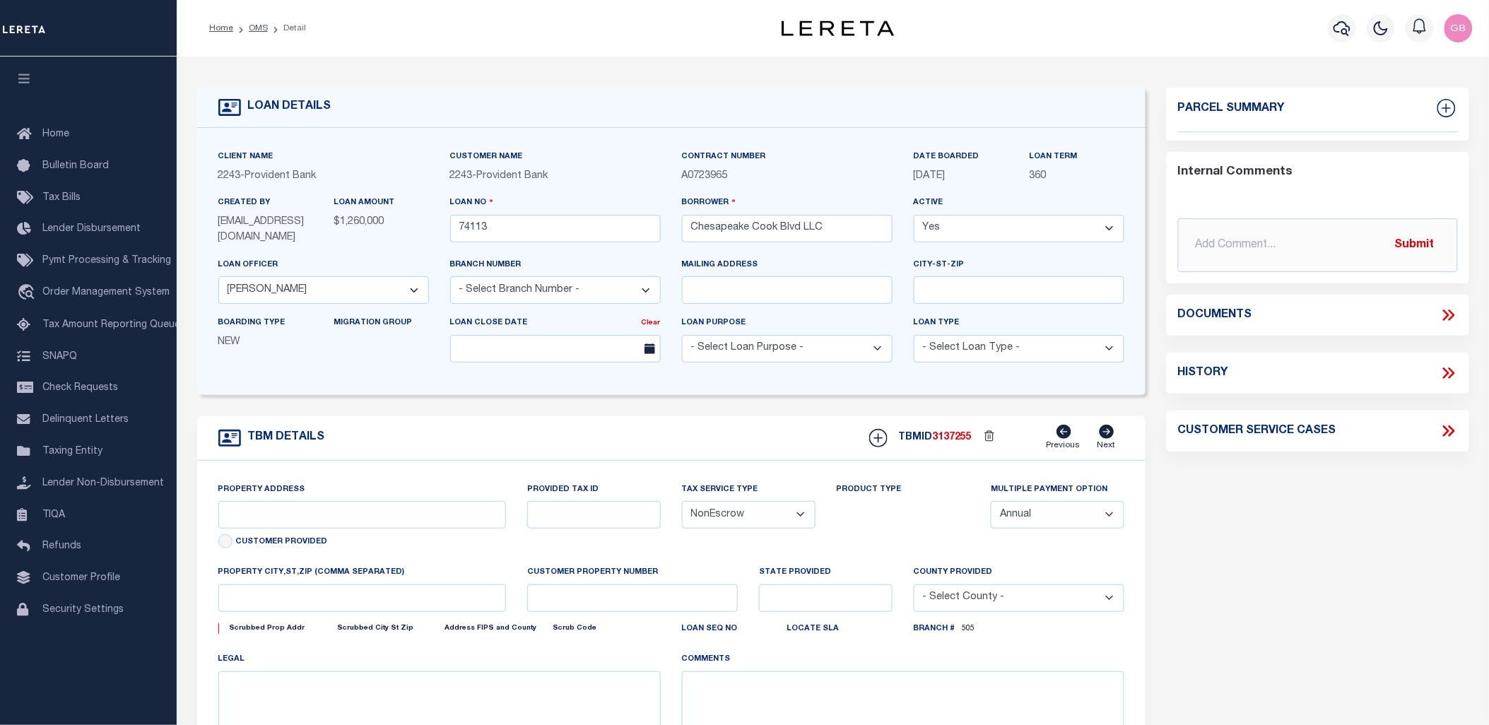
select select "5374"
type input "[STREET_ADDRESS]"
type input "Parcel # 240000000750"
select select
type input "Chesapeake VA 23323"
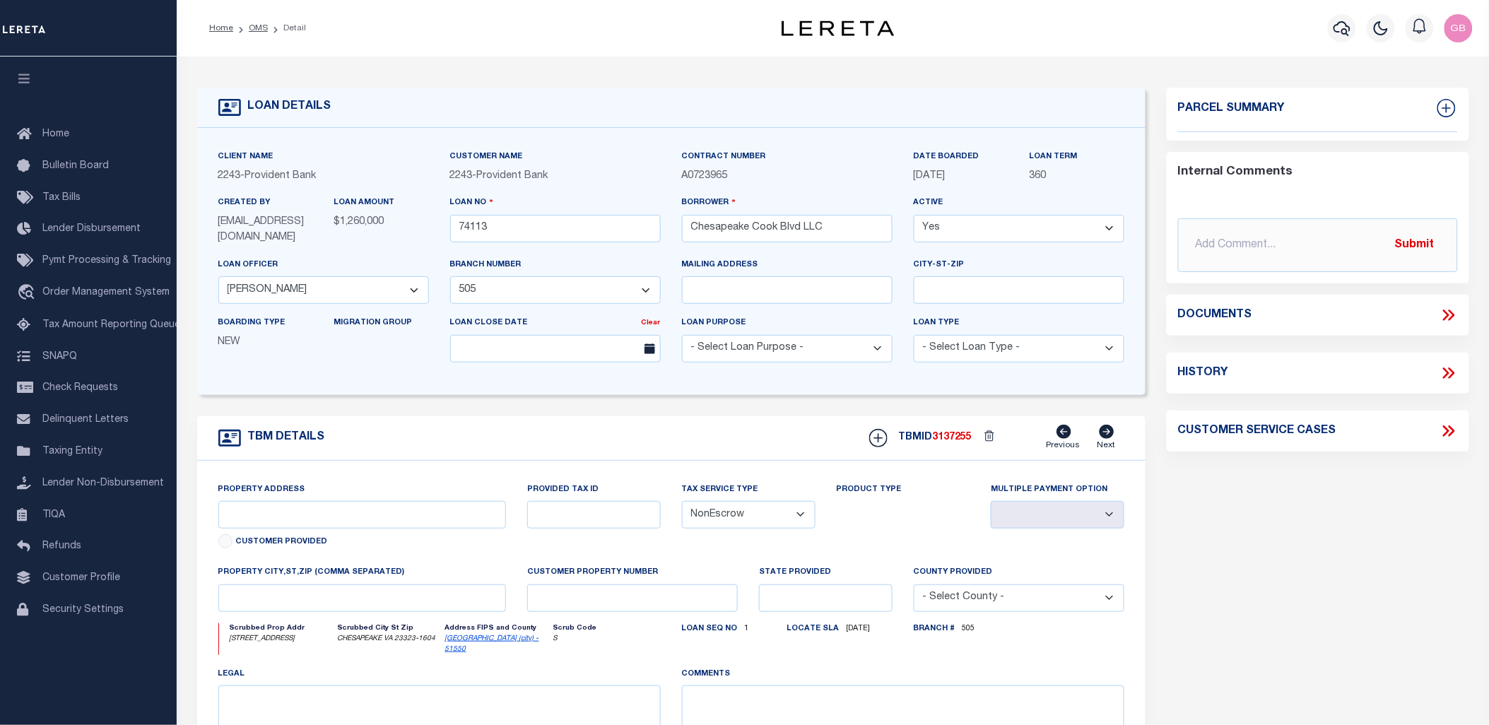
type input "VA"
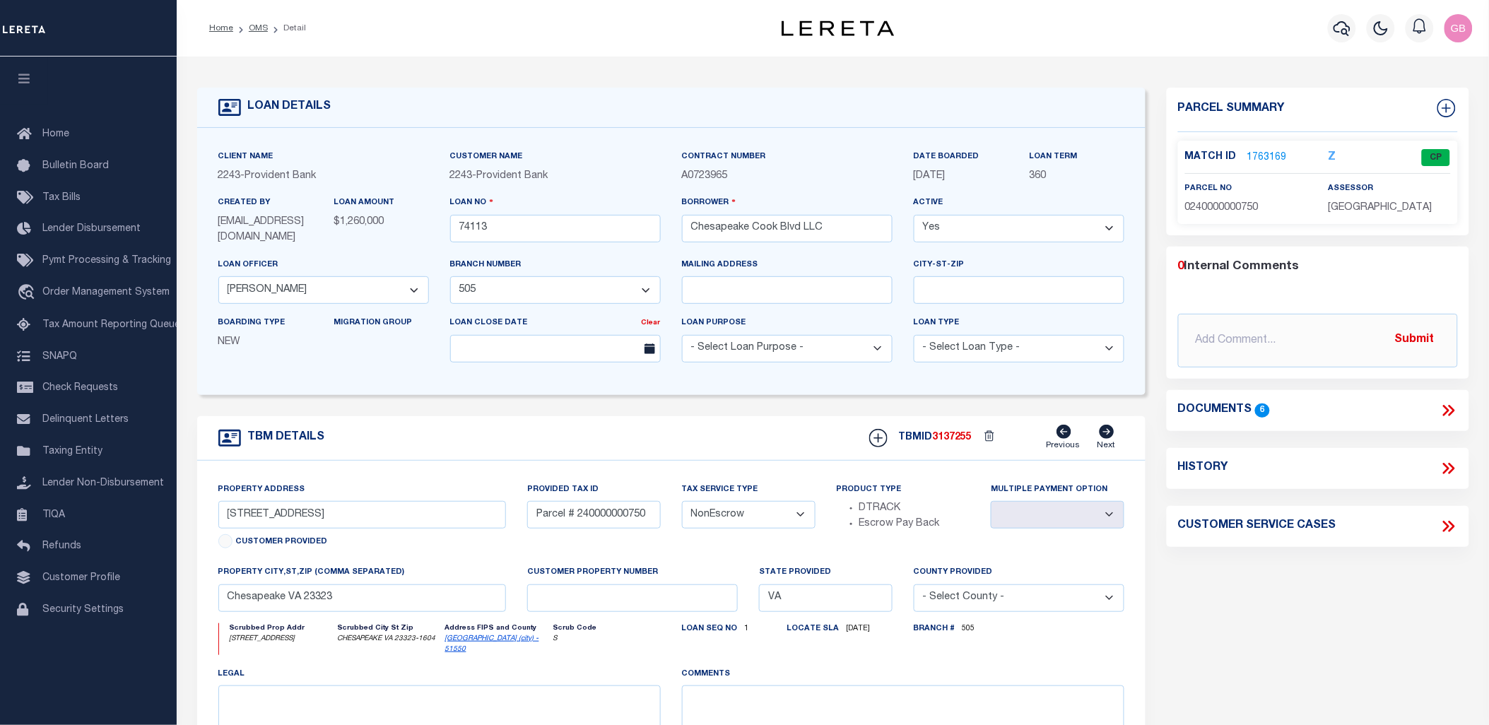
click at [1269, 165] on div "Match ID 1763169 Z CP" at bounding box center [1318, 161] width 266 height 25
click at [1269, 151] on link "1763169" at bounding box center [1267, 158] width 40 height 15
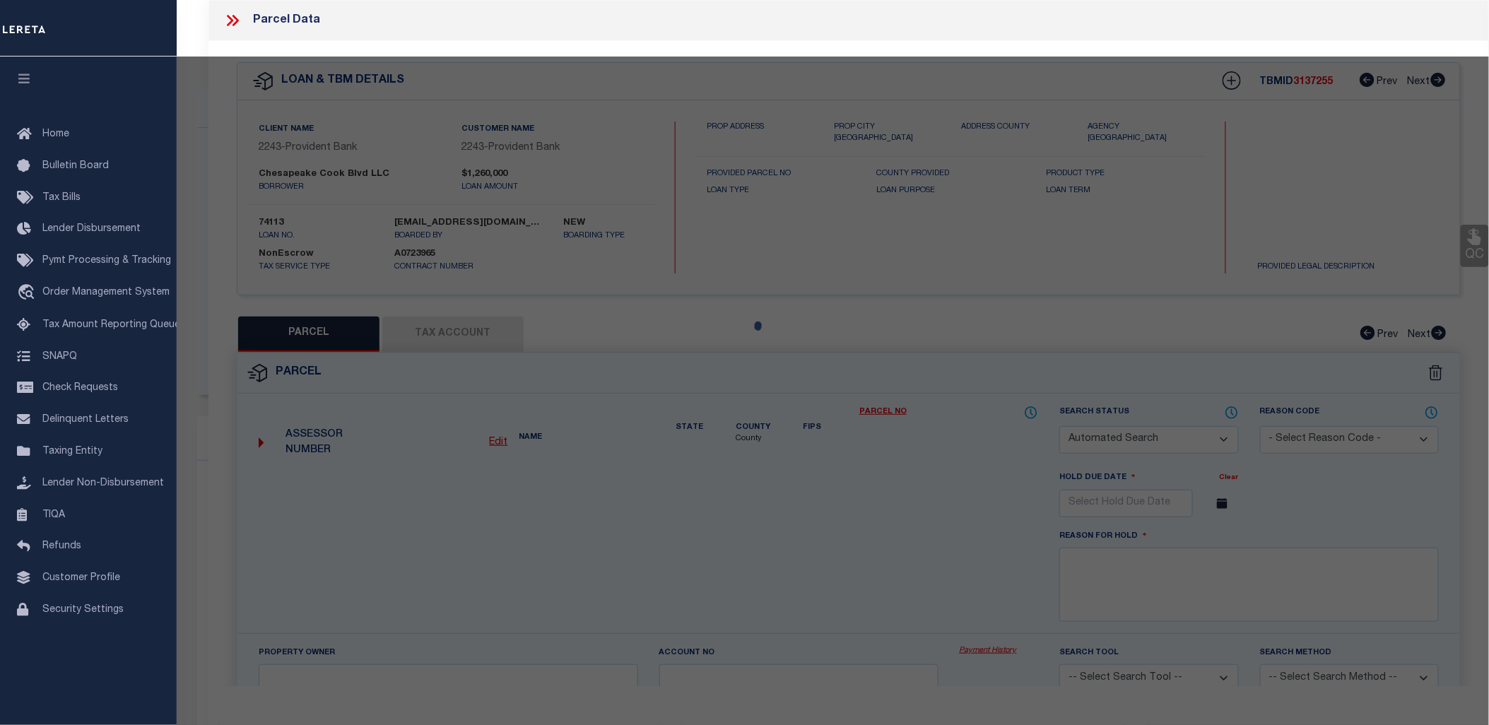
checkbox input "false"
select select "CP"
type input "CHESAPEAKE COOK BLVD LLC"
select select
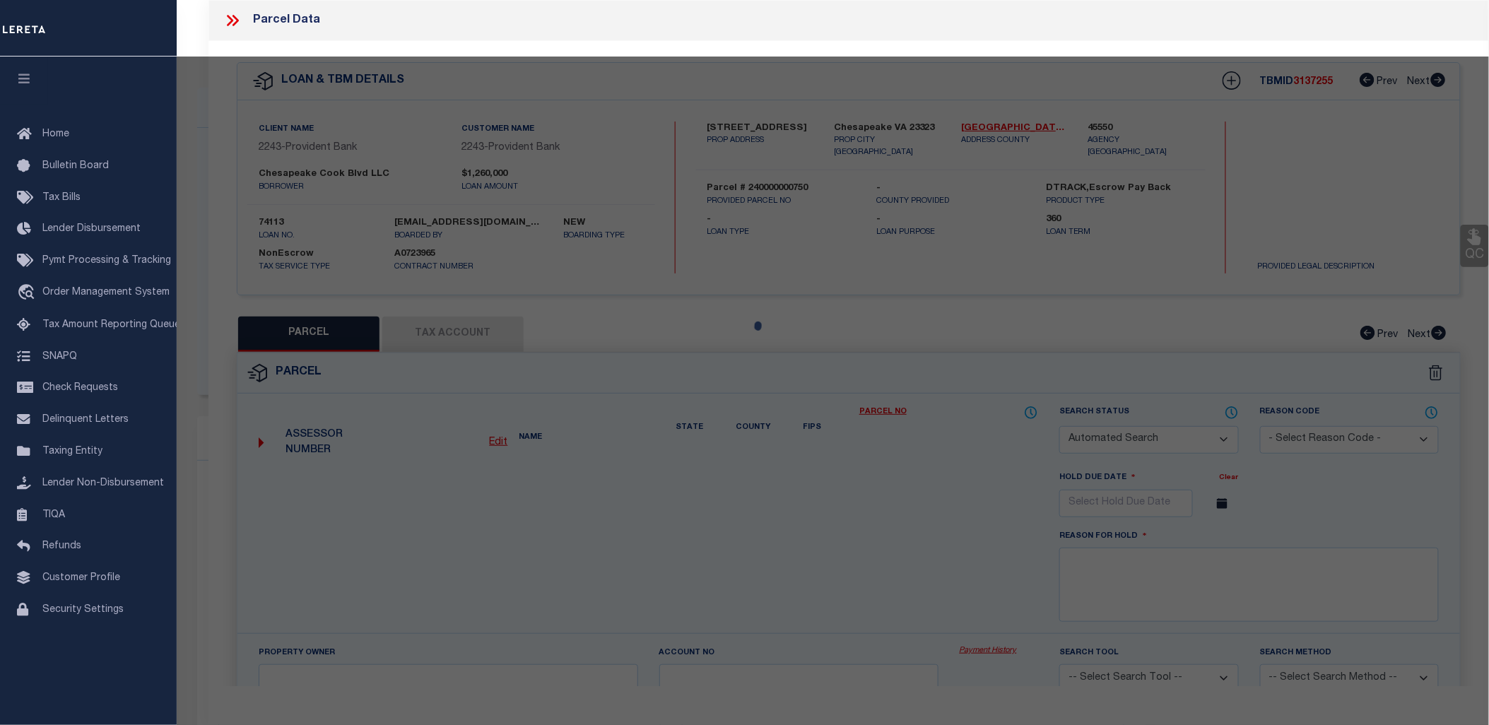
type input "3728 COOK BLVD"
checkbox input "false"
type input "Chesapeake VA 23323"
type textarea "PARCEL [STREET_ADDRESS]"
type textarea "Information Only - Installment Tax Years Based on Agency Review"
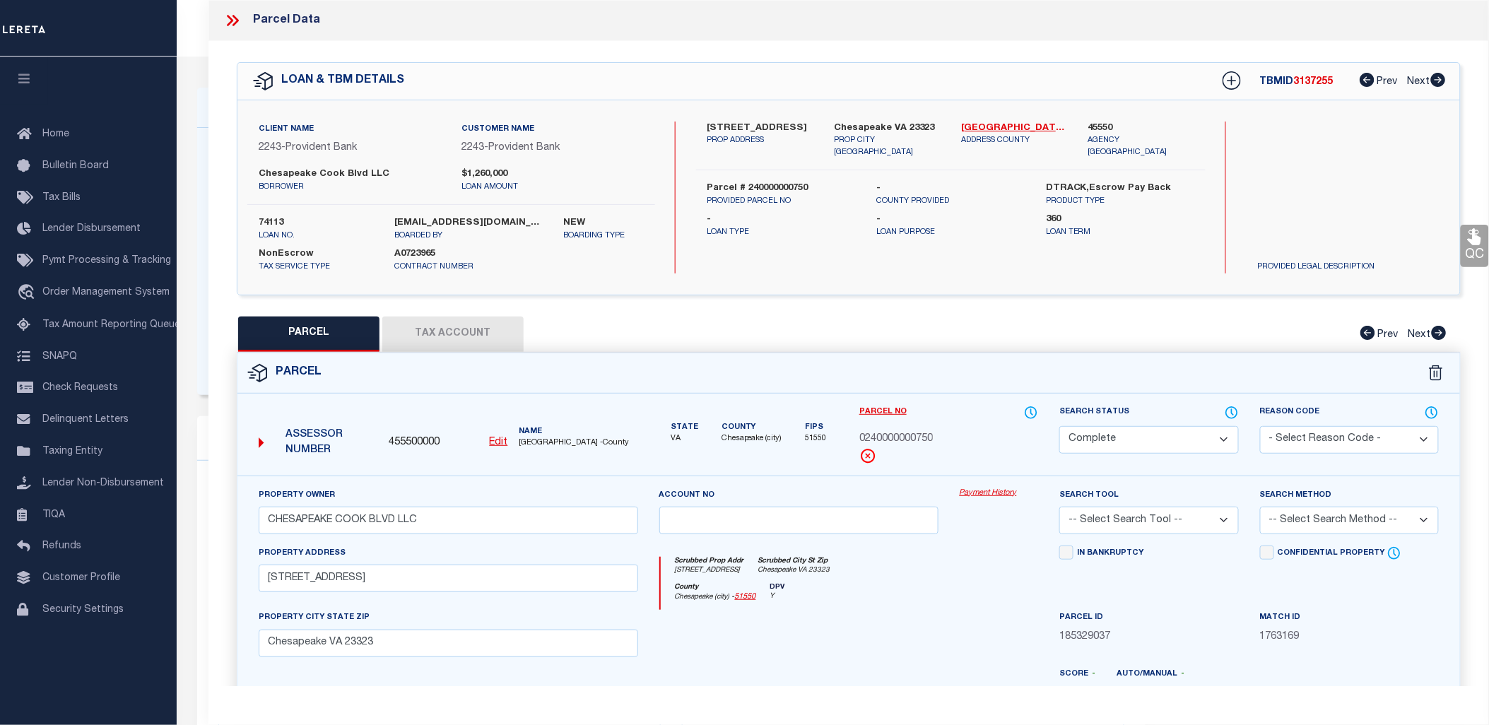
click at [992, 493] on link "Payment History" at bounding box center [999, 494] width 79 height 12
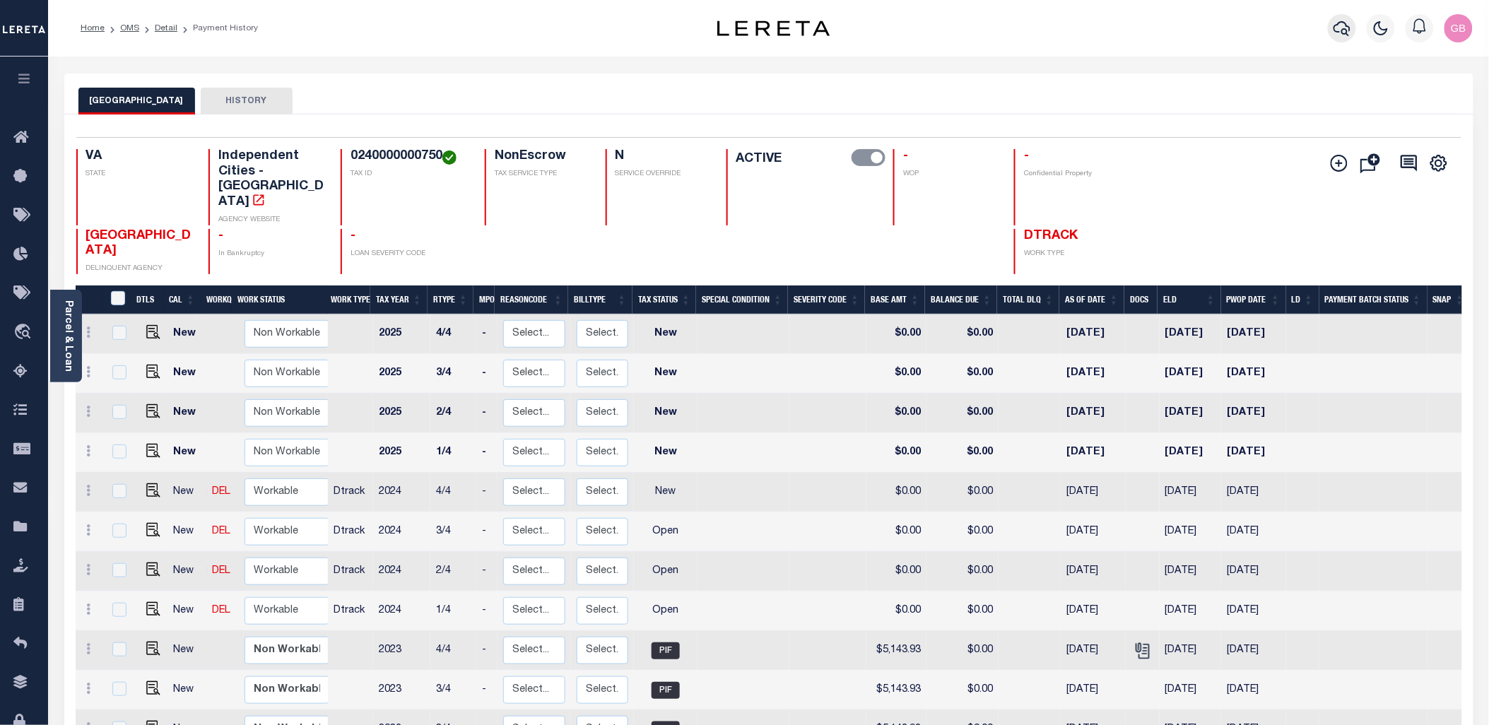
click at [1344, 25] on icon "button" at bounding box center [1342, 28] width 17 height 17
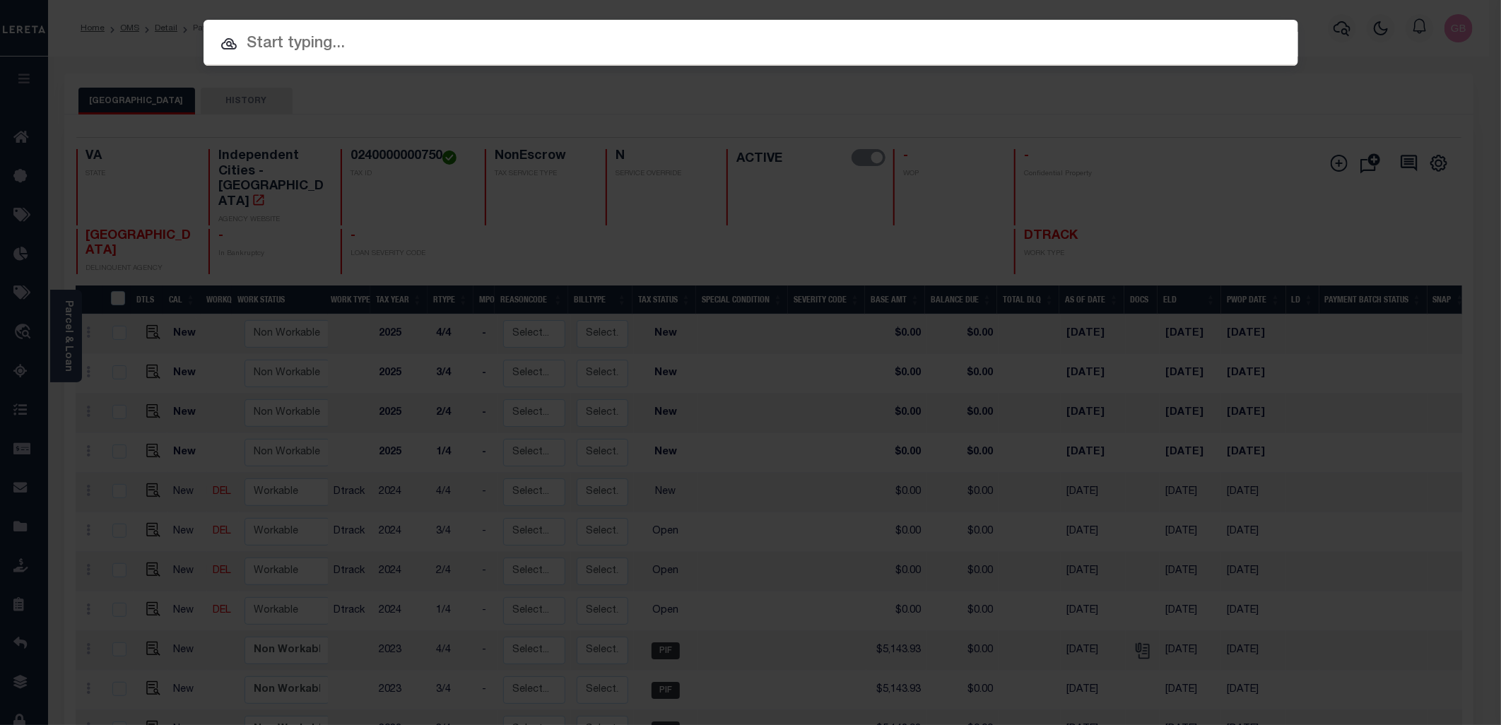
click at [584, 49] on input "text" at bounding box center [751, 44] width 1095 height 25
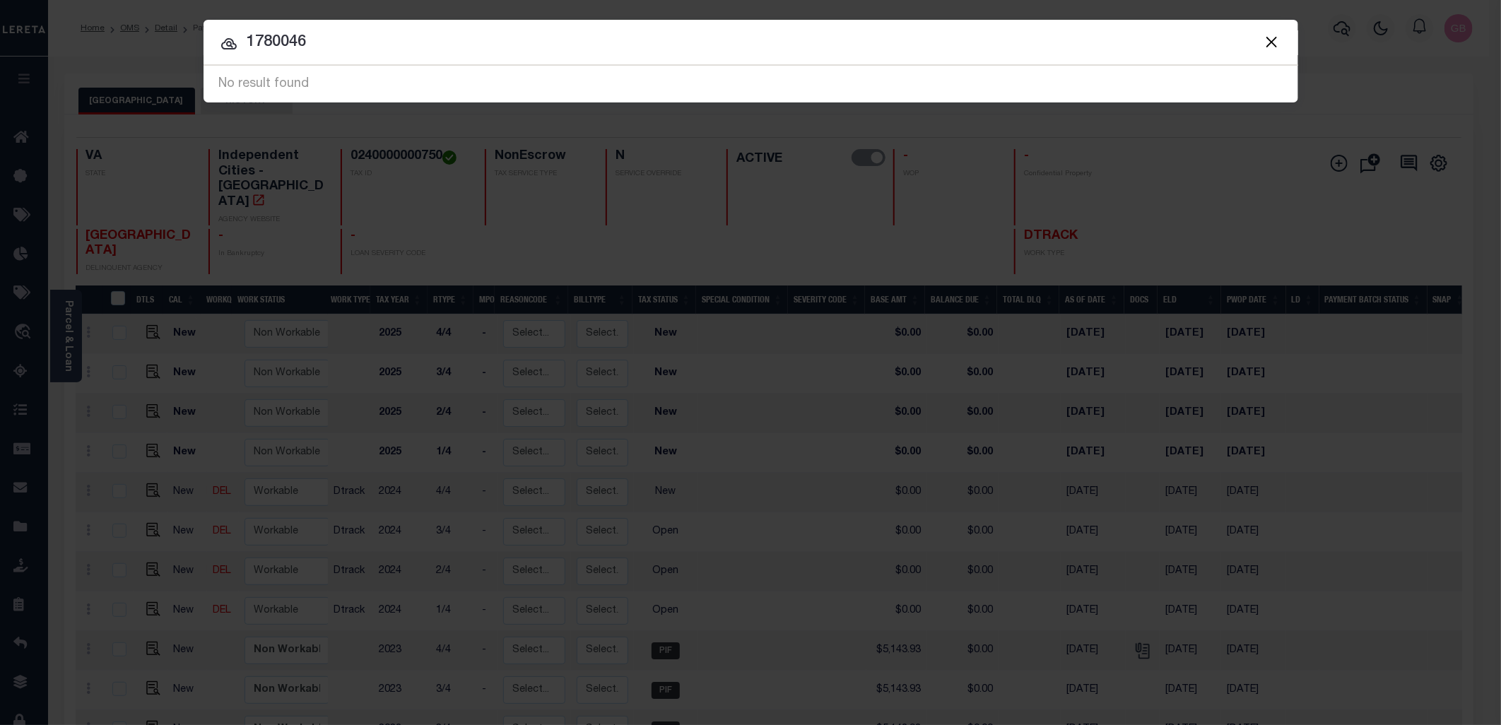
click at [425, 29] on div at bounding box center [751, 42] width 1095 height 45
click at [741, 25] on div at bounding box center [751, 42] width 1095 height 45
click at [653, 29] on div at bounding box center [751, 42] width 1095 height 45
drag, startPoint x: 477, startPoint y: 33, endPoint x: 107, endPoint y: 44, distance: 369.8
click at [73, 46] on div "Include Loans TBM Customers Borrowers Payments (Lender Non-Disb) Payments (Lend…" at bounding box center [750, 362] width 1501 height 725
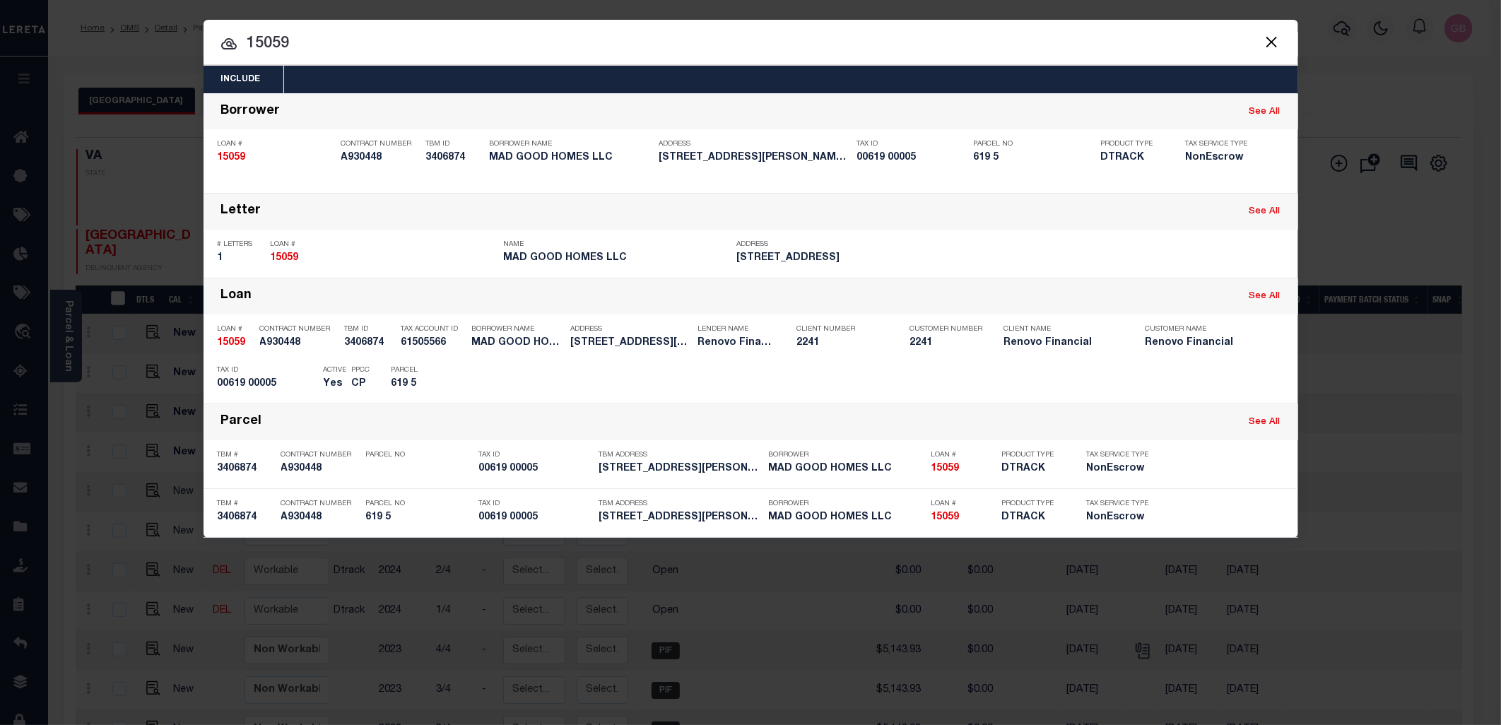
click at [404, 33] on input "15059" at bounding box center [751, 44] width 1095 height 25
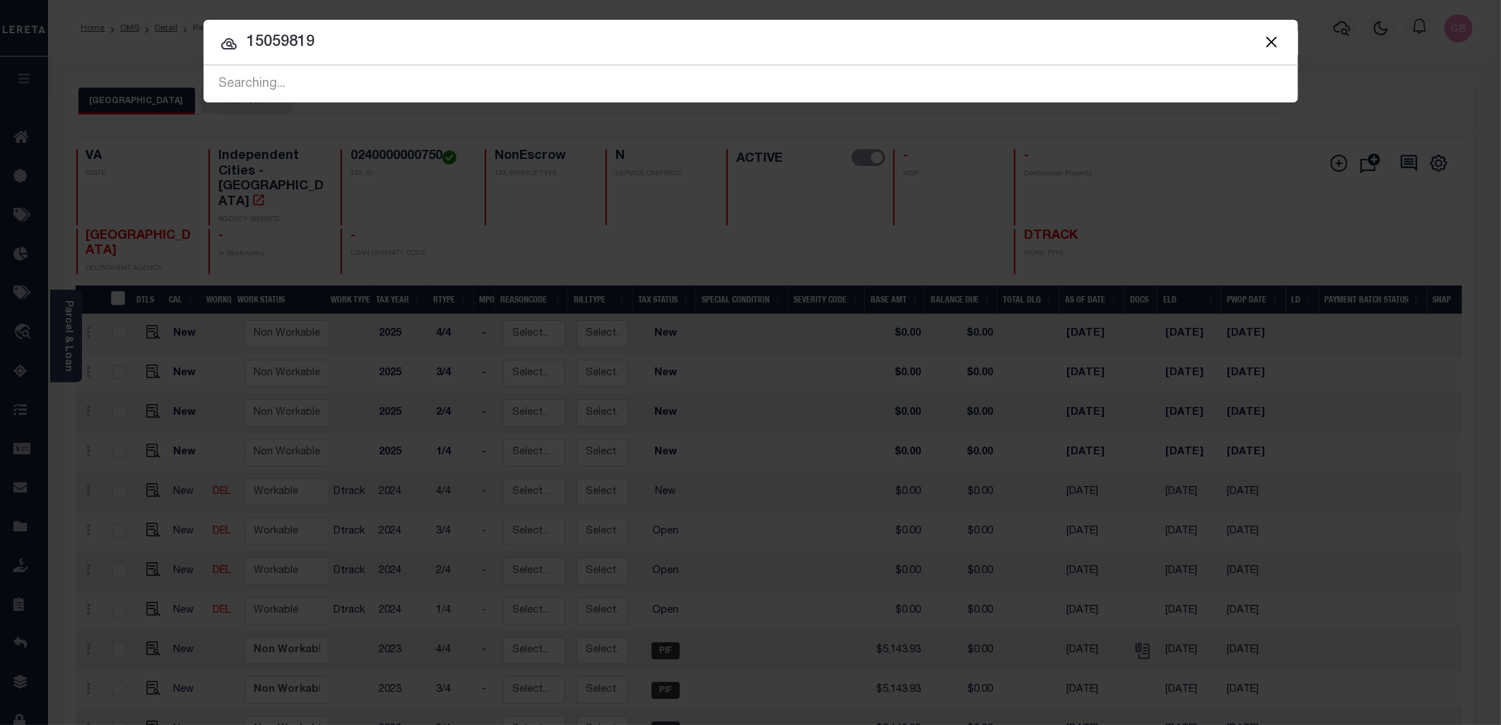
type input "15059819"
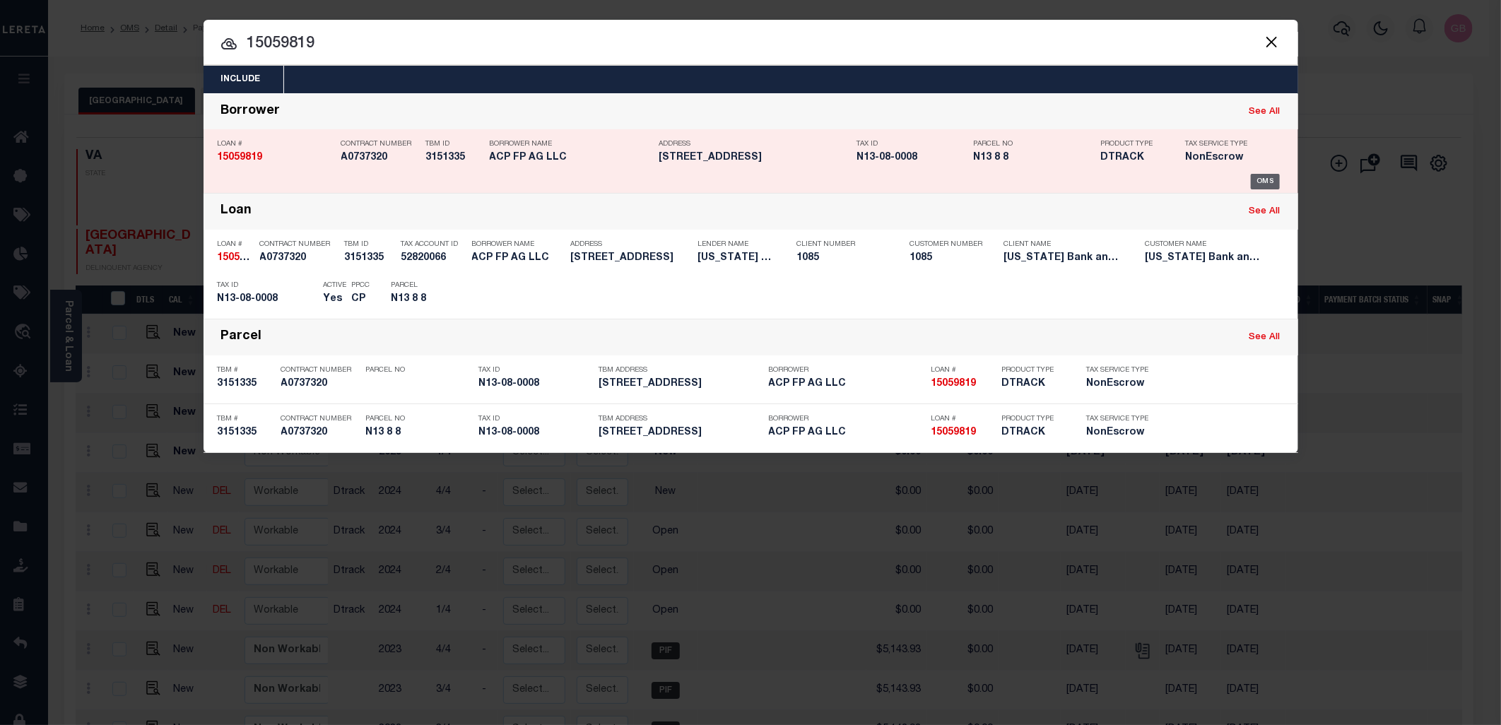
click at [1258, 182] on div "OMS" at bounding box center [1265, 182] width 29 height 16
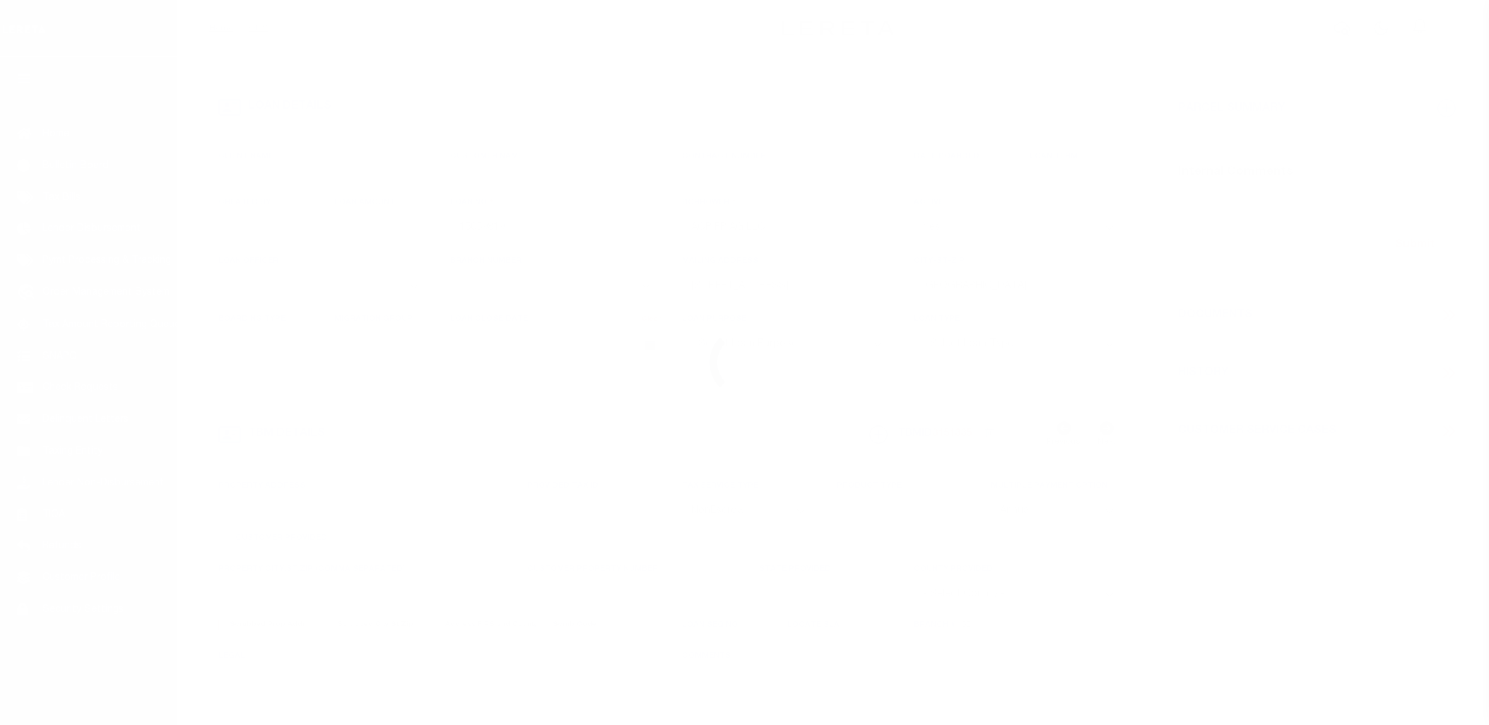
select select "NonEscrow"
select select "1679"
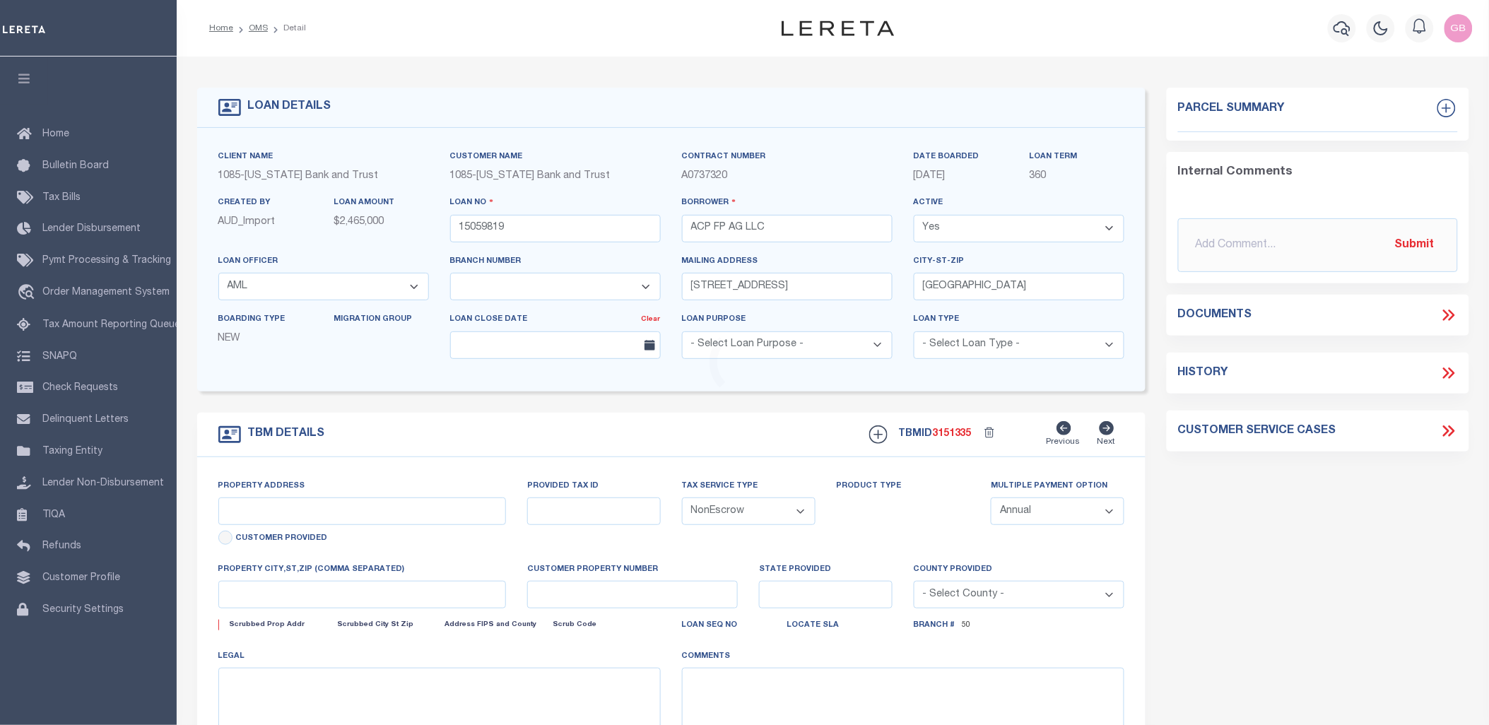
select select "900"
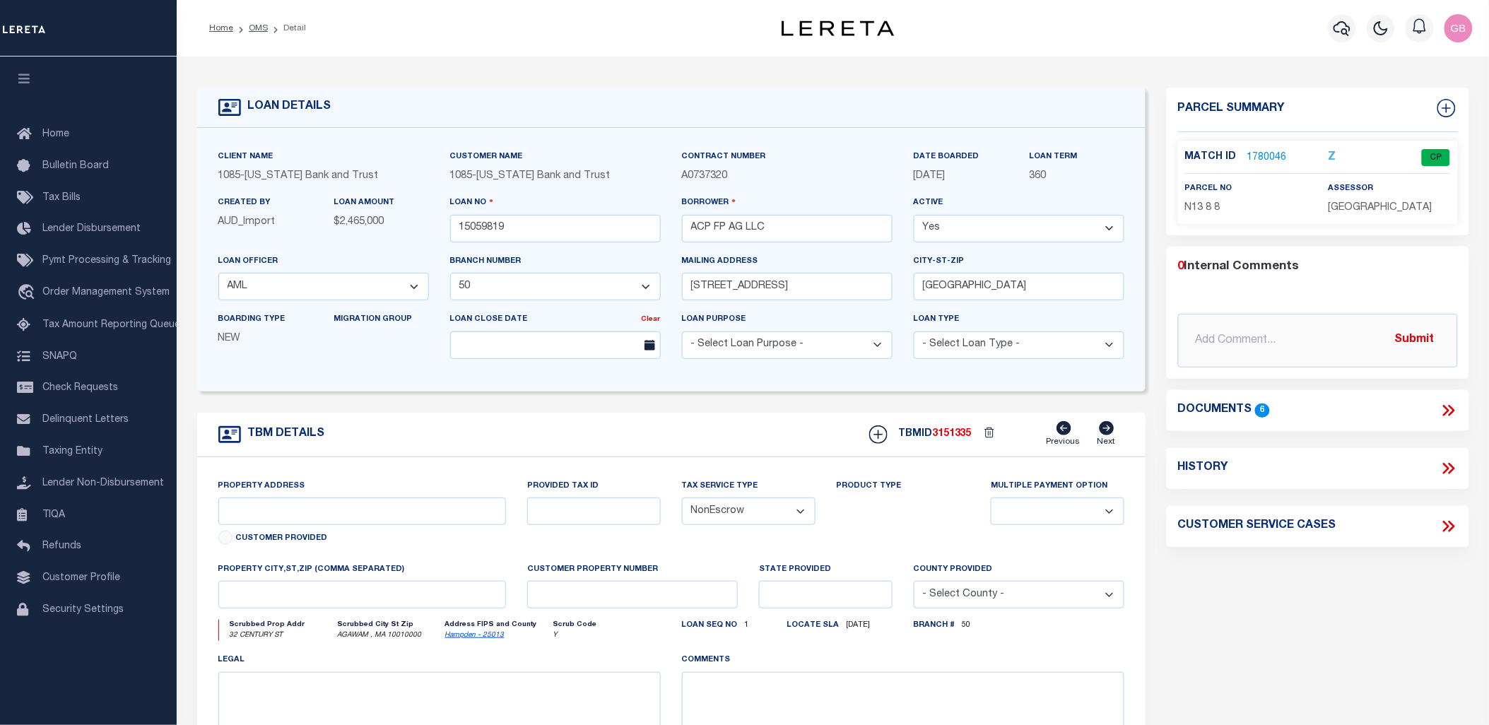
type input "32 CENTURY ST"
select select
type input "AGAWAM , MA 10010000"
type input "MA"
select select
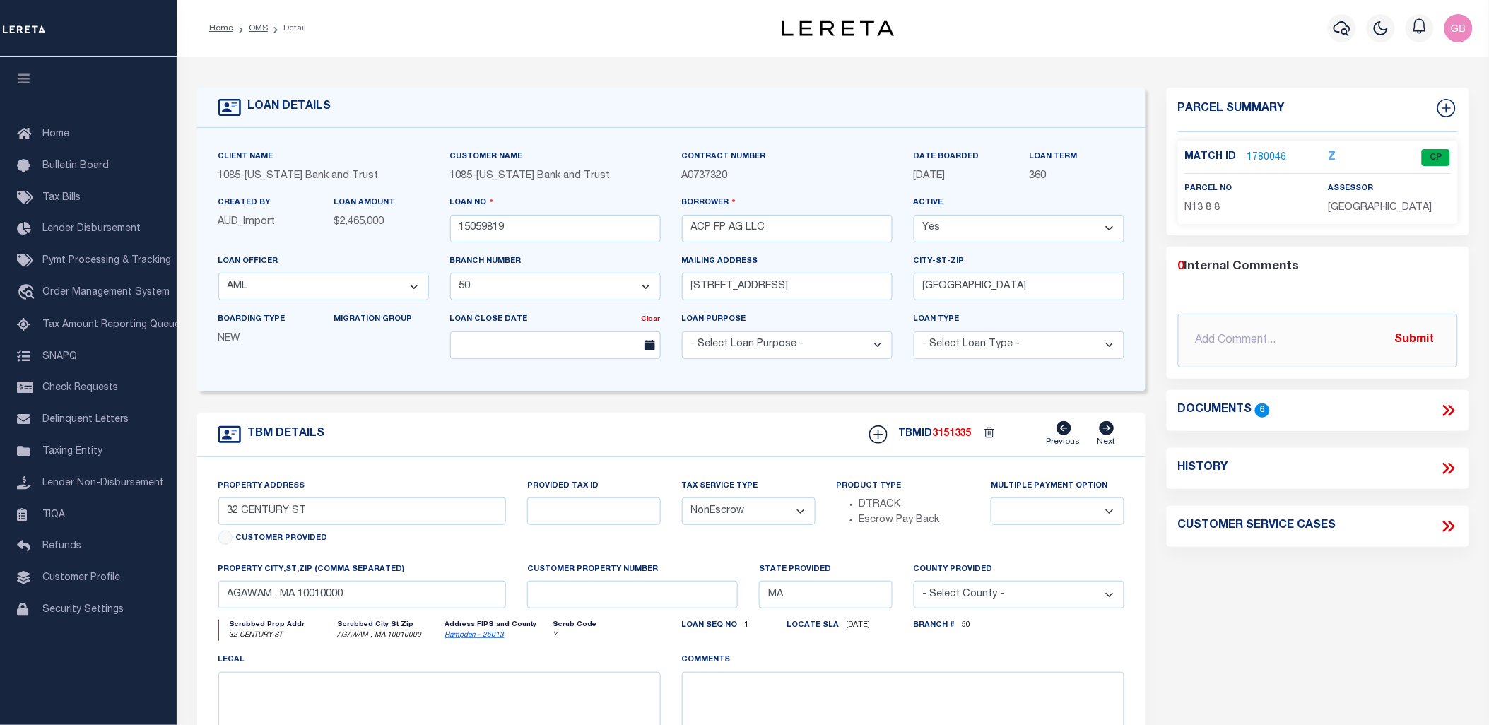
click at [1274, 151] on link "1780046" at bounding box center [1267, 158] width 40 height 15
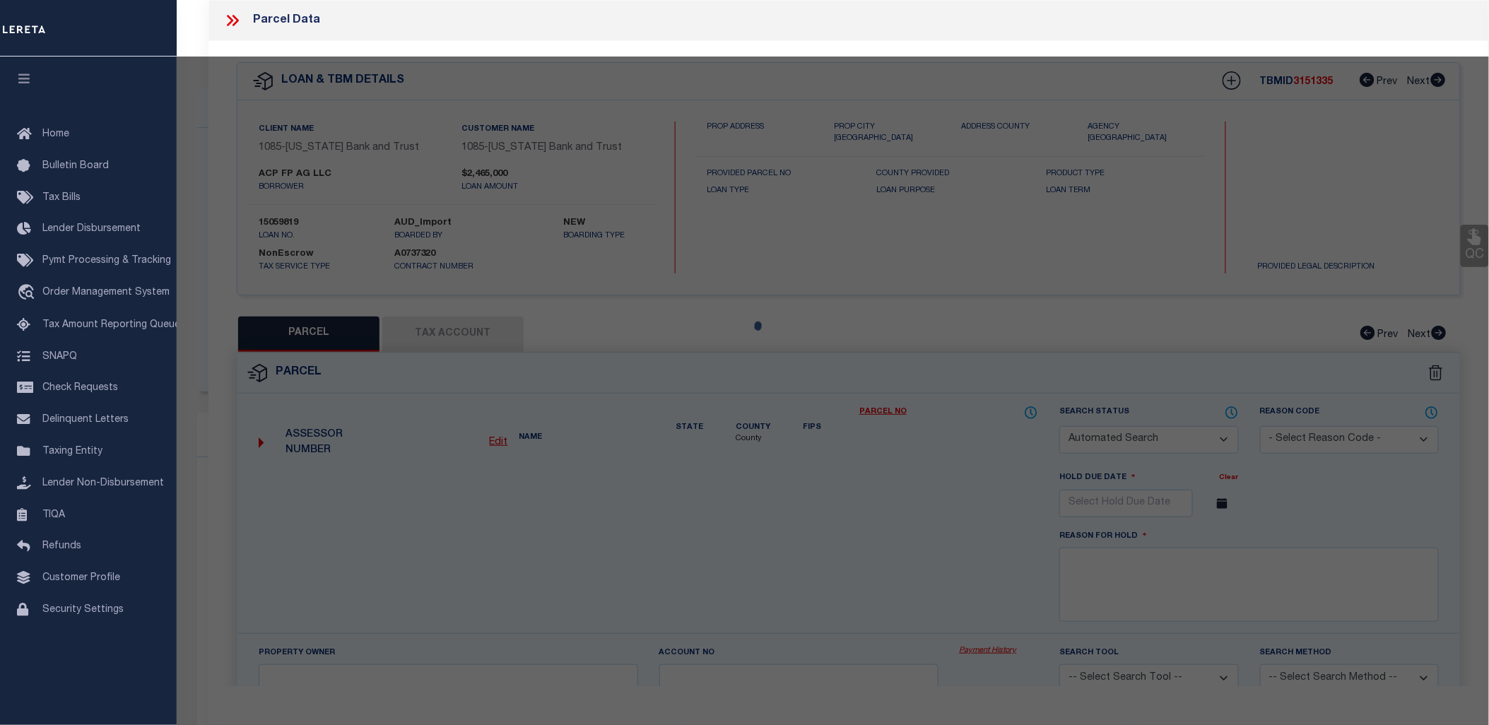
checkbox input "false"
select select "CP"
type input "MILLWORK REALTY ASSOCIATES, LL"
select select
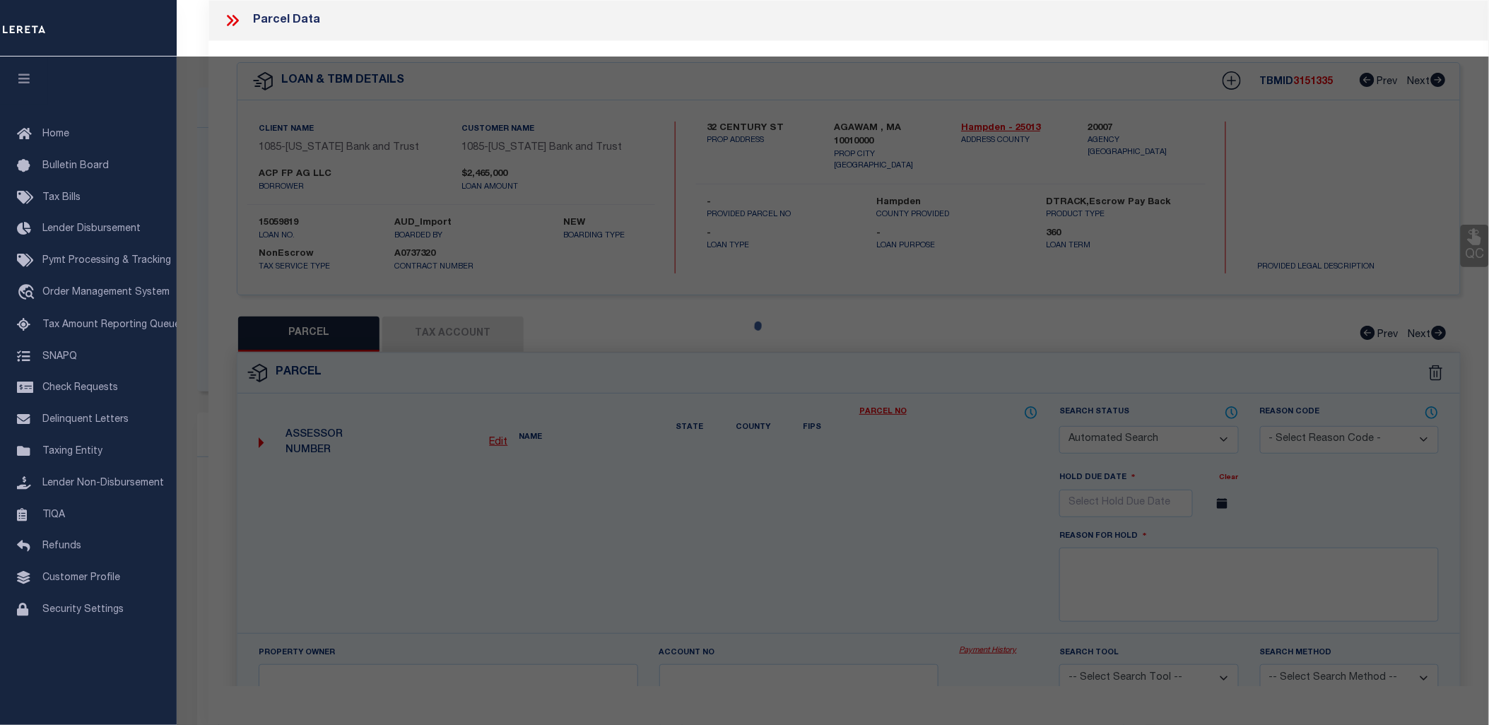
type input "32 CENTURY ST"
checkbox input "false"
type input "AGAWAM , MA 10010"
type textarea "ACRES: 1.896"
type textarea "Completed based on the given document."
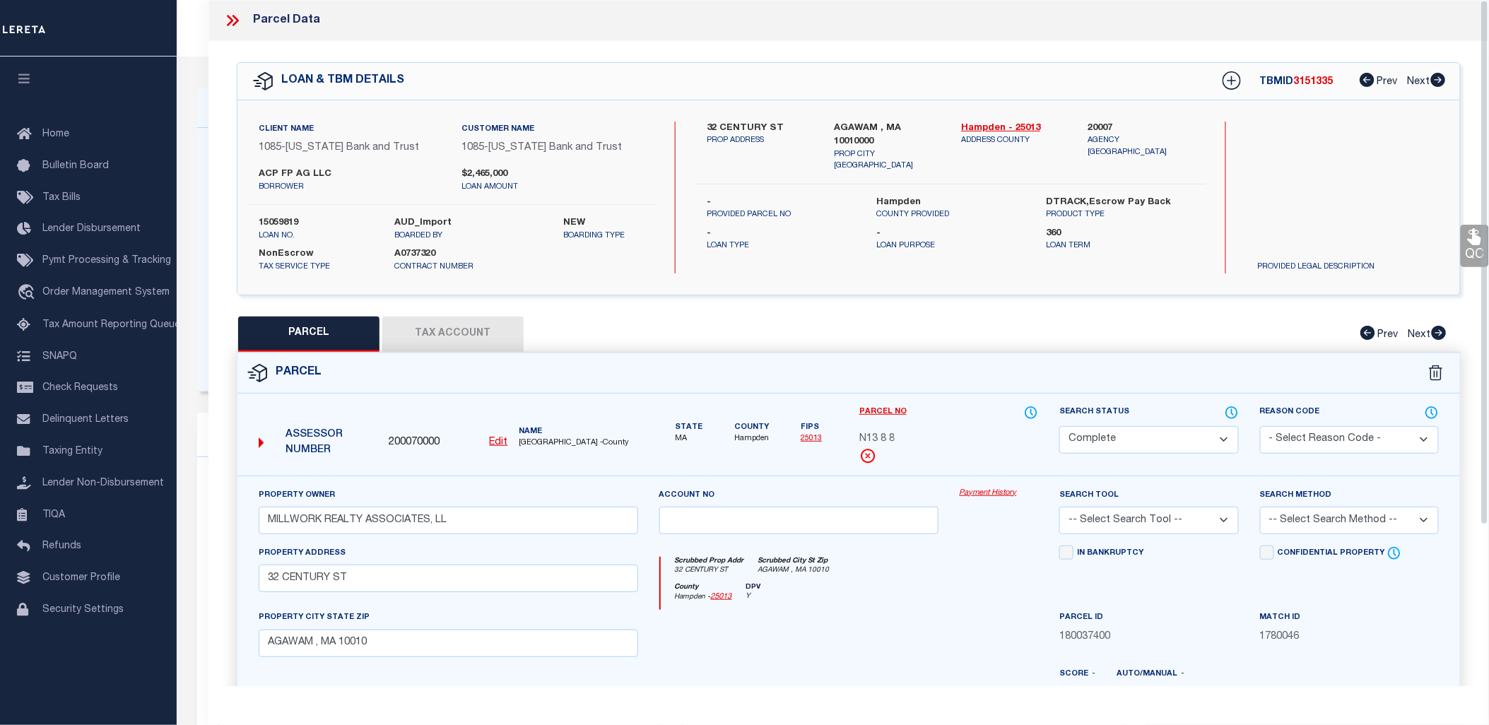
click at [994, 493] on link "Payment History" at bounding box center [999, 494] width 79 height 12
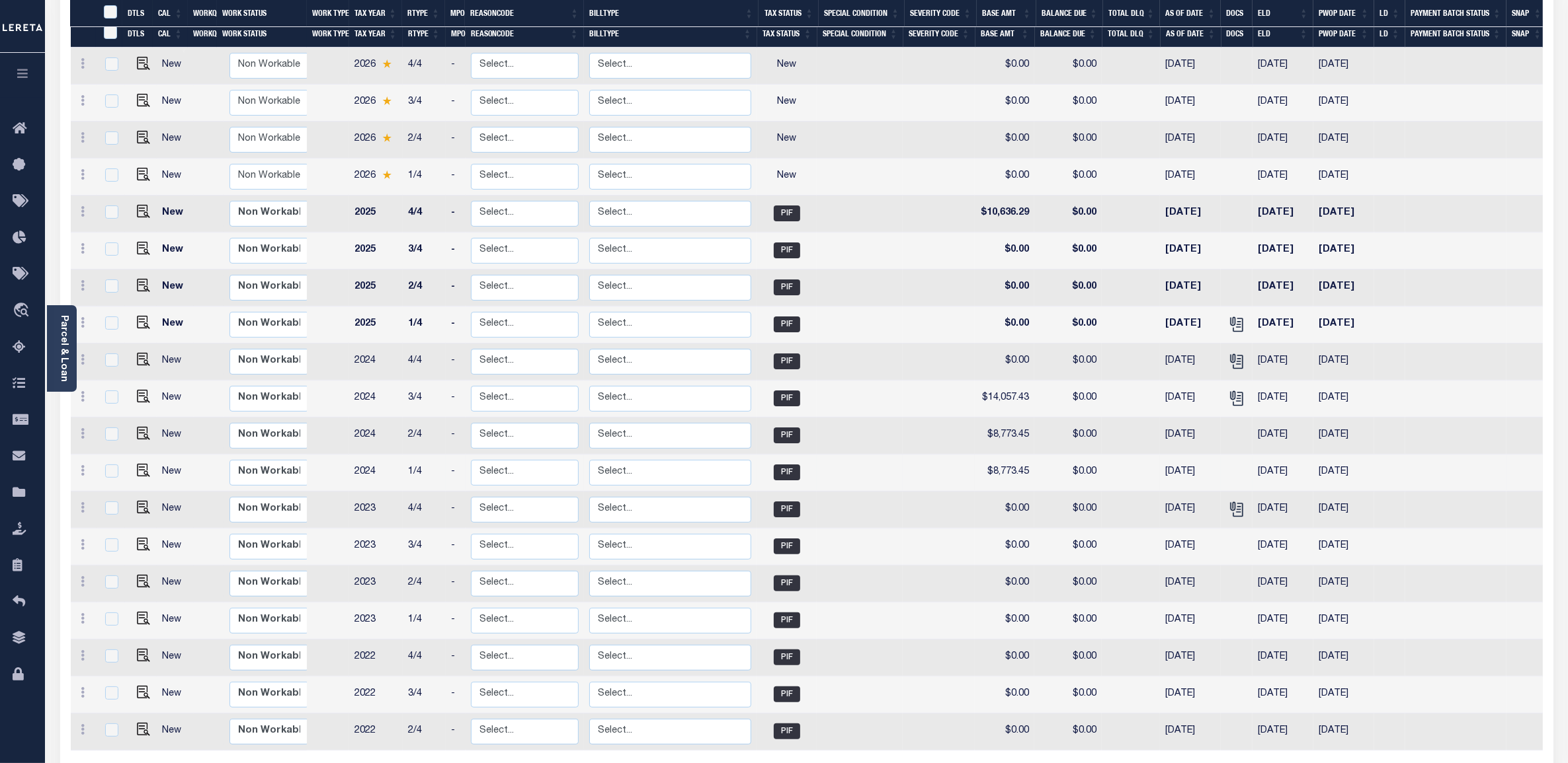
scroll to position [261, 0]
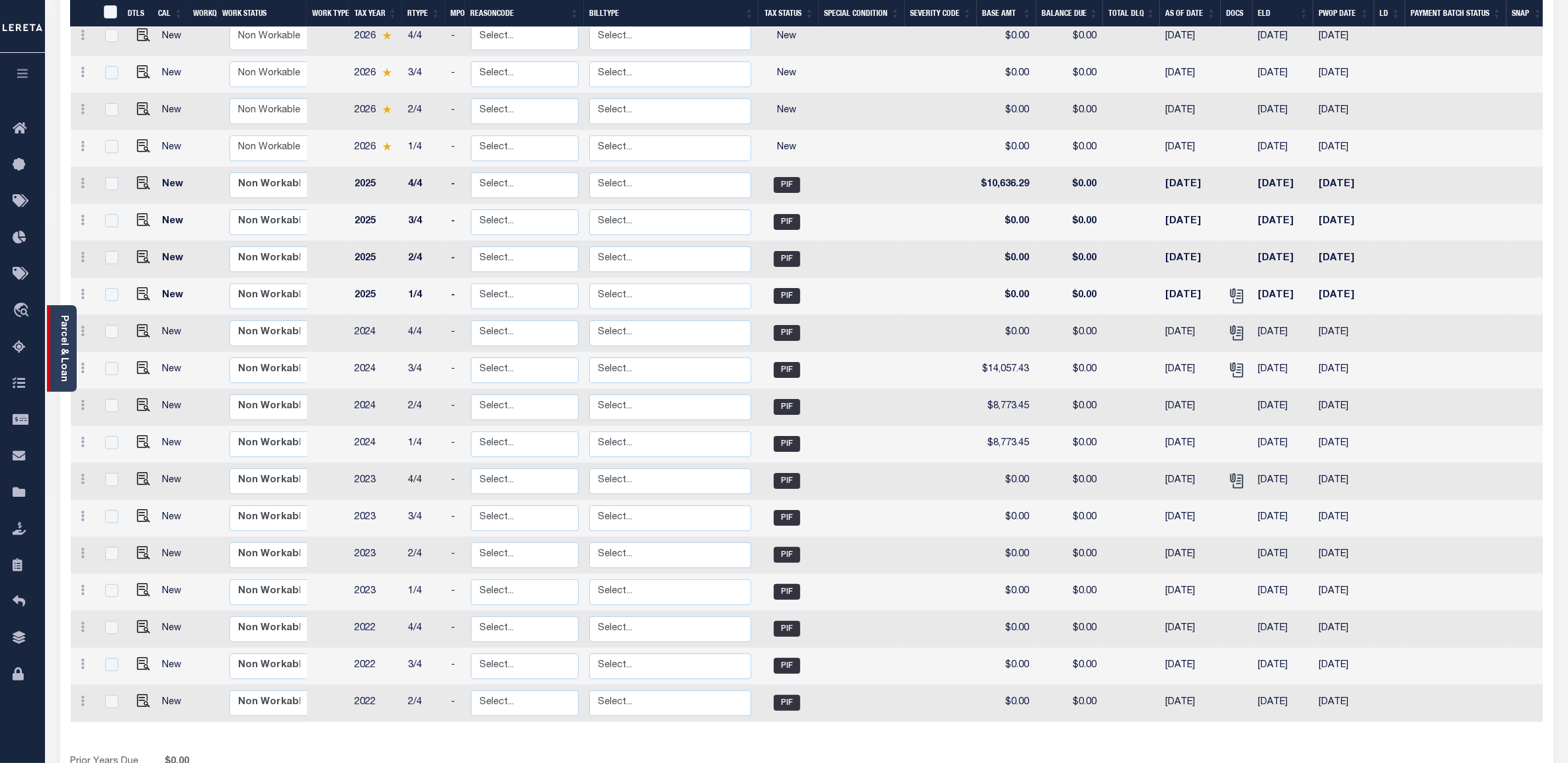
click at [66, 344] on link "Parcel & Loan" at bounding box center [64, 348] width 9 height 66
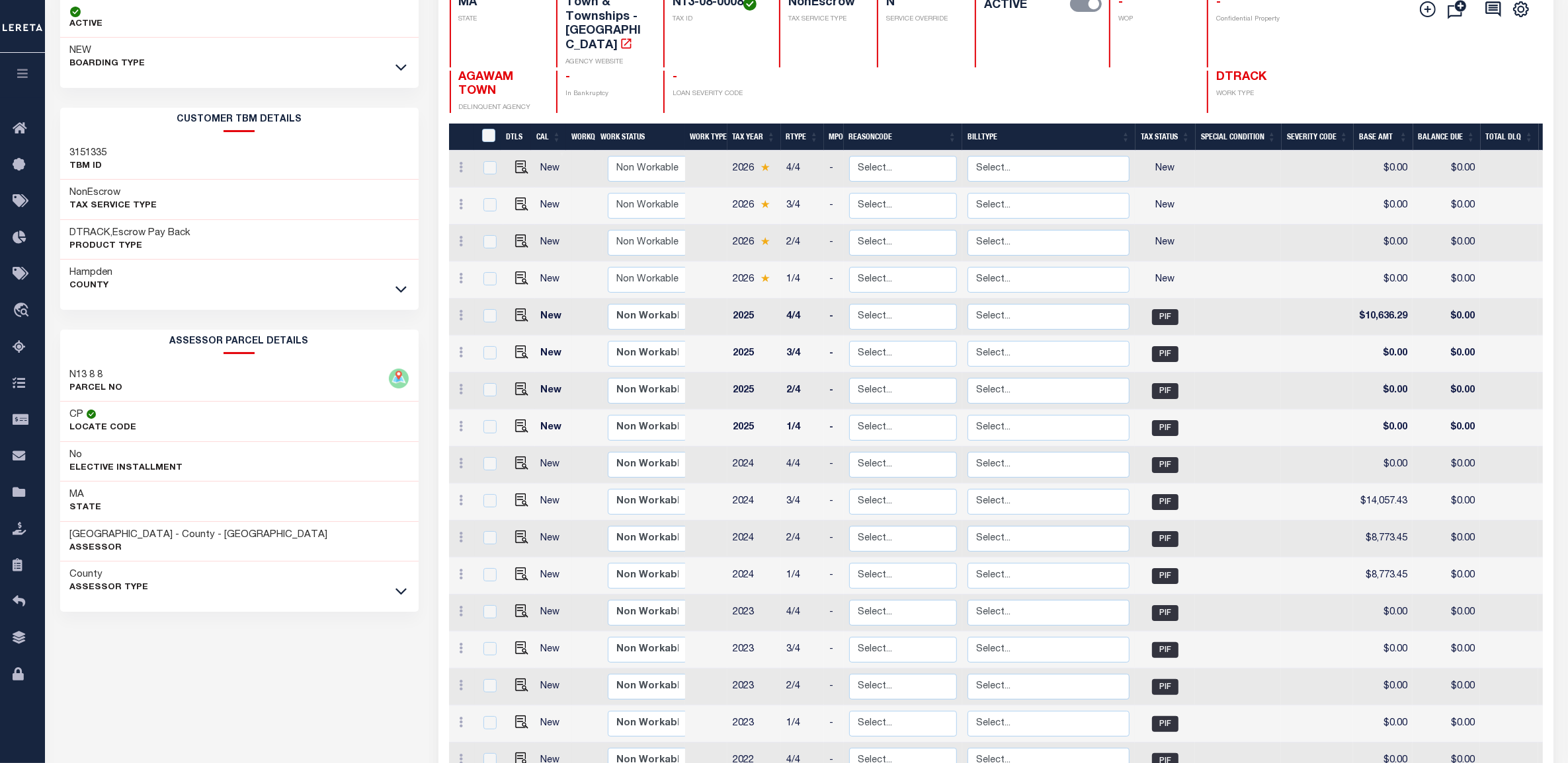
scroll to position [13, 0]
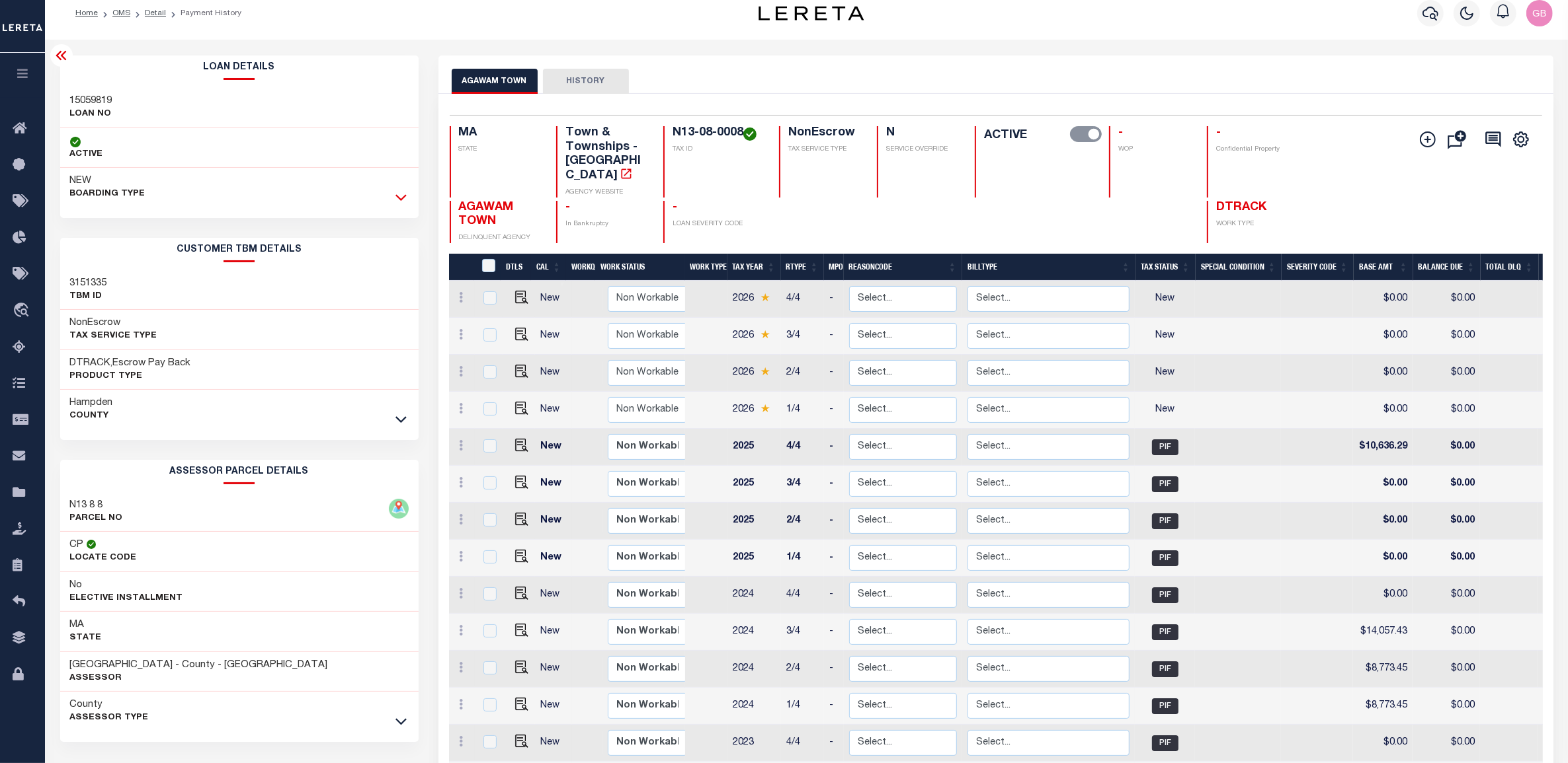
click at [400, 192] on icon at bounding box center [401, 197] width 11 height 14
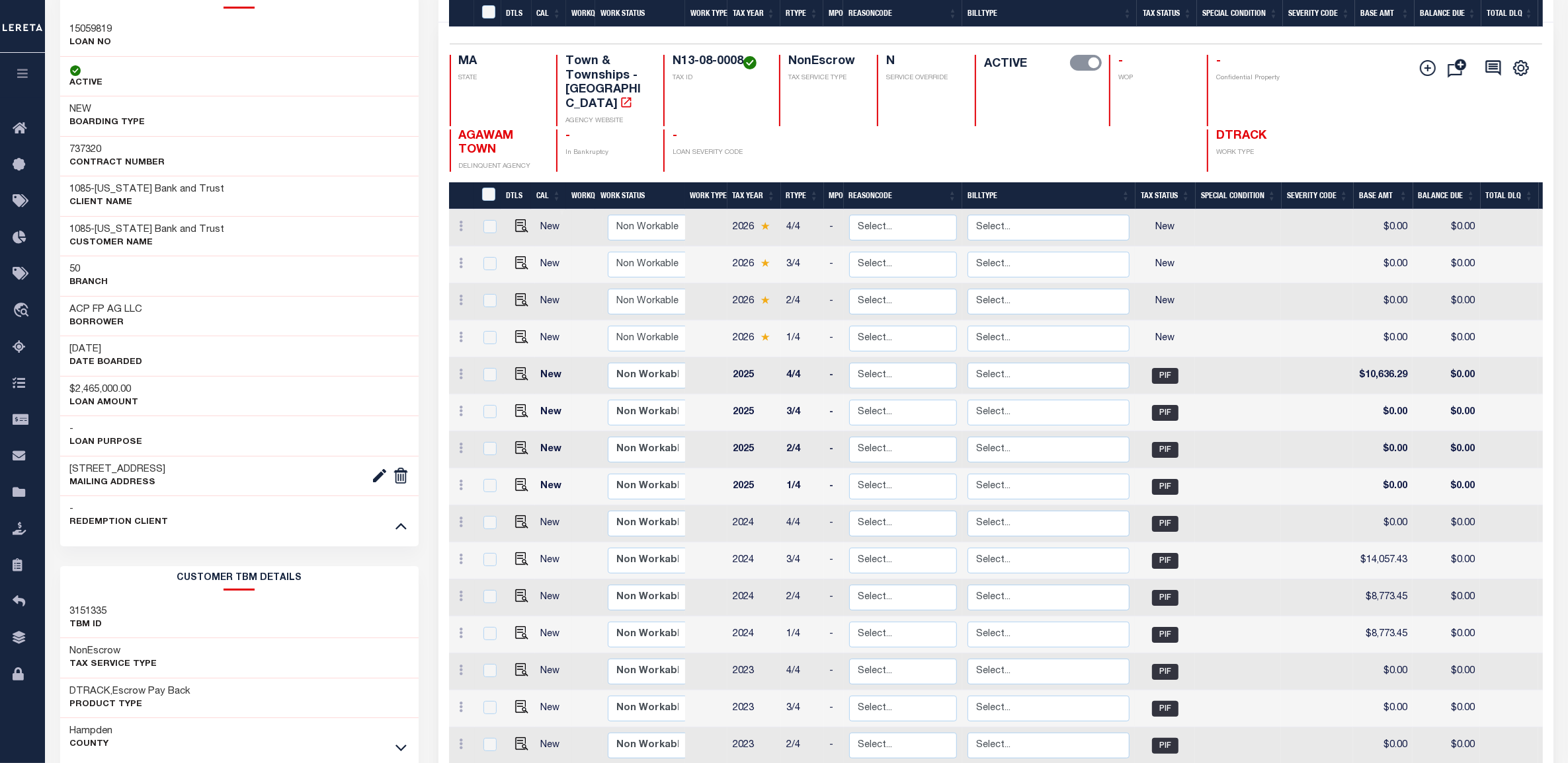
scroll to position [0, 0]
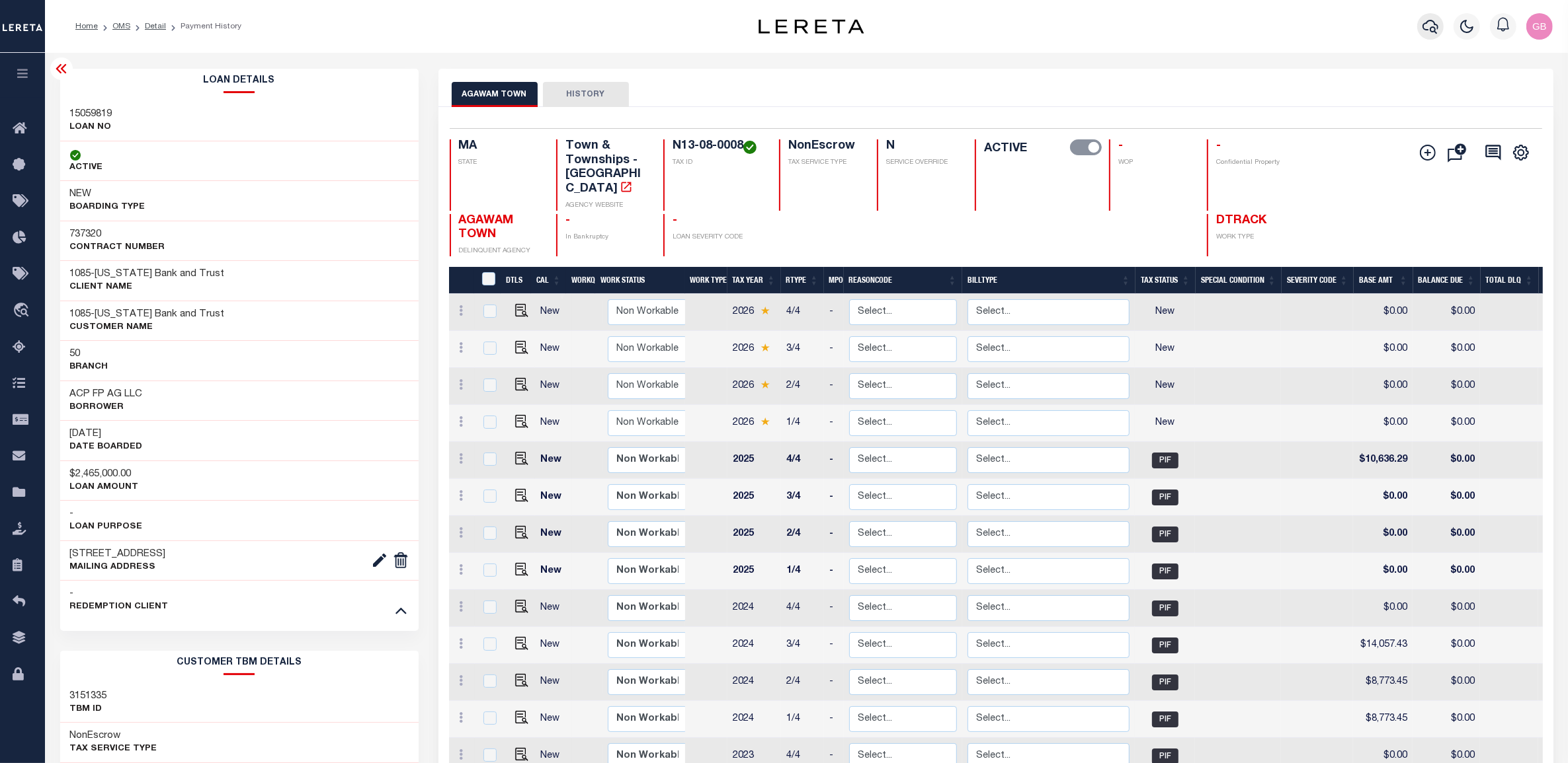
click at [1392, 22] on button "button" at bounding box center [1430, 26] width 26 height 26
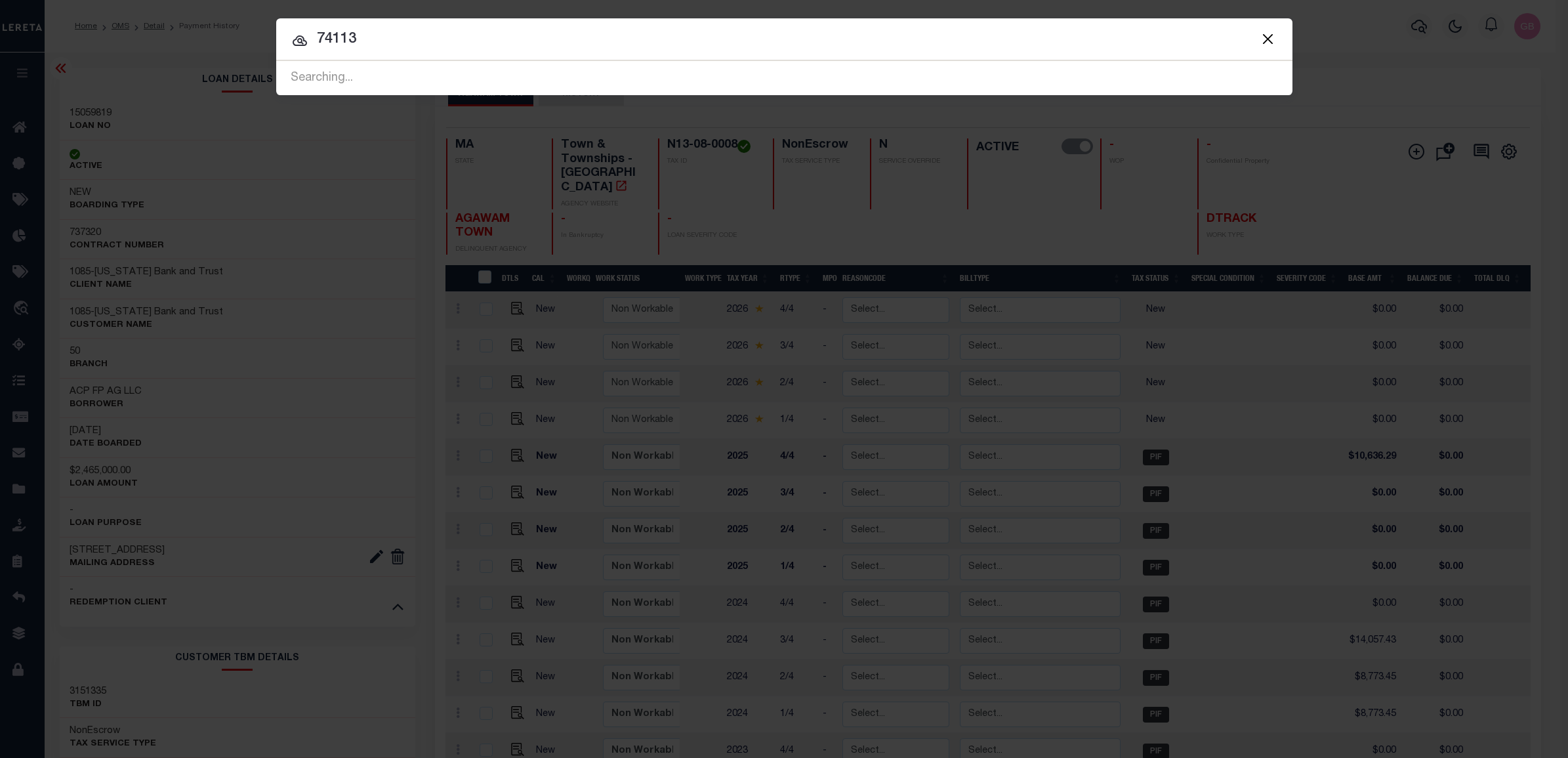
type input "74113"
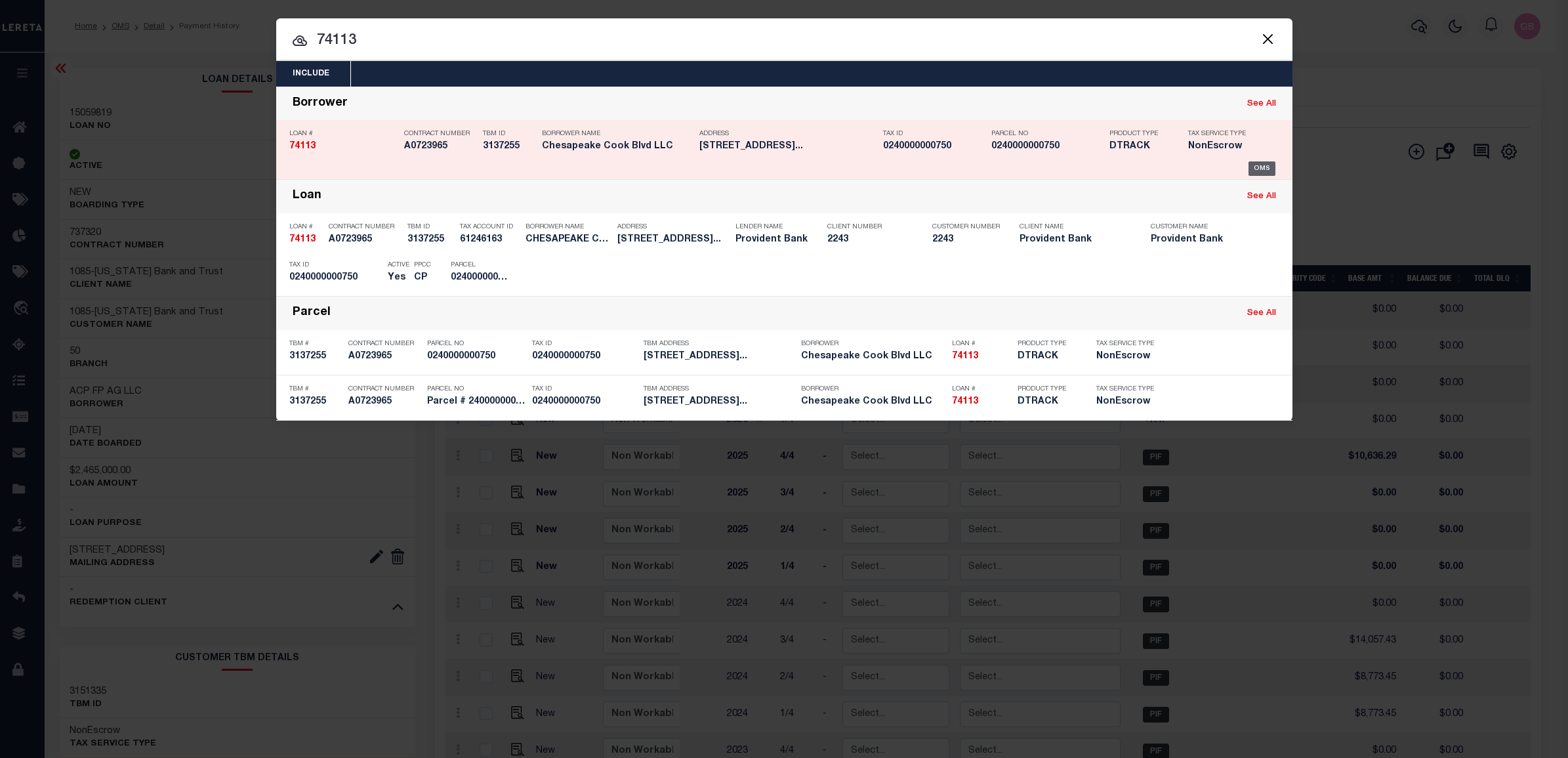
click at [1267, 169] on div "OMS" at bounding box center [1262, 169] width 27 height 15
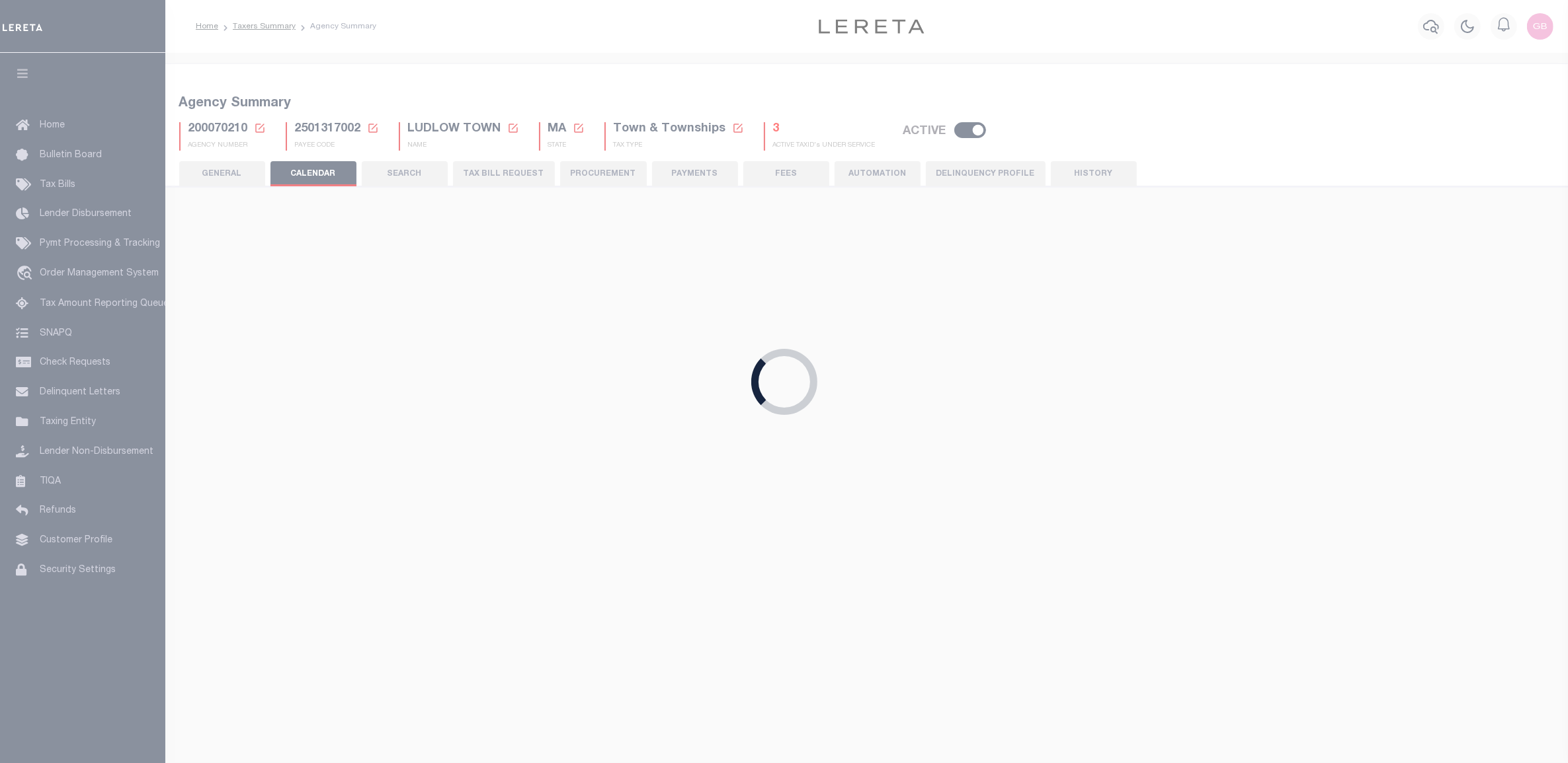
click at [263, 130] on icon at bounding box center [260, 128] width 9 height 9
checkbox input "false"
type input "1"
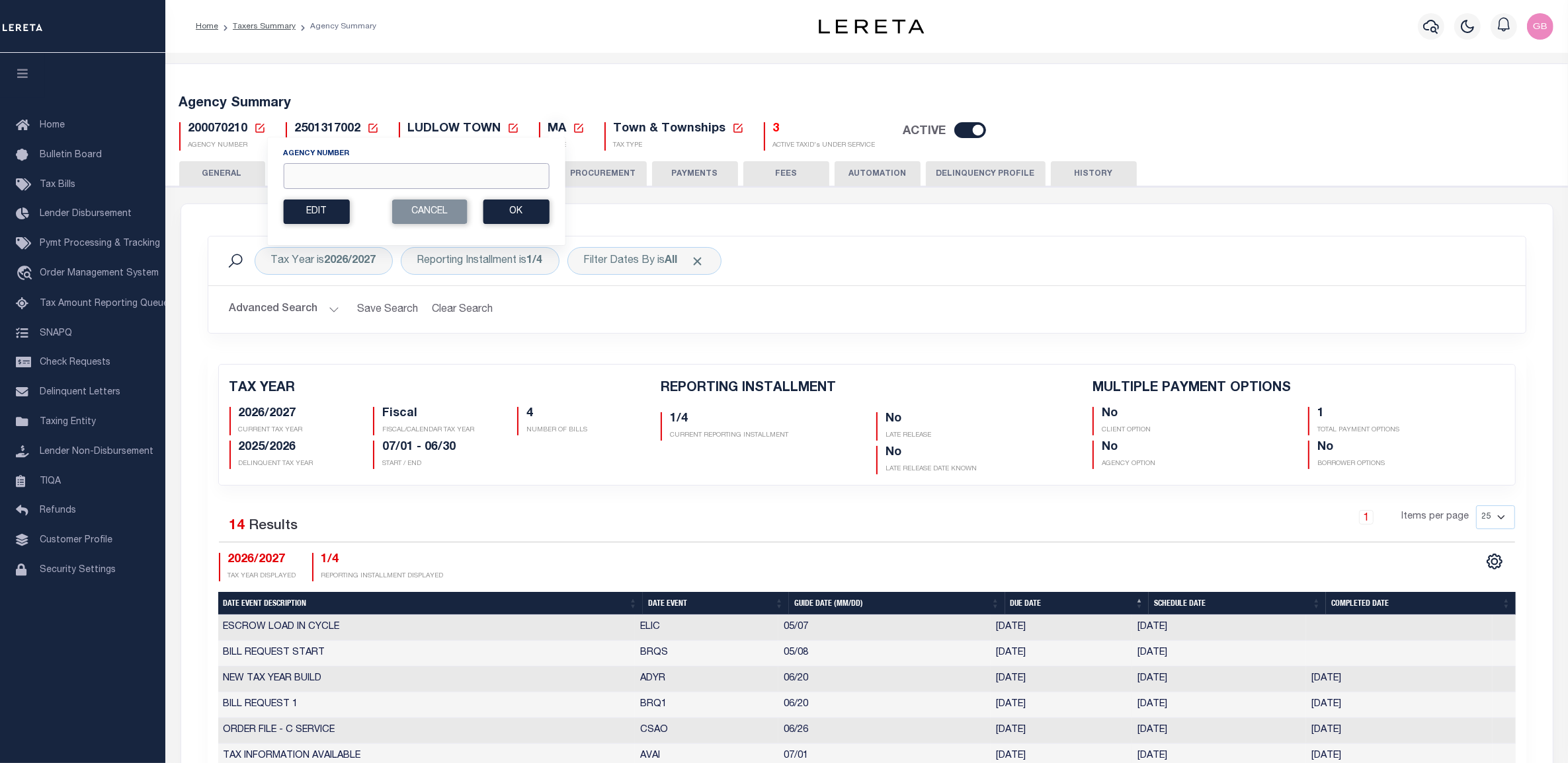
click at [375, 180] on input "Agency Number" at bounding box center [415, 177] width 266 height 26
type input "200070201"
click at [516, 211] on button "Ok" at bounding box center [515, 211] width 66 height 24
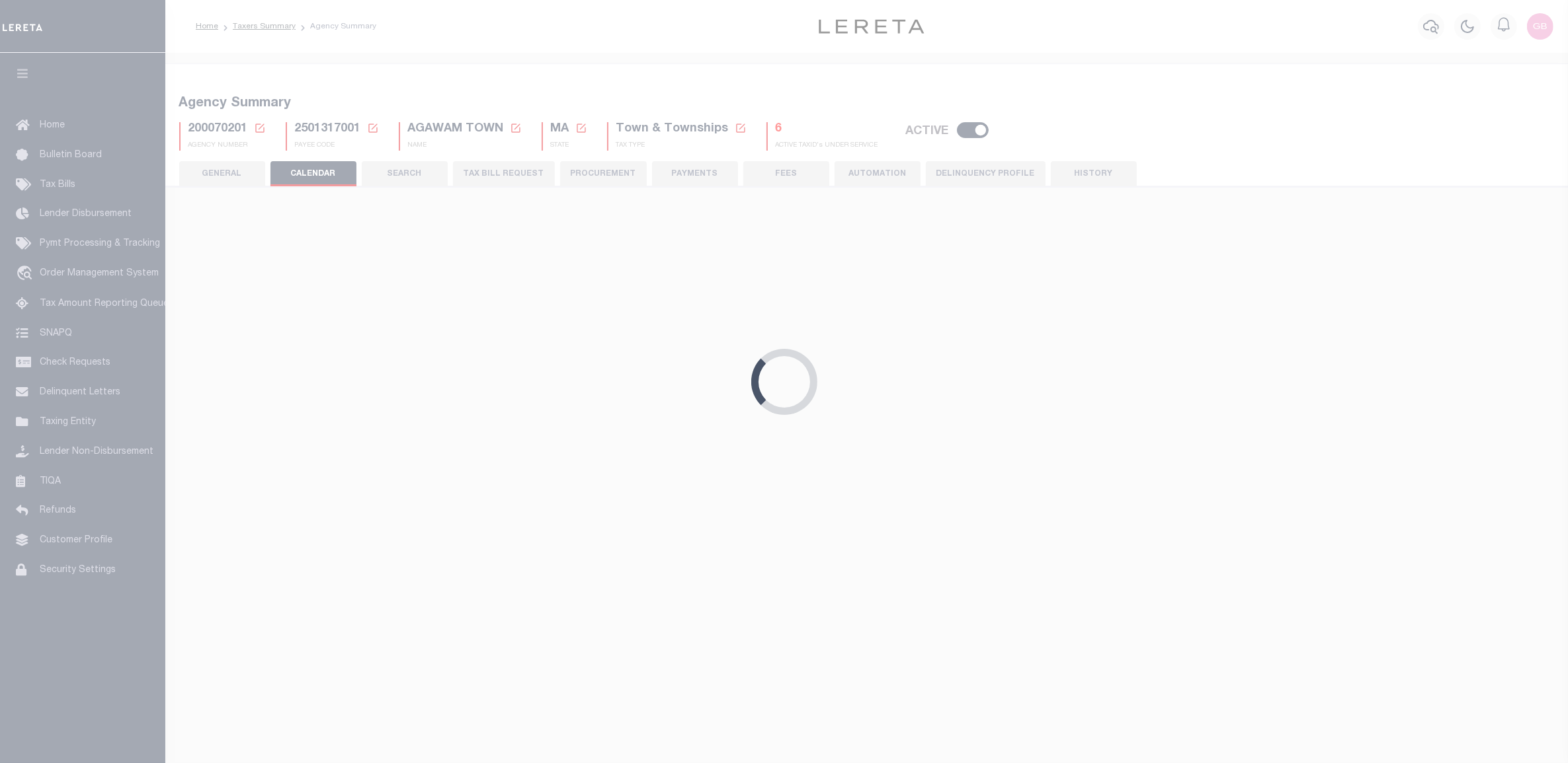
checkbox input "false"
type input "1"
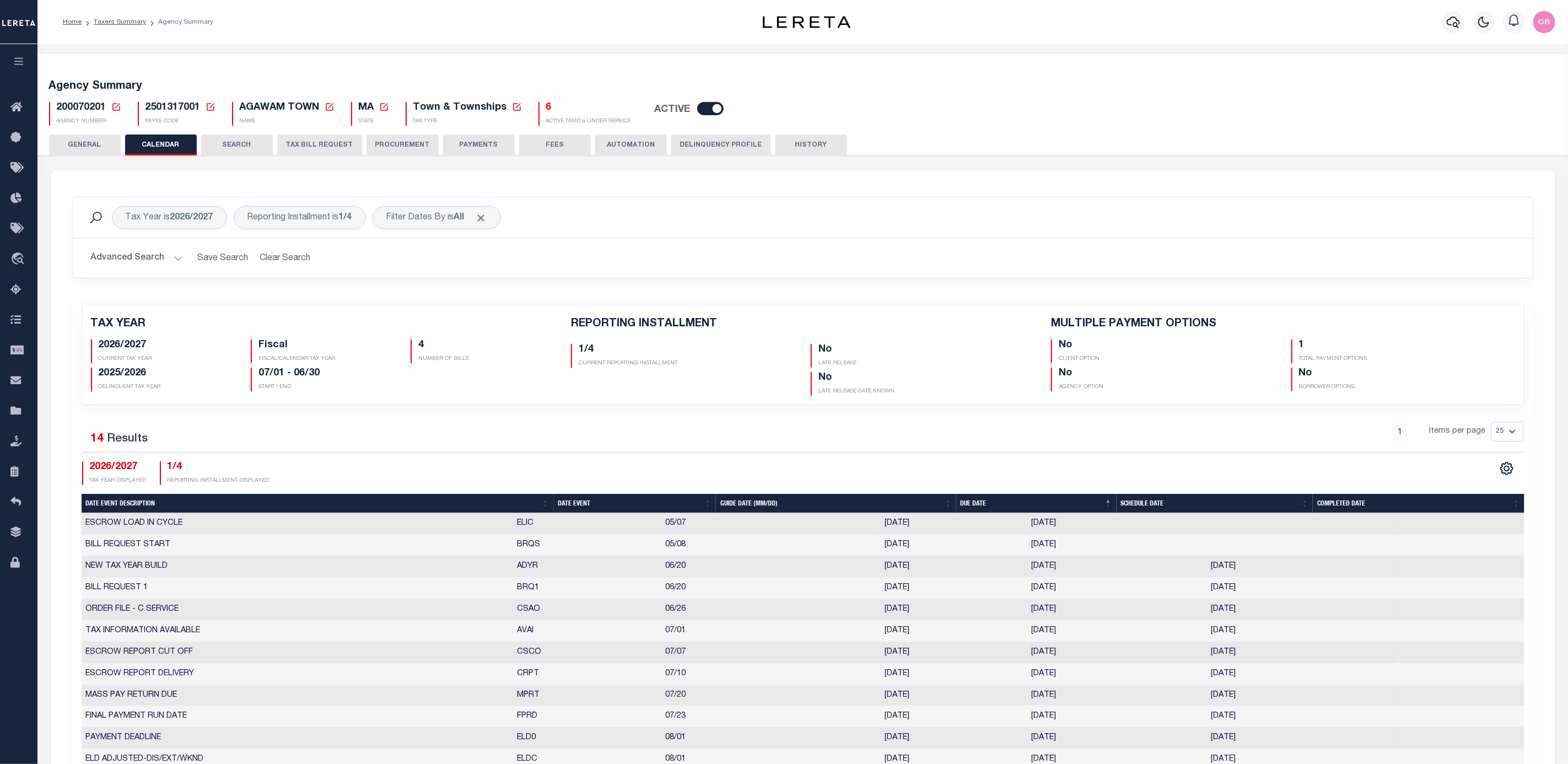
scroll to position [83, 0]
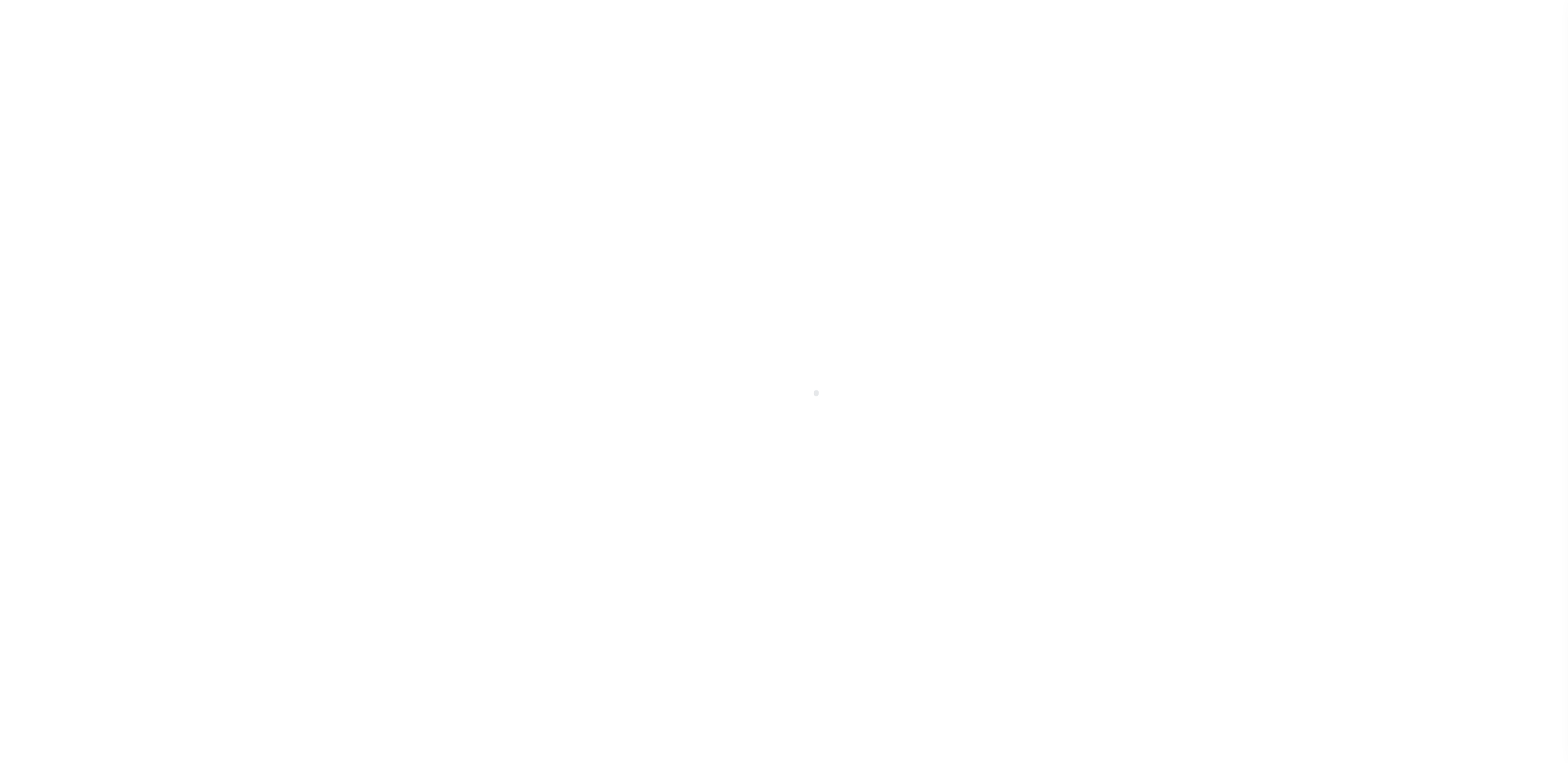
select select "13655"
select select "NonEscrow"
select select "5374"
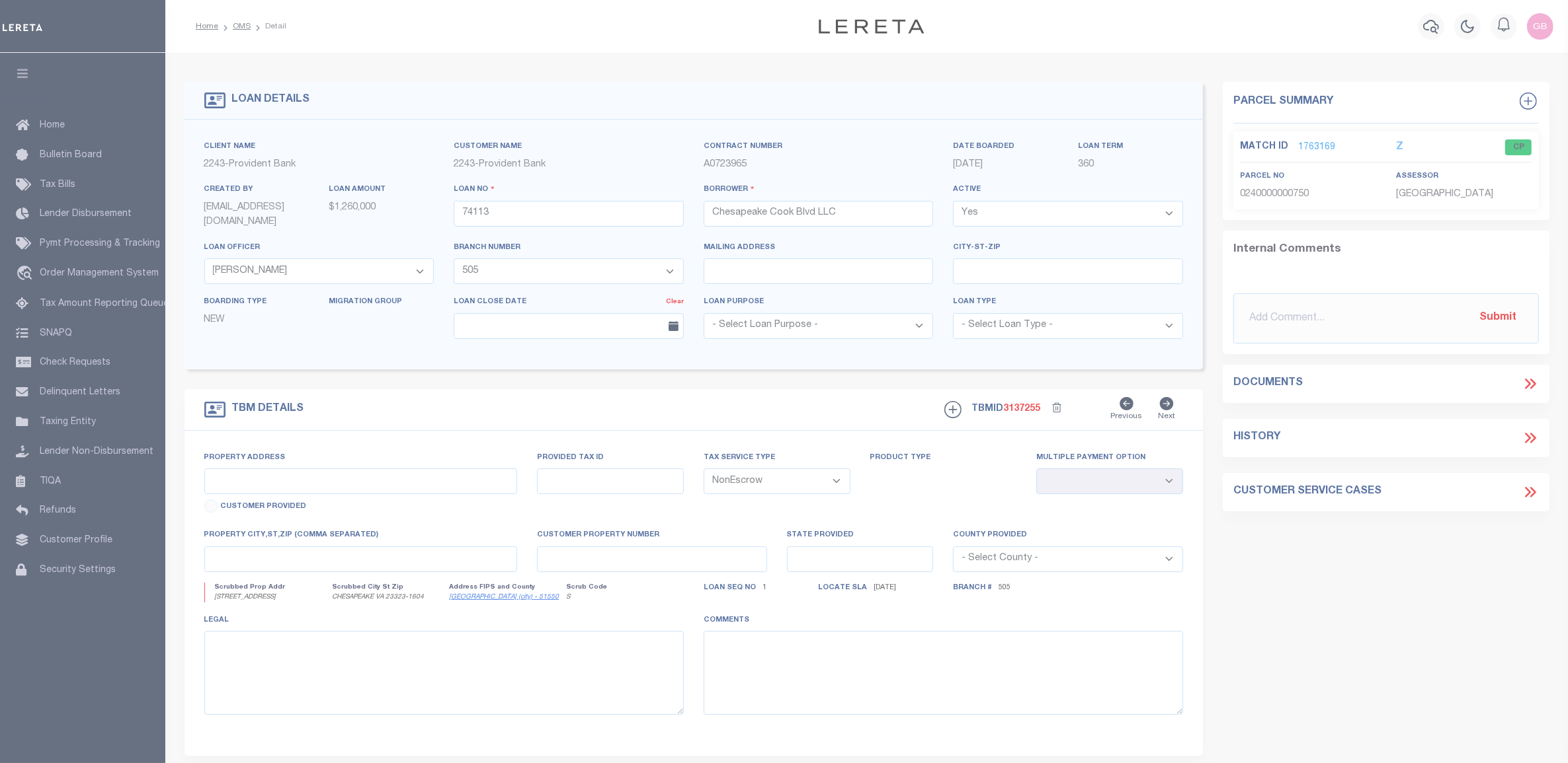
type input "[STREET_ADDRESS]"
type input "Parcel # 240000000750"
select select
type input "Chesapeake VA 23323"
type input "VA"
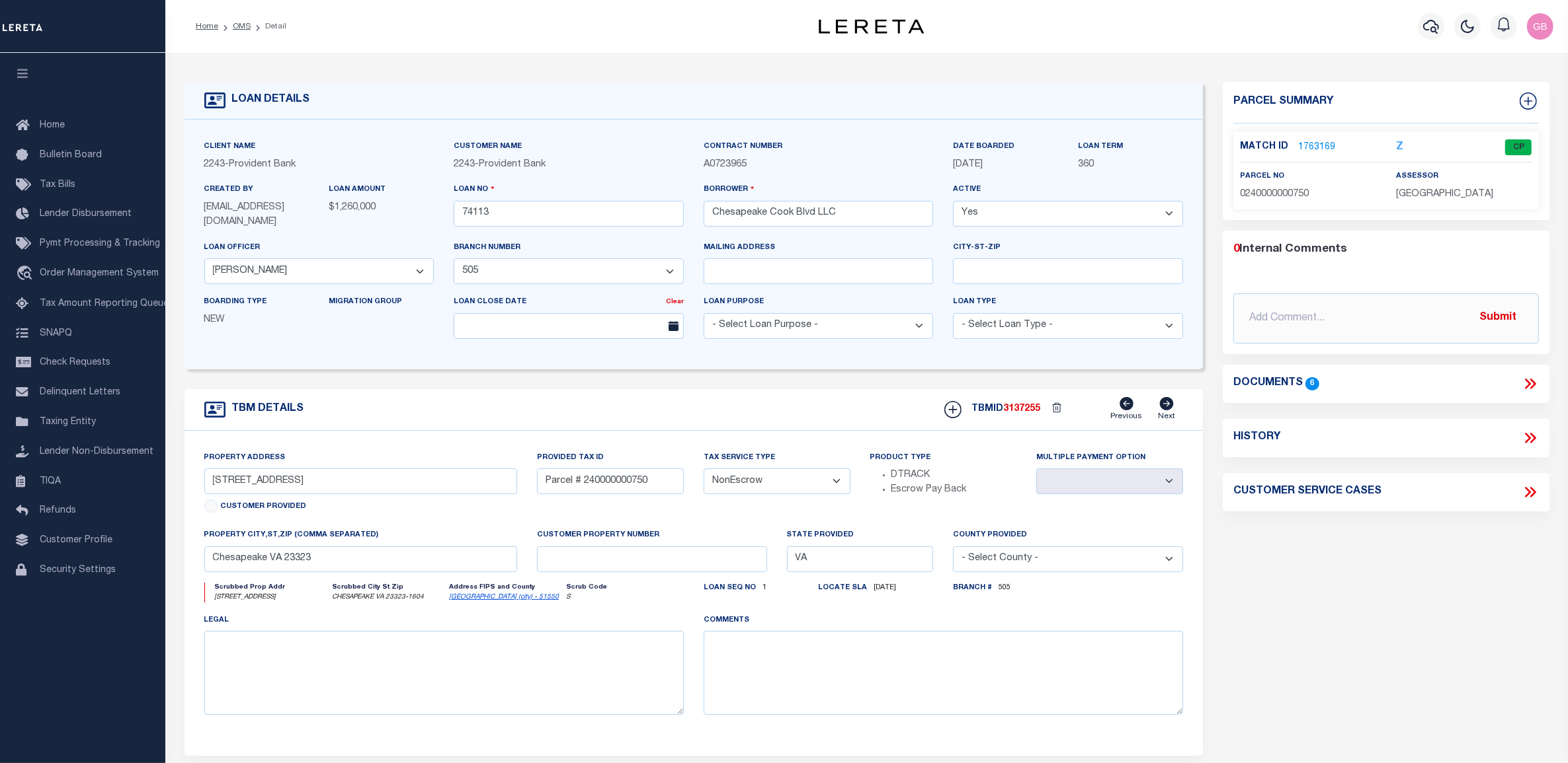
click at [1323, 150] on link "1763169" at bounding box center [1316, 148] width 37 height 14
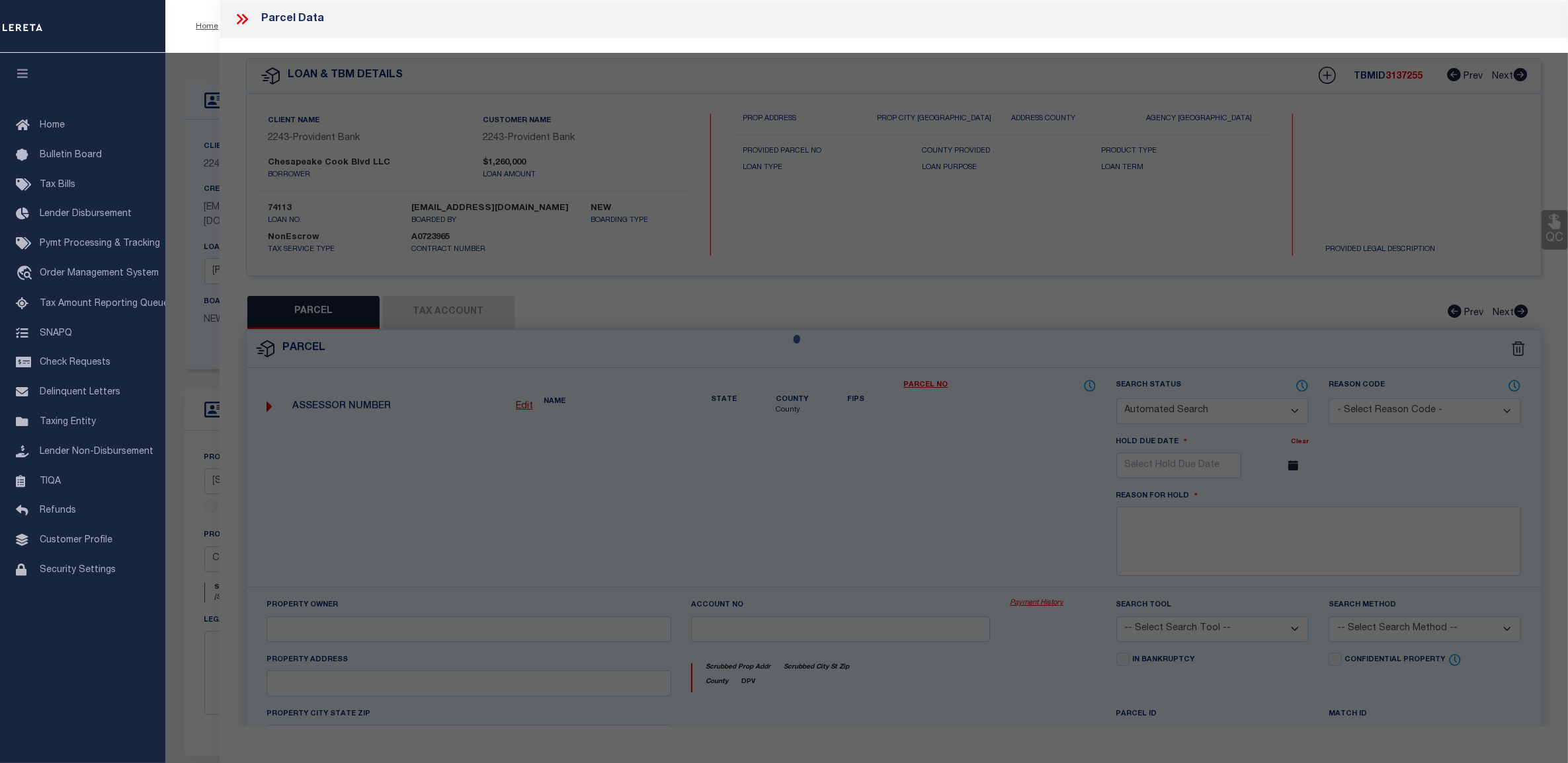
checkbox input "false"
select select "CP"
type input "CHESAPEAKE COOK BLVD LLC"
select select
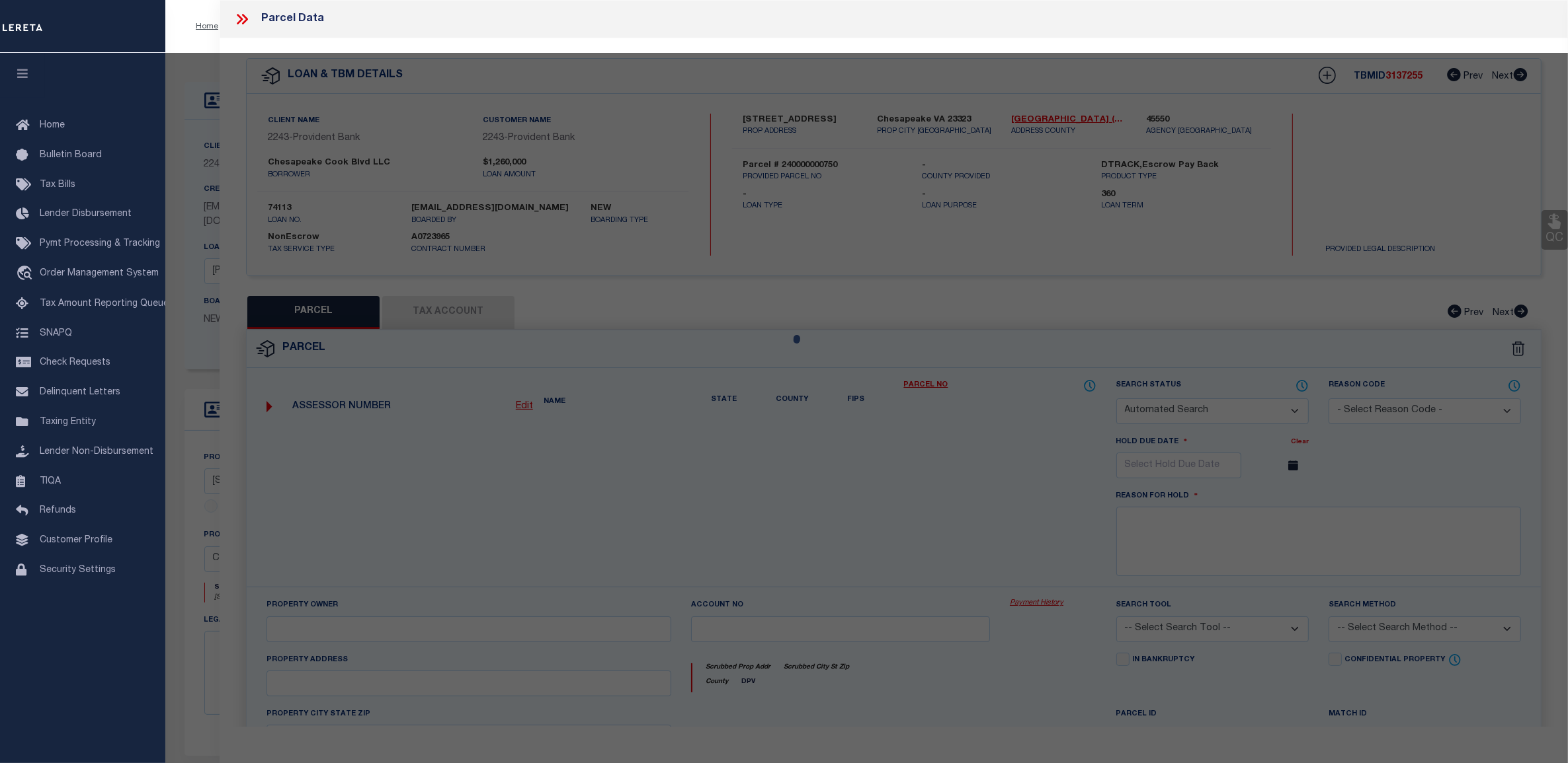
type input "3728 COOK BLVD"
checkbox input "false"
type input "Chesapeake VA 23323"
type textarea "PARCEL [STREET_ADDRESS]"
type textarea "Information Only - Installment Tax Years Based on Agency Review"
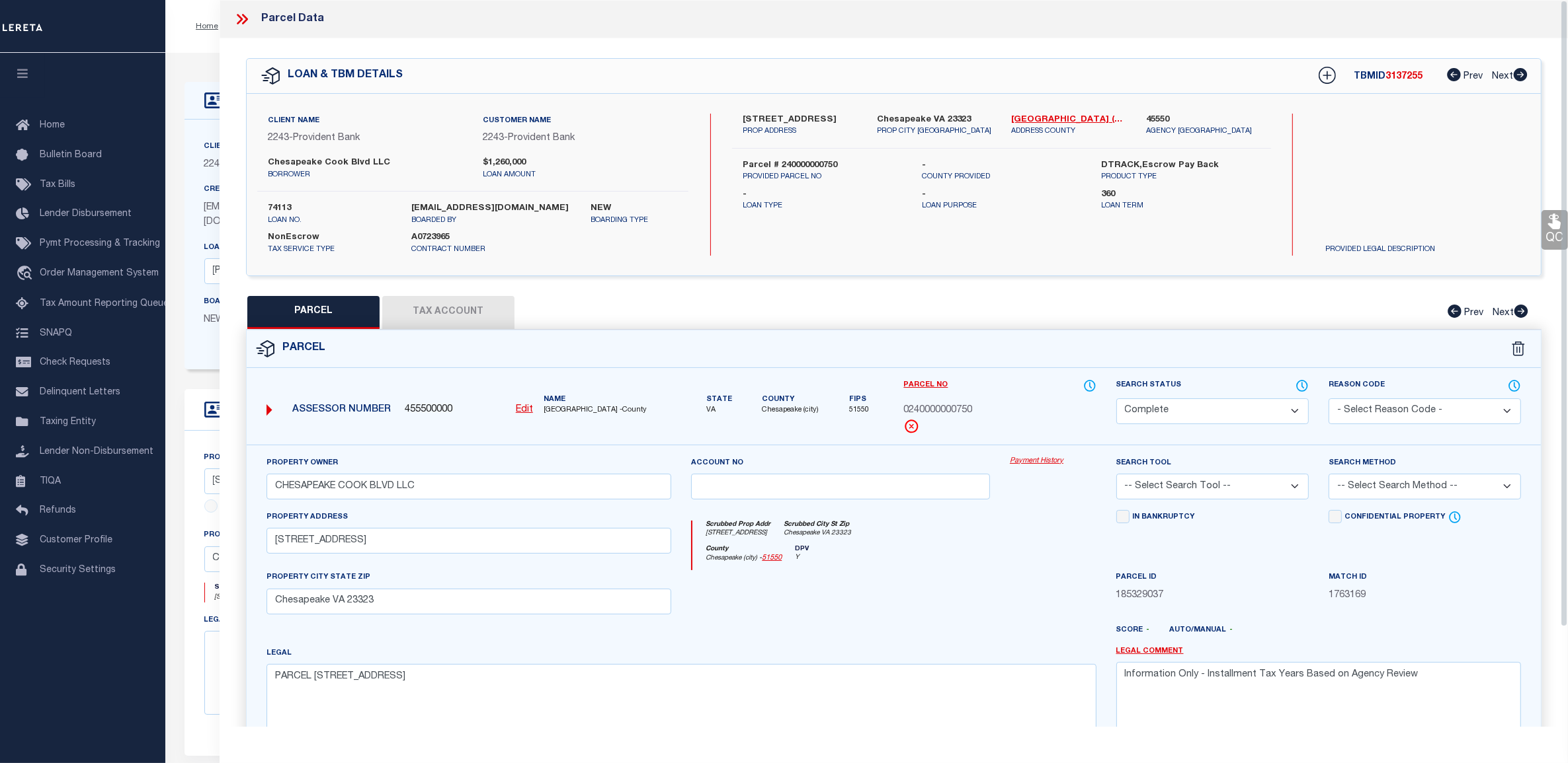
click at [1052, 461] on link "Payment History" at bounding box center [1053, 462] width 87 height 11
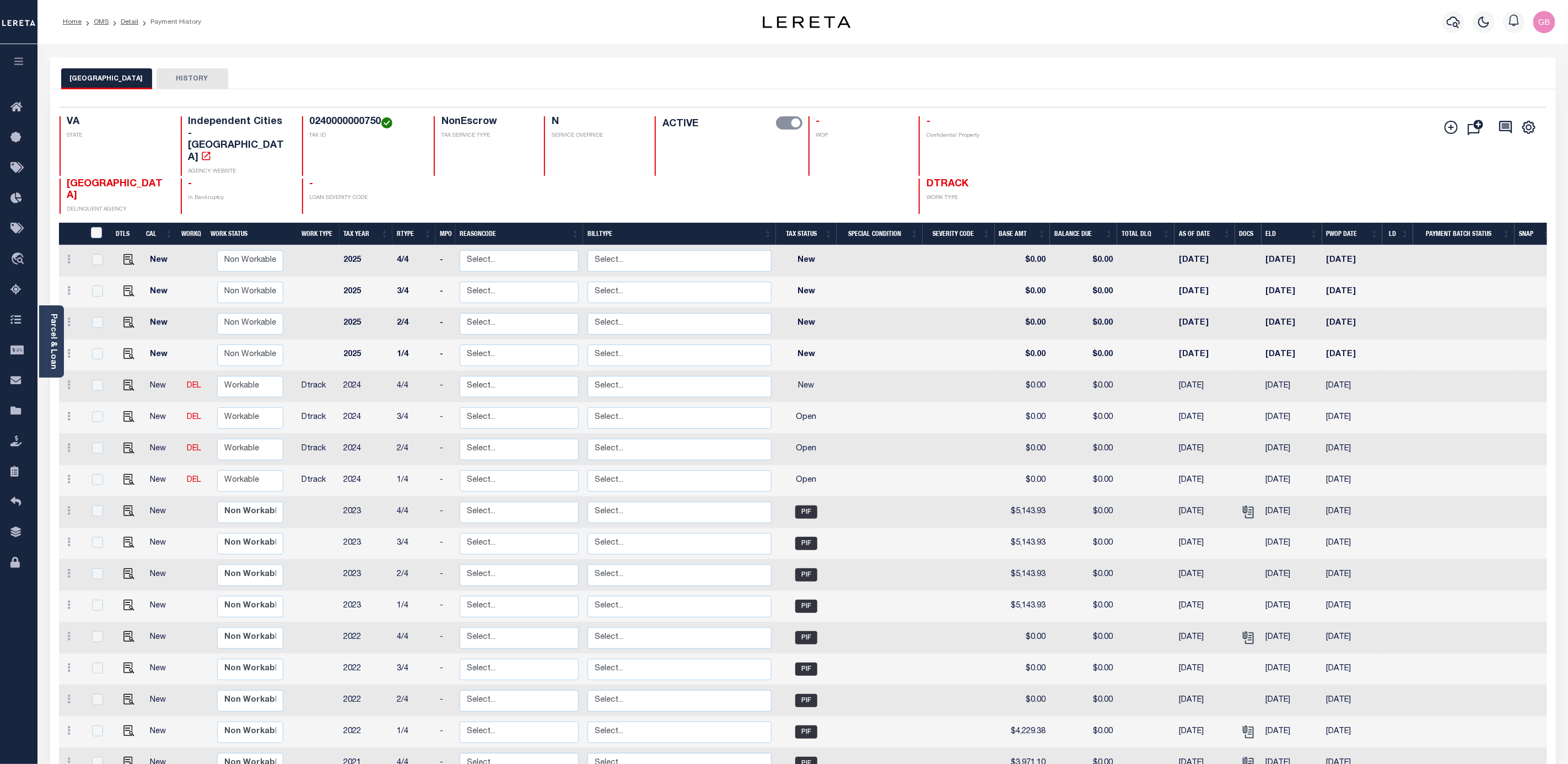
scroll to position [83, 0]
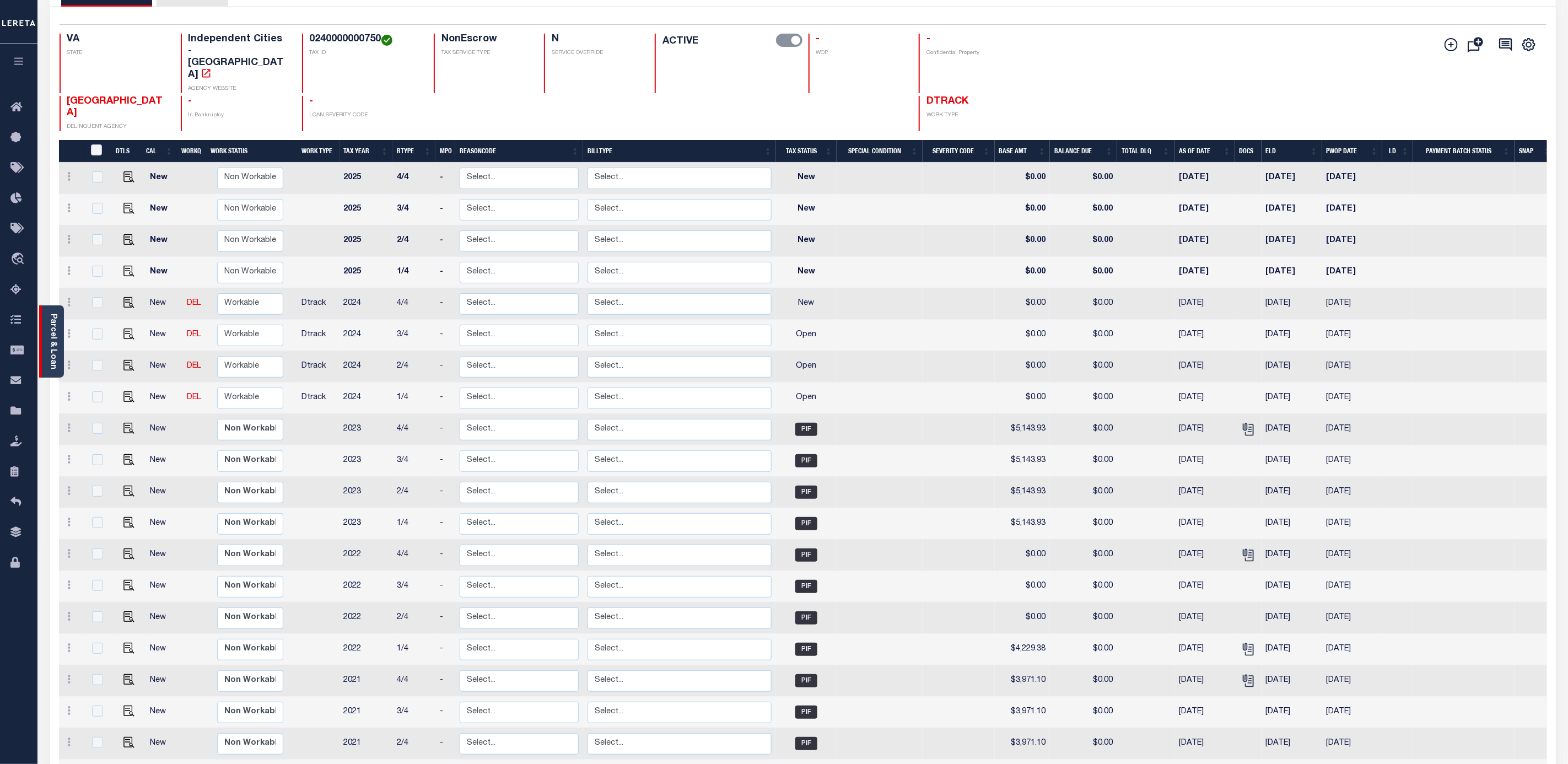
click at [43, 348] on div "Parcel & Loan" at bounding box center [51, 341] width 25 height 73
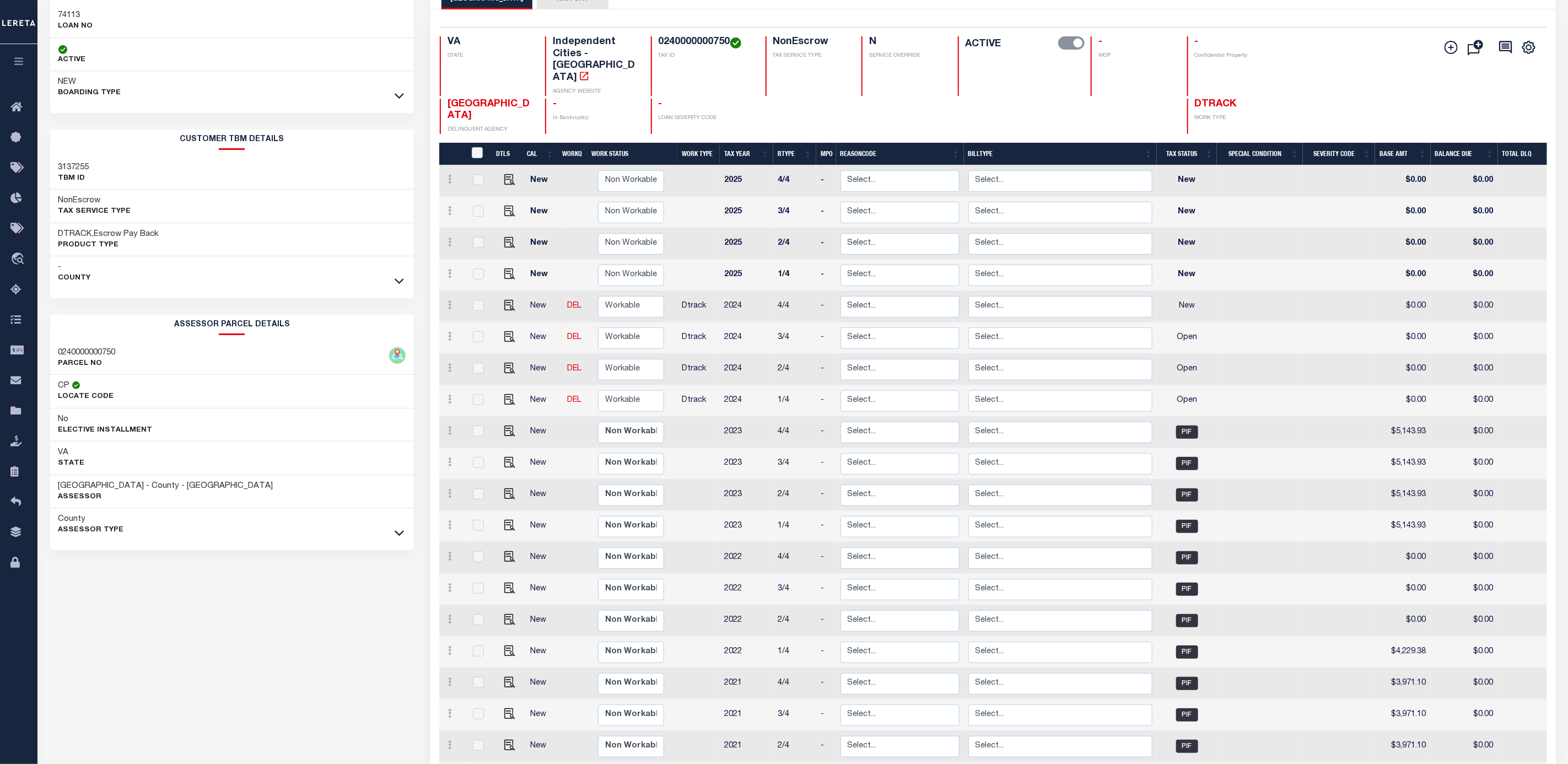
scroll to position [0, 0]
